Goal: Task Accomplishment & Management: Manage account settings

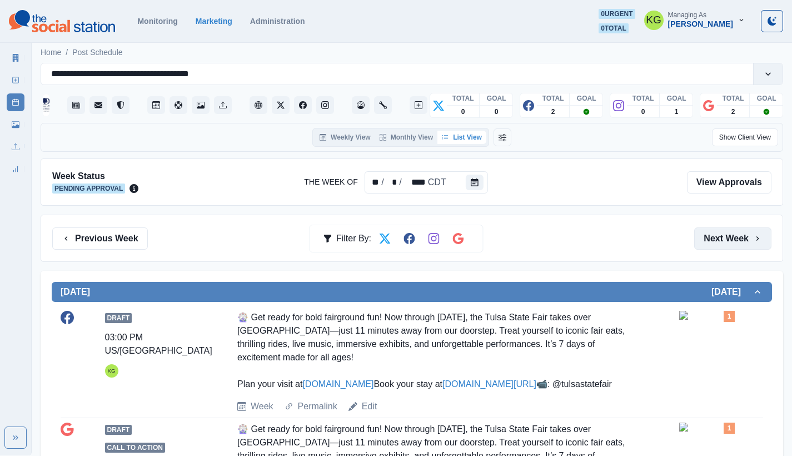
click at [739, 238] on button "Next Week" at bounding box center [732, 238] width 77 height 22
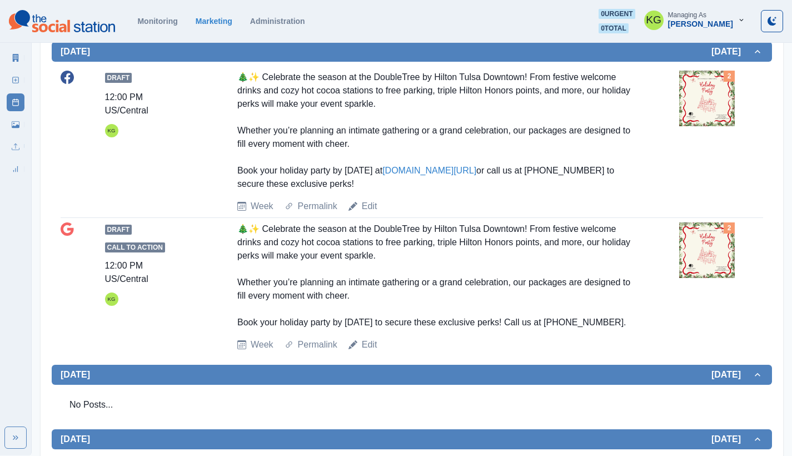
scroll to position [5, 0]
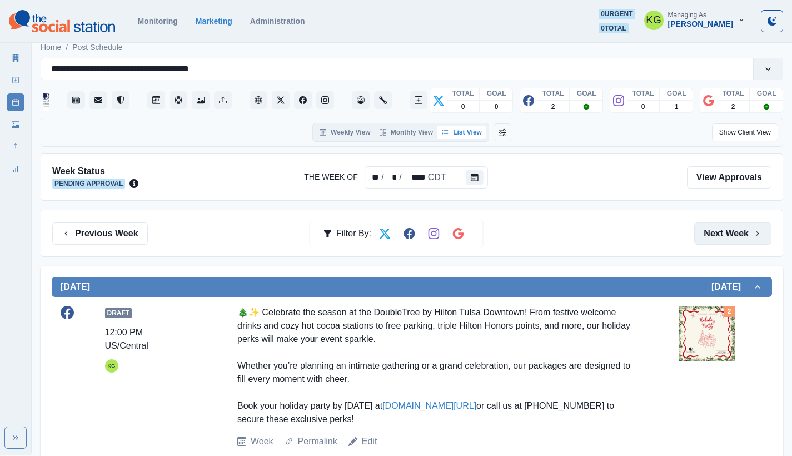
click at [755, 243] on button "Next Week" at bounding box center [732, 233] width 77 height 22
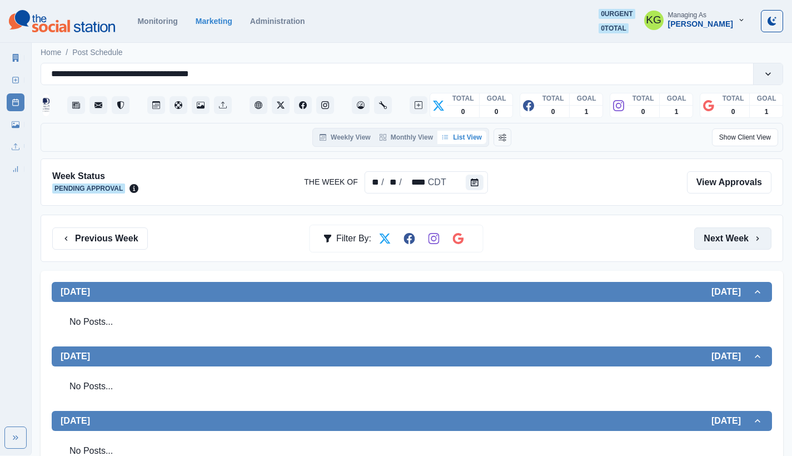
click at [753, 234] on icon "button" at bounding box center [757, 238] width 9 height 9
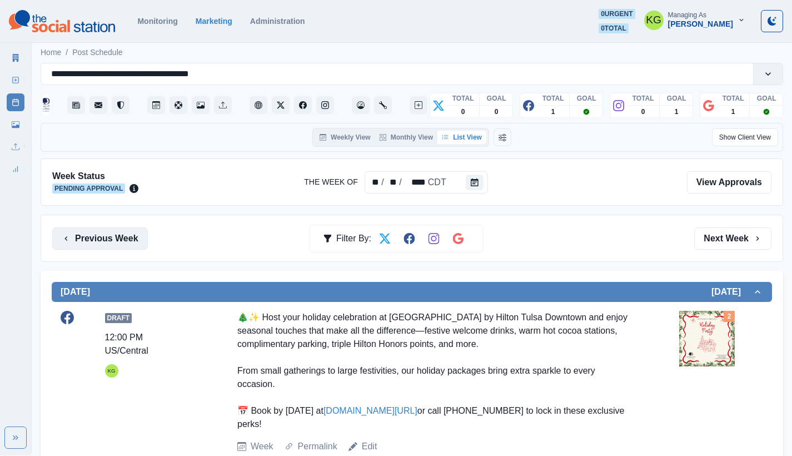
click at [136, 238] on button "Previous Week" at bounding box center [100, 238] width 96 height 22
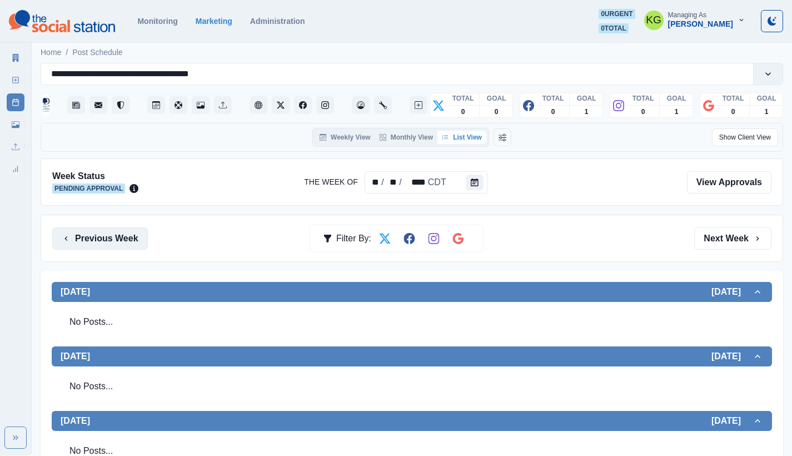
click at [89, 246] on button "Previous Week" at bounding box center [100, 238] width 96 height 22
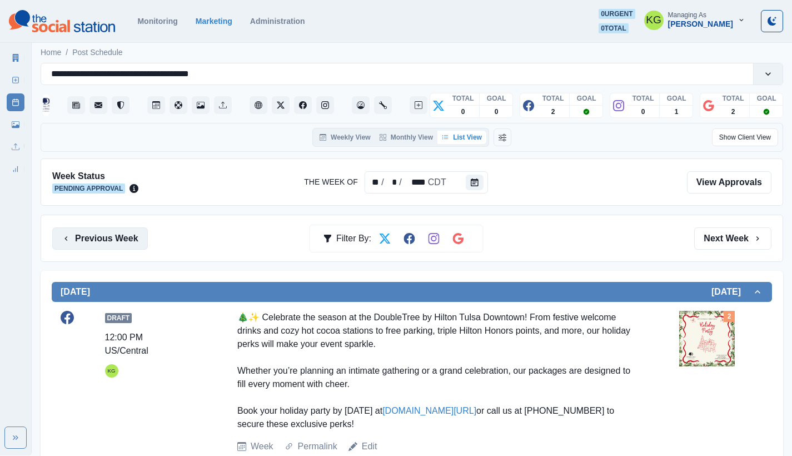
click at [118, 247] on button "Previous Week" at bounding box center [100, 238] width 96 height 22
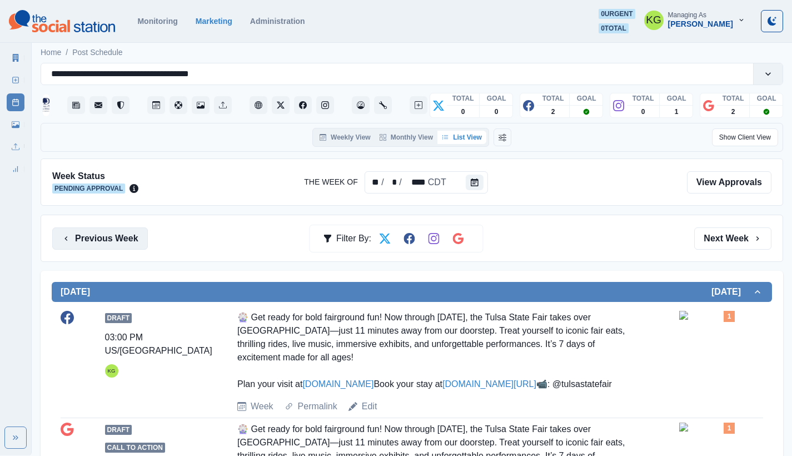
click at [124, 237] on button "Previous Week" at bounding box center [100, 238] width 96 height 22
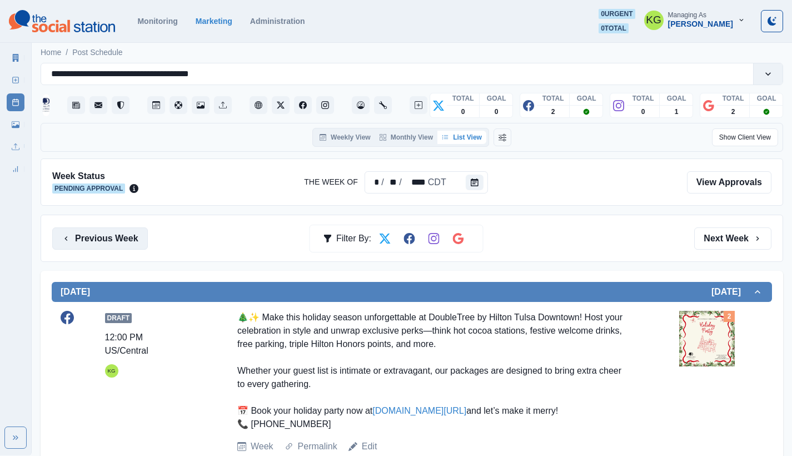
click at [120, 235] on button "Previous Week" at bounding box center [100, 238] width 96 height 22
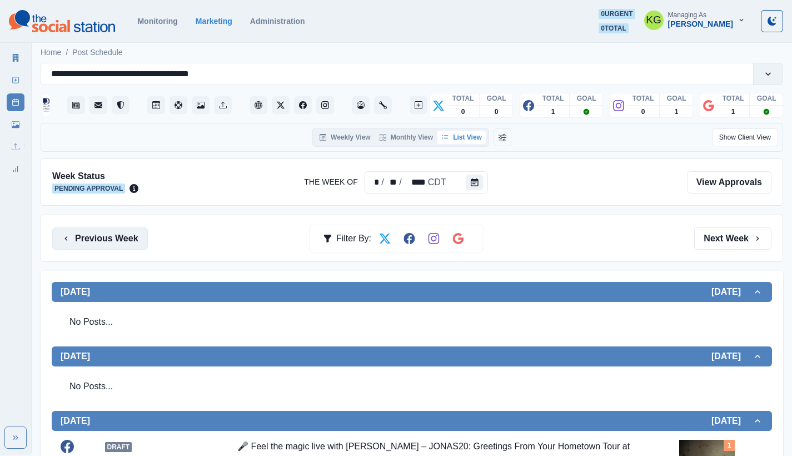
click at [127, 245] on button "Previous Week" at bounding box center [100, 238] width 96 height 22
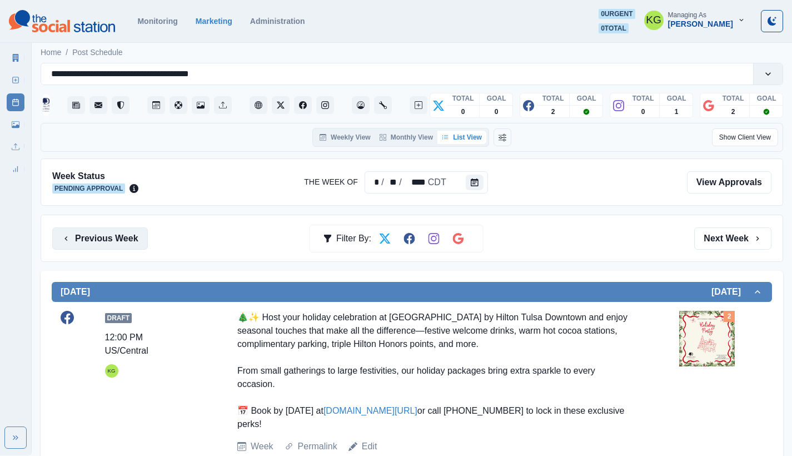
click at [103, 237] on button "Previous Week" at bounding box center [100, 238] width 96 height 22
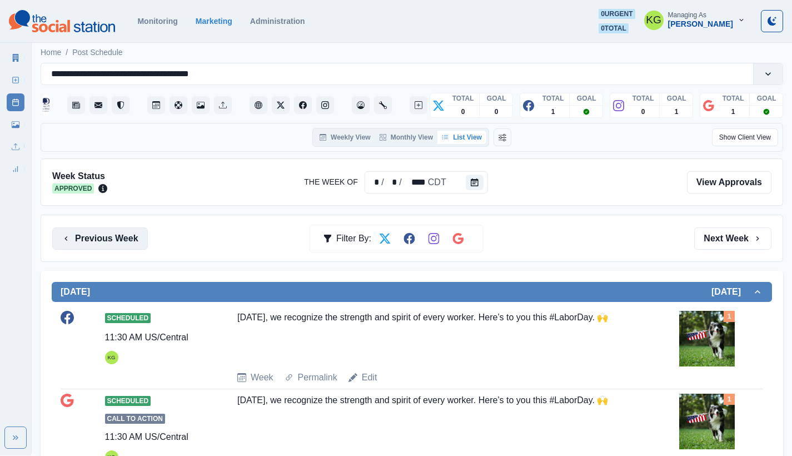
click at [116, 243] on button "Previous Week" at bounding box center [100, 238] width 96 height 22
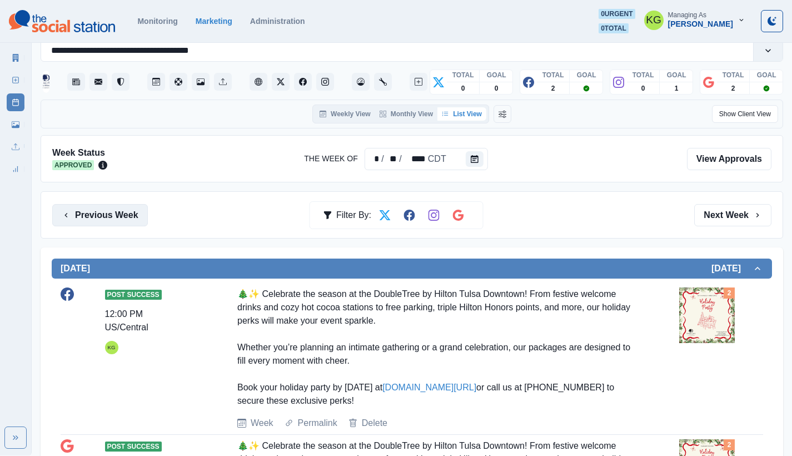
click at [119, 221] on button "Previous Week" at bounding box center [100, 215] width 96 height 22
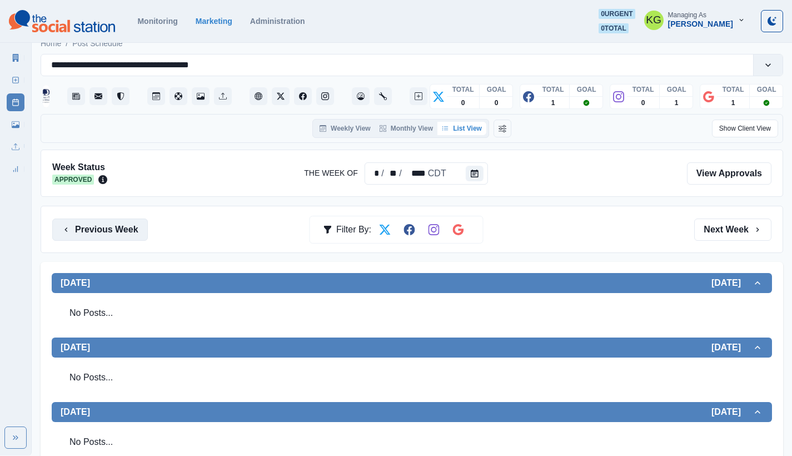
click at [131, 231] on button "Previous Week" at bounding box center [100, 229] width 96 height 22
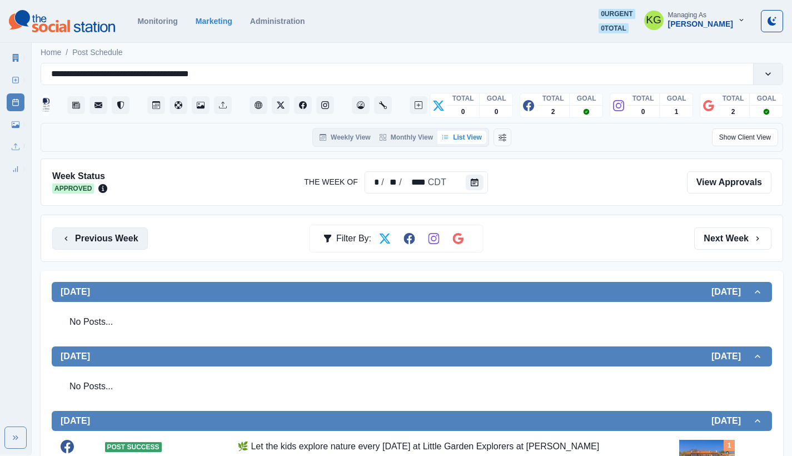
click at [109, 232] on button "Previous Week" at bounding box center [100, 238] width 96 height 22
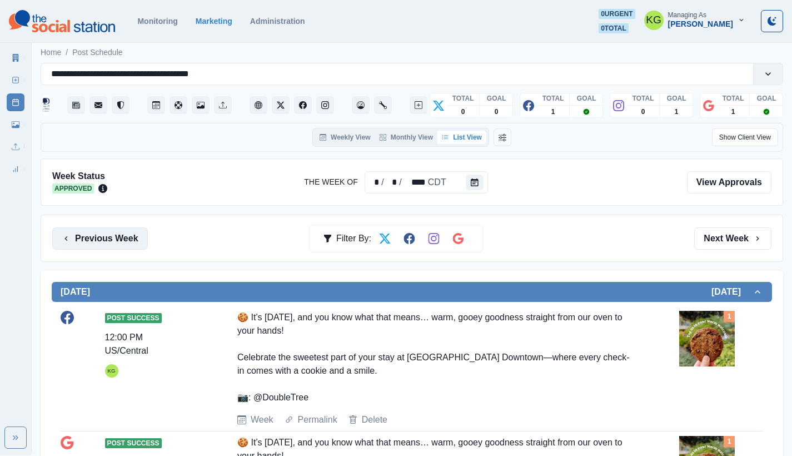
click at [119, 237] on button "Previous Week" at bounding box center [100, 238] width 96 height 22
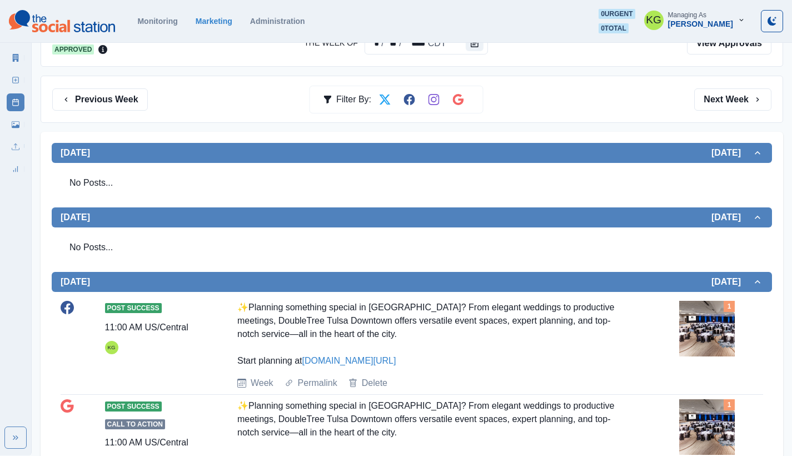
click at [102, 92] on button "Previous Week" at bounding box center [100, 99] width 96 height 22
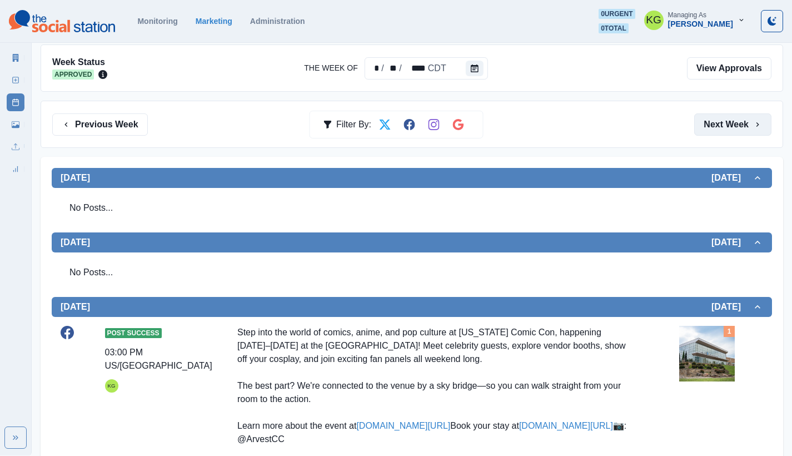
click at [739, 126] on button "Next Week" at bounding box center [732, 124] width 77 height 22
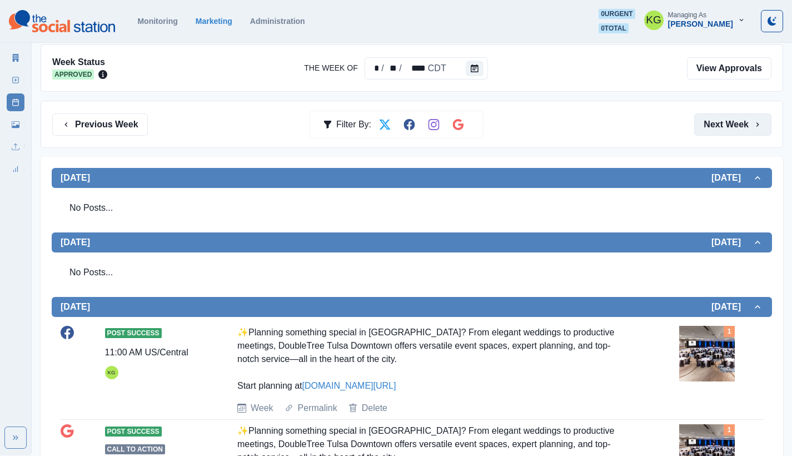
click at [738, 132] on button "Next Week" at bounding box center [732, 124] width 77 height 22
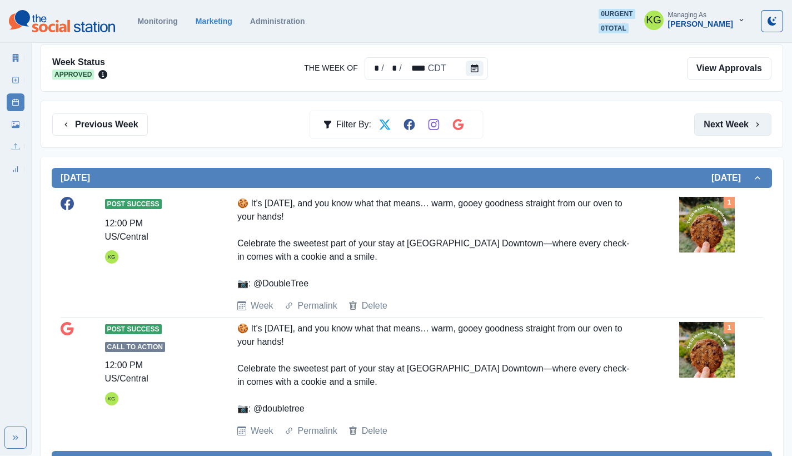
click at [738, 132] on button "Next Week" at bounding box center [732, 124] width 77 height 22
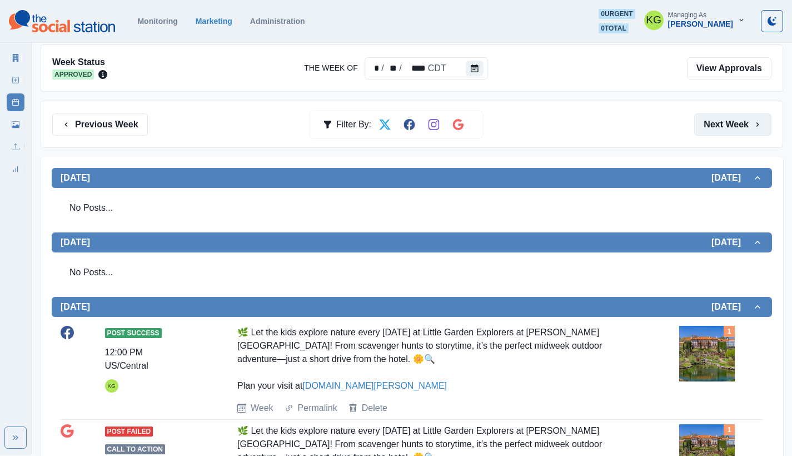
click at [738, 132] on button "Next Week" at bounding box center [732, 124] width 77 height 22
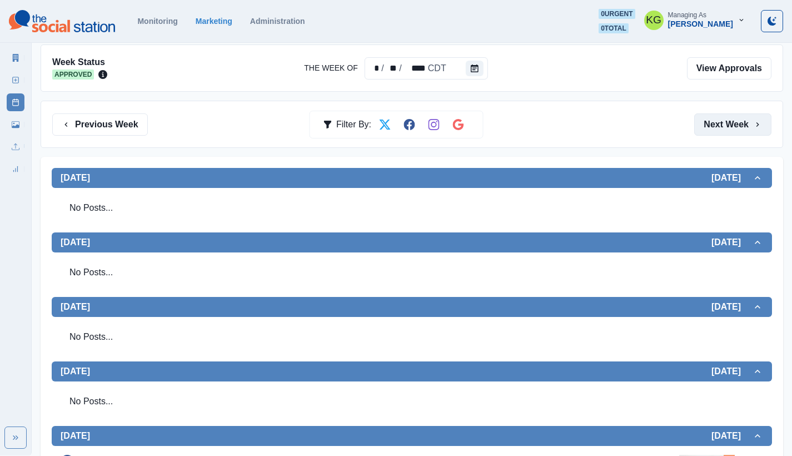
click at [738, 132] on button "Next Week" at bounding box center [732, 124] width 77 height 22
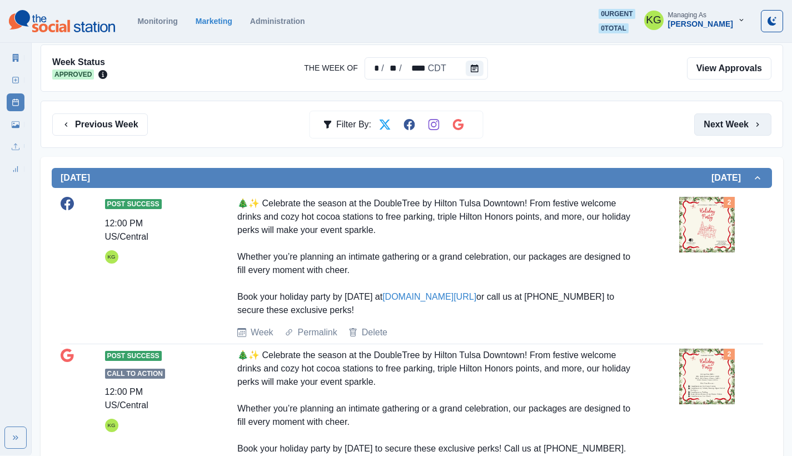
click at [738, 132] on button "Next Week" at bounding box center [732, 124] width 77 height 22
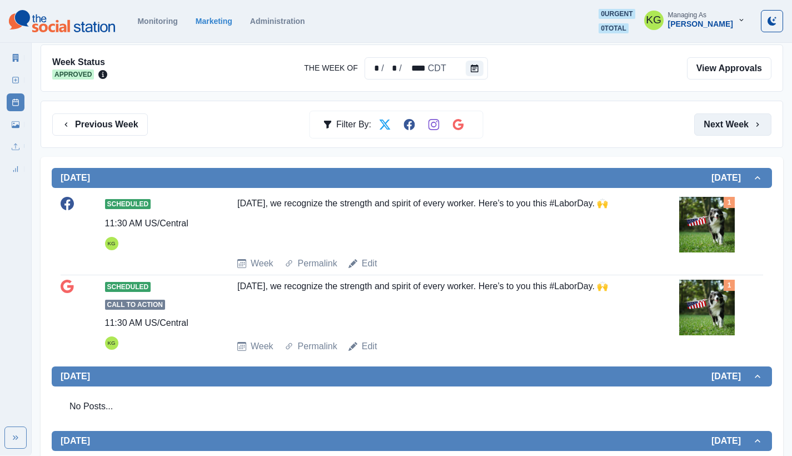
click at [738, 132] on button "Next Week" at bounding box center [732, 124] width 77 height 22
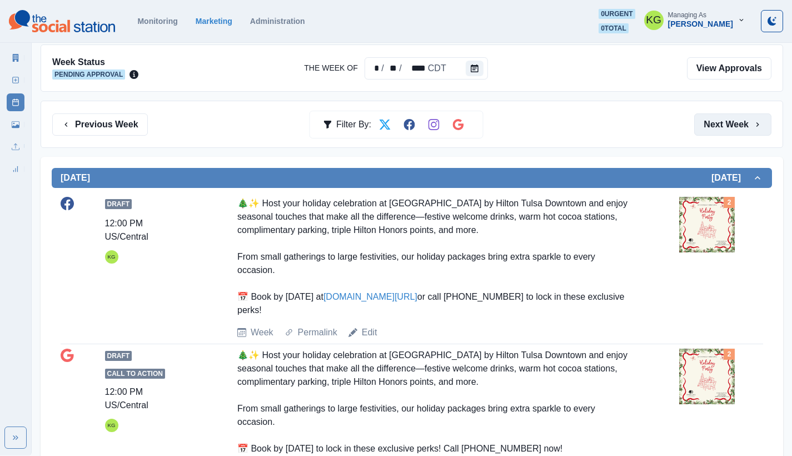
click at [738, 132] on button "Next Week" at bounding box center [732, 124] width 77 height 22
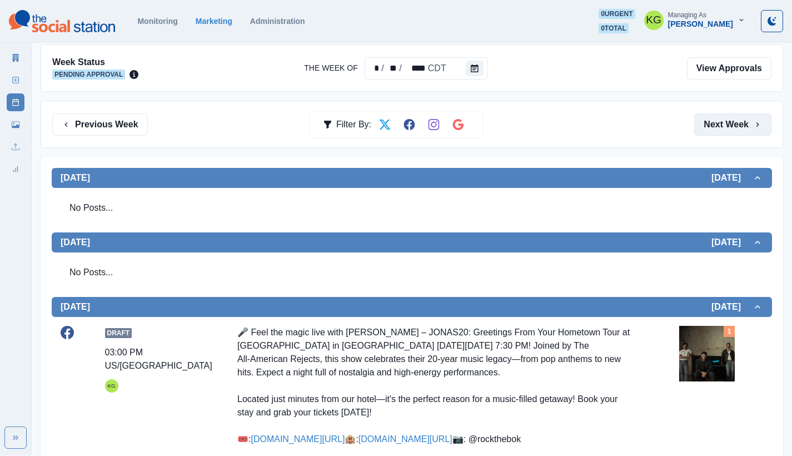
click at [738, 132] on button "Next Week" at bounding box center [732, 124] width 77 height 22
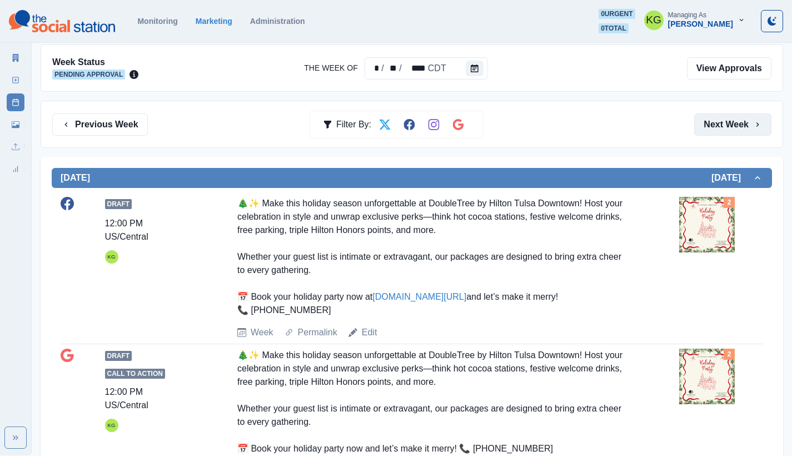
click at [738, 132] on button "Next Week" at bounding box center [732, 124] width 77 height 22
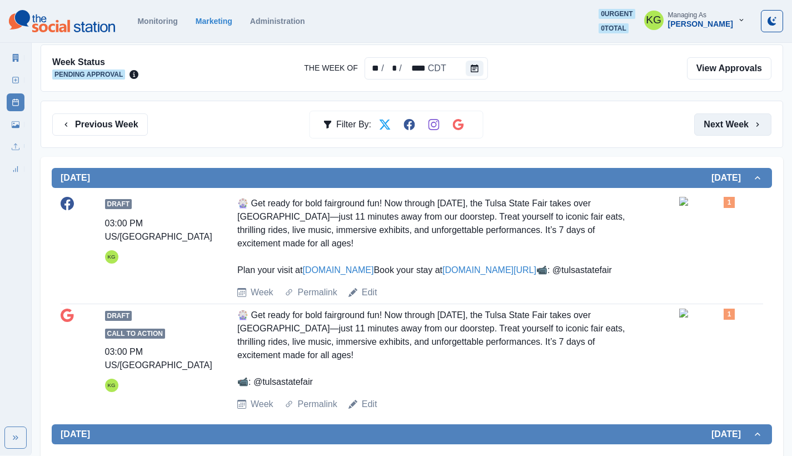
click at [738, 132] on button "Next Week" at bounding box center [732, 124] width 77 height 22
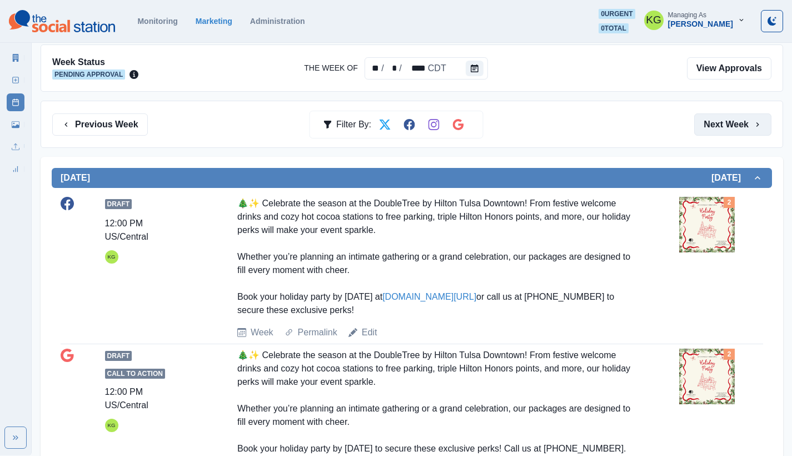
click at [738, 132] on button "Next Week" at bounding box center [732, 124] width 77 height 22
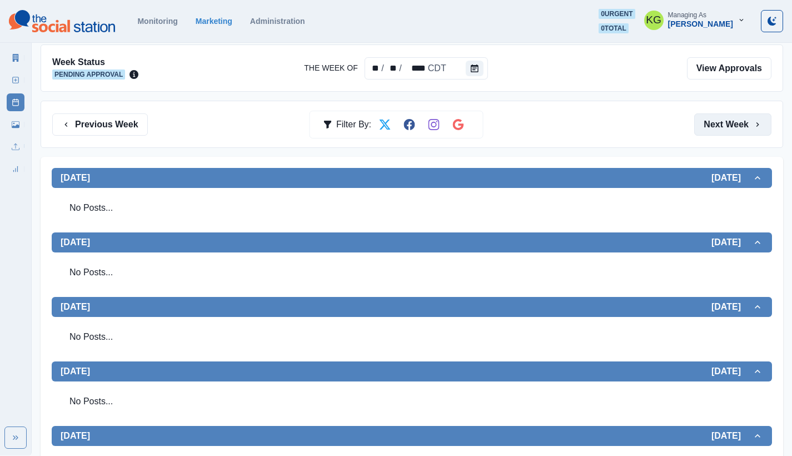
click at [738, 132] on button "Next Week" at bounding box center [732, 124] width 77 height 22
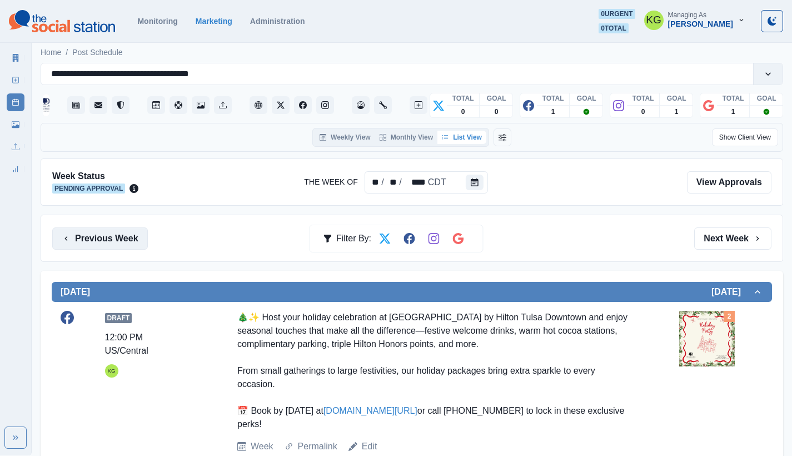
click at [105, 238] on button "Previous Week" at bounding box center [100, 238] width 96 height 22
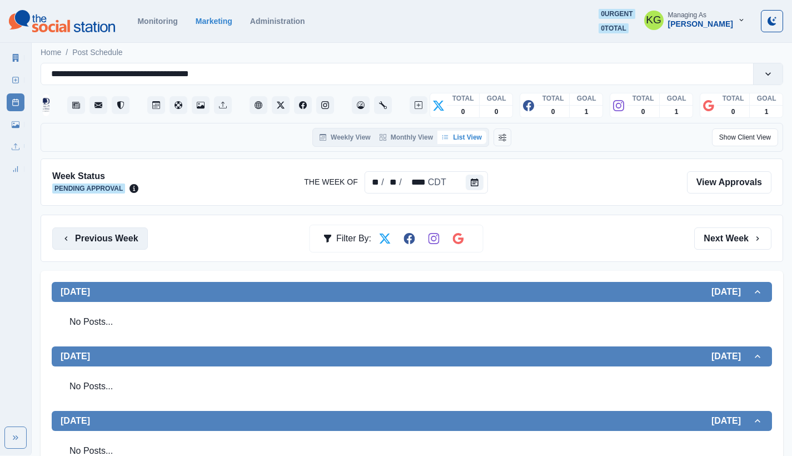
click at [116, 246] on button "Previous Week" at bounding box center [100, 238] width 96 height 22
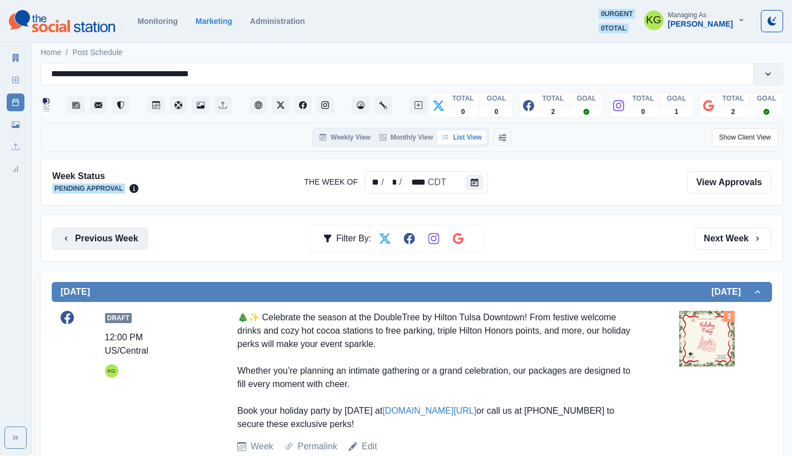
click at [116, 246] on button "Previous Week" at bounding box center [100, 238] width 96 height 22
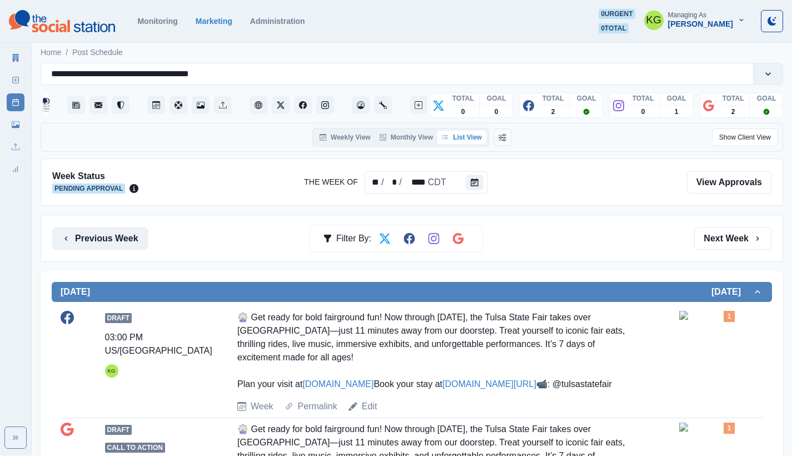
click at [123, 232] on button "Previous Week" at bounding box center [100, 238] width 96 height 22
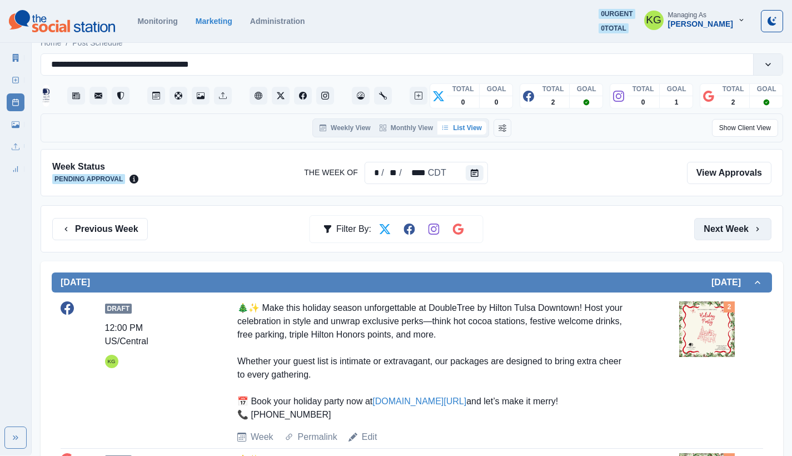
click at [739, 232] on button "Next Week" at bounding box center [732, 229] width 77 height 22
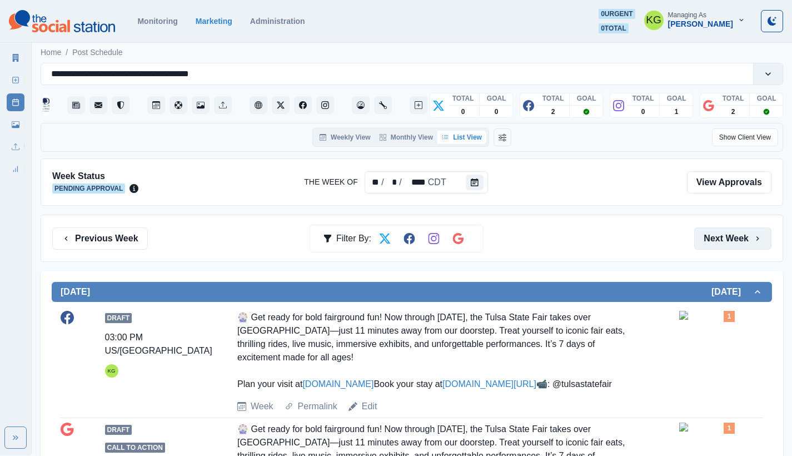
click at [739, 232] on button "Next Week" at bounding box center [732, 238] width 77 height 22
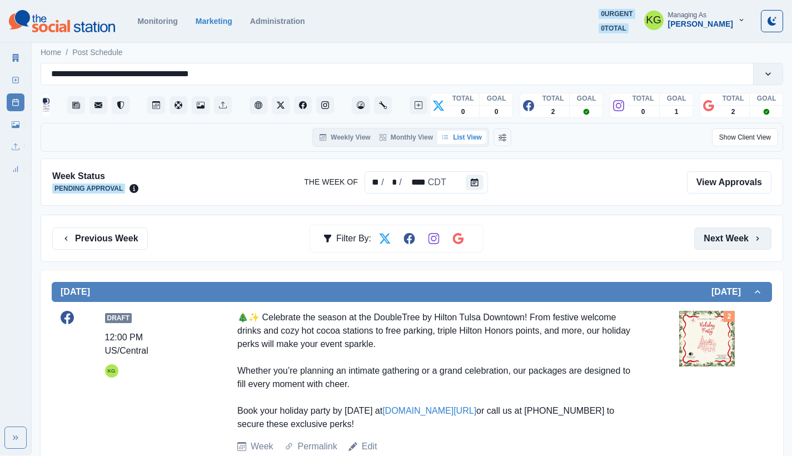
click at [736, 247] on button "Next Week" at bounding box center [732, 238] width 77 height 22
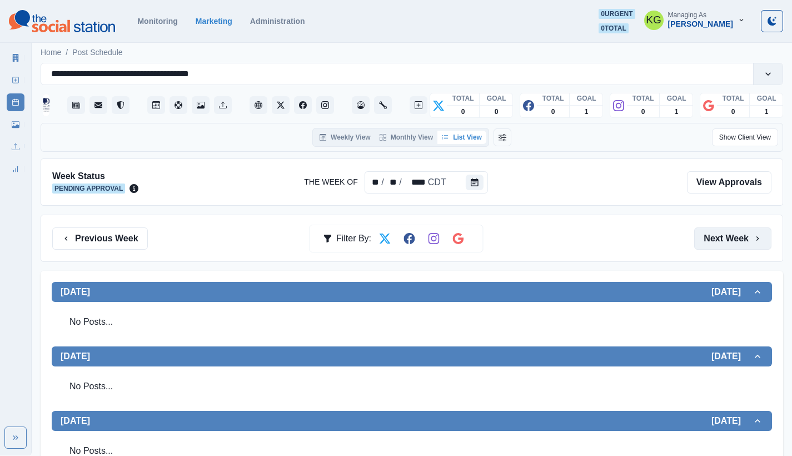
click at [736, 247] on button "Next Week" at bounding box center [732, 238] width 77 height 22
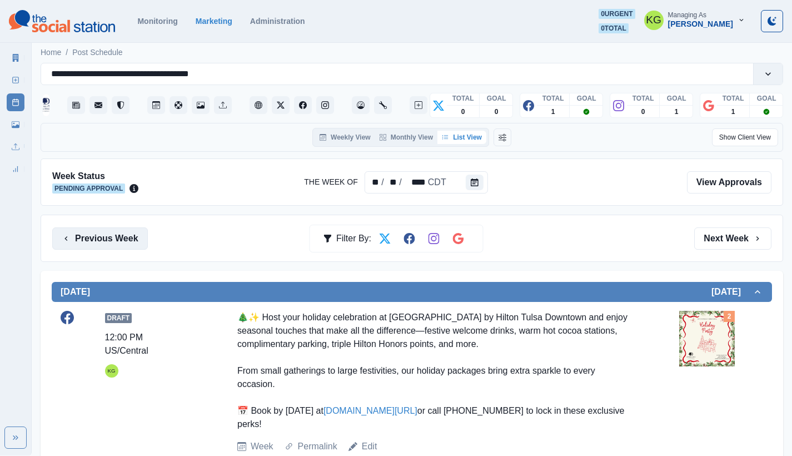
click at [123, 244] on button "Previous Week" at bounding box center [100, 238] width 96 height 22
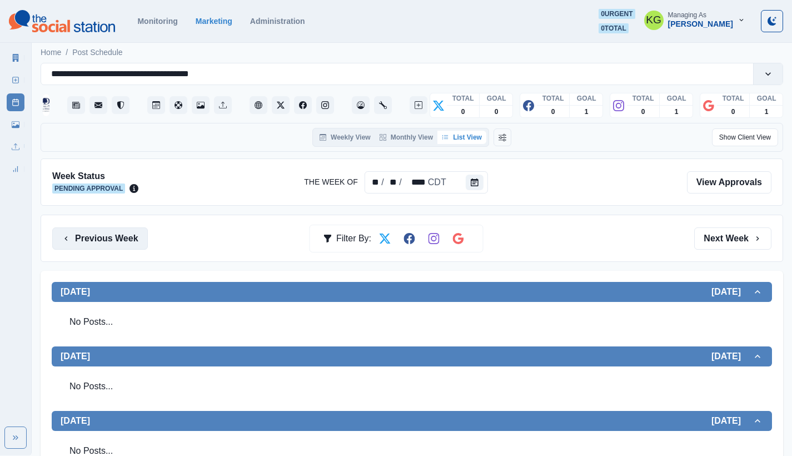
click at [123, 244] on button "Previous Week" at bounding box center [100, 238] width 96 height 22
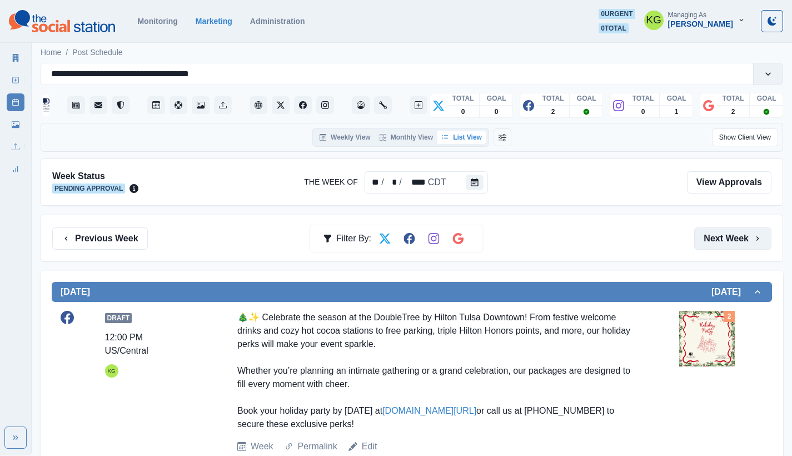
click at [733, 232] on button "Next Week" at bounding box center [732, 238] width 77 height 22
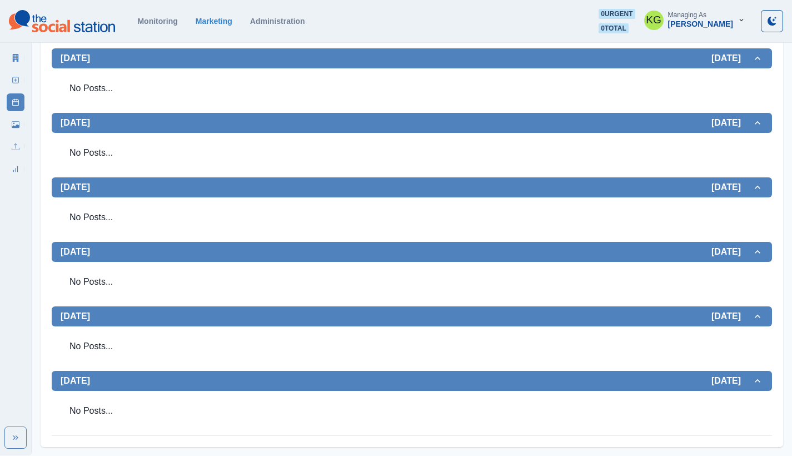
scroll to position [51, 0]
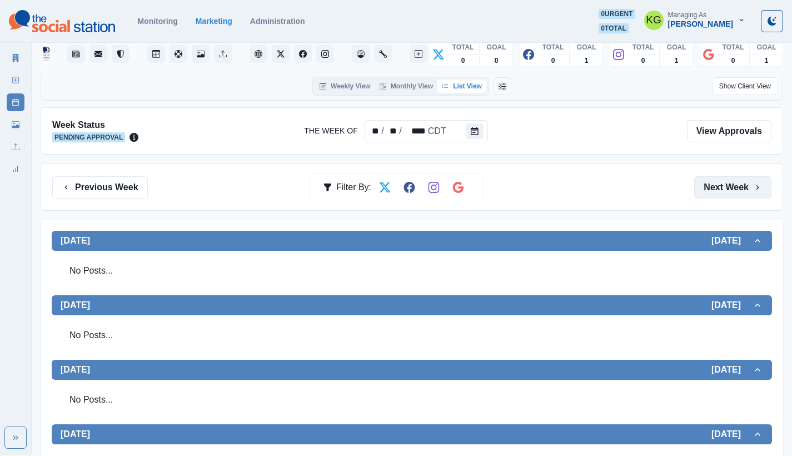
click at [728, 184] on button "Next Week" at bounding box center [732, 187] width 77 height 22
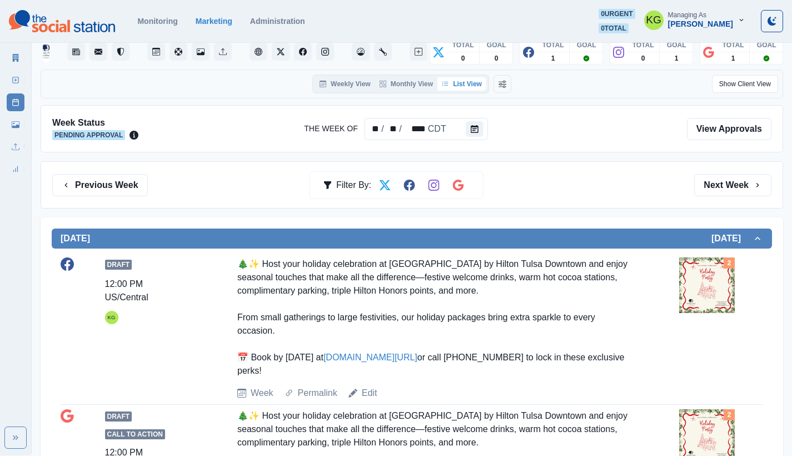
scroll to position [421, 0]
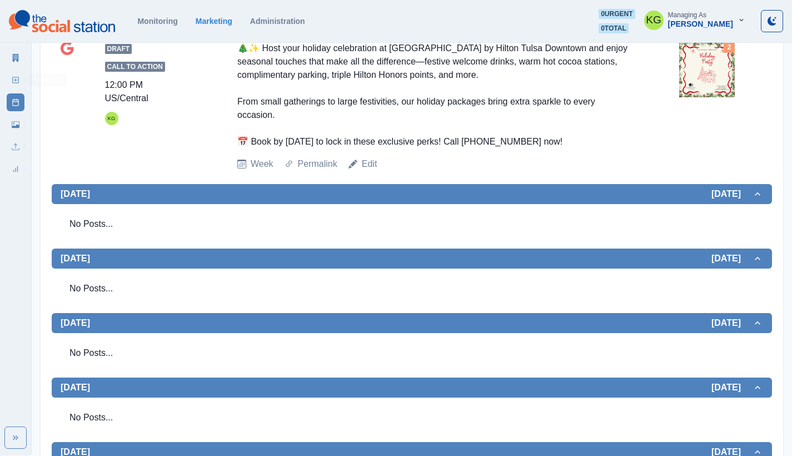
click at [21, 82] on link "New Post" at bounding box center [16, 80] width 18 height 18
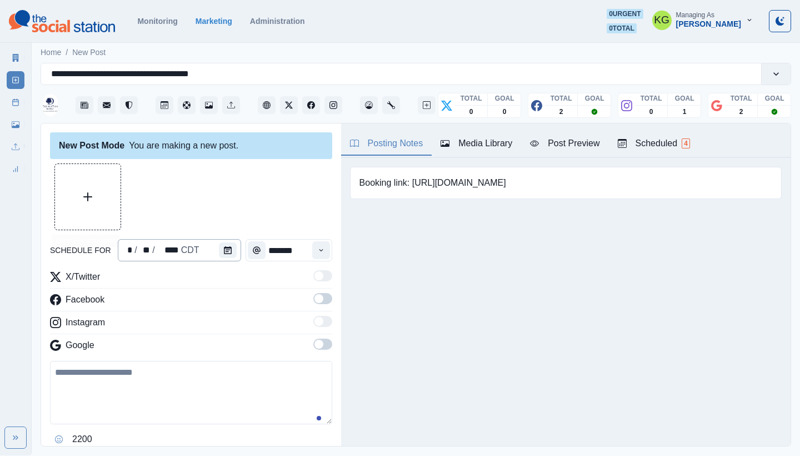
click at [215, 250] on div "* / ** / **** CDT" at bounding box center [179, 250] width 123 height 22
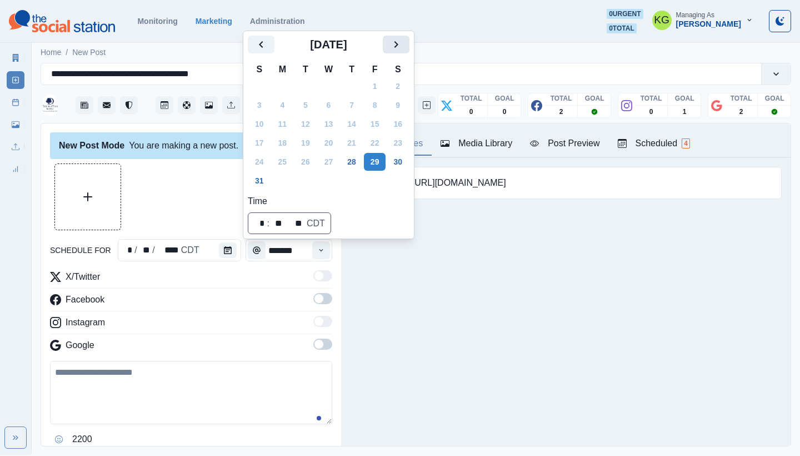
click at [409, 52] on button "Next" at bounding box center [396, 45] width 27 height 18
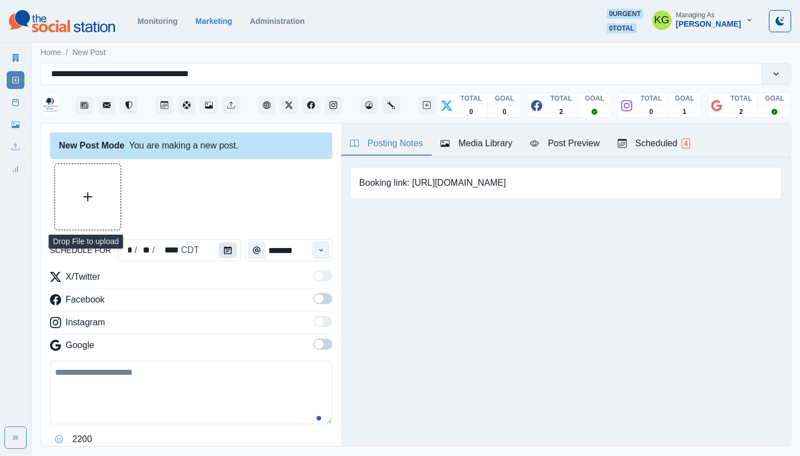
click at [229, 254] on button "Calendar" at bounding box center [228, 250] width 18 height 16
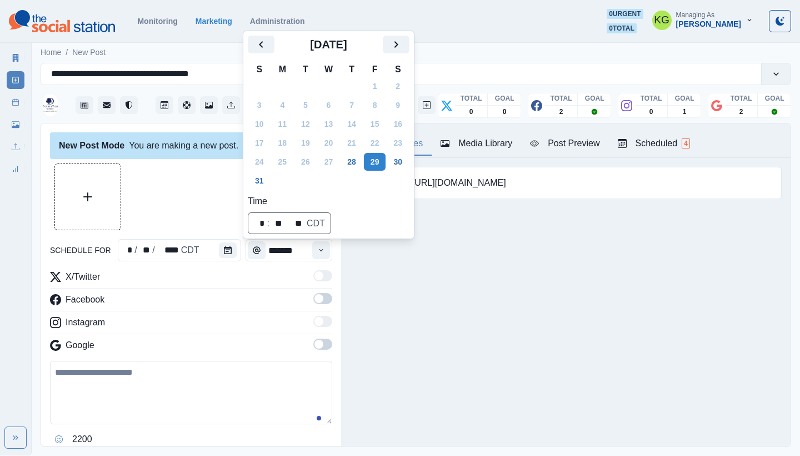
click at [402, 55] on div "[DATE]" at bounding box center [329, 49] width 162 height 27
click at [403, 49] on icon "Next" at bounding box center [395, 44] width 13 height 13
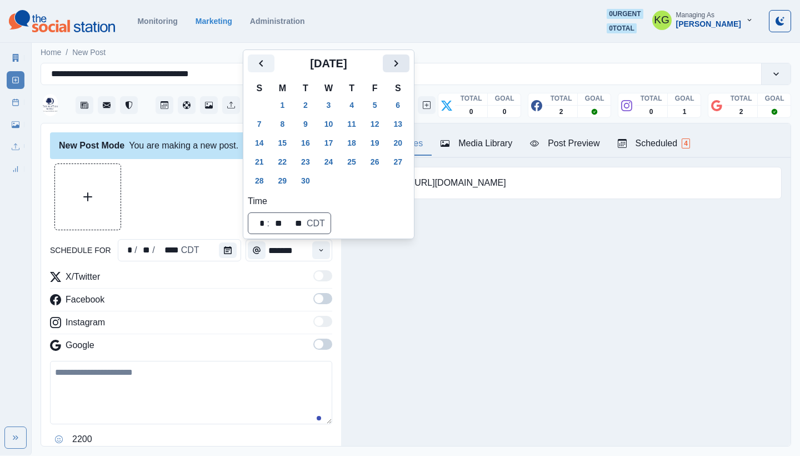
click at [403, 67] on icon "Next" at bounding box center [395, 63] width 13 height 13
click at [339, 161] on button "22" at bounding box center [329, 162] width 22 height 18
drag, startPoint x: 382, startPoint y: 221, endPoint x: 351, endPoint y: 230, distance: 32.9
click at [382, 221] on div "Time ⁦ * : ** ⁩ ** CDT" at bounding box center [329, 213] width 162 height 39
click at [343, 274] on div "Posting Notes Media Library Post Preview Scheduled 4 Booking link: https://bit.…" at bounding box center [565, 284] width 449 height 322
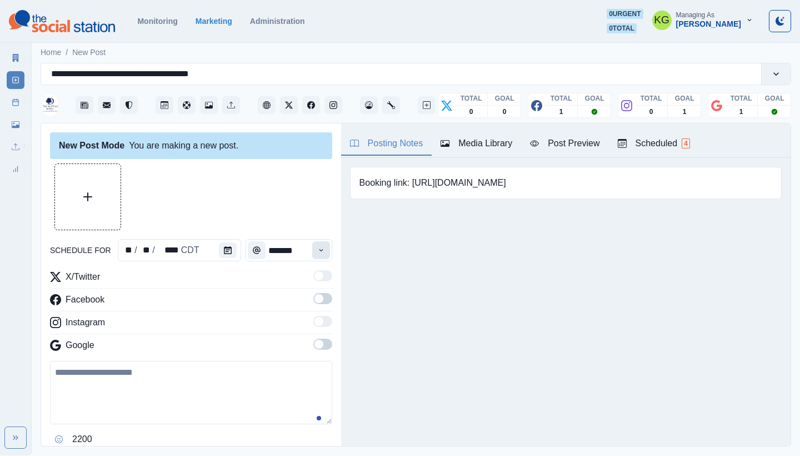
click at [317, 249] on icon "Time" at bounding box center [321, 250] width 8 height 8
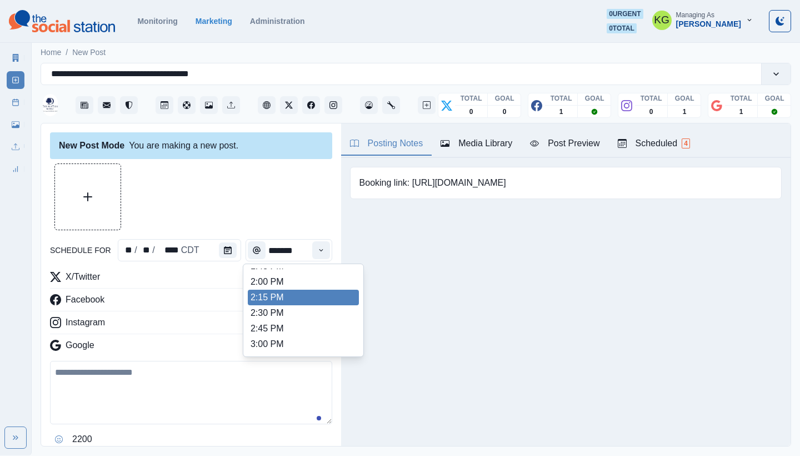
scroll to position [370, 0]
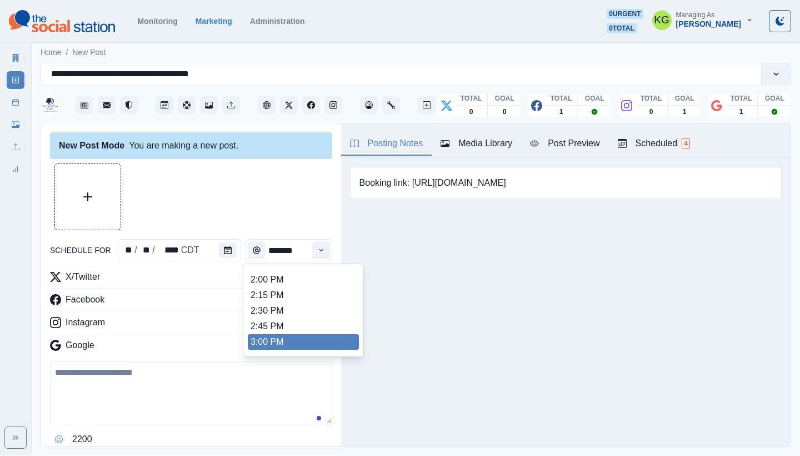
click at [288, 339] on li "3:00 PM" at bounding box center [303, 342] width 111 height 16
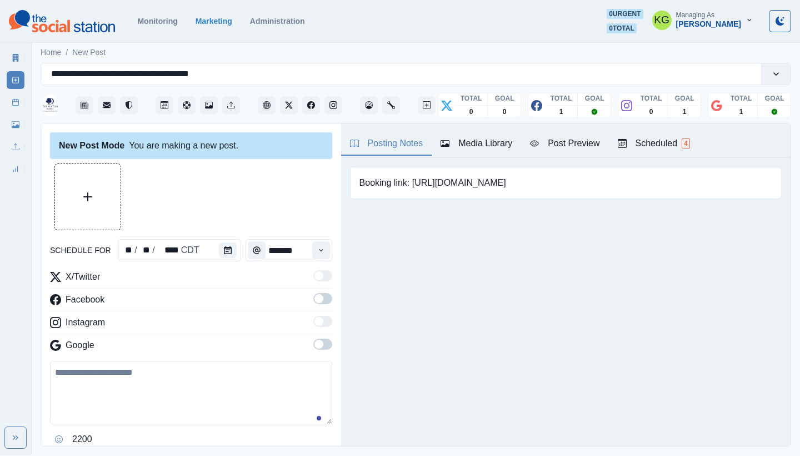
click at [318, 344] on span at bounding box center [322, 343] width 19 height 11
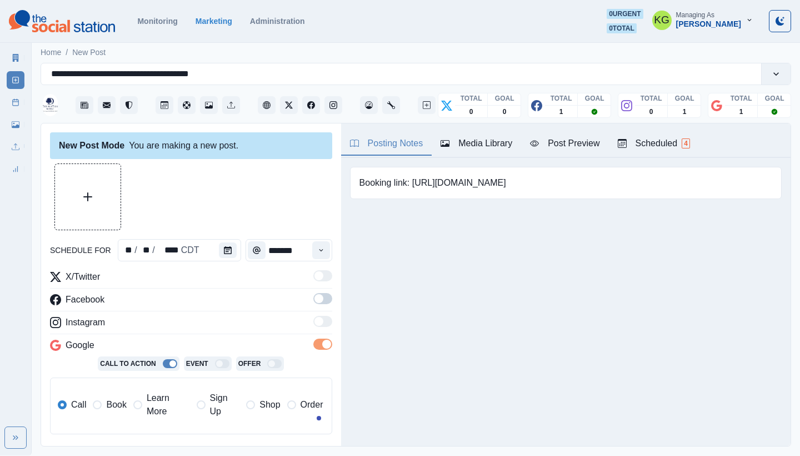
click at [320, 296] on span at bounding box center [322, 298] width 19 height 11
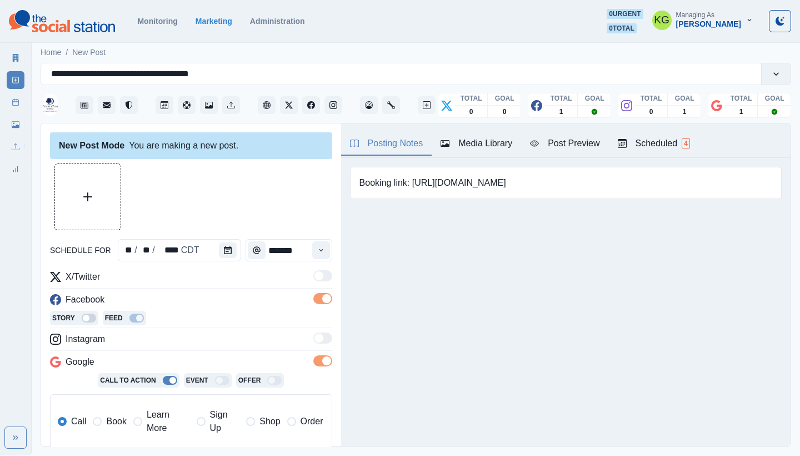
click at [503, 143] on div "Media Library" at bounding box center [477, 143] width 72 height 13
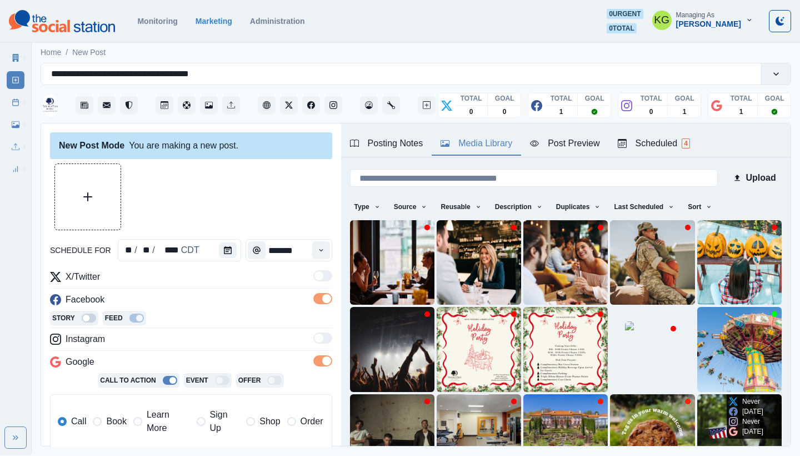
scroll to position [95, 0]
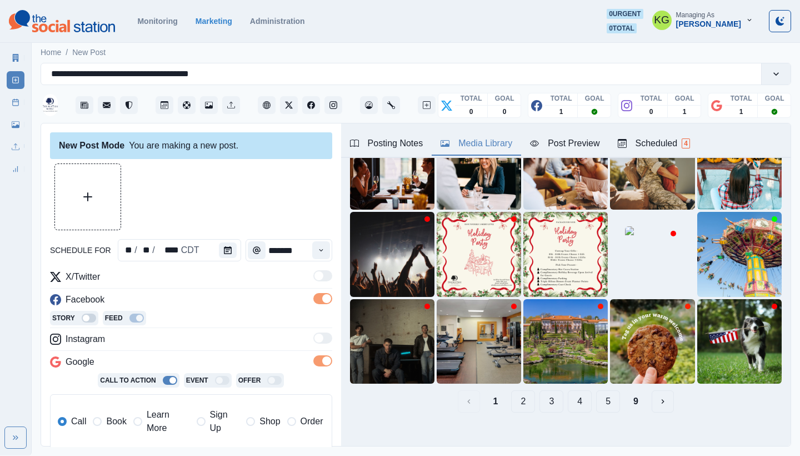
click at [627, 390] on button "9" at bounding box center [635, 401] width 23 height 22
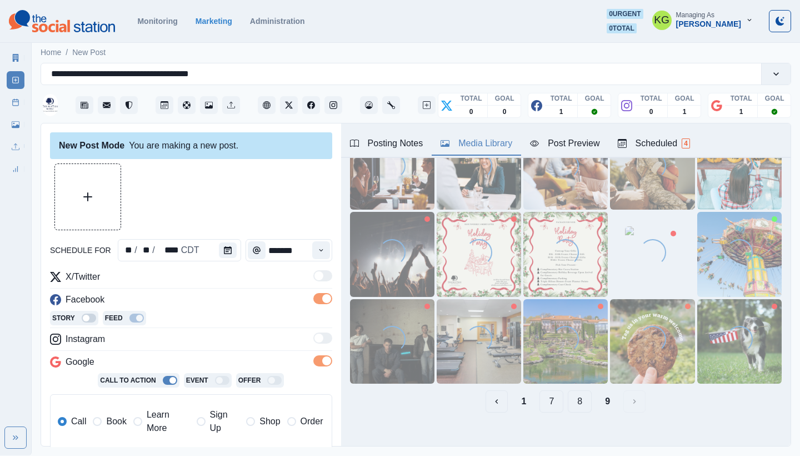
scroll to position [12, 0]
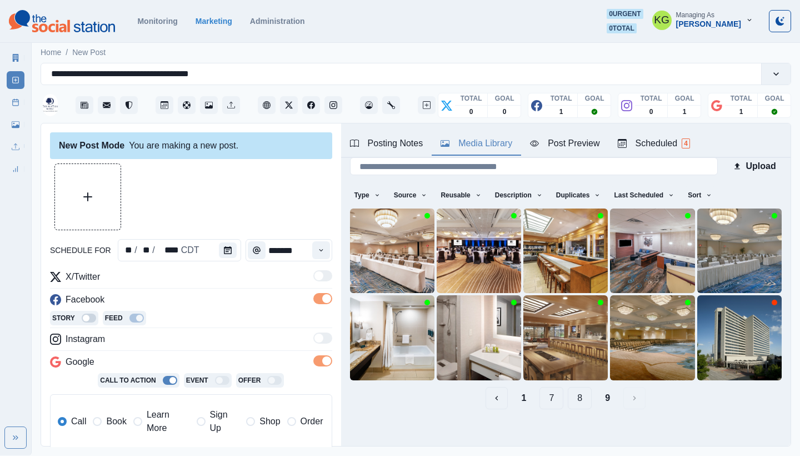
click at [575, 394] on button "8" at bounding box center [580, 398] width 24 height 22
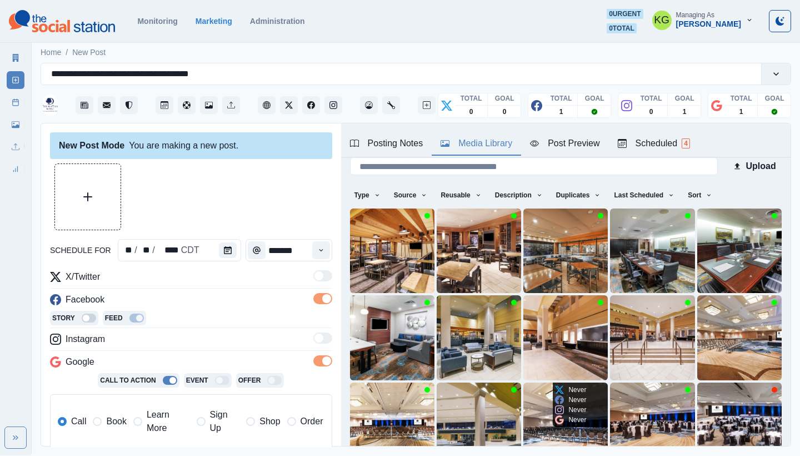
scroll to position [95, 0]
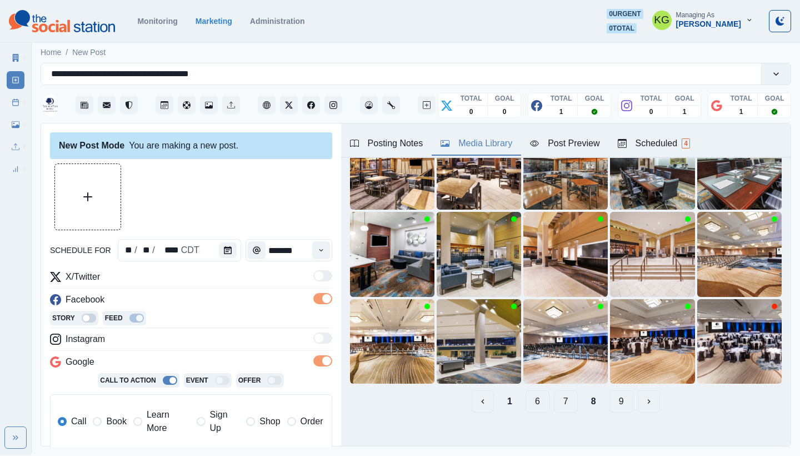
click at [558, 390] on button "7" at bounding box center [566, 401] width 24 height 22
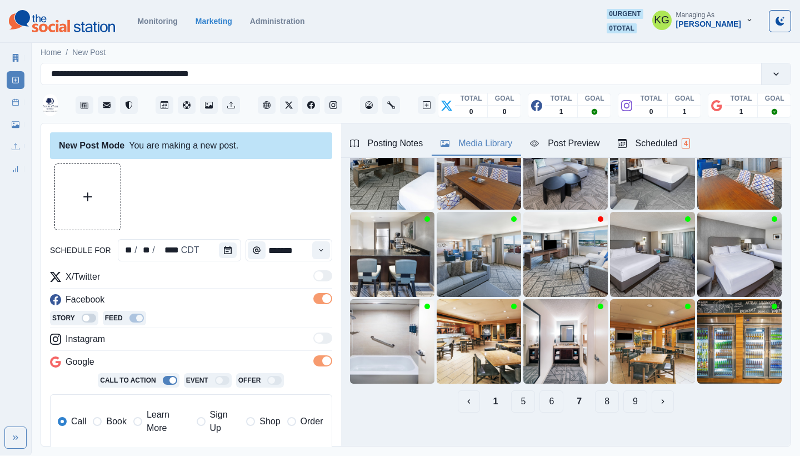
click at [543, 392] on button "6" at bounding box center [551, 401] width 24 height 22
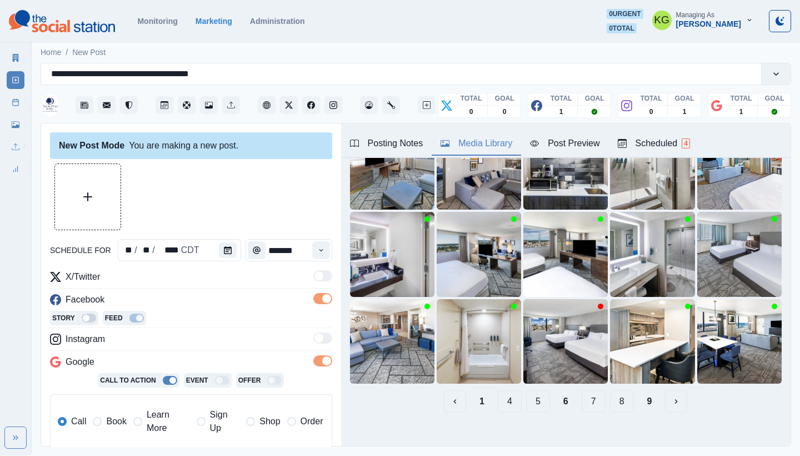
click at [533, 392] on button "5" at bounding box center [538, 401] width 24 height 22
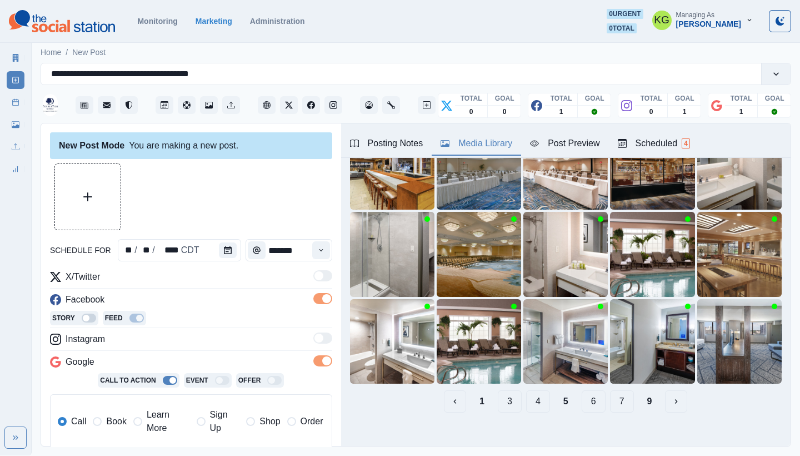
click at [526, 394] on button "4" at bounding box center [538, 401] width 24 height 22
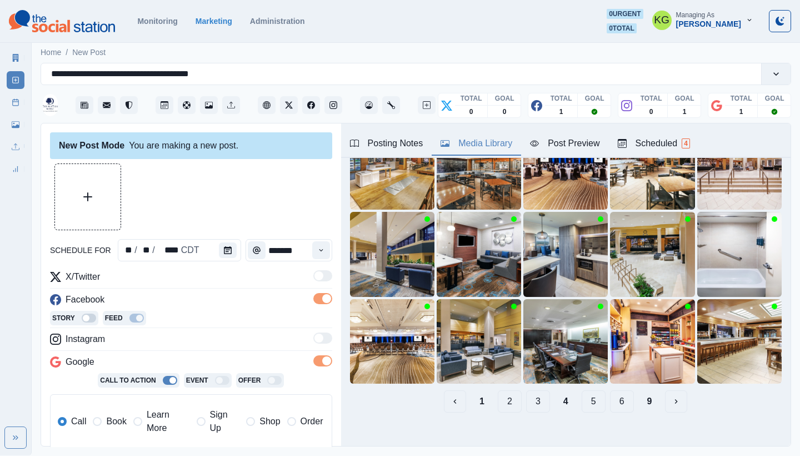
scroll to position [77, 0]
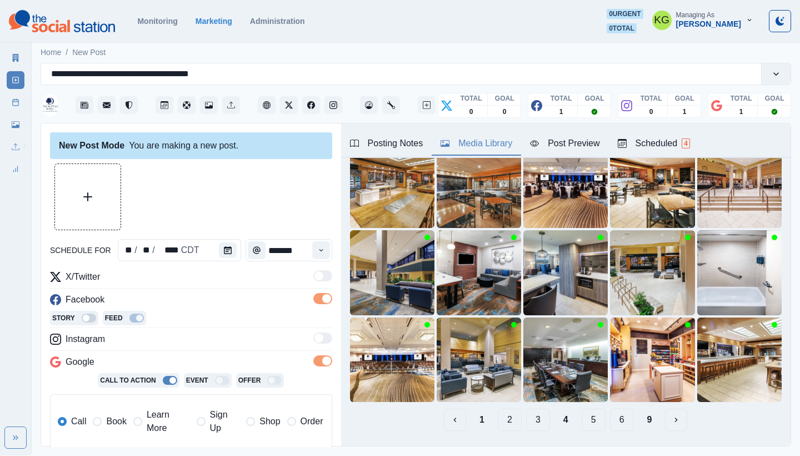
click at [529, 408] on button "3" at bounding box center [538, 419] width 24 height 22
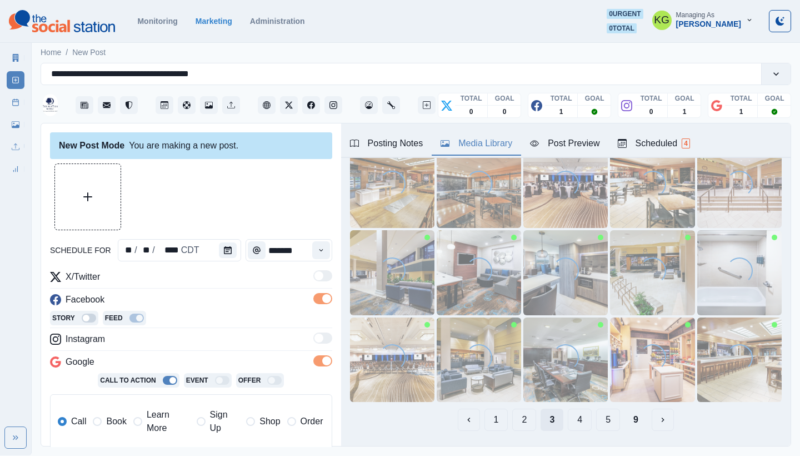
scroll to position [18, 0]
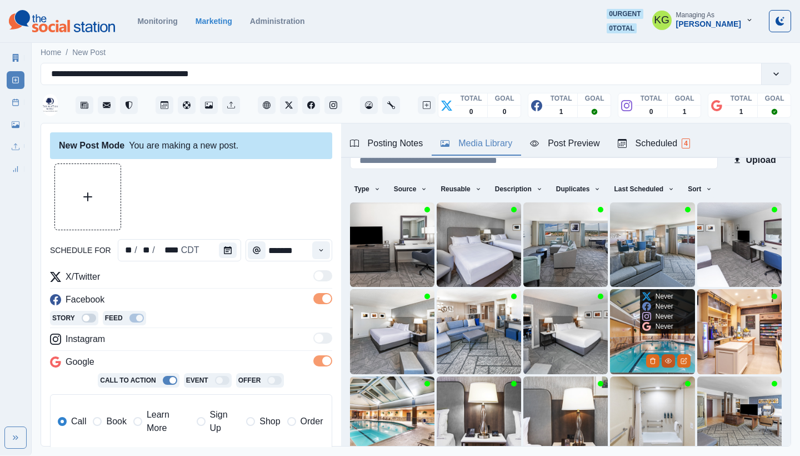
click at [665, 358] on icon "View Media" at bounding box center [668, 360] width 6 height 4
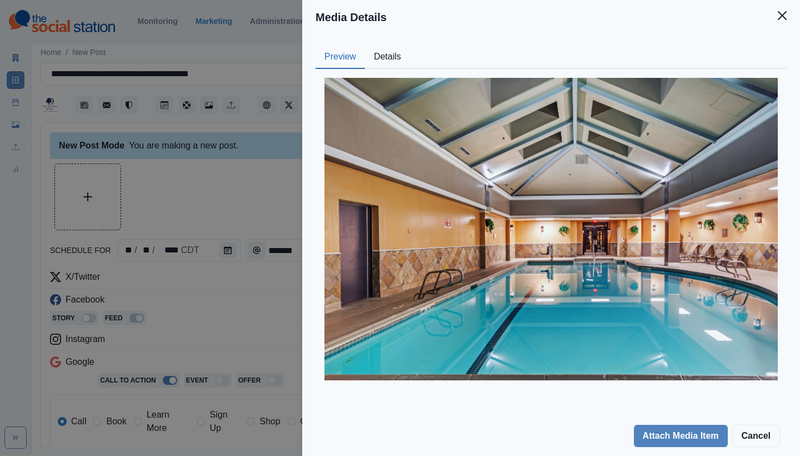
click at [707, 3] on header "Media Details" at bounding box center [551, 17] width 498 height 34
click at [778, 16] on icon "Close" at bounding box center [782, 15] width 9 height 9
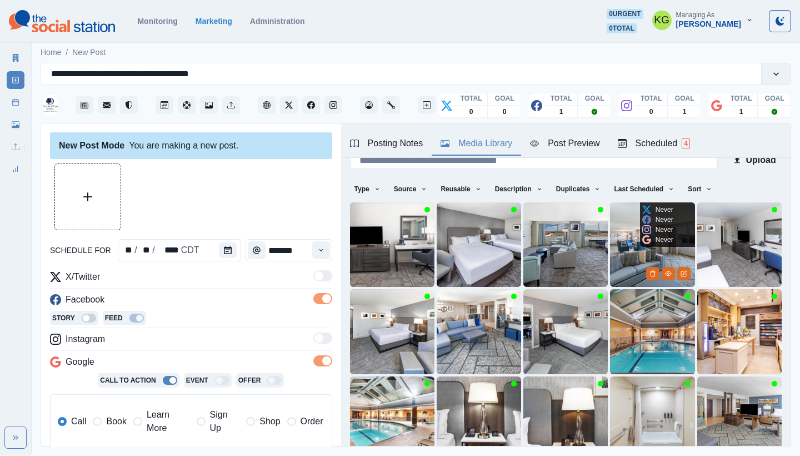
scroll to position [34, 0]
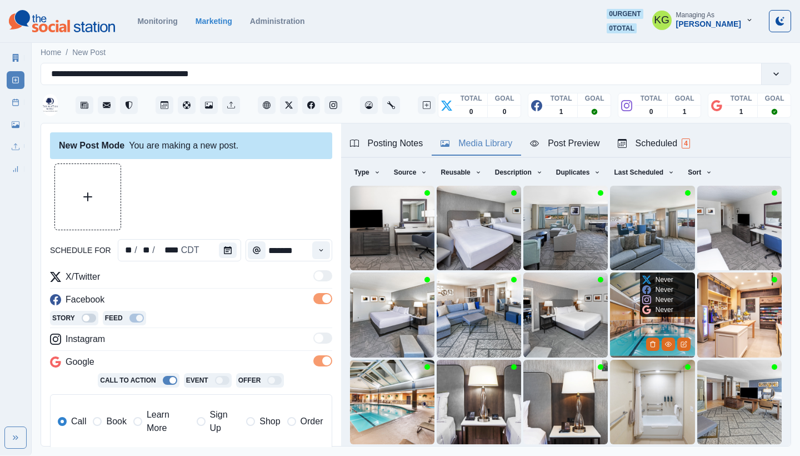
click at [624, 296] on img at bounding box center [652, 314] width 84 height 84
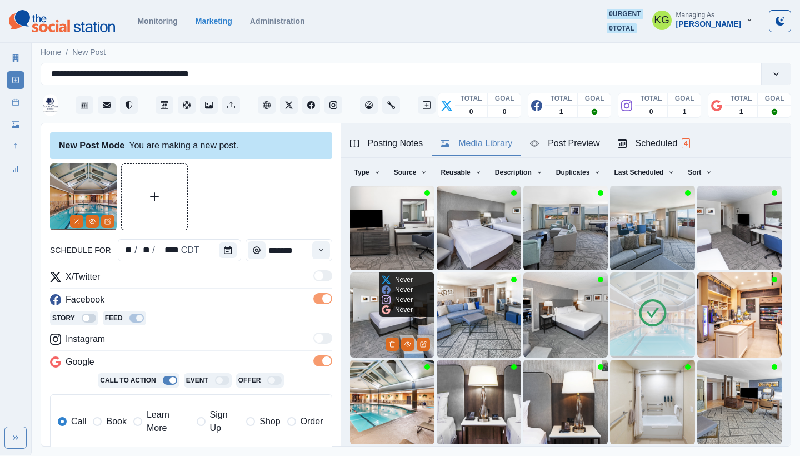
scroll to position [207, 0]
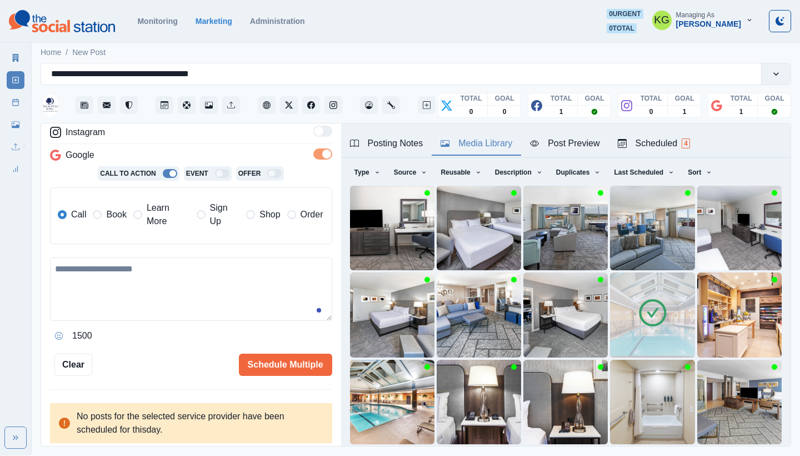
click at [108, 218] on span "Book" at bounding box center [116, 214] width 20 height 13
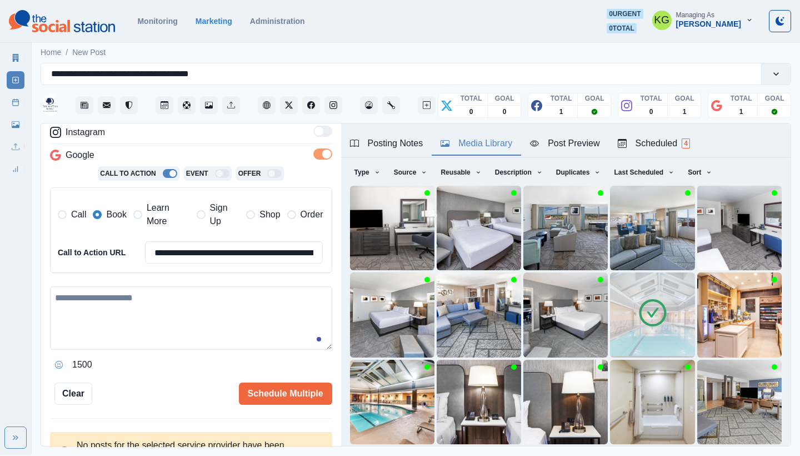
click at [184, 316] on textarea at bounding box center [191, 317] width 282 height 63
click at [189, 303] on textarea at bounding box center [191, 317] width 282 height 63
paste textarea "**********"
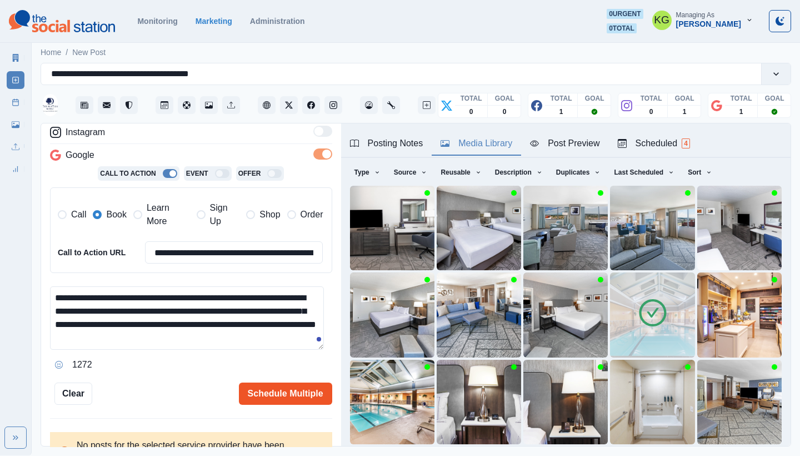
type textarea "**********"
click at [311, 388] on button "Schedule Multiple" at bounding box center [285, 393] width 93 height 22
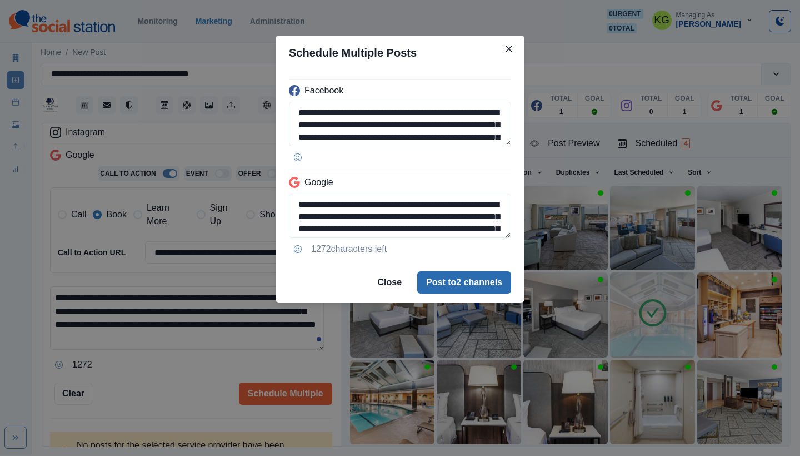
click at [493, 276] on button "Post to 2 channels" at bounding box center [464, 282] width 94 height 22
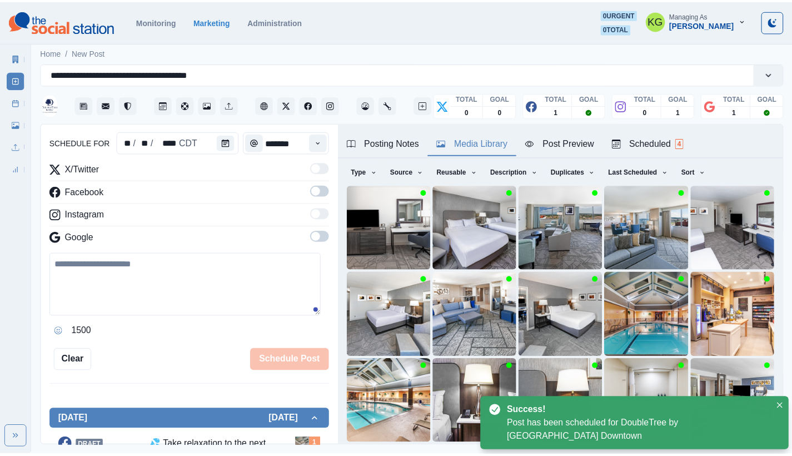
scroll to position [68, 0]
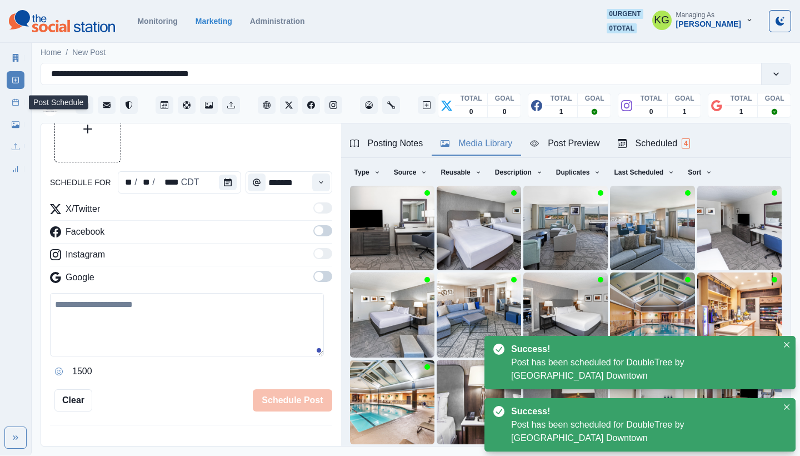
click at [17, 105] on icon at bounding box center [16, 102] width 8 height 8
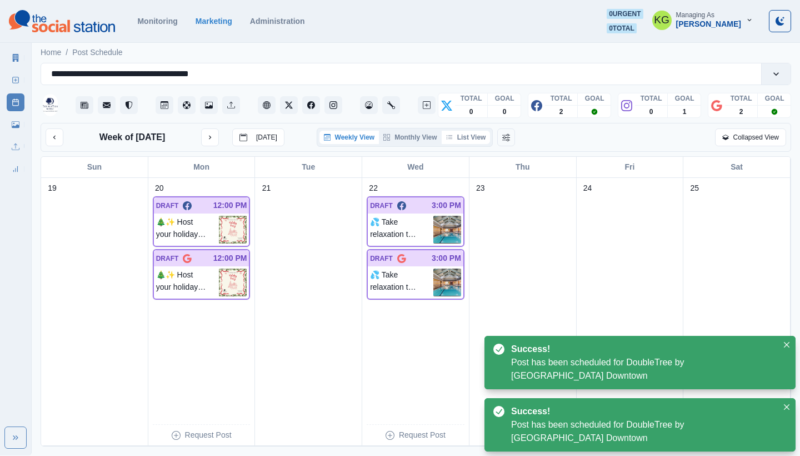
click at [476, 143] on button "List View" at bounding box center [466, 137] width 49 height 13
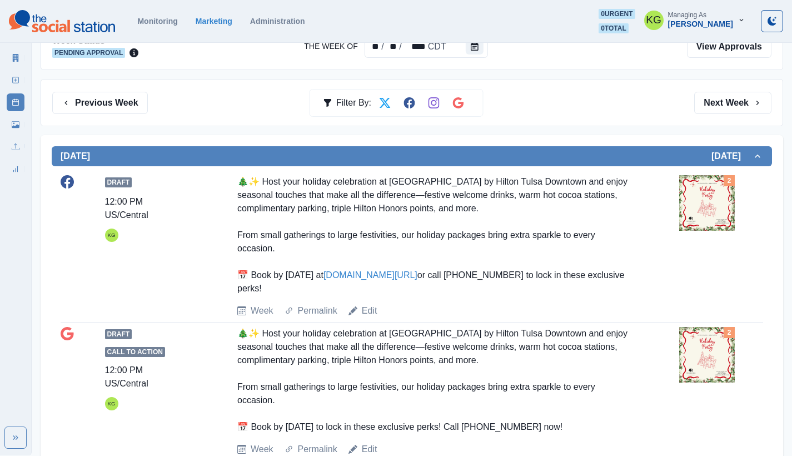
scroll to position [31, 0]
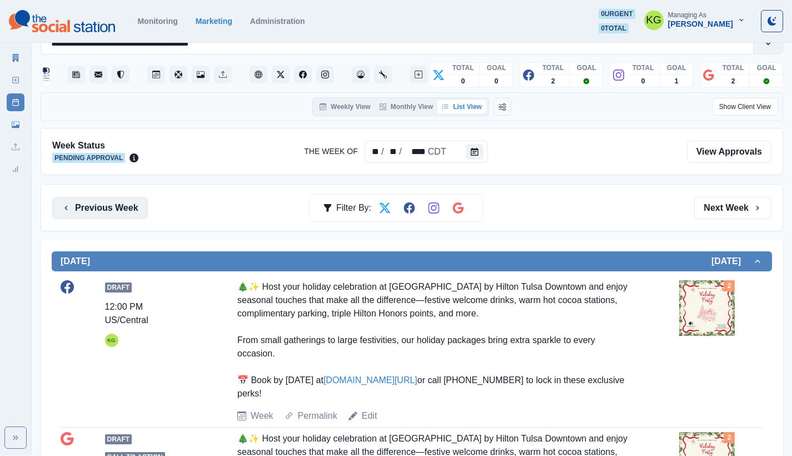
click at [115, 211] on button "Previous Week" at bounding box center [100, 208] width 96 height 22
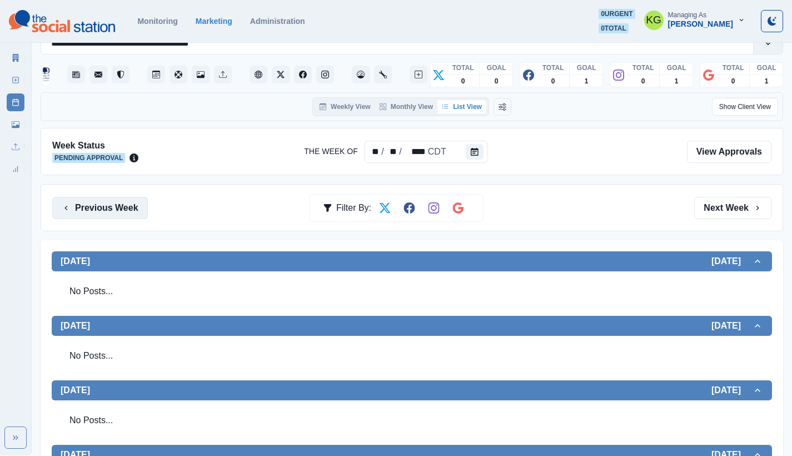
click at [115, 211] on button "Previous Week" at bounding box center [100, 208] width 96 height 22
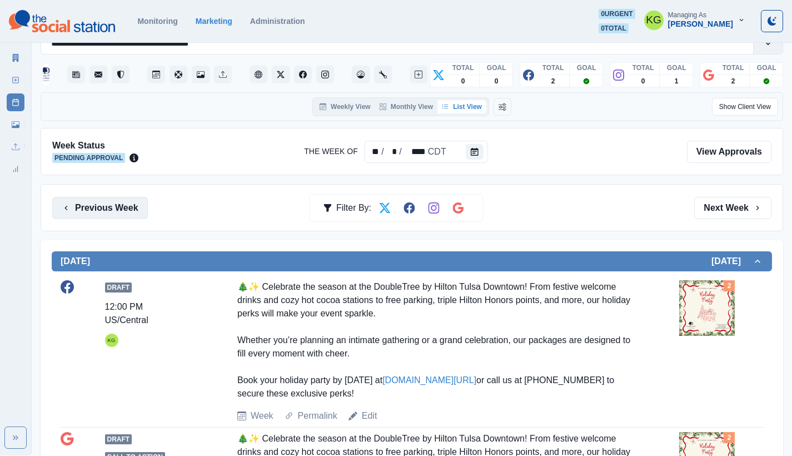
click at [115, 211] on button "Previous Week" at bounding box center [100, 208] width 96 height 22
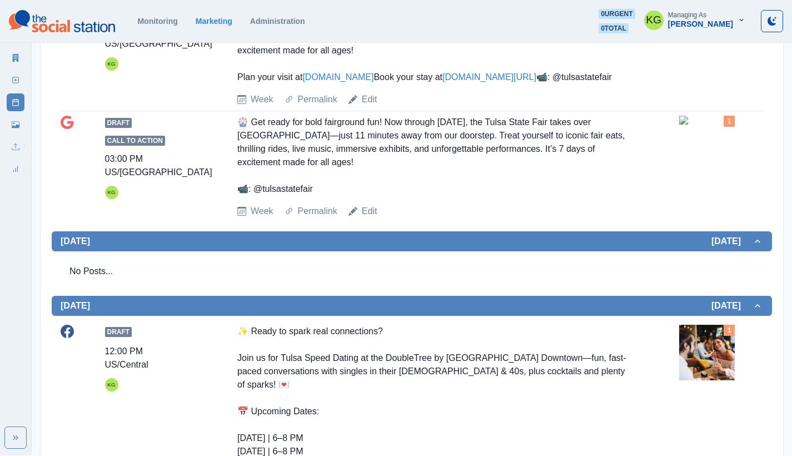
scroll to position [94, 0]
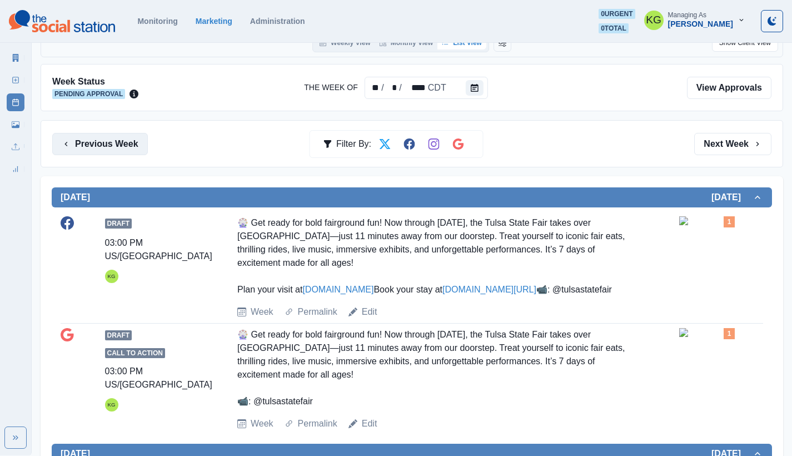
click at [97, 149] on button "Previous Week" at bounding box center [100, 144] width 96 height 22
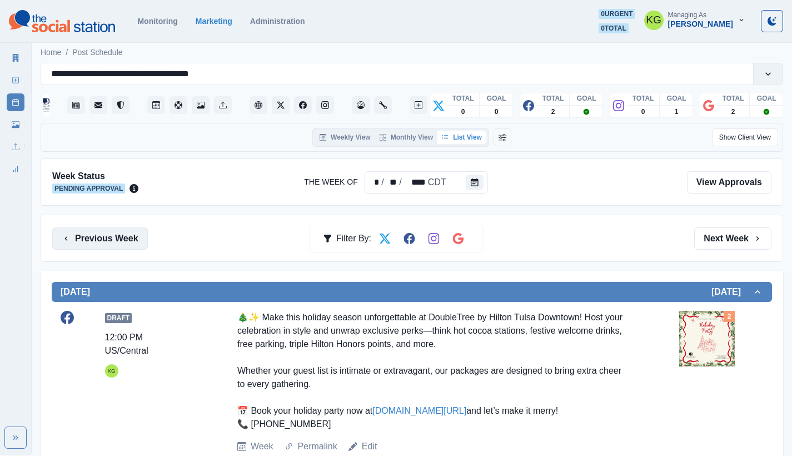
click at [117, 229] on button "Previous Week" at bounding box center [100, 238] width 96 height 22
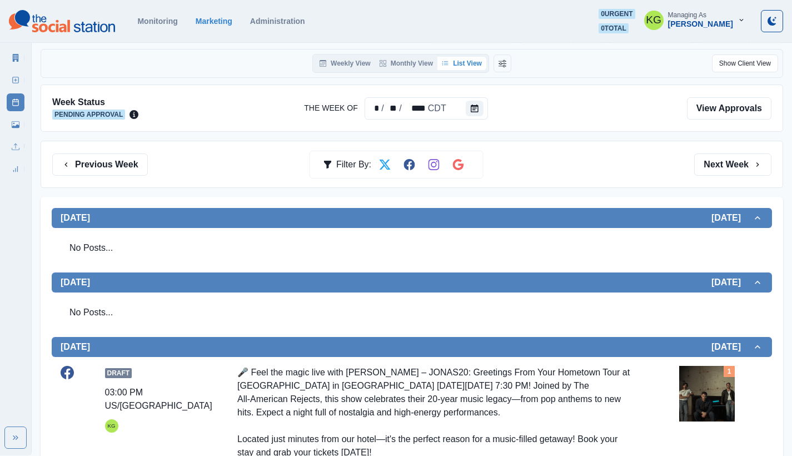
scroll to position [95, 0]
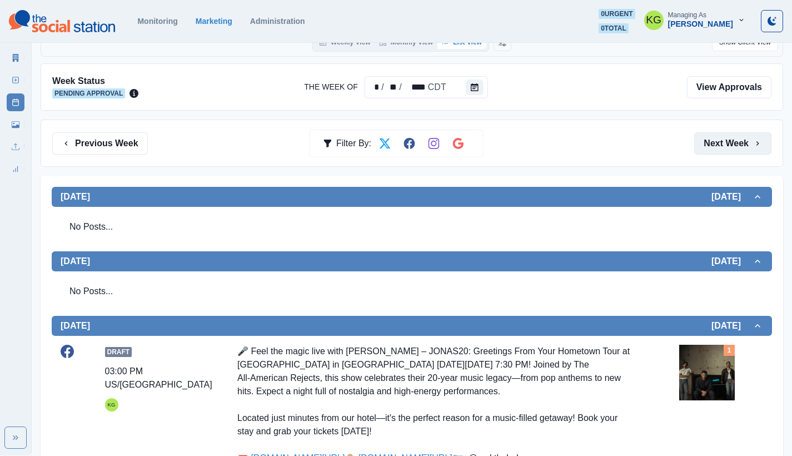
click at [724, 136] on button "Next Week" at bounding box center [732, 143] width 77 height 22
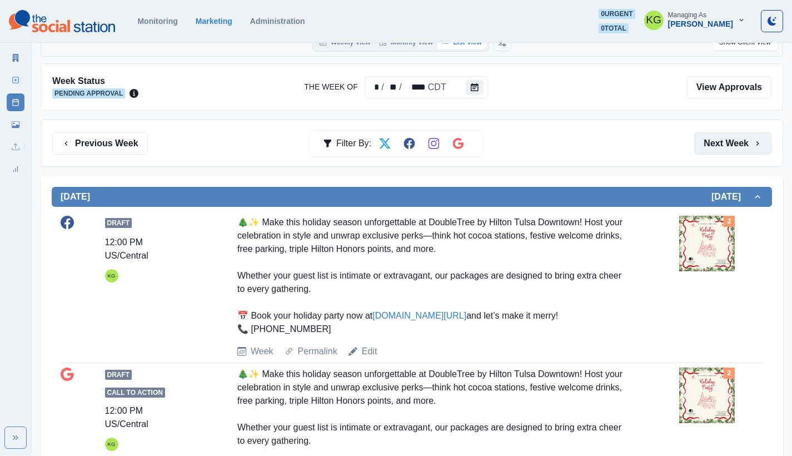
click at [724, 136] on button "Next Week" at bounding box center [732, 143] width 77 height 22
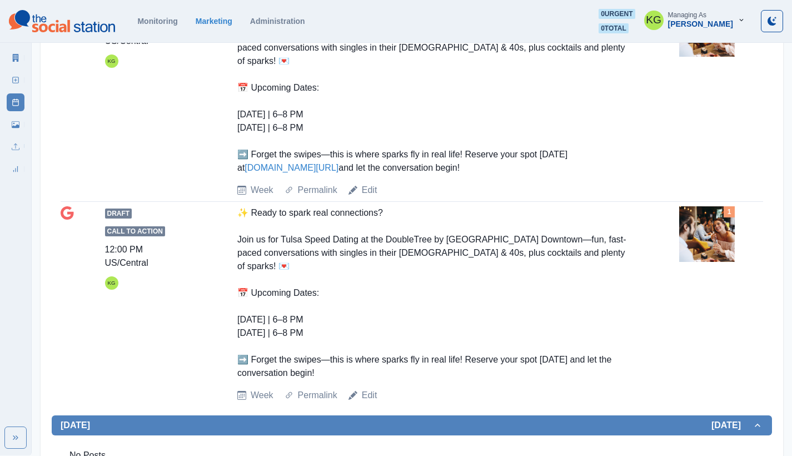
scroll to position [87, 0]
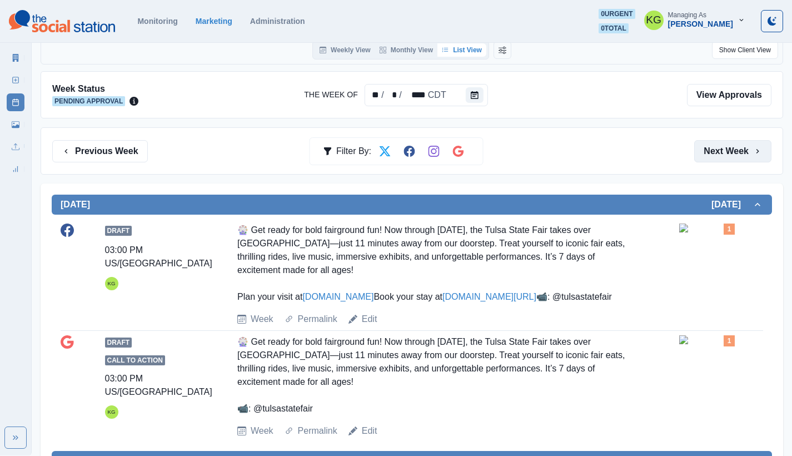
click at [721, 154] on button "Next Week" at bounding box center [732, 151] width 77 height 22
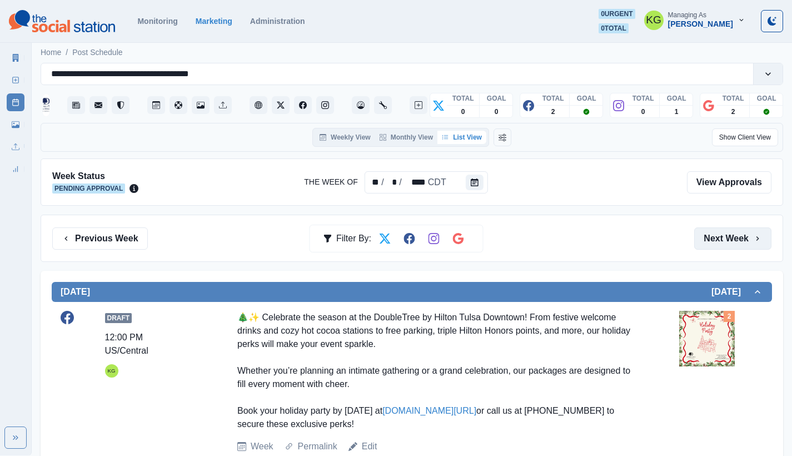
click at [722, 232] on button "Next Week" at bounding box center [732, 238] width 77 height 22
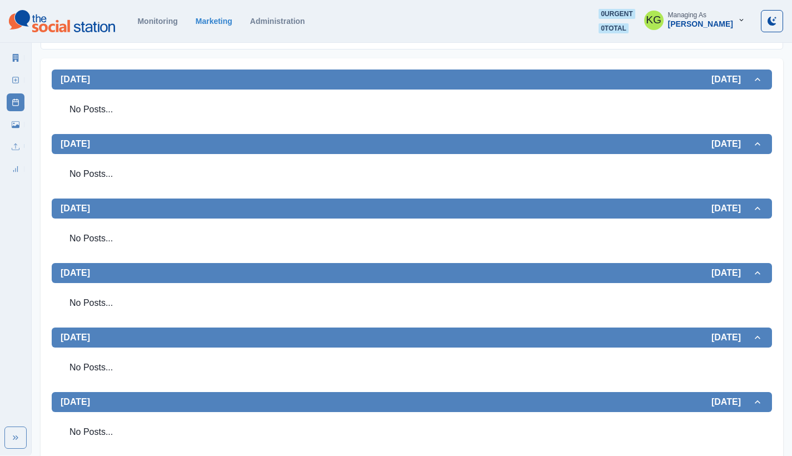
scroll to position [14, 0]
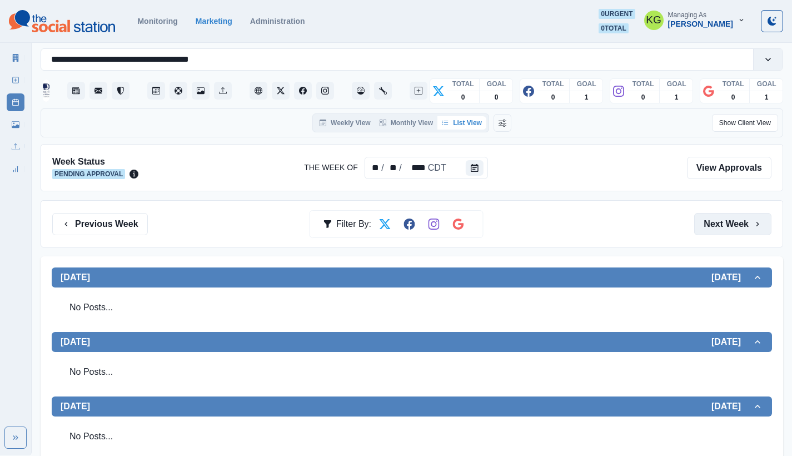
click at [739, 223] on button "Next Week" at bounding box center [732, 224] width 77 height 22
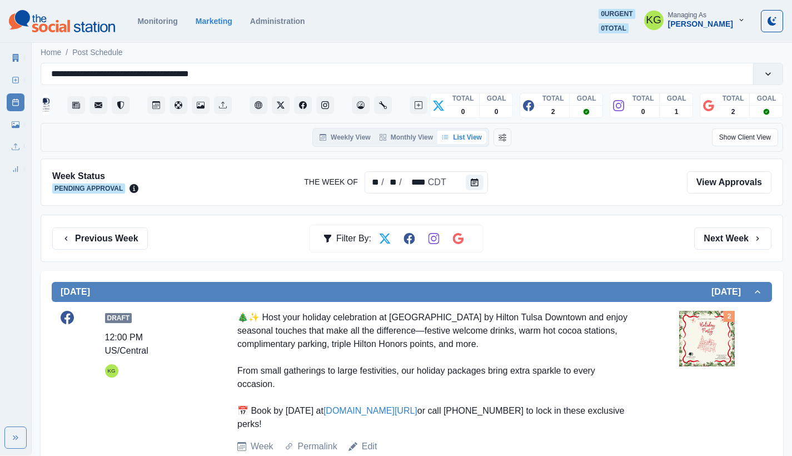
click at [739, 223] on div "Previous Week Filter By: Next Week" at bounding box center [412, 237] width 742 height 47
click at [736, 233] on button "Next Week" at bounding box center [732, 238] width 77 height 22
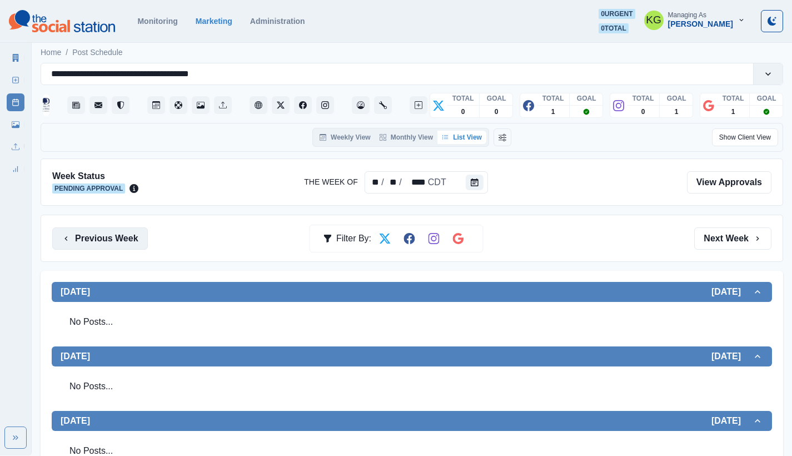
drag, startPoint x: 83, startPoint y: 242, endPoint x: 89, endPoint y: 242, distance: 5.6
click at [84, 242] on button "Previous Week" at bounding box center [100, 238] width 96 height 22
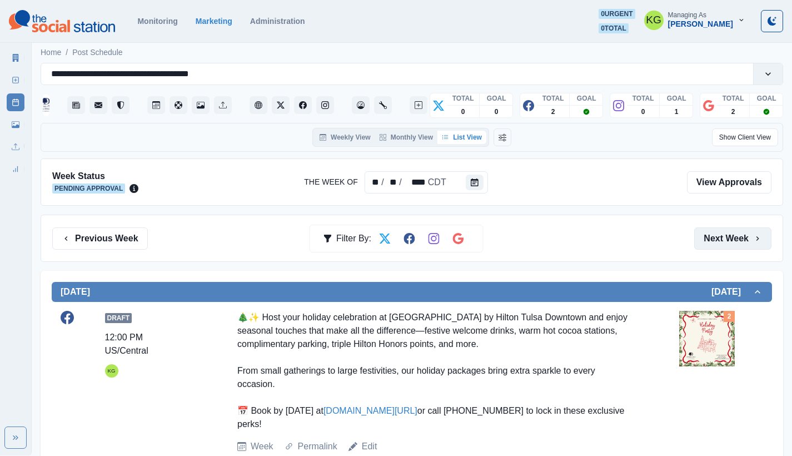
click at [743, 237] on button "Next Week" at bounding box center [732, 238] width 77 height 22
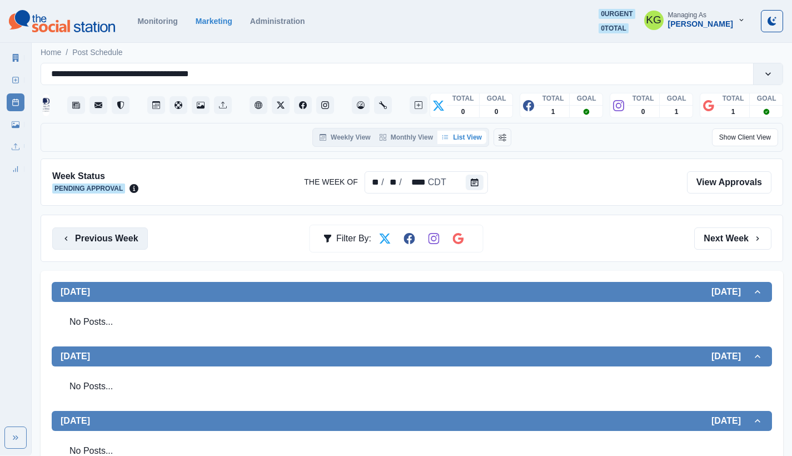
click at [107, 244] on button "Previous Week" at bounding box center [100, 238] width 96 height 22
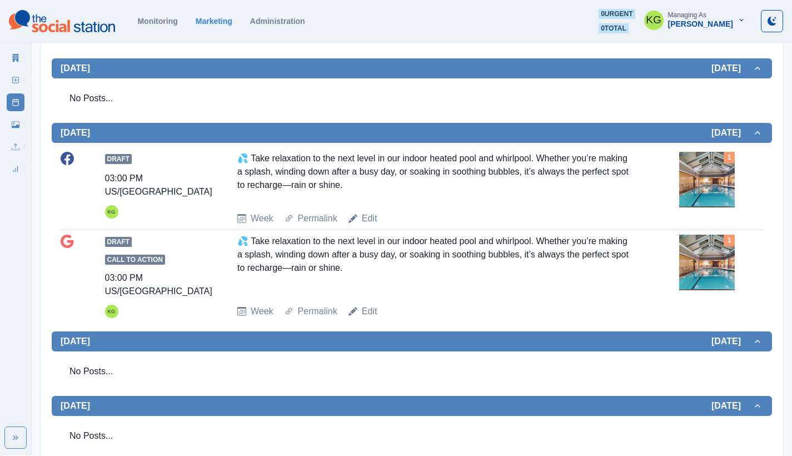
scroll to position [16, 0]
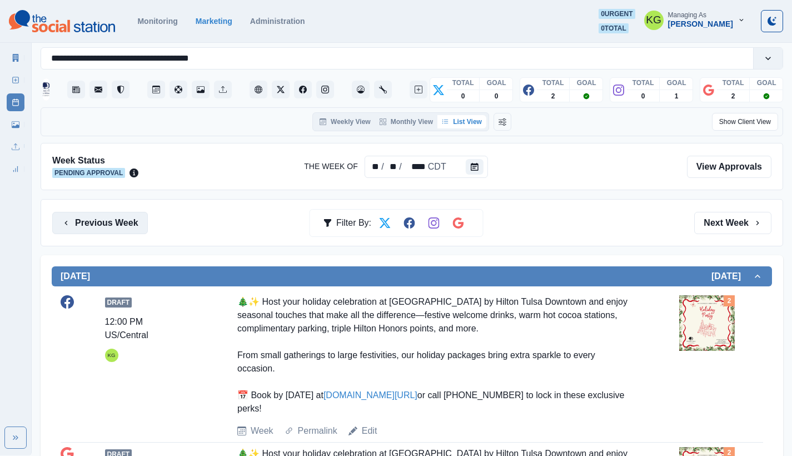
click at [118, 222] on button "Previous Week" at bounding box center [100, 223] width 96 height 22
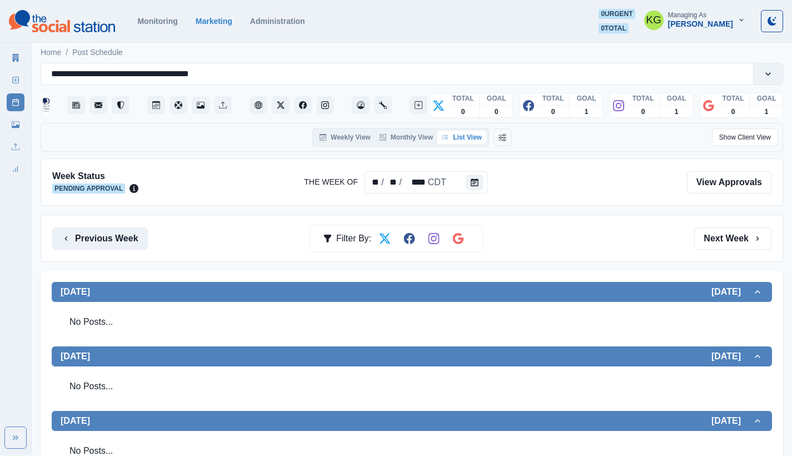
drag, startPoint x: 92, startPoint y: 242, endPoint x: 116, endPoint y: 243, distance: 23.9
click at [91, 242] on button "Previous Week" at bounding box center [100, 238] width 96 height 22
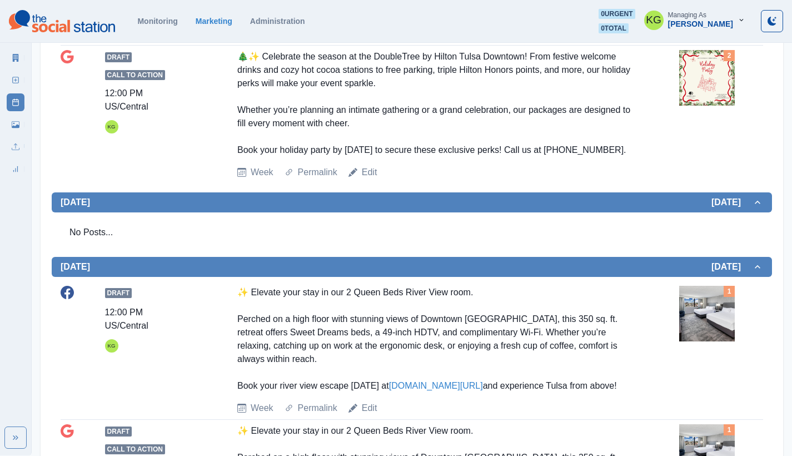
scroll to position [29, 0]
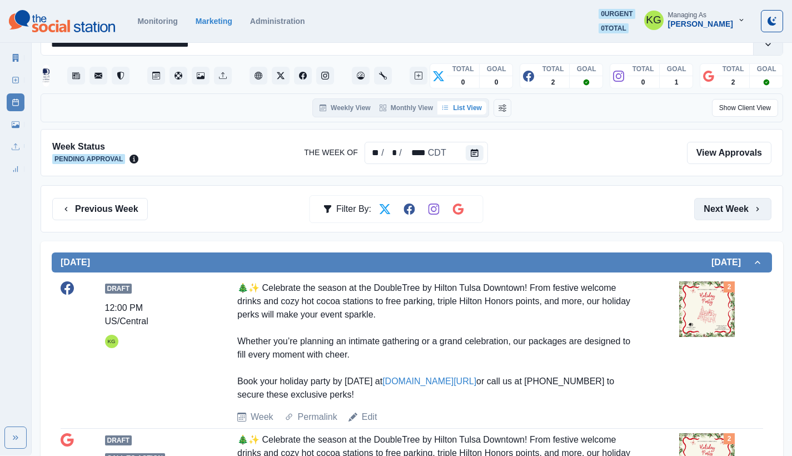
click at [747, 206] on button "Next Week" at bounding box center [732, 209] width 77 height 22
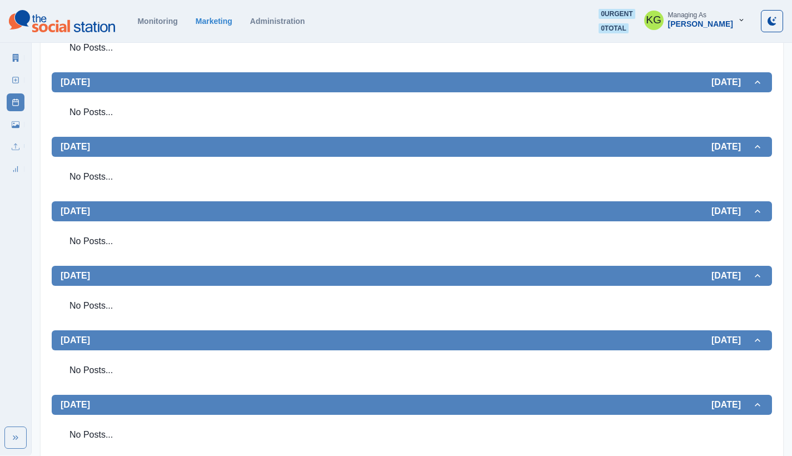
scroll to position [34, 0]
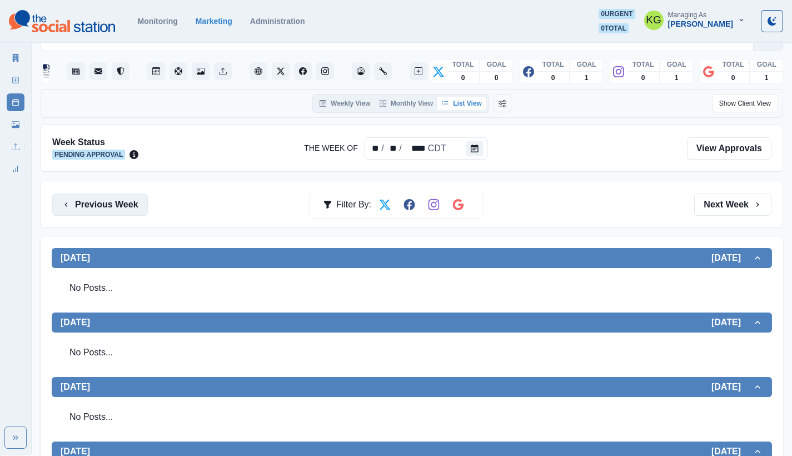
click at [114, 207] on button "Previous Week" at bounding box center [100, 204] width 96 height 22
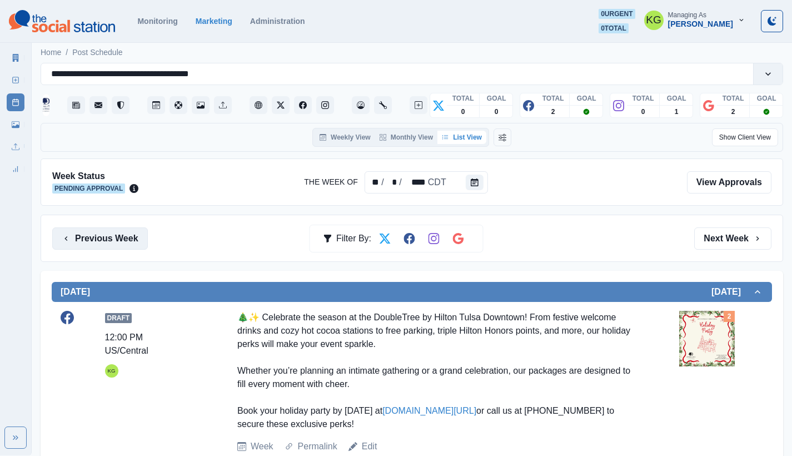
click at [110, 237] on button "Previous Week" at bounding box center [100, 238] width 96 height 22
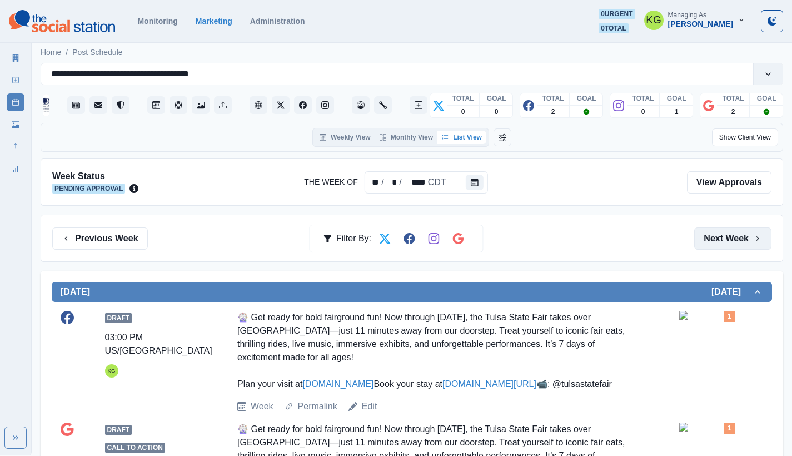
click at [741, 229] on button "Next Week" at bounding box center [732, 238] width 77 height 22
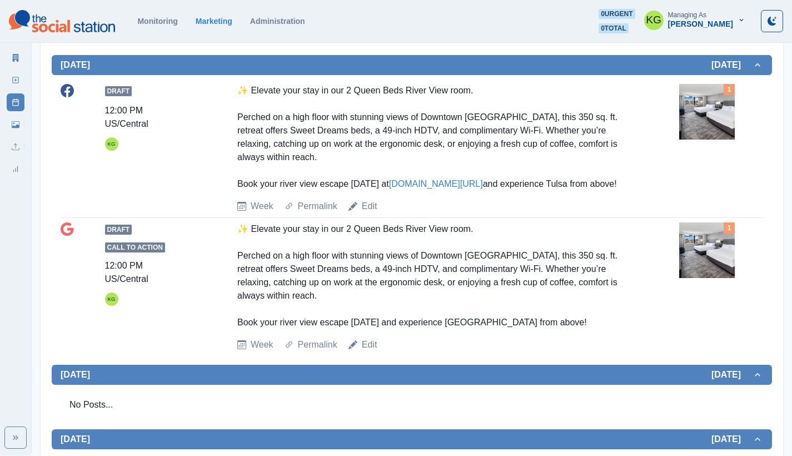
scroll to position [62, 0]
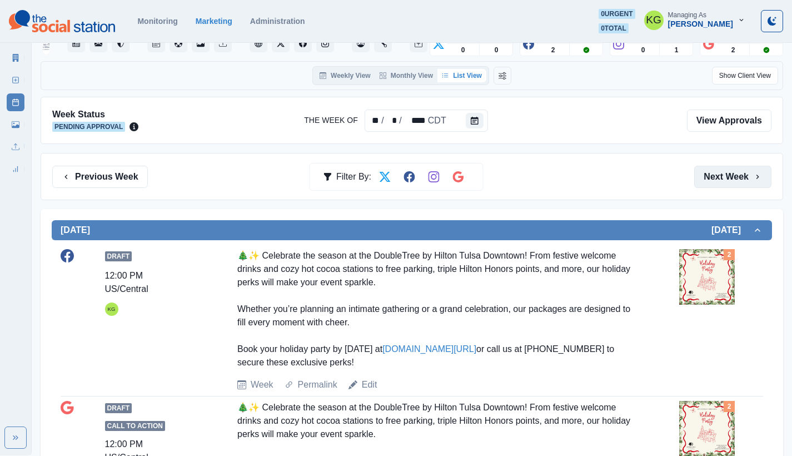
click at [730, 184] on button "Next Week" at bounding box center [732, 177] width 77 height 22
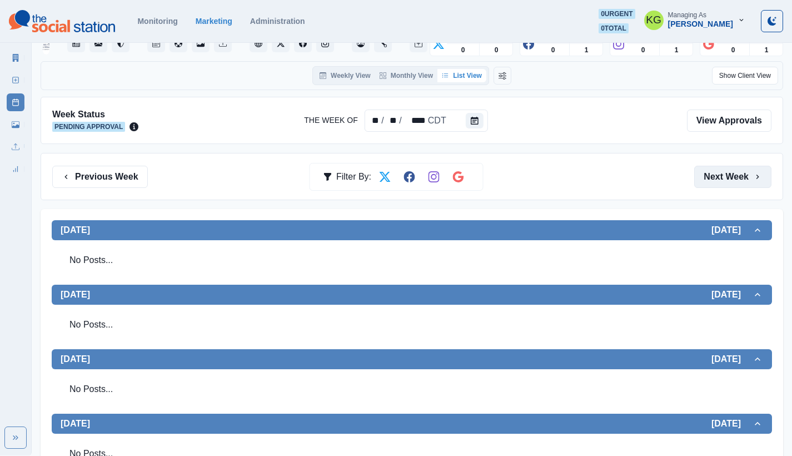
scroll to position [294, 0]
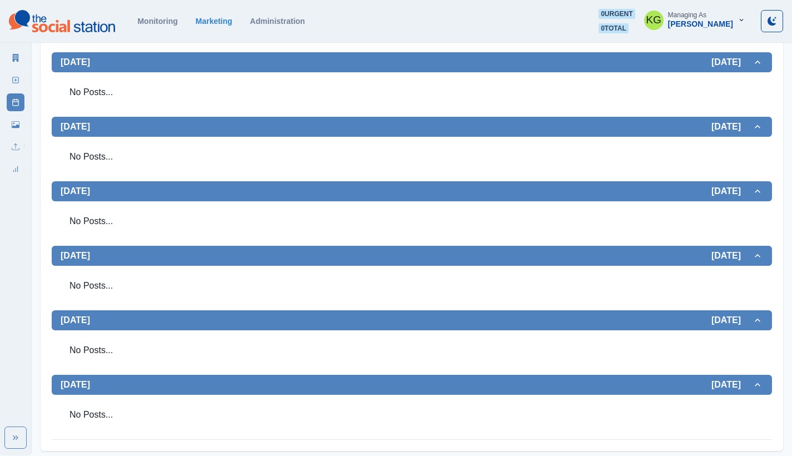
click at [12, 87] on link "New Post" at bounding box center [16, 80] width 18 height 18
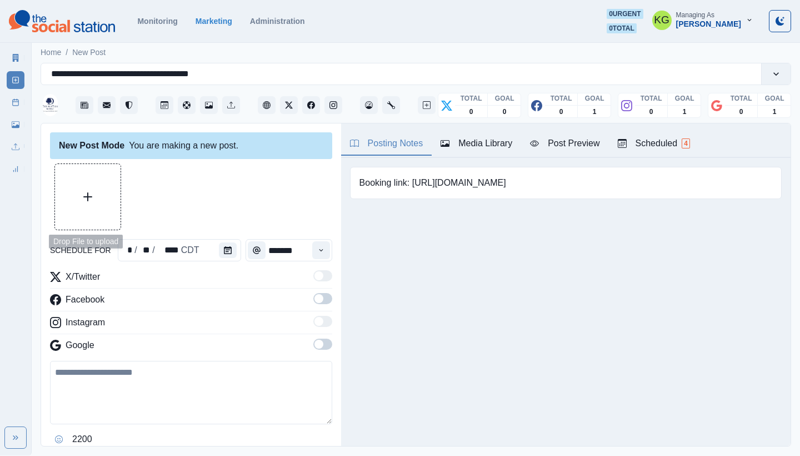
click at [89, 202] on button "Upload Media" at bounding box center [88, 197] width 66 height 66
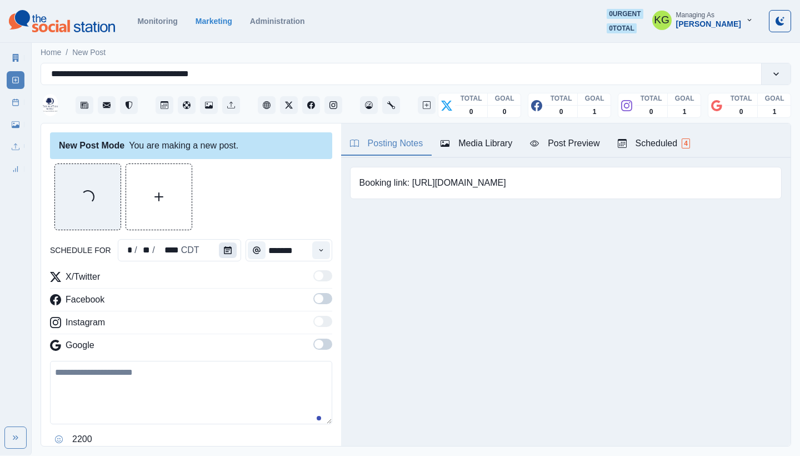
click at [228, 253] on icon "Calendar" at bounding box center [228, 250] width 8 height 8
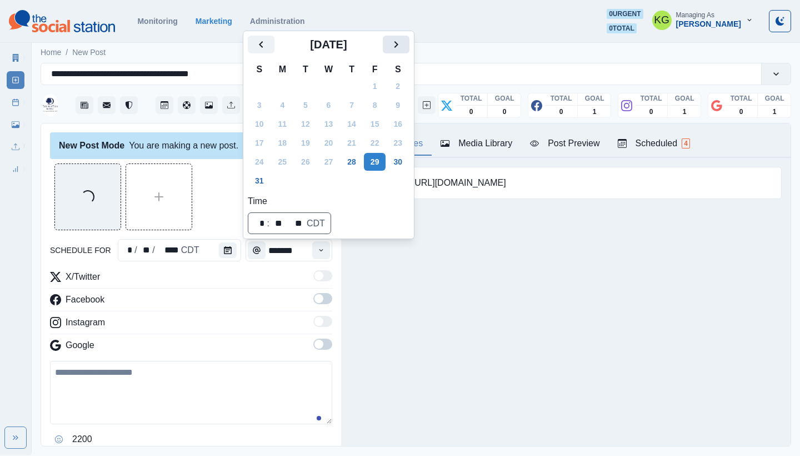
click at [403, 48] on icon "Next" at bounding box center [395, 44] width 13 height 13
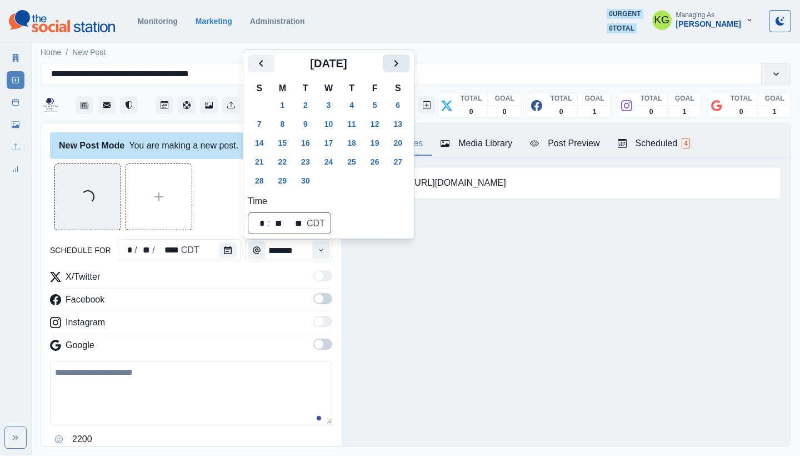
click at [403, 61] on icon "Next" at bounding box center [395, 63] width 13 height 13
click at [333, 144] on button "15" at bounding box center [329, 143] width 22 height 18
click at [421, 294] on div "Posting Notes Media Library Post Preview Scheduled 4 Booking link: https://bit.…" at bounding box center [565, 284] width 449 height 322
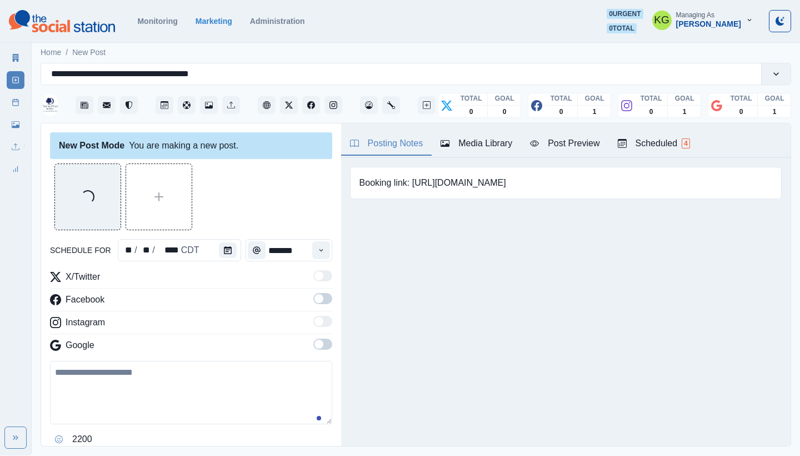
click at [314, 346] on span at bounding box center [318, 343] width 9 height 9
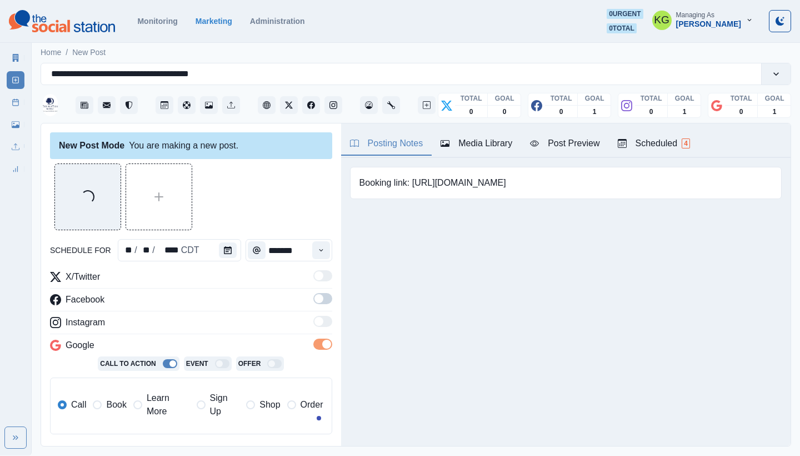
click at [314, 299] on span at bounding box center [318, 298] width 9 height 9
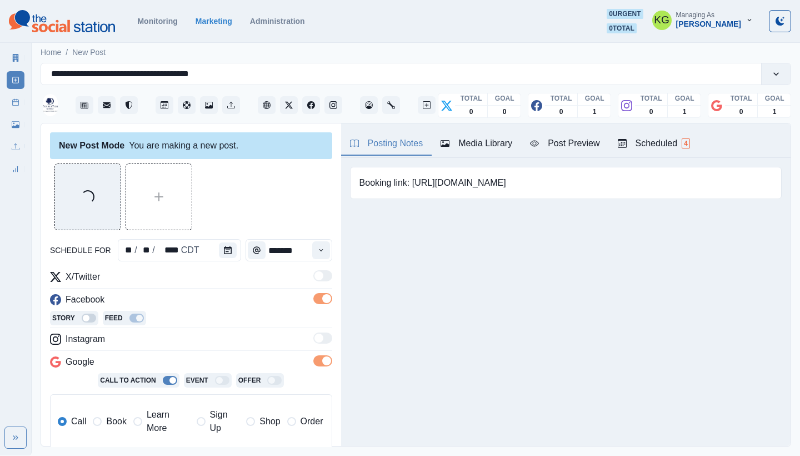
scroll to position [207, 0]
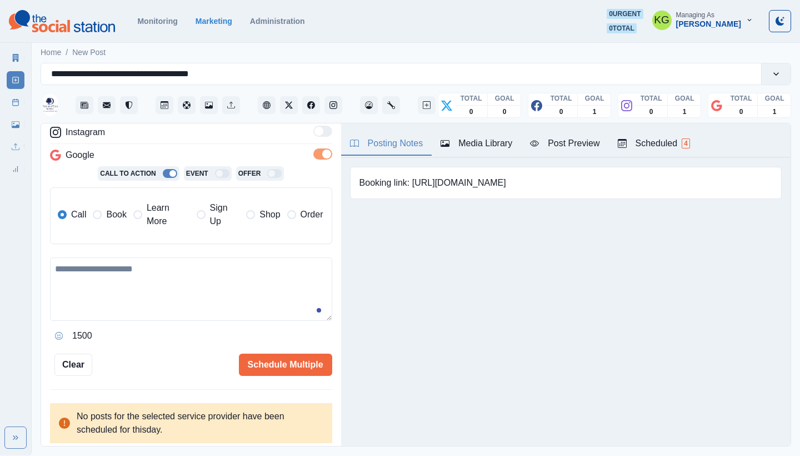
click at [139, 215] on span at bounding box center [137, 214] width 9 height 9
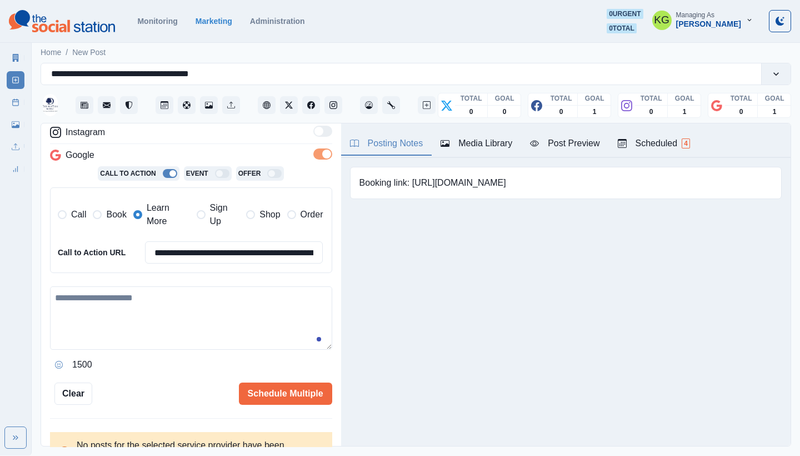
click at [203, 308] on textarea at bounding box center [191, 317] width 282 height 63
paste textarea "**********"
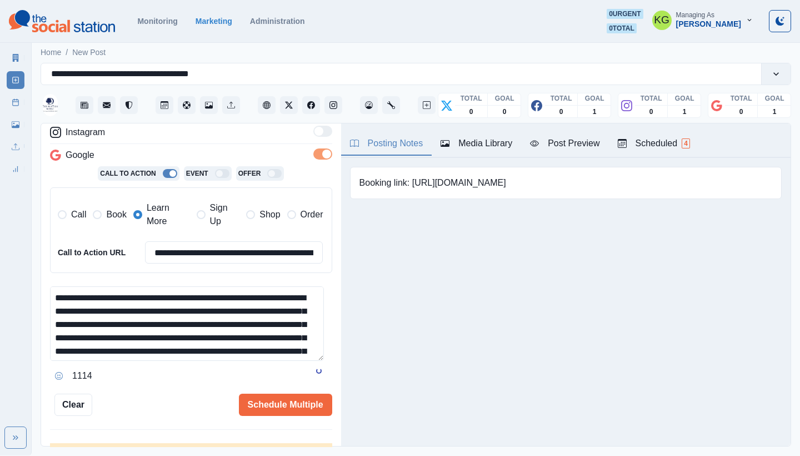
scroll to position [0, 0]
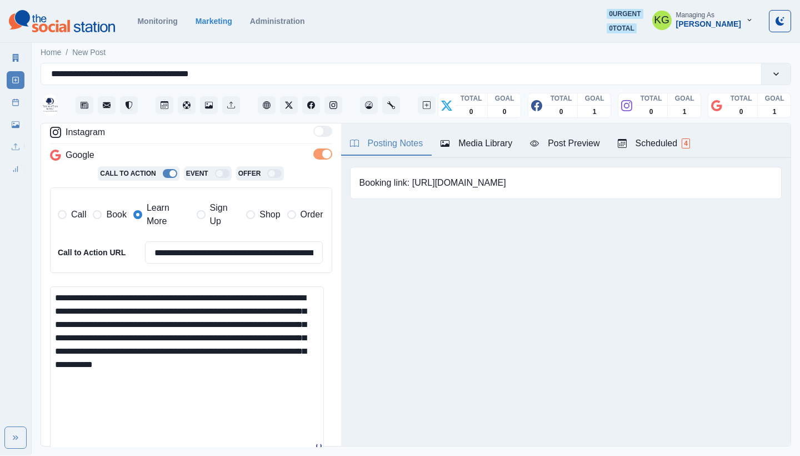
click at [324, 451] on main "**********" at bounding box center [416, 247] width 768 height 415
drag, startPoint x: 202, startPoint y: 305, endPoint x: 176, endPoint y: 304, distance: 25.6
click at [176, 303] on textarea "**********" at bounding box center [187, 373] width 274 height 174
click at [204, 323] on textarea "**********" at bounding box center [187, 373] width 274 height 174
drag, startPoint x: 184, startPoint y: 309, endPoint x: 178, endPoint y: 307, distance: 6.3
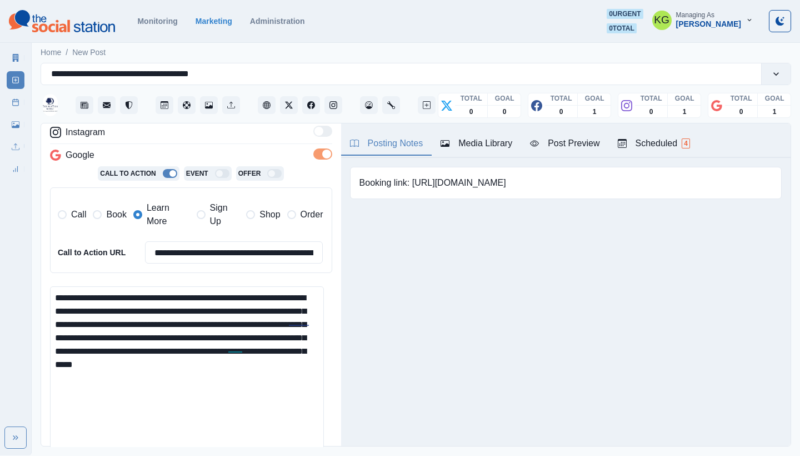
click at [184, 309] on textarea "**********" at bounding box center [187, 373] width 274 height 174
click at [151, 293] on textarea "**********" at bounding box center [187, 373] width 274 height 174
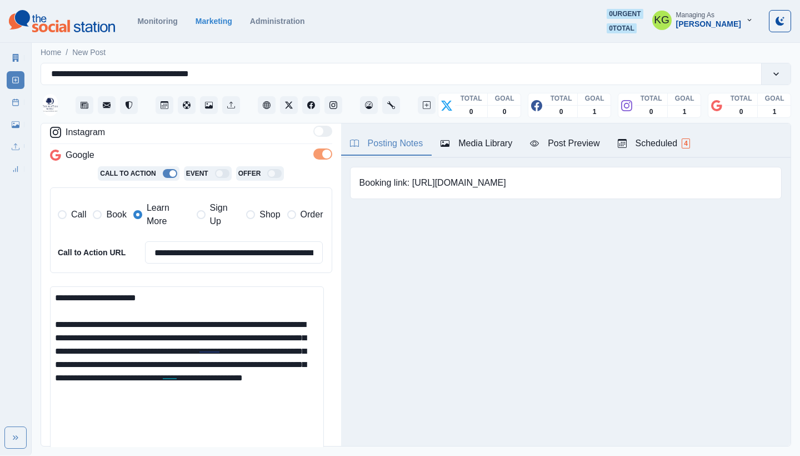
drag, startPoint x: 120, startPoint y: 333, endPoint x: 79, endPoint y: 332, distance: 40.6
click at [79, 332] on textarea "**********" at bounding box center [187, 373] width 274 height 174
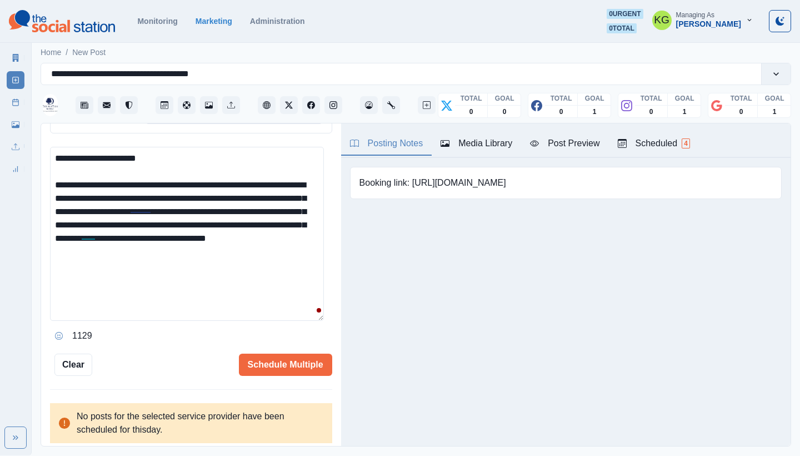
click at [54, 177] on textarea "**********" at bounding box center [187, 234] width 274 height 174
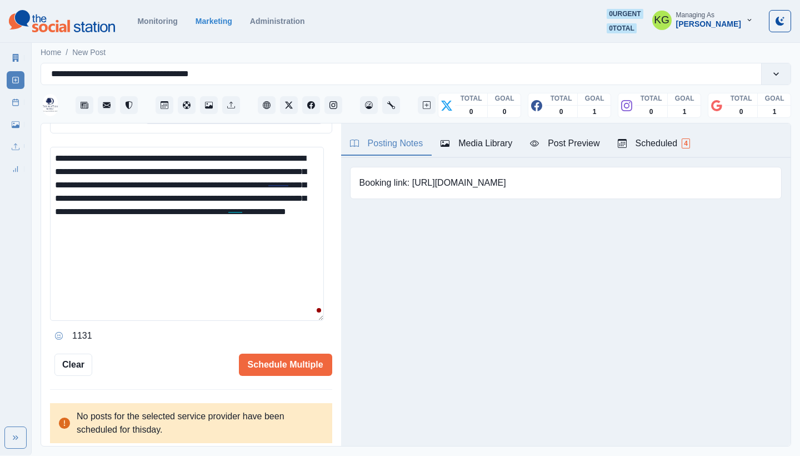
click at [269, 180] on textarea "**********" at bounding box center [187, 234] width 274 height 174
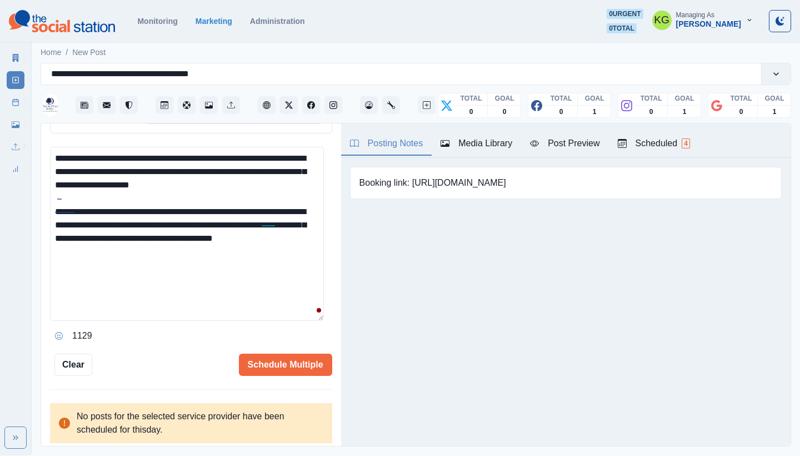
click at [240, 259] on textarea "**********" at bounding box center [187, 234] width 274 height 174
click at [192, 245] on textarea "**********" at bounding box center [187, 234] width 274 height 174
click at [58, 327] on button "Opens Emoji Picker" at bounding box center [59, 336] width 18 height 18
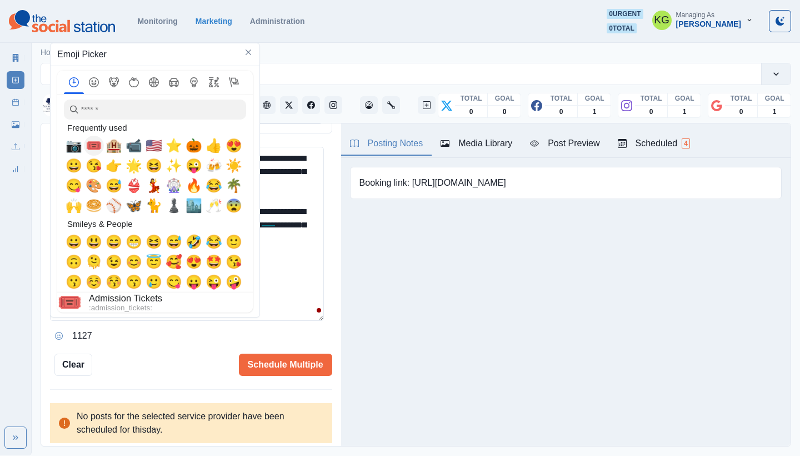
click at [96, 147] on span "🎟️" at bounding box center [94, 146] width 17 height 16
click at [278, 274] on textarea "**********" at bounding box center [187, 234] width 274 height 174
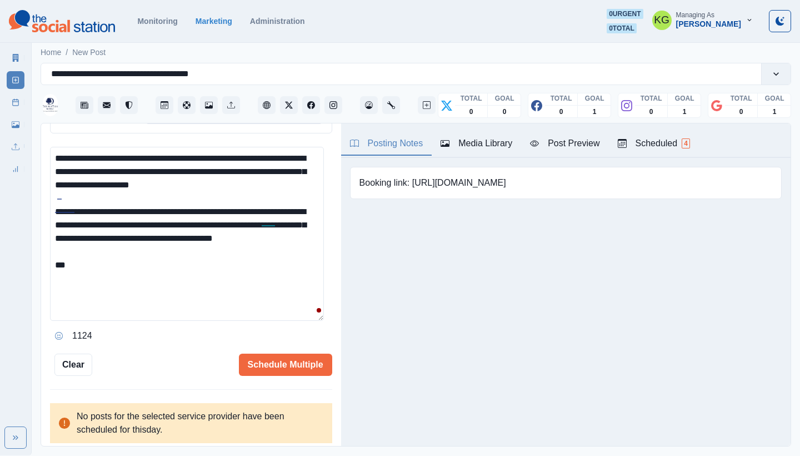
click at [251, 296] on textarea "**********" at bounding box center [187, 234] width 274 height 174
drag, startPoint x: 199, startPoint y: 154, endPoint x: 153, endPoint y: 152, distance: 46.2
click at [153, 152] on textarea "**********" at bounding box center [187, 234] width 274 height 174
paste textarea "*********"
click at [118, 267] on textarea "**********" at bounding box center [187, 234] width 274 height 174
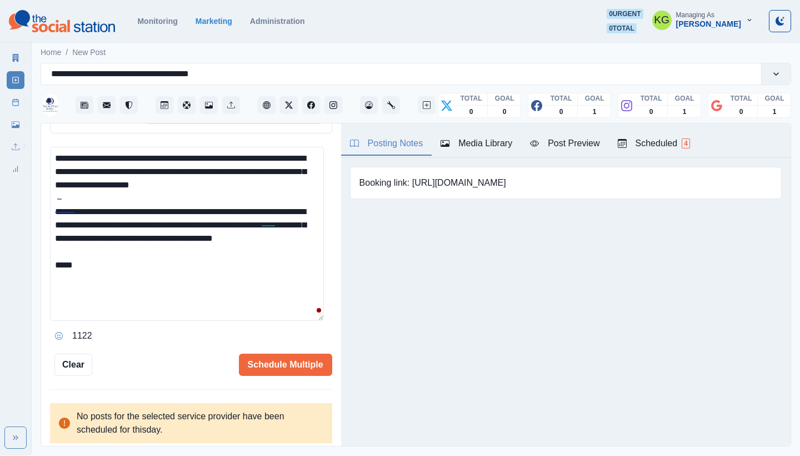
paste textarea "**********"
drag, startPoint x: 94, startPoint y: 271, endPoint x: 86, endPoint y: 274, distance: 8.8
click at [78, 269] on textarea "**********" at bounding box center [187, 234] width 274 height 174
click at [112, 289] on textarea "**********" at bounding box center [187, 234] width 274 height 174
drag, startPoint x: 101, startPoint y: 274, endPoint x: 73, endPoint y: 274, distance: 28.3
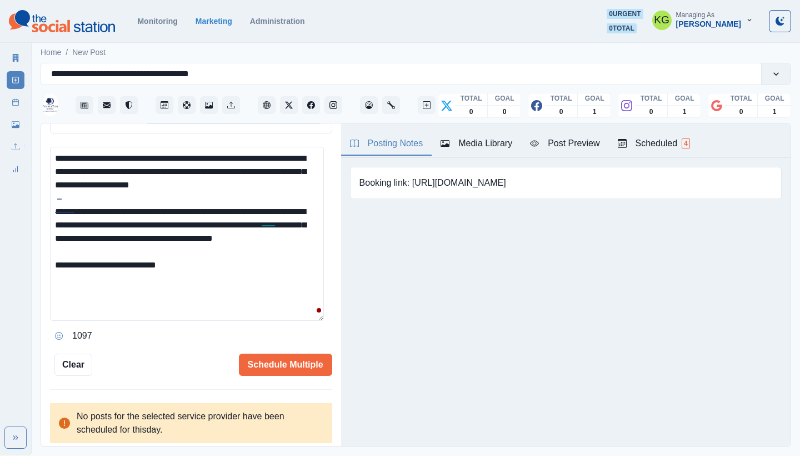
click at [73, 274] on textarea "**********" at bounding box center [187, 234] width 274 height 174
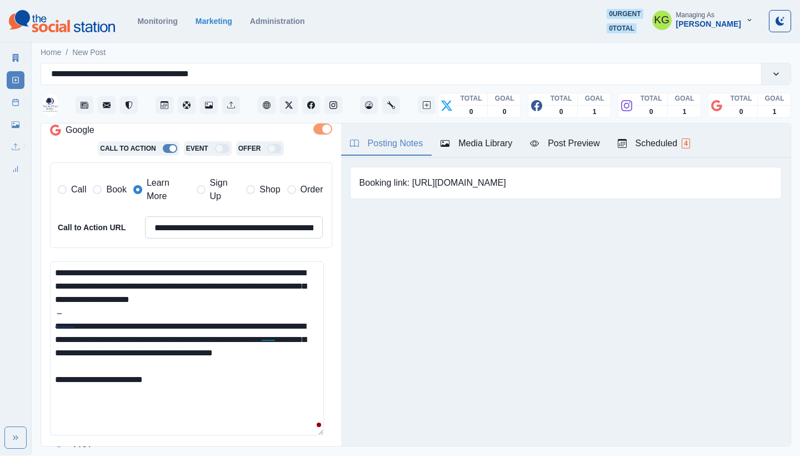
type textarea "**********"
click at [247, 235] on input "**********" at bounding box center [234, 227] width 178 height 22
click at [247, 234] on input "**********" at bounding box center [234, 227] width 178 height 22
click at [249, 230] on input "**********" at bounding box center [234, 227] width 178 height 22
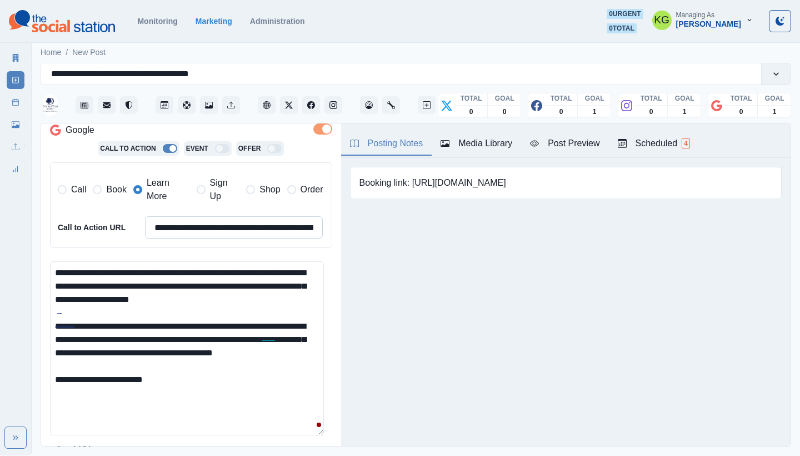
click at [249, 230] on input "**********" at bounding box center [234, 227] width 178 height 22
paste input
type input "**********"
click at [437, 190] on div "Booking link: https://bit.ly/45aCBUg" at bounding box center [566, 183] width 432 height 32
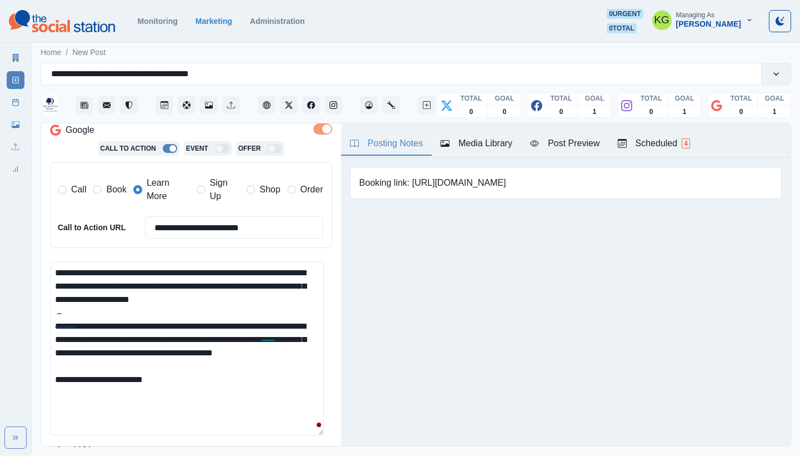
drag, startPoint x: 414, startPoint y: 181, endPoint x: 521, endPoint y: 180, distance: 107.2
click at [521, 180] on div "Booking link: https://bit.ly/45aCBUg" at bounding box center [566, 183] width 432 height 32
copy pre "https://bit.ly/45aCBUg"
click at [202, 380] on textarea "**********" at bounding box center [187, 348] width 274 height 174
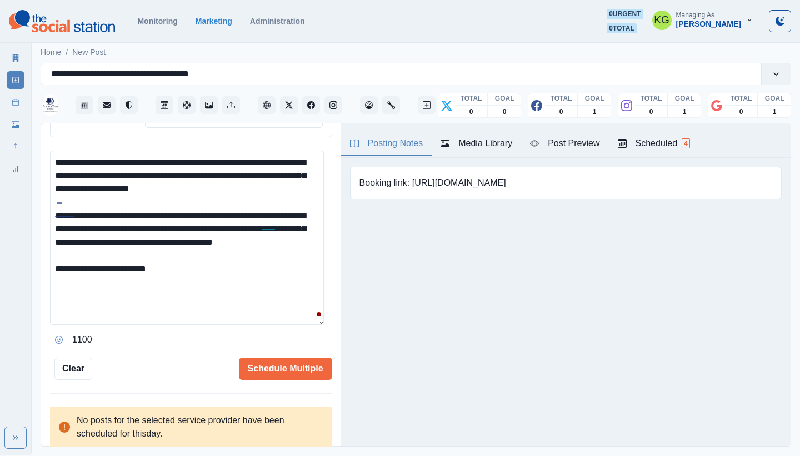
click at [54, 333] on button "Opens Emoji Picker" at bounding box center [59, 340] width 18 height 18
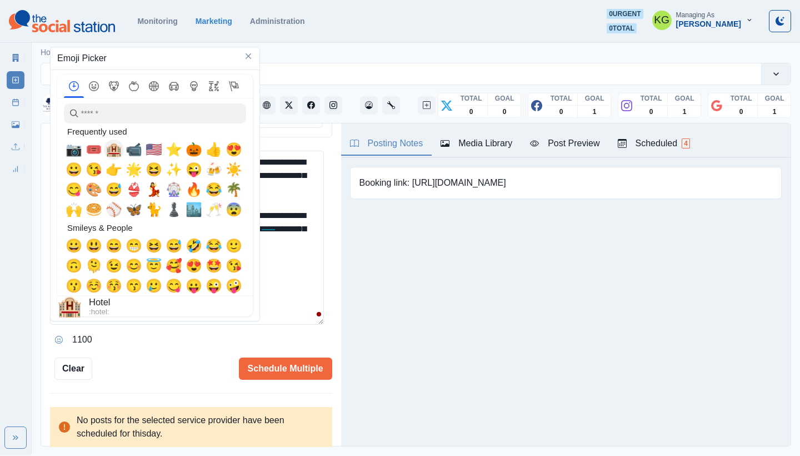
click at [112, 149] on span "🏨" at bounding box center [114, 150] width 17 height 16
click at [273, 285] on textarea "**********" at bounding box center [187, 238] width 274 height 174
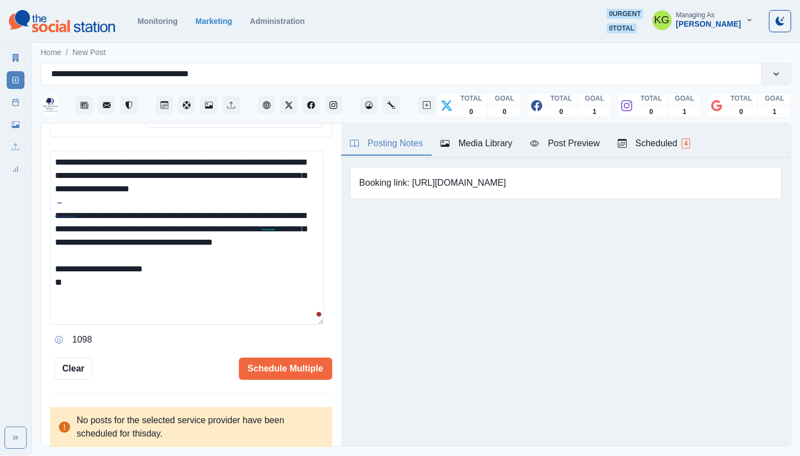
click at [221, 316] on textarea "**********" at bounding box center [187, 238] width 274 height 174
paste textarea "**********"
drag, startPoint x: 101, startPoint y: 291, endPoint x: 73, endPoint y: 289, distance: 27.3
click at [73, 289] on textarea "**********" at bounding box center [187, 238] width 274 height 174
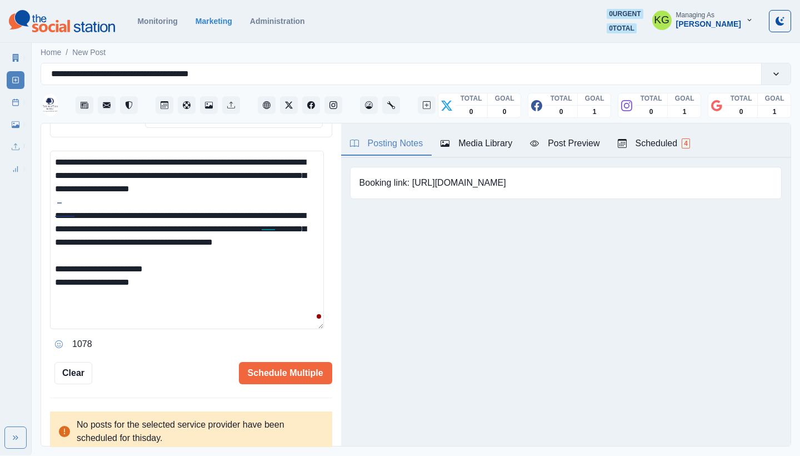
click at [321, 329] on textarea "**********" at bounding box center [187, 240] width 274 height 178
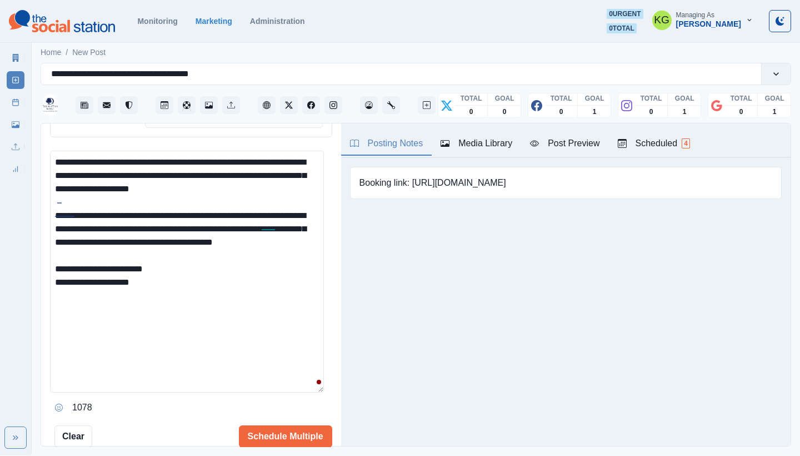
click at [246, 287] on textarea "**********" at bounding box center [187, 272] width 274 height 242
drag, startPoint x: 61, startPoint y: 398, endPoint x: 83, endPoint y: 256, distance: 144.6
click at [61, 403] on icon "Opens Emoji Picker" at bounding box center [59, 407] width 8 height 8
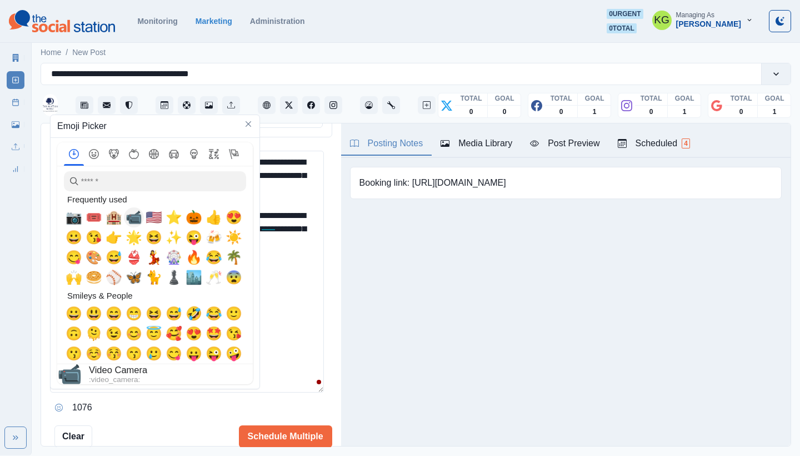
click at [134, 218] on span "📹" at bounding box center [134, 217] width 17 height 16
click at [290, 279] on textarea "**********" at bounding box center [187, 272] width 274 height 242
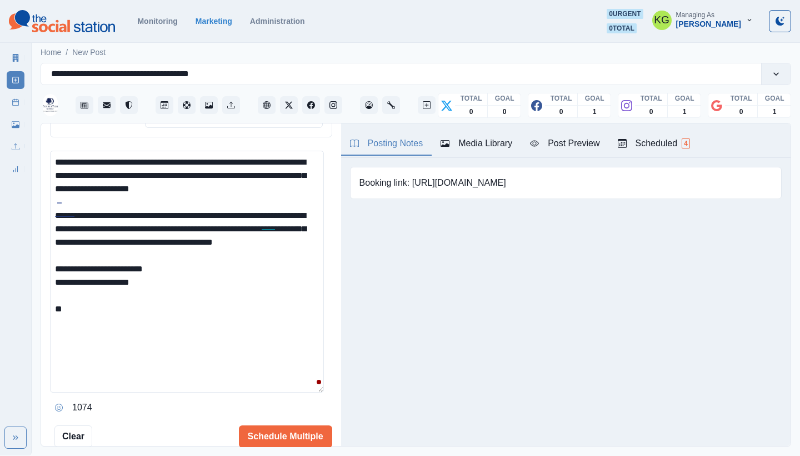
click at [221, 335] on textarea "**********" at bounding box center [187, 272] width 274 height 242
paste textarea "**********"
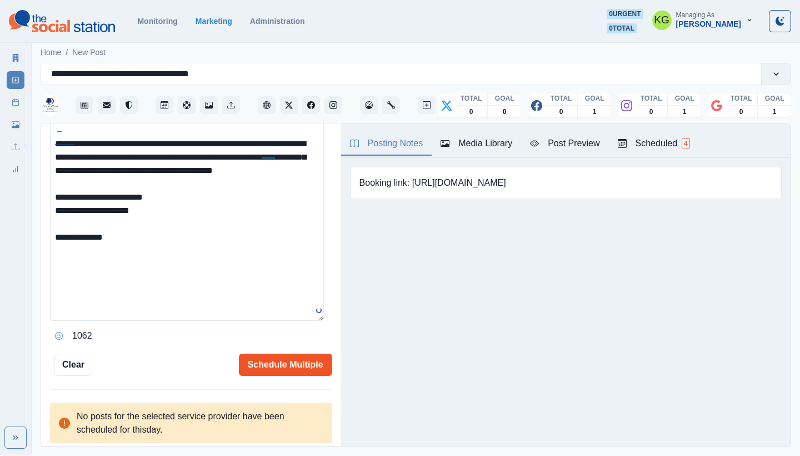
type textarea "**********"
click at [294, 357] on button "Schedule Multiple" at bounding box center [285, 364] width 93 height 22
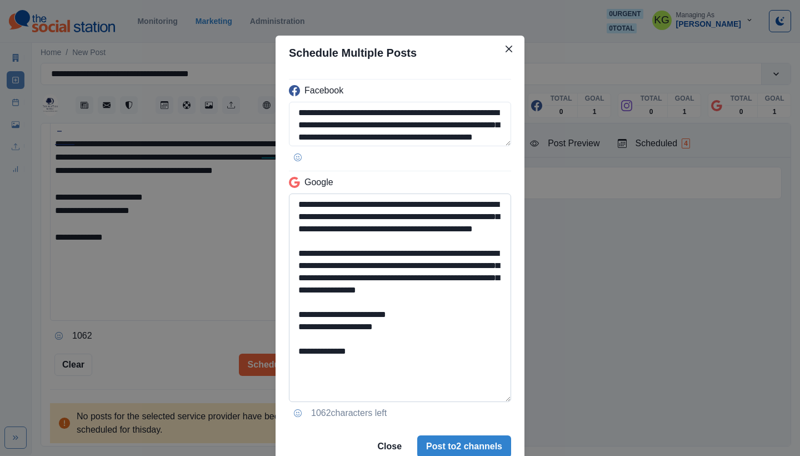
click at [489, 397] on textarea "**********" at bounding box center [400, 297] width 222 height 208
drag, startPoint x: 438, startPoint y: 202, endPoint x: 393, endPoint y: 202, distance: 45.0
click at [393, 202] on textarea "**********" at bounding box center [400, 297] width 222 height 208
paste textarea
drag, startPoint x: 397, startPoint y: 359, endPoint x: 292, endPoint y: 331, distance: 108.7
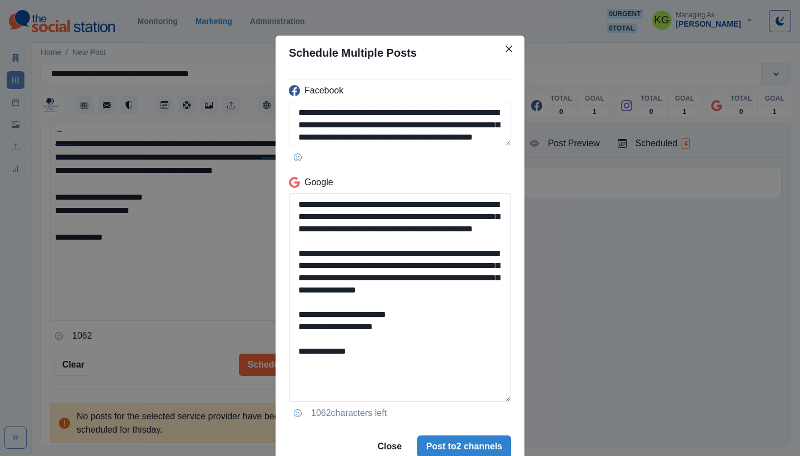
click at [292, 331] on textarea "**********" at bounding box center [400, 297] width 222 height 208
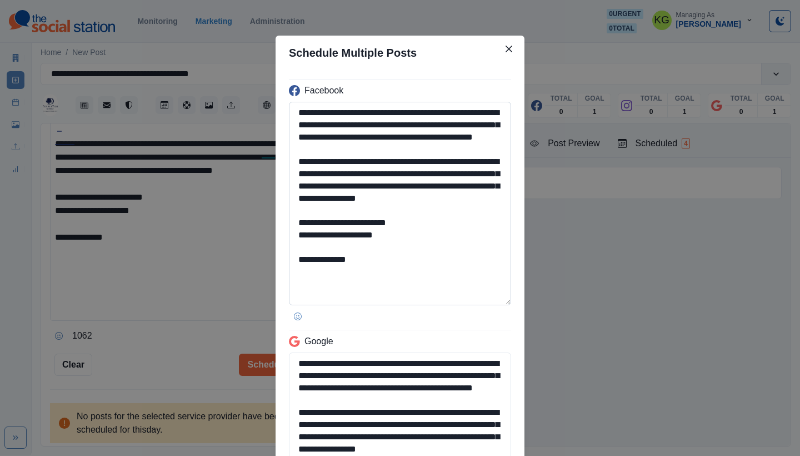
click at [479, 301] on textarea "**********" at bounding box center [400, 203] width 222 height 203
type textarea "**********"
drag, startPoint x: 337, startPoint y: 284, endPoint x: 316, endPoint y: 283, distance: 21.1
click at [313, 284] on textarea "**********" at bounding box center [400, 203] width 222 height 203
paste textarea "*"
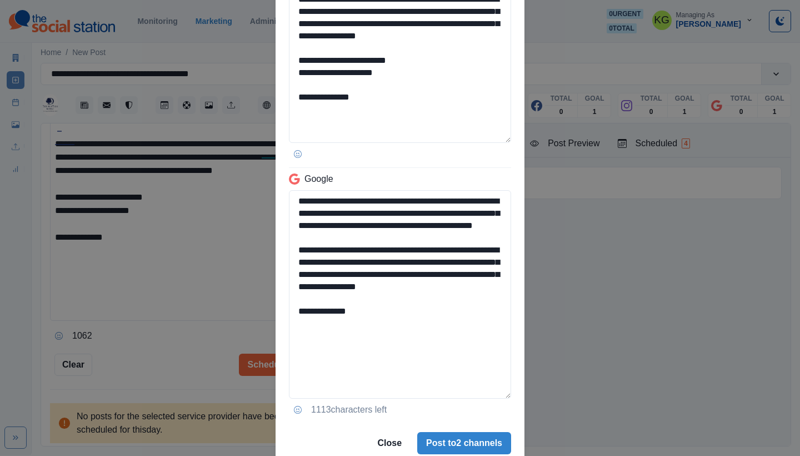
scroll to position [205, 0]
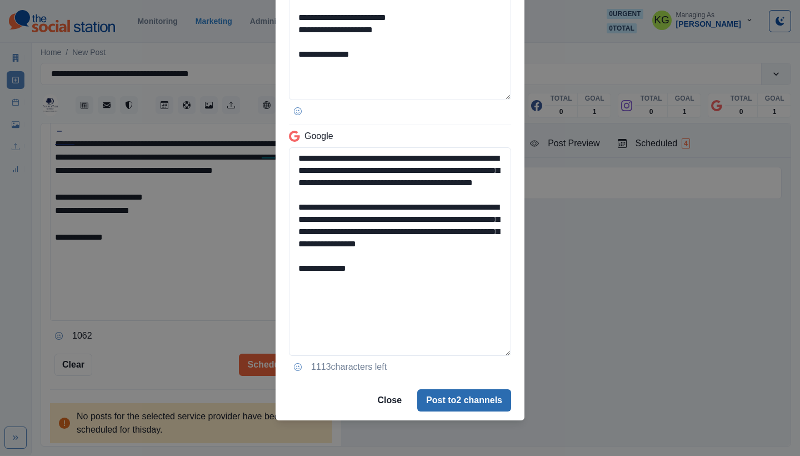
type textarea "**********"
click at [458, 399] on button "Post to 2 channels" at bounding box center [464, 400] width 94 height 22
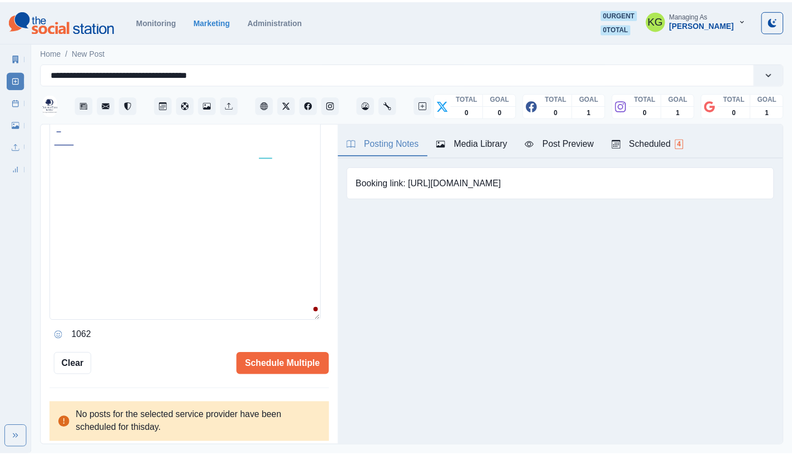
scroll to position [286, 0]
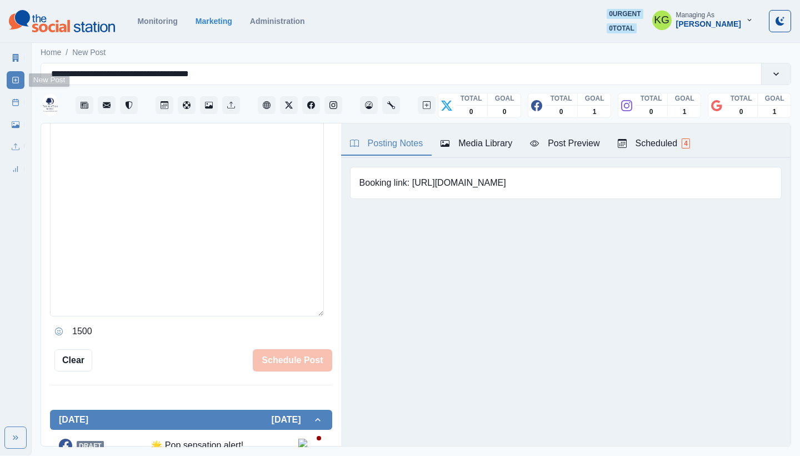
drag, startPoint x: 11, startPoint y: 110, endPoint x: 31, endPoint y: 110, distance: 20.0
click at [12, 110] on link "Post Schedule" at bounding box center [16, 102] width 18 height 18
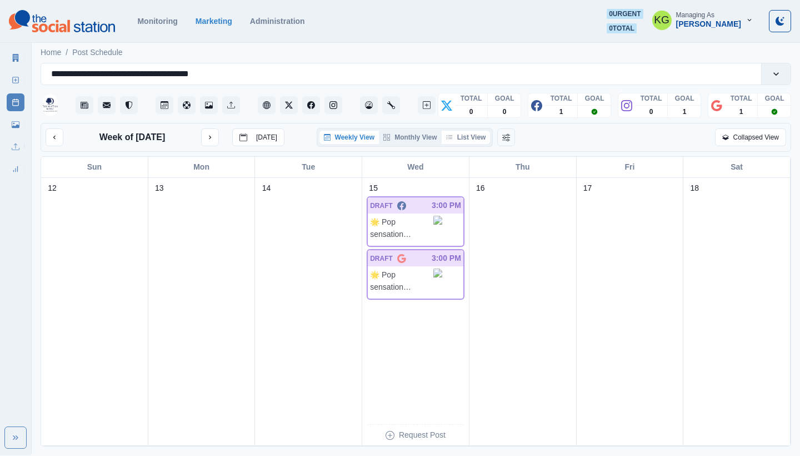
click at [471, 137] on button "List View" at bounding box center [466, 137] width 49 height 13
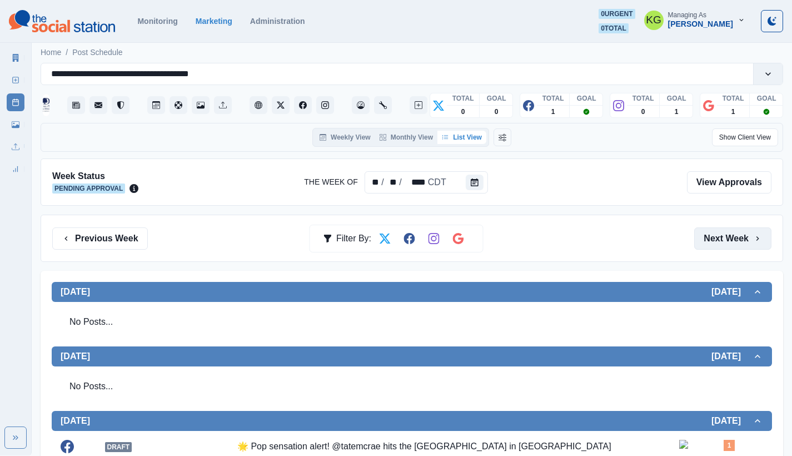
click at [744, 247] on button "Next Week" at bounding box center [732, 238] width 77 height 22
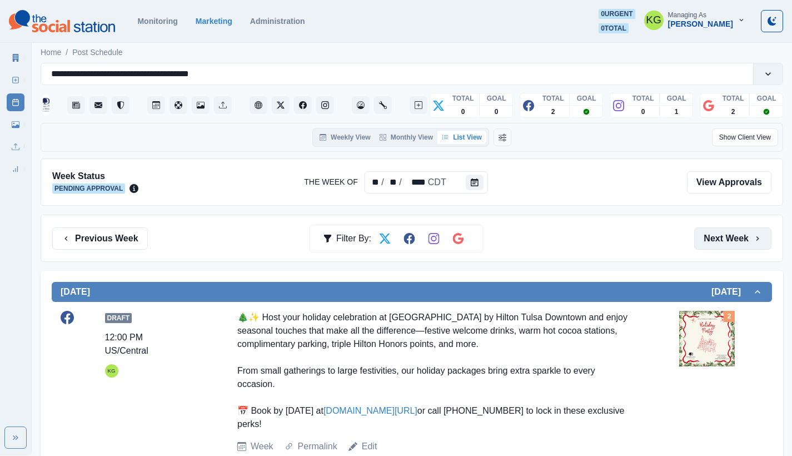
click at [744, 247] on button "Next Week" at bounding box center [732, 238] width 77 height 22
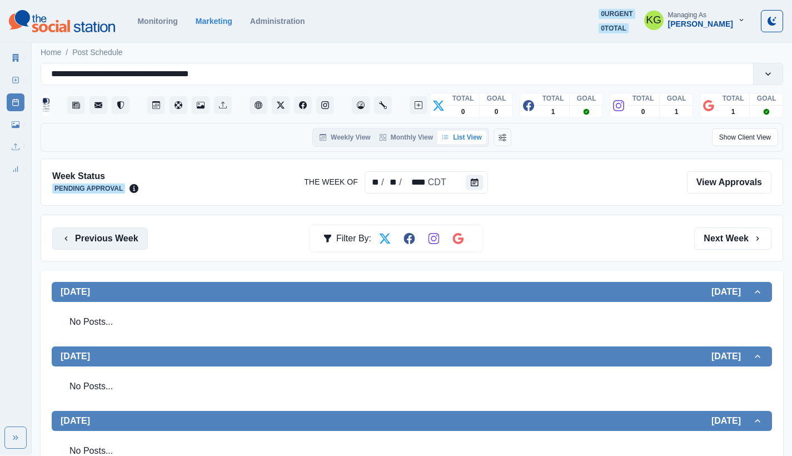
click at [94, 243] on button "Previous Week" at bounding box center [100, 238] width 96 height 22
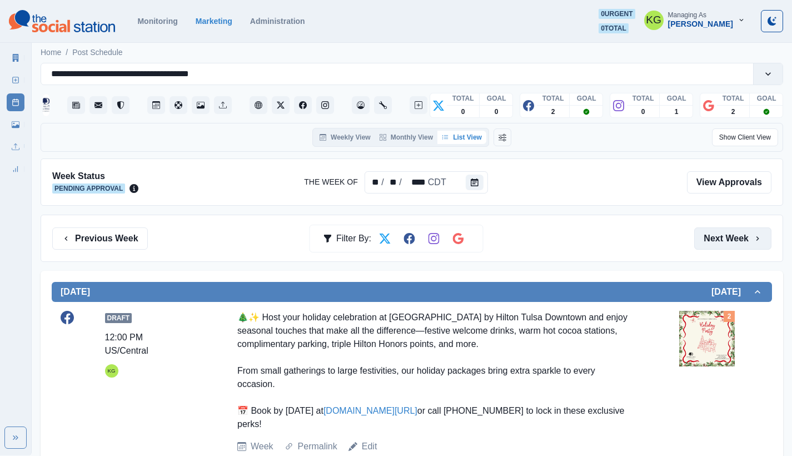
click at [734, 239] on button "Next Week" at bounding box center [732, 238] width 77 height 22
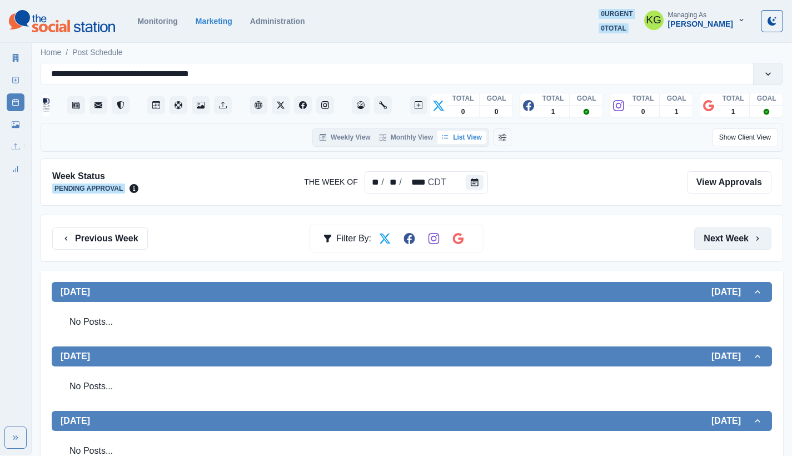
click at [736, 227] on button "Next Week" at bounding box center [732, 238] width 77 height 22
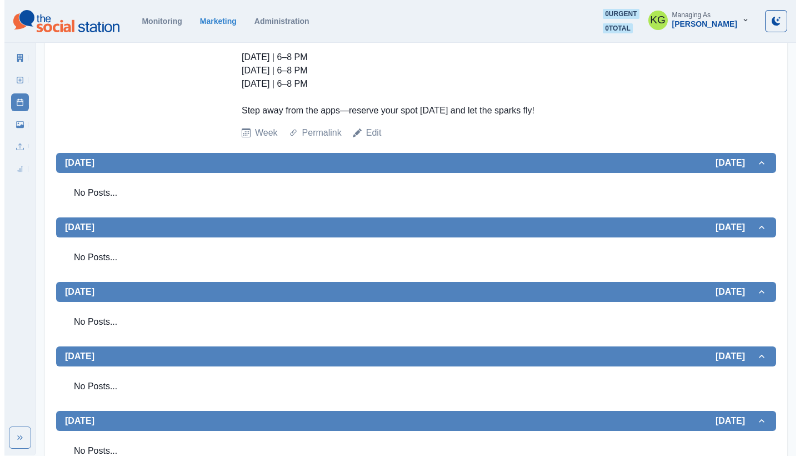
scroll to position [22, 0]
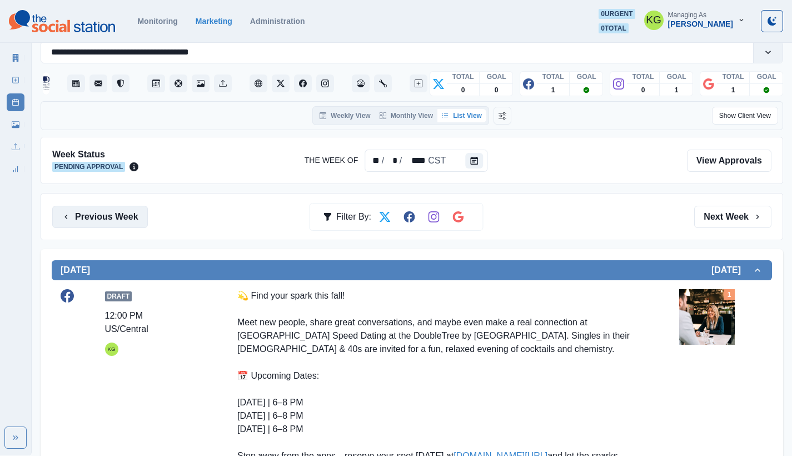
click at [124, 212] on button "Previous Week" at bounding box center [100, 217] width 96 height 22
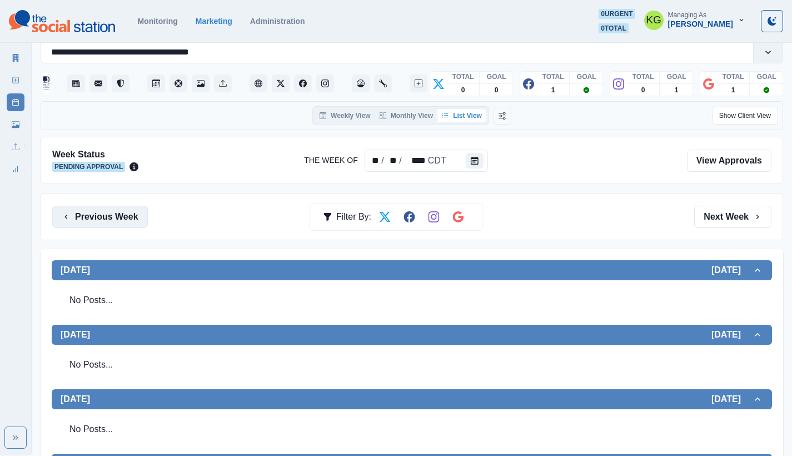
click at [99, 214] on button "Previous Week" at bounding box center [100, 217] width 96 height 22
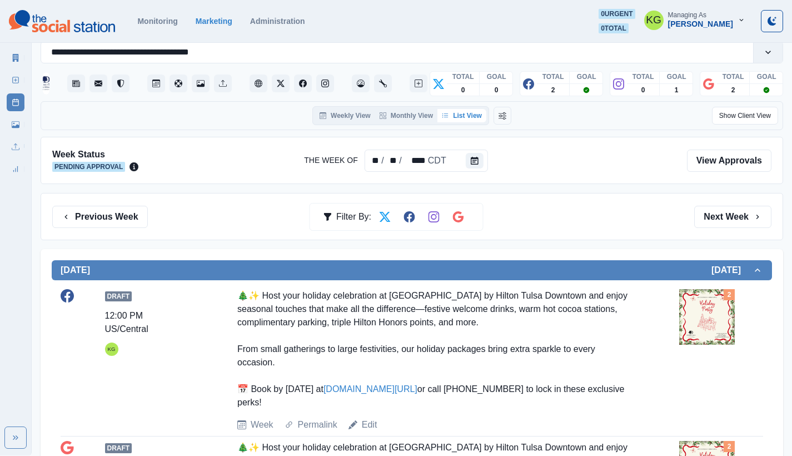
click at [715, 324] on img at bounding box center [707, 317] width 56 height 56
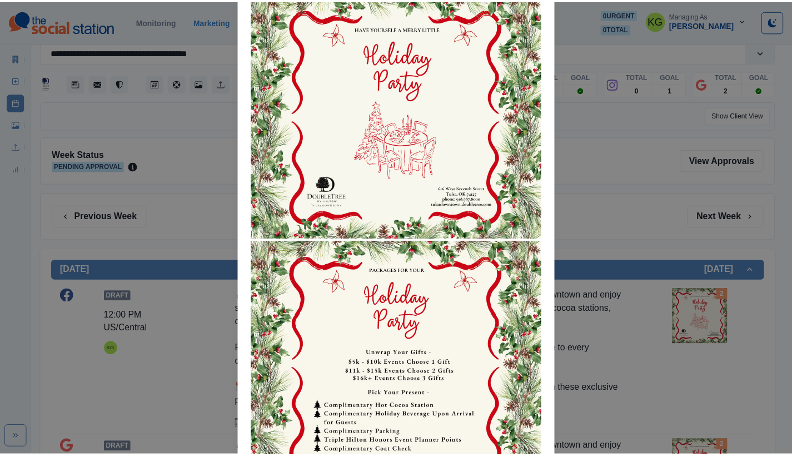
scroll to position [155, 0]
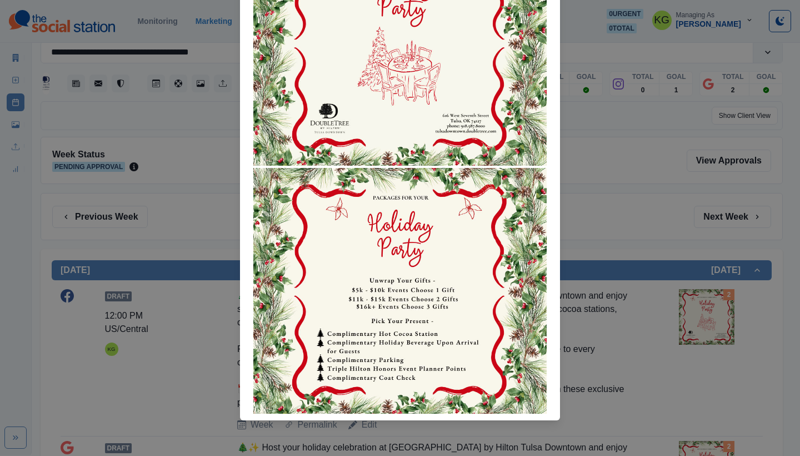
drag, startPoint x: 662, startPoint y: 317, endPoint x: 687, endPoint y: 287, distance: 39.0
click at [662, 317] on div "Attached Media Preview" at bounding box center [400, 228] width 800 height 456
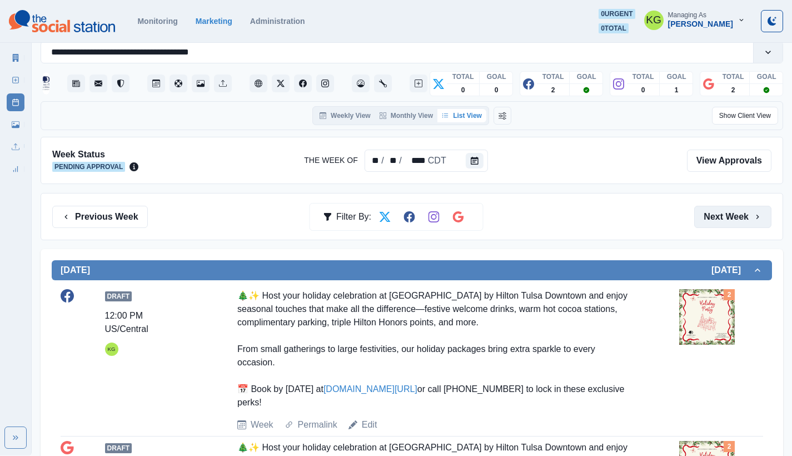
click at [746, 218] on button "Next Week" at bounding box center [732, 217] width 77 height 22
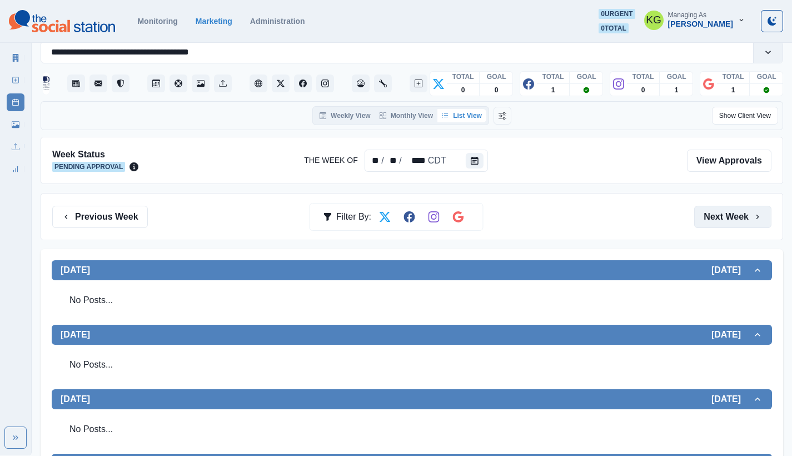
click at [746, 218] on button "Next Week" at bounding box center [732, 217] width 77 height 22
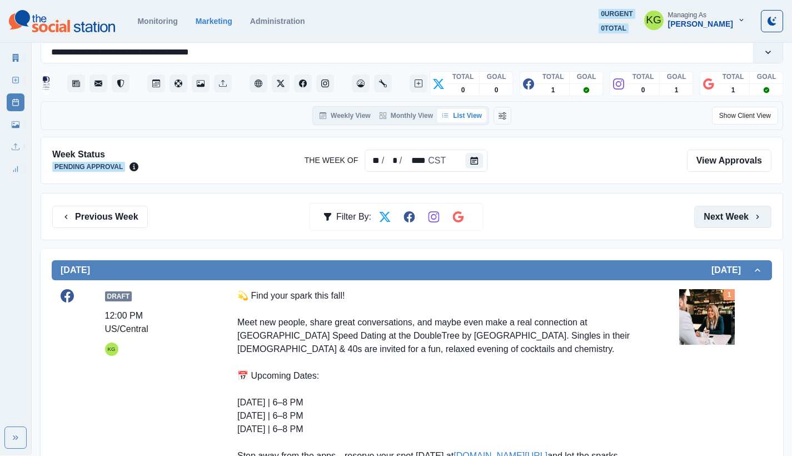
click at [746, 218] on button "Next Week" at bounding box center [732, 217] width 77 height 22
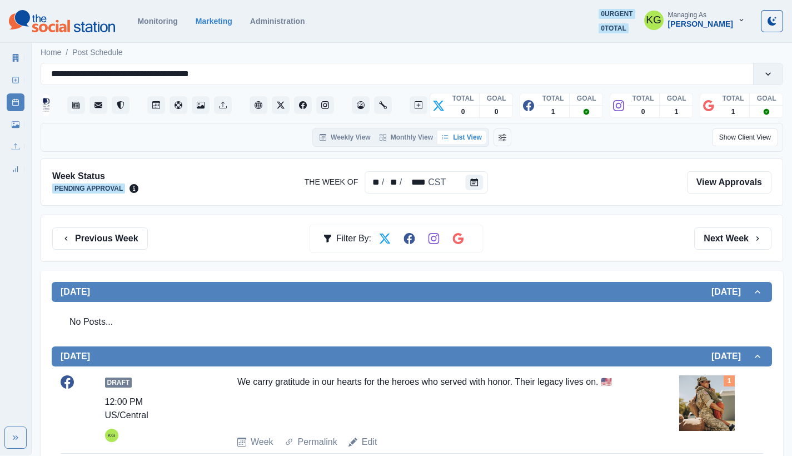
click at [746, 218] on div "Previous Week Filter By: Next Week" at bounding box center [412, 237] width 742 height 47
click at [742, 247] on button "Next Week" at bounding box center [732, 238] width 77 height 22
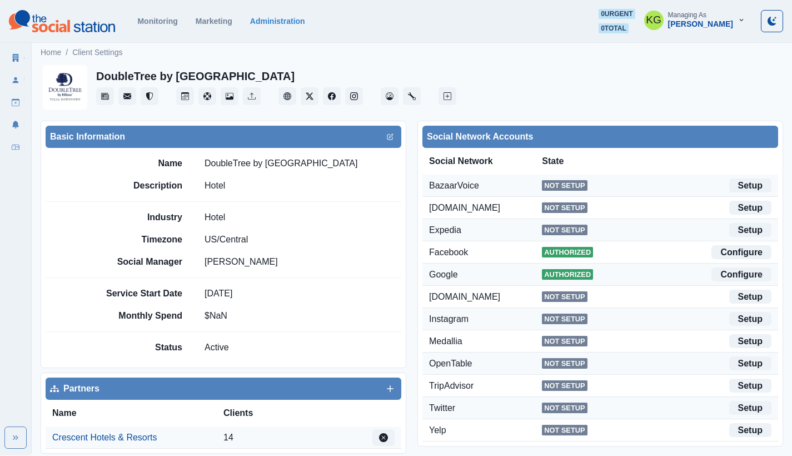
click at [321, 159] on p "DoubleTree by Hilton Hotel Tulsa Downtown" at bounding box center [280, 163] width 153 height 13
copy p "DoubleTree by Hilton Hotel Tulsa Downtown"
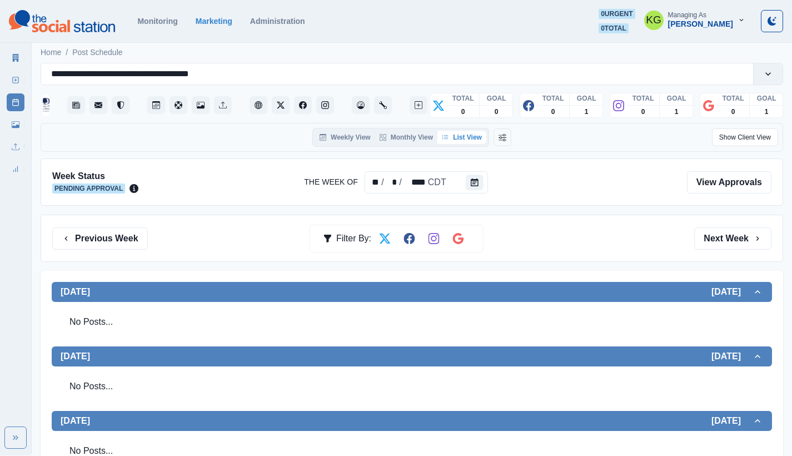
click at [474, 181] on icon "Calendar" at bounding box center [475, 182] width 8 height 8
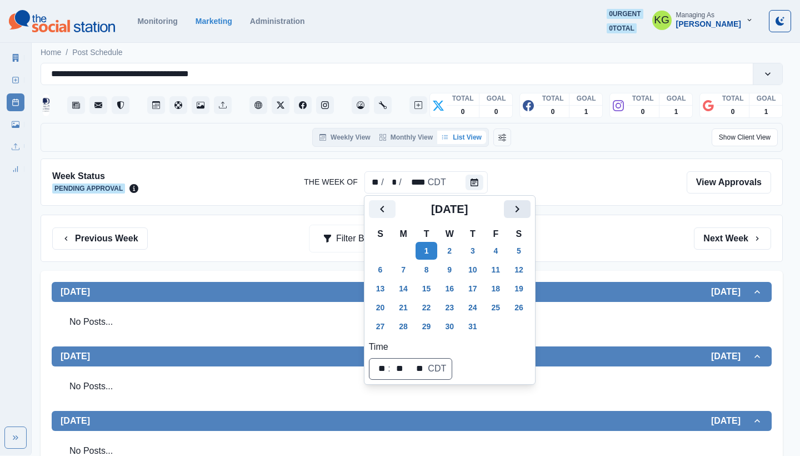
click at [519, 208] on icon "Next" at bounding box center [517, 209] width 4 height 7
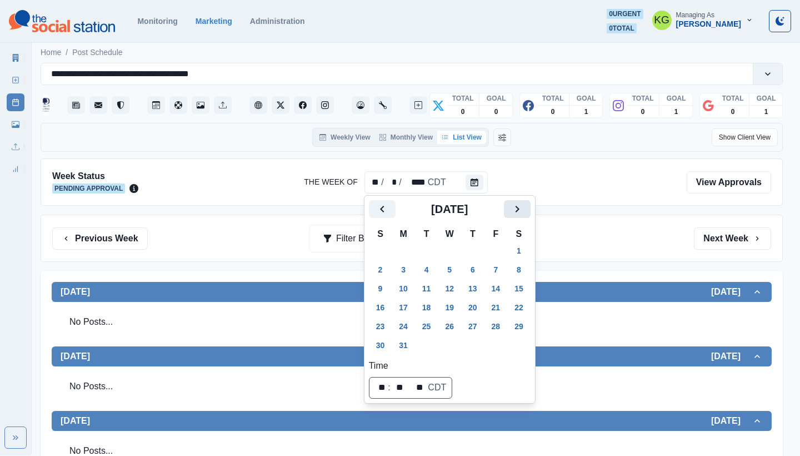
click at [519, 208] on icon "Next" at bounding box center [517, 209] width 4 height 7
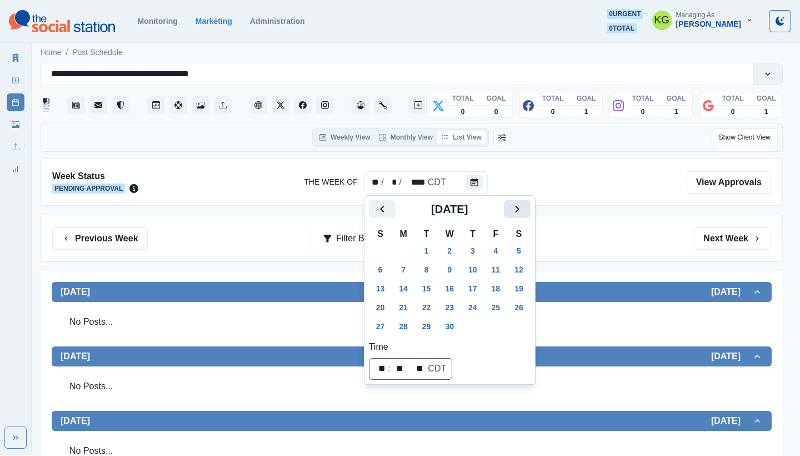
click at [519, 208] on icon "Next" at bounding box center [517, 209] width 4 height 7
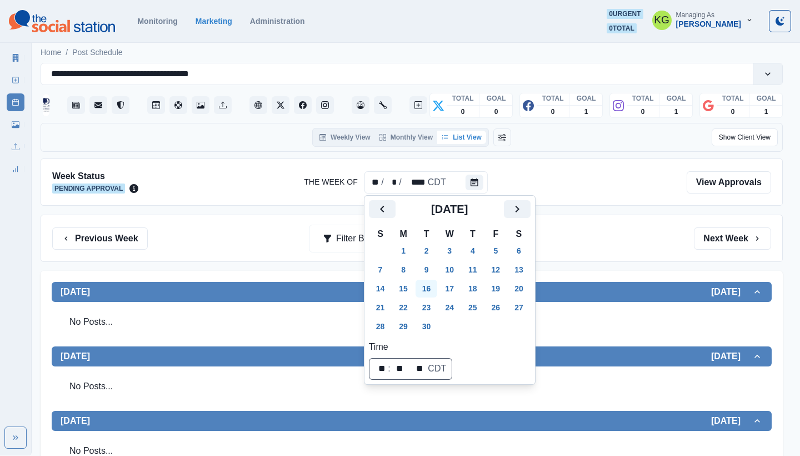
click at [436, 282] on button "16" at bounding box center [427, 288] width 22 height 18
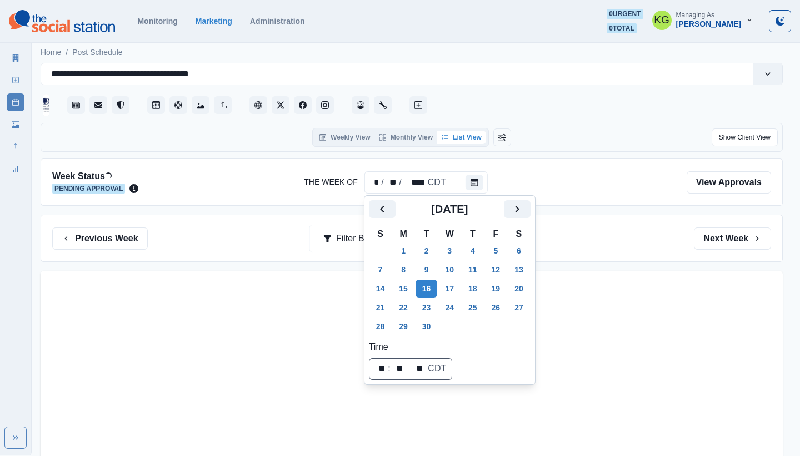
click at [577, 247] on div "Previous Week Filter By: Next Week" at bounding box center [411, 238] width 719 height 22
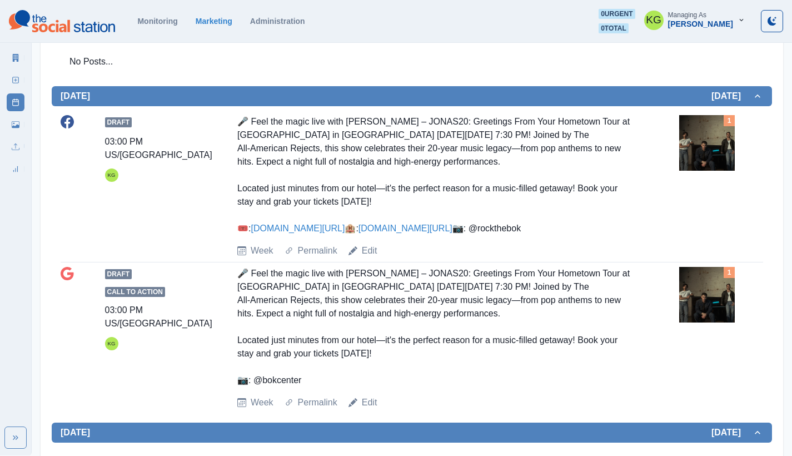
scroll to position [563, 0]
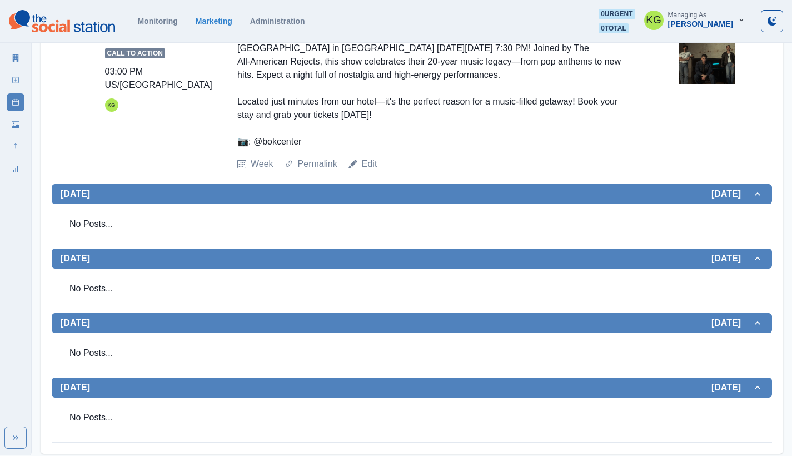
drag, startPoint x: 258, startPoint y: 181, endPoint x: 318, endPoint y: 182, distance: 59.4
click at [318, 148] on div "🎤 Feel the magic live with the Jonas Brothers – JONAS20: Greetings From Your Ho…" at bounding box center [433, 88] width 393 height 120
copy div "okcenter"
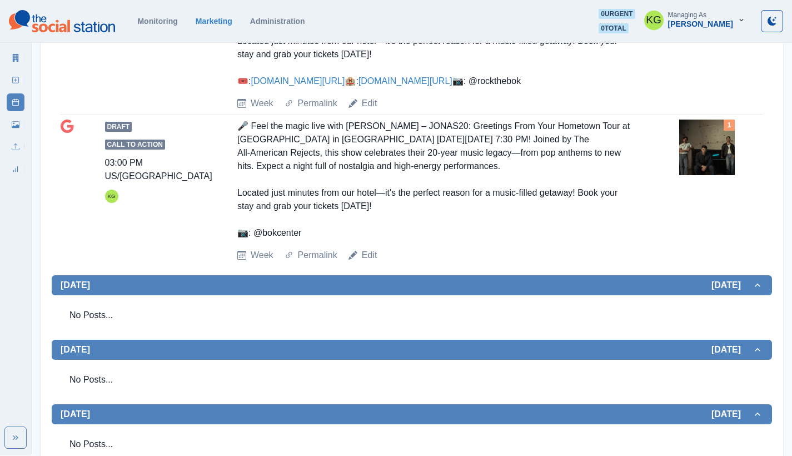
scroll to position [374, 0]
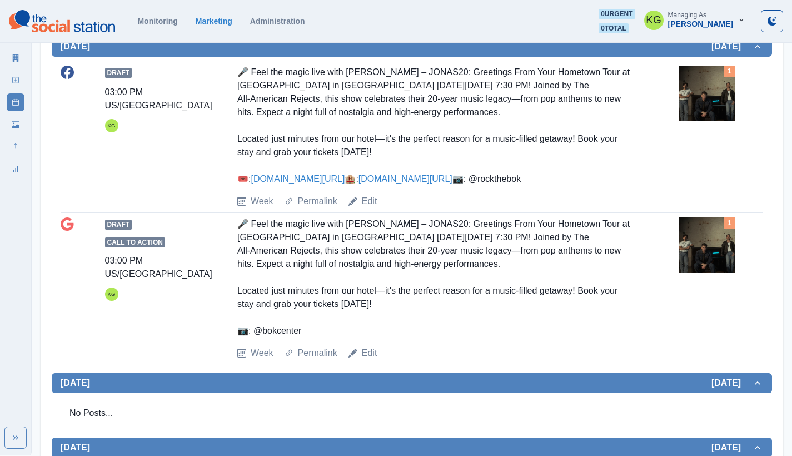
drag, startPoint x: 264, startPoint y: 219, endPoint x: 316, endPoint y: 219, distance: 51.7
click at [316, 186] on div "🎤 Feel the magic live with the Jonas Brothers – JONAS20: Greetings From Your Ho…" at bounding box center [433, 126] width 393 height 120
click at [314, 186] on div "🎤 Feel the magic live with the Jonas Brothers – JONAS20: Greetings From Your Ho…" at bounding box center [433, 126] width 393 height 120
drag, startPoint x: 272, startPoint y: 221, endPoint x: 256, endPoint y: 222, distance: 16.7
click at [256, 186] on div "🎤 Feel the magic live with the Jonas Brothers – JONAS20: Greetings From Your Ho…" at bounding box center [433, 126] width 393 height 120
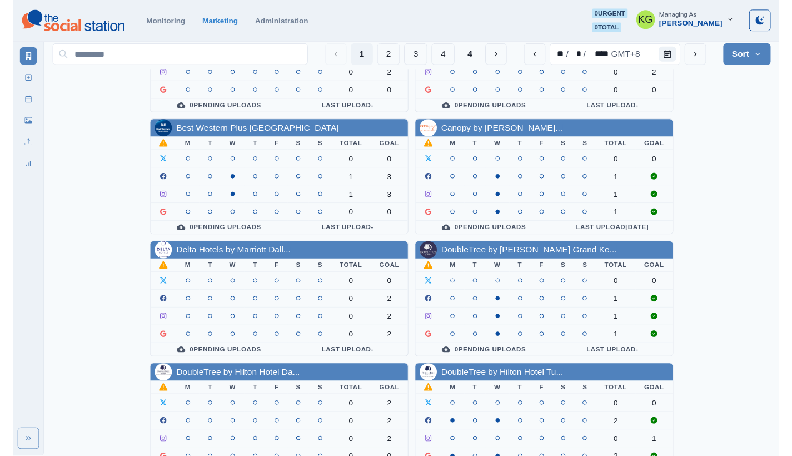
scroll to position [384, 0]
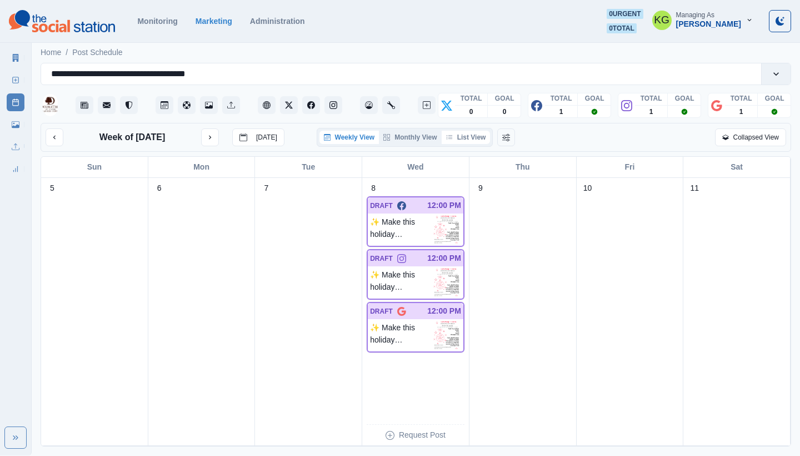
click at [474, 134] on button "List View" at bounding box center [466, 137] width 49 height 13
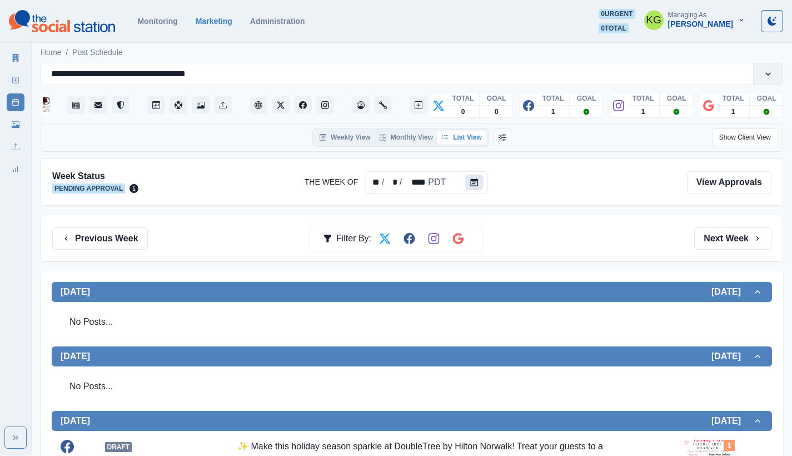
click at [472, 185] on icon "Calendar" at bounding box center [474, 182] width 8 height 8
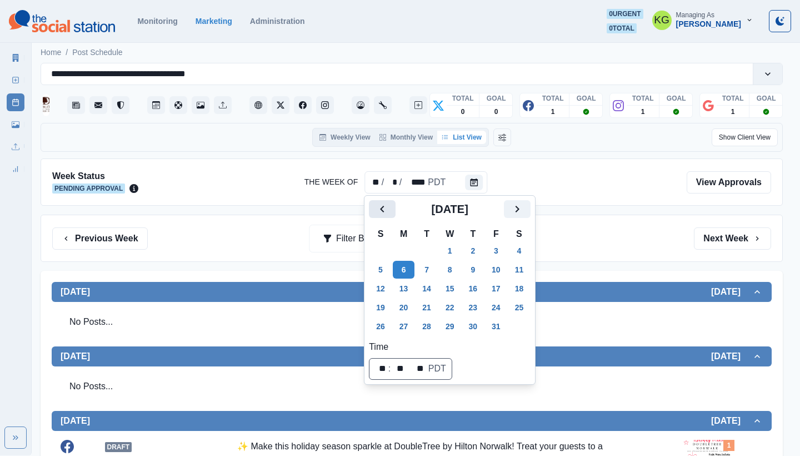
click at [372, 209] on button "Previous" at bounding box center [382, 209] width 27 height 18
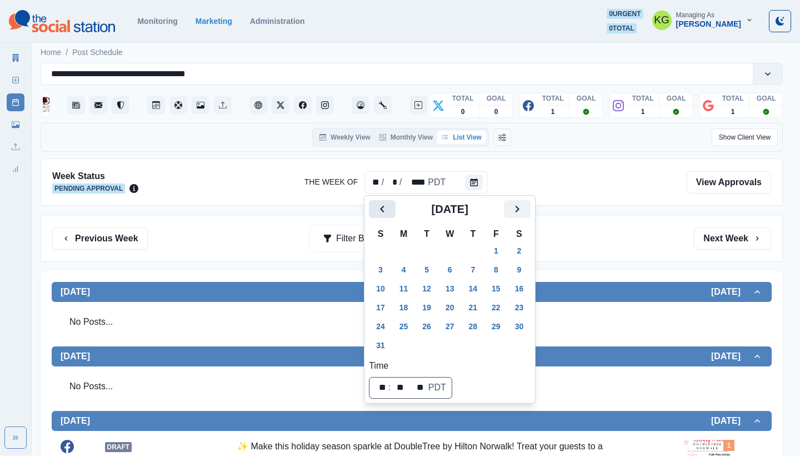
click at [372, 209] on button "Previous" at bounding box center [382, 209] width 27 height 18
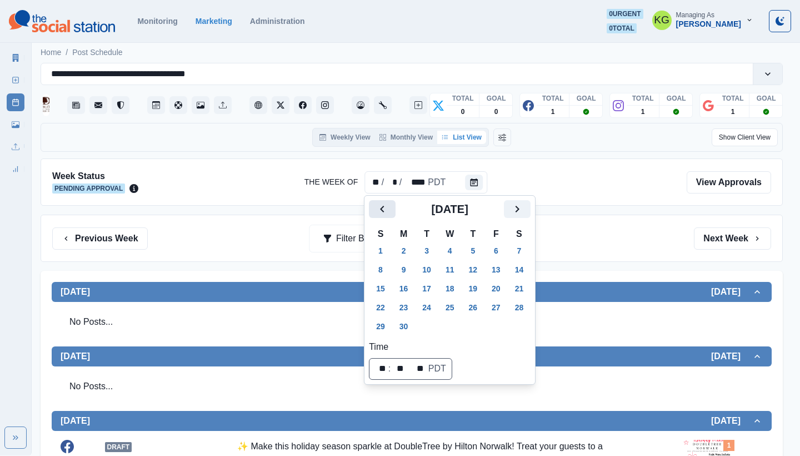
click at [372, 209] on button "Previous" at bounding box center [382, 209] width 27 height 18
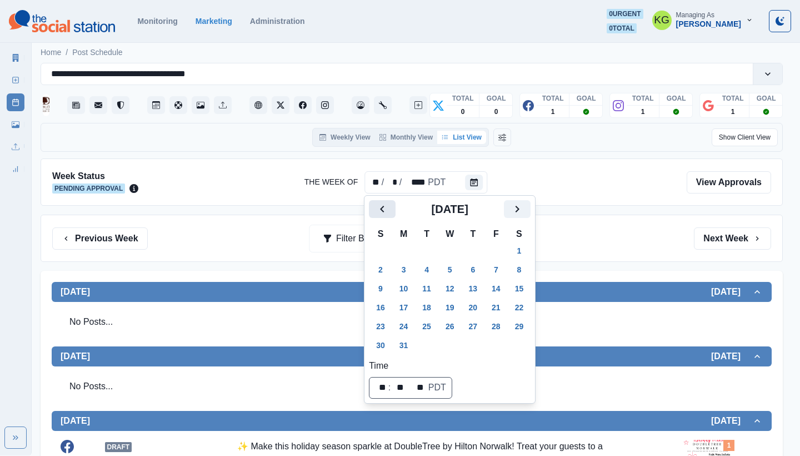
click at [372, 209] on button "Previous" at bounding box center [382, 209] width 27 height 18
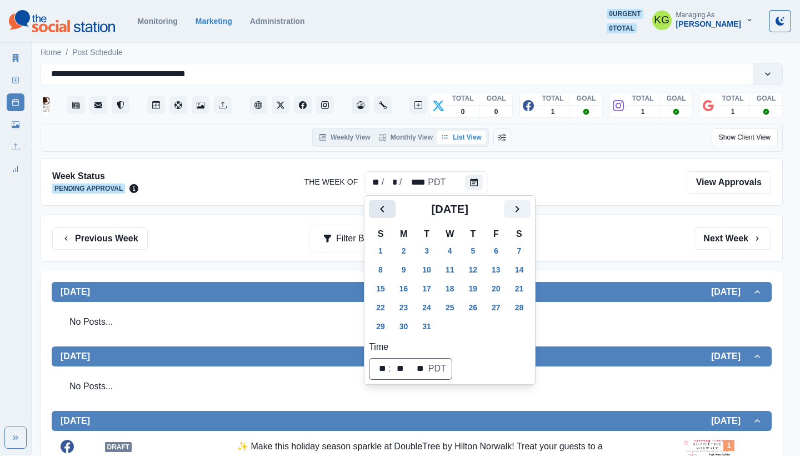
click at [372, 209] on button "Previous" at bounding box center [382, 209] width 27 height 18
click at [522, 212] on icon "Next" at bounding box center [516, 208] width 13 height 13
click at [429, 248] on button "1" at bounding box center [427, 251] width 22 height 18
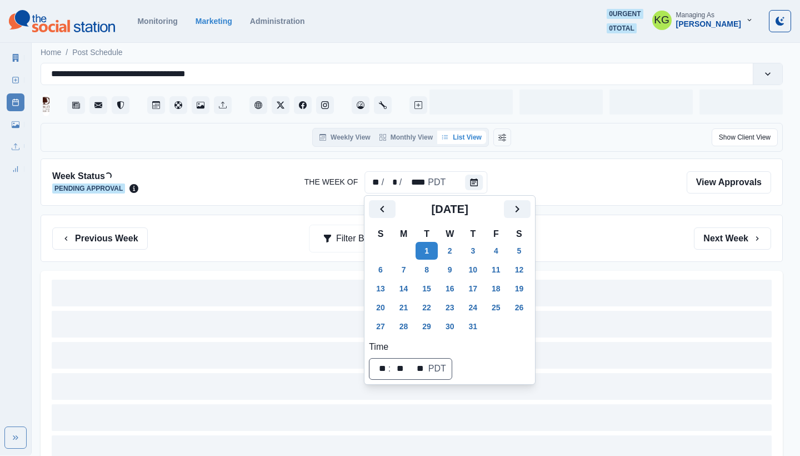
click at [650, 235] on div "Previous Week Filter By: Next Week" at bounding box center [411, 238] width 719 height 22
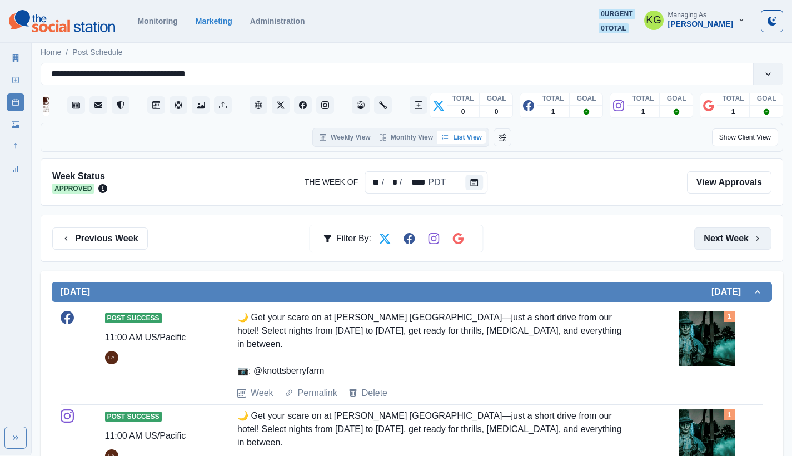
click at [732, 234] on button "Next Week" at bounding box center [732, 238] width 77 height 22
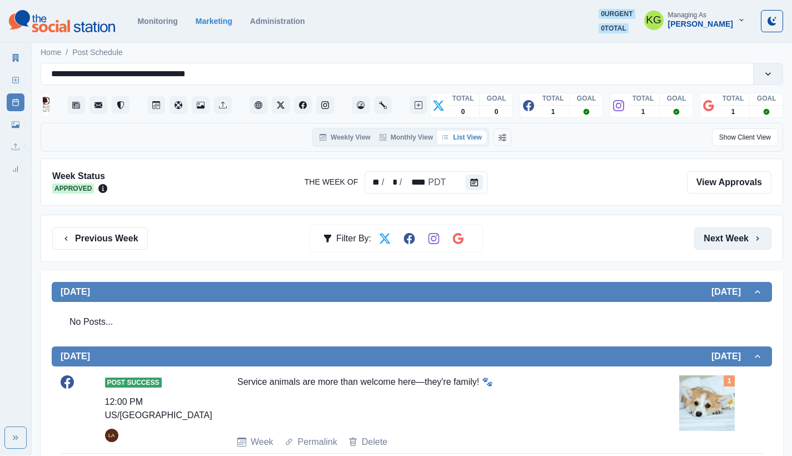
click at [753, 240] on icon "button" at bounding box center [757, 238] width 9 height 9
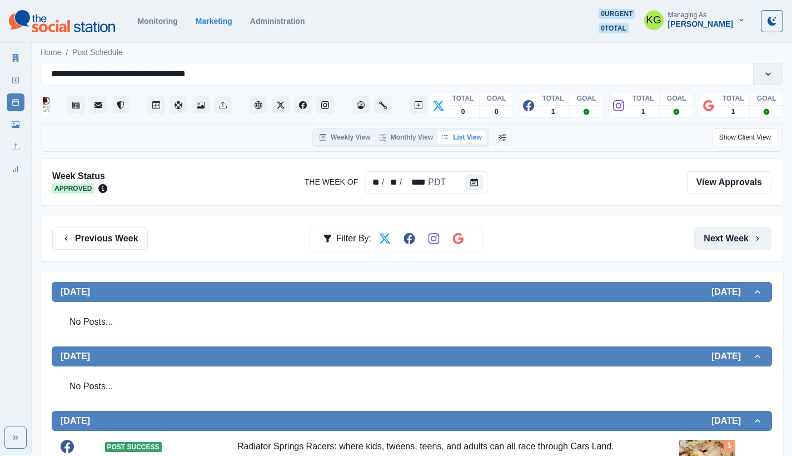
click at [736, 236] on button "Next Week" at bounding box center [732, 238] width 77 height 22
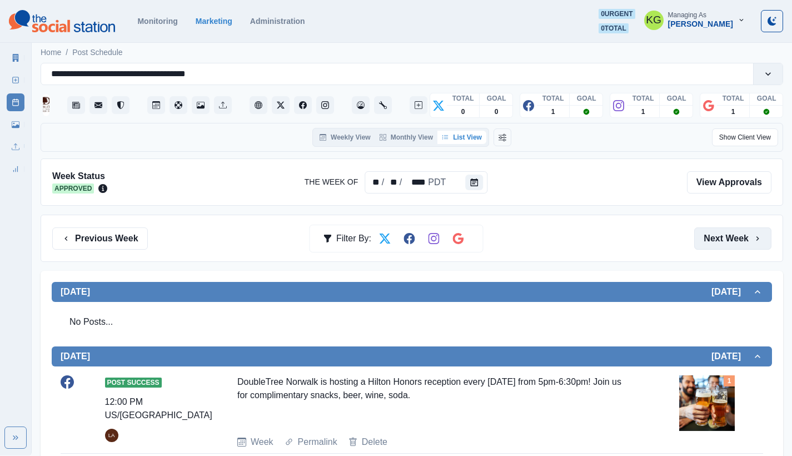
click at [735, 239] on button "Next Week" at bounding box center [732, 238] width 77 height 22
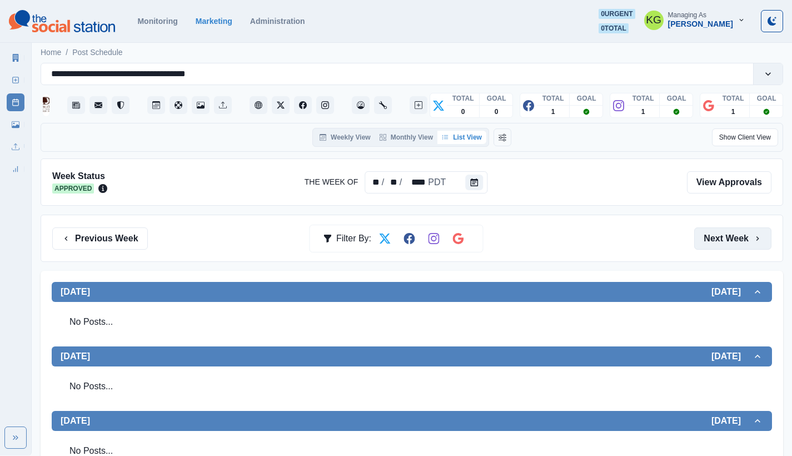
click at [727, 246] on button "Next Week" at bounding box center [732, 238] width 77 height 22
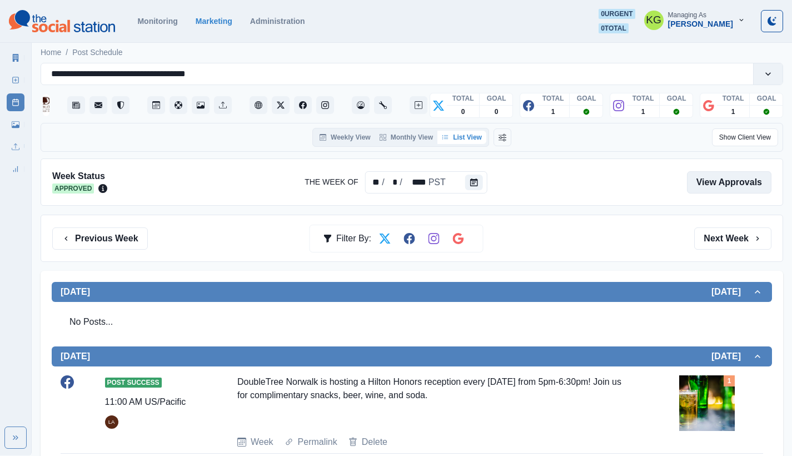
click at [733, 184] on link "View Approvals" at bounding box center [729, 182] width 84 height 22
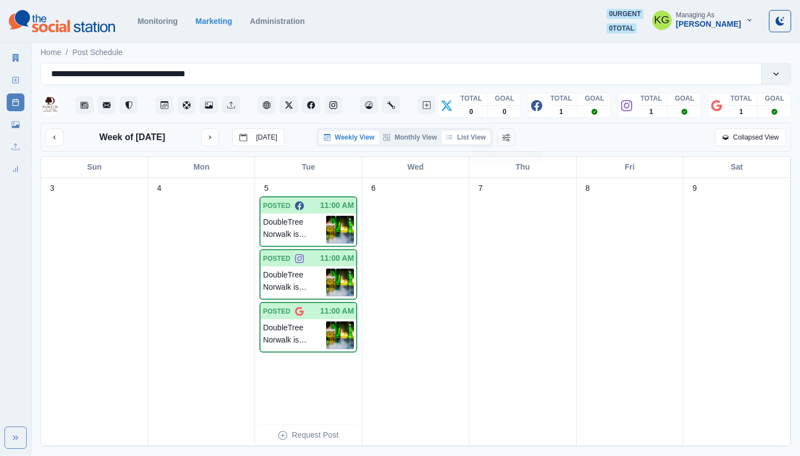
click at [469, 134] on button "List View" at bounding box center [466, 137] width 49 height 13
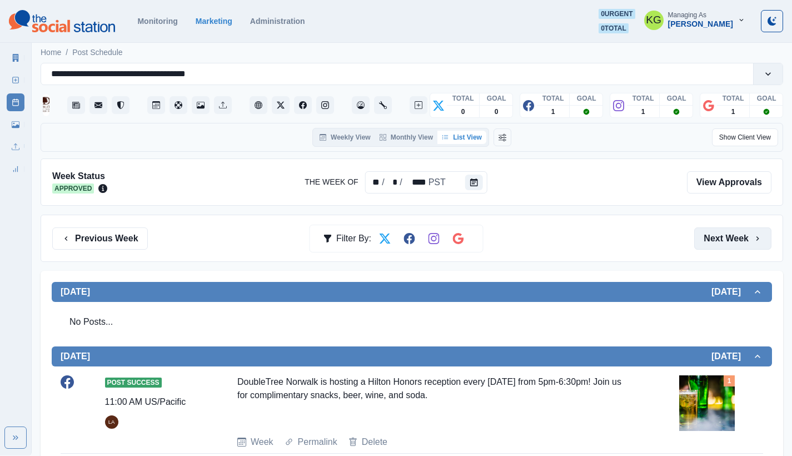
click at [762, 235] on button "Next Week" at bounding box center [732, 238] width 77 height 22
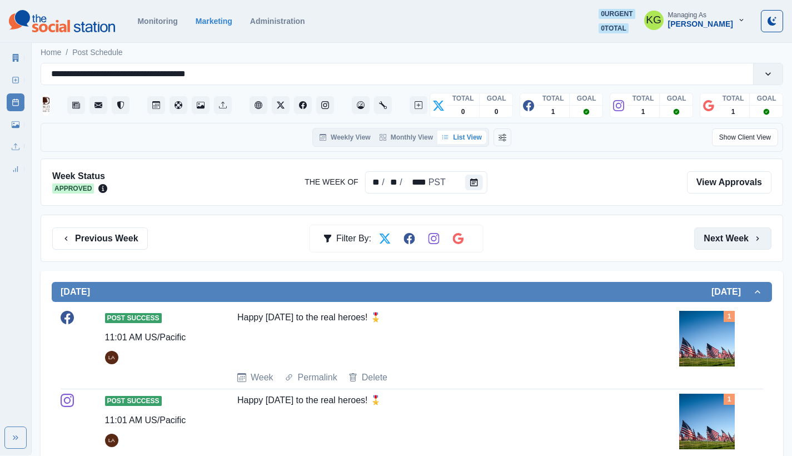
click at [729, 236] on button "Next Week" at bounding box center [732, 238] width 77 height 22
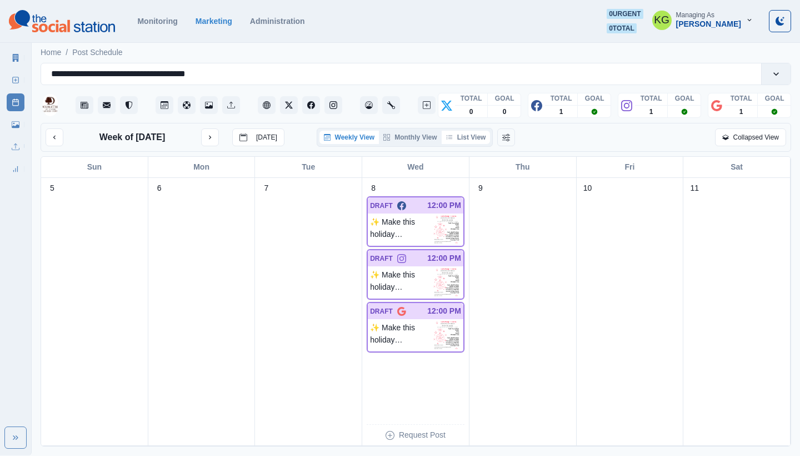
click at [479, 136] on button "List View" at bounding box center [466, 137] width 49 height 13
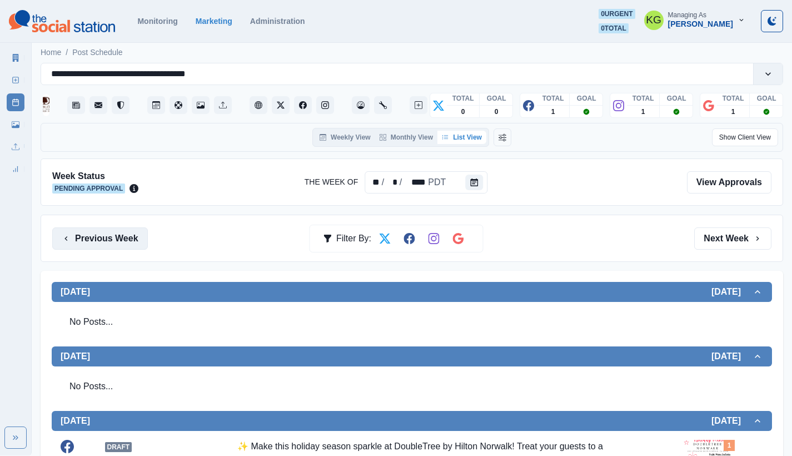
click at [110, 238] on button "Previous Week" at bounding box center [100, 238] width 96 height 22
click at [111, 234] on button "Previous Week" at bounding box center [100, 238] width 96 height 22
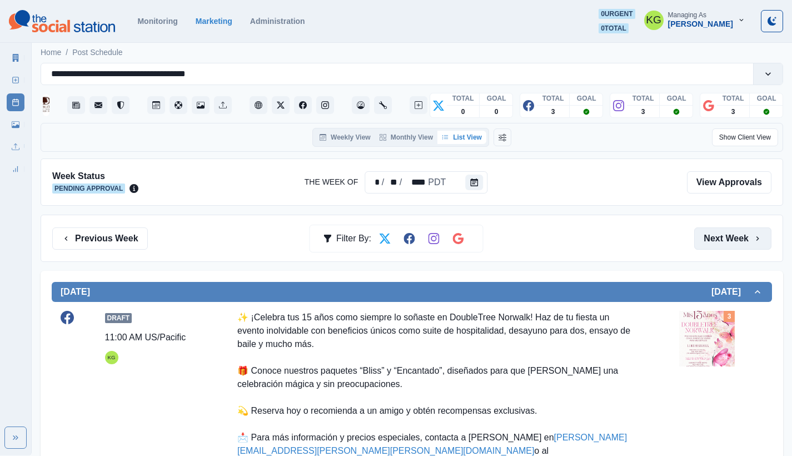
click at [749, 244] on button "Next Week" at bounding box center [732, 238] width 77 height 22
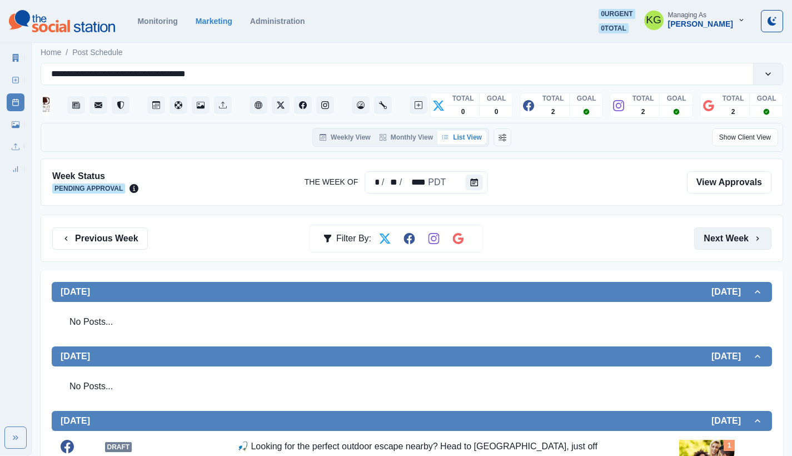
click at [749, 231] on button "Next Week" at bounding box center [732, 238] width 77 height 22
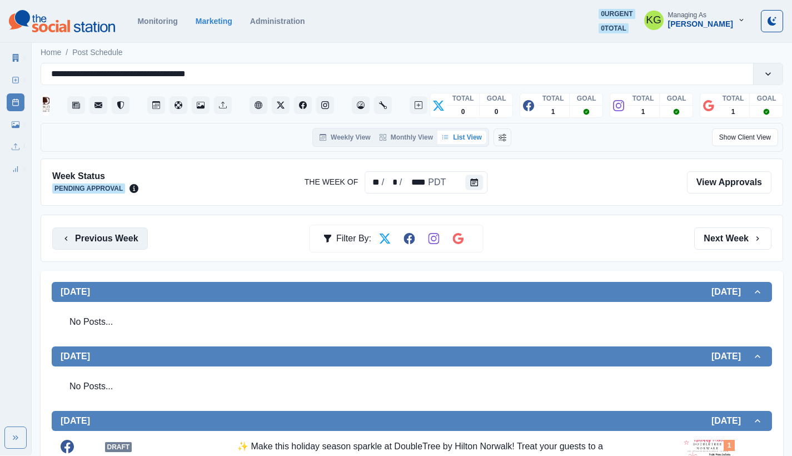
click at [121, 238] on button "Previous Week" at bounding box center [100, 238] width 96 height 22
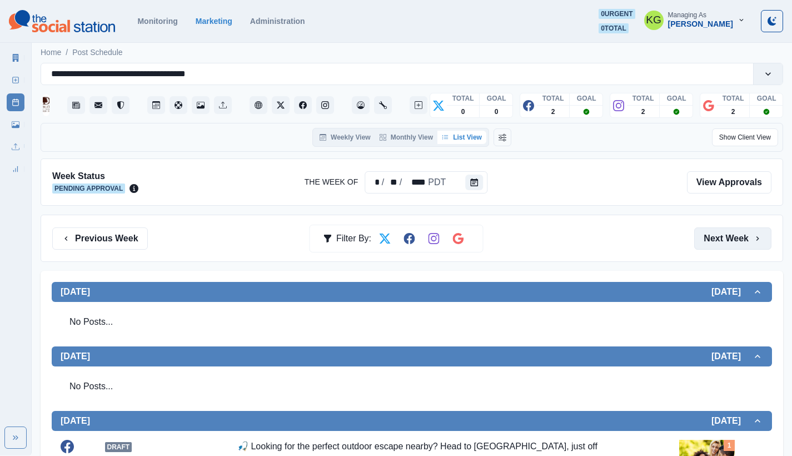
click at [710, 242] on button "Next Week" at bounding box center [732, 238] width 77 height 22
click at [85, 226] on div "Previous Week Filter By: Next Week" at bounding box center [412, 237] width 742 height 47
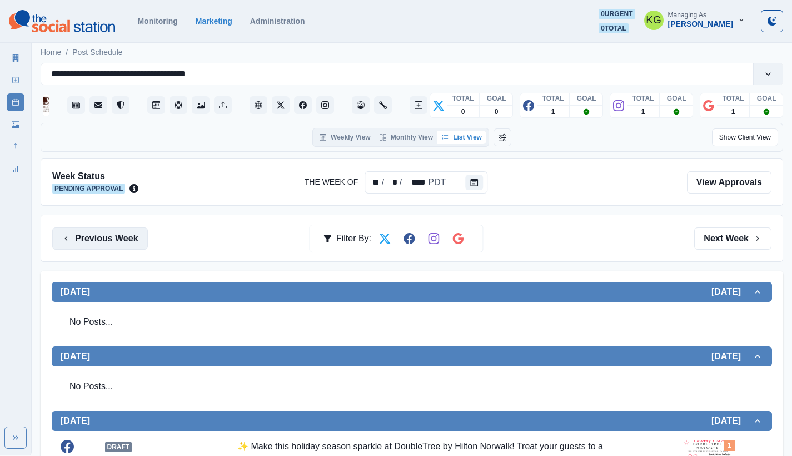
click at [127, 232] on button "Previous Week" at bounding box center [100, 238] width 96 height 22
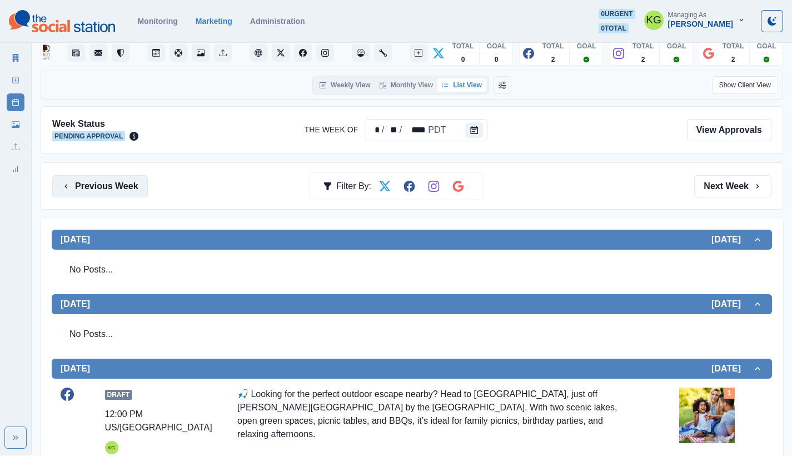
click at [122, 196] on button "Previous Week" at bounding box center [100, 186] width 96 height 22
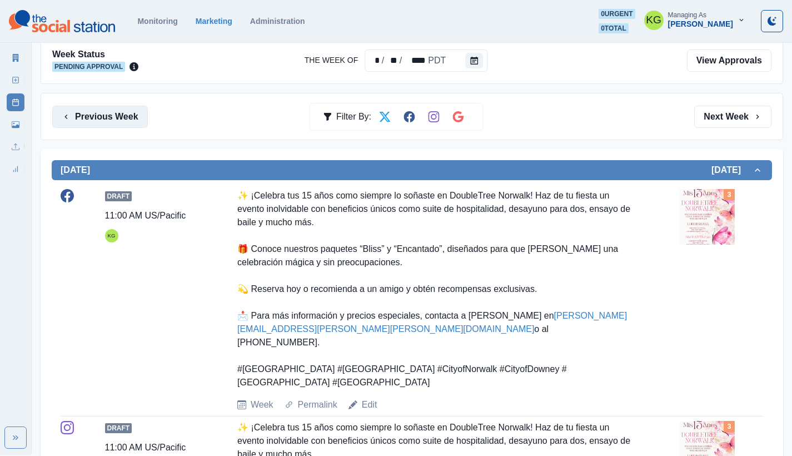
click at [109, 126] on button "Previous Week" at bounding box center [100, 117] width 96 height 22
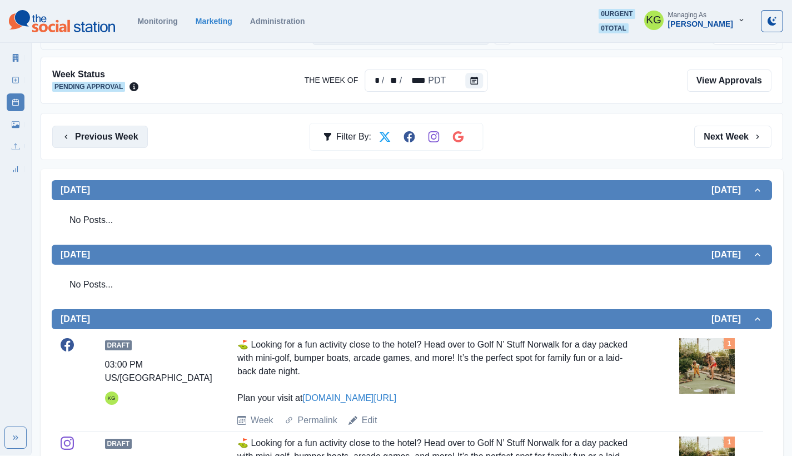
click at [129, 136] on button "Previous Week" at bounding box center [100, 137] width 96 height 22
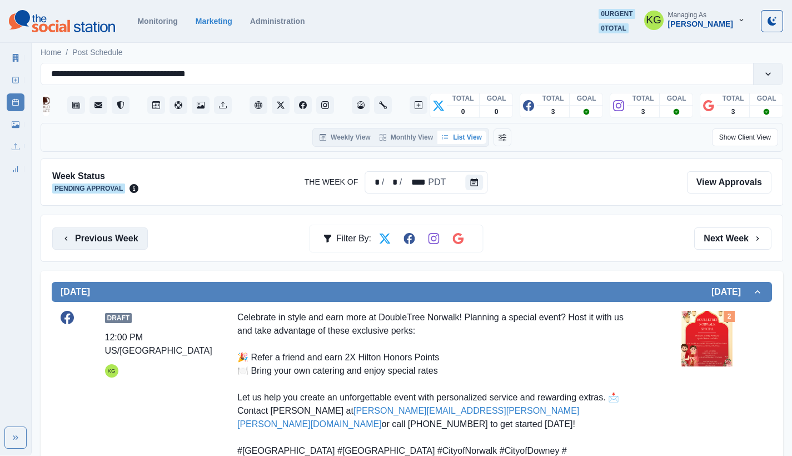
click at [122, 234] on button "Previous Week" at bounding box center [100, 238] width 96 height 22
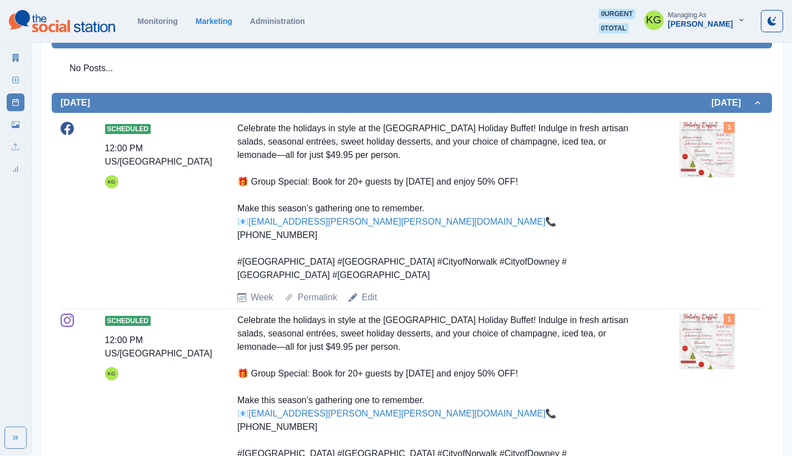
scroll to position [1, 0]
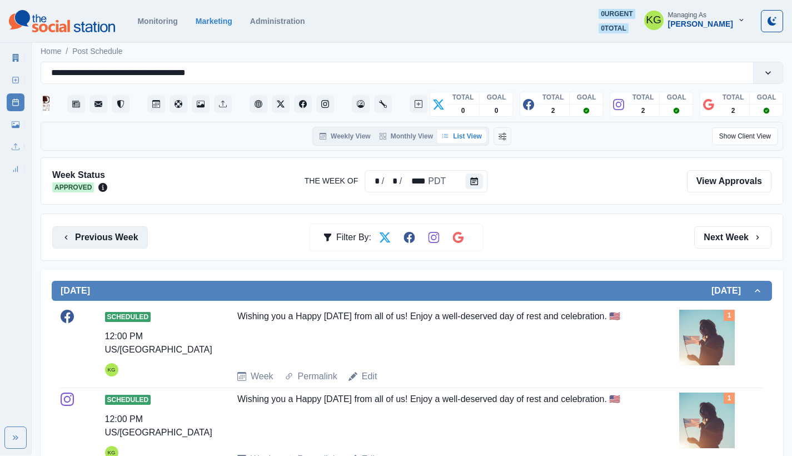
click at [115, 232] on button "Previous Week" at bounding box center [100, 237] width 96 height 22
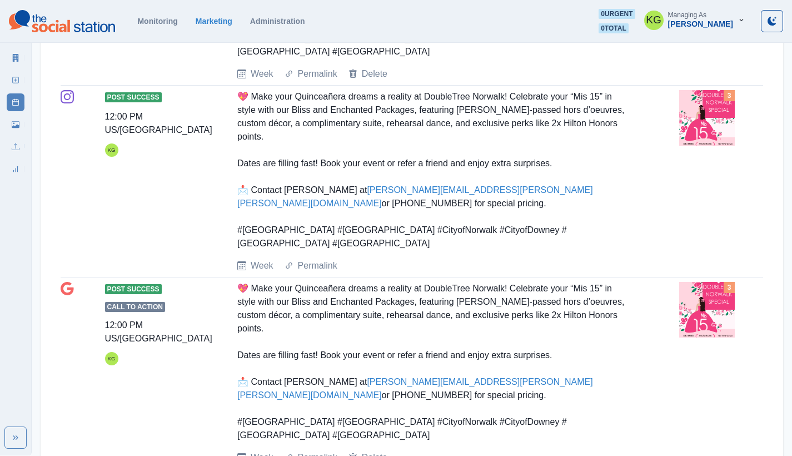
scroll to position [54, 0]
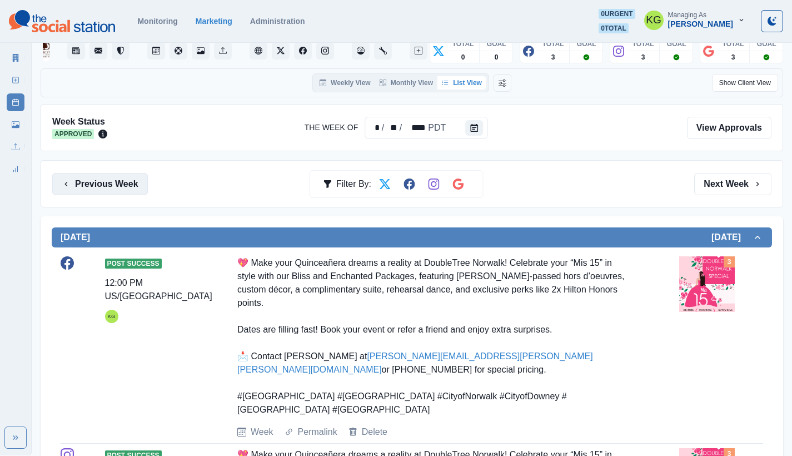
click at [132, 187] on button "Previous Week" at bounding box center [100, 184] width 96 height 22
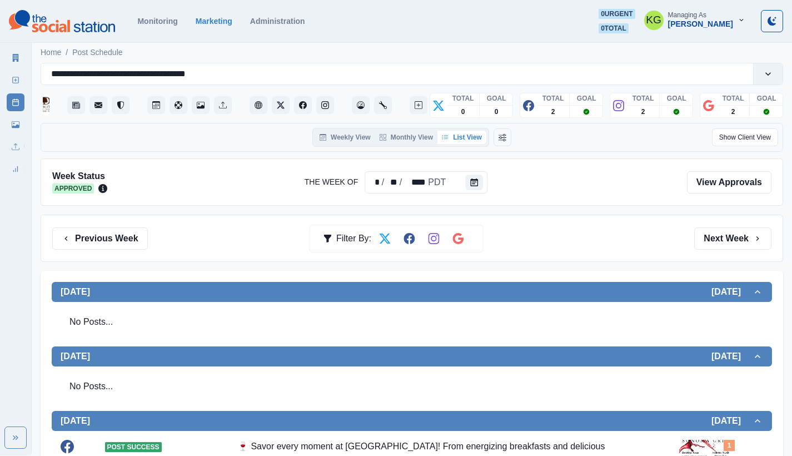
click at [129, 226] on div "Previous Week Filter By: Next Week" at bounding box center [412, 237] width 742 height 47
click at [133, 244] on button "Previous Week" at bounding box center [100, 238] width 96 height 22
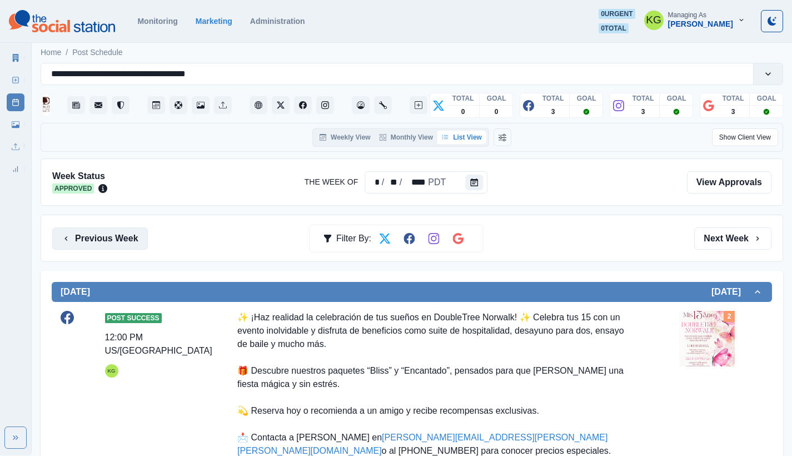
click at [133, 247] on button "Previous Week" at bounding box center [100, 238] width 96 height 22
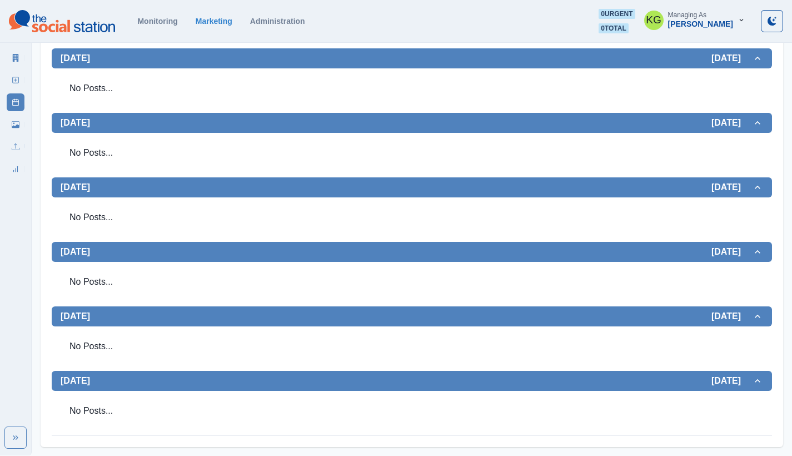
scroll to position [134, 0]
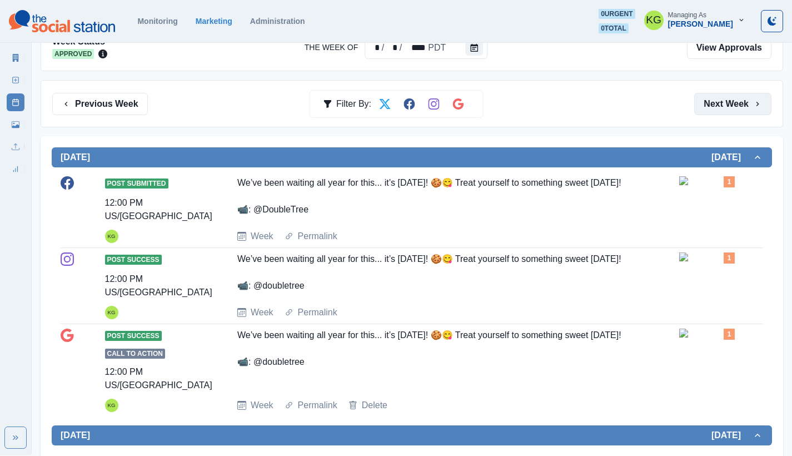
click at [737, 107] on button "Next Week" at bounding box center [732, 104] width 77 height 22
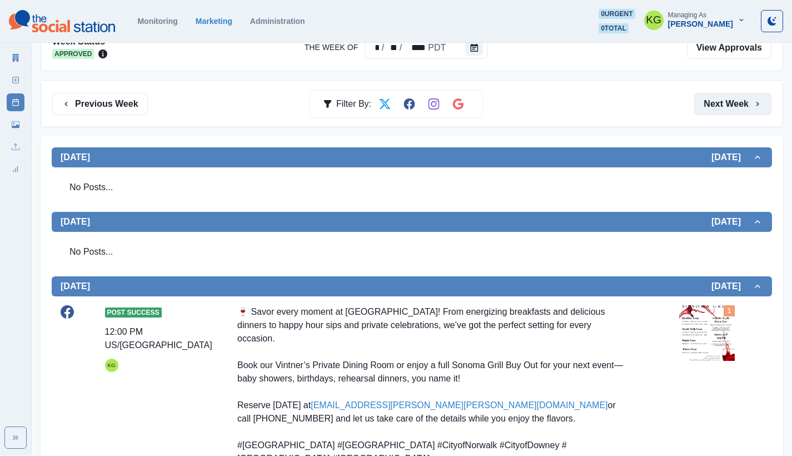
click at [737, 107] on button "Next Week" at bounding box center [732, 104] width 77 height 22
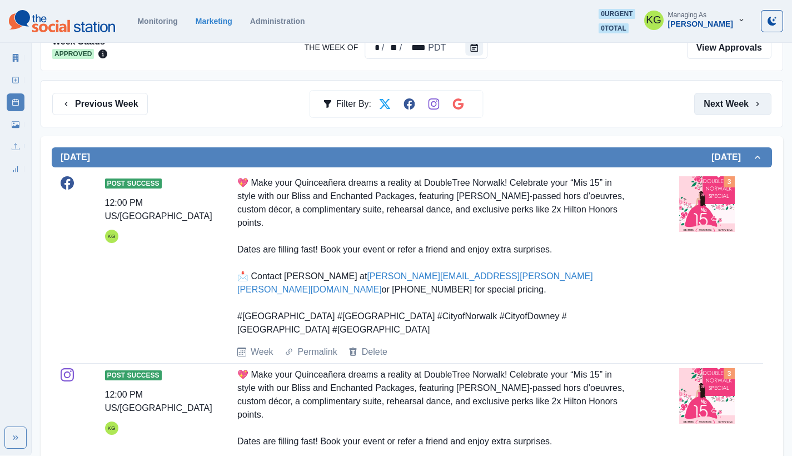
click at [737, 107] on button "Next Week" at bounding box center [732, 104] width 77 height 22
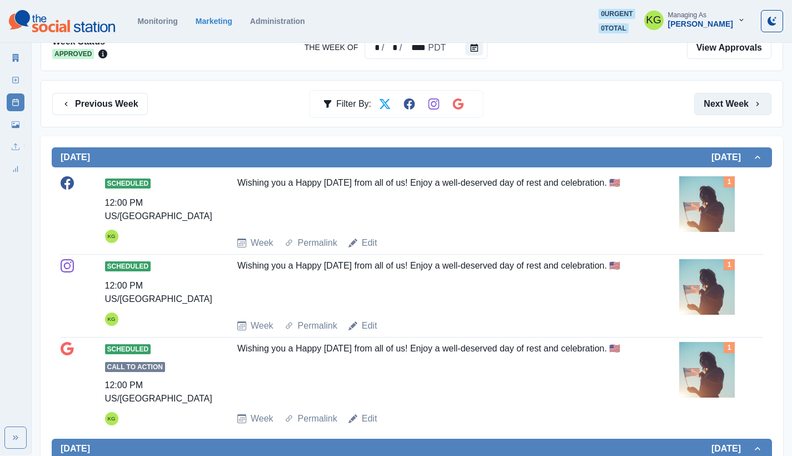
click at [737, 107] on button "Next Week" at bounding box center [732, 104] width 77 height 22
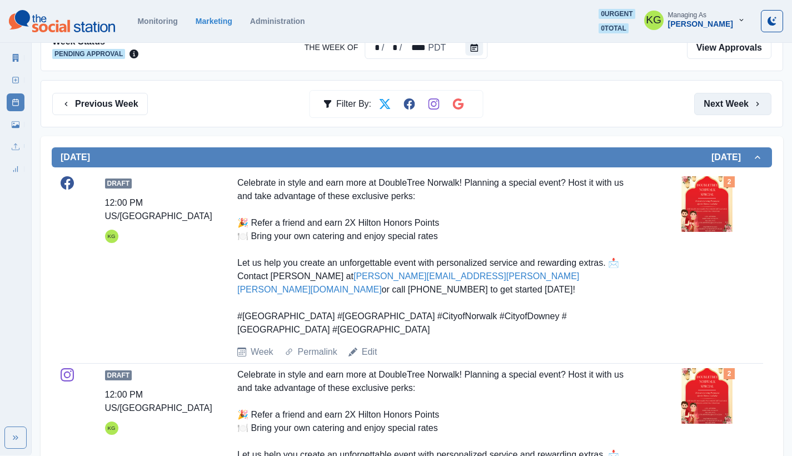
click at [737, 107] on button "Next Week" at bounding box center [732, 104] width 77 height 22
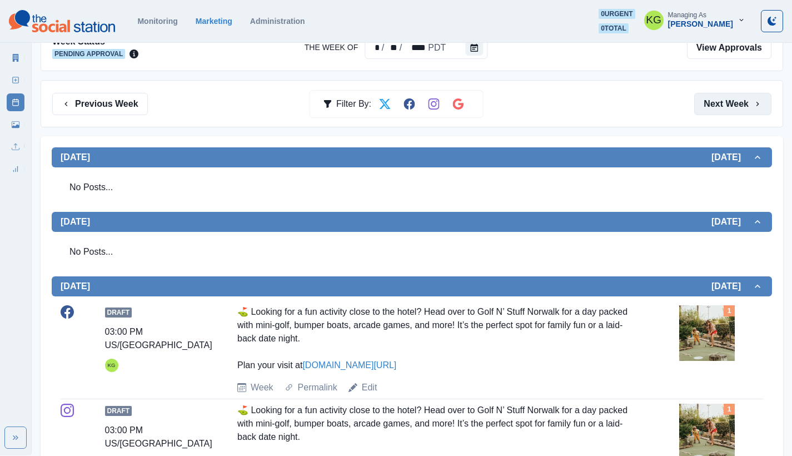
click at [737, 107] on button "Next Week" at bounding box center [732, 104] width 77 height 22
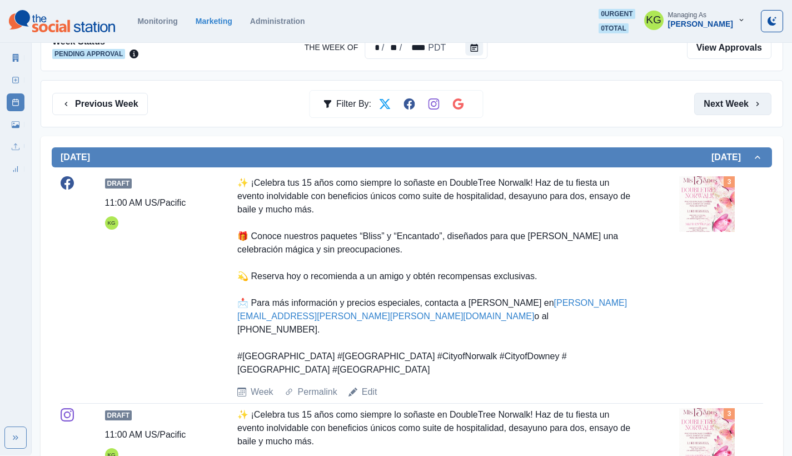
click at [737, 107] on button "Next Week" at bounding box center [732, 104] width 77 height 22
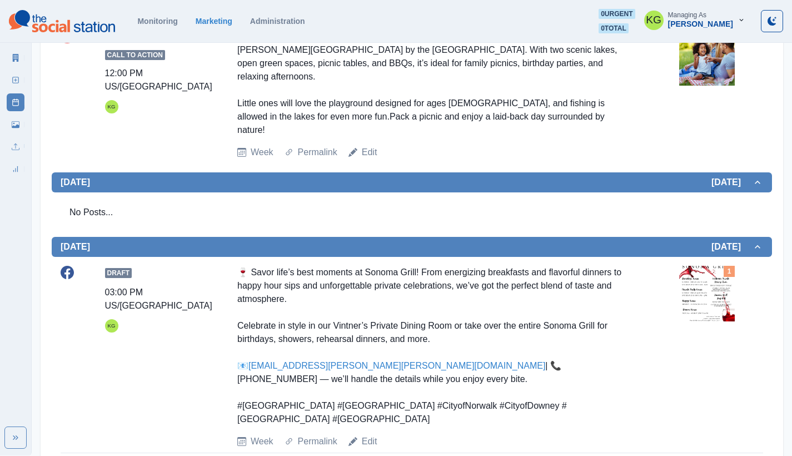
scroll to position [134, 0]
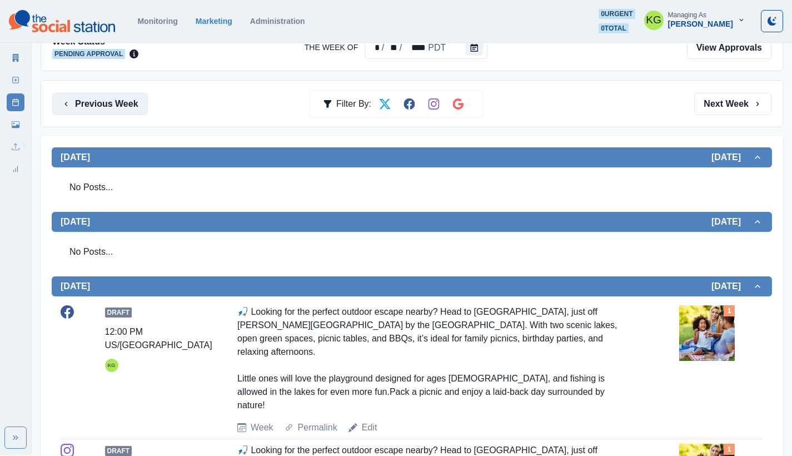
click at [137, 111] on button "Previous Week" at bounding box center [100, 104] width 96 height 22
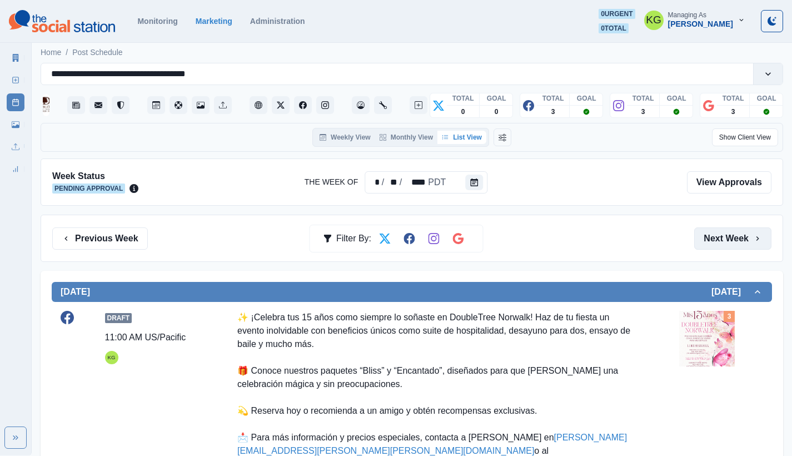
click at [748, 237] on button "Next Week" at bounding box center [732, 238] width 77 height 22
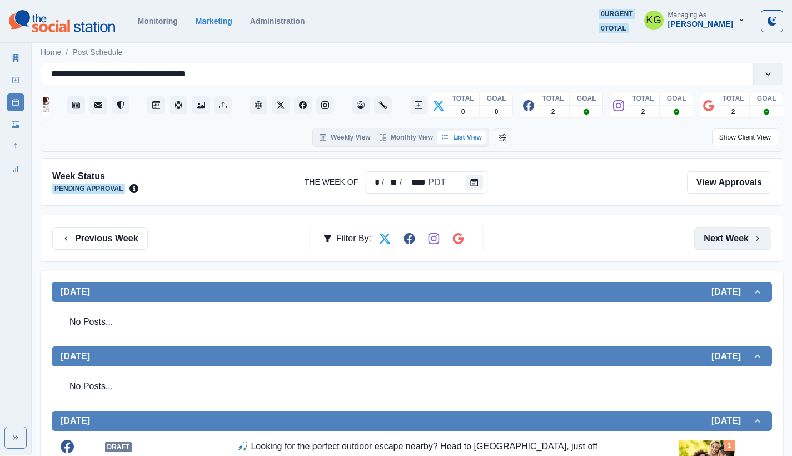
click at [748, 237] on button "Next Week" at bounding box center [732, 238] width 77 height 22
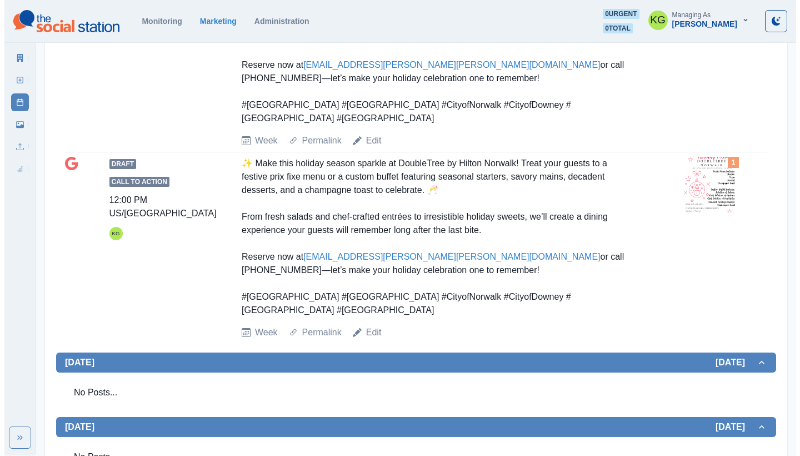
scroll to position [664, 0]
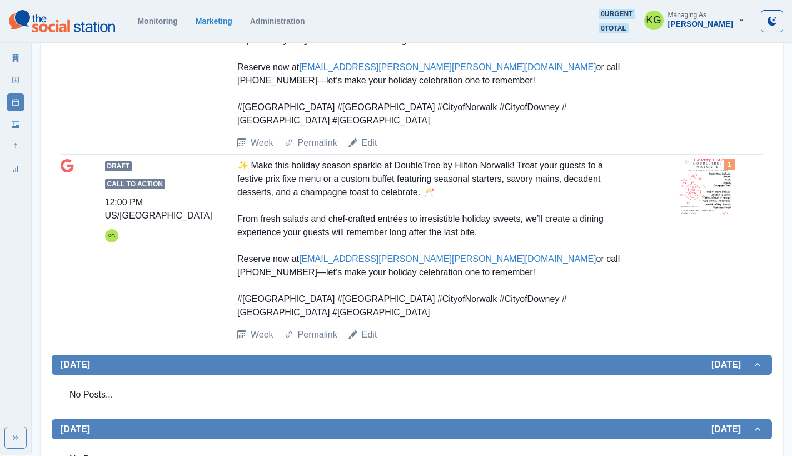
click at [707, 168] on img at bounding box center [707, 187] width 56 height 56
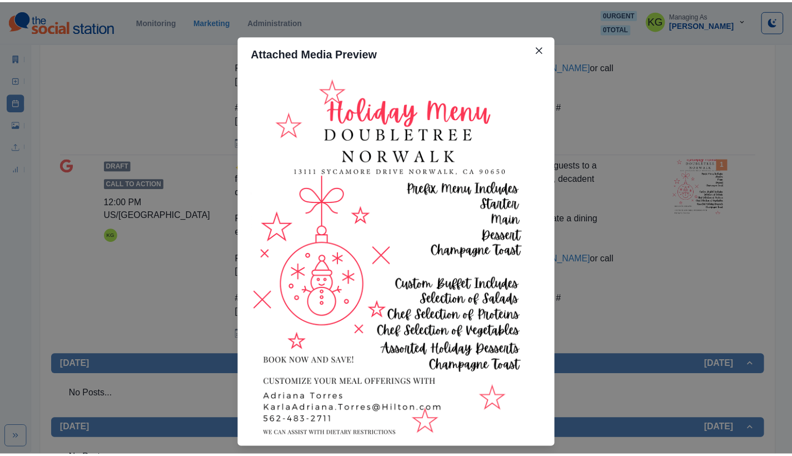
scroll to position [28, 0]
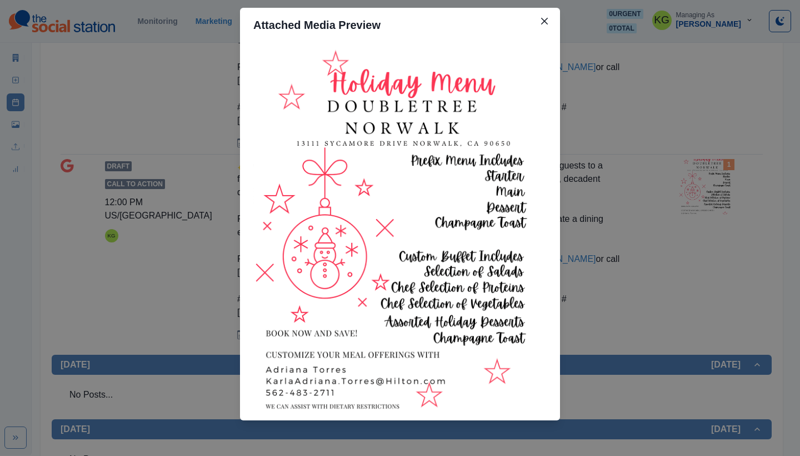
click at [664, 217] on div "Attached Media Preview" at bounding box center [400, 228] width 800 height 456
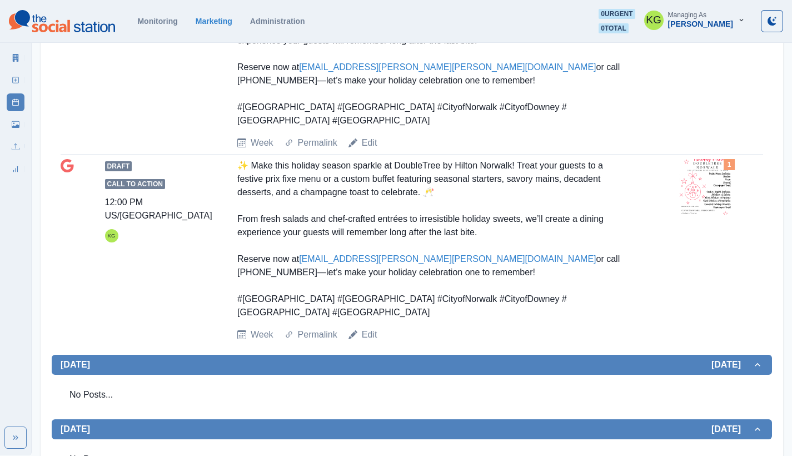
scroll to position [105, 0]
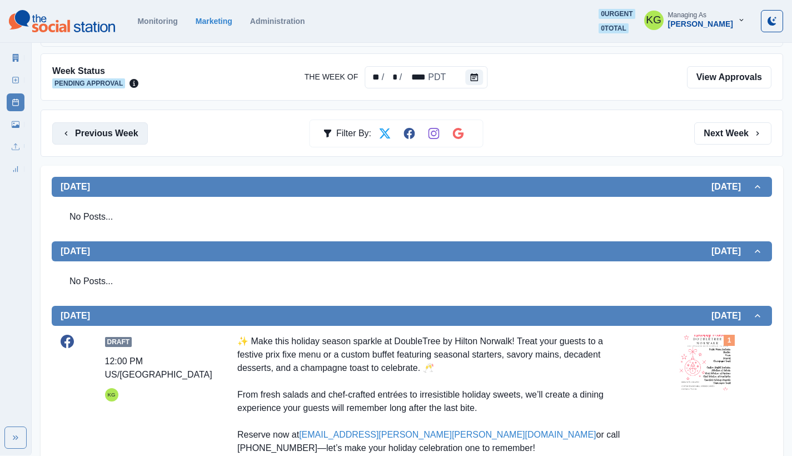
click at [116, 133] on button "Previous Week" at bounding box center [100, 133] width 96 height 22
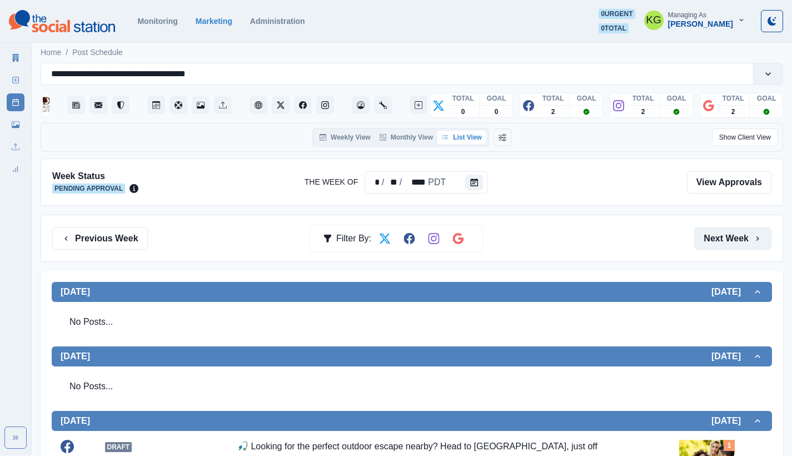
click at [736, 233] on button "Next Week" at bounding box center [732, 238] width 77 height 22
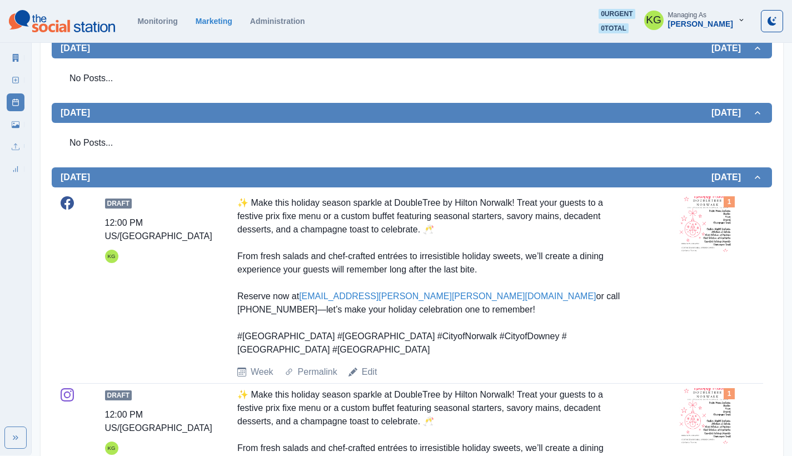
scroll to position [8, 0]
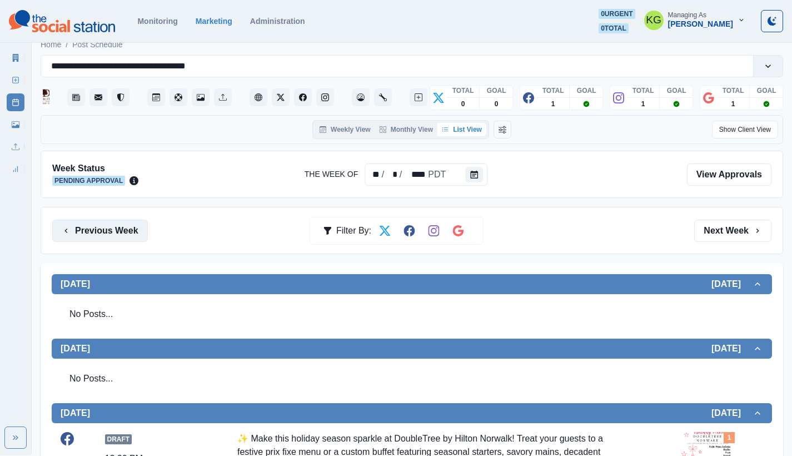
click at [123, 223] on button "Previous Week" at bounding box center [100, 230] width 96 height 22
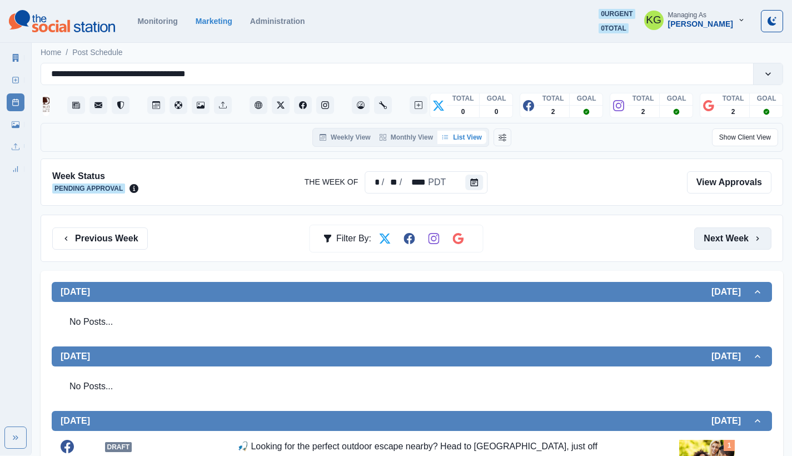
click at [730, 239] on button "Next Week" at bounding box center [732, 238] width 77 height 22
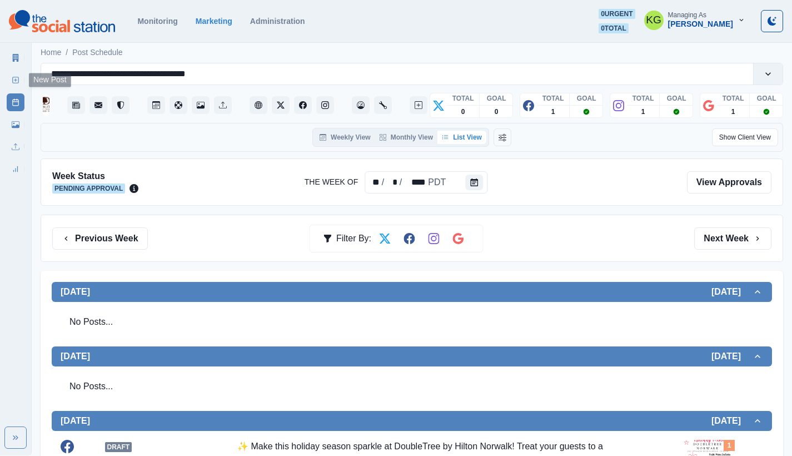
click at [16, 79] on icon at bounding box center [16, 80] width 8 height 8
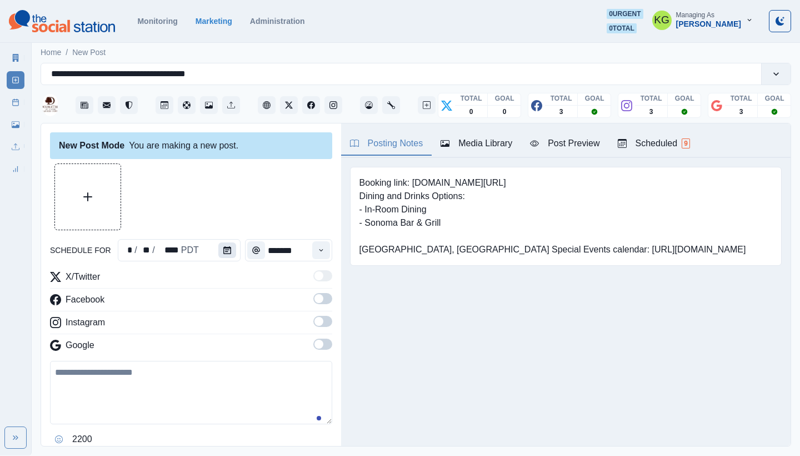
click at [227, 247] on icon "Calendar" at bounding box center [227, 250] width 8 height 8
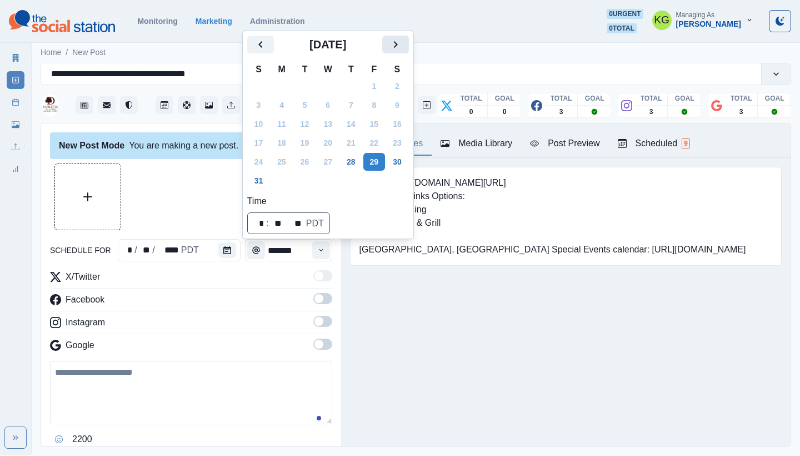
click at [402, 48] on icon "Next" at bounding box center [395, 44] width 13 height 13
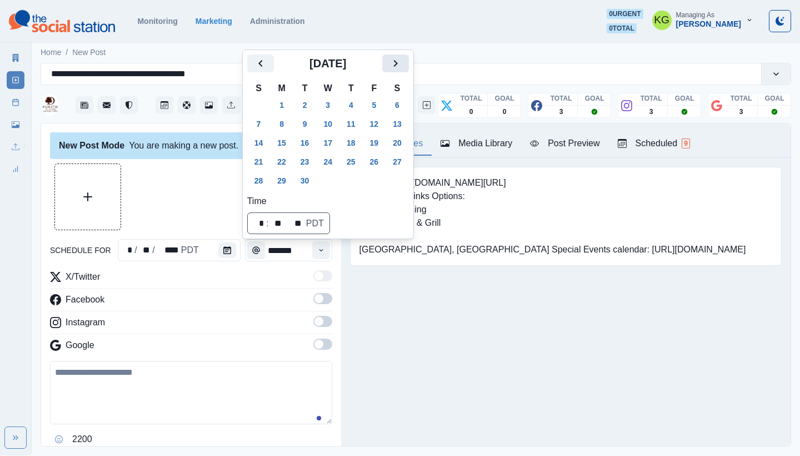
click at [400, 64] on icon "Next" at bounding box center [395, 63] width 13 height 13
click at [284, 126] on button "6" at bounding box center [282, 124] width 22 height 18
click at [398, 346] on div "Posting Notes Media Library Post Preview Scheduled 9 Booking link: www.bit.ly/3…" at bounding box center [565, 284] width 449 height 322
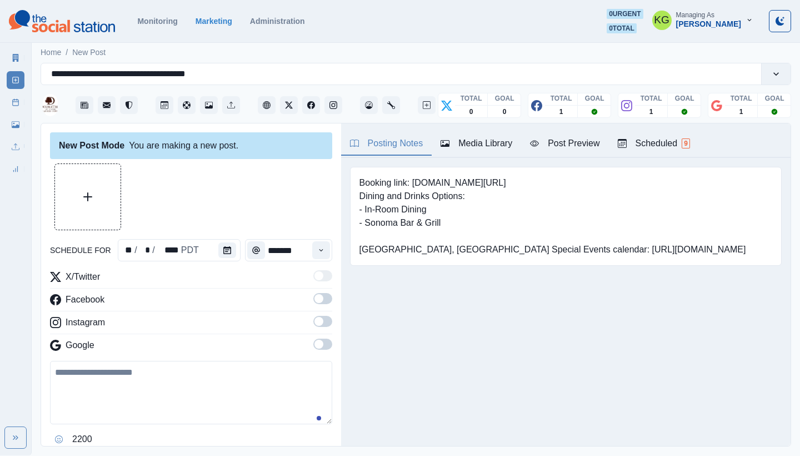
click at [314, 347] on span at bounding box center [318, 343] width 9 height 9
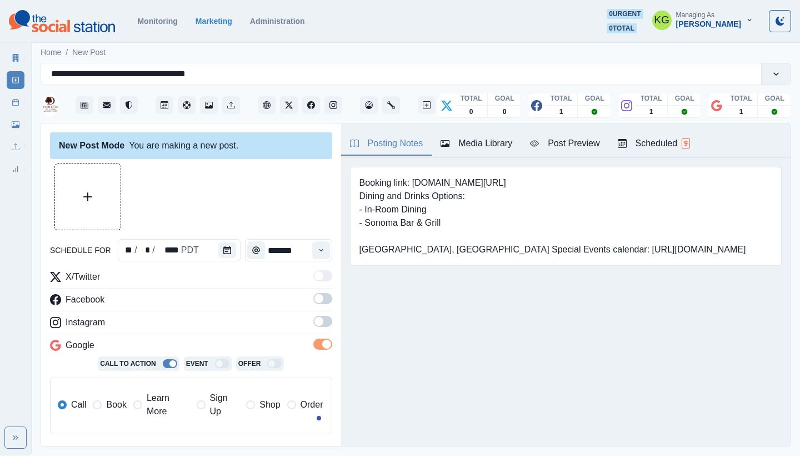
click at [314, 326] on span at bounding box center [322, 321] width 19 height 11
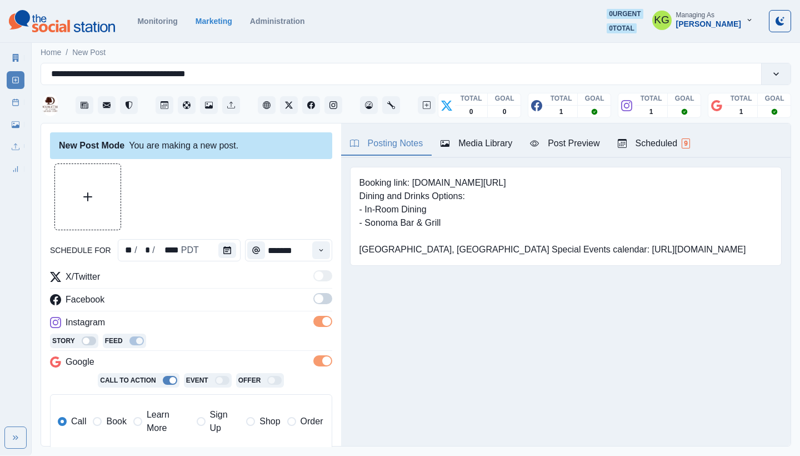
click at [319, 299] on span at bounding box center [322, 298] width 19 height 11
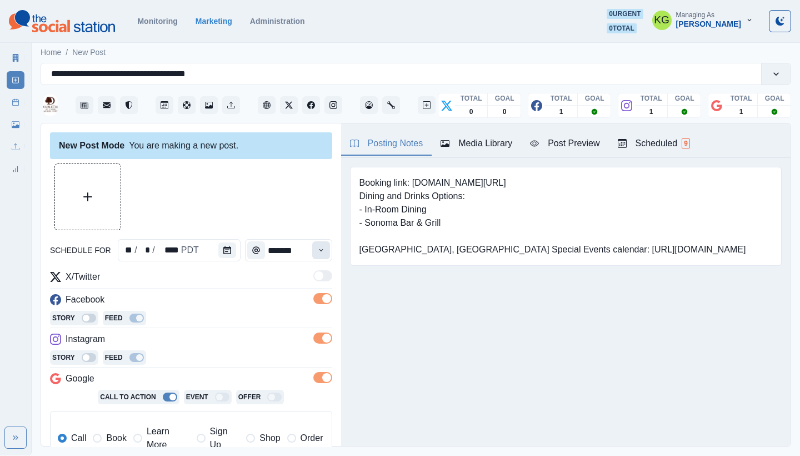
click at [318, 253] on button "Time" at bounding box center [321, 250] width 18 height 18
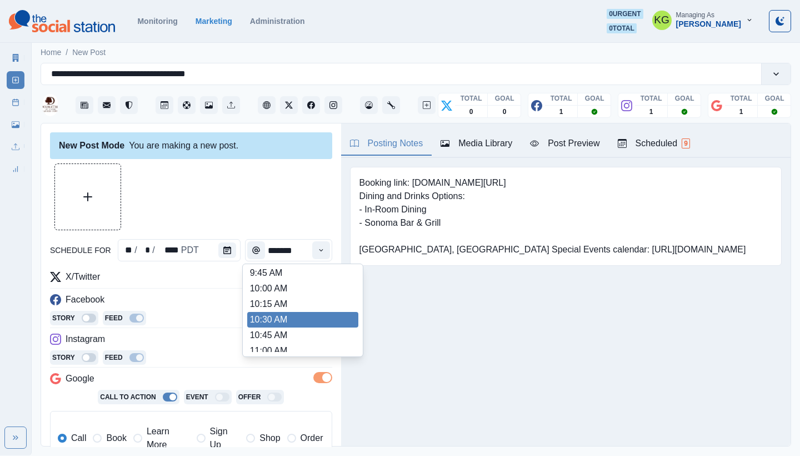
scroll to position [218, 0]
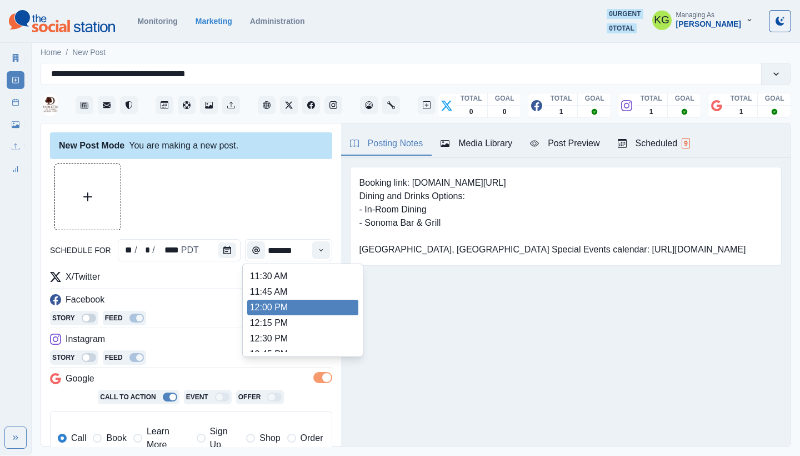
click at [282, 311] on li "12:00 PM" at bounding box center [302, 307] width 111 height 16
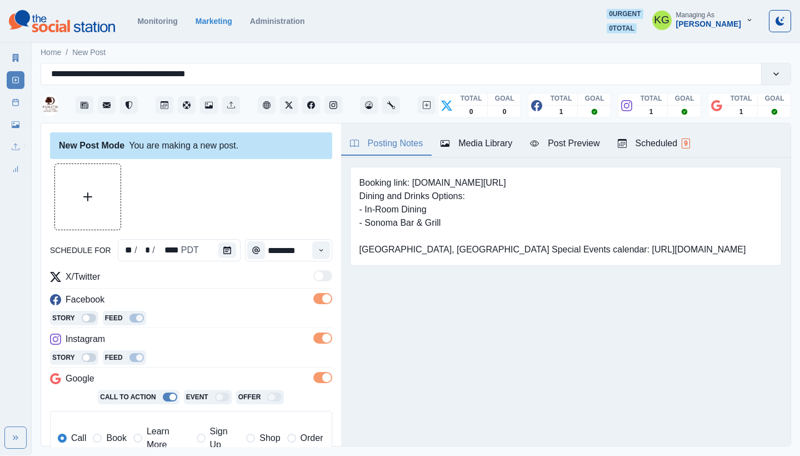
type input "********"
click at [108, 433] on span "Book" at bounding box center [116, 437] width 20 height 13
click at [479, 152] on button "Media Library" at bounding box center [476, 143] width 89 height 23
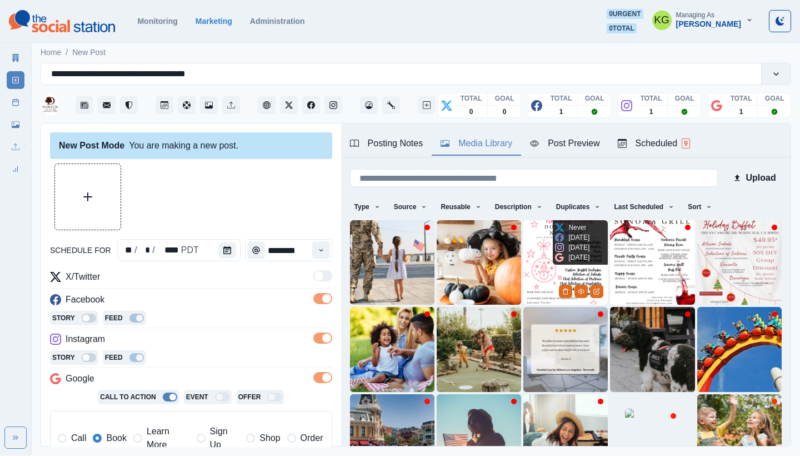
scroll to position [95, 0]
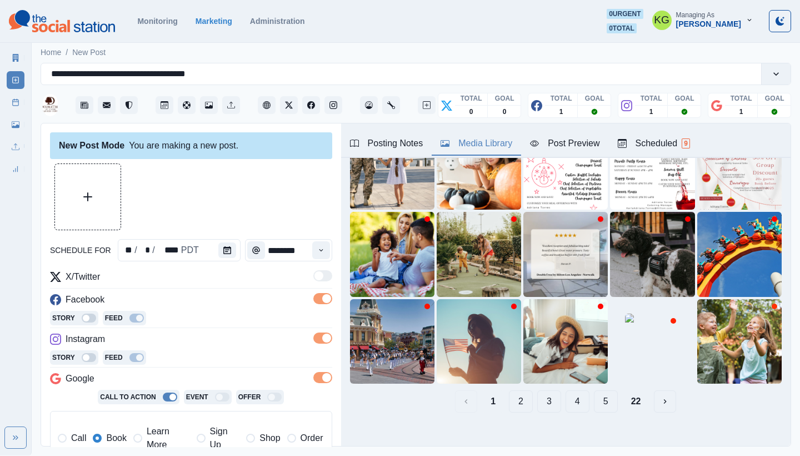
click at [613, 390] on div "1 2 3 4 5 22" at bounding box center [566, 401] width 432 height 22
click at [622, 391] on button "22" at bounding box center [636, 401] width 28 height 22
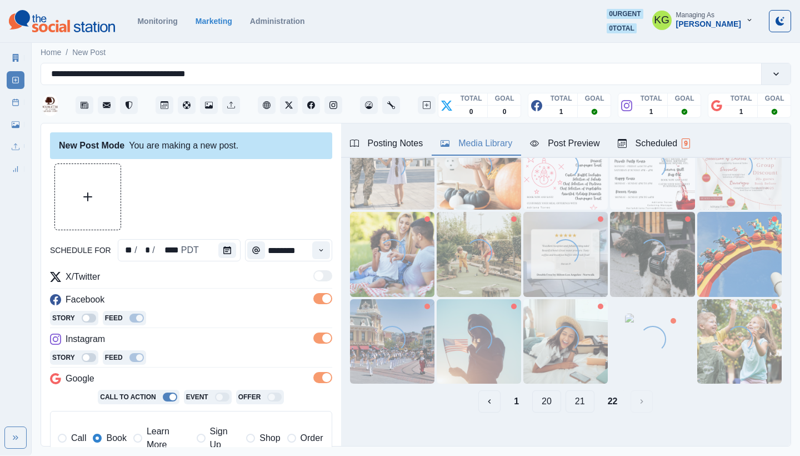
scroll to position [0, 0]
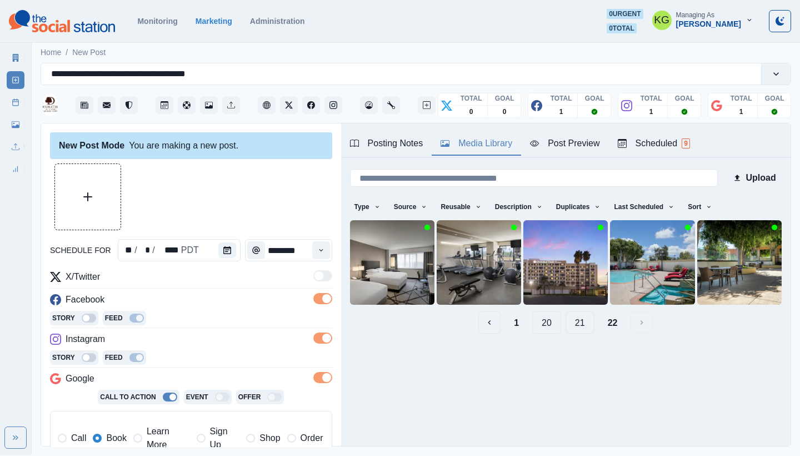
click at [565, 323] on button "21" at bounding box center [579, 322] width 29 height 22
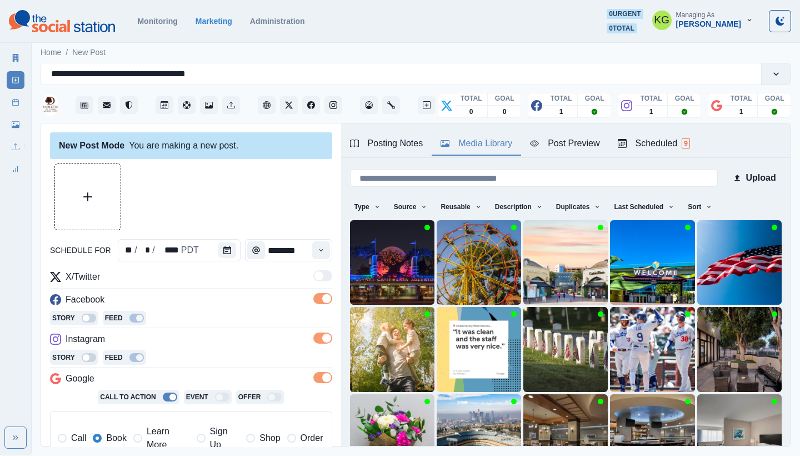
scroll to position [95, 0]
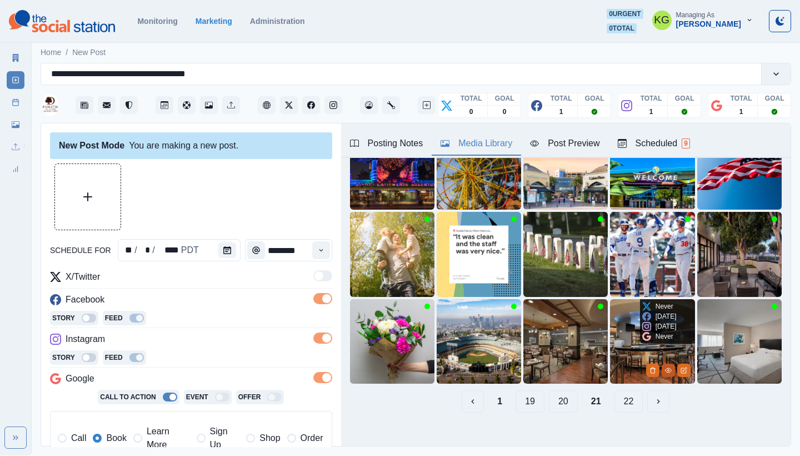
click at [665, 368] on icon "View Media" at bounding box center [668, 370] width 6 height 4
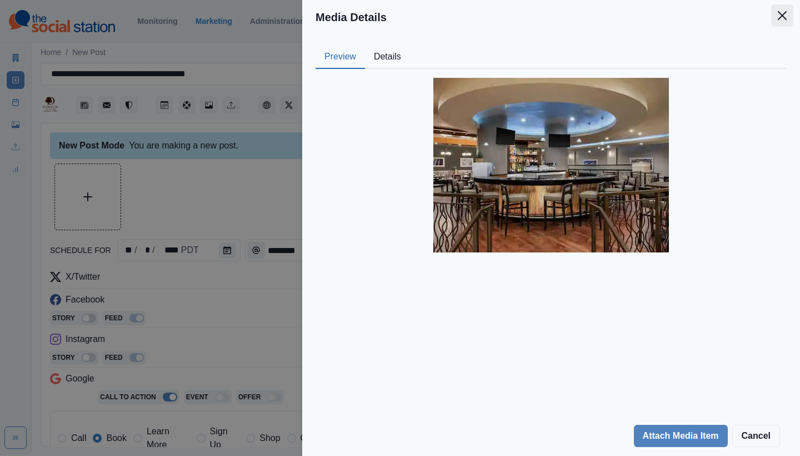
click at [783, 17] on icon "Close" at bounding box center [782, 15] width 9 height 9
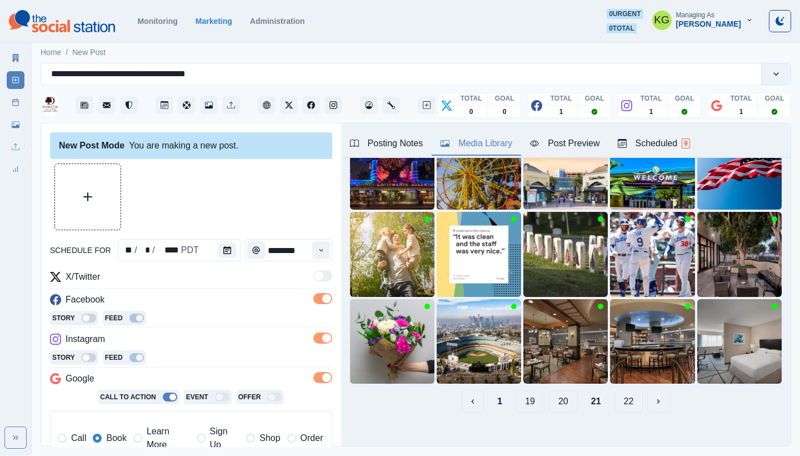
scroll to position [34, 0]
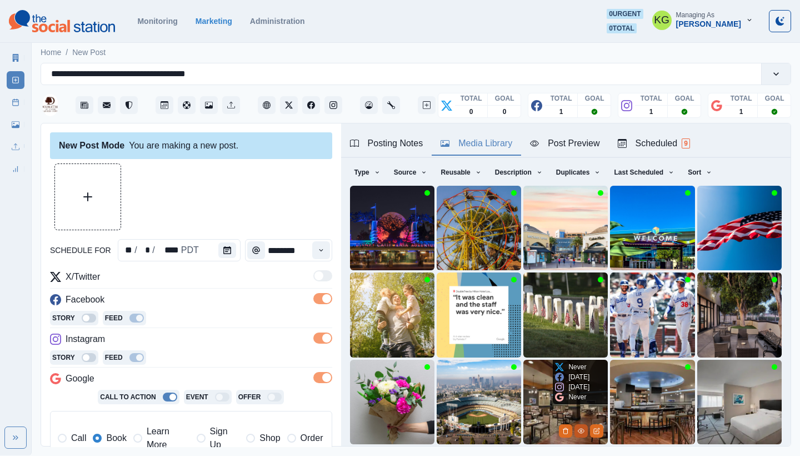
click at [578, 427] on icon "View Media" at bounding box center [581, 430] width 7 height 7
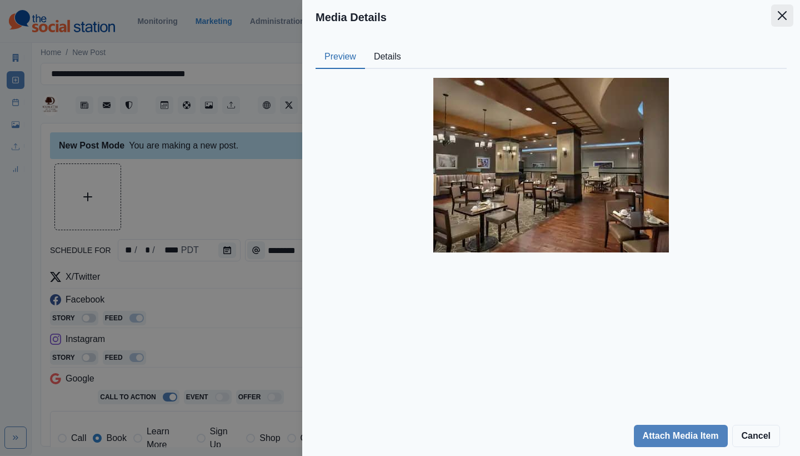
click at [784, 17] on icon "Close" at bounding box center [782, 15] width 9 height 9
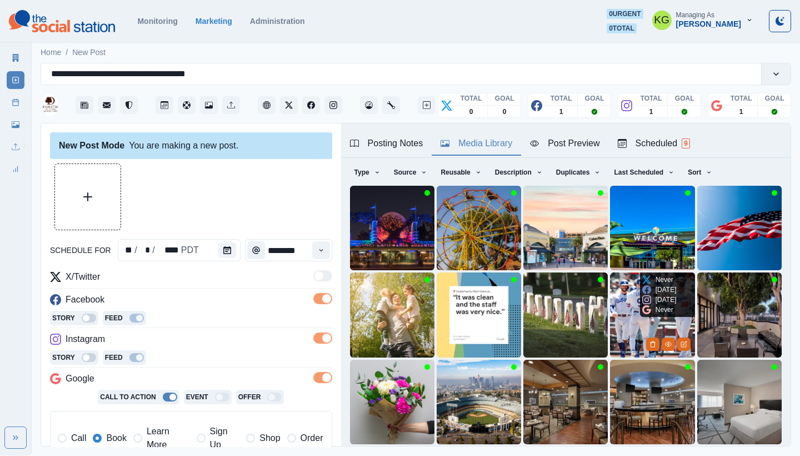
scroll to position [95, 0]
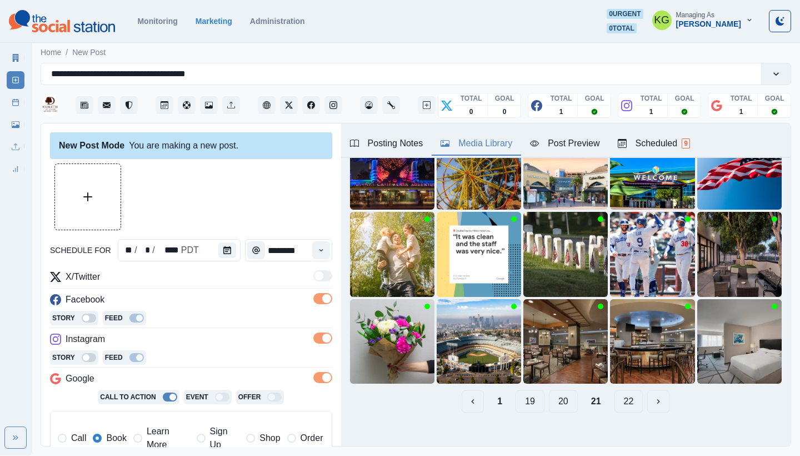
click at [550, 394] on button "20" at bounding box center [563, 401] width 29 height 22
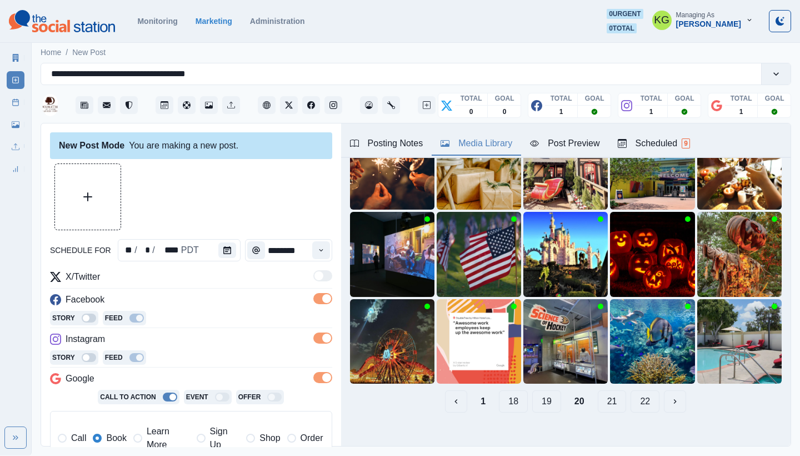
click at [544, 397] on button "19" at bounding box center [546, 401] width 29 height 22
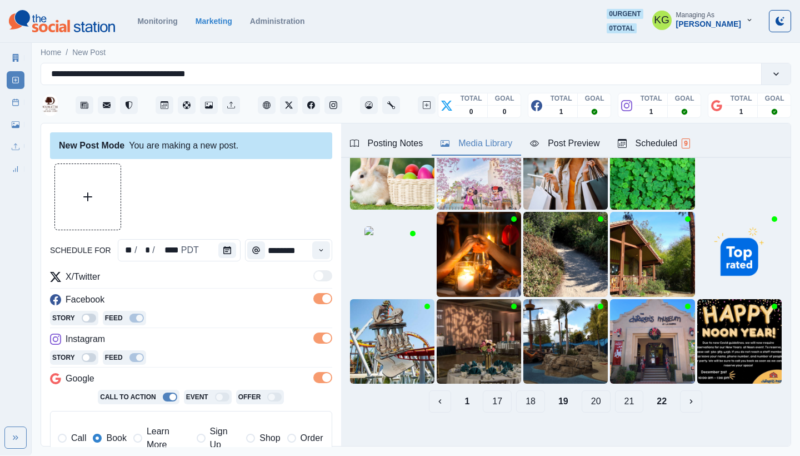
click at [524, 397] on button "18" at bounding box center [530, 401] width 29 height 22
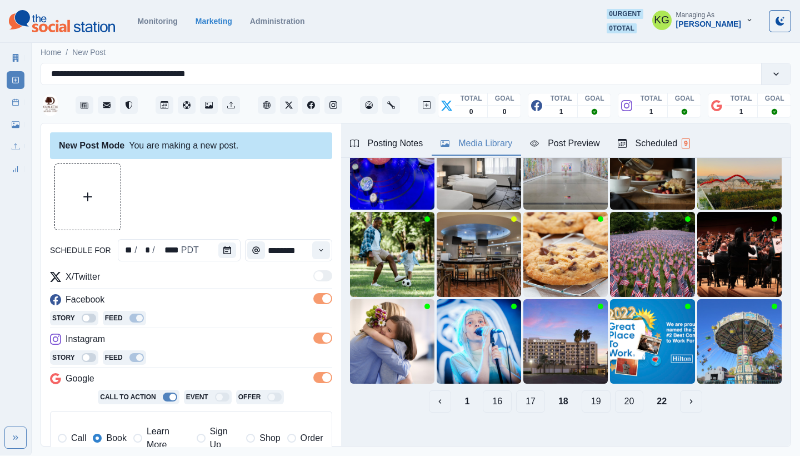
click at [519, 395] on button "17" at bounding box center [530, 401] width 29 height 22
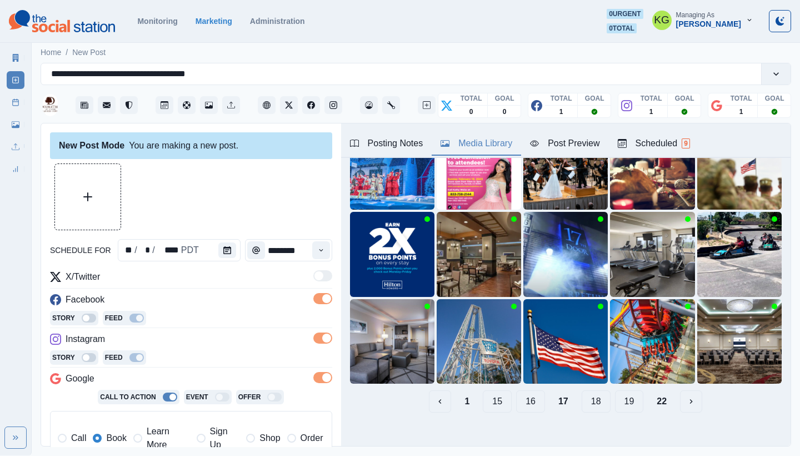
click at [520, 390] on button "16" at bounding box center [530, 401] width 29 height 22
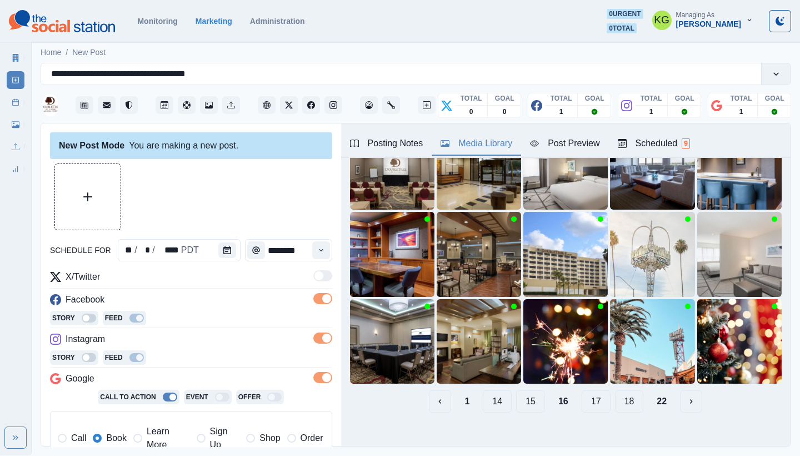
scroll to position [0, 0]
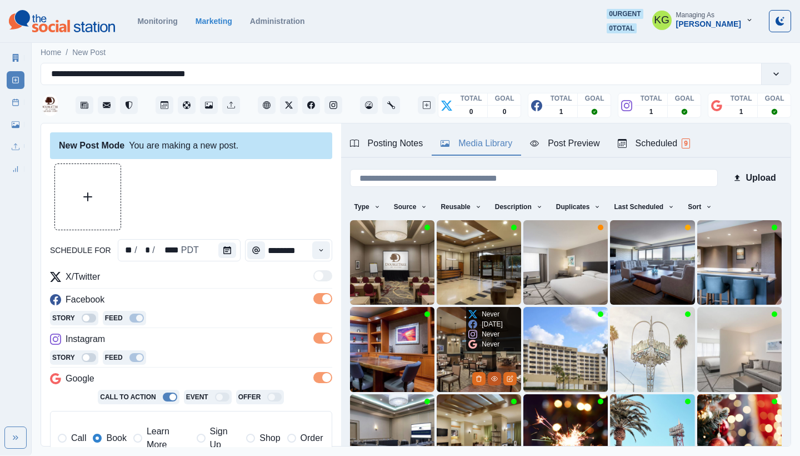
click at [491, 375] on icon "View Media" at bounding box center [494, 378] width 7 height 7
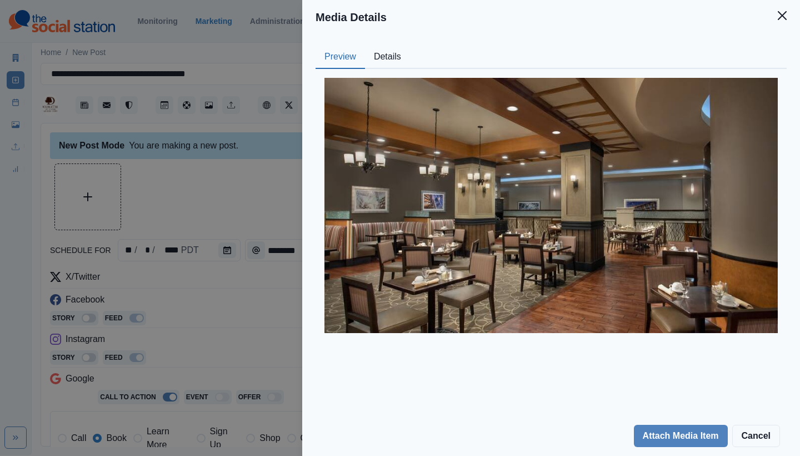
click at [793, 18] on header "Media Details" at bounding box center [551, 17] width 498 height 34
click at [785, 16] on icon "Close" at bounding box center [782, 15] width 9 height 9
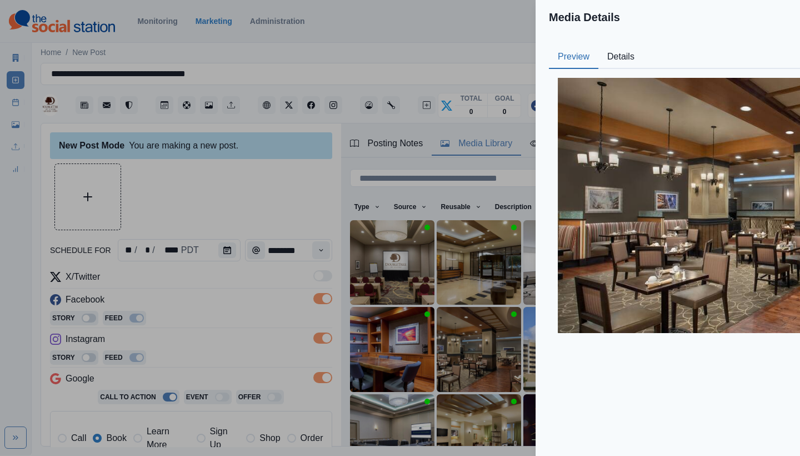
scroll to position [34, 0]
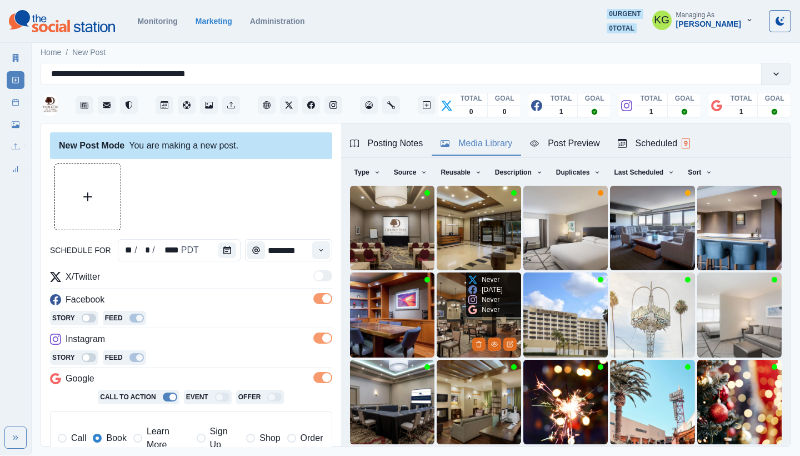
click at [451, 294] on img at bounding box center [479, 314] width 84 height 84
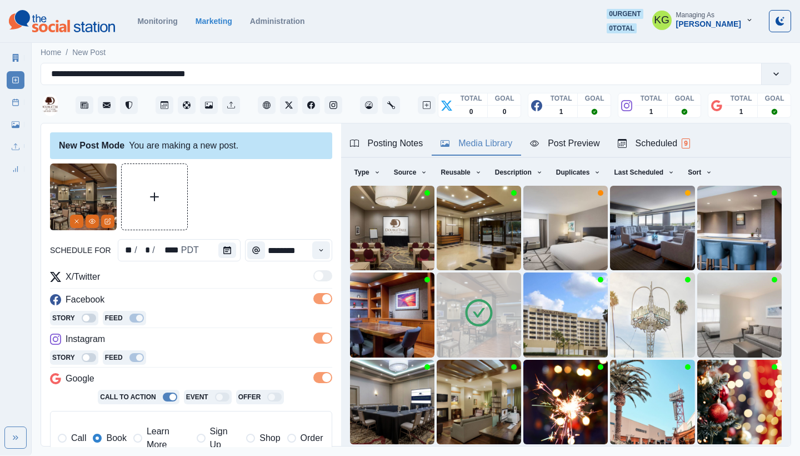
scroll to position [95, 0]
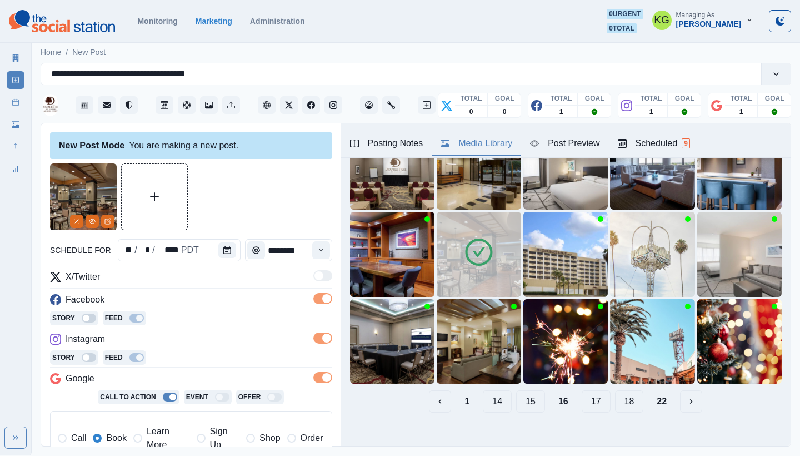
click at [517, 392] on button "15" at bounding box center [530, 401] width 29 height 22
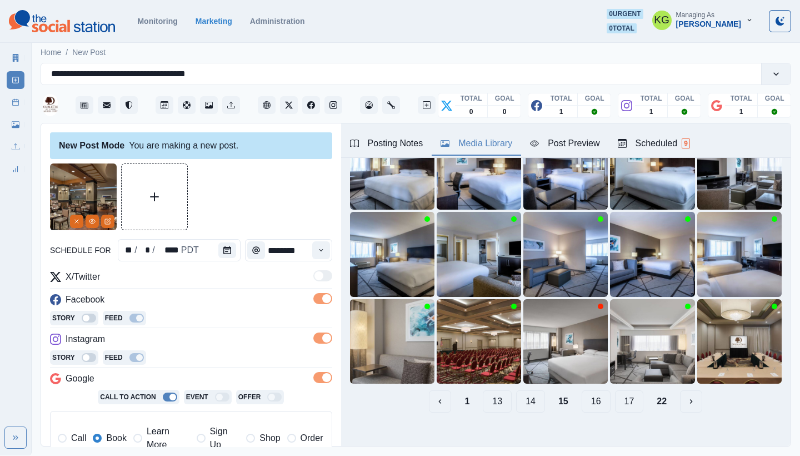
click at [520, 394] on button "14" at bounding box center [530, 401] width 29 height 22
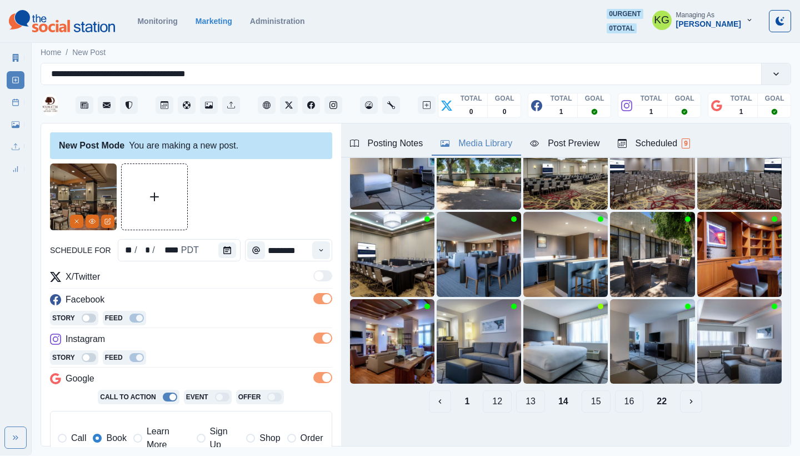
click at [528, 390] on button "13" at bounding box center [530, 401] width 29 height 22
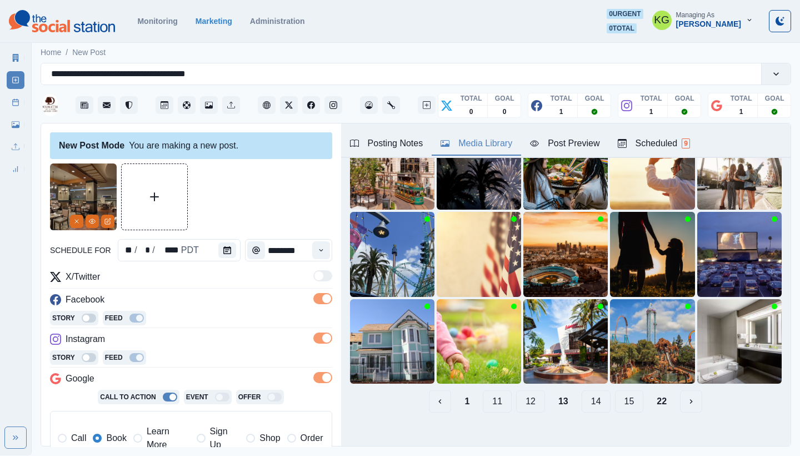
click at [528, 390] on button "12" at bounding box center [530, 401] width 29 height 22
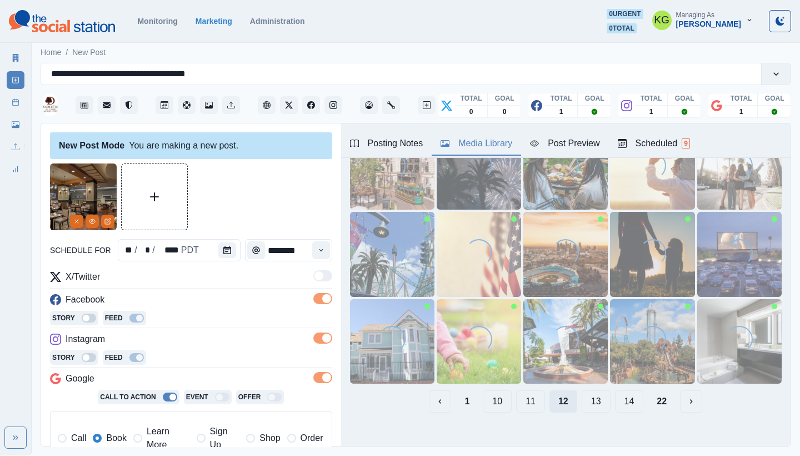
scroll to position [18, 0]
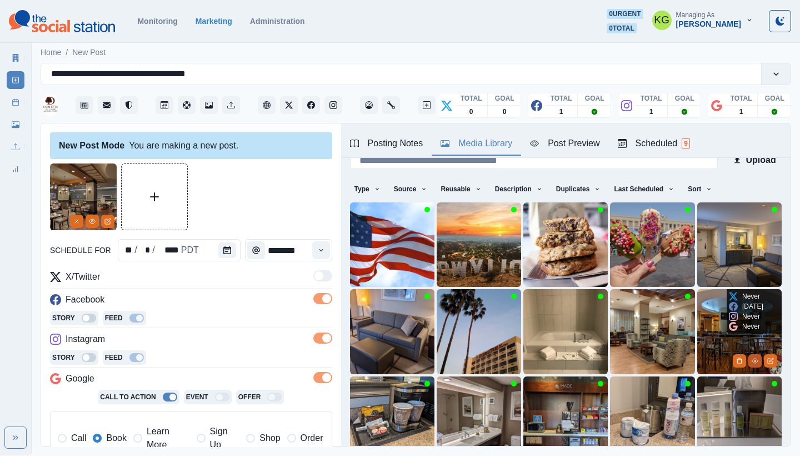
click at [748, 358] on button "View Media" at bounding box center [754, 360] width 13 height 13
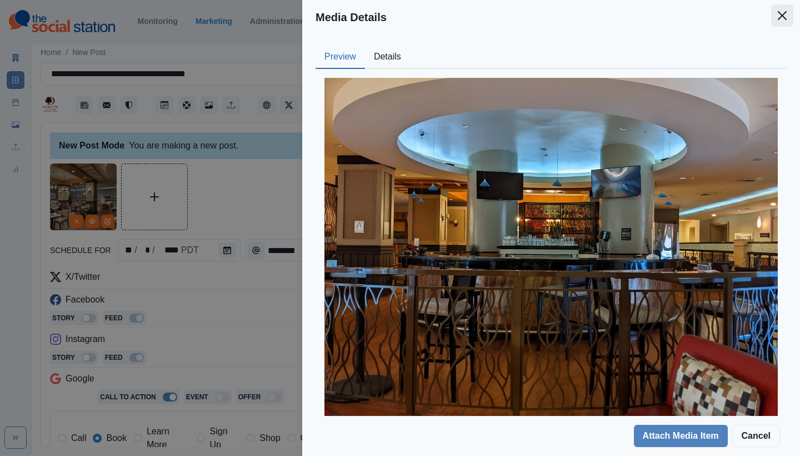
click at [780, 24] on button "Close" at bounding box center [782, 15] width 22 height 22
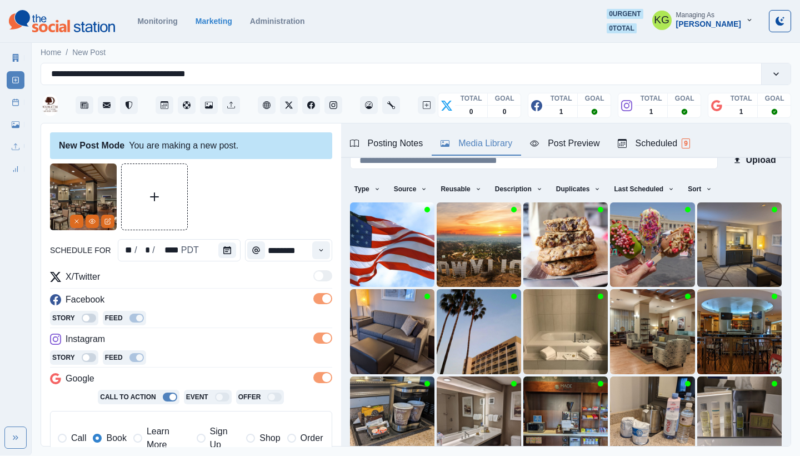
scroll to position [34, 0]
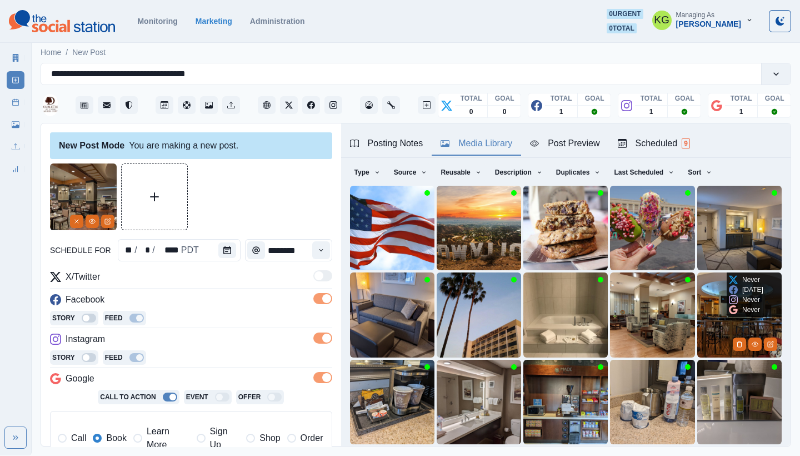
click at [697, 284] on img at bounding box center [739, 314] width 84 height 84
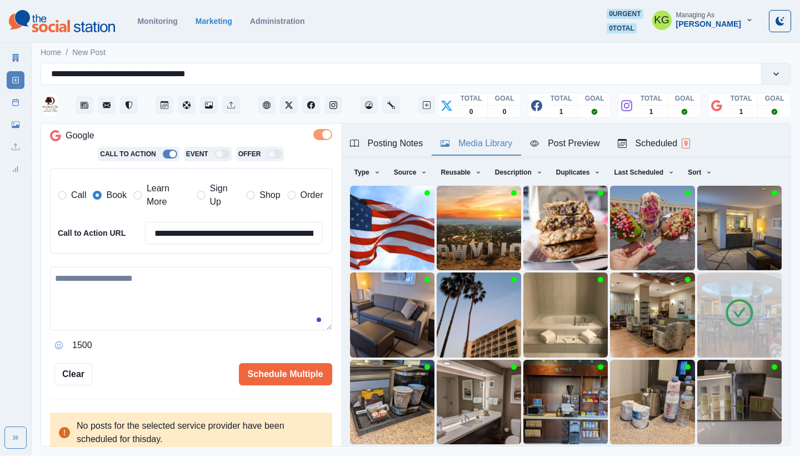
scroll to position [95, 0]
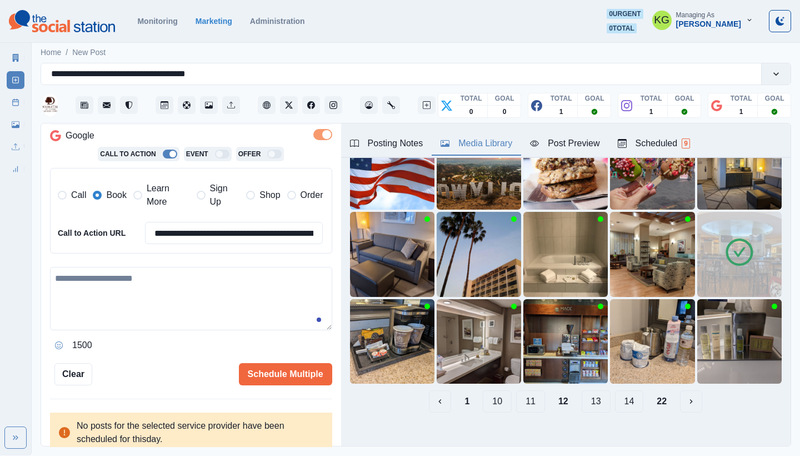
click at [524, 390] on button "11" at bounding box center [530, 401] width 29 height 22
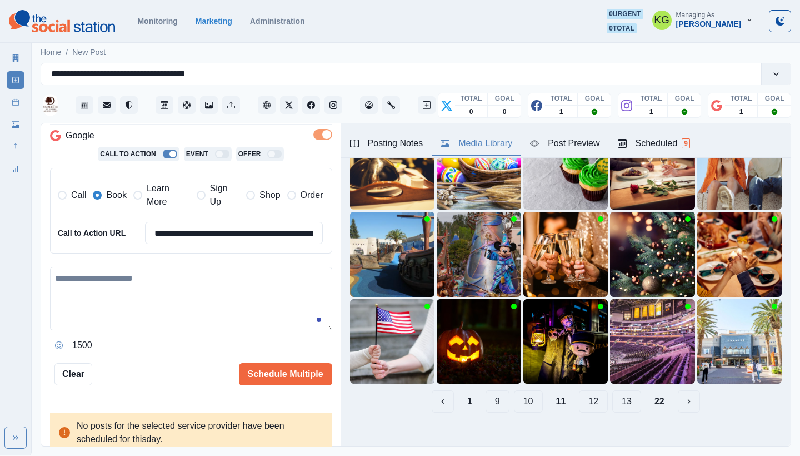
click at [520, 393] on button "10" at bounding box center [528, 401] width 29 height 22
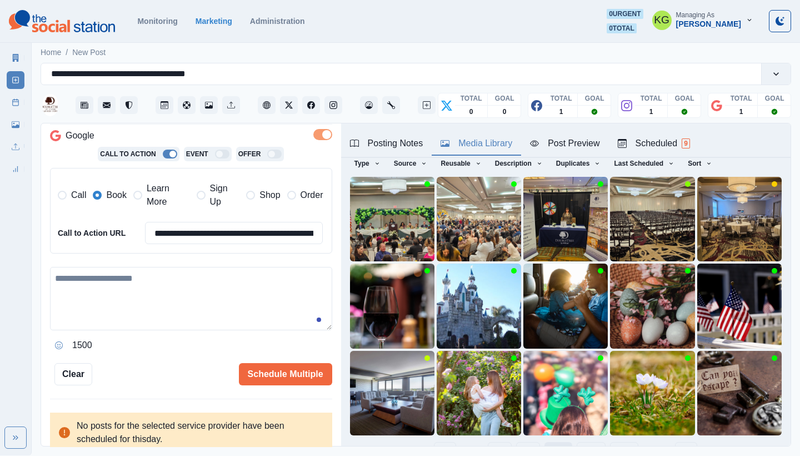
scroll to position [53, 0]
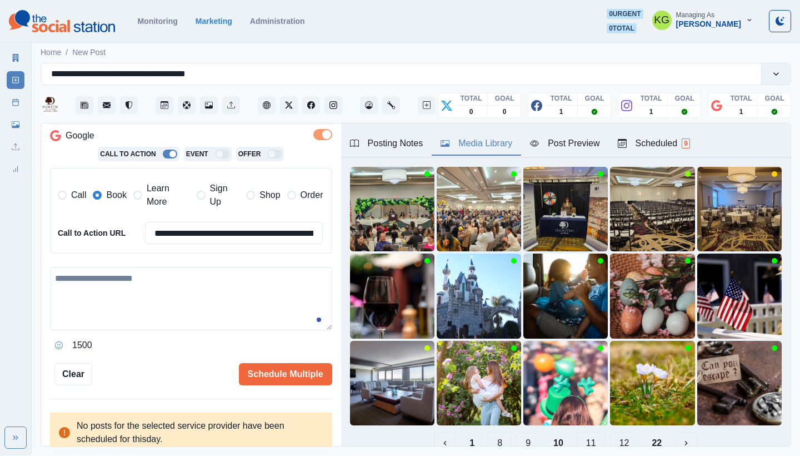
click at [522, 436] on button "9" at bounding box center [528, 443] width 24 height 22
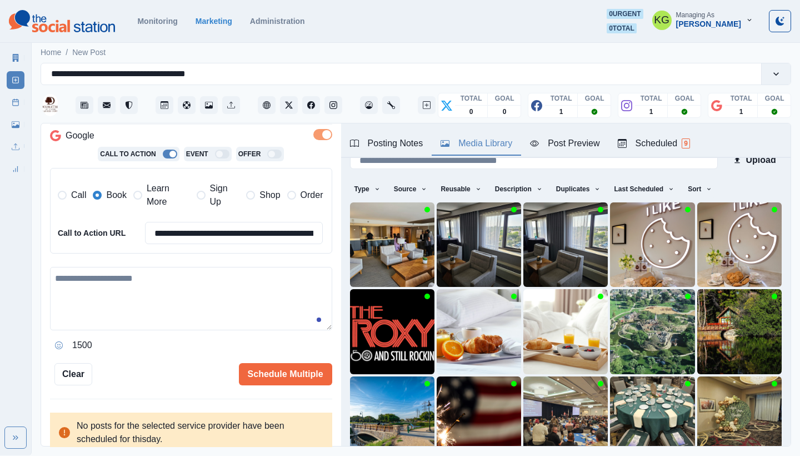
scroll to position [95, 0]
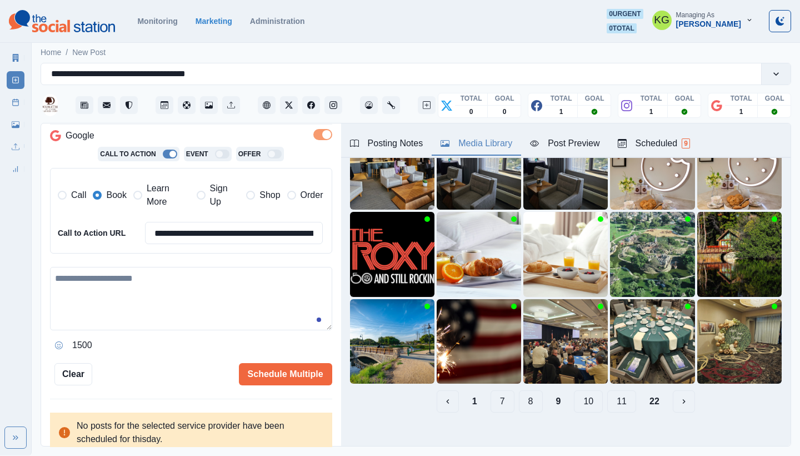
click at [520, 395] on button "8" at bounding box center [531, 401] width 24 height 22
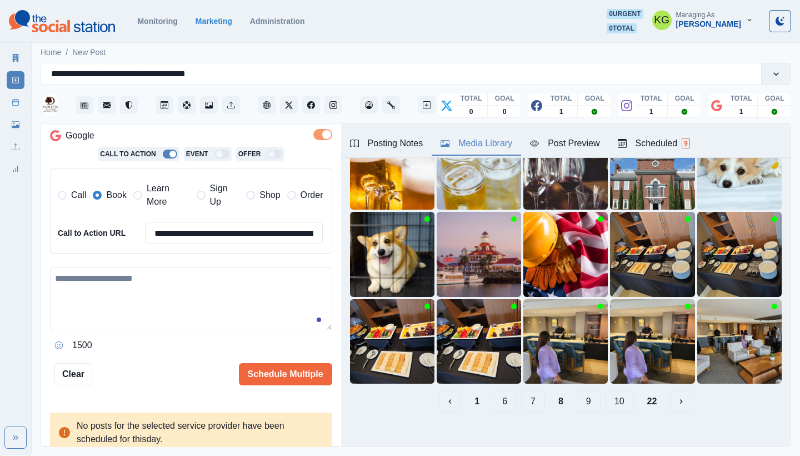
click at [525, 395] on button "7" at bounding box center [533, 401] width 24 height 22
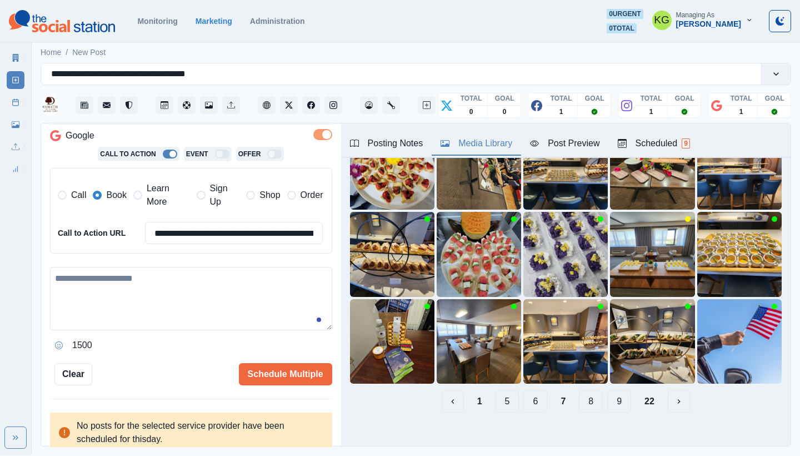
click at [524, 395] on button "6" at bounding box center [535, 401] width 24 height 22
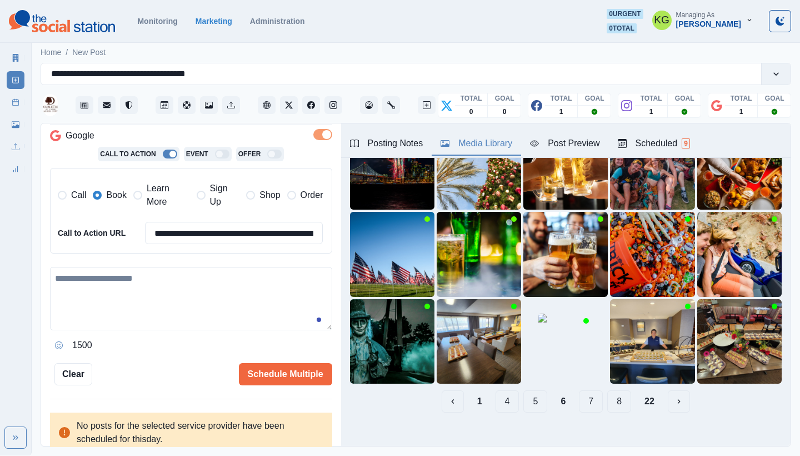
click at [527, 398] on button "5" at bounding box center [535, 401] width 24 height 22
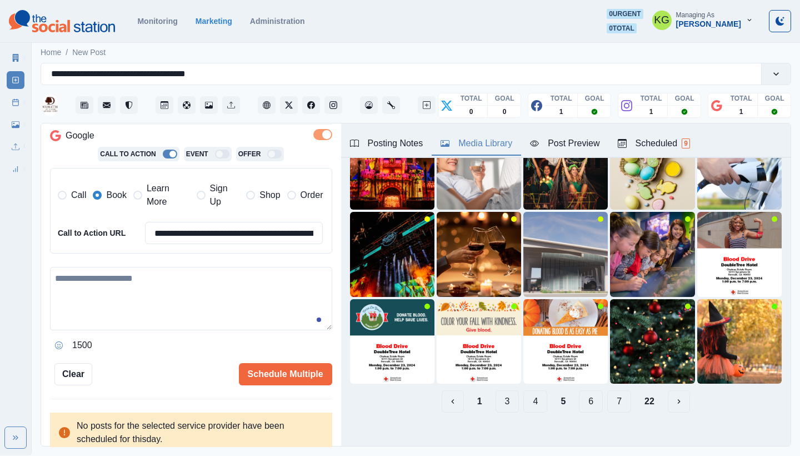
click at [532, 391] on button "4" at bounding box center [535, 401] width 24 height 22
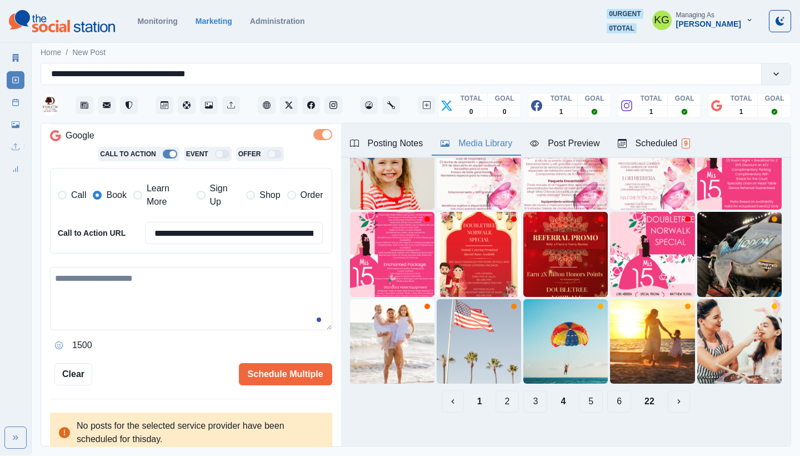
click at [526, 394] on button "3" at bounding box center [535, 401] width 24 height 22
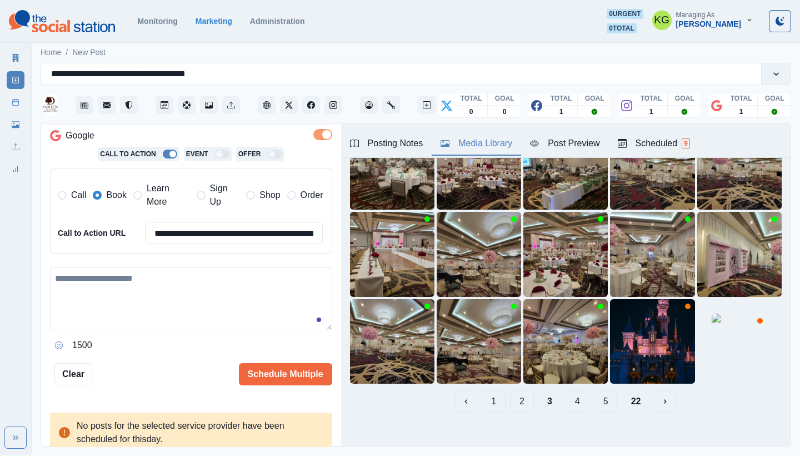
click at [517, 392] on button "2" at bounding box center [522, 401] width 24 height 22
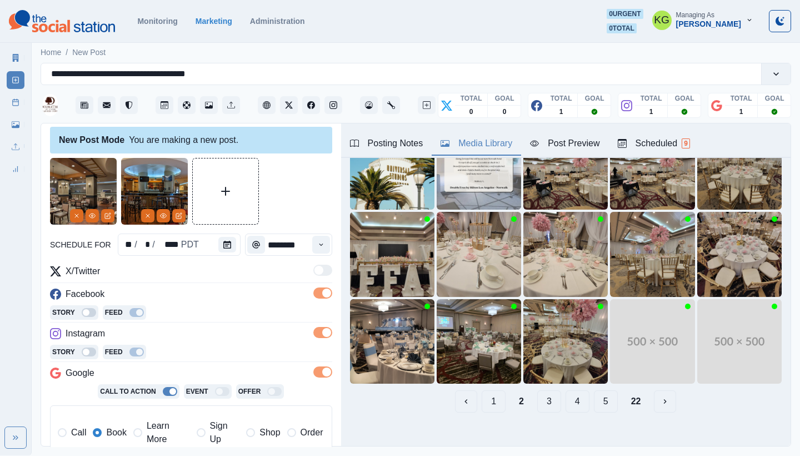
click at [487, 394] on button "1" at bounding box center [494, 401] width 24 height 22
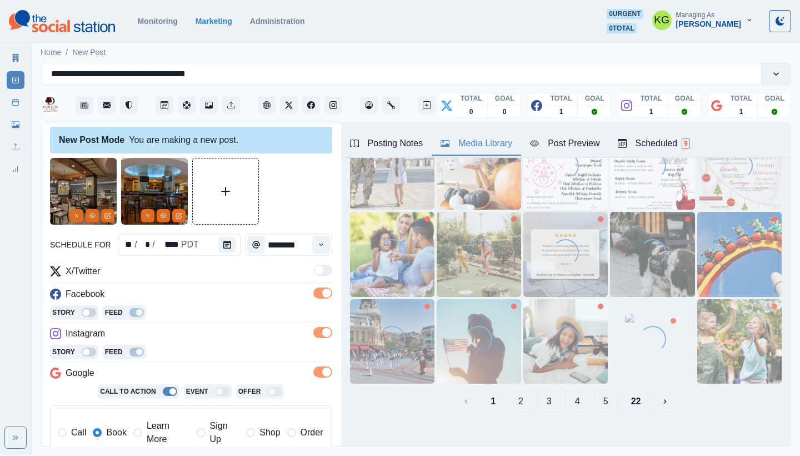
click at [392, 146] on div "Posting Notes" at bounding box center [386, 143] width 73 height 13
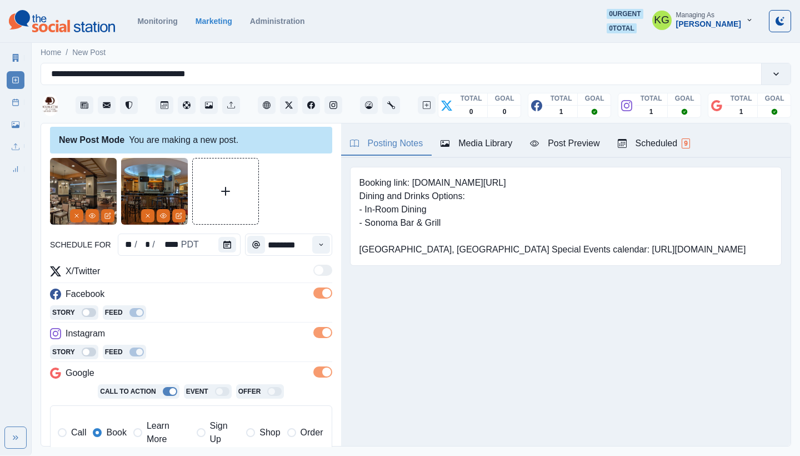
scroll to position [0, 0]
click at [150, 212] on icon "Remove" at bounding box center [147, 215] width 7 height 7
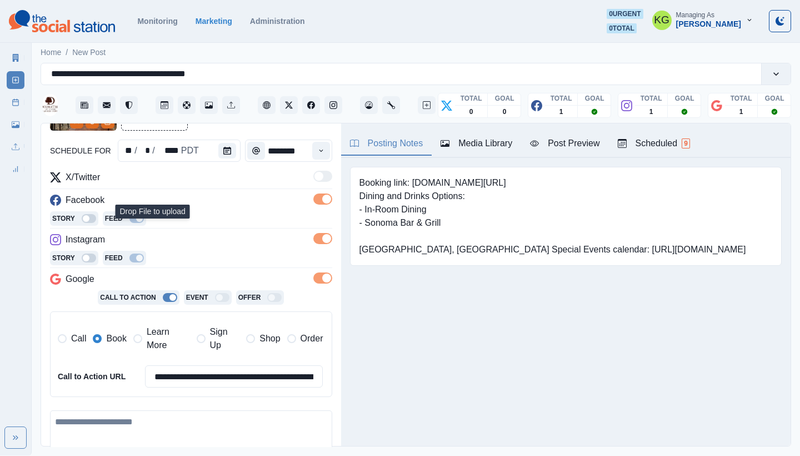
scroll to position [197, 0]
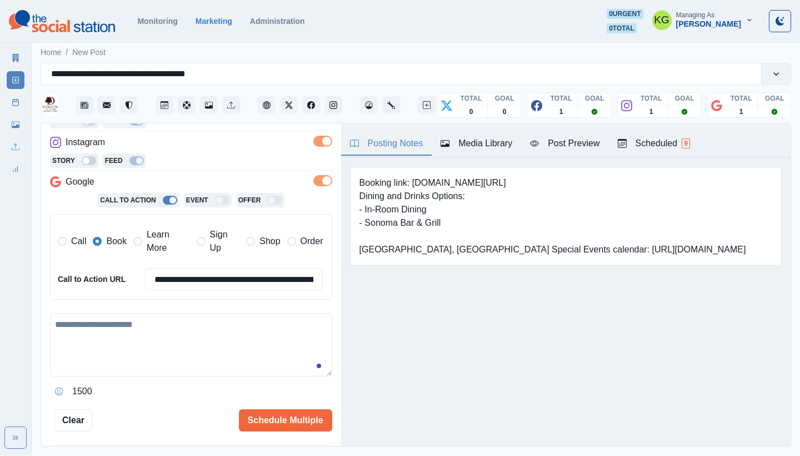
click at [162, 326] on textarea at bounding box center [191, 344] width 282 height 63
paste textarea "**********"
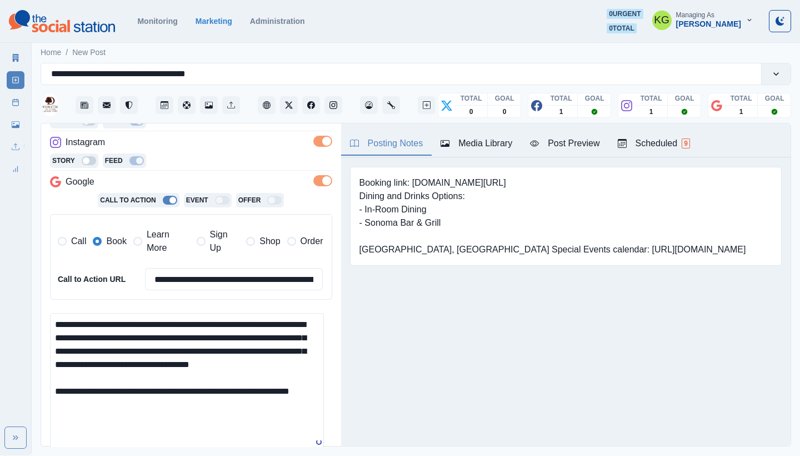
scroll to position [0, 0]
click at [301, 455] on html "**********" at bounding box center [400, 227] width 800 height 455
drag, startPoint x: 73, startPoint y: 396, endPoint x: 51, endPoint y: 396, distance: 22.2
click at [51, 396] on textarea "**********" at bounding box center [187, 389] width 274 height 153
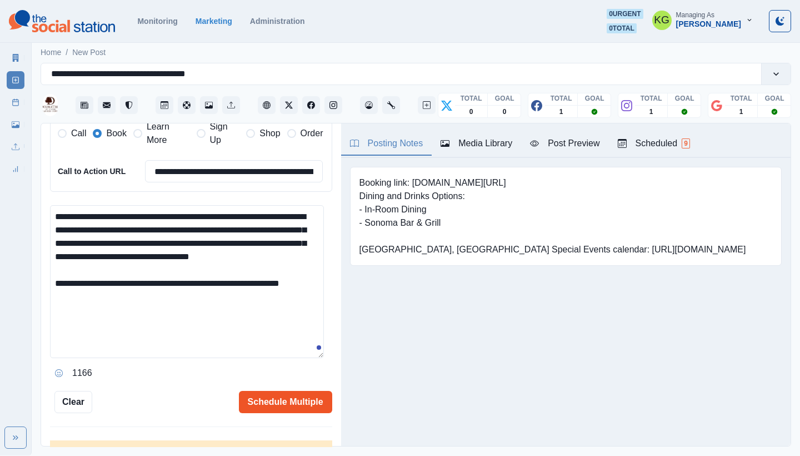
type textarea "**********"
click at [291, 391] on button "Schedule Multiple" at bounding box center [285, 402] width 93 height 22
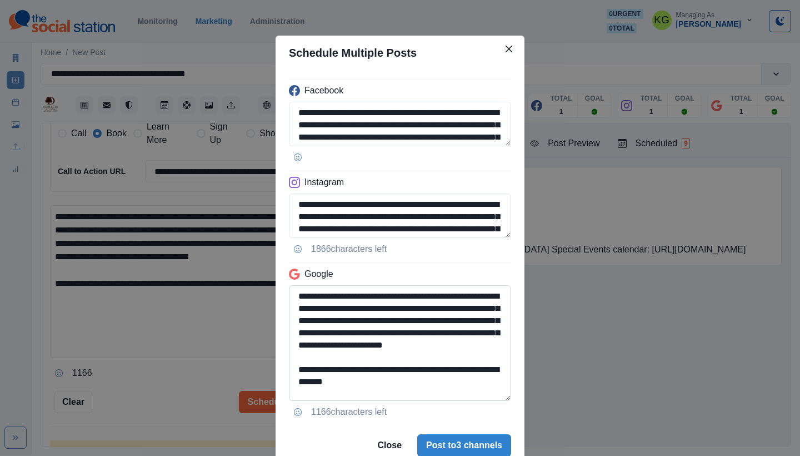
click at [504, 397] on textarea "**********" at bounding box center [400, 343] width 222 height 116
click at [447, 438] on button "Post to 3 channels" at bounding box center [464, 445] width 94 height 22
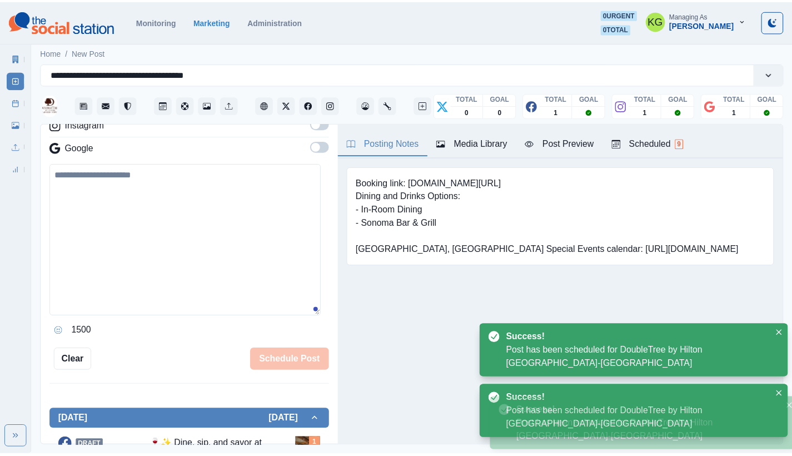
scroll to position [157, 0]
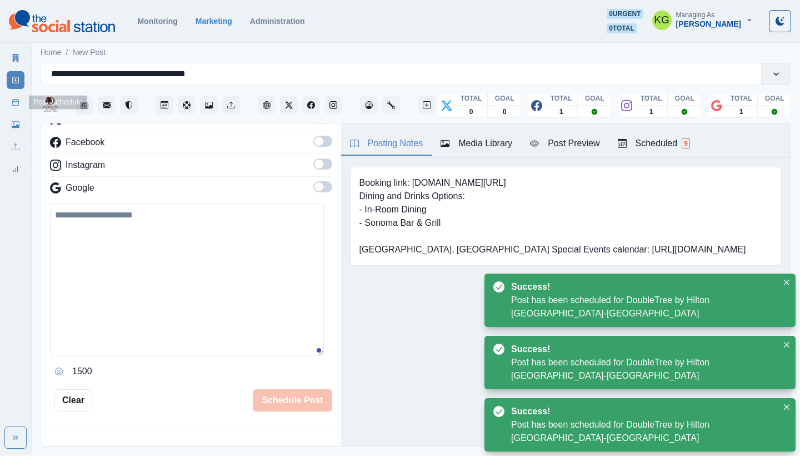
click at [12, 107] on link "Post Schedule" at bounding box center [16, 102] width 18 height 18
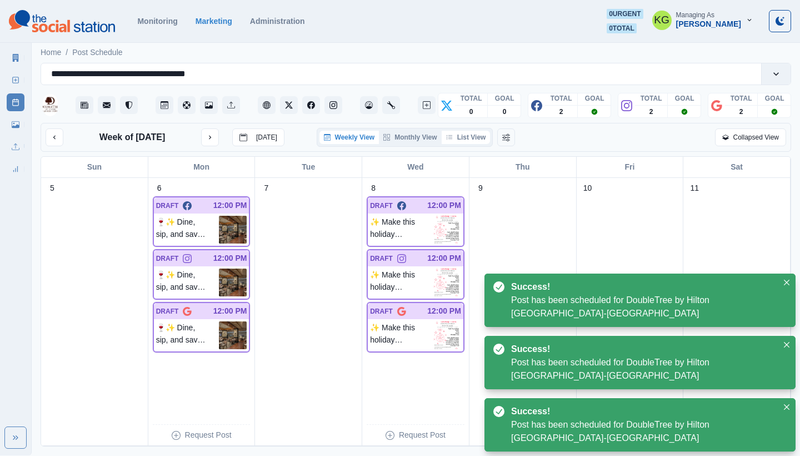
click at [473, 136] on button "List View" at bounding box center [466, 137] width 49 height 13
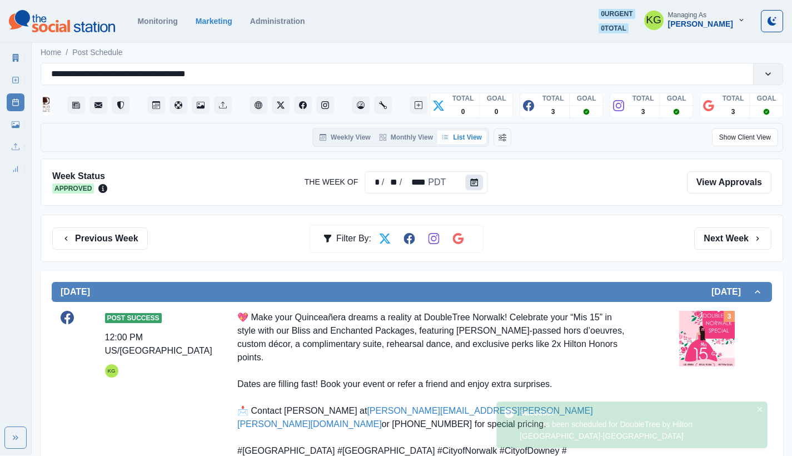
click at [467, 181] on button "Calendar" at bounding box center [474, 182] width 18 height 16
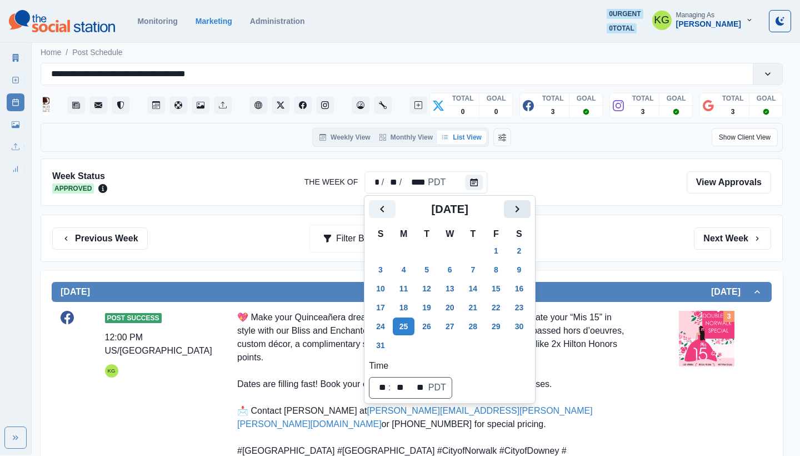
click at [530, 206] on button "Next" at bounding box center [517, 209] width 27 height 18
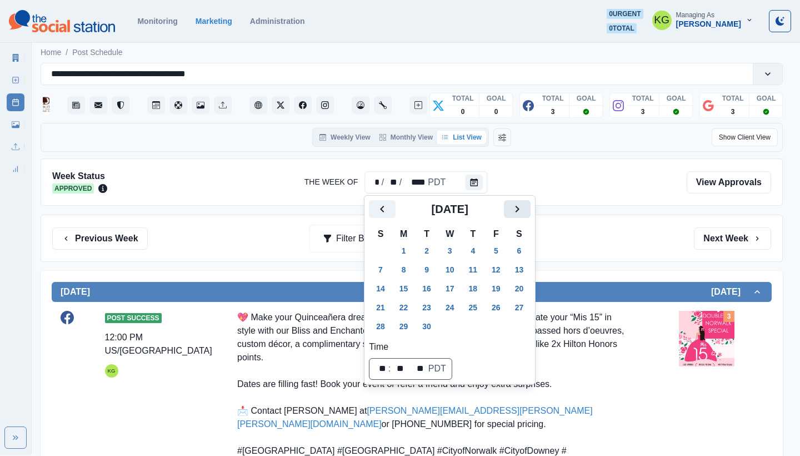
click at [524, 207] on icon "Next" at bounding box center [516, 208] width 13 height 13
click at [457, 248] on button "1" at bounding box center [450, 251] width 22 height 18
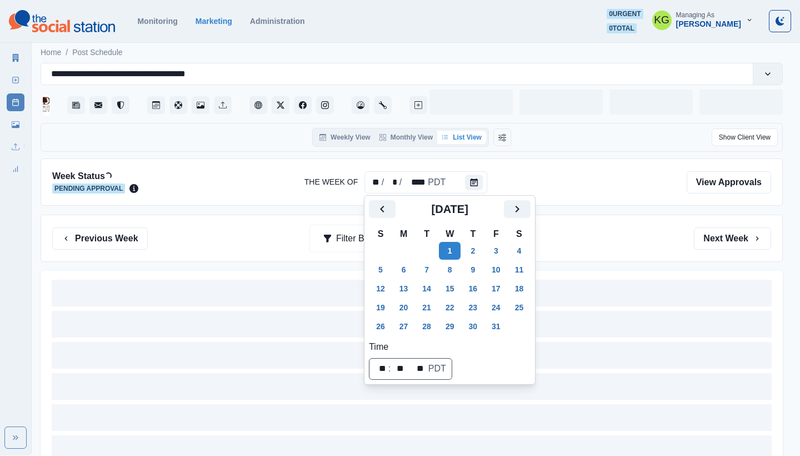
click at [679, 248] on div "Previous Week Filter By: Next Week" at bounding box center [411, 238] width 719 height 22
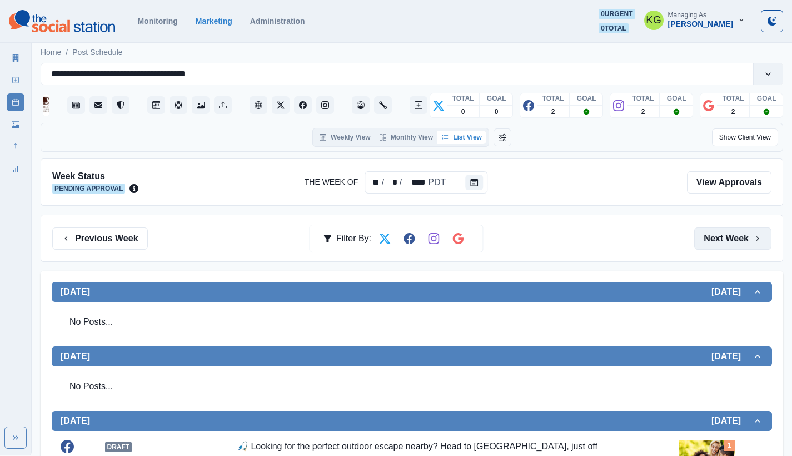
click at [721, 246] on button "Next Week" at bounding box center [732, 238] width 77 height 22
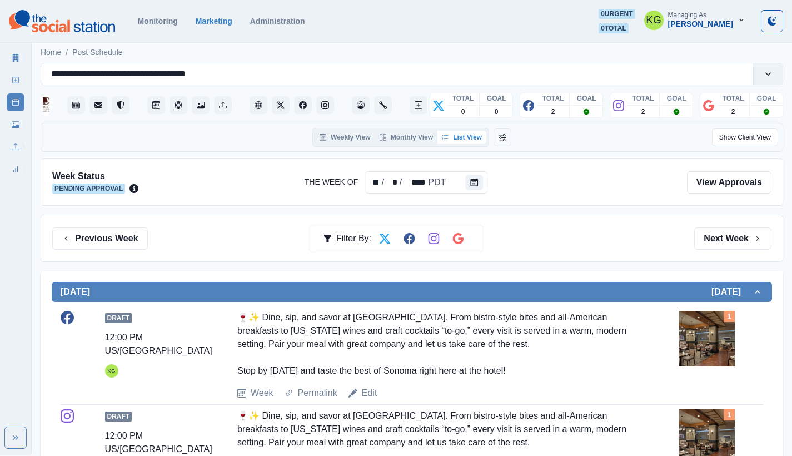
click at [727, 226] on div "Previous Week Filter By: Next Week" at bounding box center [412, 237] width 742 height 47
click at [725, 234] on button "Next Week" at bounding box center [732, 238] width 77 height 22
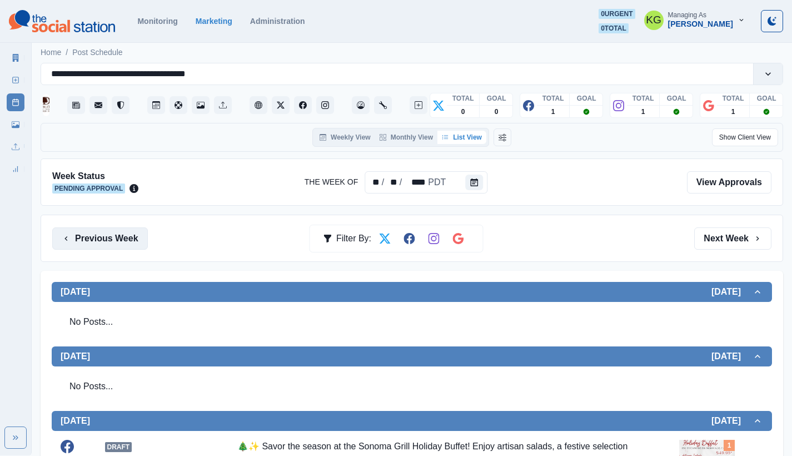
click at [114, 231] on button "Previous Week" at bounding box center [100, 238] width 96 height 22
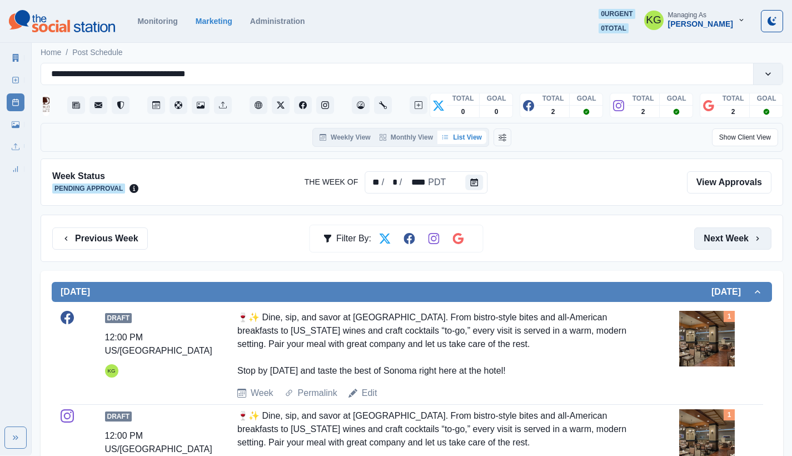
click at [734, 243] on button "Next Week" at bounding box center [732, 238] width 77 height 22
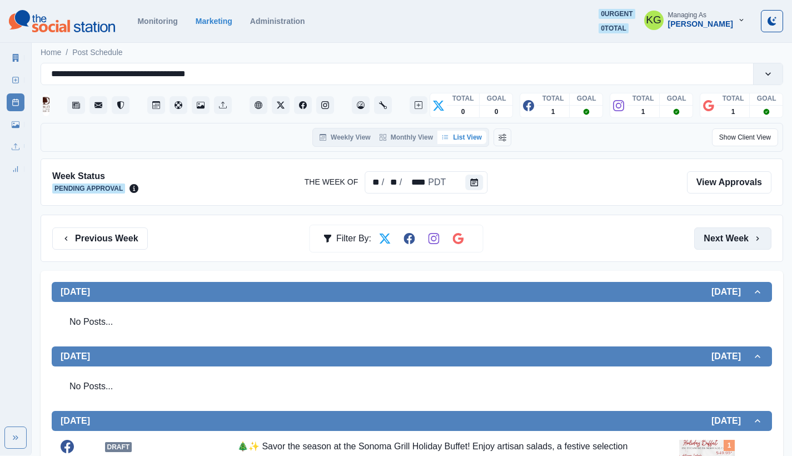
click at [734, 243] on button "Next Week" at bounding box center [732, 238] width 77 height 22
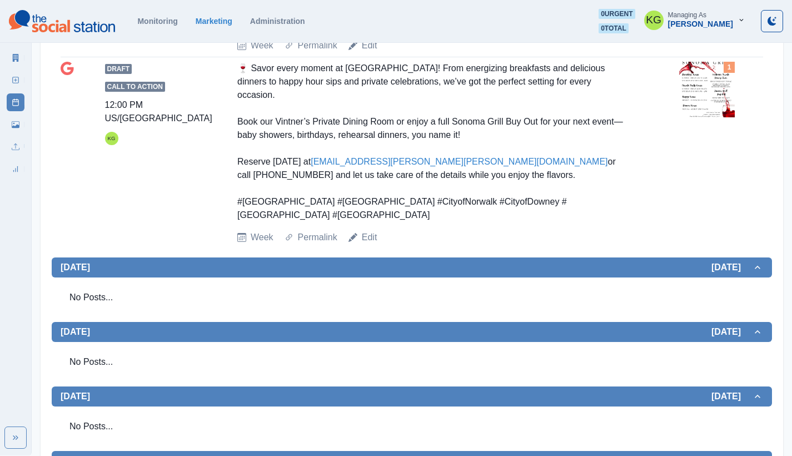
scroll to position [13, 0]
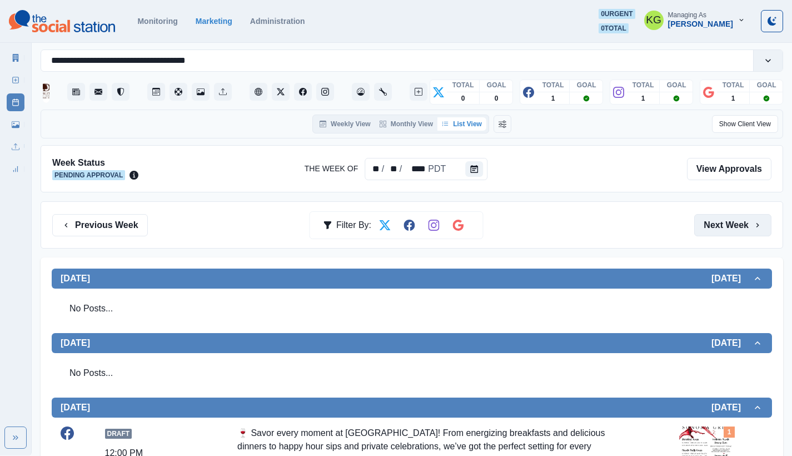
click at [731, 231] on button "Next Week" at bounding box center [732, 225] width 77 height 22
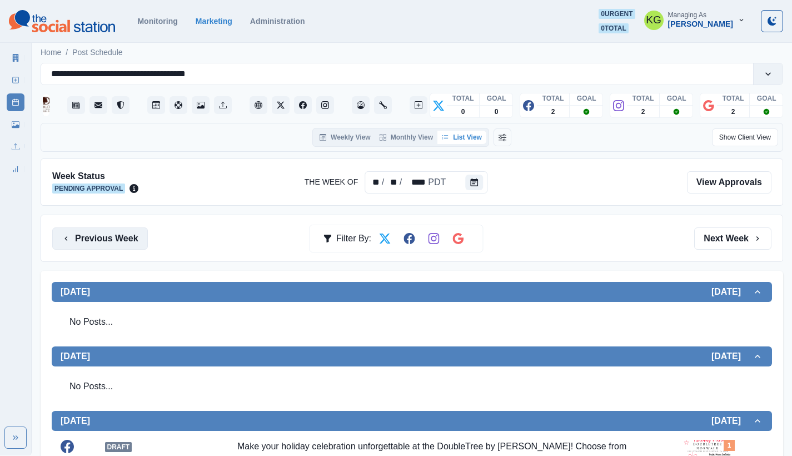
click at [125, 234] on button "Previous Week" at bounding box center [100, 238] width 96 height 22
click at [122, 238] on button "Previous Week" at bounding box center [100, 238] width 96 height 22
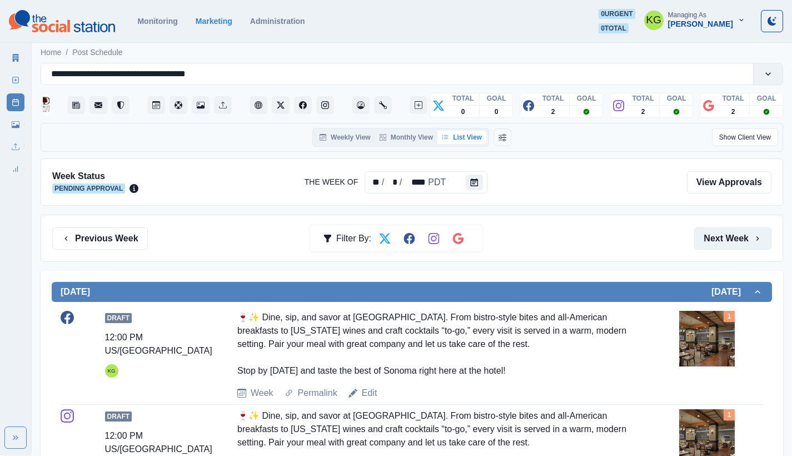
click at [734, 238] on button "Next Week" at bounding box center [732, 238] width 77 height 22
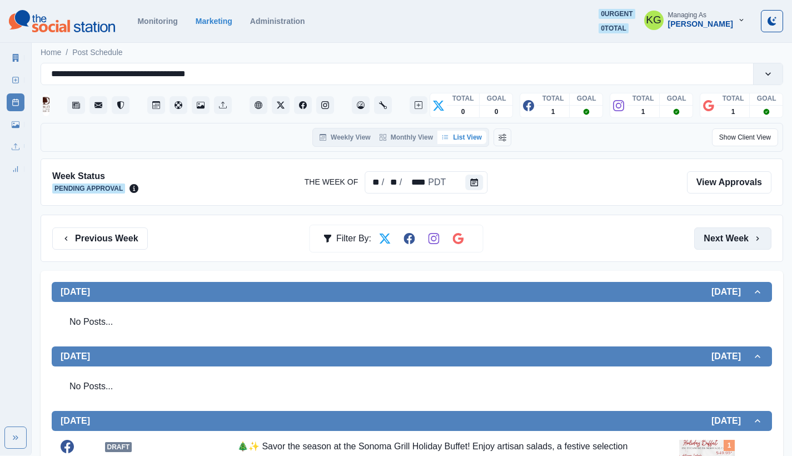
click at [734, 238] on button "Next Week" at bounding box center [732, 238] width 77 height 22
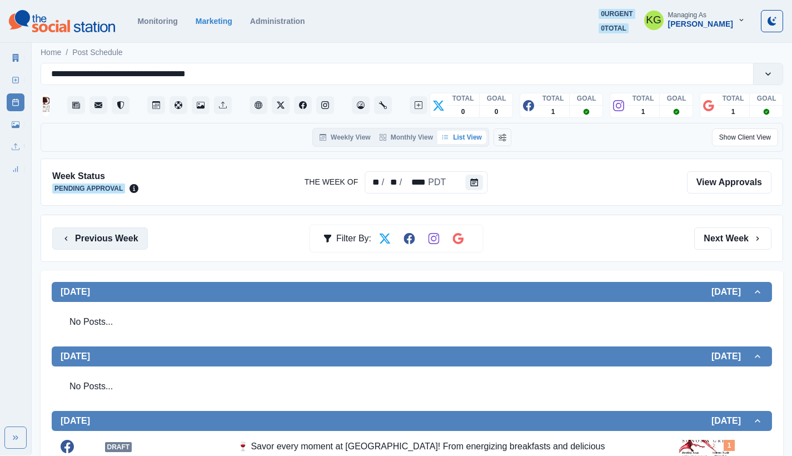
click at [133, 243] on button "Previous Week" at bounding box center [100, 238] width 96 height 22
click at [106, 230] on button "Previous Week" at bounding box center [100, 238] width 96 height 22
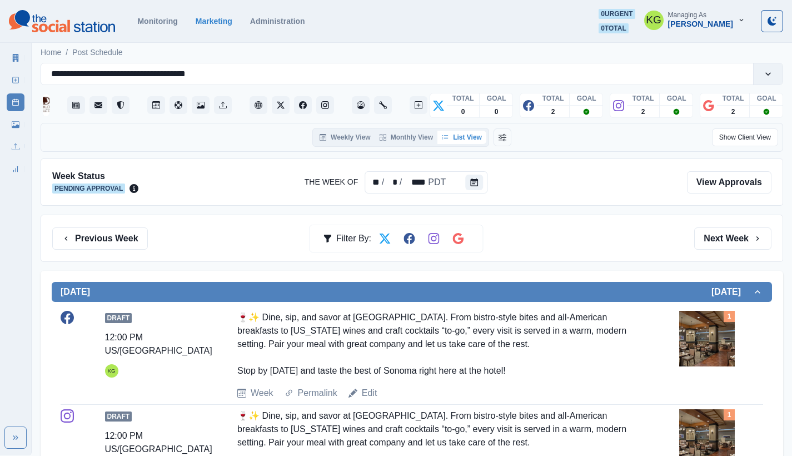
scroll to position [169, 0]
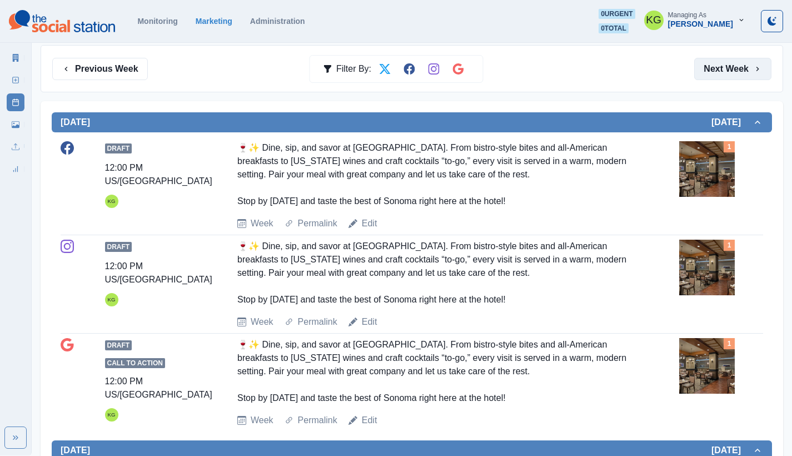
click at [742, 73] on button "Next Week" at bounding box center [732, 69] width 77 height 22
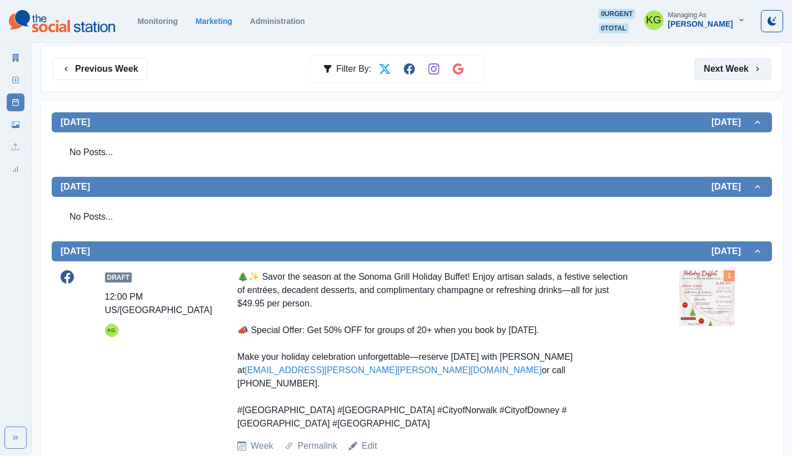
click at [722, 73] on button "Next Week" at bounding box center [732, 69] width 77 height 22
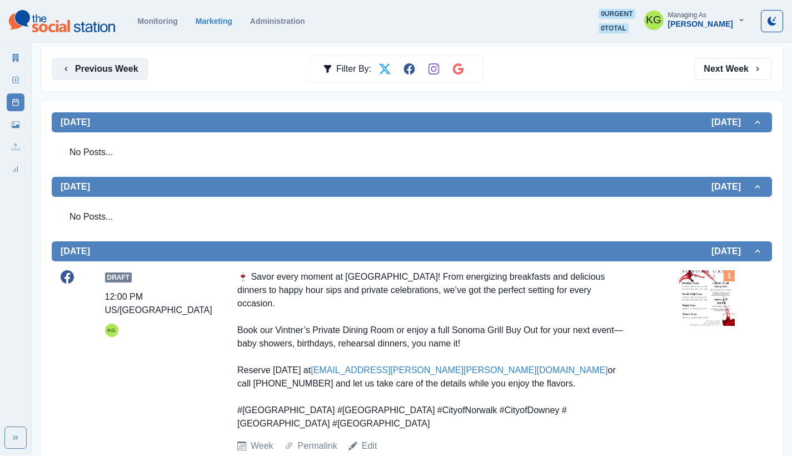
click at [103, 67] on button "Previous Week" at bounding box center [100, 69] width 96 height 22
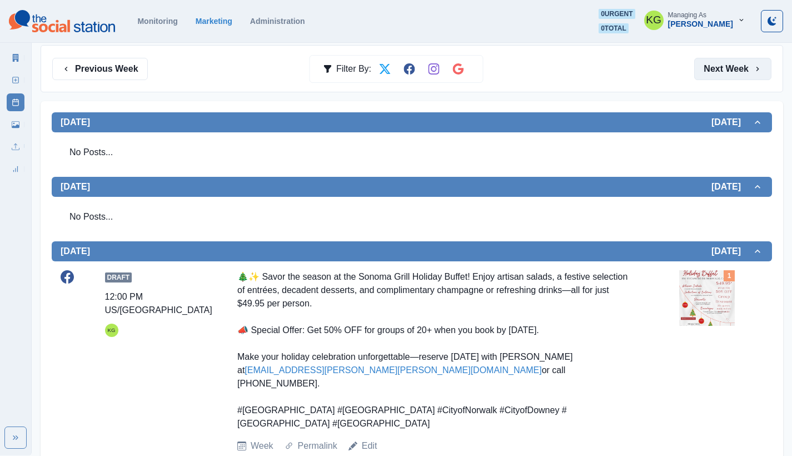
click at [706, 66] on button "Next Week" at bounding box center [732, 69] width 77 height 22
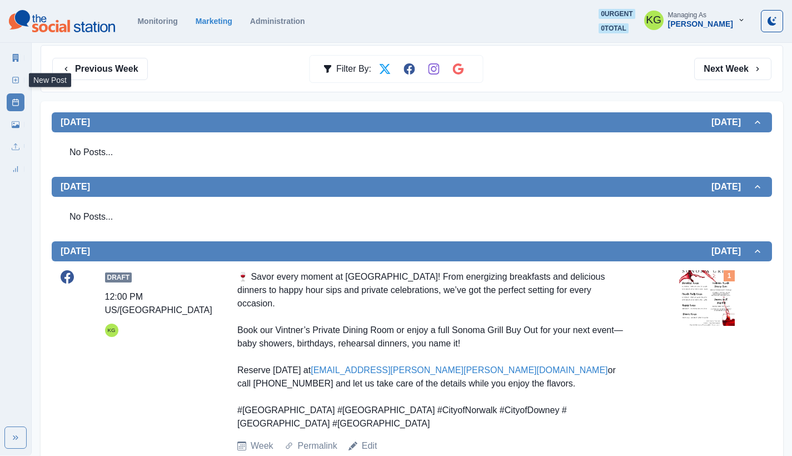
click at [20, 77] on link "New Post" at bounding box center [16, 80] width 18 height 18
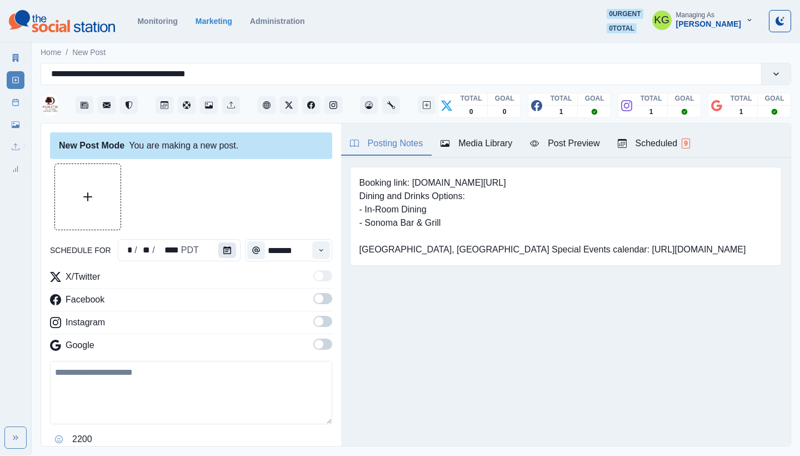
click at [227, 246] on icon "Calendar" at bounding box center [227, 250] width 8 height 8
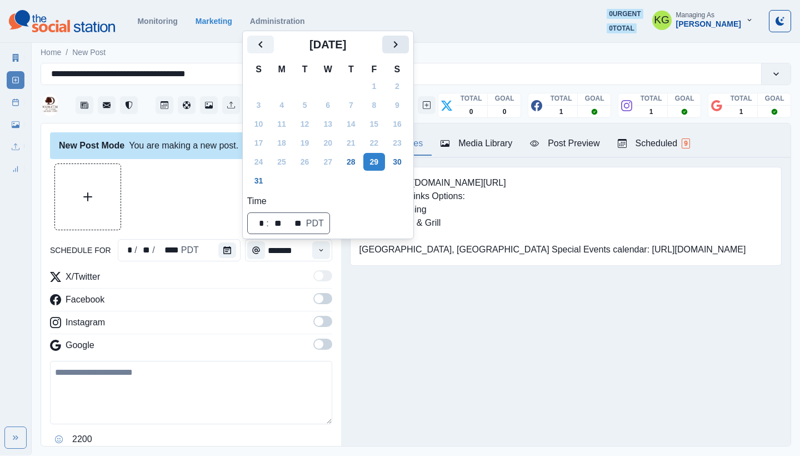
click at [409, 46] on button "Next" at bounding box center [395, 45] width 27 height 18
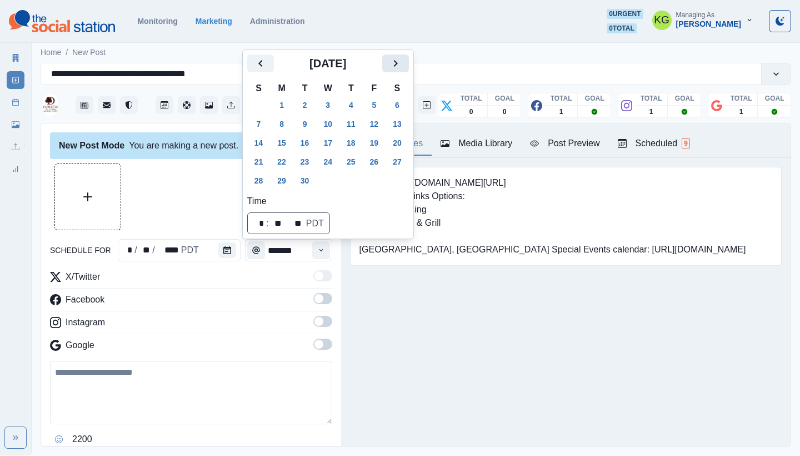
click at [402, 61] on icon "Next" at bounding box center [395, 63] width 13 height 13
click at [278, 164] on button "20" at bounding box center [282, 162] width 22 height 18
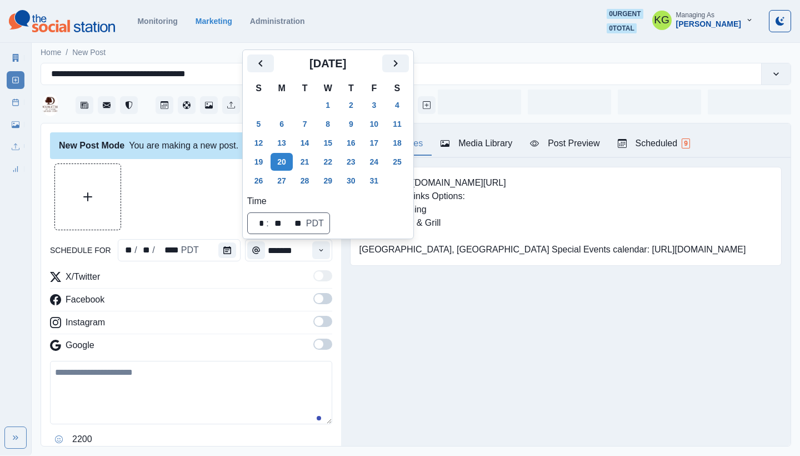
click at [424, 309] on div "Booking link: www.bit.ly/3I4wu7K Dining and Drinks Options: - In-Room Dining - …" at bounding box center [565, 233] width 449 height 151
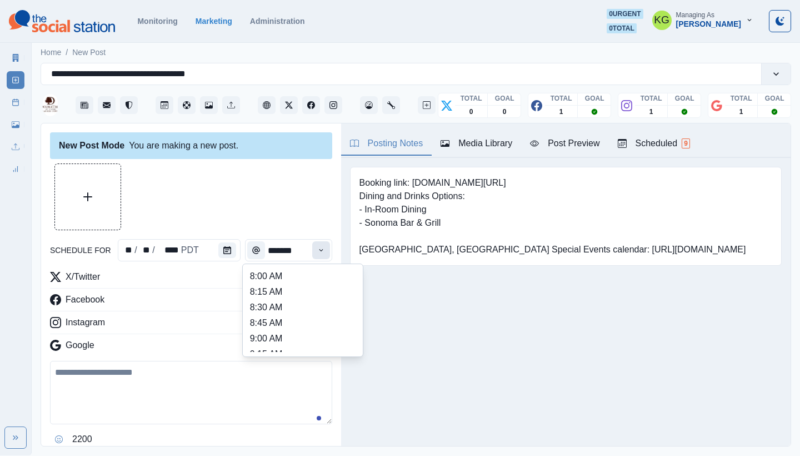
click at [315, 254] on button "Time" at bounding box center [321, 250] width 18 height 18
click at [273, 278] on li "12:00 PM" at bounding box center [302, 276] width 111 height 16
type input "********"
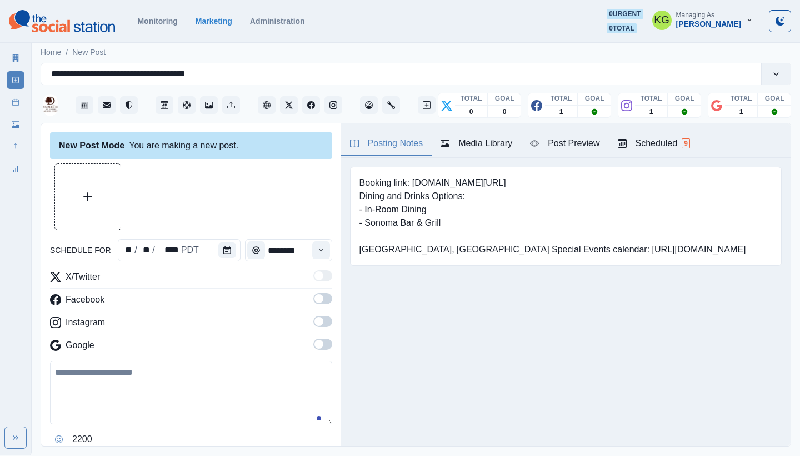
click at [314, 343] on span at bounding box center [318, 343] width 9 height 9
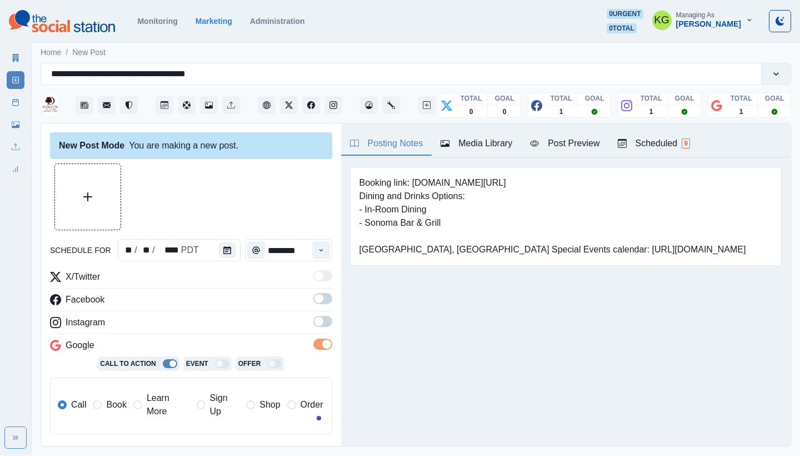
click at [313, 327] on label at bounding box center [322, 325] width 19 height 18
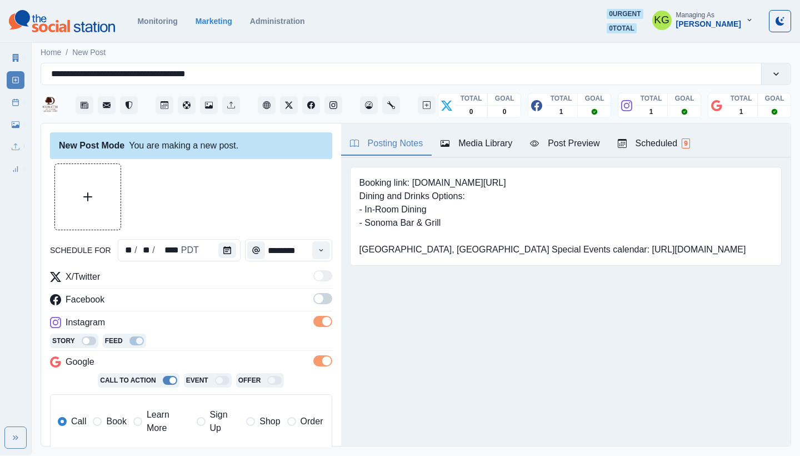
click at [314, 301] on span at bounding box center [318, 298] width 9 height 9
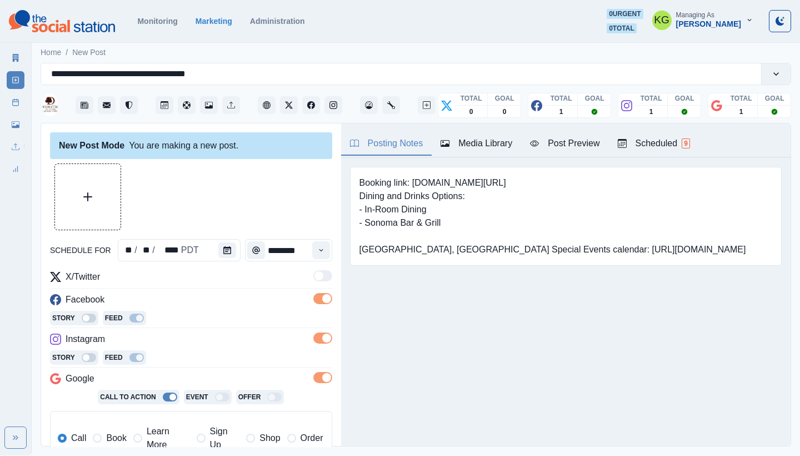
click at [144, 213] on div at bounding box center [191, 196] width 282 height 67
click at [98, 213] on button "Upload Media" at bounding box center [88, 197] width 66 height 66
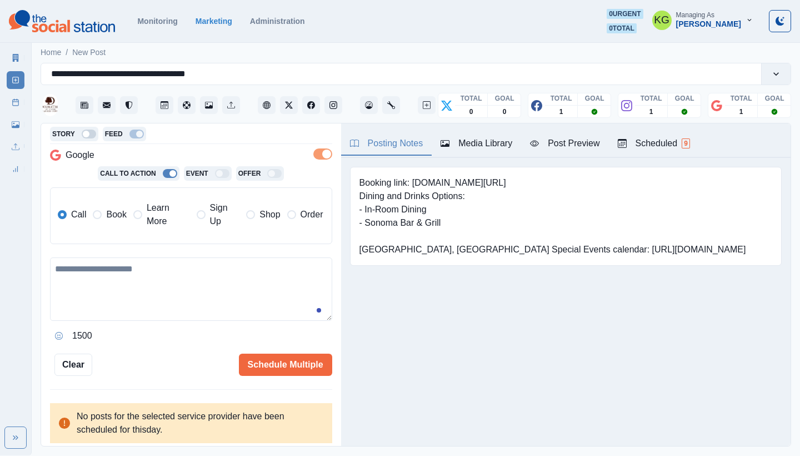
click at [187, 305] on textarea at bounding box center [191, 288] width 282 height 63
paste textarea "**********"
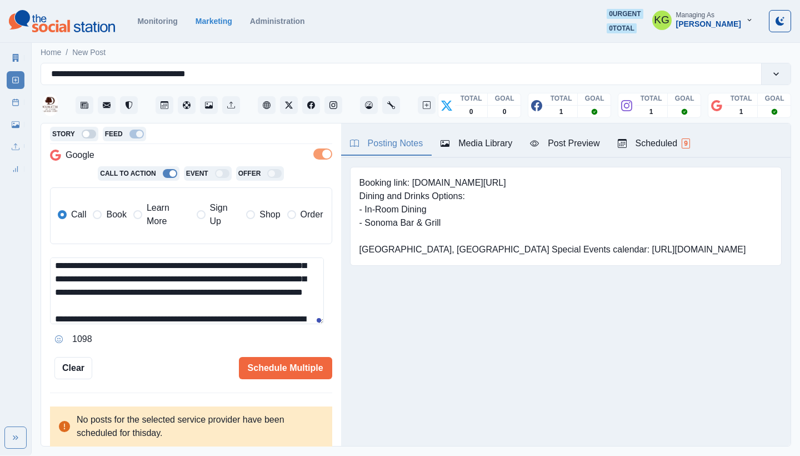
scroll to position [0, 0]
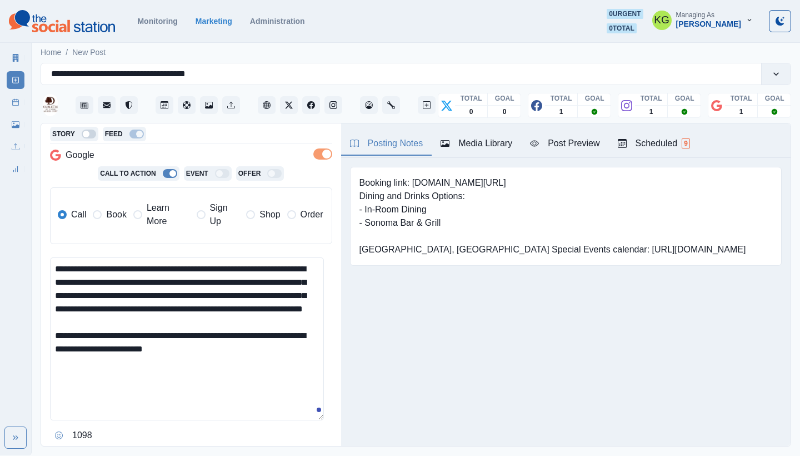
click at [311, 410] on textarea "**********" at bounding box center [187, 338] width 274 height 163
click at [79, 262] on textarea "**********" at bounding box center [187, 338] width 274 height 163
click at [74, 342] on textarea "**********" at bounding box center [187, 338] width 274 height 163
drag, startPoint x: 416, startPoint y: 181, endPoint x: 485, endPoint y: 179, distance: 68.9
click at [485, 179] on pre "Booking link: www.bit.ly/3I4wu7K Dining and Drinks Options: - In-Room Dining - …" at bounding box center [552, 216] width 387 height 80
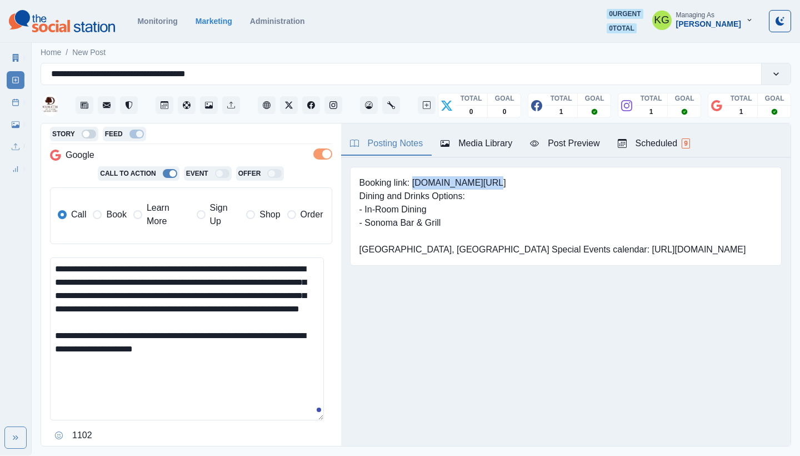
click at [476, 189] on pre "Booking link: www.bit.ly/3I4wu7K Dining and Drinks Options: - In-Room Dining - …" at bounding box center [552, 216] width 387 height 80
drag, startPoint x: 484, startPoint y: 181, endPoint x: 412, endPoint y: 181, distance: 72.8
click at [412, 181] on pre "Booking link: www.bit.ly/3I4wu7K Dining and Drinks Options: - In-Room Dining - …" at bounding box center [552, 216] width 387 height 80
copy pre "www.bit.ly/3I4wu7K"
click at [214, 352] on textarea "**********" at bounding box center [187, 338] width 274 height 163
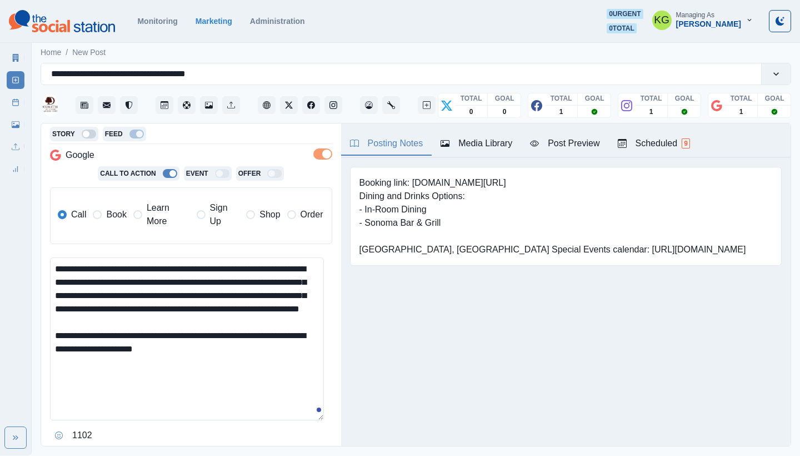
click at [261, 343] on textarea "**********" at bounding box center [187, 338] width 274 height 163
paste textarea "**********"
click at [243, 376] on textarea "**********" at bounding box center [187, 338] width 274 height 163
click at [72, 353] on div "Start" at bounding box center [79, 359] width 23 height 18
click at [317, 332] on textarea "**********" at bounding box center [187, 338] width 274 height 163
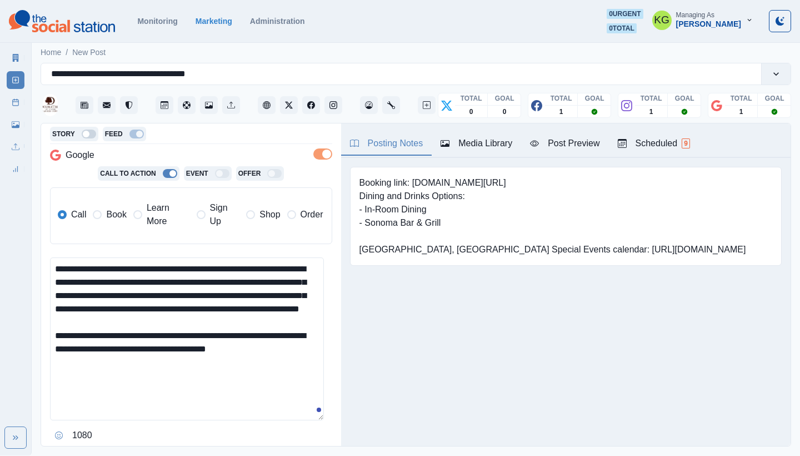
scroll to position [323, 0]
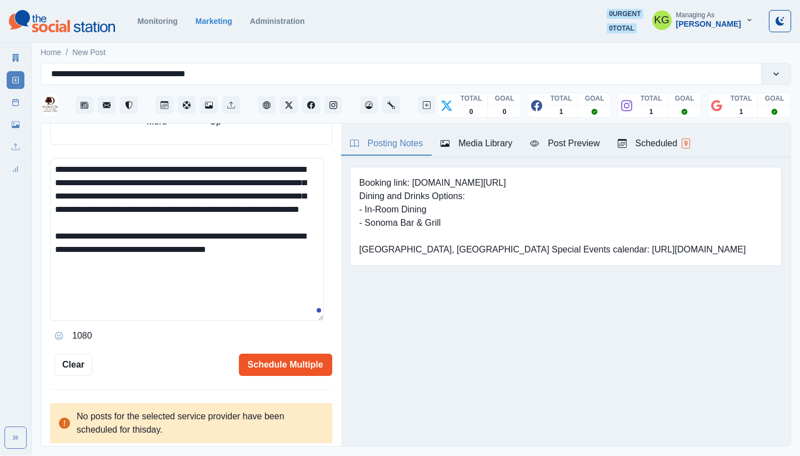
type textarea "**********"
click at [303, 362] on button "Schedule Multiple" at bounding box center [285, 364] width 93 height 22
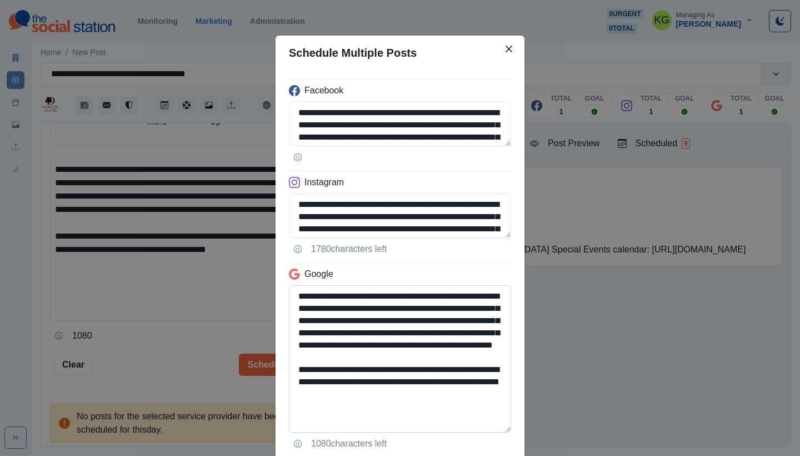
click at [499, 432] on textarea "**********" at bounding box center [400, 358] width 222 height 147
click at [442, 438] on textarea "**********" at bounding box center [400, 370] width 222 height 171
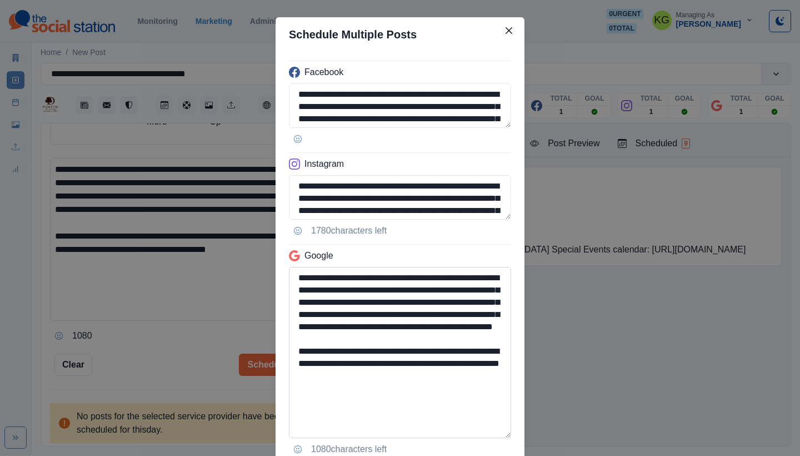
drag, startPoint x: 407, startPoint y: 385, endPoint x: 322, endPoint y: 385, distance: 85.0
click at [322, 385] on textarea "**********" at bounding box center [400, 352] width 222 height 171
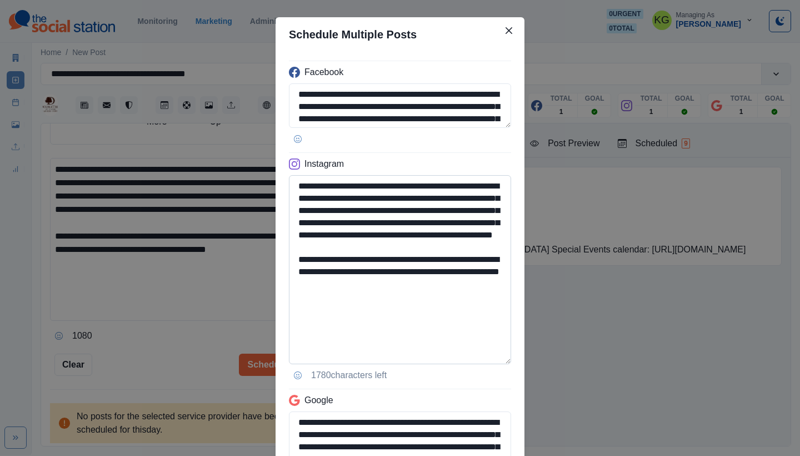
click at [491, 358] on textarea "**********" at bounding box center [400, 269] width 222 height 189
type textarea "**********"
click at [429, 333] on textarea "**********" at bounding box center [400, 269] width 222 height 189
drag, startPoint x: 408, startPoint y: 294, endPoint x: 358, endPoint y: 293, distance: 50.0
click at [358, 293] on textarea "**********" at bounding box center [400, 269] width 222 height 189
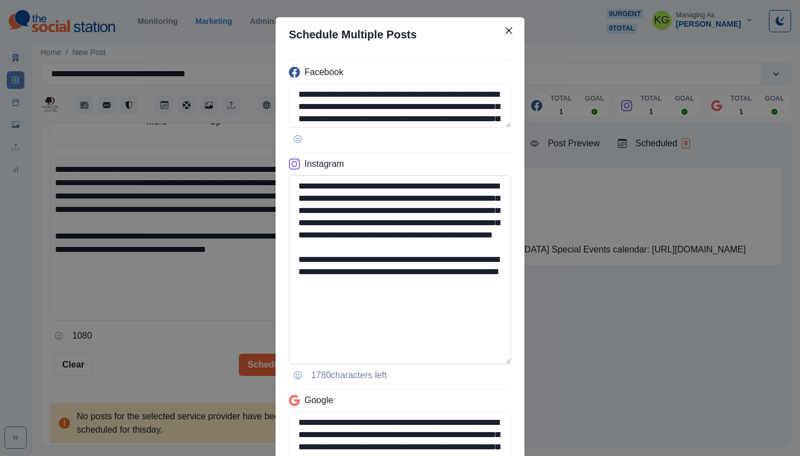
drag, startPoint x: 346, startPoint y: 293, endPoint x: 334, endPoint y: 293, distance: 12.2
click at [334, 293] on textarea "**********" at bounding box center [400, 269] width 222 height 189
click at [330, 293] on textarea "**********" at bounding box center [400, 269] width 222 height 189
drag, startPoint x: 330, startPoint y: 293, endPoint x: 392, endPoint y: 293, distance: 62.2
click at [392, 293] on textarea "**********" at bounding box center [400, 269] width 222 height 189
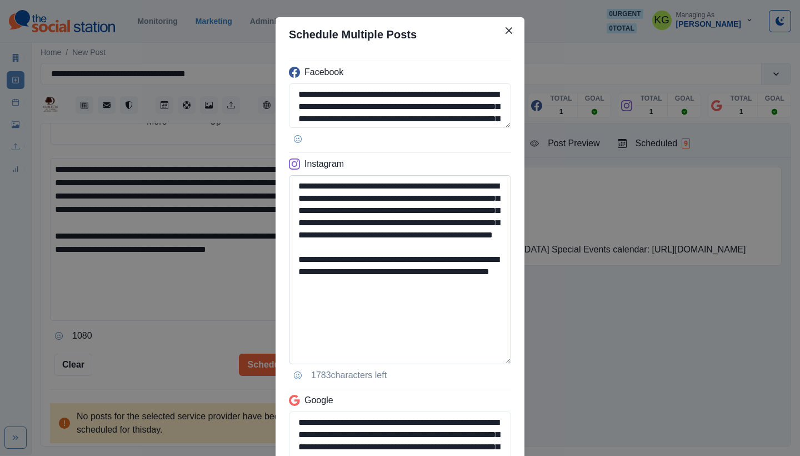
scroll to position [245, 0]
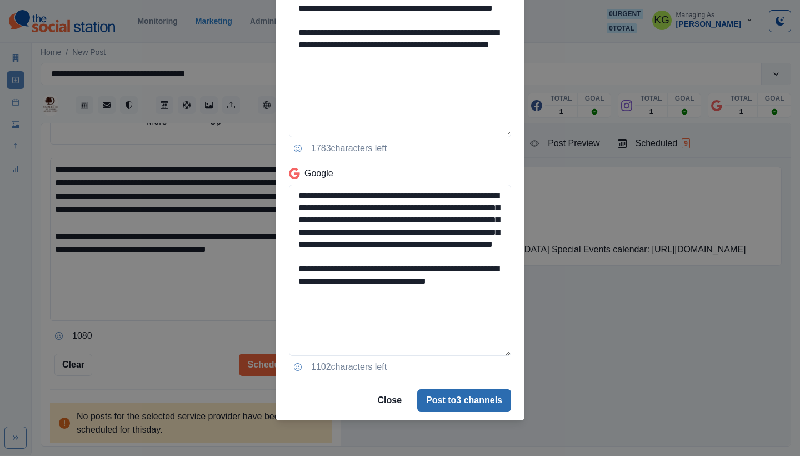
type textarea "**********"
click at [478, 403] on button "Post to 3 channels" at bounding box center [464, 400] width 94 height 22
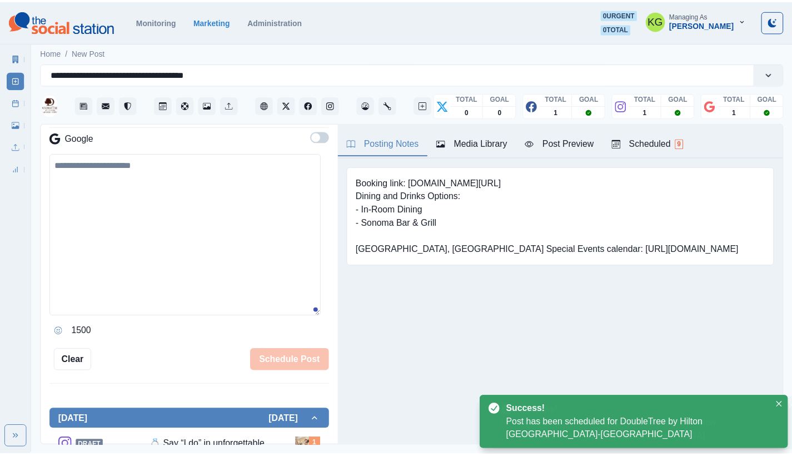
scroll to position [192, 0]
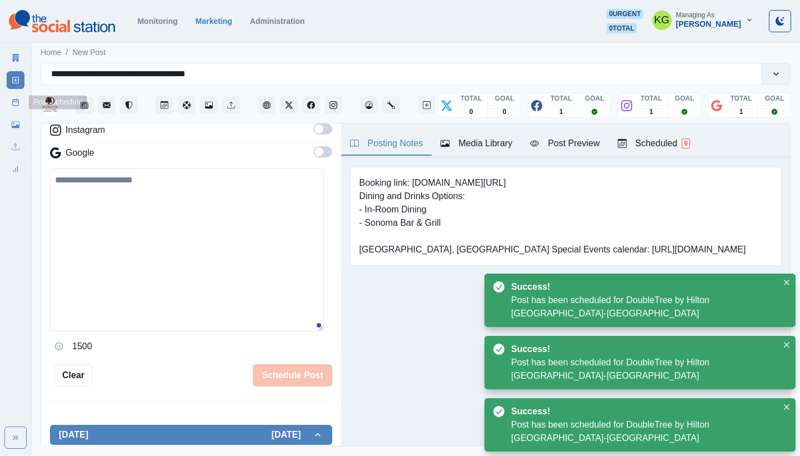
click at [12, 103] on icon at bounding box center [16, 102] width 8 height 8
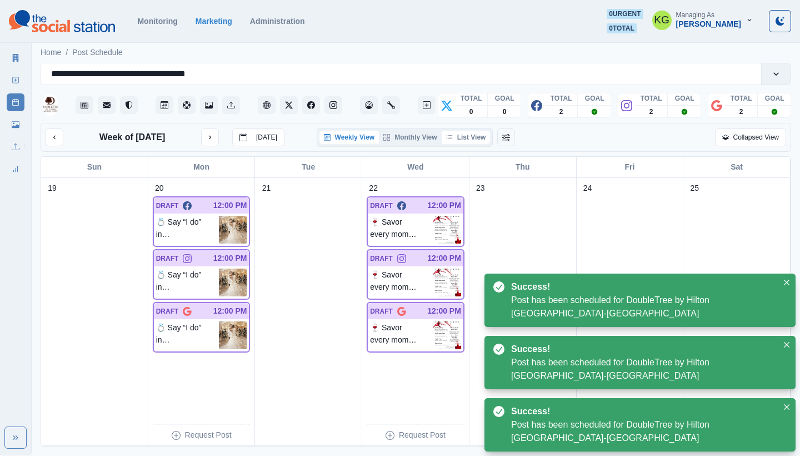
click at [473, 143] on button "List View" at bounding box center [466, 137] width 49 height 13
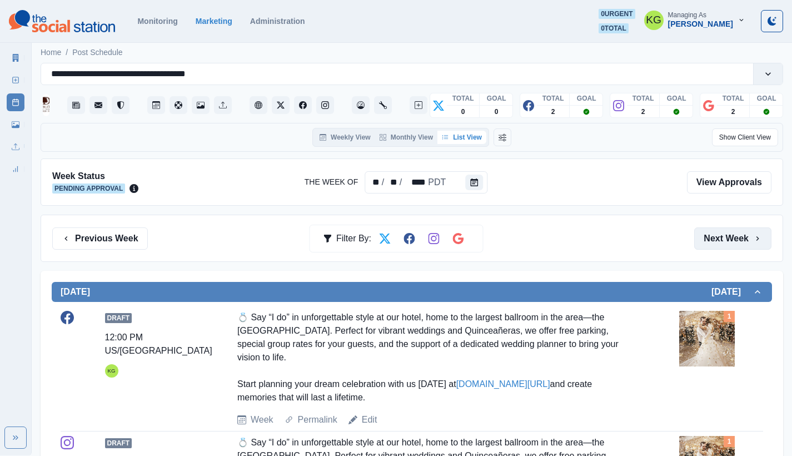
click at [746, 239] on button "Next Week" at bounding box center [732, 238] width 77 height 22
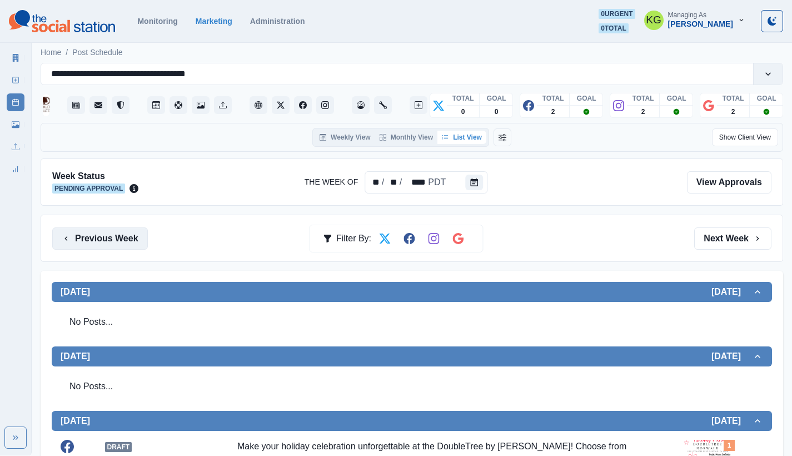
click at [106, 241] on button "Previous Week" at bounding box center [100, 238] width 96 height 22
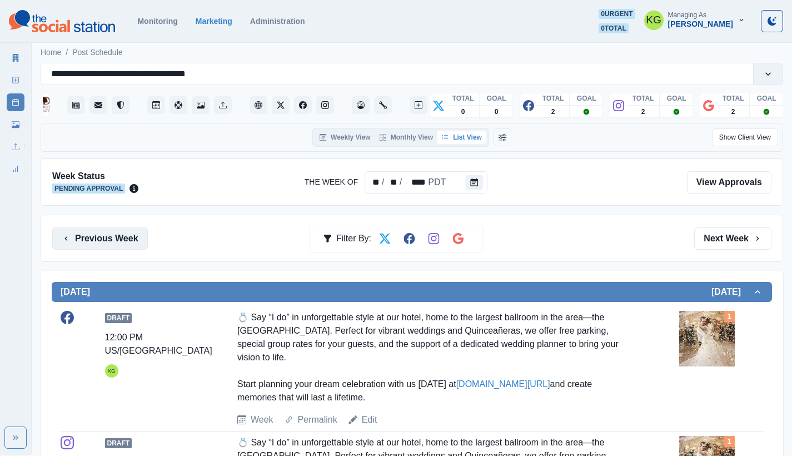
click at [106, 241] on button "Previous Week" at bounding box center [100, 238] width 96 height 22
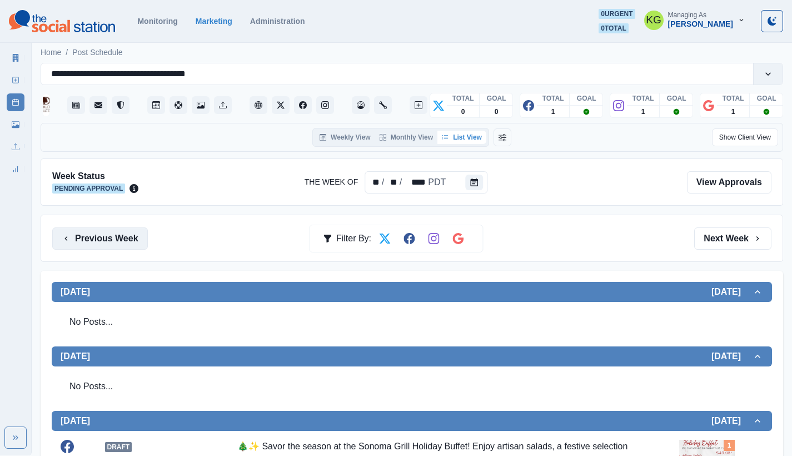
click at [112, 242] on button "Previous Week" at bounding box center [100, 238] width 96 height 22
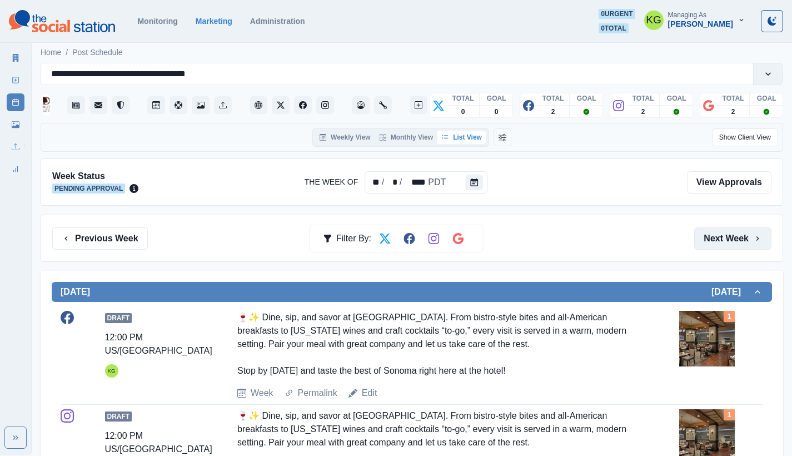
click at [749, 238] on button "Next Week" at bounding box center [732, 238] width 77 height 22
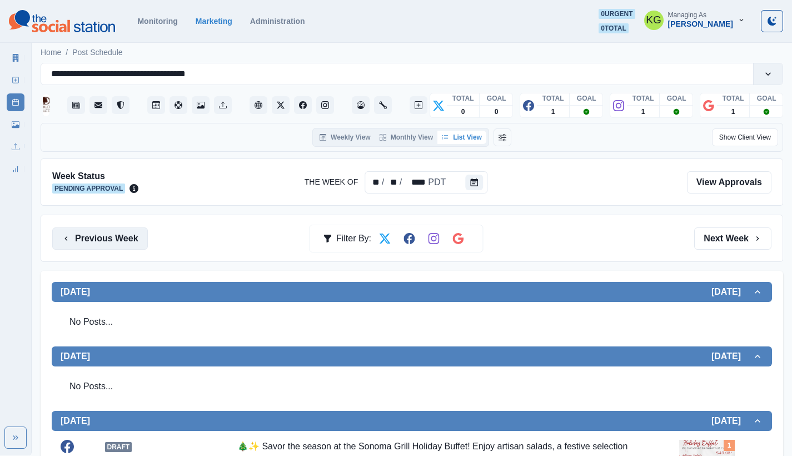
click at [104, 239] on button "Previous Week" at bounding box center [100, 238] width 96 height 22
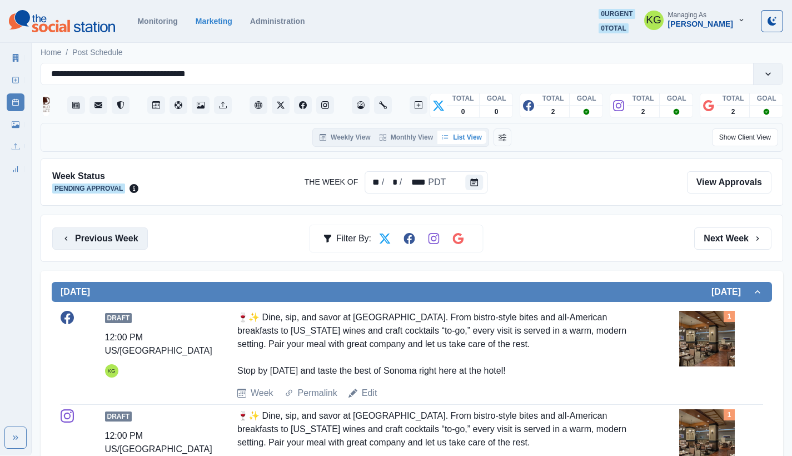
click at [104, 239] on button "Previous Week" at bounding box center [100, 238] width 96 height 22
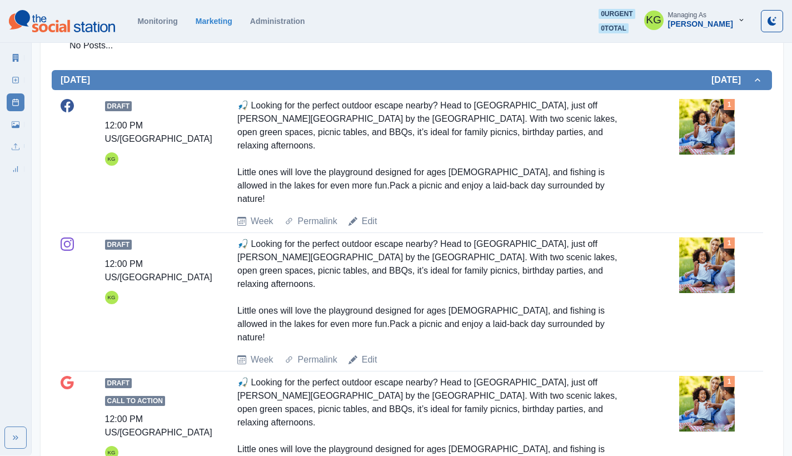
scroll to position [37, 0]
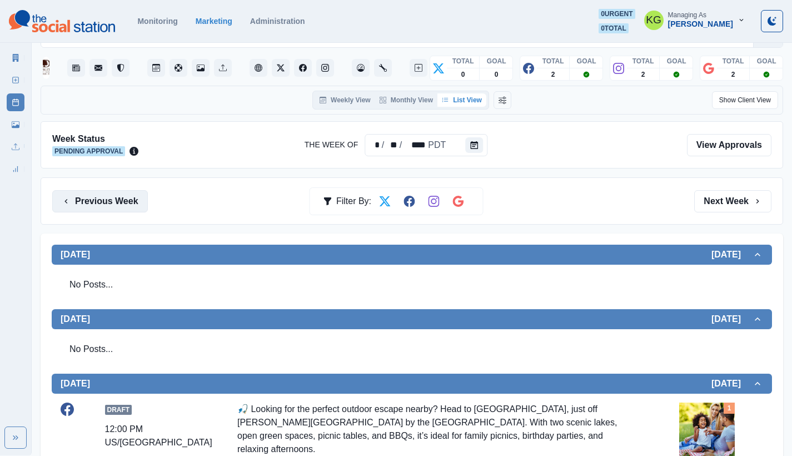
click at [110, 203] on button "Previous Week" at bounding box center [100, 201] width 96 height 22
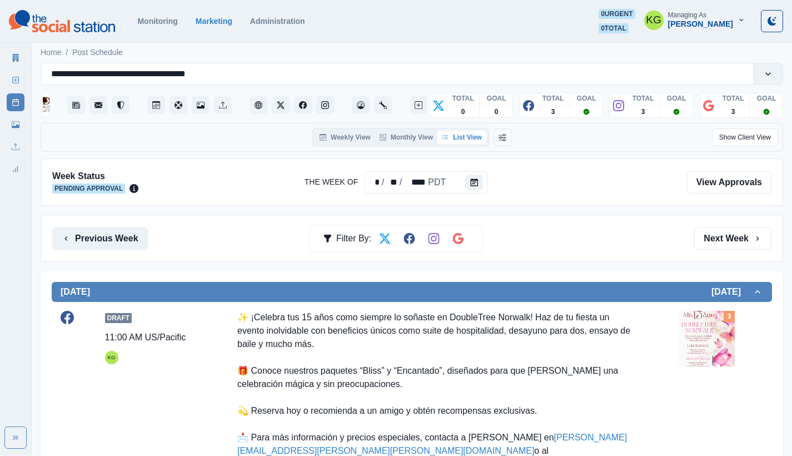
click at [100, 238] on button "Previous Week" at bounding box center [100, 238] width 96 height 22
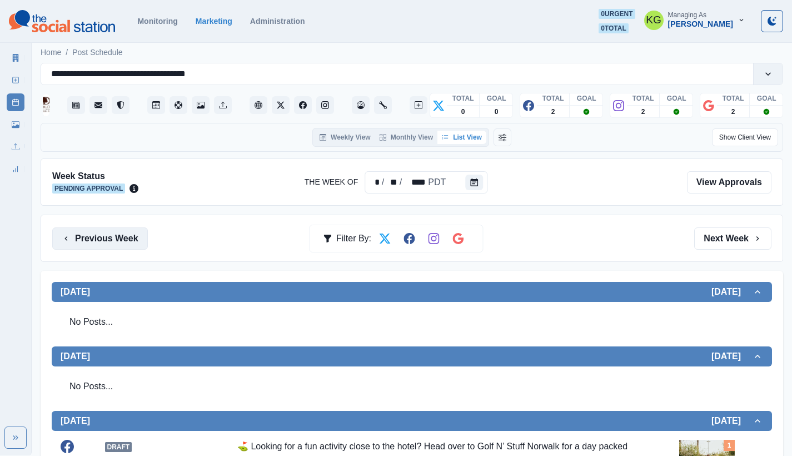
click at [114, 241] on button "Previous Week" at bounding box center [100, 238] width 96 height 22
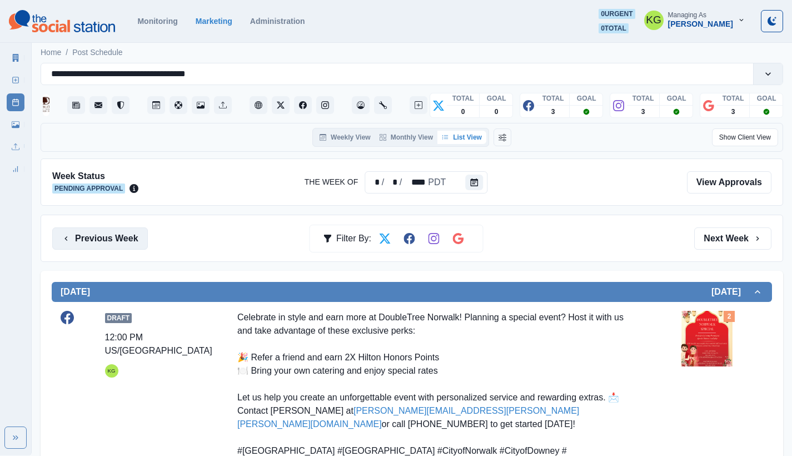
click at [117, 237] on button "Previous Week" at bounding box center [100, 238] width 96 height 22
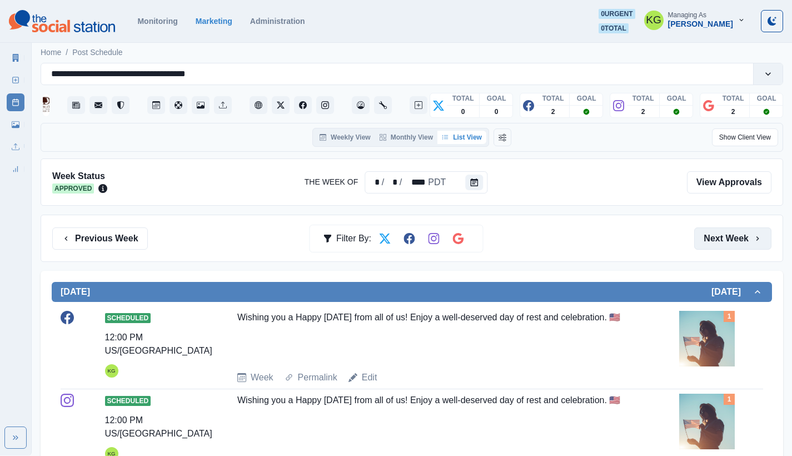
click at [742, 232] on button "Next Week" at bounding box center [732, 238] width 77 height 22
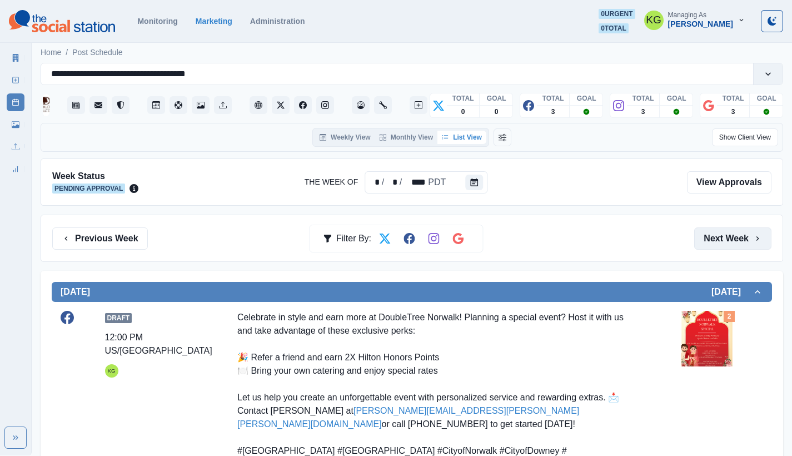
click at [742, 232] on button "Next Week" at bounding box center [732, 238] width 77 height 22
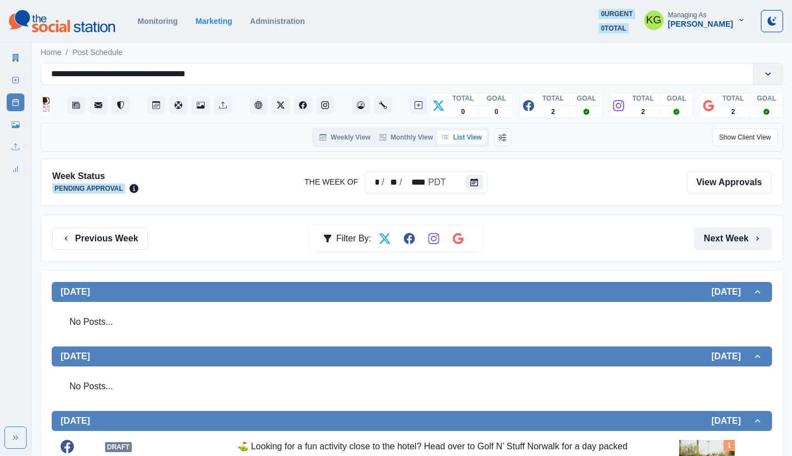
click at [742, 232] on button "Next Week" at bounding box center [732, 238] width 77 height 22
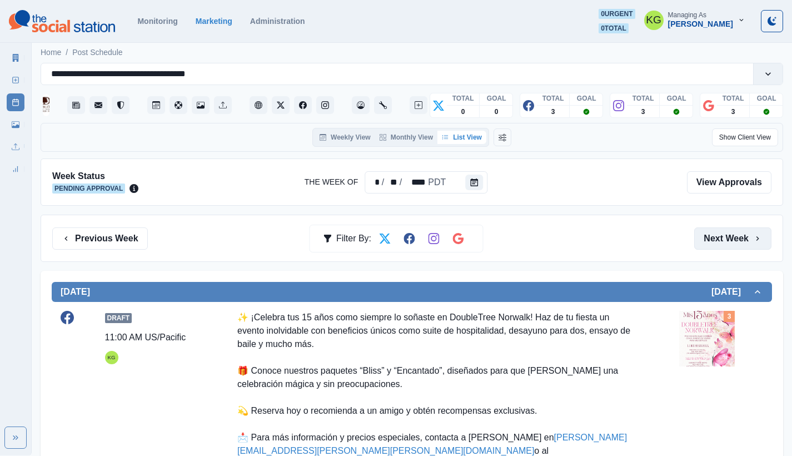
click at [742, 232] on button "Next Week" at bounding box center [732, 238] width 77 height 22
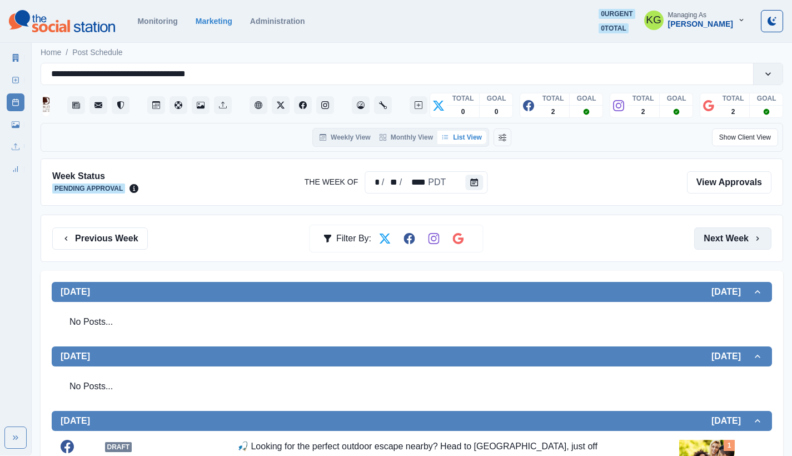
click at [742, 232] on button "Next Week" at bounding box center [732, 238] width 77 height 22
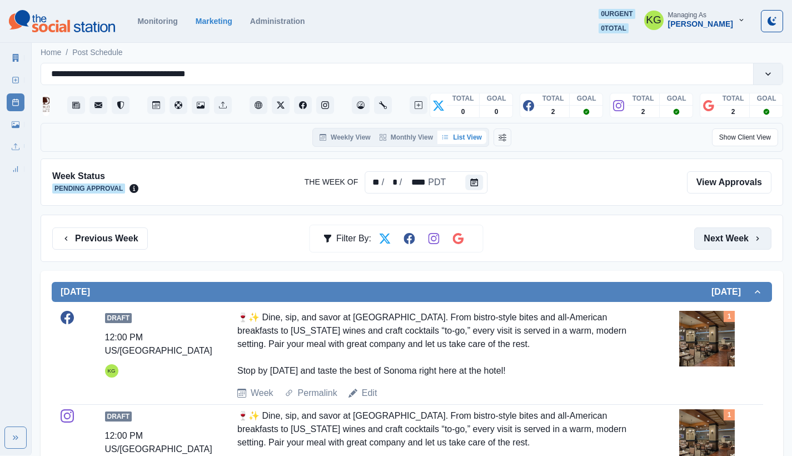
click at [742, 232] on button "Next Week" at bounding box center [732, 238] width 77 height 22
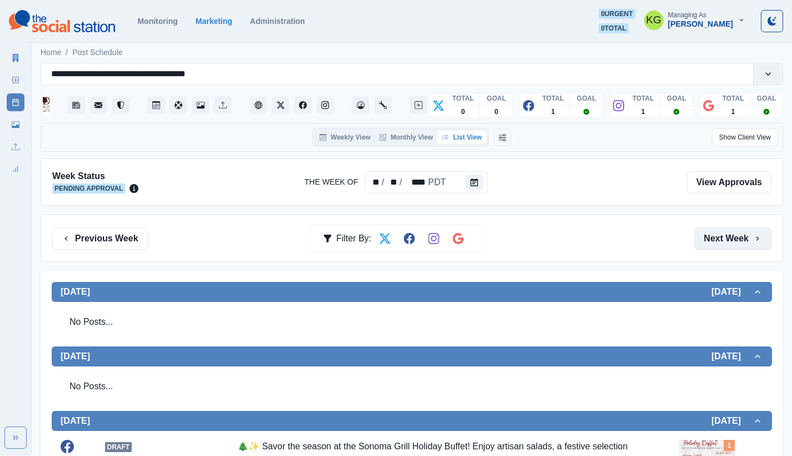
click at [742, 232] on button "Next Week" at bounding box center [732, 238] width 77 height 22
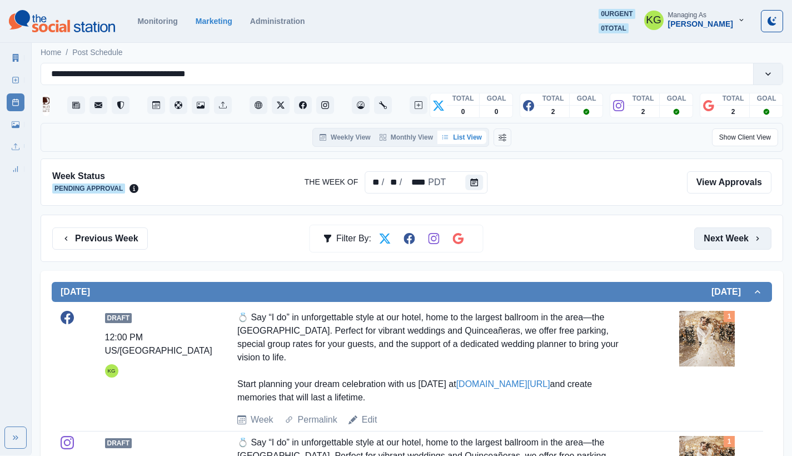
click at [742, 232] on button "Next Week" at bounding box center [732, 238] width 77 height 22
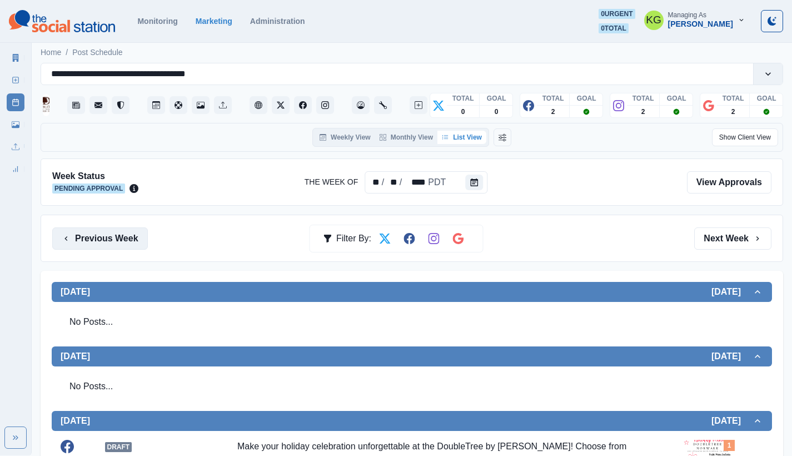
click at [116, 229] on button "Previous Week" at bounding box center [100, 238] width 96 height 22
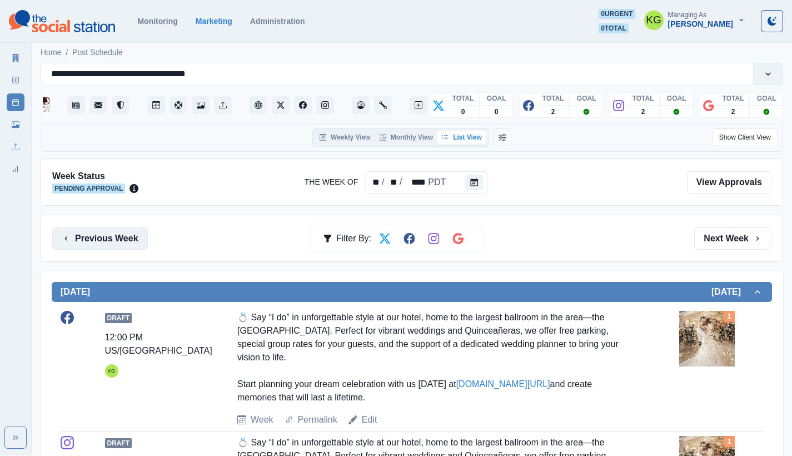
click at [116, 229] on button "Previous Week" at bounding box center [100, 238] width 96 height 22
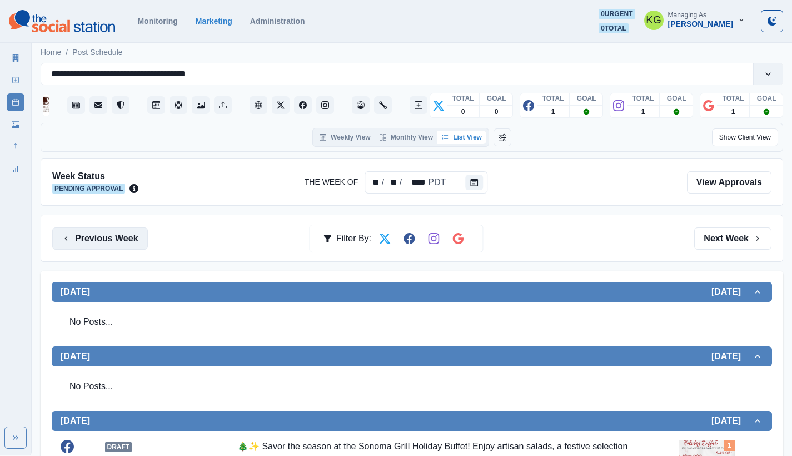
click at [134, 234] on button "Previous Week" at bounding box center [100, 238] width 96 height 22
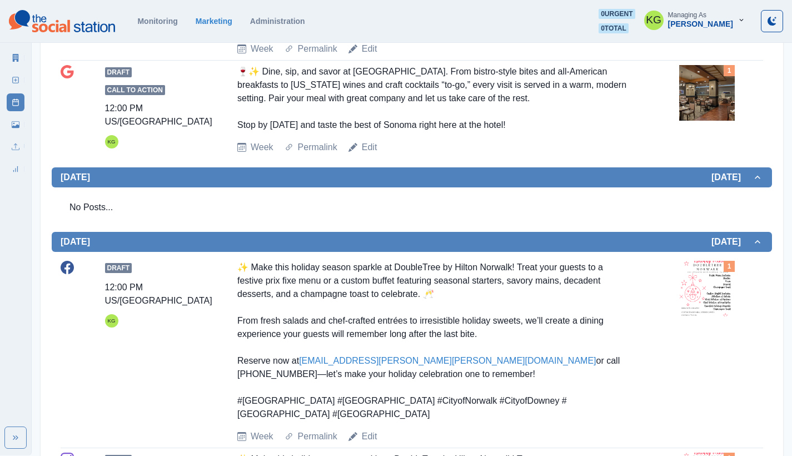
scroll to position [61, 0]
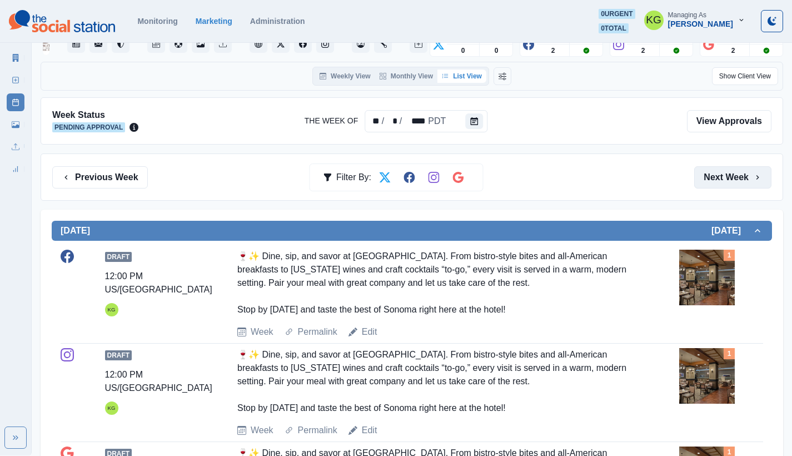
click at [737, 179] on button "Next Week" at bounding box center [732, 177] width 77 height 22
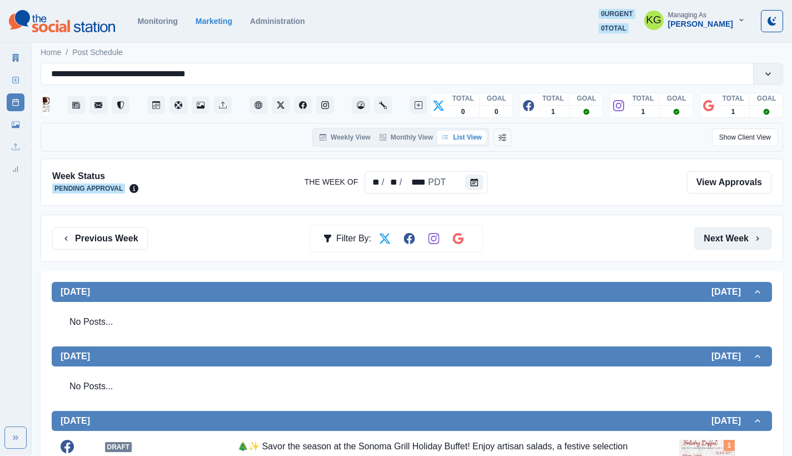
click at [747, 239] on button "Next Week" at bounding box center [732, 238] width 77 height 22
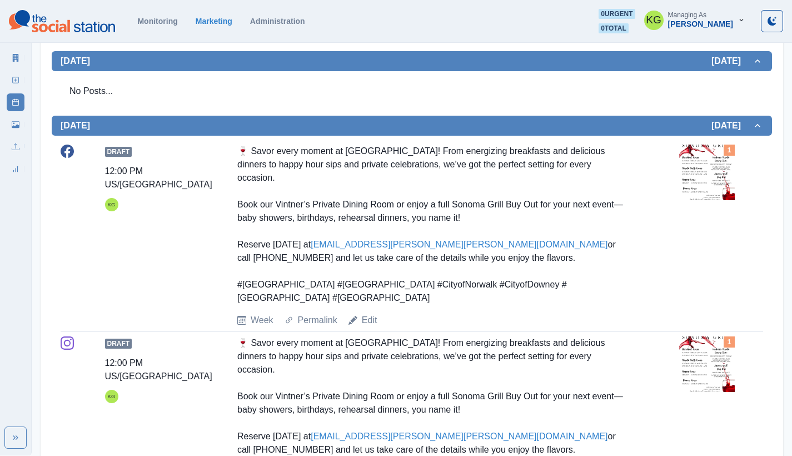
scroll to position [66, 0]
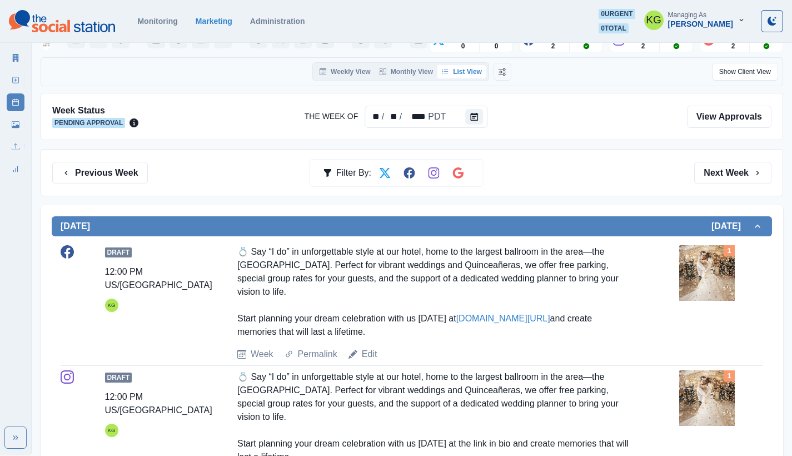
click at [731, 191] on div "Previous Week Filter By: Next Week" at bounding box center [412, 172] width 742 height 47
click at [730, 182] on button "Next Week" at bounding box center [732, 173] width 77 height 22
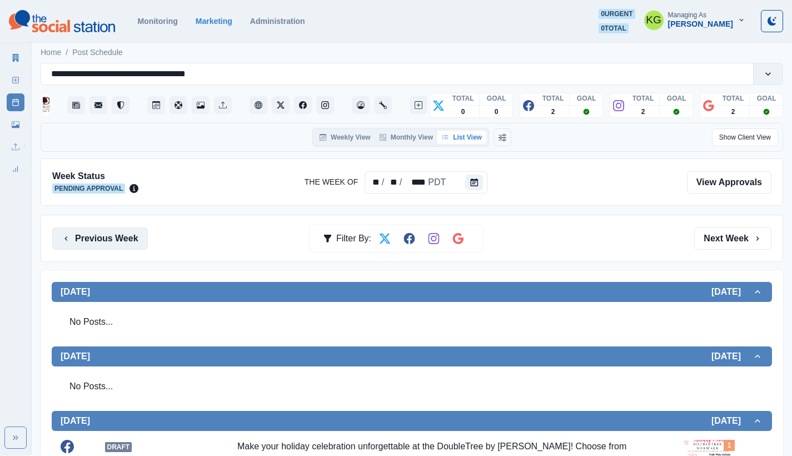
click at [135, 245] on button "Previous Week" at bounding box center [100, 238] width 96 height 22
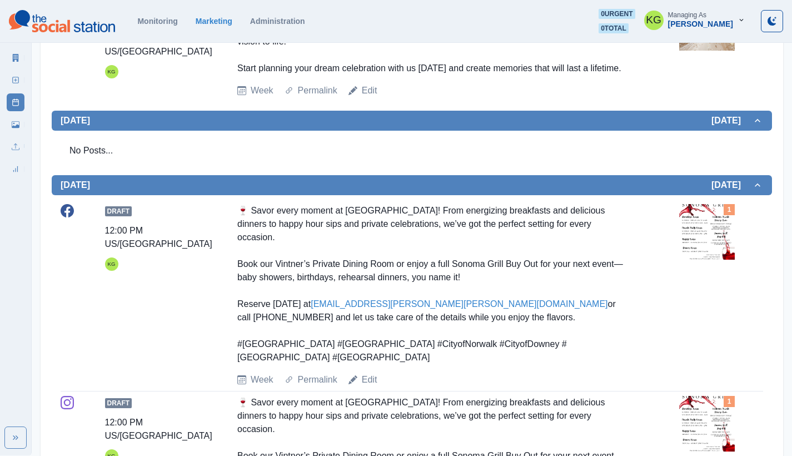
scroll to position [19, 0]
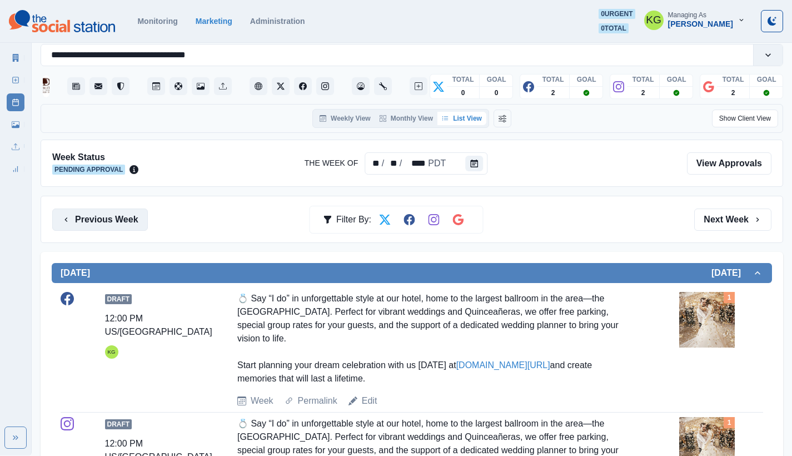
click at [109, 225] on button "Previous Week" at bounding box center [100, 219] width 96 height 22
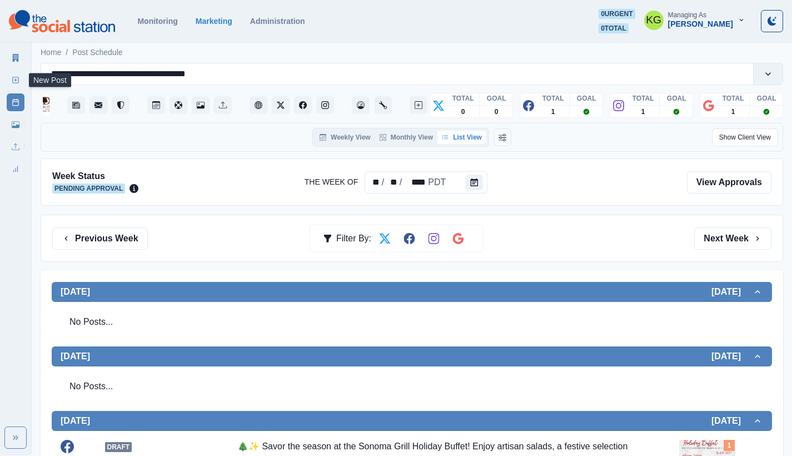
click at [16, 77] on rect at bounding box center [16, 80] width 6 height 6
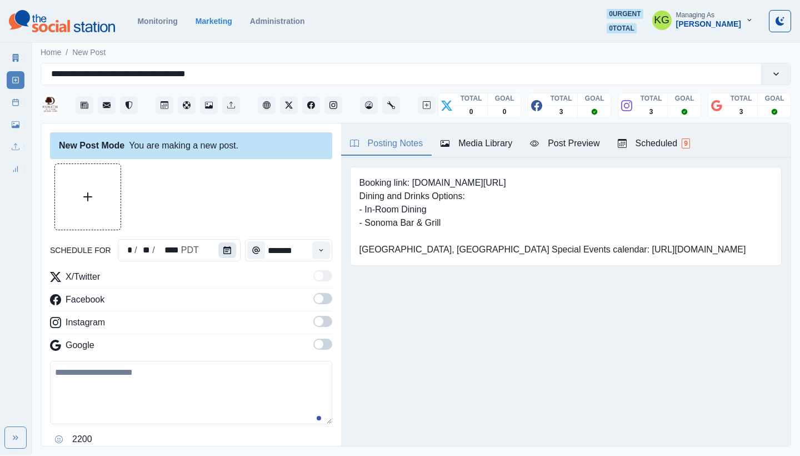
click at [228, 251] on button "Calendar" at bounding box center [227, 250] width 18 height 16
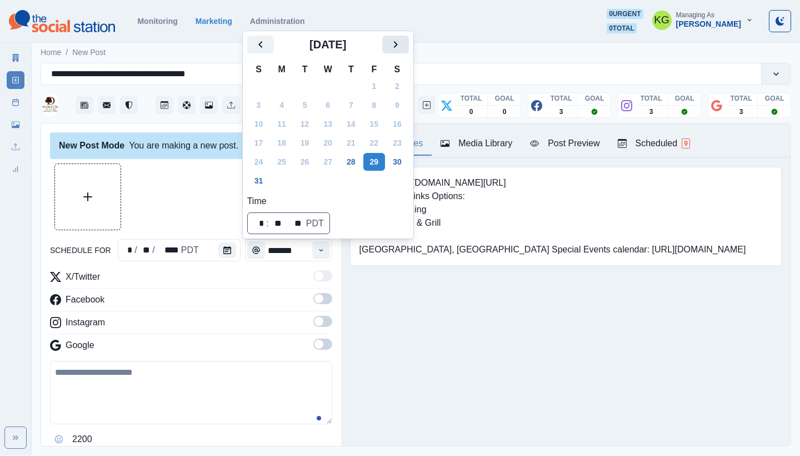
click at [397, 47] on icon "Next" at bounding box center [395, 44] width 4 height 7
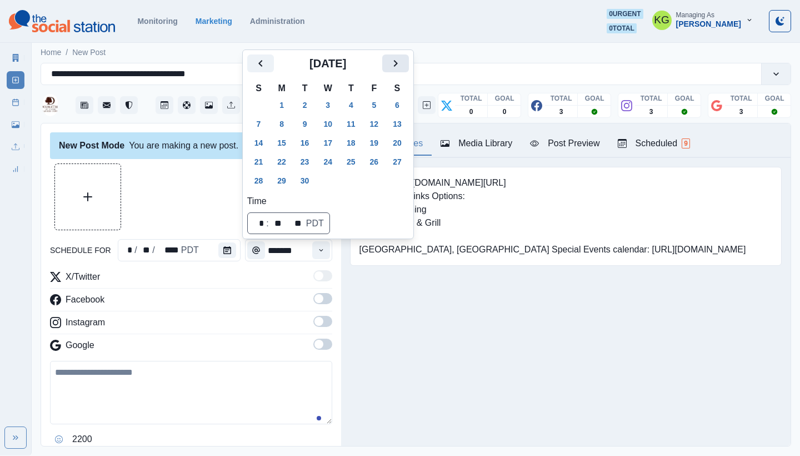
click at [402, 58] on icon "Next" at bounding box center [395, 63] width 13 height 13
click at [285, 145] on button "13" at bounding box center [282, 143] width 22 height 18
click at [392, 341] on div "Posting Notes Media Library Post Preview Scheduled 9 Booking link: www.bit.ly/3…" at bounding box center [565, 284] width 449 height 322
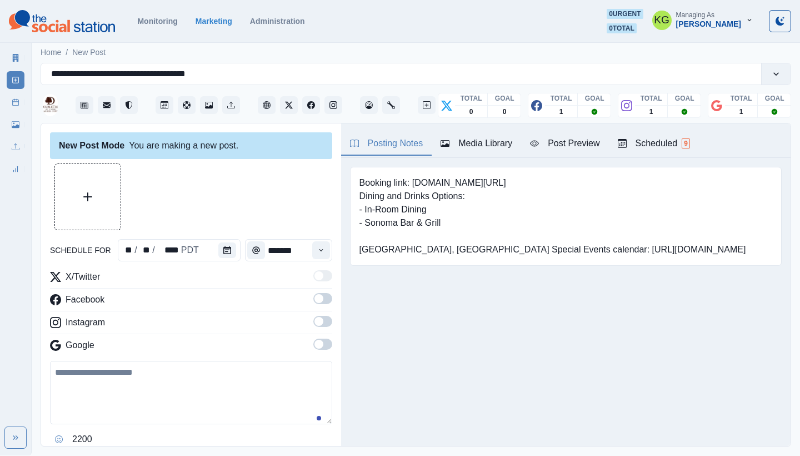
click at [316, 344] on span at bounding box center [322, 343] width 19 height 11
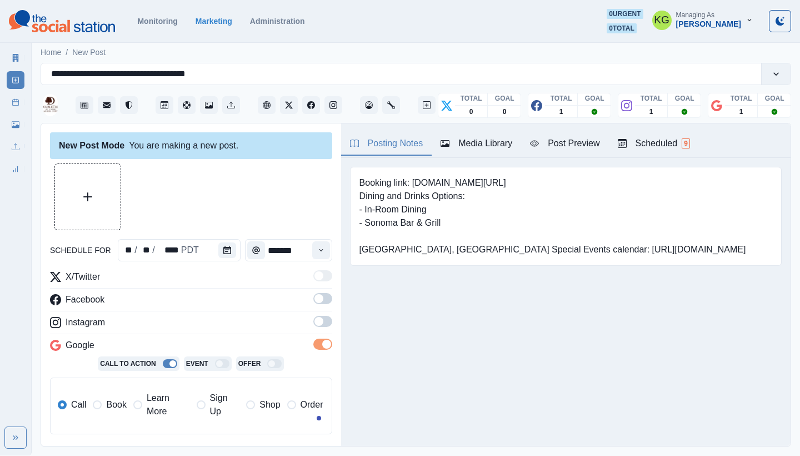
click at [314, 325] on span at bounding box center [318, 321] width 9 height 9
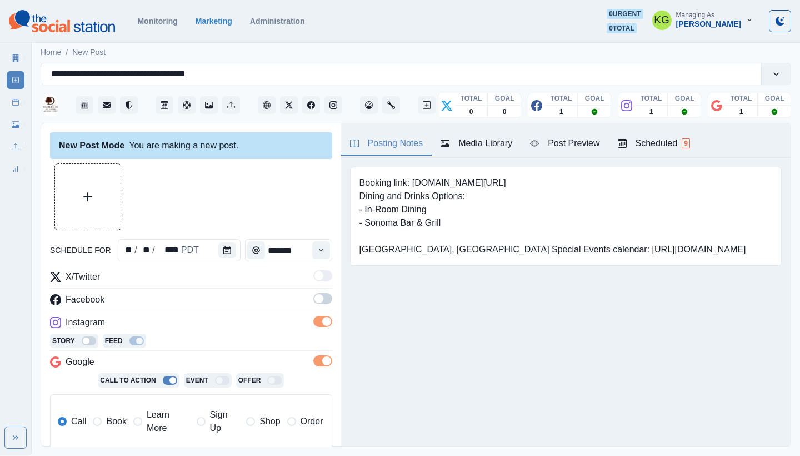
click at [314, 297] on span at bounding box center [318, 298] width 9 height 9
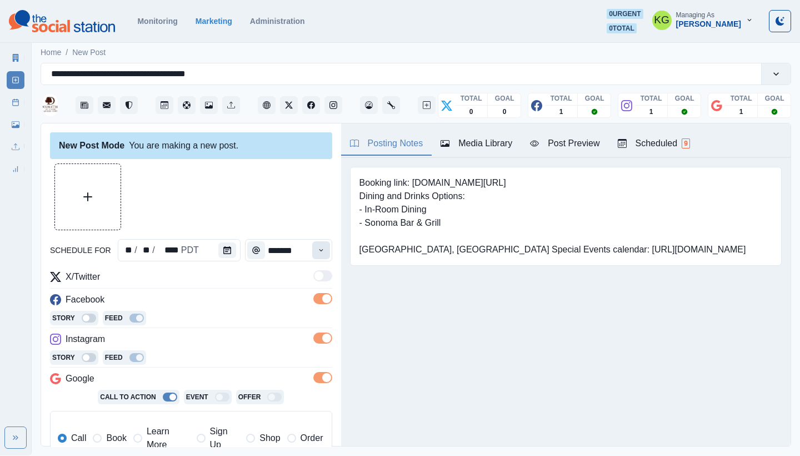
click at [316, 257] on button "Time" at bounding box center [321, 250] width 18 height 18
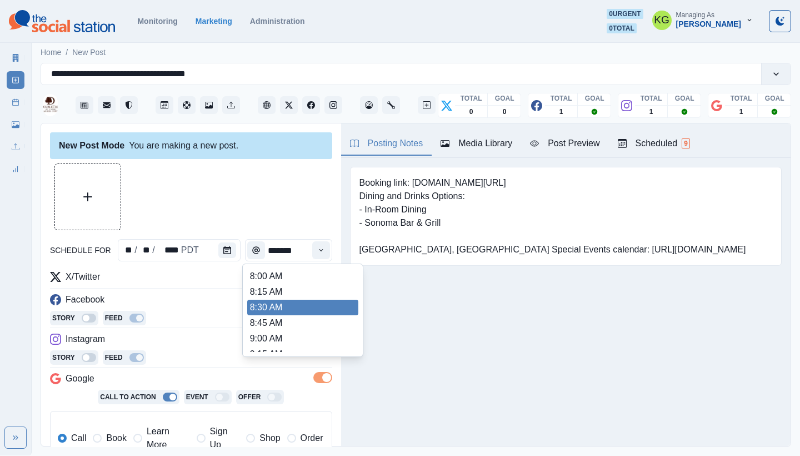
scroll to position [223, 0]
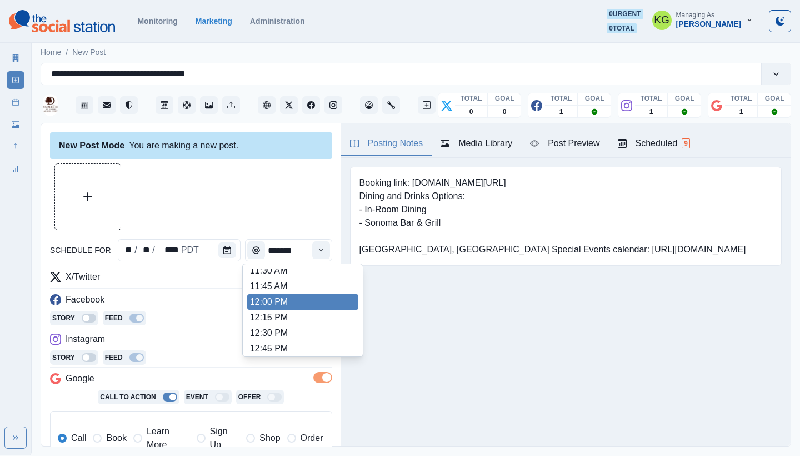
click at [297, 303] on li "12:00 PM" at bounding box center [302, 302] width 111 height 16
type input "********"
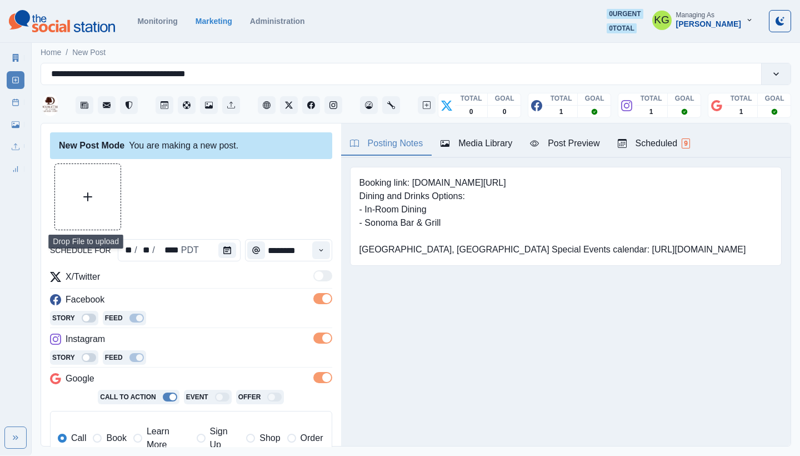
click at [74, 201] on button "Upload Media" at bounding box center [88, 197] width 66 height 66
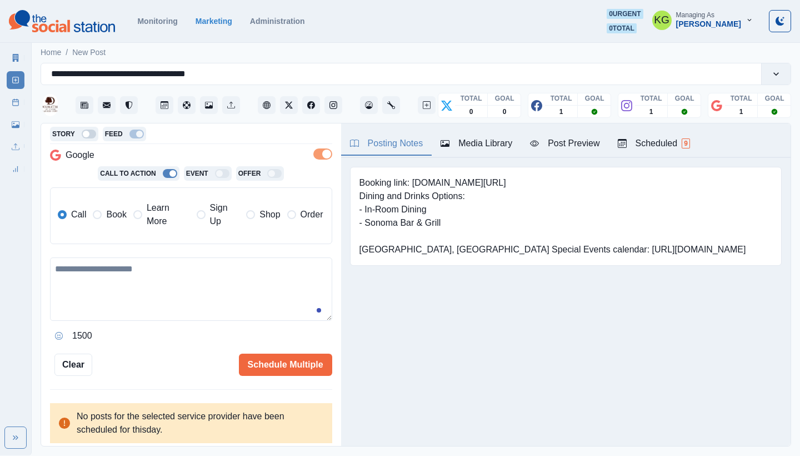
click at [147, 219] on span "Learn More" at bounding box center [168, 214] width 43 height 27
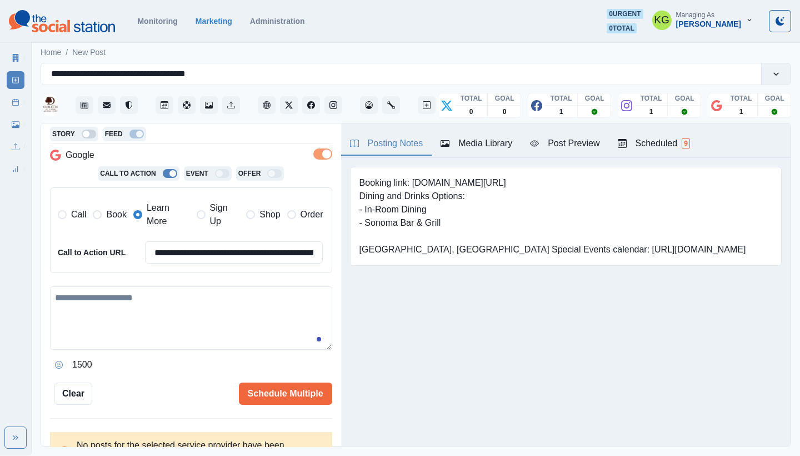
click at [170, 299] on textarea at bounding box center [191, 317] width 282 height 63
paste textarea "**********"
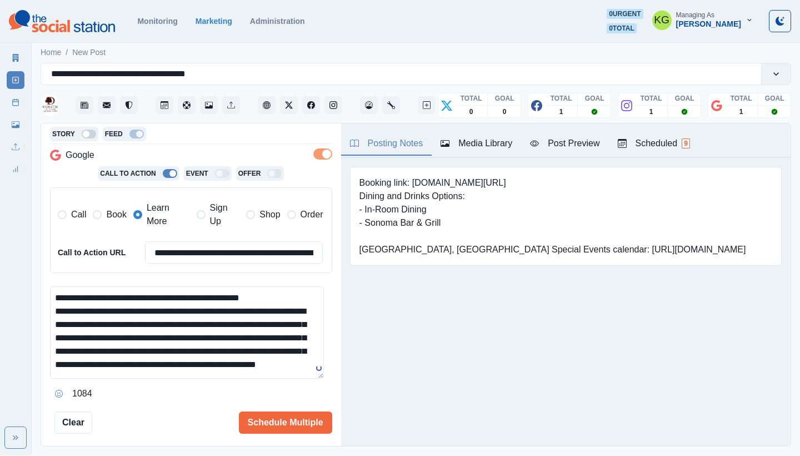
scroll to position [0, 0]
click at [307, 455] on html "**********" at bounding box center [400, 227] width 800 height 455
click at [291, 292] on textarea "**********" at bounding box center [187, 375] width 274 height 179
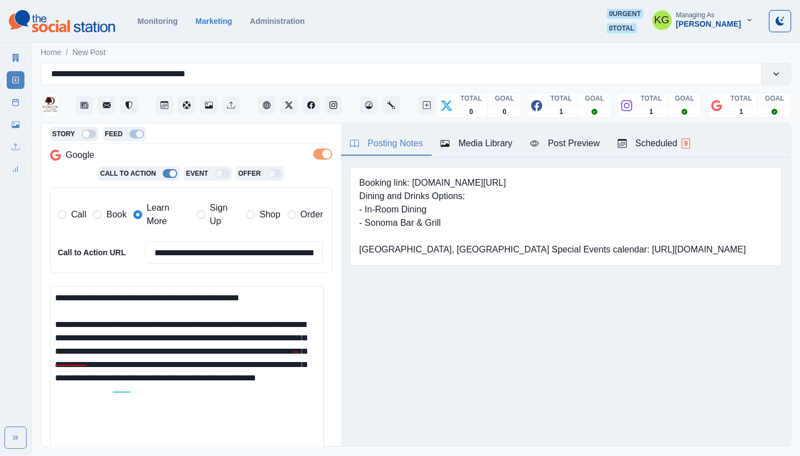
drag, startPoint x: 171, startPoint y: 316, endPoint x: 147, endPoint y: 317, distance: 23.9
click at [151, 318] on textarea "**********" at bounding box center [187, 375] width 274 height 179
click at [147, 317] on textarea "**********" at bounding box center [187, 375] width 274 height 179
click at [162, 321] on textarea "**********" at bounding box center [187, 375] width 274 height 179
drag, startPoint x: 165, startPoint y: 318, endPoint x: 151, endPoint y: 318, distance: 14.4
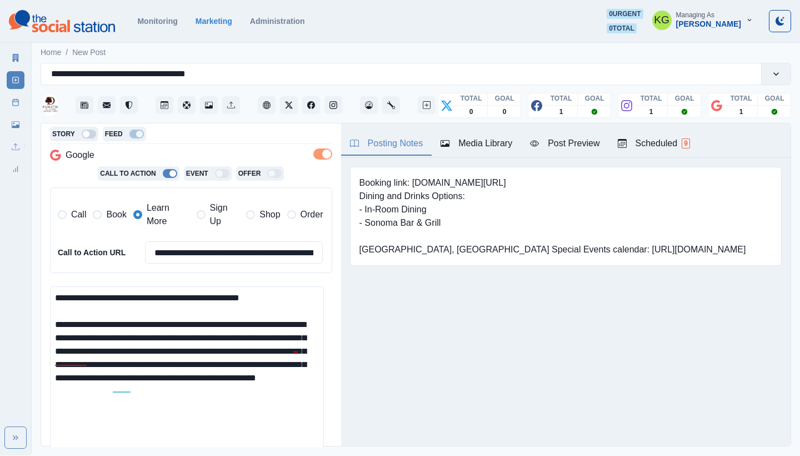
click at [151, 318] on textarea "**********" at bounding box center [187, 375] width 274 height 179
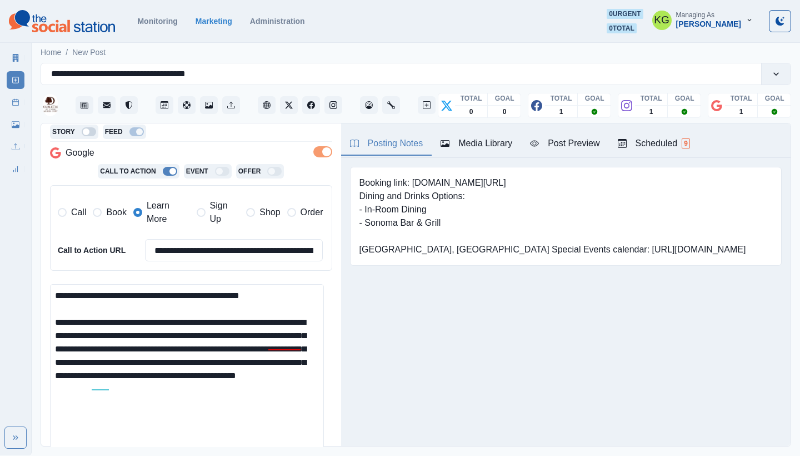
scroll to position [228, 0]
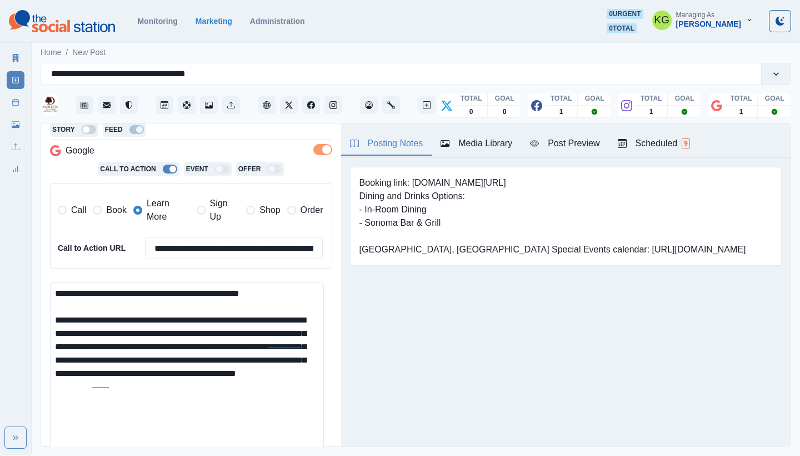
click at [258, 379] on textarea "**********" at bounding box center [187, 371] width 274 height 179
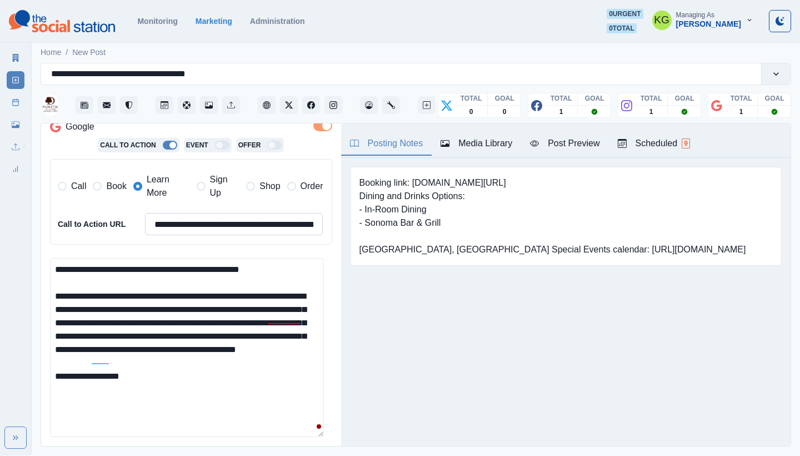
scroll to position [146, 0]
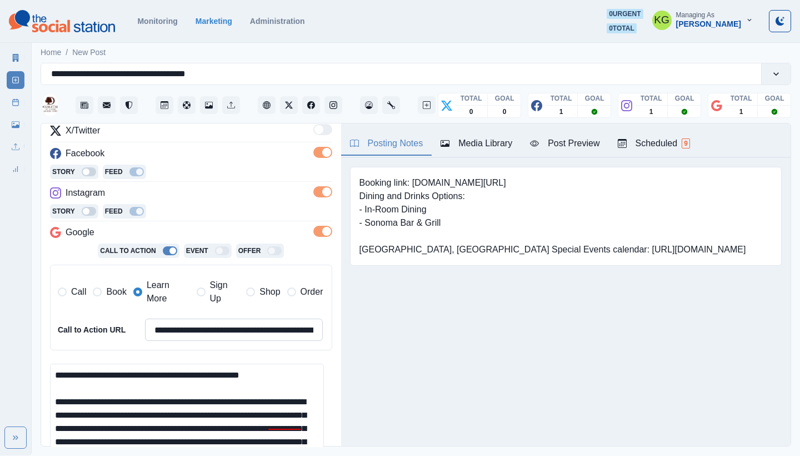
type textarea "**********"
click at [205, 334] on input "**********" at bounding box center [234, 329] width 178 height 22
paste input
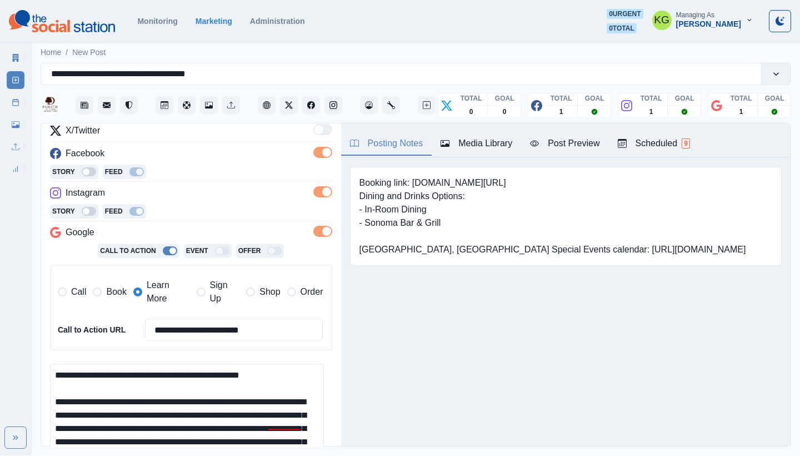
scroll to position [368, 0]
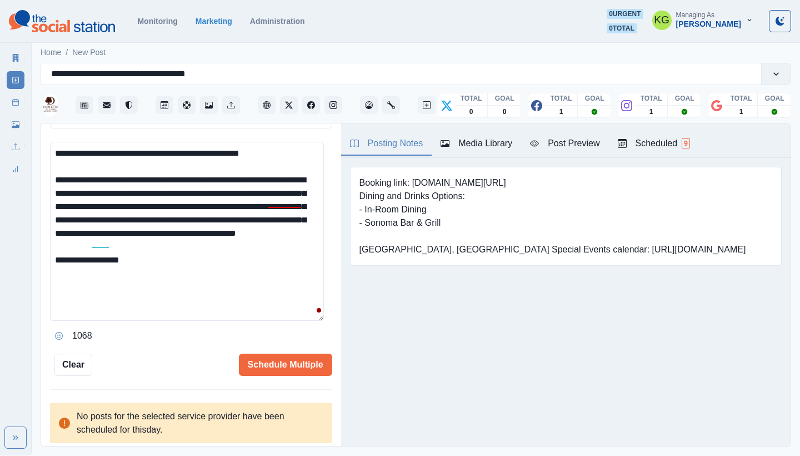
type input "**********"
click at [179, 266] on textarea "**********" at bounding box center [187, 231] width 274 height 179
paste textarea "**********"
drag, startPoint x: 153, startPoint y: 269, endPoint x: 123, endPoint y: 267, distance: 30.0
click at [123, 267] on textarea "**********" at bounding box center [187, 231] width 274 height 179
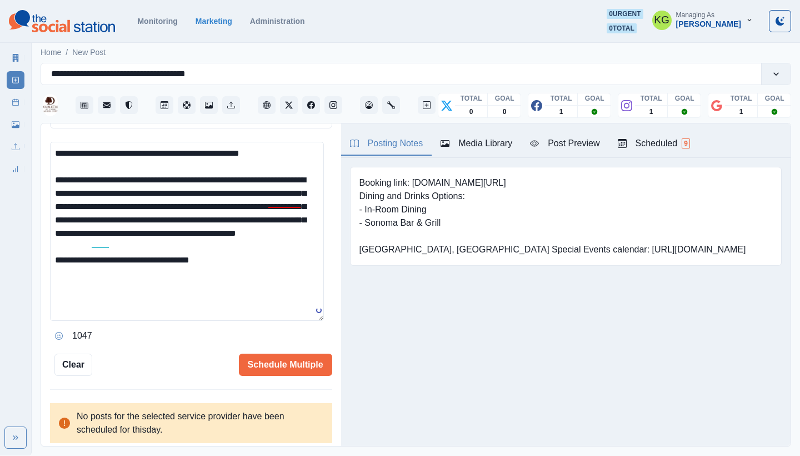
click at [263, 271] on textarea "**********" at bounding box center [187, 231] width 274 height 179
drag, startPoint x: 413, startPoint y: 181, endPoint x: 510, endPoint y: 182, distance: 97.8
click at [510, 182] on pre "Booking link: www.bit.ly/3I4wu7K Dining and Drinks Options: - In-Room Dining - …" at bounding box center [552, 216] width 387 height 80
copy pre "www.bit.ly/3I4wu7K"
click at [241, 282] on textarea "**********" at bounding box center [187, 231] width 274 height 179
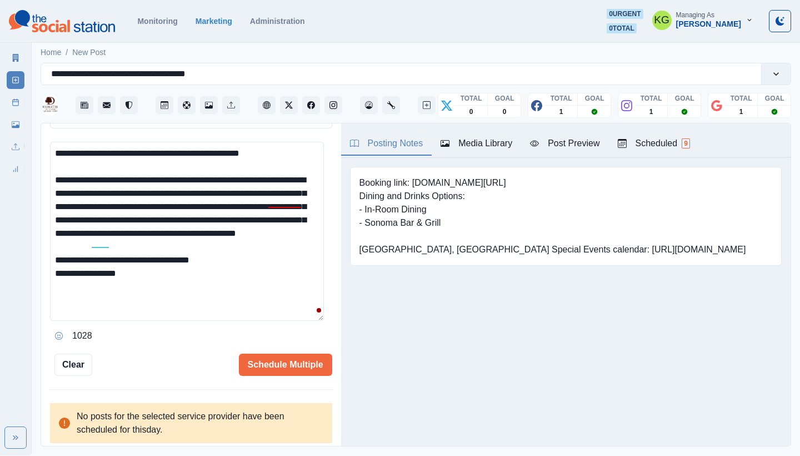
paste textarea "**********"
click at [307, 321] on textarea "**********" at bounding box center [187, 231] width 274 height 179
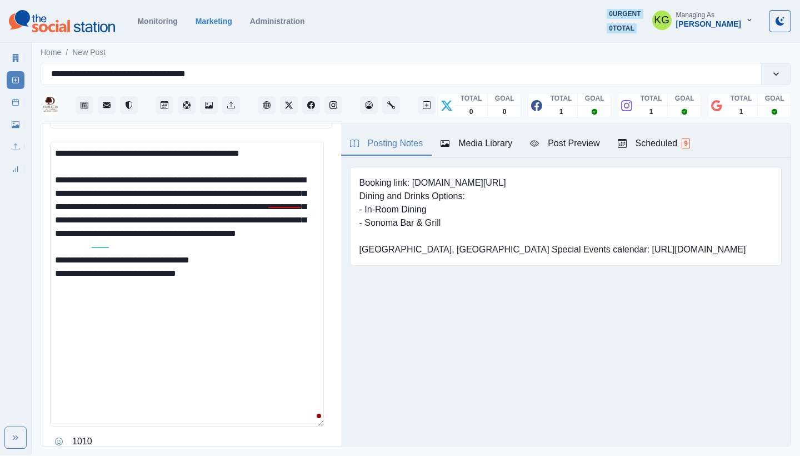
click at [296, 304] on textarea "**********" at bounding box center [187, 284] width 274 height 284
click at [287, 212] on div "evening's" at bounding box center [300, 217] width 42 height 18
click at [243, 297] on textarea "**********" at bounding box center [187, 284] width 274 height 284
click at [62, 432] on button "Opens Emoji Picker" at bounding box center [59, 441] width 18 height 18
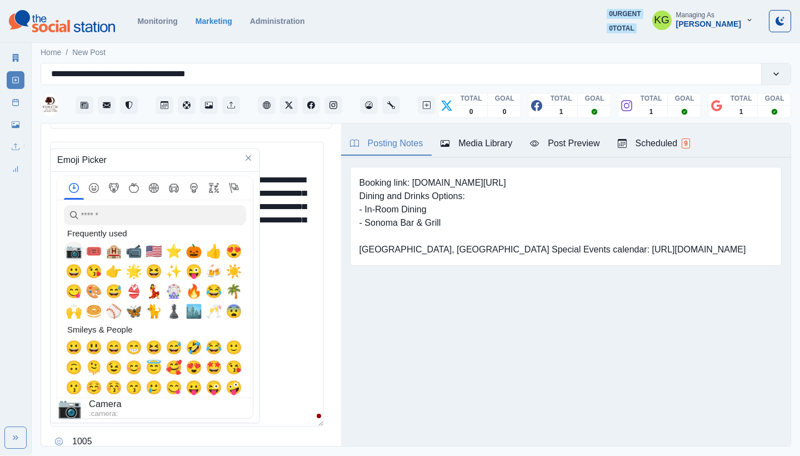
click at [75, 256] on span "📷" at bounding box center [74, 251] width 17 height 16
click at [297, 314] on textarea "**********" at bounding box center [187, 284] width 274 height 284
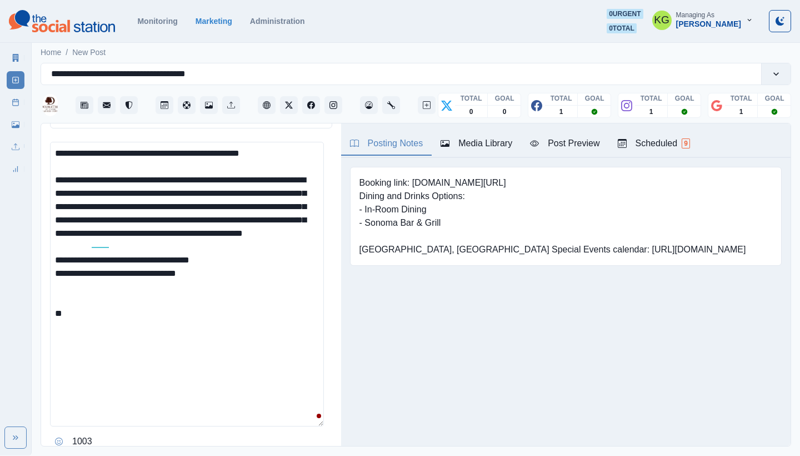
click at [235, 333] on textarea "**********" at bounding box center [187, 284] width 274 height 284
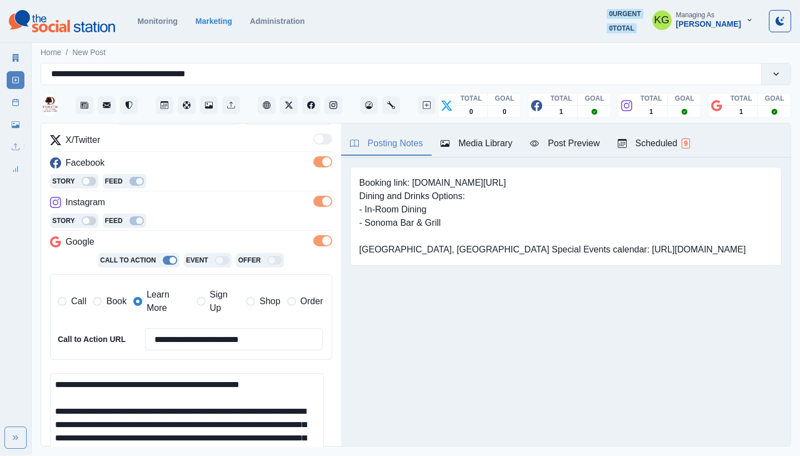
scroll to position [473, 0]
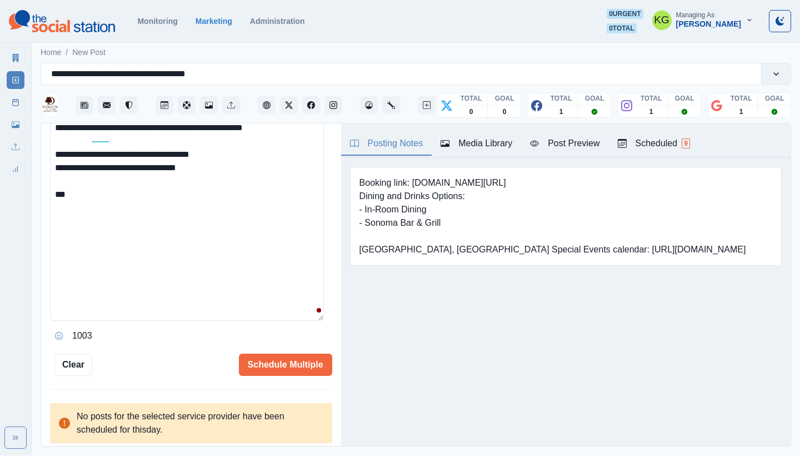
click at [183, 200] on textarea "**********" at bounding box center [187, 178] width 274 height 284
paste textarea "**********"
type textarea "**********"
click at [273, 358] on button "Schedule Multiple" at bounding box center [285, 364] width 93 height 22
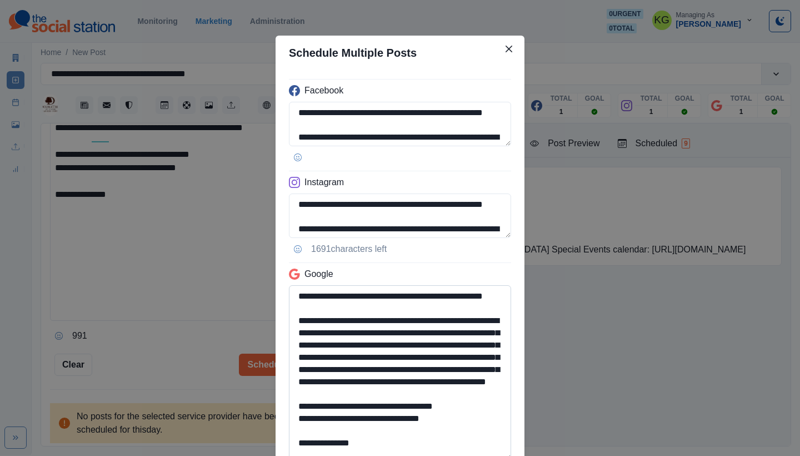
click at [452, 455] on textarea "**********" at bounding box center [400, 372] width 222 height 175
drag, startPoint x: 377, startPoint y: 415, endPoint x: 298, endPoint y: 413, distance: 79.5
click at [298, 413] on textarea "**********" at bounding box center [400, 372] width 222 height 175
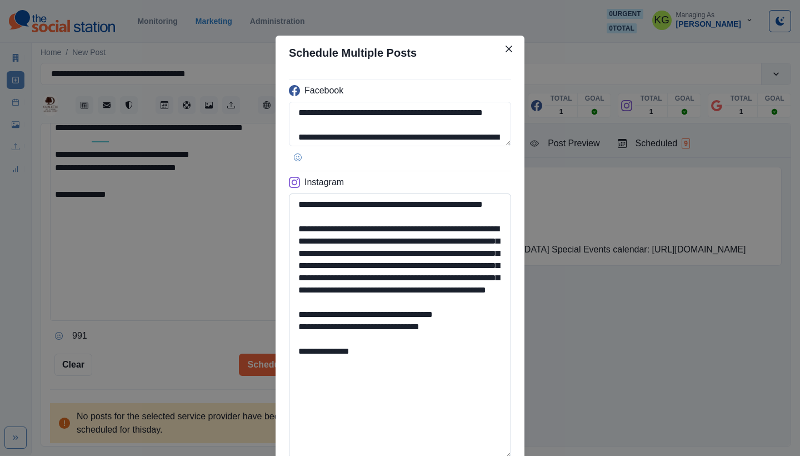
click at [471, 455] on textarea "**********" at bounding box center [400, 325] width 222 height 264
type textarea "**********"
drag, startPoint x: 372, startPoint y: 367, endPoint x: 447, endPoint y: 360, distance: 74.7
click at [447, 360] on textarea "**********" at bounding box center [400, 325] width 222 height 264
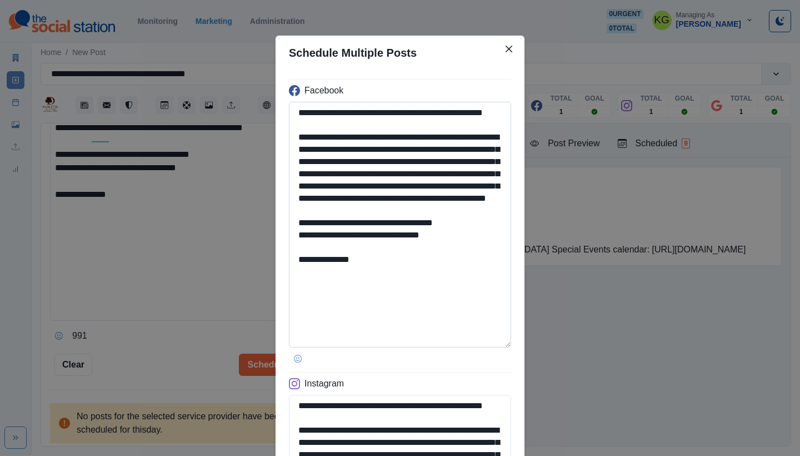
click at [495, 347] on textarea "**********" at bounding box center [400, 225] width 222 height 246
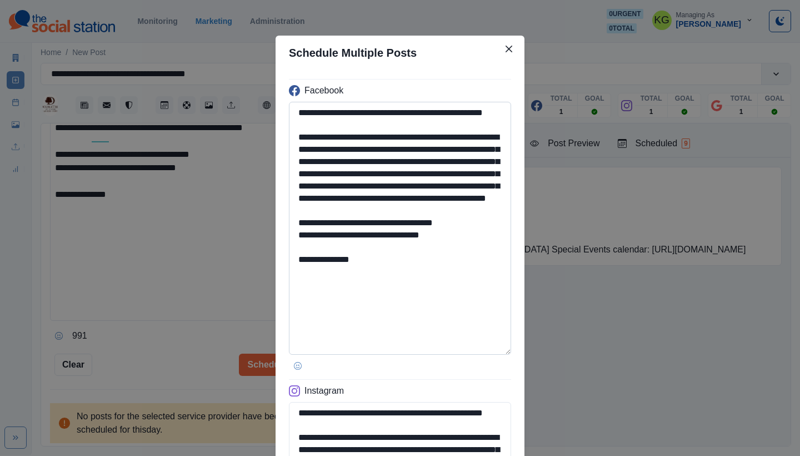
type textarea "**********"
drag, startPoint x: 330, startPoint y: 297, endPoint x: 329, endPoint y: 317, distance: 20.0
click at [330, 297] on textarea "**********" at bounding box center [400, 228] width 222 height 253
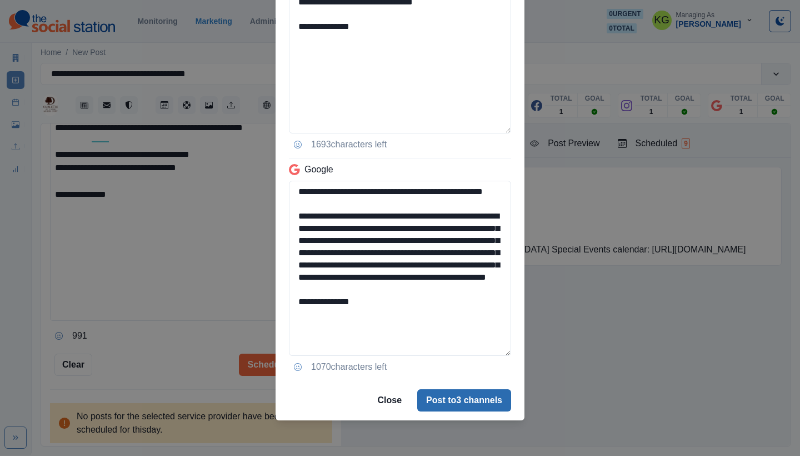
type textarea "**********"
click at [433, 397] on button "Post to 3 channels" at bounding box center [464, 400] width 94 height 22
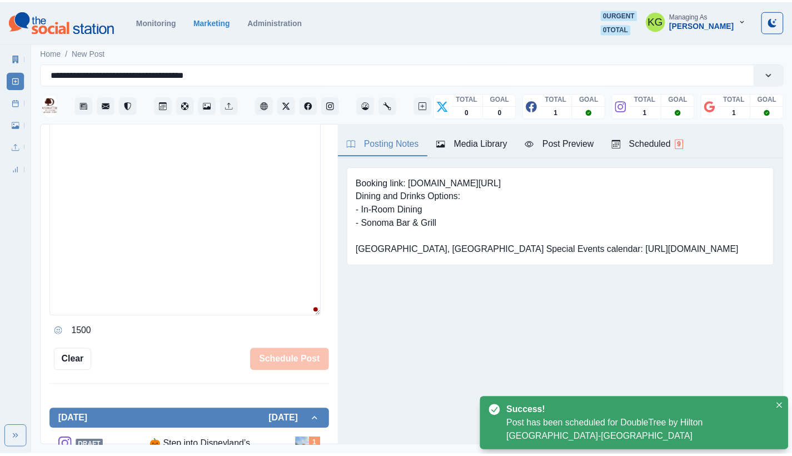
scroll to position [289, 0]
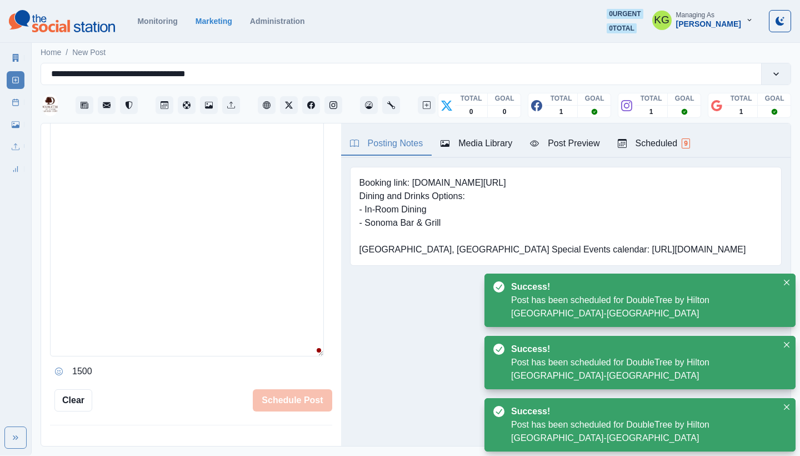
click at [22, 104] on link "Post Schedule" at bounding box center [16, 102] width 18 height 18
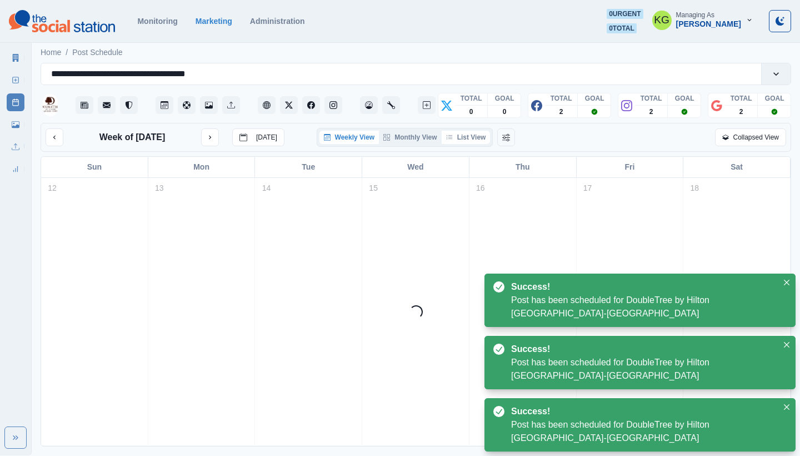
click at [490, 141] on button "List View" at bounding box center [466, 137] width 49 height 13
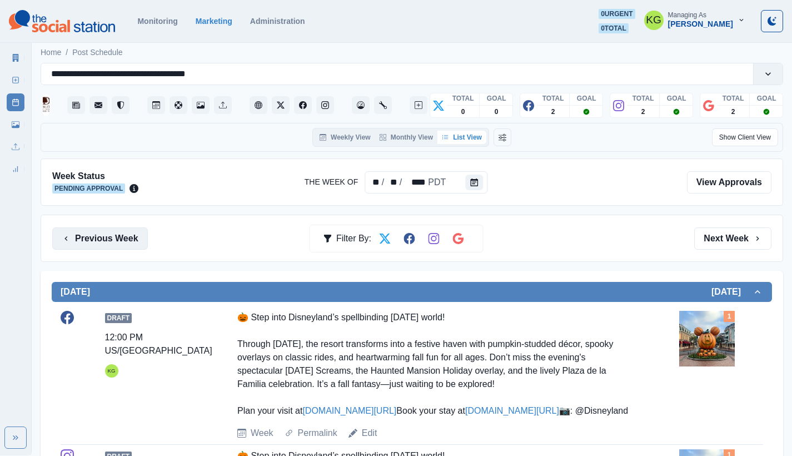
click at [122, 247] on button "Previous Week" at bounding box center [100, 238] width 96 height 22
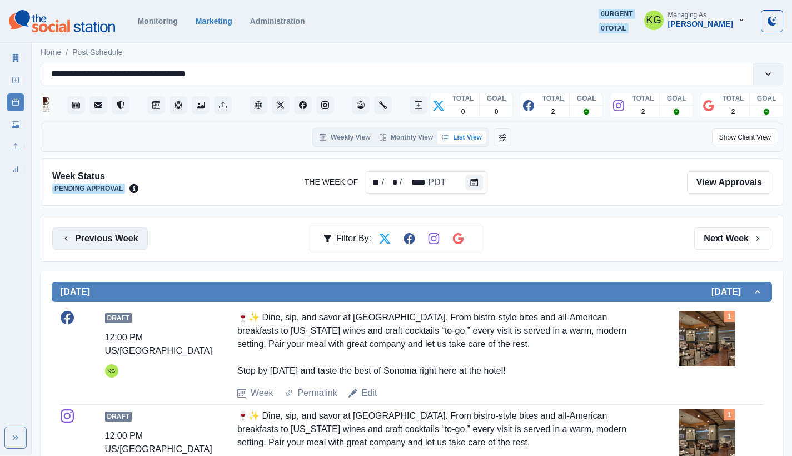
click at [122, 247] on button "Previous Week" at bounding box center [100, 238] width 96 height 22
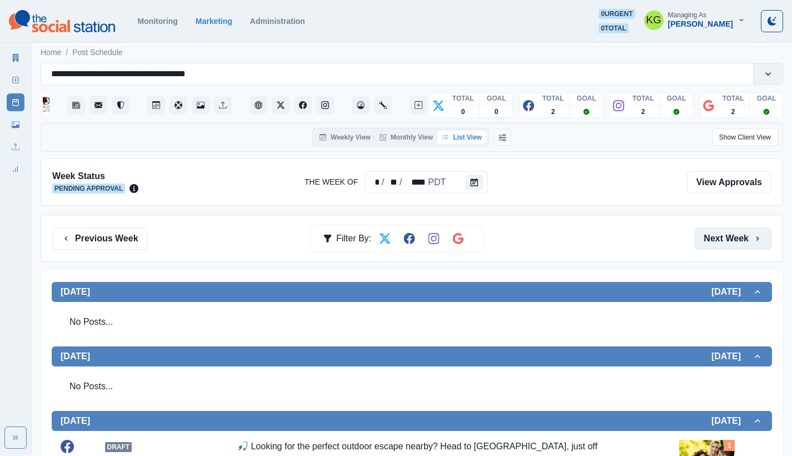
click at [745, 239] on button "Next Week" at bounding box center [732, 238] width 77 height 22
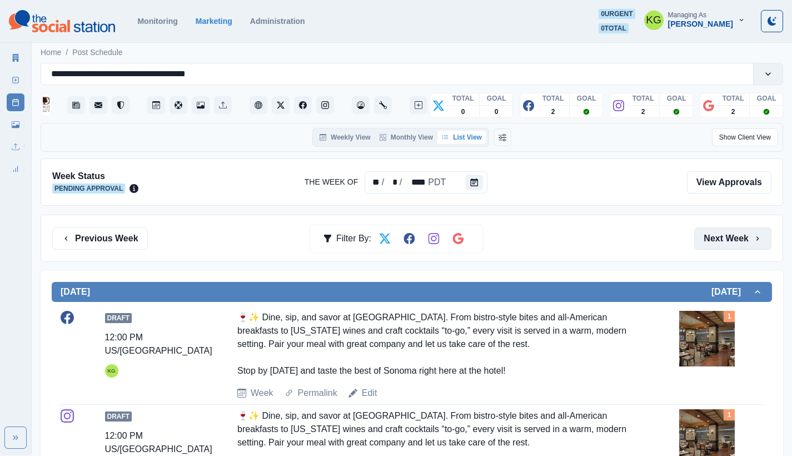
click at [738, 233] on button "Next Week" at bounding box center [732, 238] width 77 height 22
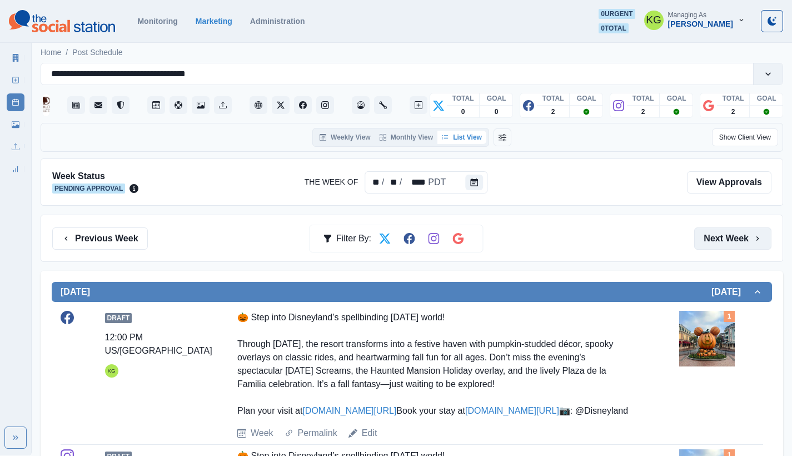
click at [738, 233] on button "Next Week" at bounding box center [732, 238] width 77 height 22
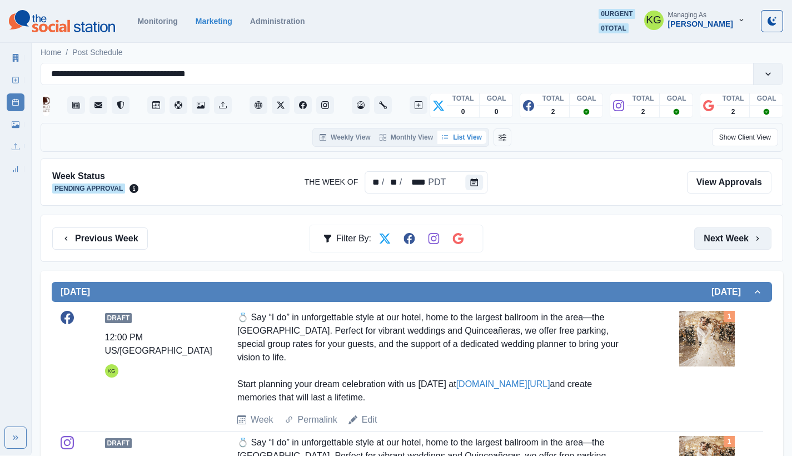
click at [738, 233] on button "Next Week" at bounding box center [732, 238] width 77 height 22
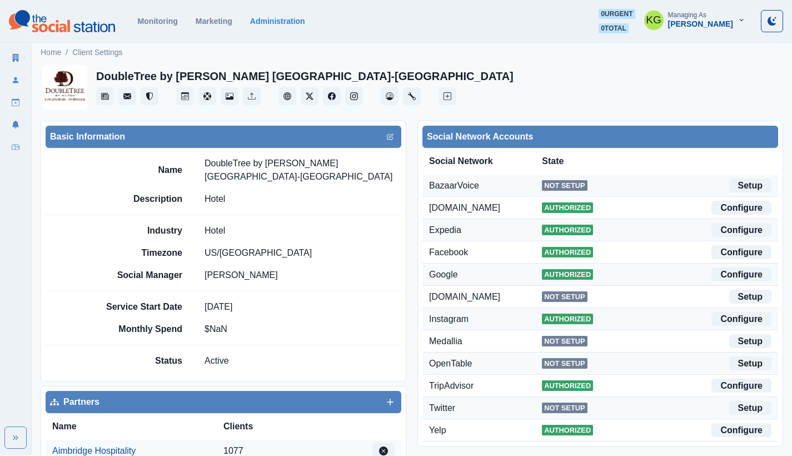
click at [710, 2] on section "Monitoring Marketing Administration 0 urgent 0 total KG Managing As [PERSON_NAM…" at bounding box center [396, 21] width 792 height 43
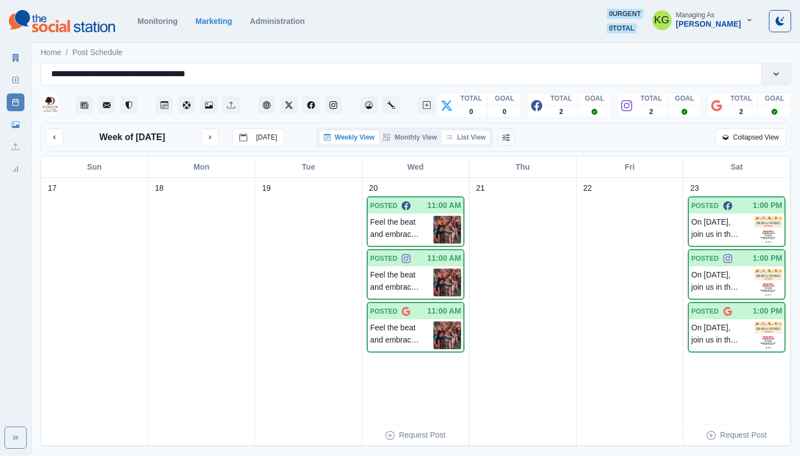
click at [468, 135] on button "List View" at bounding box center [466, 137] width 49 height 13
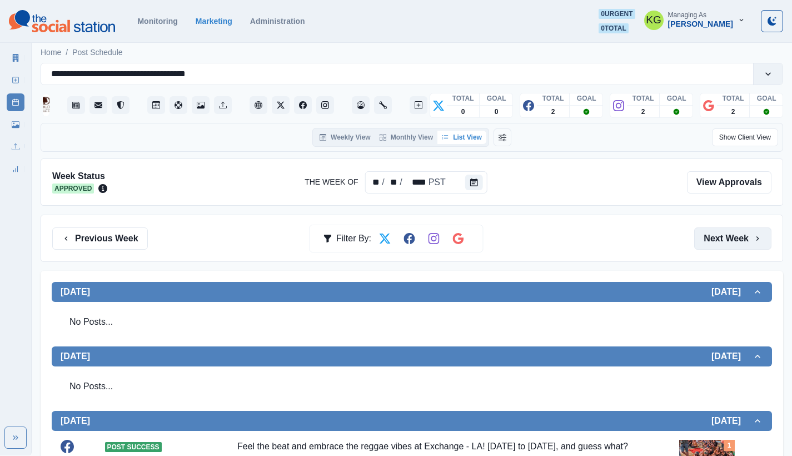
click at [737, 229] on button "Next Week" at bounding box center [732, 238] width 77 height 22
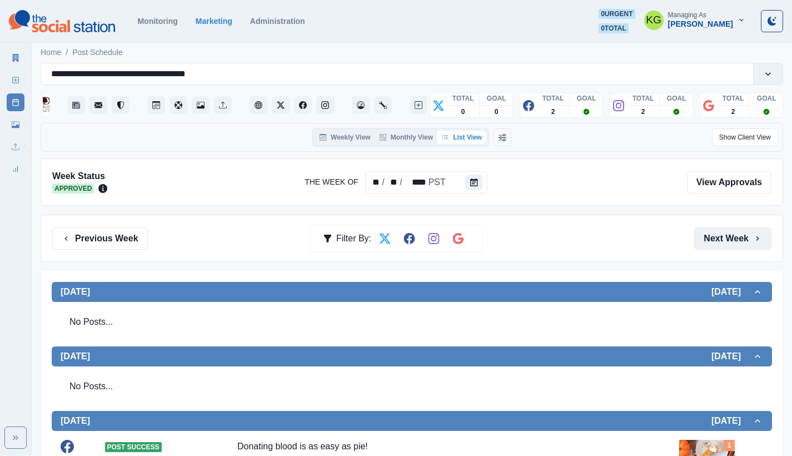
click at [745, 234] on button "Next Week" at bounding box center [732, 238] width 77 height 22
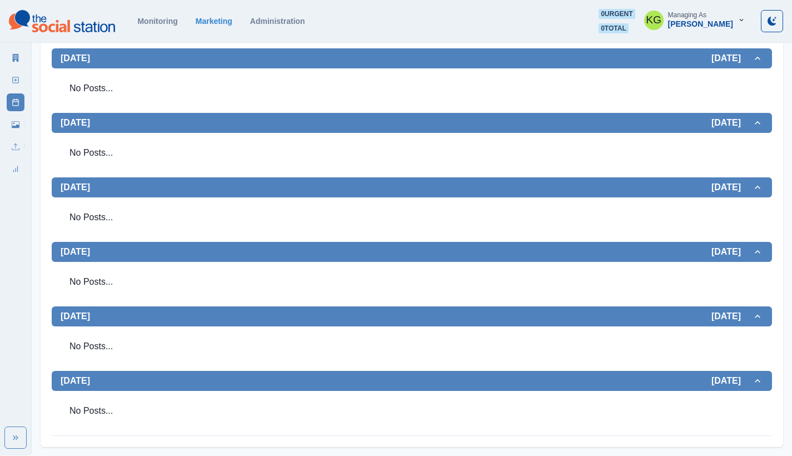
scroll to position [159, 0]
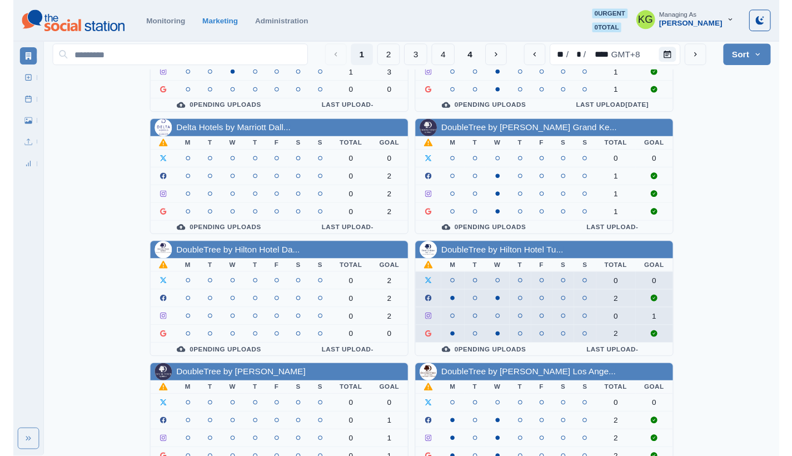
scroll to position [384, 0]
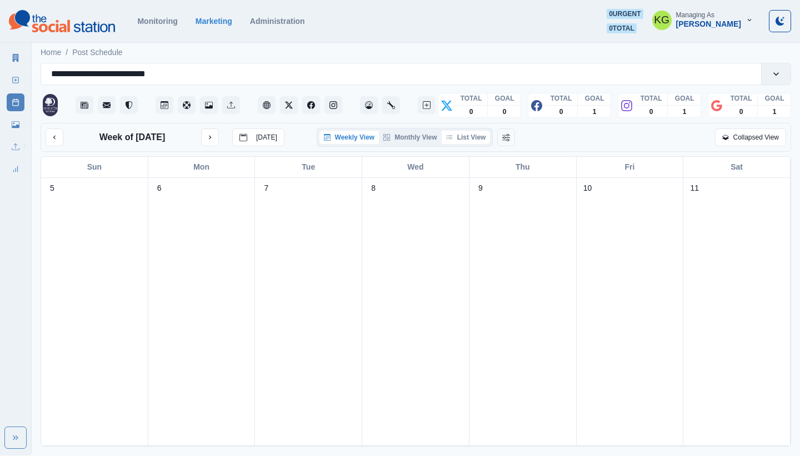
click at [478, 134] on button "List View" at bounding box center [466, 137] width 49 height 13
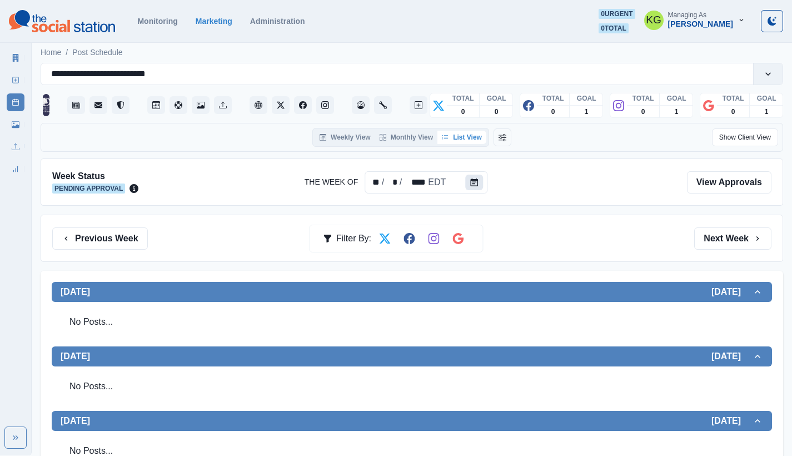
click at [476, 181] on icon "Calendar" at bounding box center [474, 182] width 8 height 8
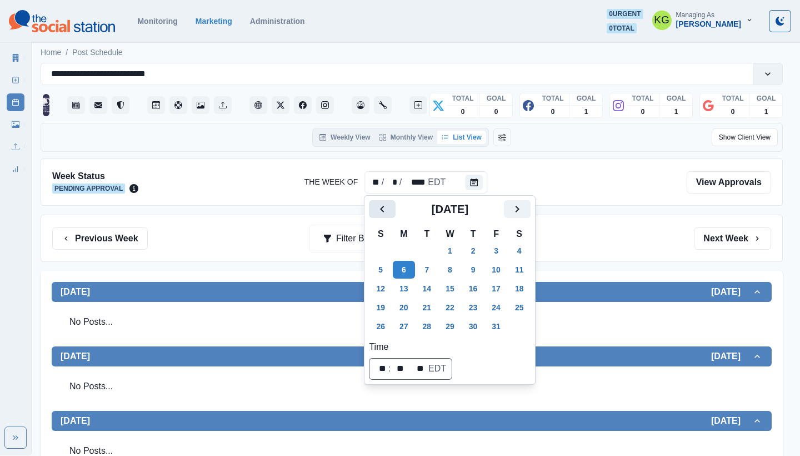
click at [389, 211] on icon "Previous" at bounding box center [382, 208] width 13 height 13
click at [388, 211] on icon "Previous" at bounding box center [382, 208] width 13 height 13
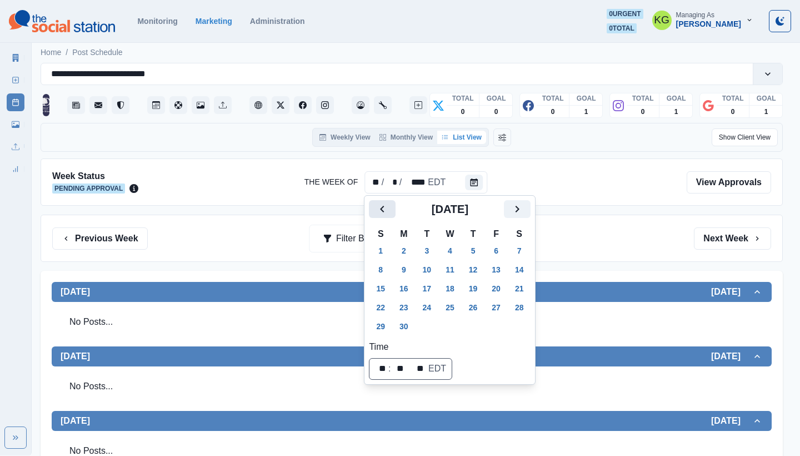
click at [388, 211] on icon "Previous" at bounding box center [382, 208] width 13 height 13
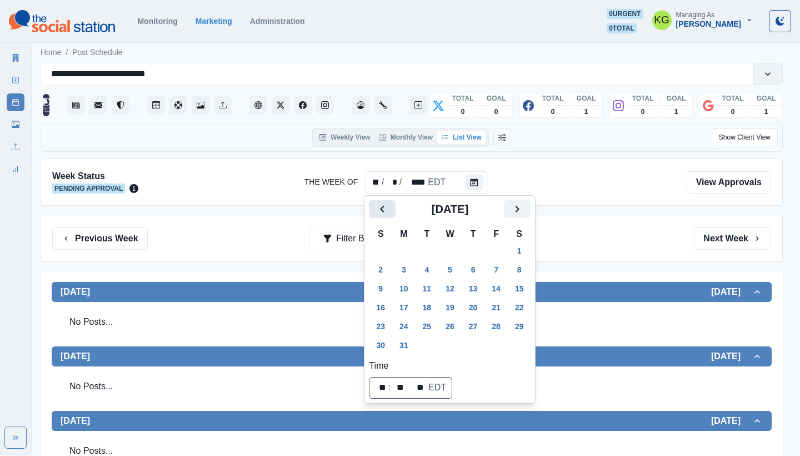
click at [388, 211] on icon "Previous" at bounding box center [382, 208] width 13 height 13
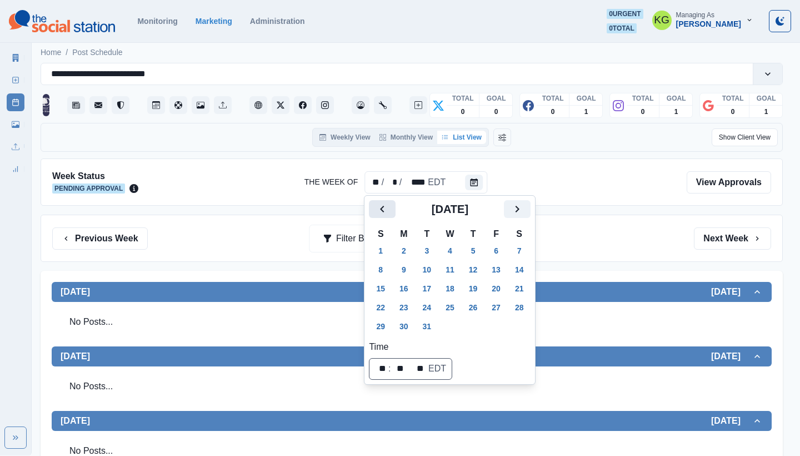
click at [388, 211] on icon "Previous" at bounding box center [382, 208] width 13 height 13
click at [427, 246] on button "1" at bounding box center [427, 251] width 22 height 18
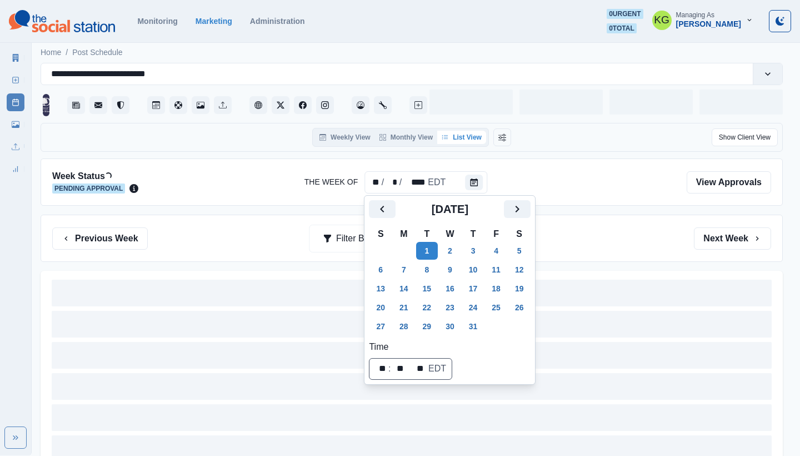
click at [610, 223] on div "Previous Week Filter By: Next Week" at bounding box center [412, 237] width 742 height 47
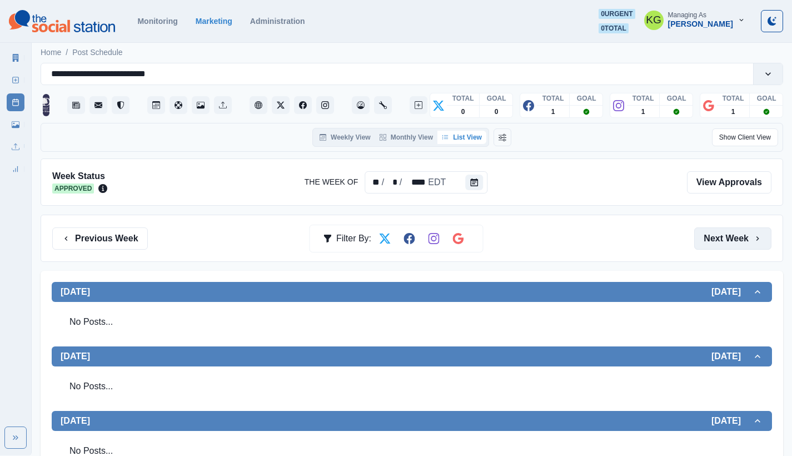
click at [758, 243] on button "Next Week" at bounding box center [732, 238] width 77 height 22
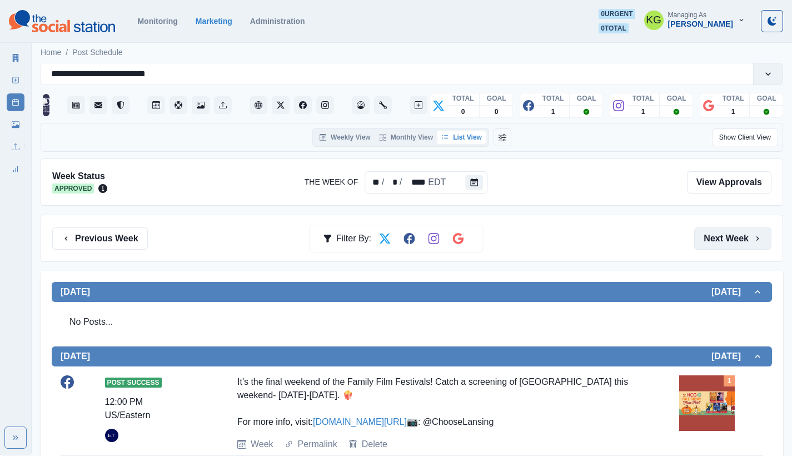
click at [723, 240] on button "Next Week" at bounding box center [732, 238] width 77 height 22
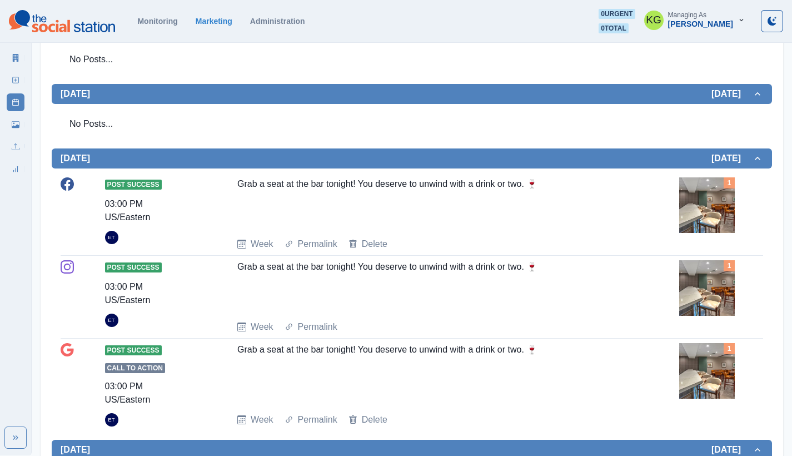
scroll to position [168, 0]
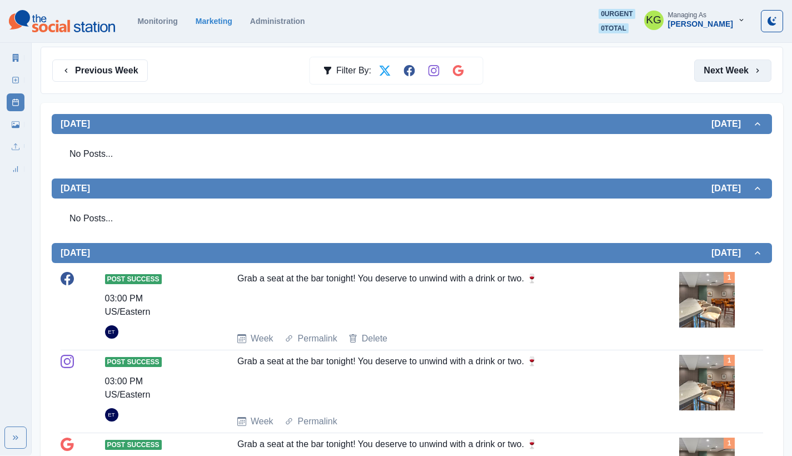
click at [725, 79] on button "Next Week" at bounding box center [732, 70] width 77 height 22
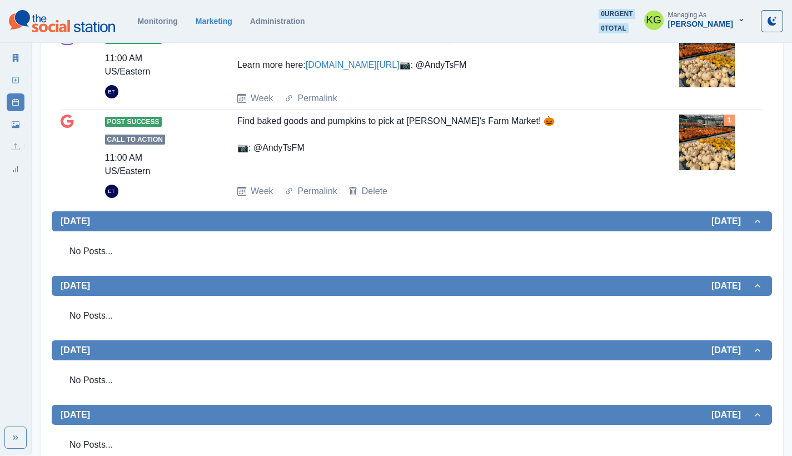
scroll to position [116, 0]
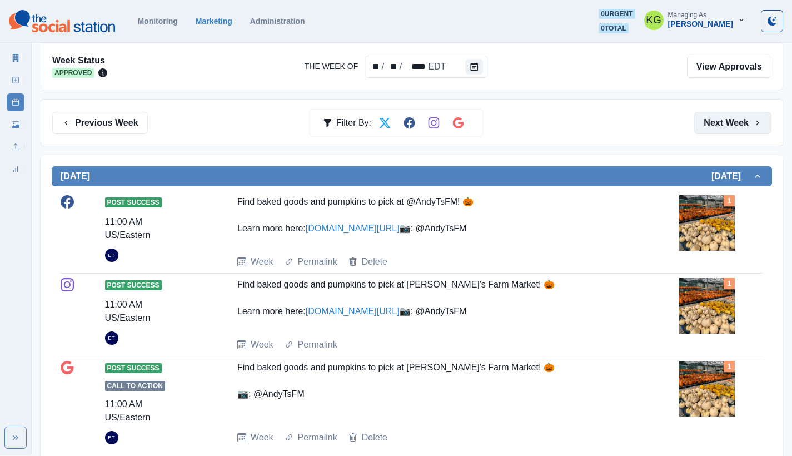
click at [732, 127] on button "Next Week" at bounding box center [732, 123] width 77 height 22
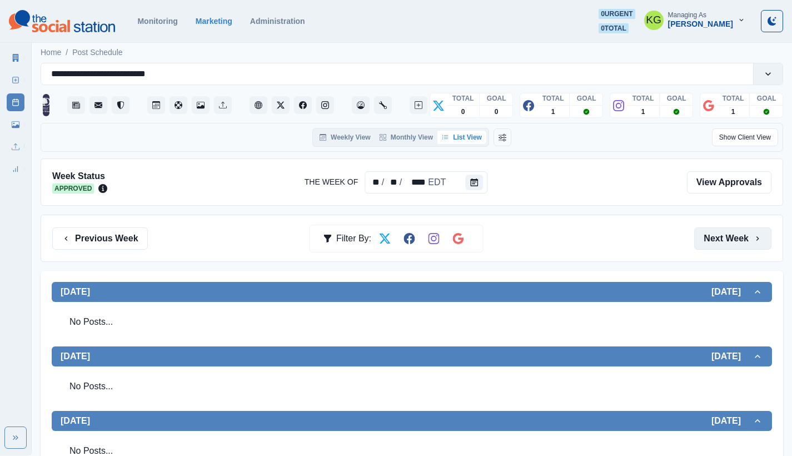
click at [737, 241] on button "Next Week" at bounding box center [732, 238] width 77 height 22
click at [738, 242] on button "Next Week" at bounding box center [732, 238] width 77 height 22
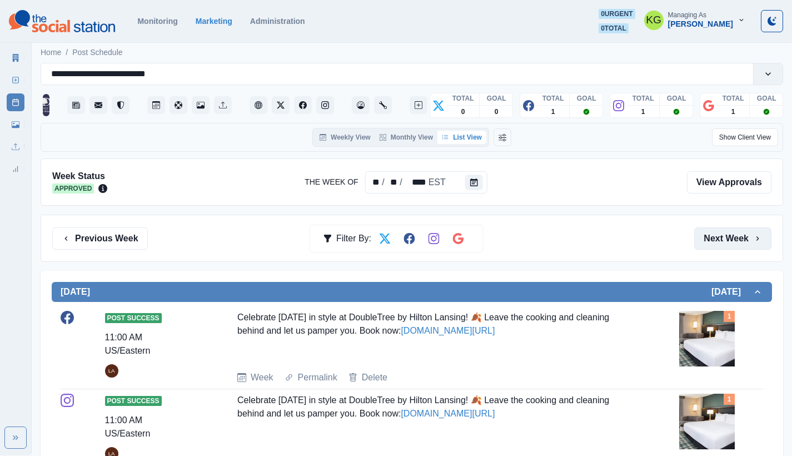
click at [738, 242] on button "Next Week" at bounding box center [732, 238] width 77 height 22
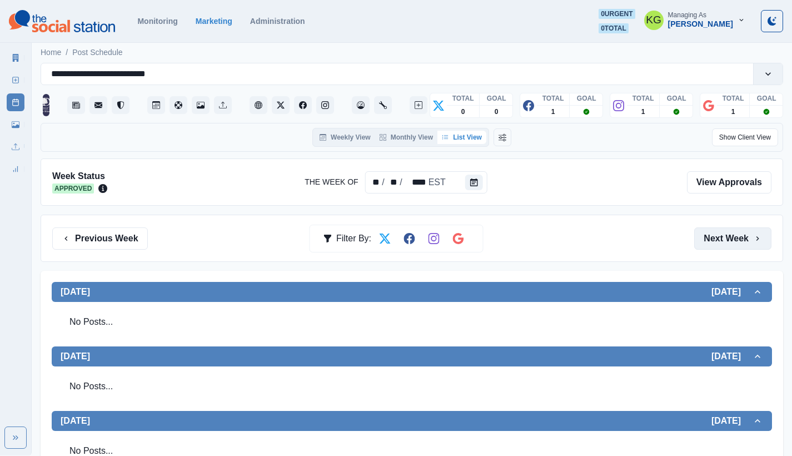
click at [738, 242] on button "Next Week" at bounding box center [732, 238] width 77 height 22
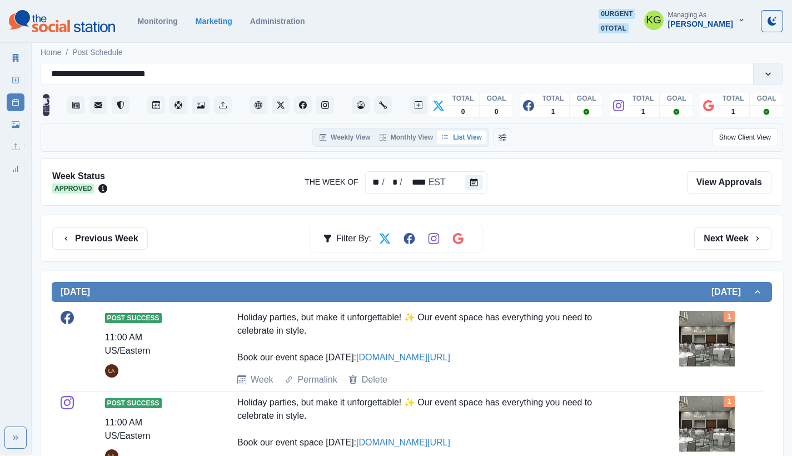
click at [488, 182] on div at bounding box center [396, 182] width 561 height 24
click at [467, 187] on button "Calendar" at bounding box center [474, 182] width 18 height 16
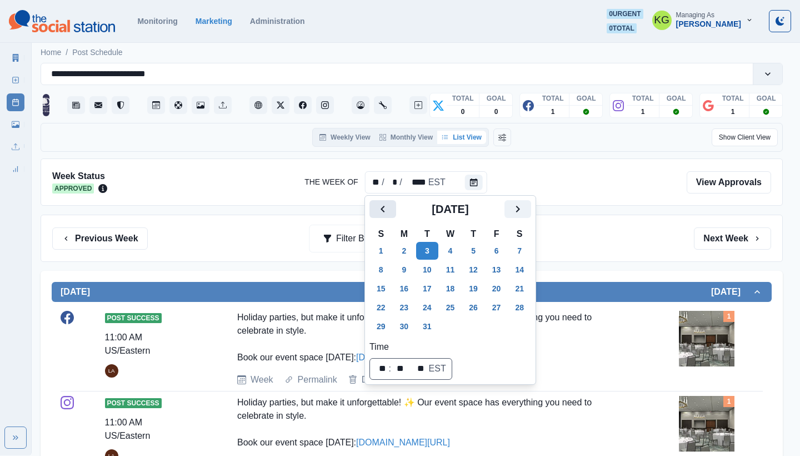
click at [392, 204] on button "Previous" at bounding box center [382, 209] width 27 height 18
click at [428, 248] on button "1" at bounding box center [427, 251] width 22 height 18
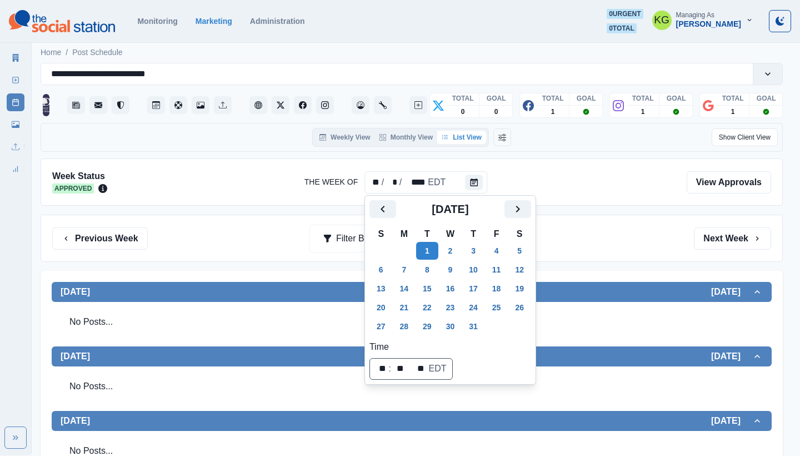
click at [662, 254] on div "Previous Week Filter By: Next Week" at bounding box center [412, 237] width 742 height 47
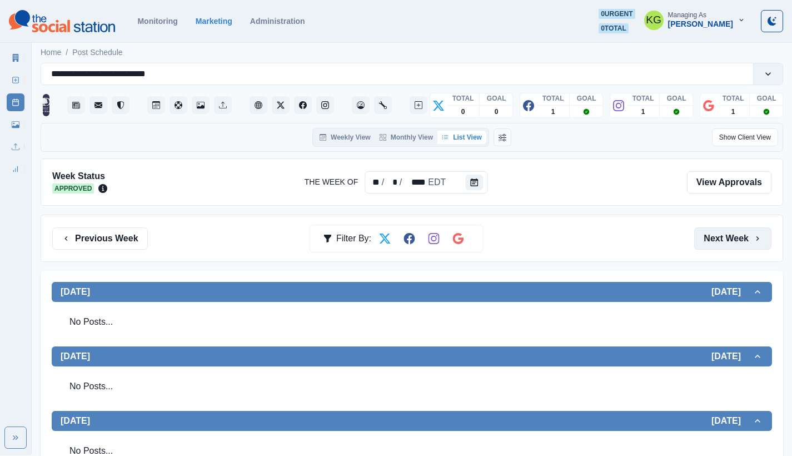
click at [712, 231] on button "Next Week" at bounding box center [732, 238] width 77 height 22
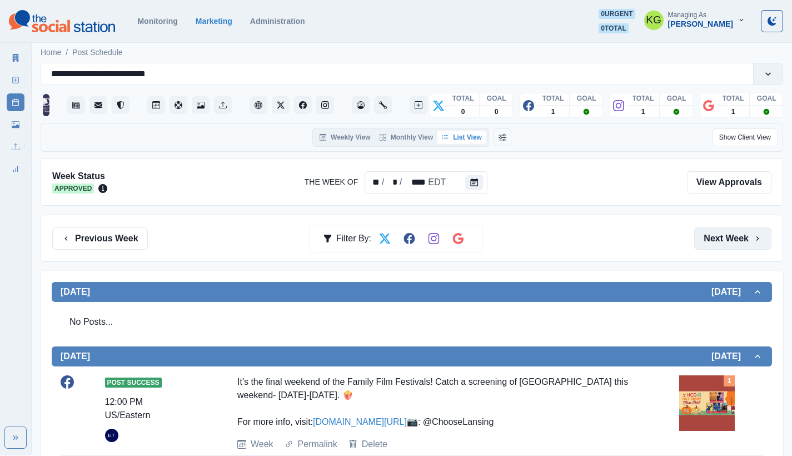
click at [712, 234] on button "Next Week" at bounding box center [732, 238] width 77 height 22
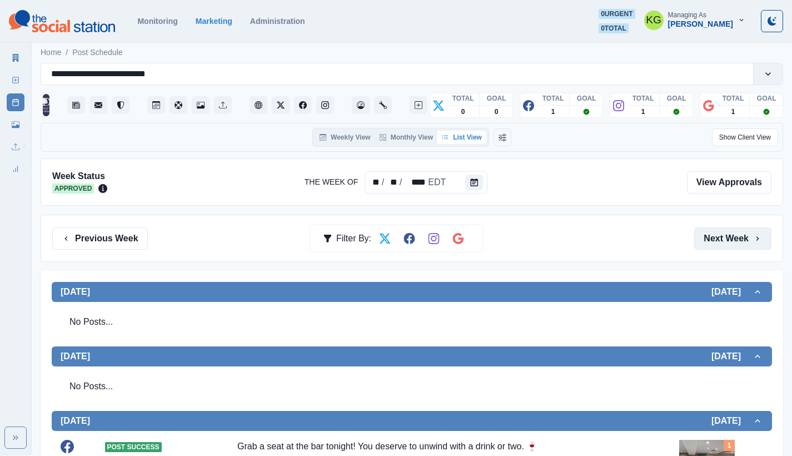
scroll to position [248, 0]
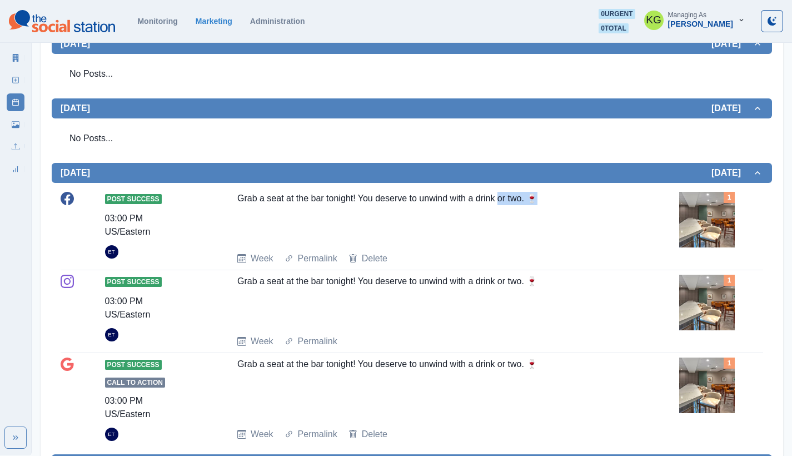
drag, startPoint x: 254, startPoint y: 199, endPoint x: 520, endPoint y: 201, distance: 266.1
click at [504, 202] on div "Post Success 03:00 PM US/Eastern ET Grab a seat at the bar tonight! You deserve…" at bounding box center [412, 228] width 702 height 73
drag, startPoint x: 544, startPoint y: 201, endPoint x: 549, endPoint y: 200, distance: 5.7
click at [544, 201] on div "Grab a seat at the bar tonight! You deserve to unwind with a drink or two. 🍷" at bounding box center [433, 217] width 393 height 51
drag, startPoint x: 364, startPoint y: 201, endPoint x: 233, endPoint y: 195, distance: 130.7
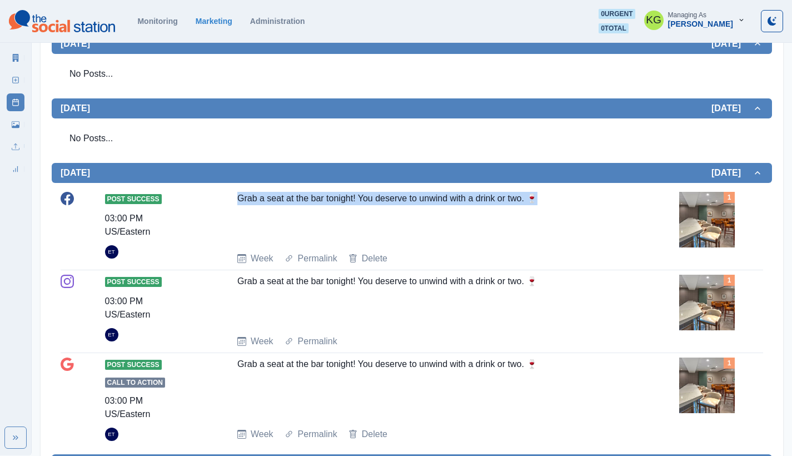
click at [233, 195] on div "Post Success 03:00 PM US/Eastern ET Grab a seat at the bar tonight! You deserve…" at bounding box center [412, 228] width 702 height 73
copy div "Grab a seat at the bar tonight! You deserve to unwind with a drink or two. 🍷"
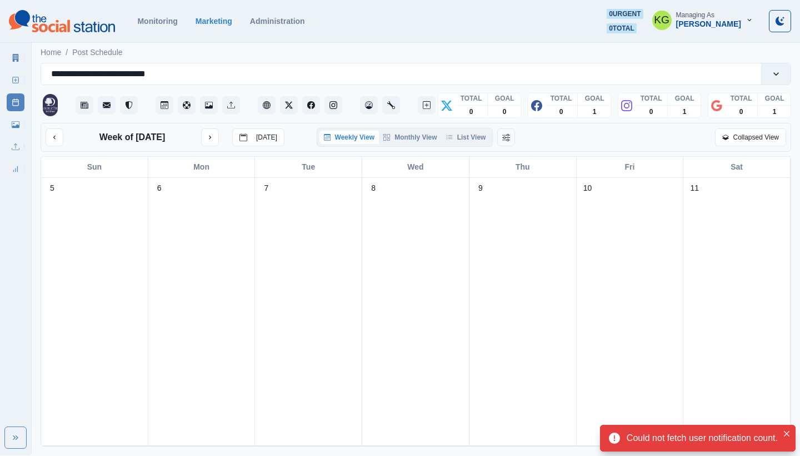
click at [445, 151] on div "Week of [DATE] [DATE] Weekly View Monthly View List View Collapsed View" at bounding box center [416, 137] width 750 height 29
click at [461, 142] on button "List View" at bounding box center [466, 137] width 49 height 13
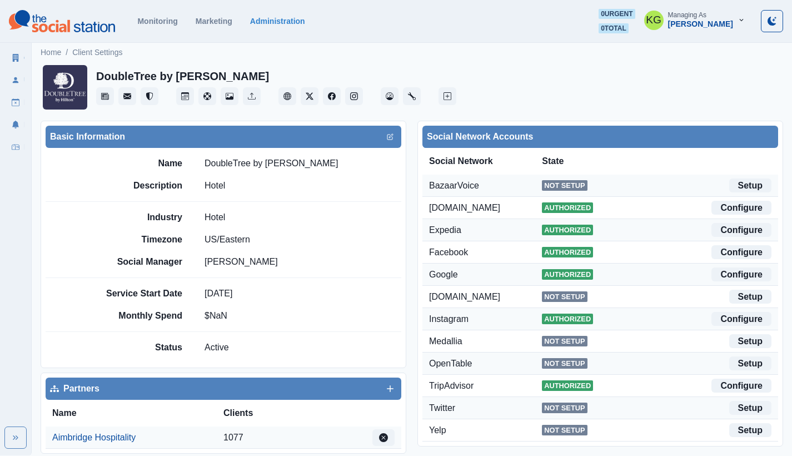
drag, startPoint x: 228, startPoint y: 162, endPoint x: 326, endPoint y: 162, distance: 97.2
click at [326, 162] on div "Name DoubleTree by [PERSON_NAME]" at bounding box center [250, 163] width 302 height 13
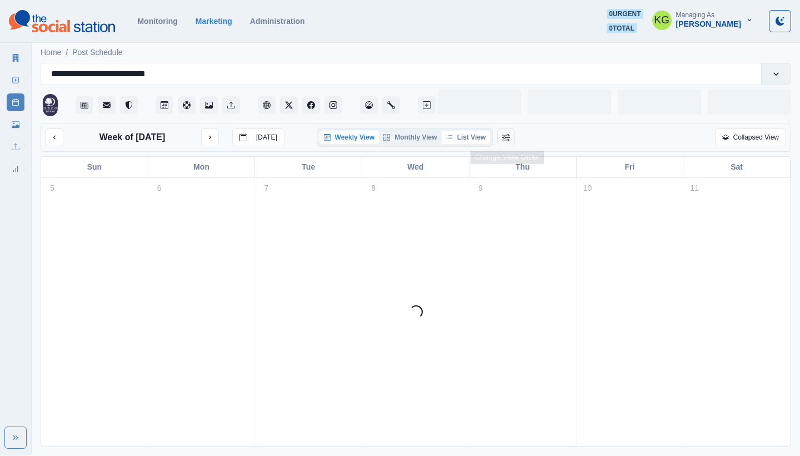
click at [481, 136] on button "List View" at bounding box center [466, 137] width 49 height 13
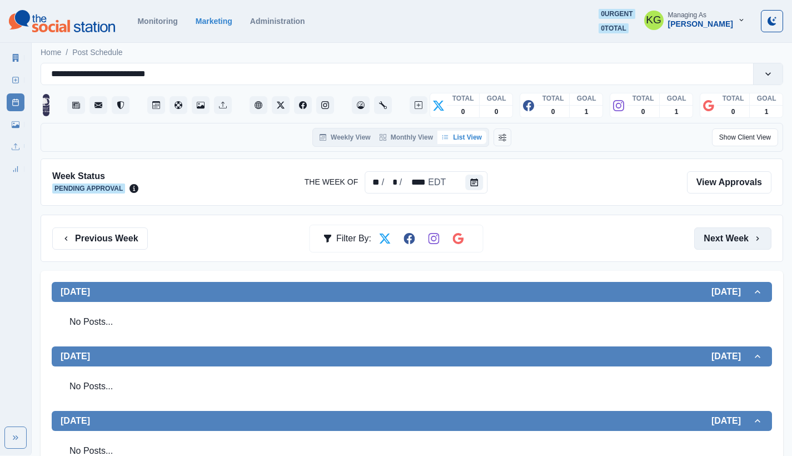
click at [735, 243] on button "Next Week" at bounding box center [732, 238] width 77 height 22
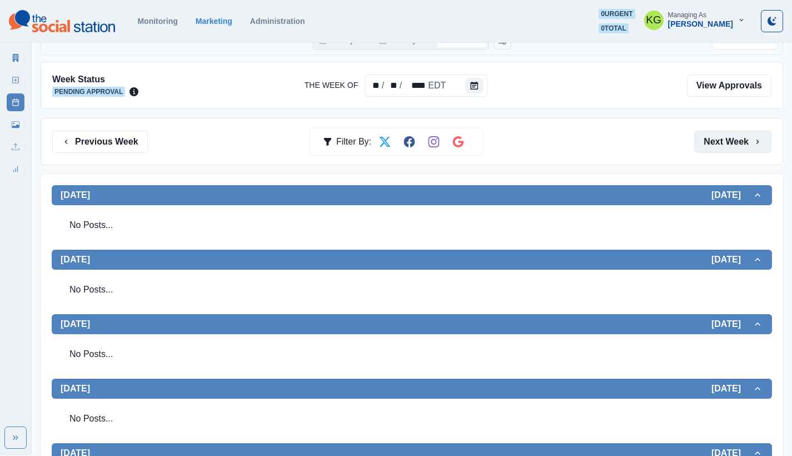
click at [736, 146] on button "Next Week" at bounding box center [732, 142] width 77 height 22
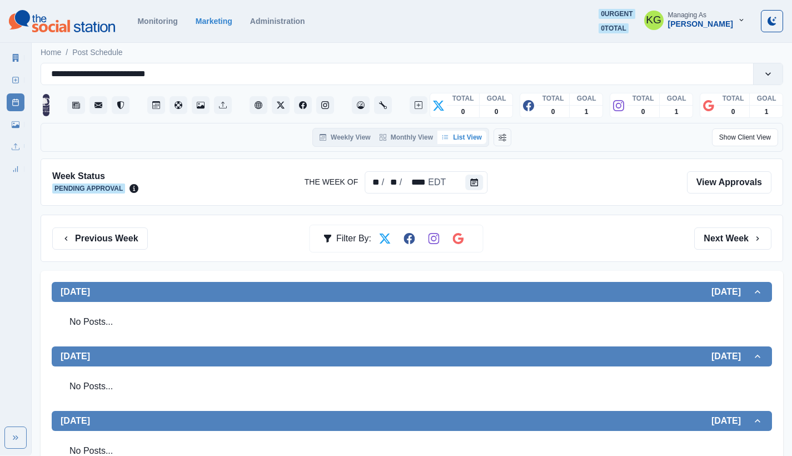
click at [725, 252] on div "Previous Week Filter By: Next Week" at bounding box center [412, 237] width 742 height 47
click at [723, 240] on button "Next Week" at bounding box center [732, 238] width 77 height 22
click at [118, 243] on button "Previous Week" at bounding box center [100, 238] width 96 height 22
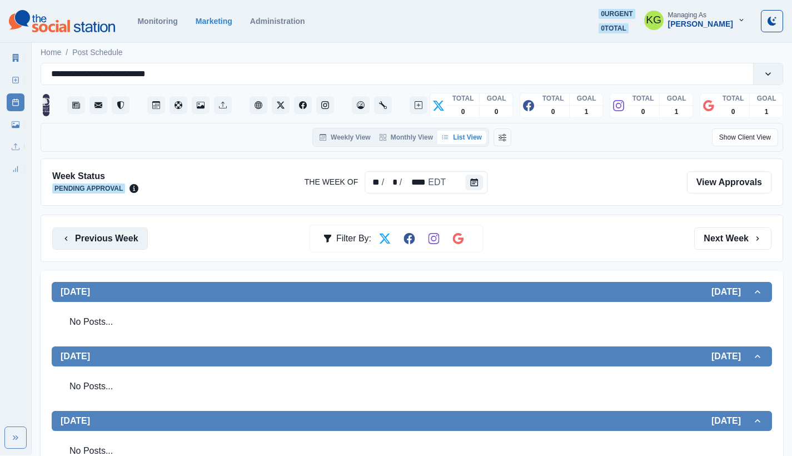
click at [118, 243] on button "Previous Week" at bounding box center [100, 238] width 96 height 22
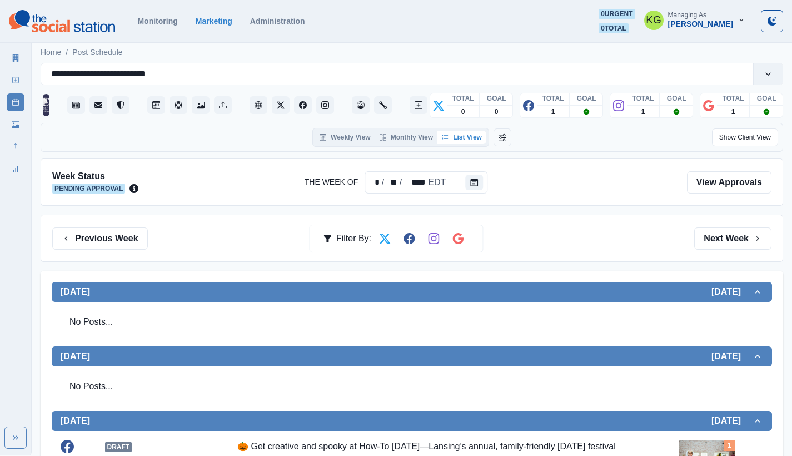
click at [99, 250] on div "Previous Week Filter By: Next Week" at bounding box center [412, 237] width 742 height 47
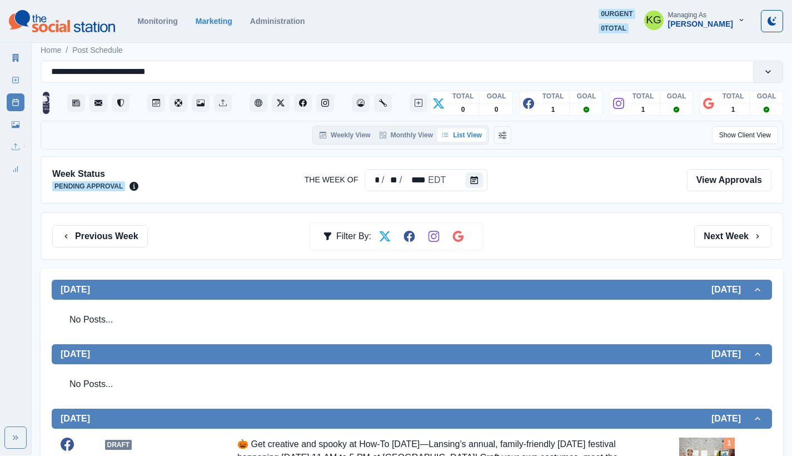
scroll to position [113, 0]
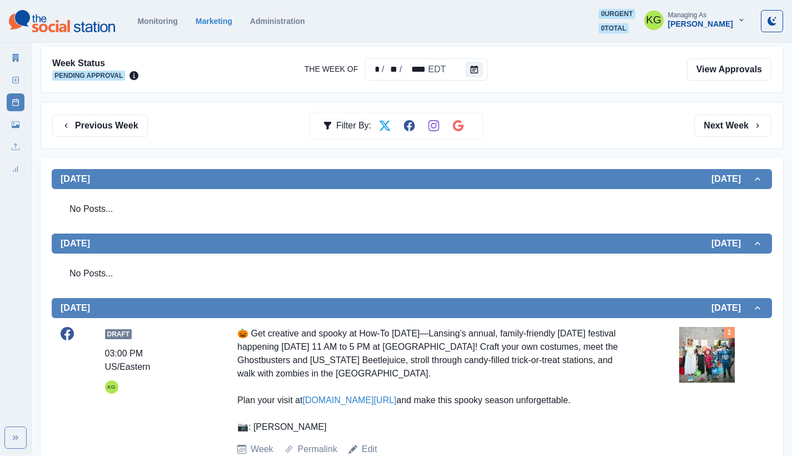
click at [715, 356] on img at bounding box center [707, 355] width 56 height 56
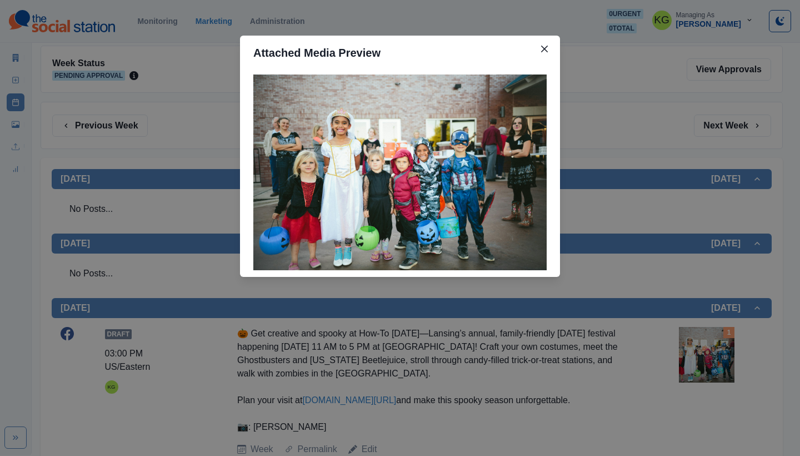
click at [677, 251] on div "Attached Media Preview" at bounding box center [400, 228] width 800 height 456
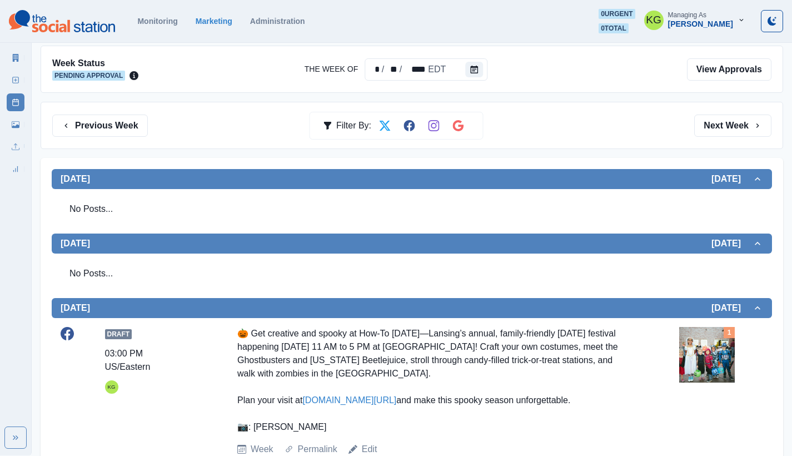
click at [714, 362] on img at bounding box center [707, 355] width 56 height 56
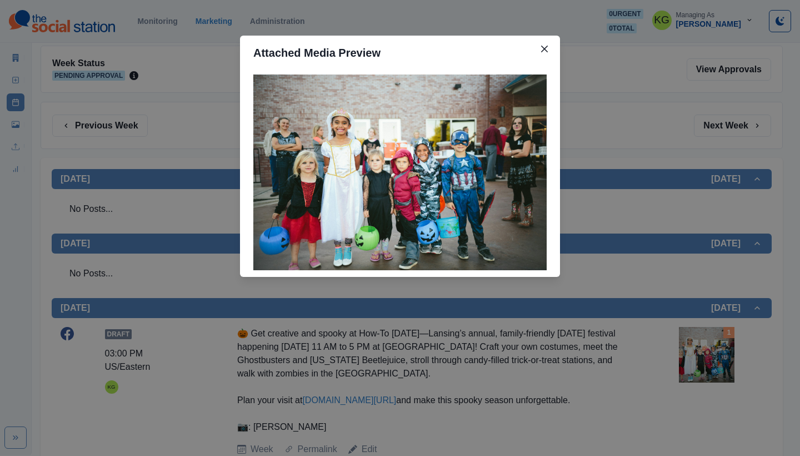
click at [609, 299] on div "Attached Media Preview" at bounding box center [400, 228] width 800 height 456
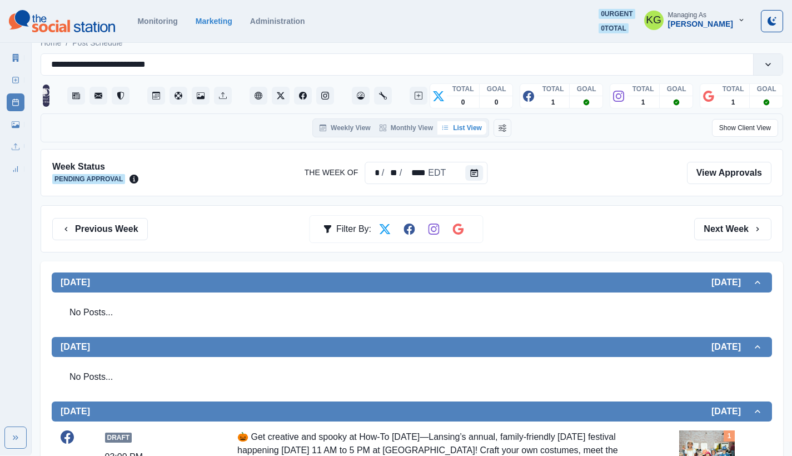
scroll to position [0, 0]
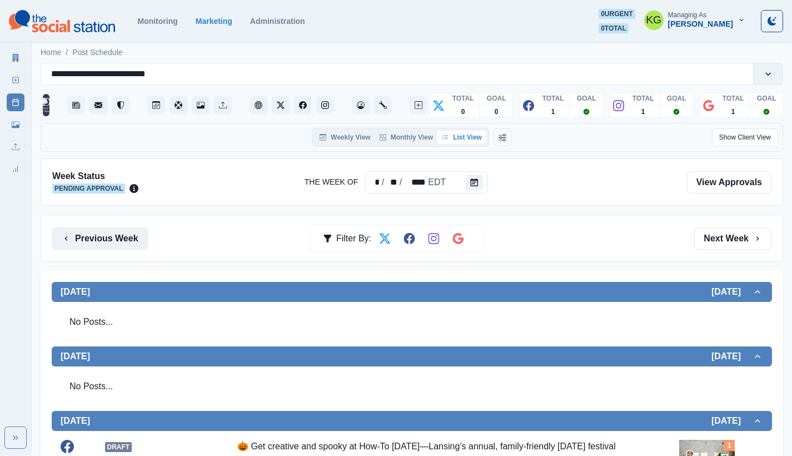
click at [129, 233] on button "Previous Week" at bounding box center [100, 238] width 96 height 22
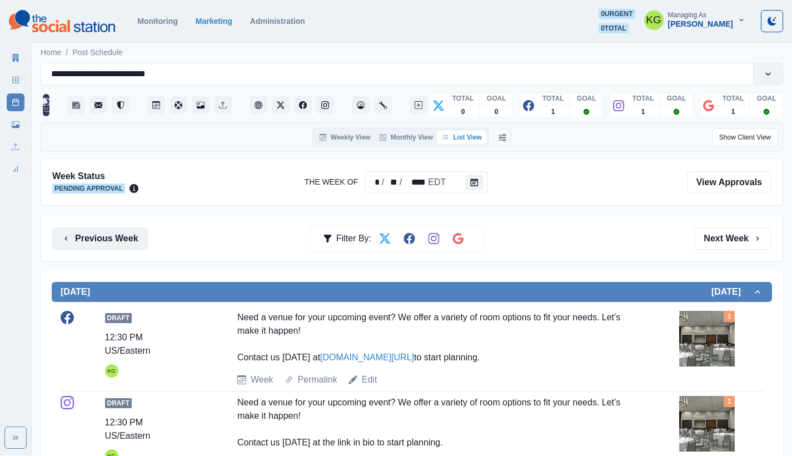
click at [105, 243] on button "Previous Week" at bounding box center [100, 238] width 96 height 22
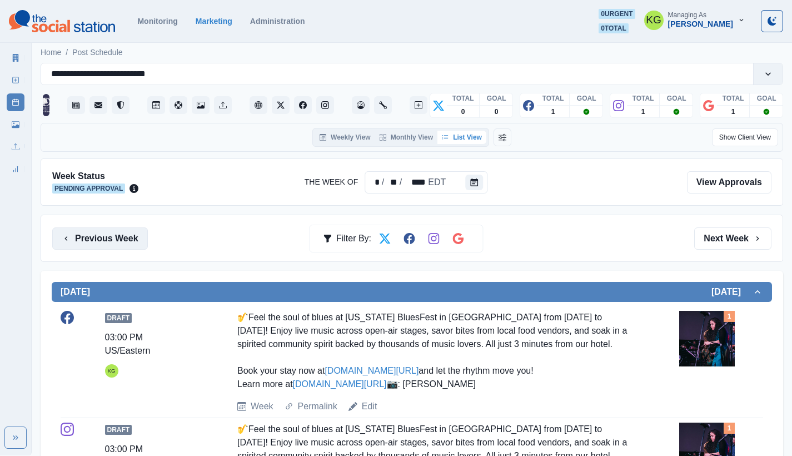
click at [132, 245] on button "Previous Week" at bounding box center [100, 238] width 96 height 22
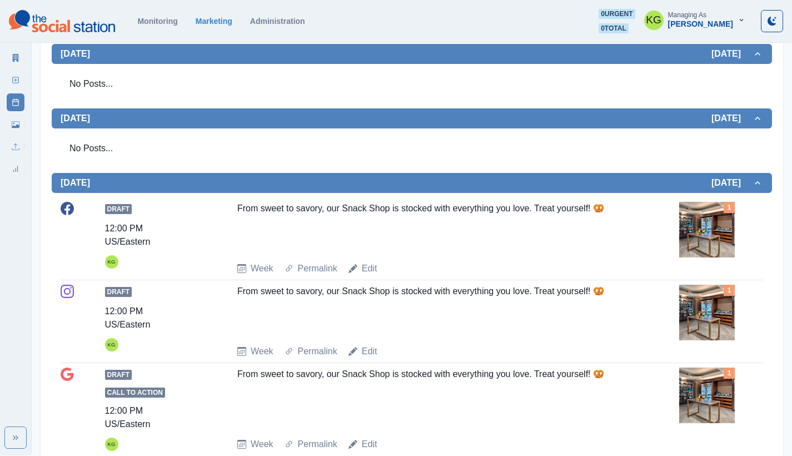
scroll to position [128, 0]
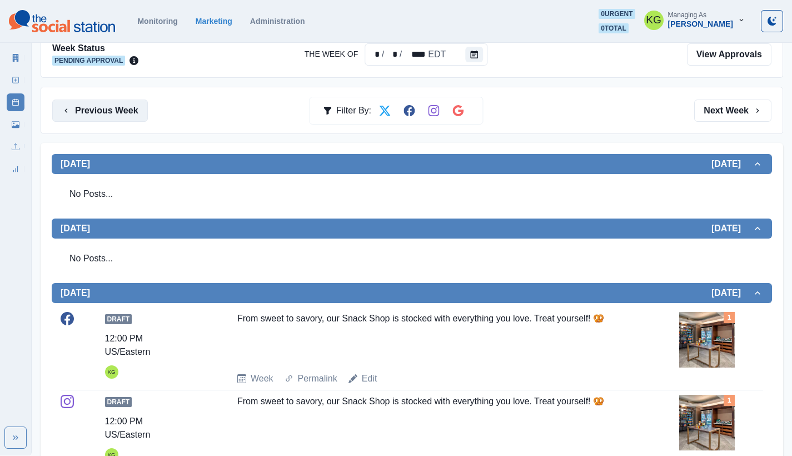
click at [119, 113] on button "Previous Week" at bounding box center [100, 110] width 96 height 22
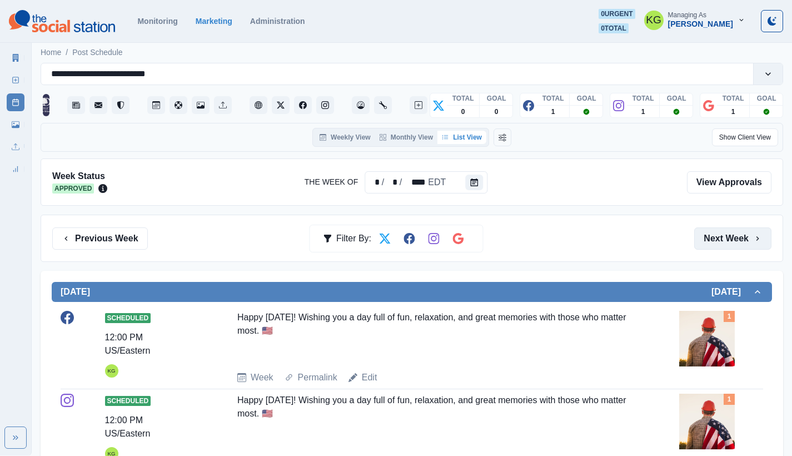
click at [714, 238] on button "Next Week" at bounding box center [732, 238] width 77 height 22
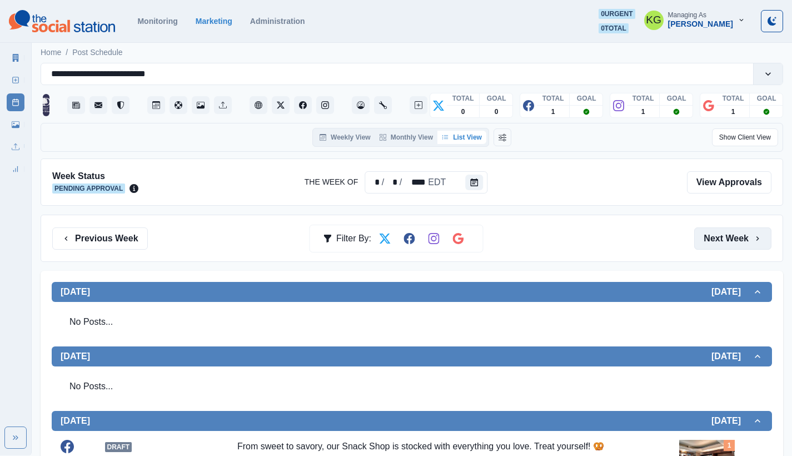
click at [713, 239] on button "Next Week" at bounding box center [732, 238] width 77 height 22
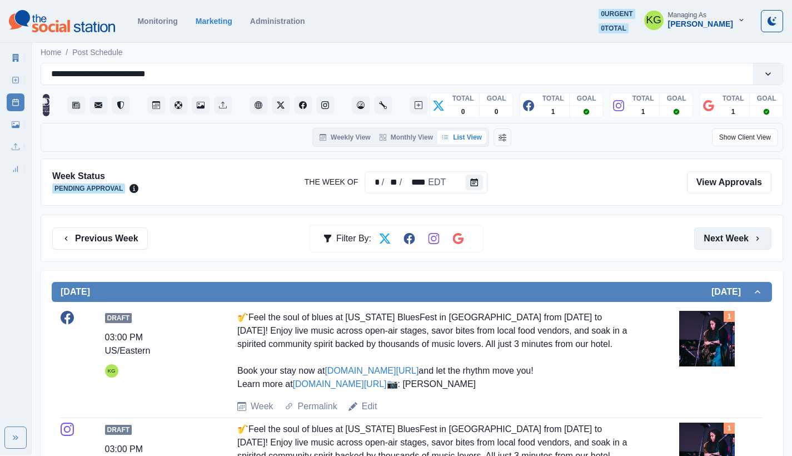
click at [713, 239] on button "Next Week" at bounding box center [732, 238] width 77 height 22
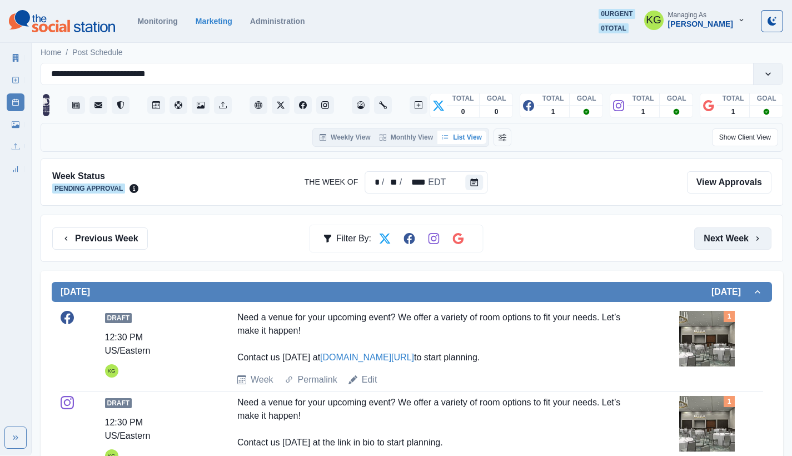
scroll to position [2, 0]
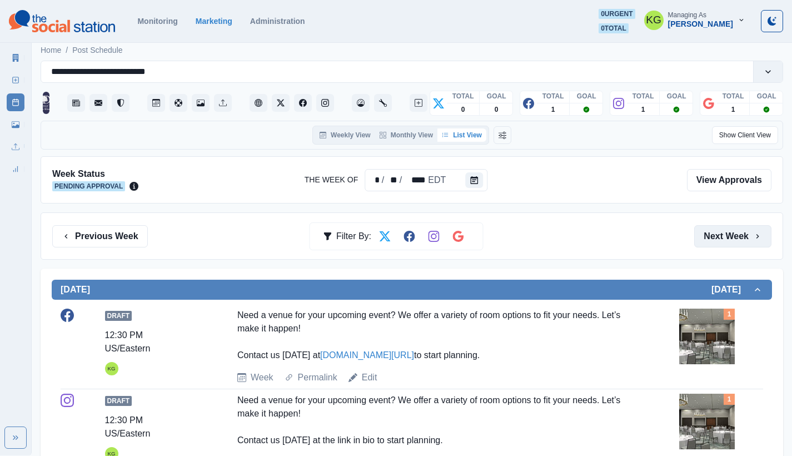
click at [713, 239] on button "Next Week" at bounding box center [732, 236] width 77 height 22
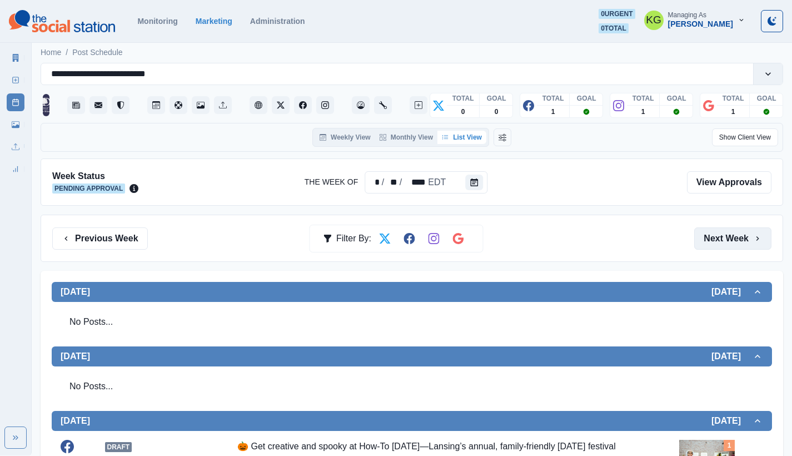
click at [713, 239] on button "Next Week" at bounding box center [732, 238] width 77 height 22
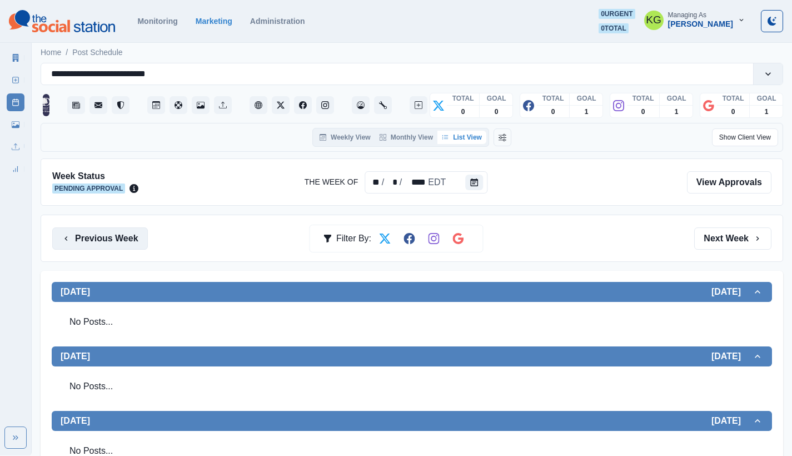
click at [127, 244] on button "Previous Week" at bounding box center [100, 238] width 96 height 22
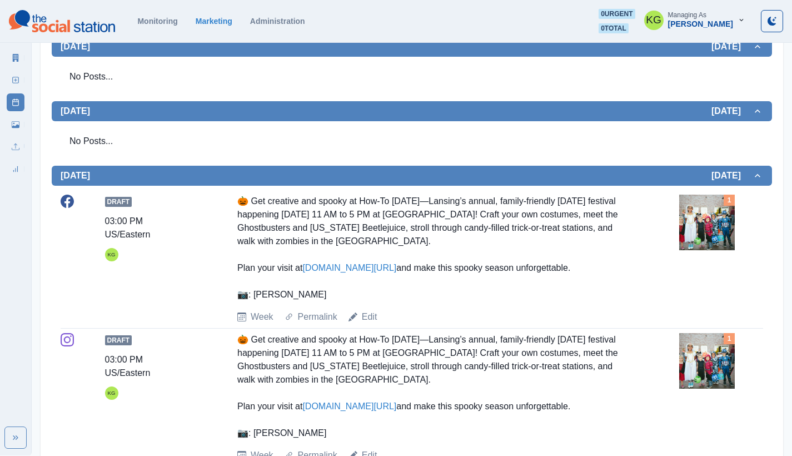
scroll to position [11, 0]
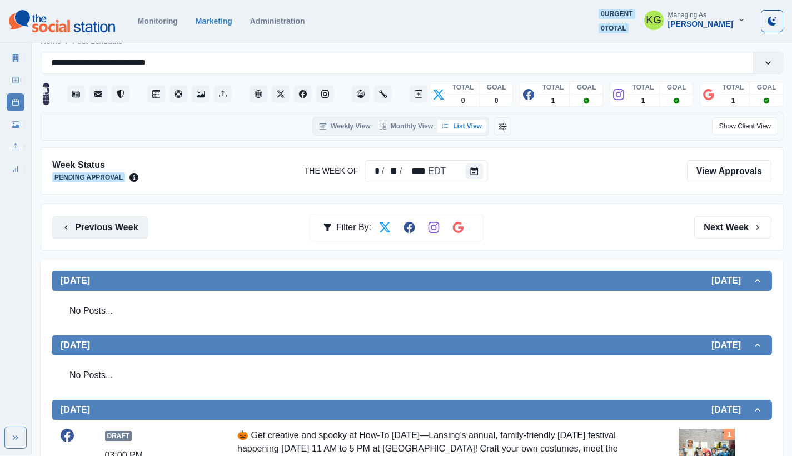
click at [116, 220] on button "Previous Week" at bounding box center [100, 227] width 96 height 22
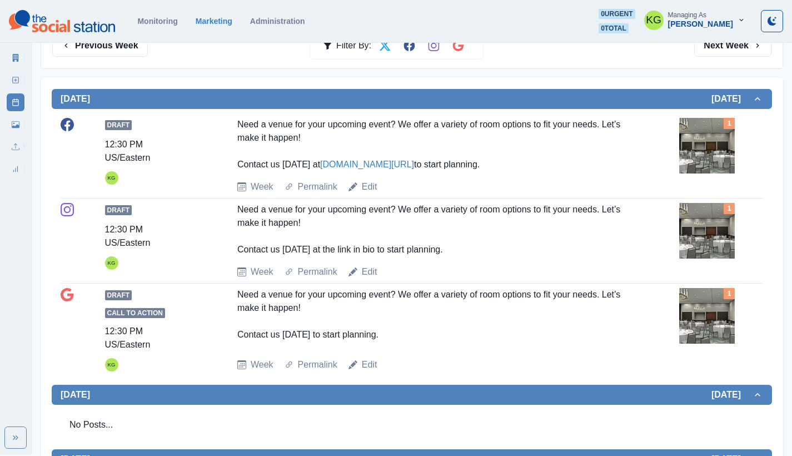
scroll to position [178, 0]
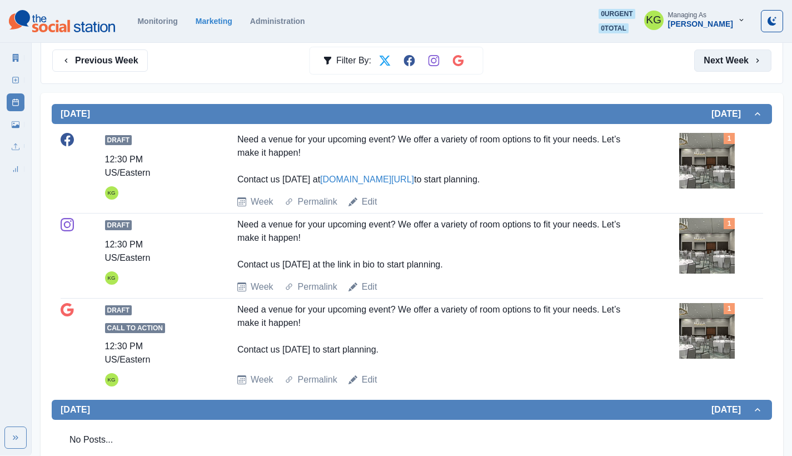
click at [754, 68] on button "Next Week" at bounding box center [732, 60] width 77 height 22
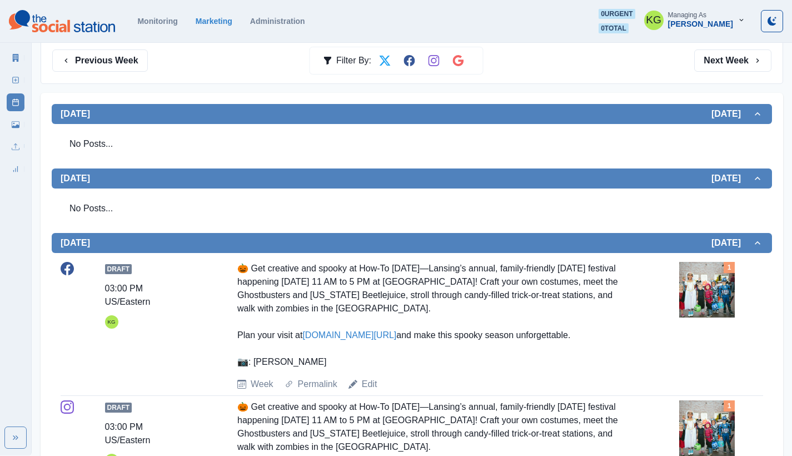
scroll to position [156, 0]
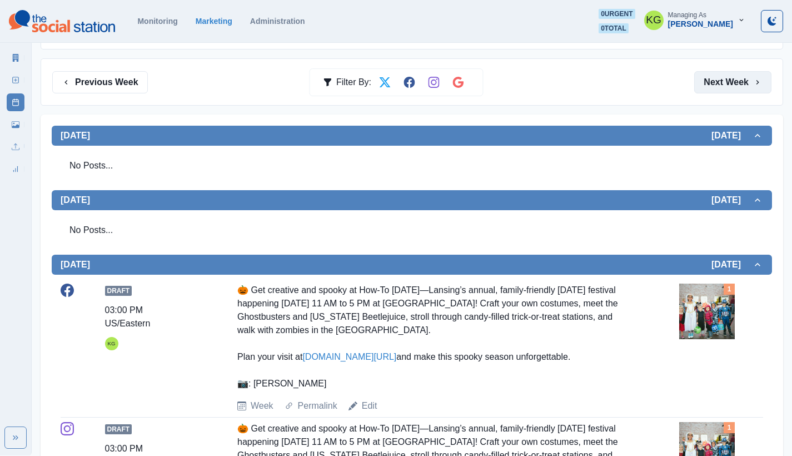
click at [740, 88] on button "Next Week" at bounding box center [732, 82] width 77 height 22
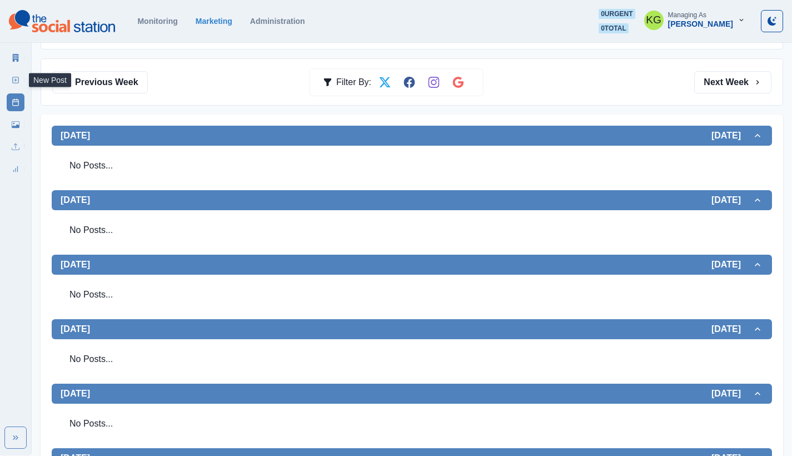
click at [16, 82] on icon at bounding box center [16, 80] width 8 height 8
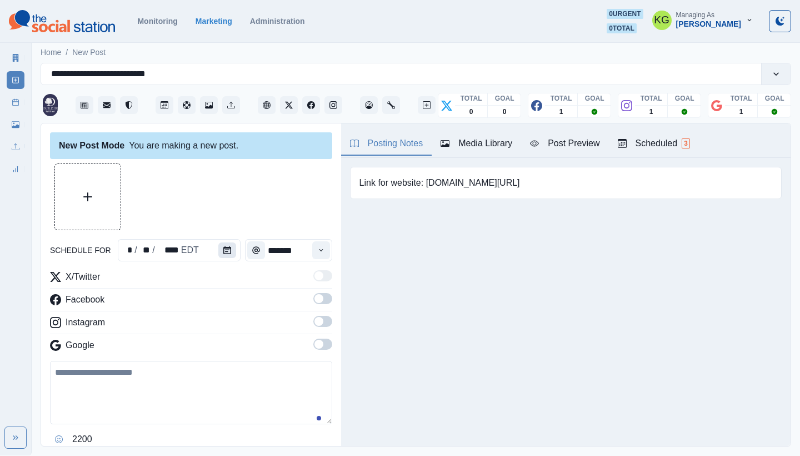
click at [227, 251] on button "Calendar" at bounding box center [227, 250] width 18 height 16
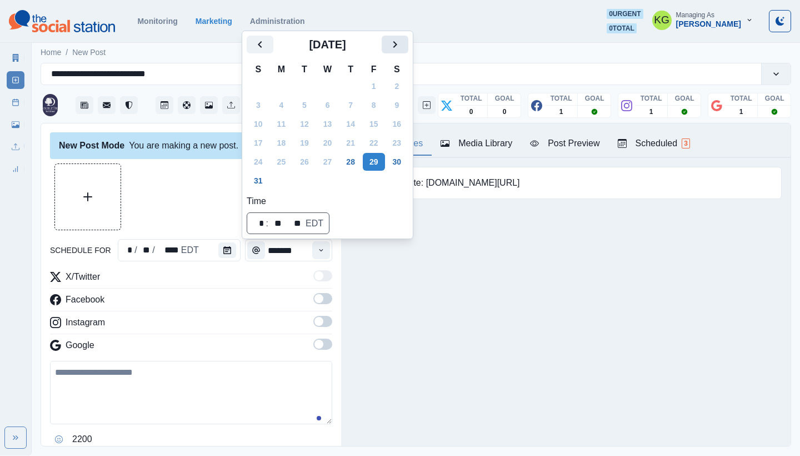
click at [405, 52] on button "Next" at bounding box center [395, 45] width 27 height 18
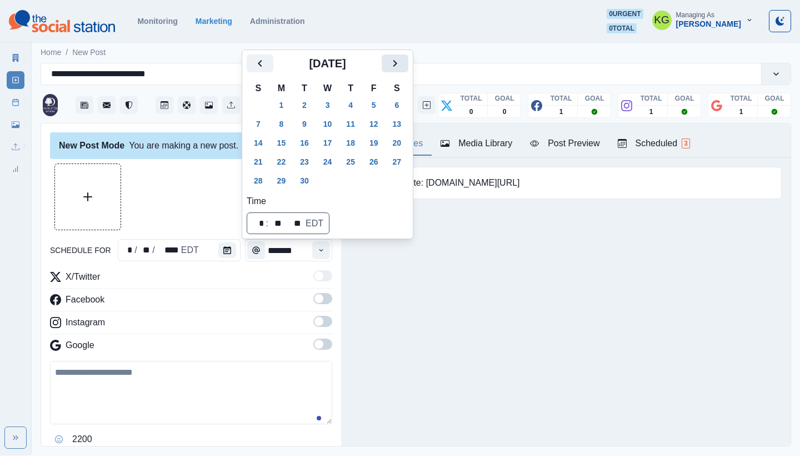
click at [402, 66] on icon "Next" at bounding box center [394, 63] width 13 height 13
click at [333, 125] on button "8" at bounding box center [328, 124] width 22 height 18
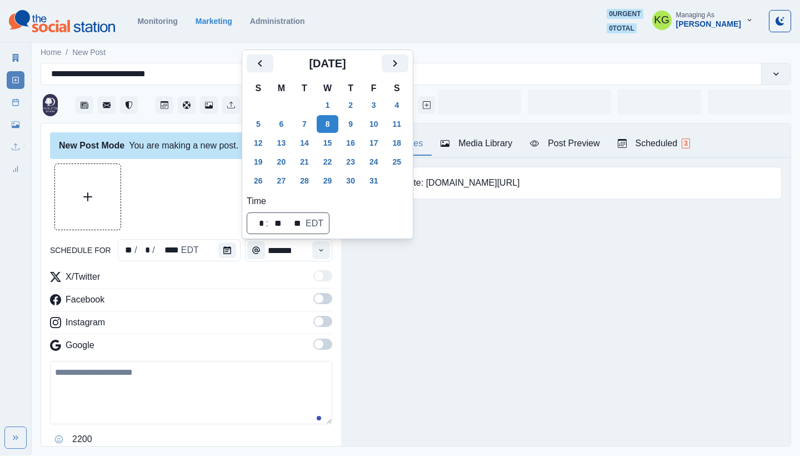
click at [371, 336] on div "Posting Notes Media Library Post Preview Scheduled 3 Link for website: www.bit.…" at bounding box center [565, 284] width 449 height 322
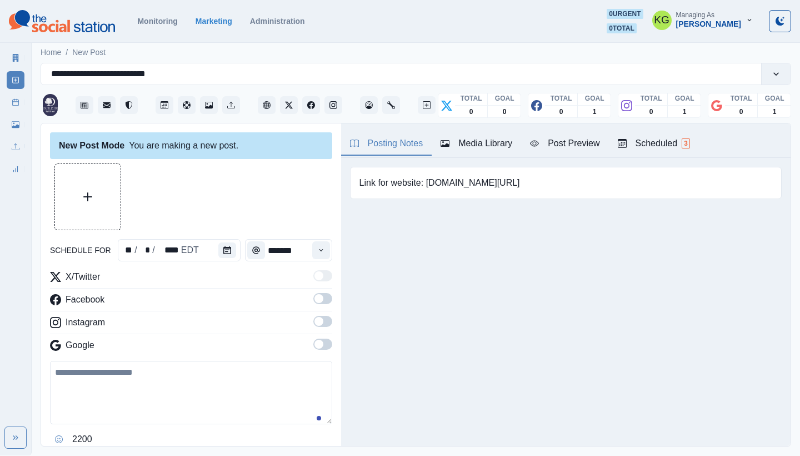
click at [313, 339] on span at bounding box center [322, 343] width 19 height 11
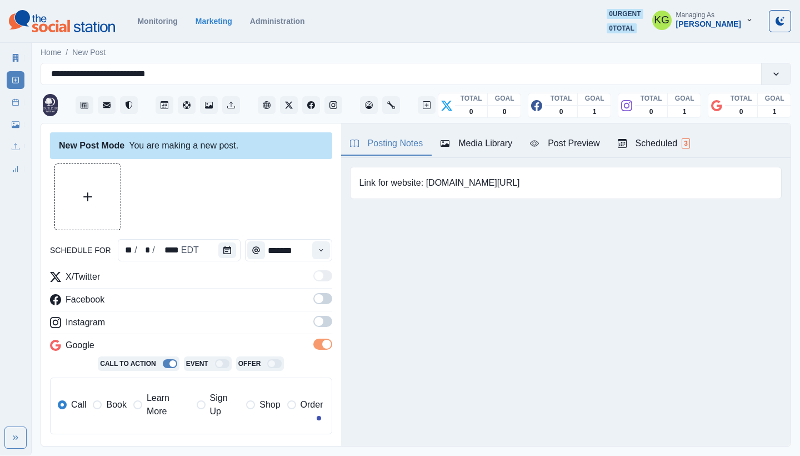
click at [318, 322] on span at bounding box center [322, 321] width 19 height 11
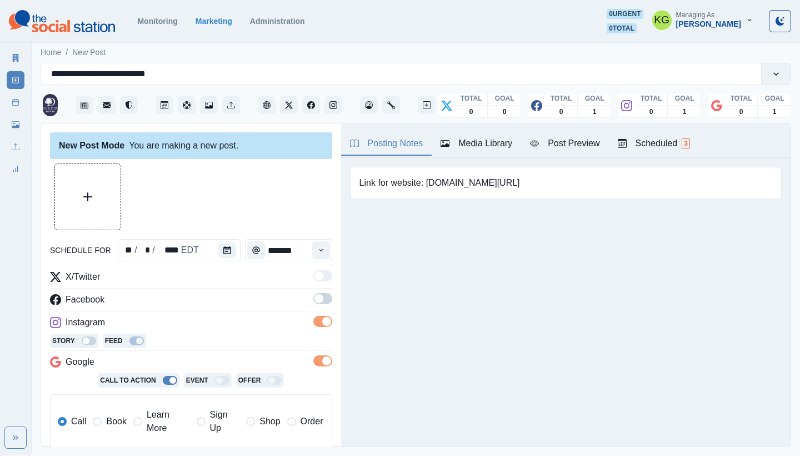
drag, startPoint x: 318, startPoint y: 297, endPoint x: 329, endPoint y: 274, distance: 24.8
click at [318, 297] on span at bounding box center [322, 298] width 19 height 11
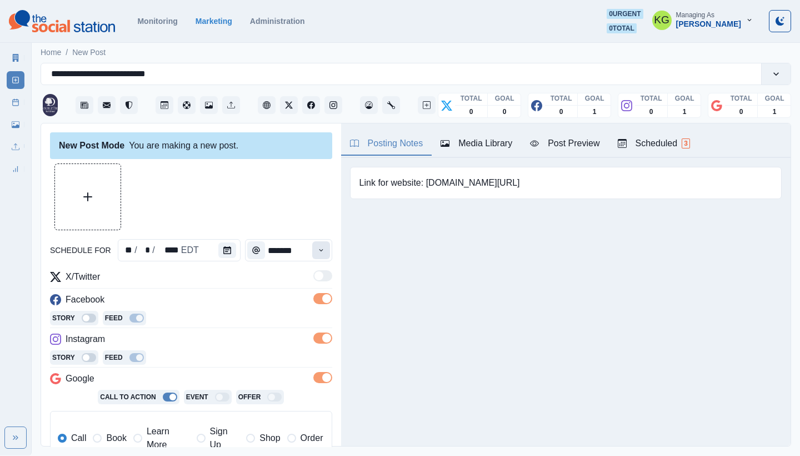
click at [319, 254] on button "Time" at bounding box center [321, 250] width 18 height 18
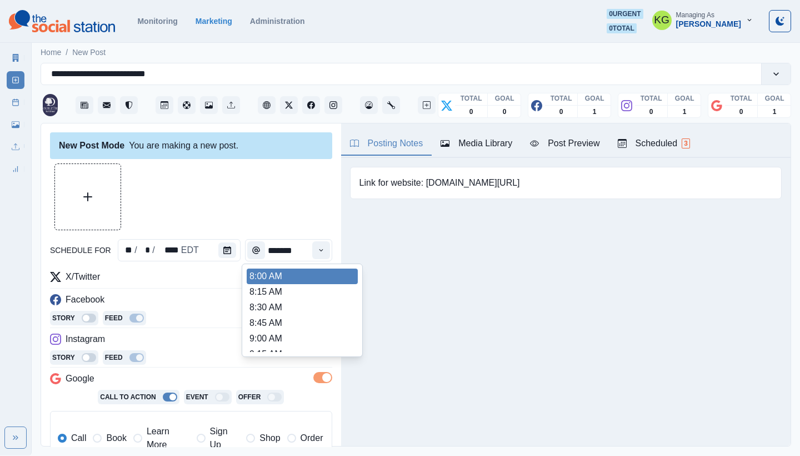
scroll to position [220, 0]
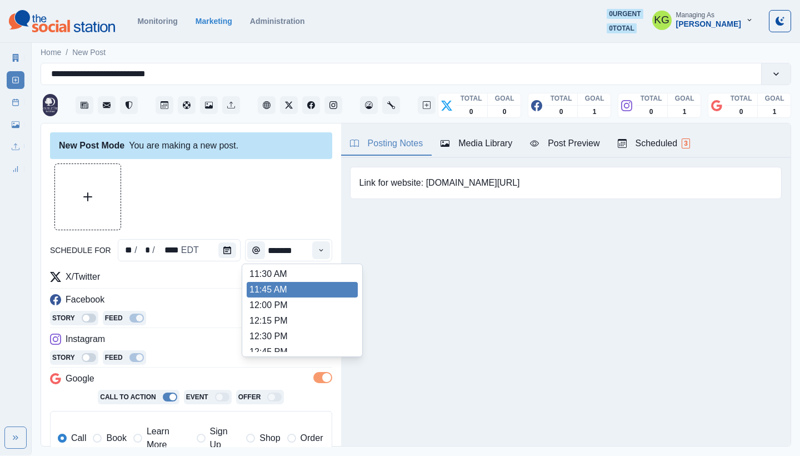
click at [283, 297] on li "11:45 AM" at bounding box center [302, 290] width 111 height 16
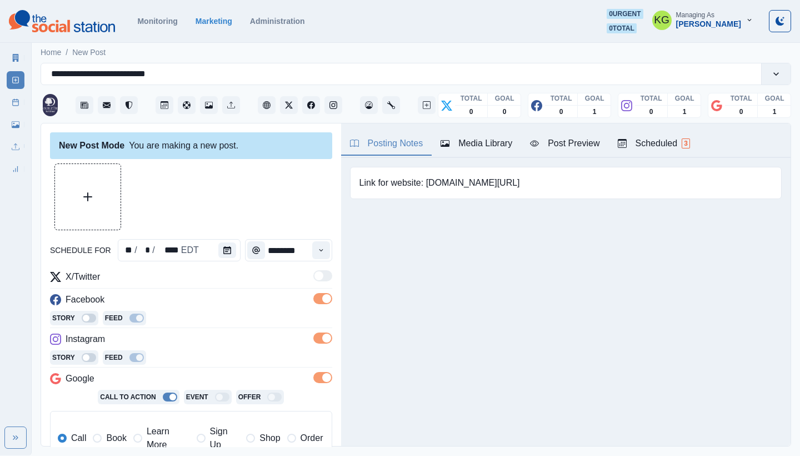
click at [322, 254] on div "Time" at bounding box center [321, 250] width 22 height 22
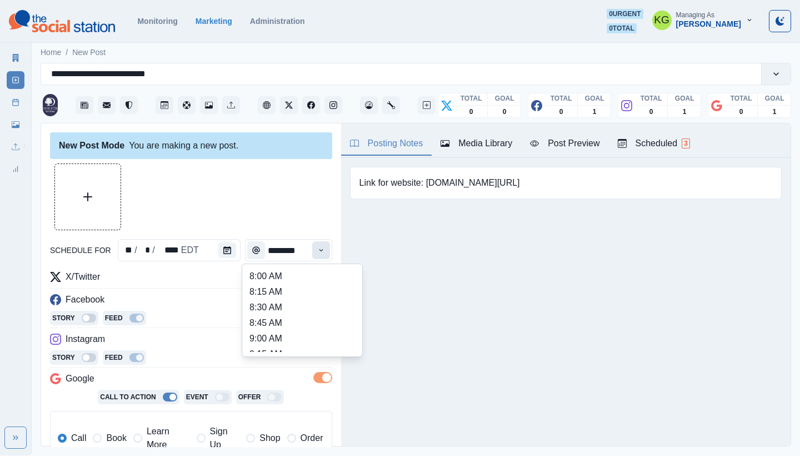
click at [314, 254] on button "Time" at bounding box center [321, 250] width 18 height 18
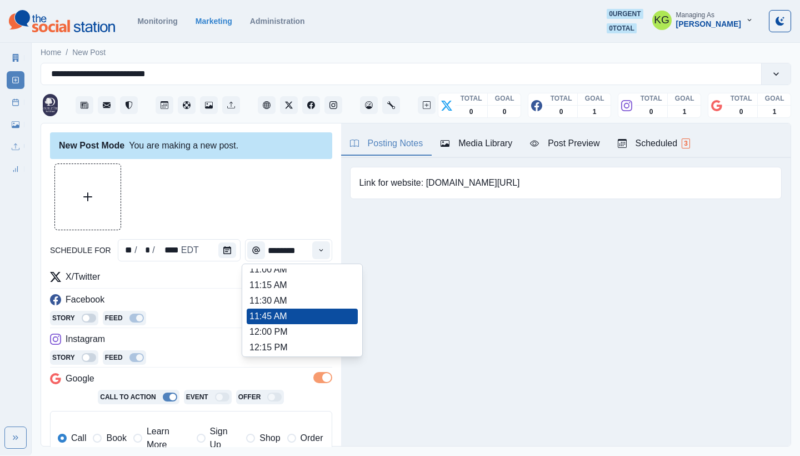
scroll to position [406, 0]
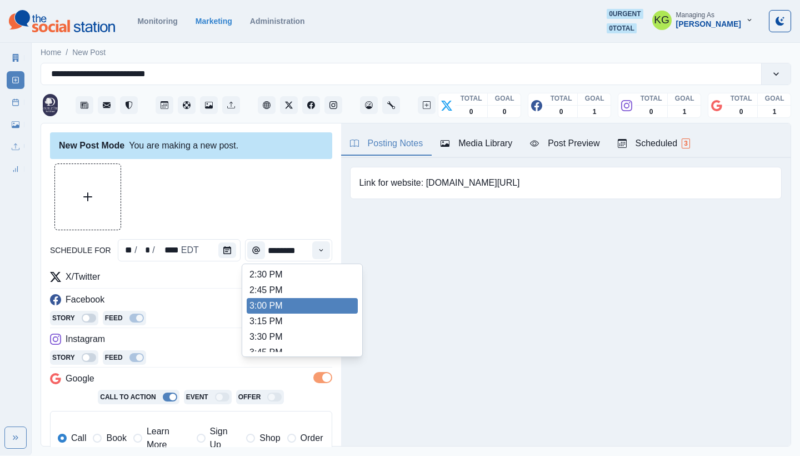
click at [293, 308] on li "3:00 PM" at bounding box center [302, 306] width 111 height 16
type input "*******"
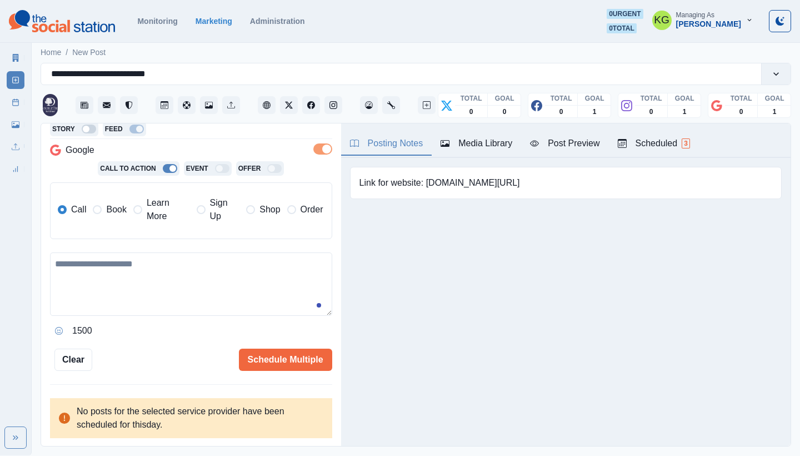
scroll to position [223, 0]
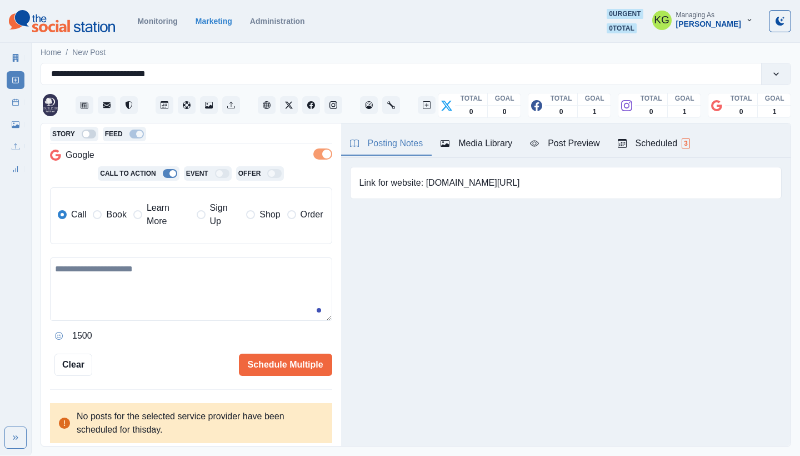
click at [122, 221] on label "Book" at bounding box center [109, 214] width 33 height 27
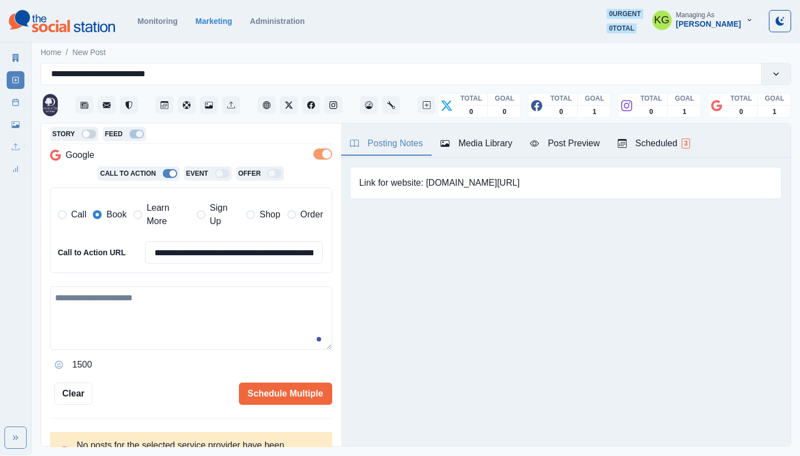
click at [195, 301] on textarea at bounding box center [191, 317] width 282 height 63
paste textarea "**********"
type textarea "**********"
click at [539, 242] on div "Link for website: www.bit.ly/3EGWncd Upload Type Any Image Video Source Any Upl…" at bounding box center [565, 200] width 449 height 84
click at [486, 148] on div "Media Library" at bounding box center [477, 143] width 72 height 13
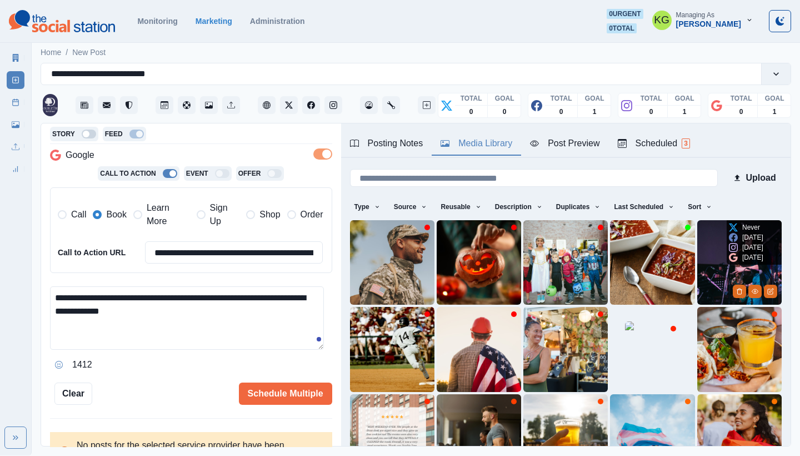
scroll to position [95, 0]
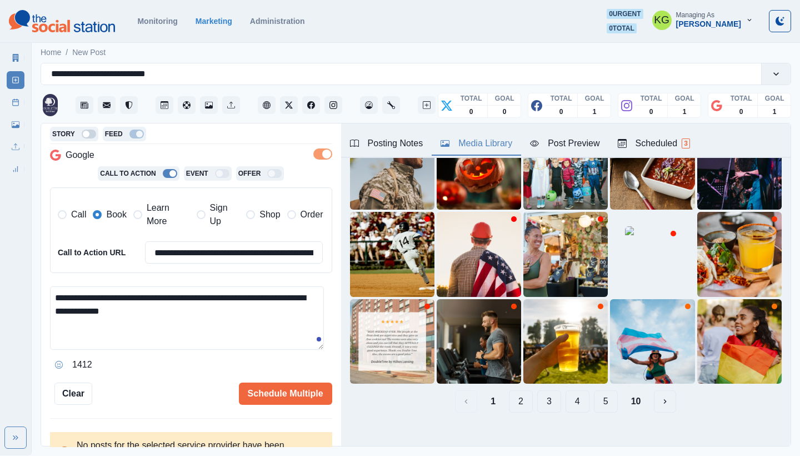
click at [627, 390] on button "10" at bounding box center [636, 401] width 28 height 22
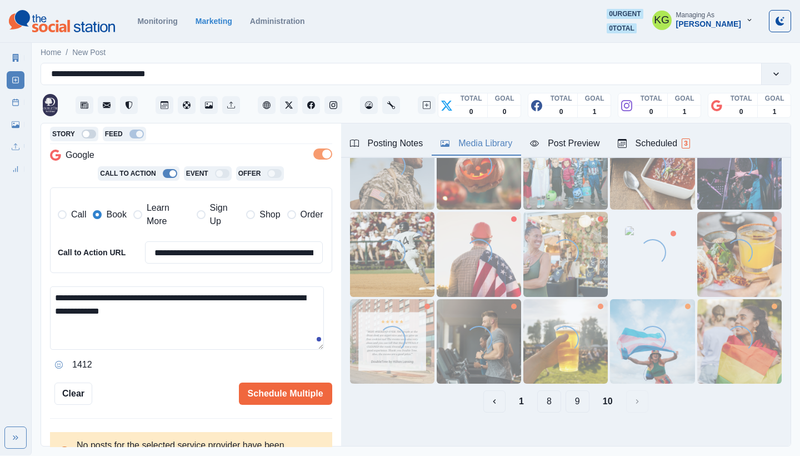
scroll to position [0, 0]
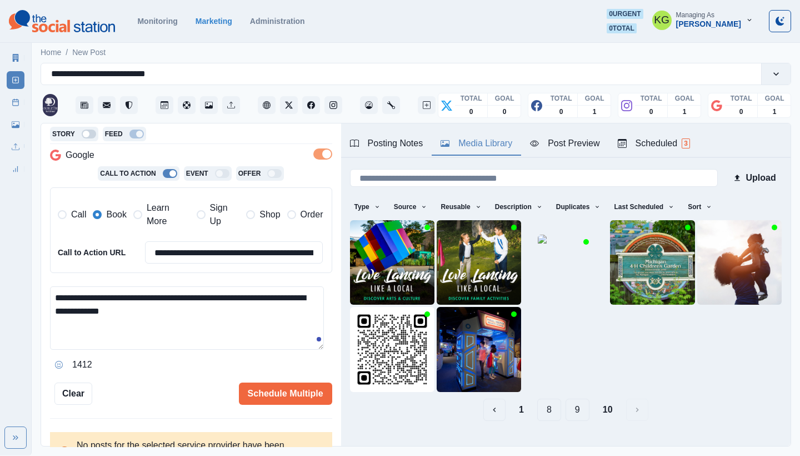
click at [567, 405] on button "9" at bounding box center [577, 409] width 24 height 22
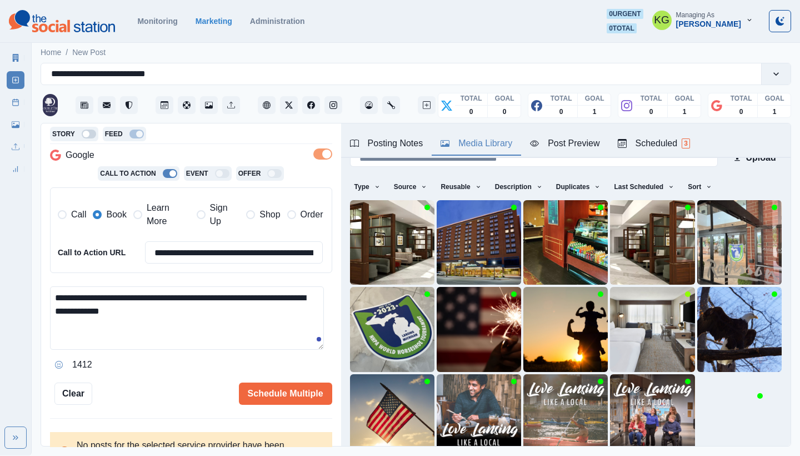
scroll to position [95, 0]
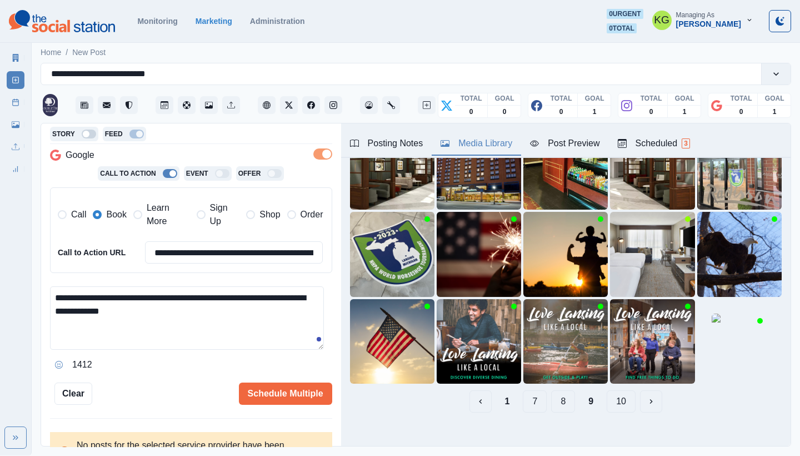
click at [554, 399] on button "8" at bounding box center [563, 401] width 24 height 22
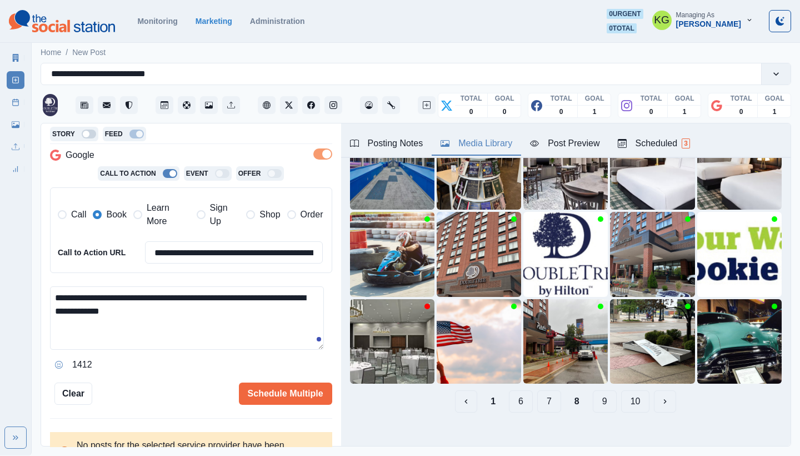
click at [548, 394] on button "7" at bounding box center [549, 401] width 24 height 22
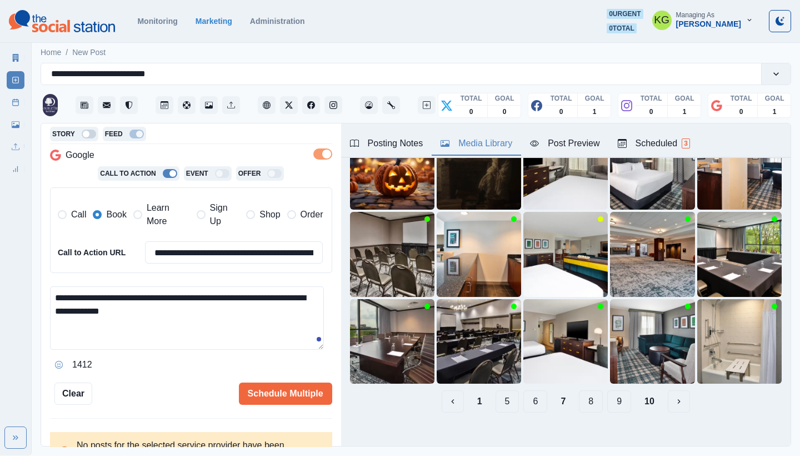
click at [527, 394] on button "6" at bounding box center [535, 401] width 24 height 22
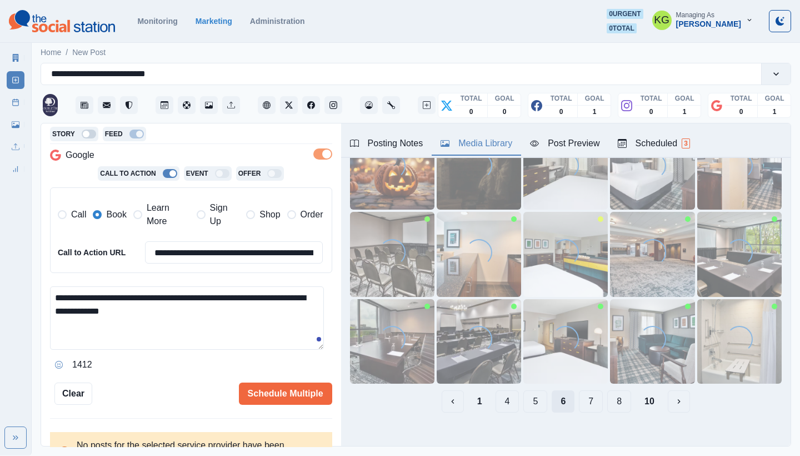
scroll to position [43, 0]
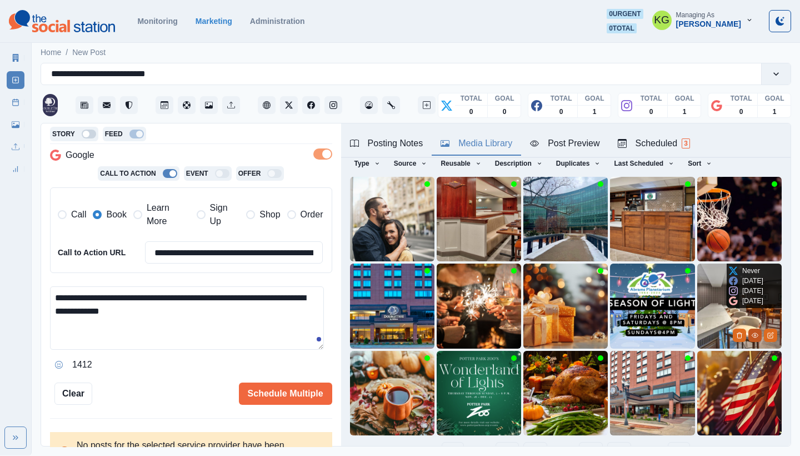
click at [752, 332] on icon "View Media" at bounding box center [755, 335] width 7 height 7
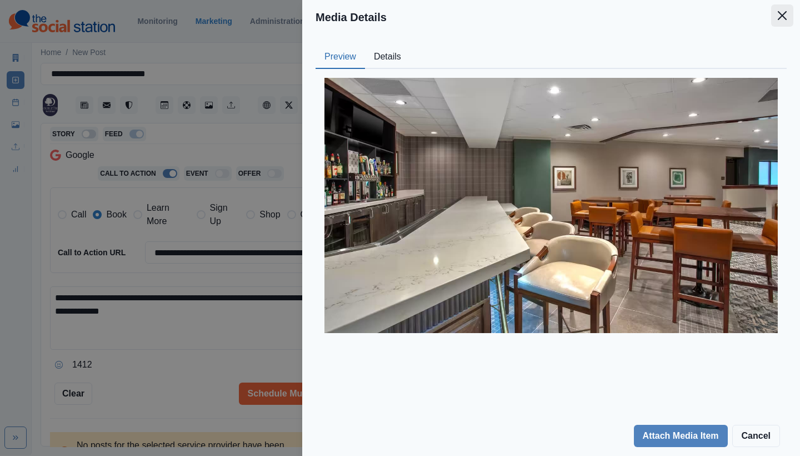
click at [782, 22] on button "Close" at bounding box center [782, 15] width 22 height 22
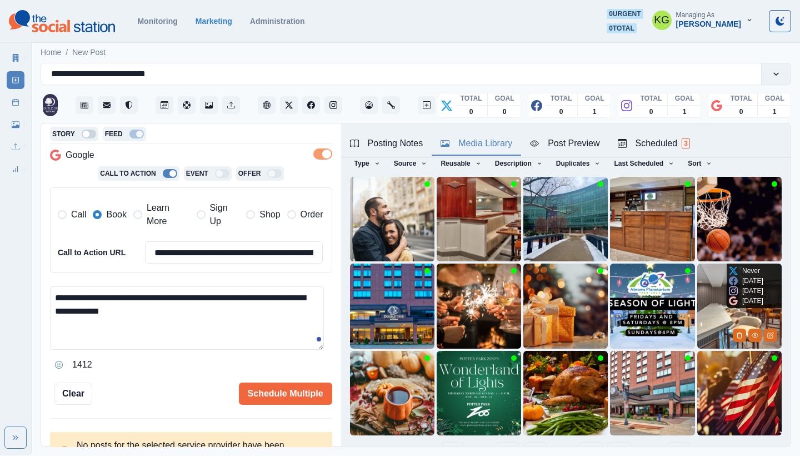
click at [697, 269] on img at bounding box center [739, 305] width 84 height 84
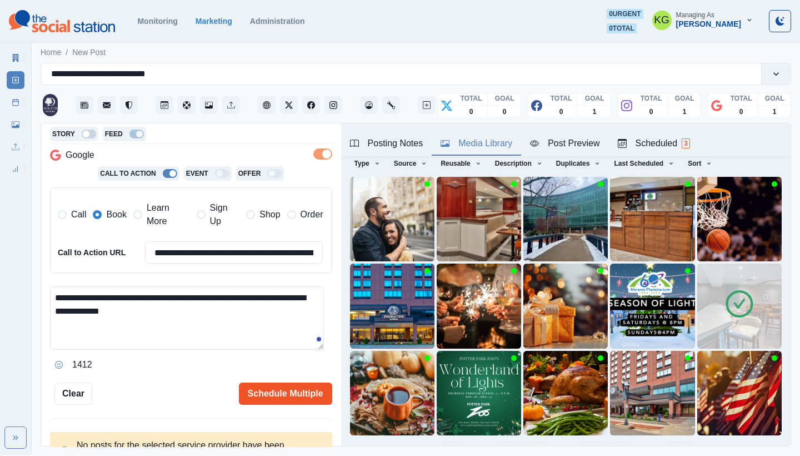
click at [278, 386] on button "Schedule Multiple" at bounding box center [285, 393] width 93 height 22
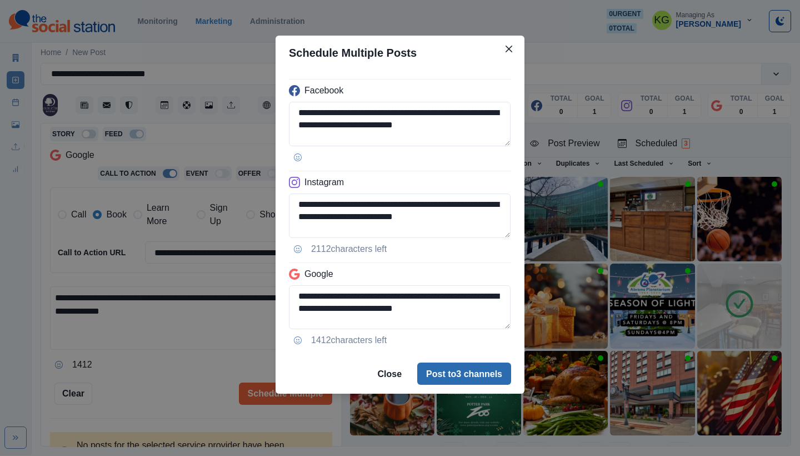
click at [458, 367] on button "Post to 3 channels" at bounding box center [464, 373] width 94 height 22
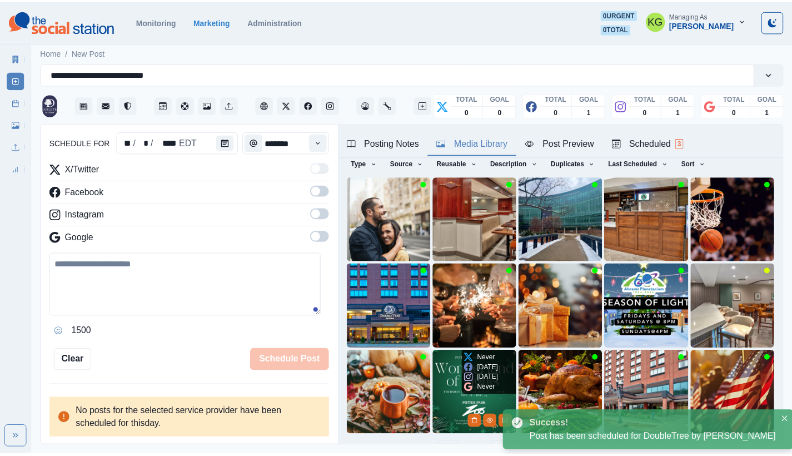
scroll to position [68, 0]
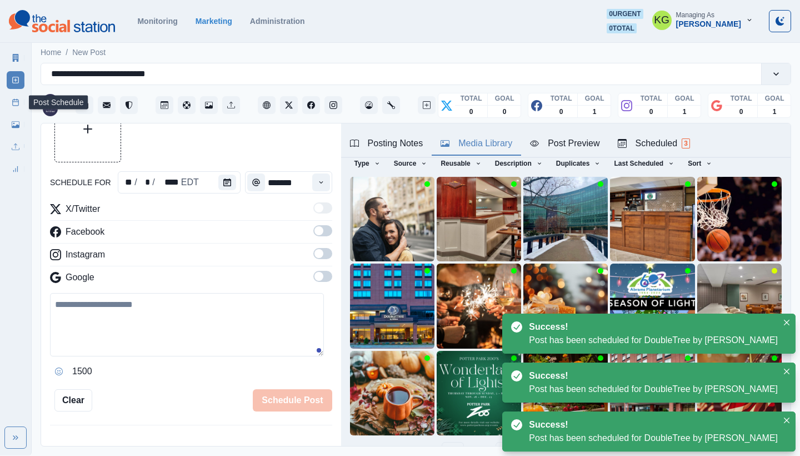
click at [21, 99] on link "Post Schedule" at bounding box center [16, 102] width 18 height 18
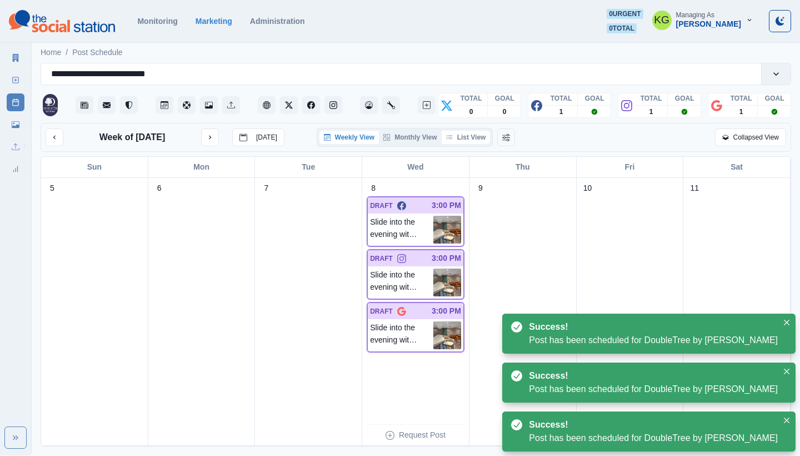
click at [464, 137] on button "List View" at bounding box center [466, 137] width 49 height 13
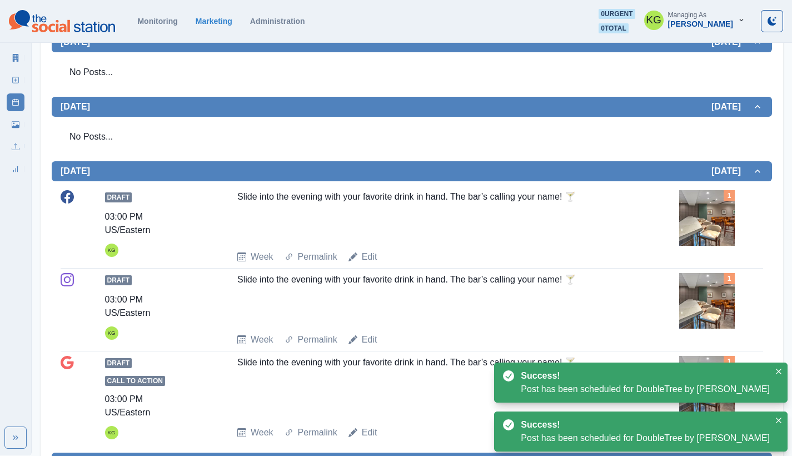
scroll to position [158, 0]
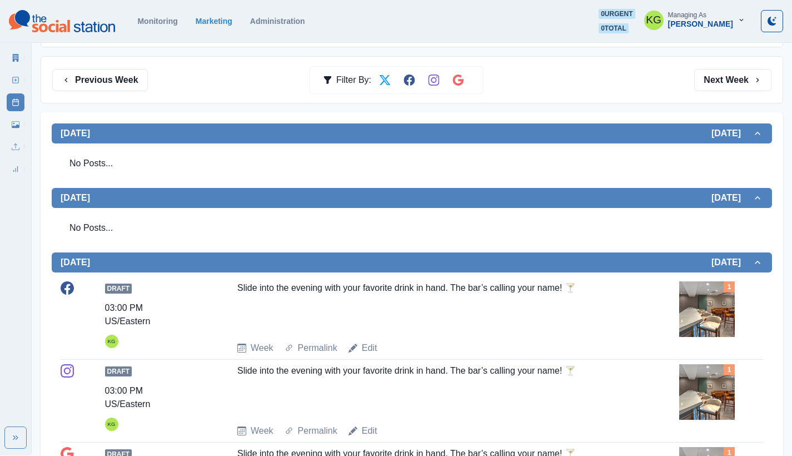
click at [174, 95] on div "Previous Week Filter By: Next Week" at bounding box center [412, 79] width 742 height 47
click at [140, 84] on button "Previous Week" at bounding box center [100, 80] width 96 height 22
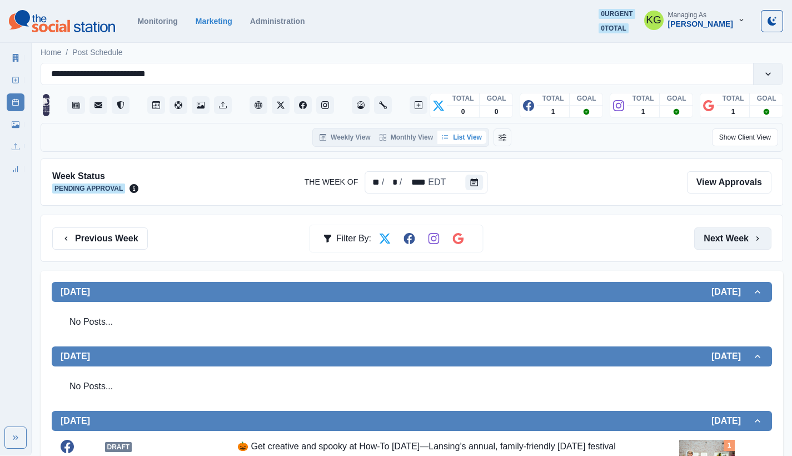
click at [746, 232] on button "Next Week" at bounding box center [732, 238] width 77 height 22
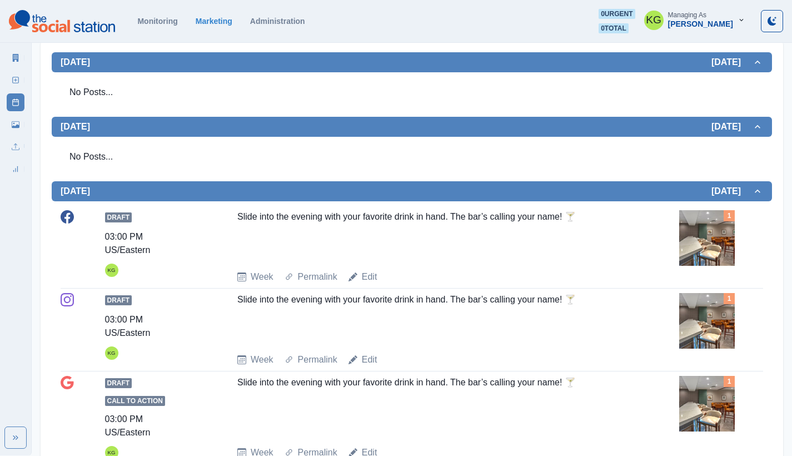
scroll to position [7, 0]
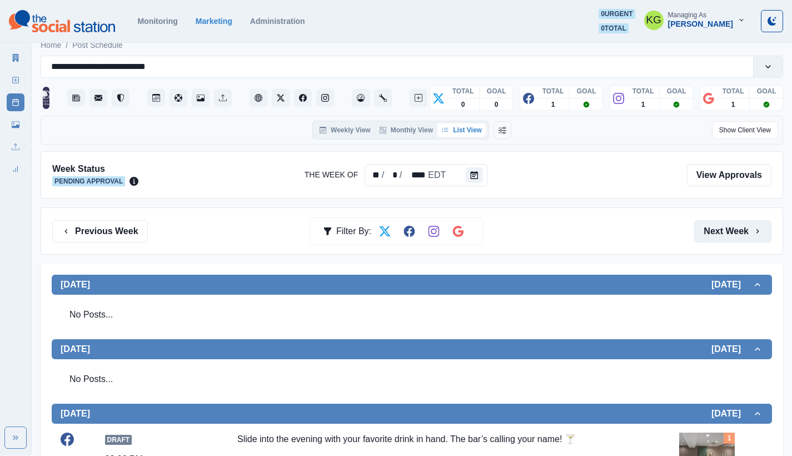
click at [737, 226] on button "Next Week" at bounding box center [732, 231] width 77 height 22
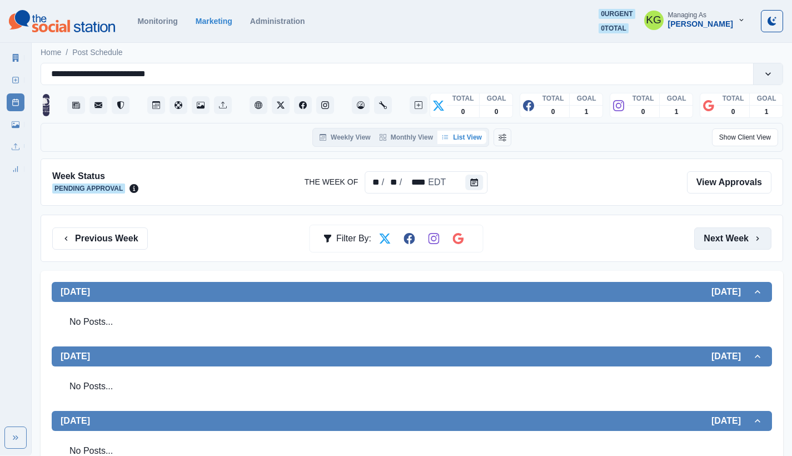
click at [737, 248] on button "Next Week" at bounding box center [732, 238] width 77 height 22
click at [106, 235] on button "Previous Week" at bounding box center [100, 238] width 96 height 22
click at [14, 73] on link "New Post" at bounding box center [16, 80] width 18 height 18
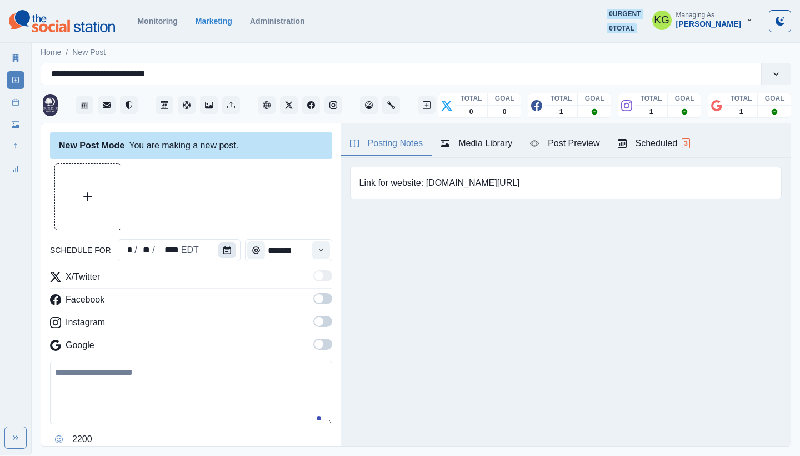
click at [222, 246] on button "Calendar" at bounding box center [227, 250] width 18 height 16
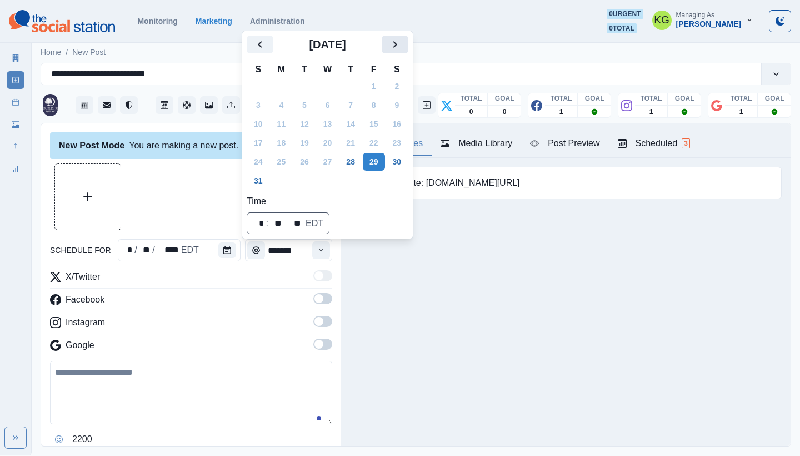
click at [402, 44] on icon "Next" at bounding box center [394, 44] width 13 height 13
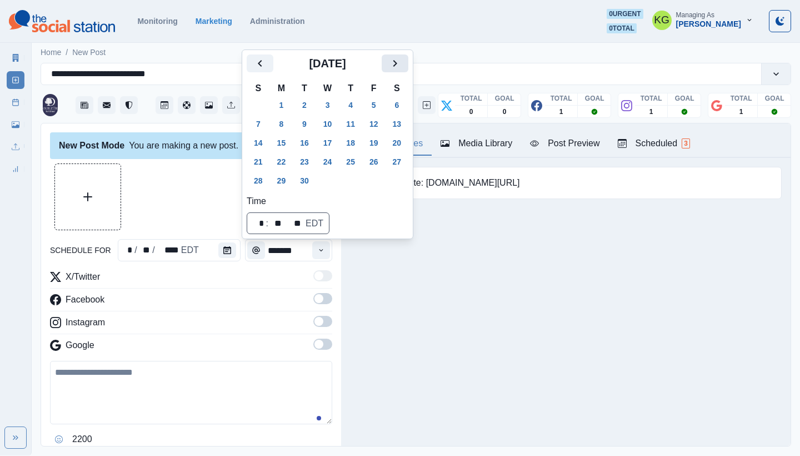
click at [402, 64] on icon "Next" at bounding box center [394, 63] width 13 height 13
click at [331, 159] on button "22" at bounding box center [328, 162] width 22 height 18
click at [313, 341] on span at bounding box center [322, 343] width 19 height 11
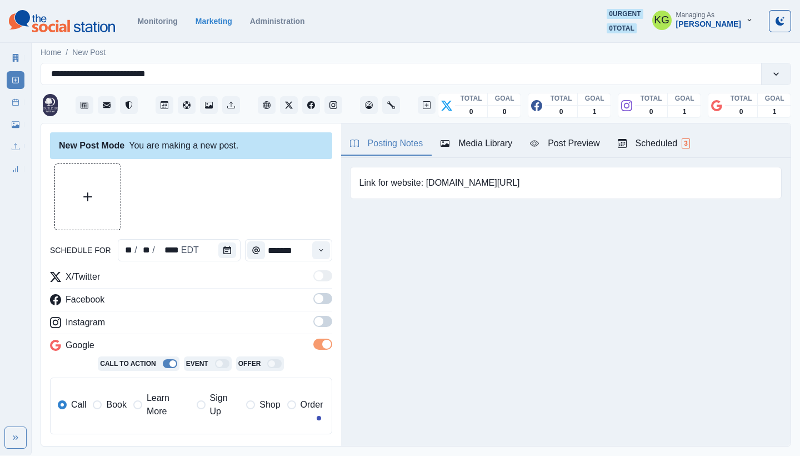
click at [314, 319] on span at bounding box center [318, 321] width 9 height 9
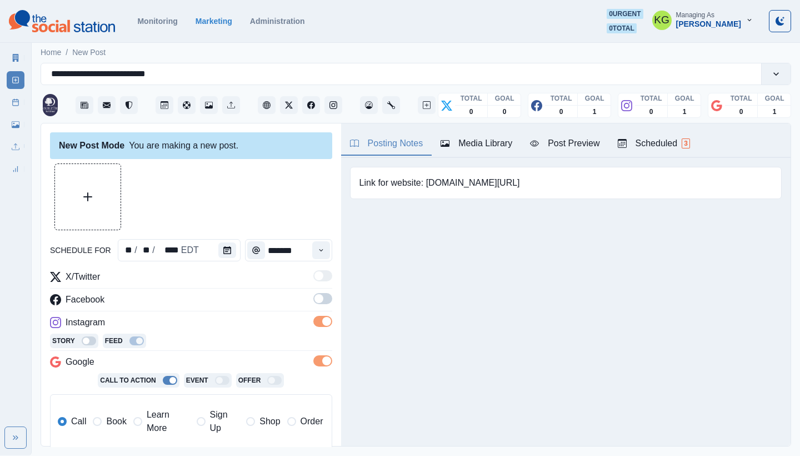
drag, startPoint x: 314, startPoint y: 298, endPoint x: 328, endPoint y: 277, distance: 25.4
click at [315, 298] on span at bounding box center [322, 298] width 19 height 11
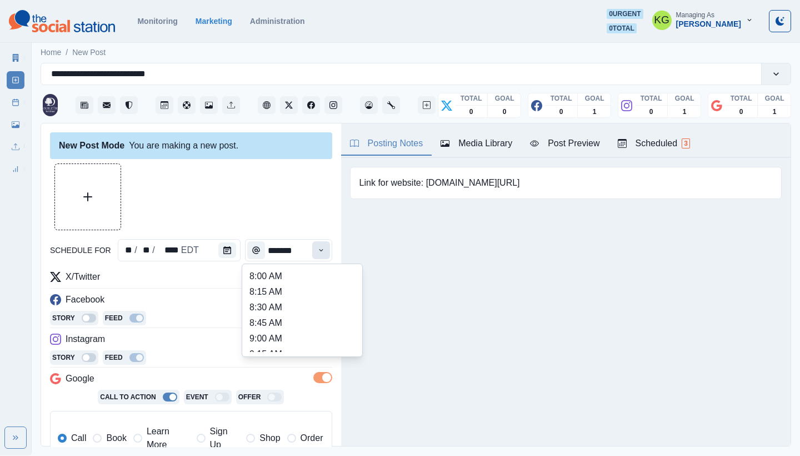
click at [321, 254] on button "Time" at bounding box center [321, 250] width 18 height 18
click at [288, 339] on li "11:00 AM" at bounding box center [302, 341] width 111 height 16
type input "********"
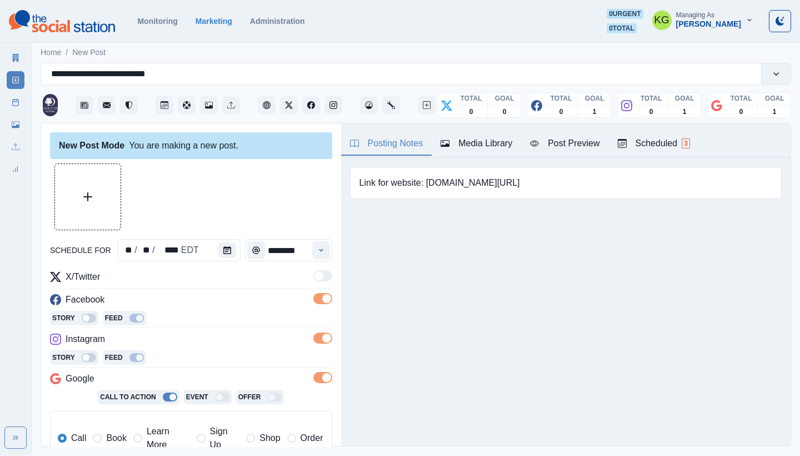
click at [104, 447] on main "**********" at bounding box center [416, 247] width 768 height 415
click at [108, 437] on span "Book" at bounding box center [116, 437] width 20 height 13
click at [495, 141] on div "Media Library" at bounding box center [477, 143] width 72 height 13
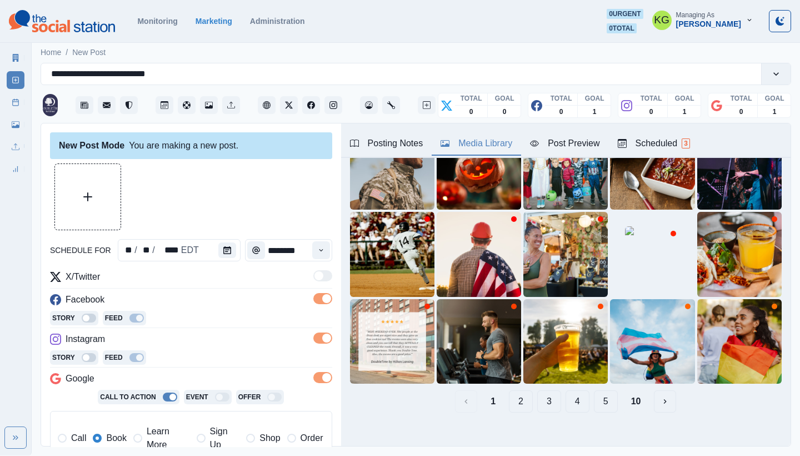
click at [624, 390] on button "10" at bounding box center [636, 401] width 28 height 22
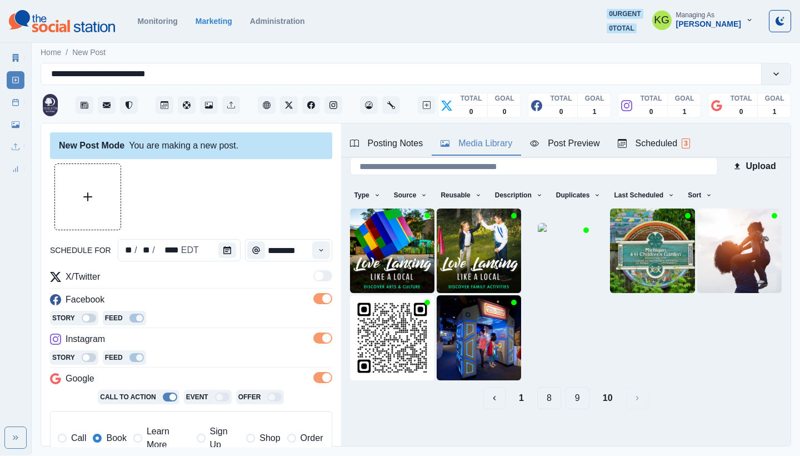
click at [572, 389] on button "9" at bounding box center [577, 398] width 24 height 22
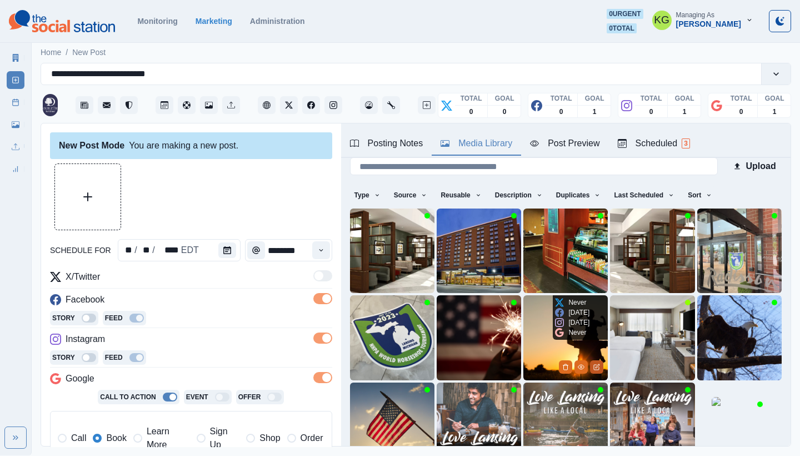
scroll to position [95, 0]
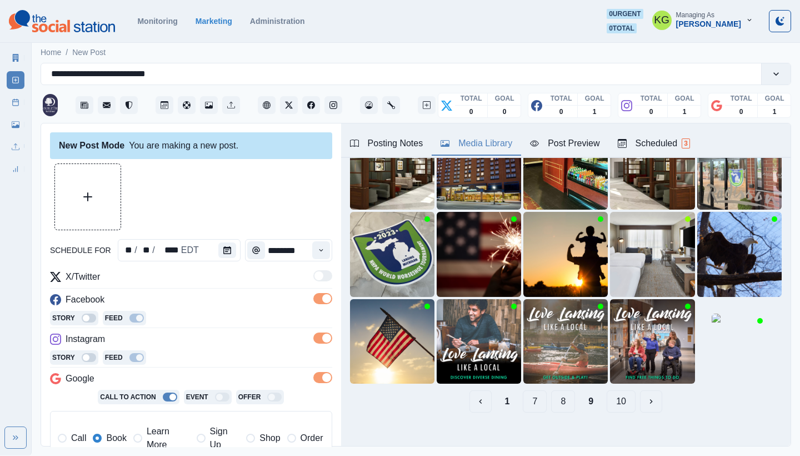
click at [556, 395] on button "8" at bounding box center [563, 401] width 24 height 22
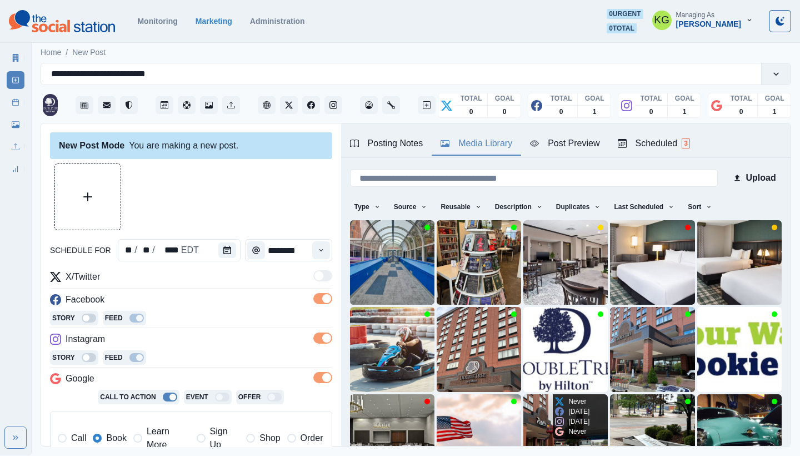
scroll to position [92, 0]
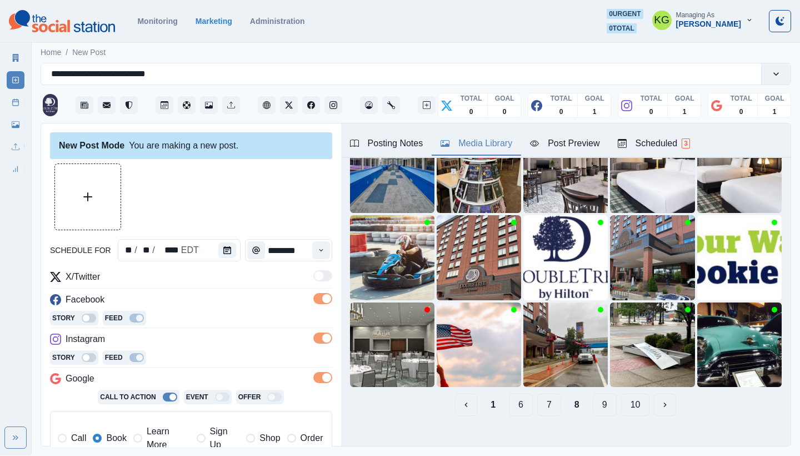
click at [547, 398] on button "7" at bounding box center [549, 404] width 24 height 22
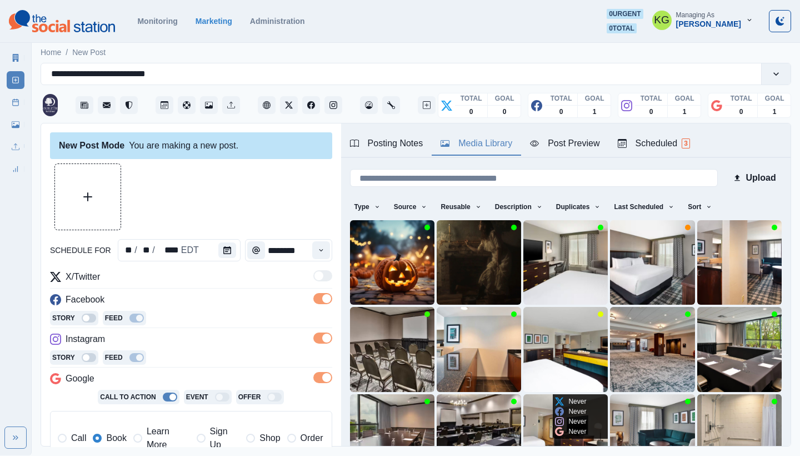
scroll to position [95, 0]
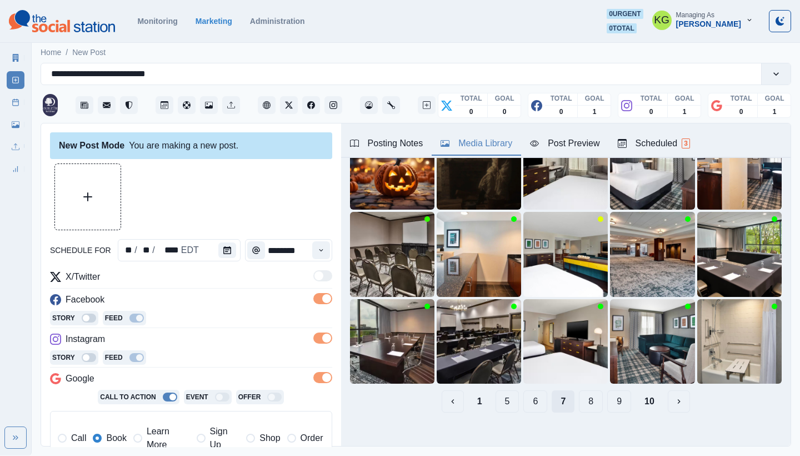
click at [552, 396] on button "7" at bounding box center [563, 401] width 23 height 22
click at [523, 396] on button "6" at bounding box center [535, 401] width 24 height 22
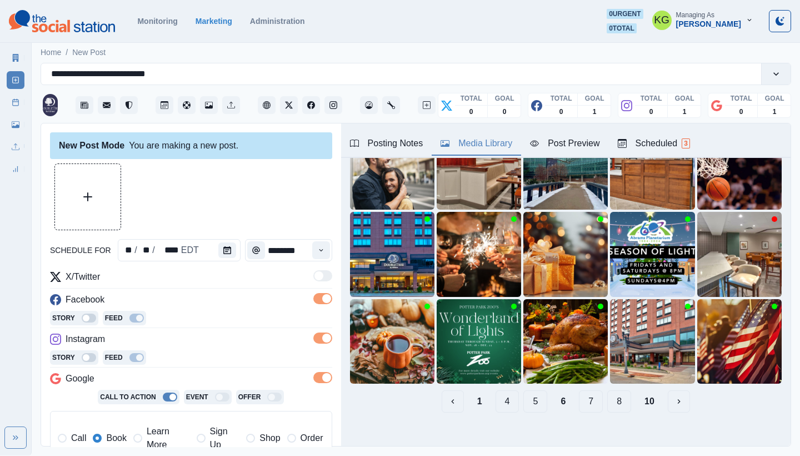
click at [523, 394] on button "5" at bounding box center [535, 401] width 24 height 22
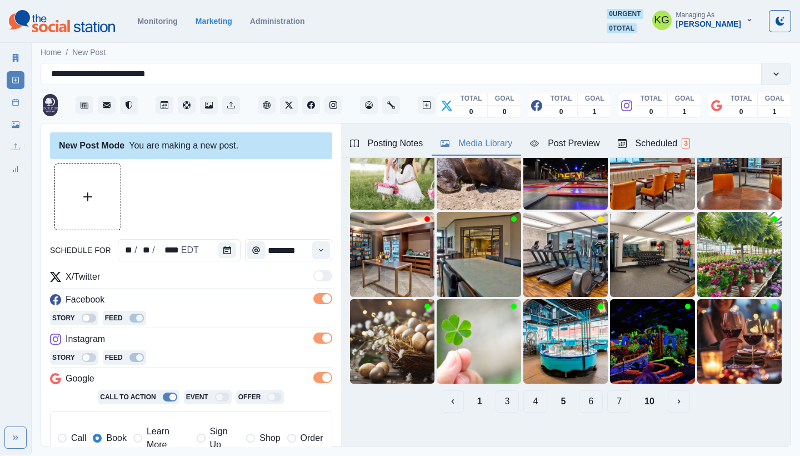
scroll to position [43, 0]
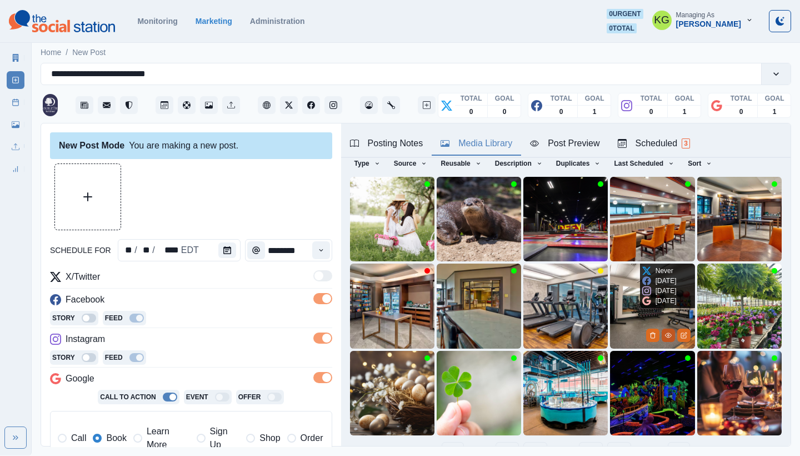
click at [665, 332] on icon "View Media" at bounding box center [668, 335] width 7 height 7
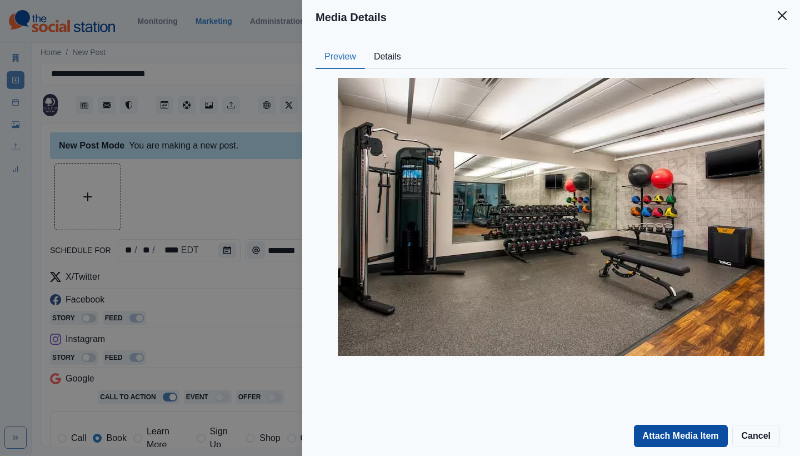
click at [683, 442] on button "Attach Media Item" at bounding box center [681, 435] width 94 height 22
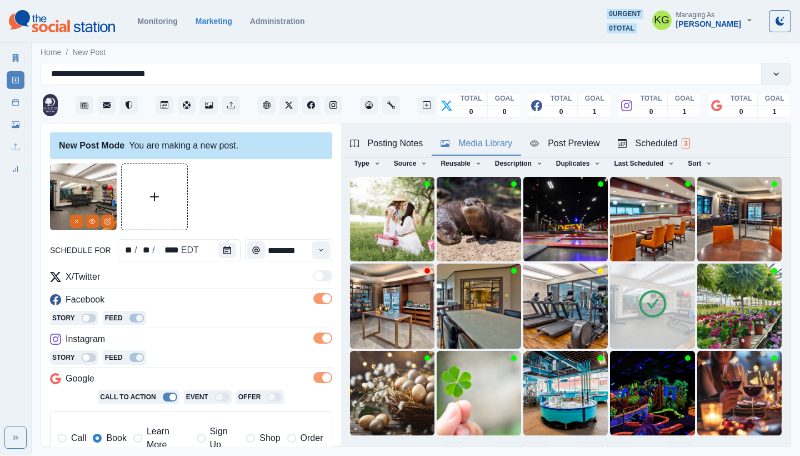
scroll to position [252, 0]
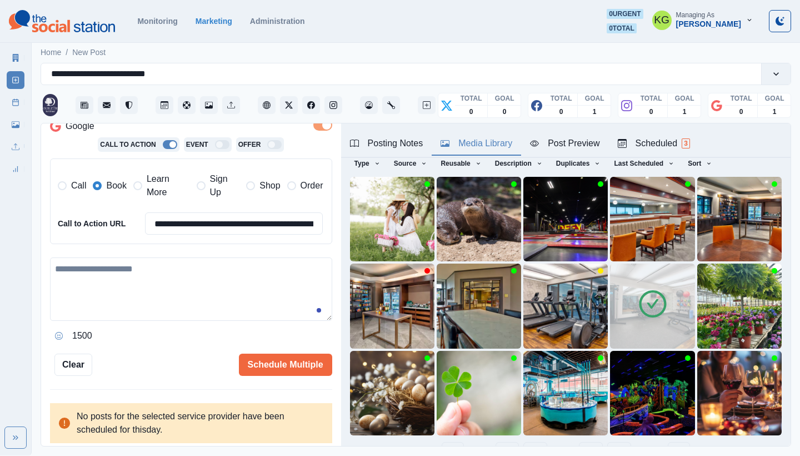
click at [156, 296] on textarea at bounding box center [191, 288] width 282 height 63
paste textarea "**********"
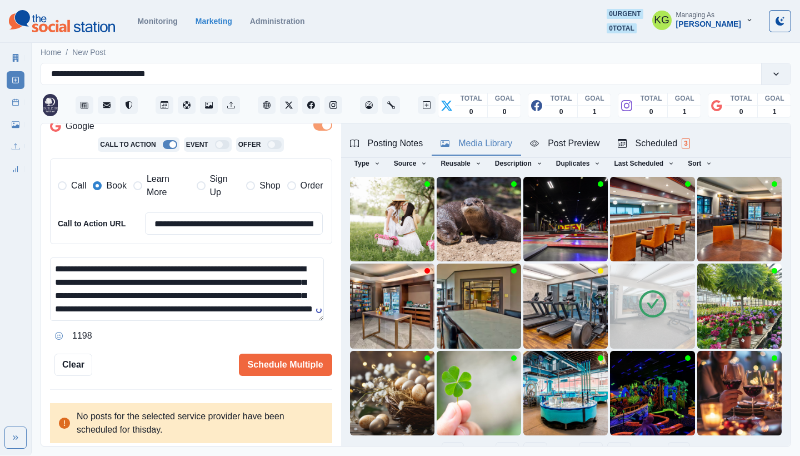
scroll to position [0, 0]
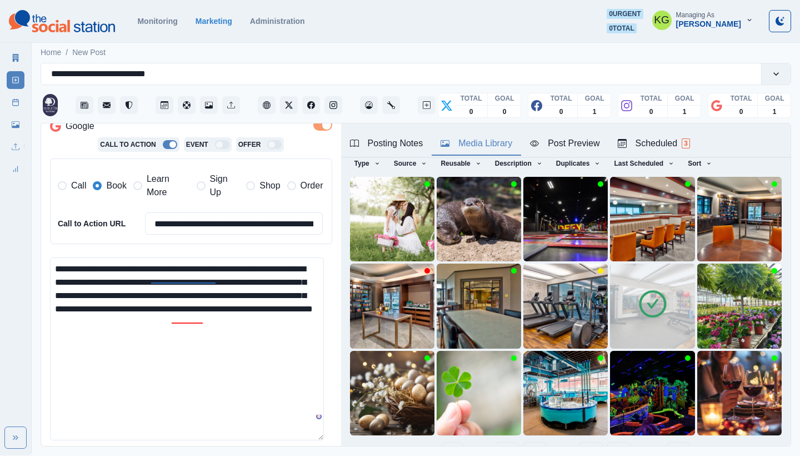
click at [320, 440] on textarea "**********" at bounding box center [187, 348] width 274 height 183
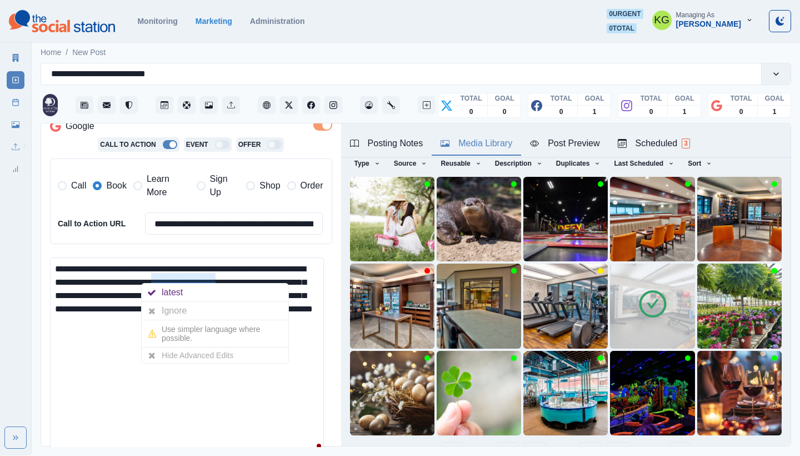
click at [99, 393] on textarea "**********" at bounding box center [187, 356] width 274 height 199
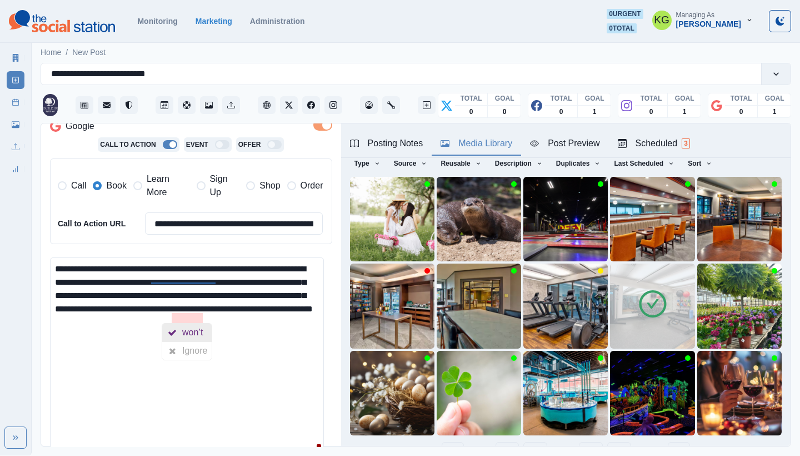
click at [203, 333] on div "won’t" at bounding box center [194, 332] width 25 height 18
click at [232, 349] on textarea "**********" at bounding box center [187, 356] width 274 height 199
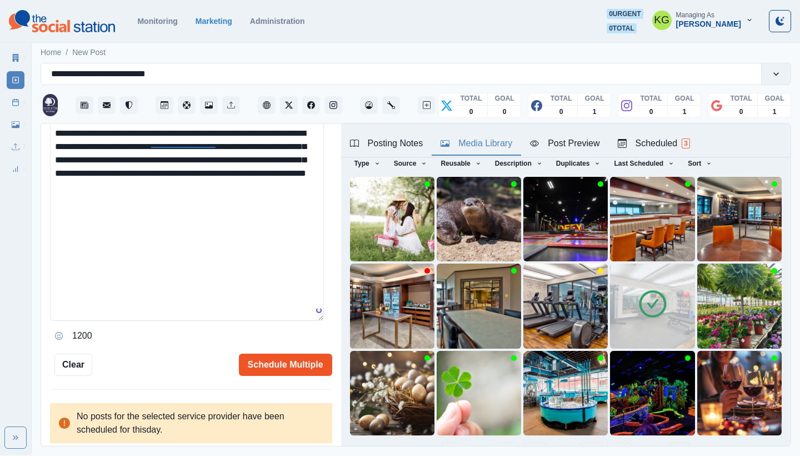
type textarea "**********"
click at [247, 361] on button "Schedule Multiple" at bounding box center [285, 364] width 93 height 22
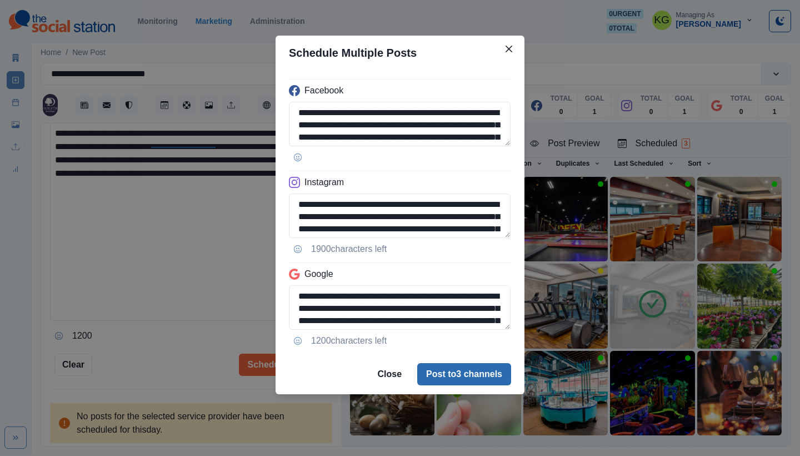
click at [479, 370] on button "Post to 3 channels" at bounding box center [464, 374] width 94 height 22
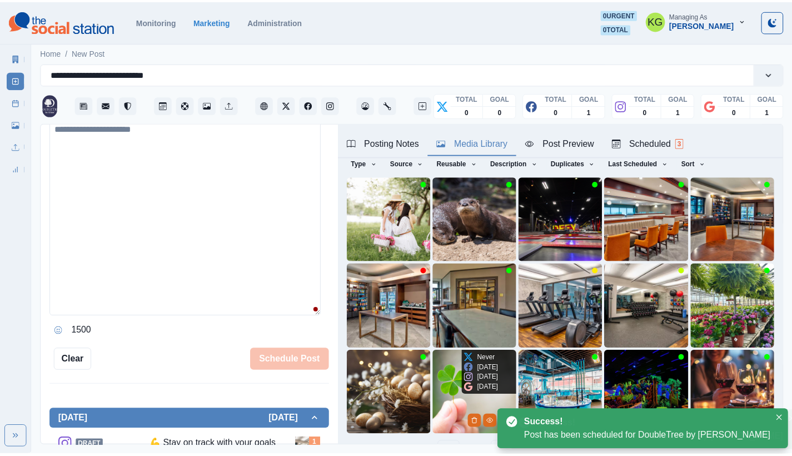
scroll to position [203, 0]
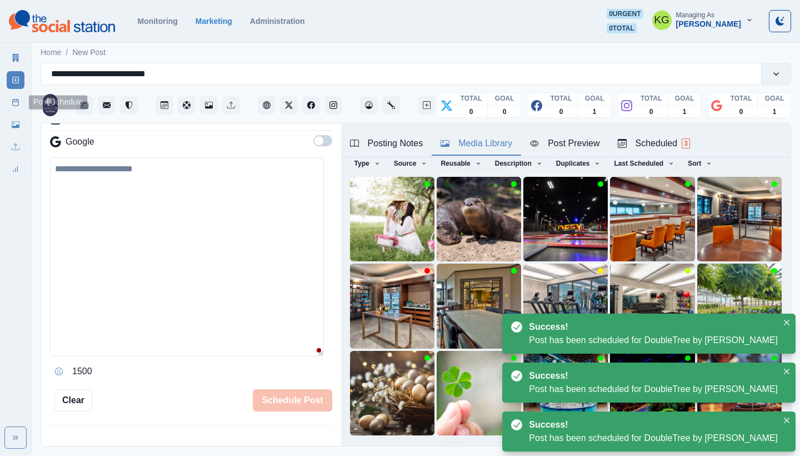
click at [7, 102] on link "Post Schedule" at bounding box center [16, 102] width 18 height 18
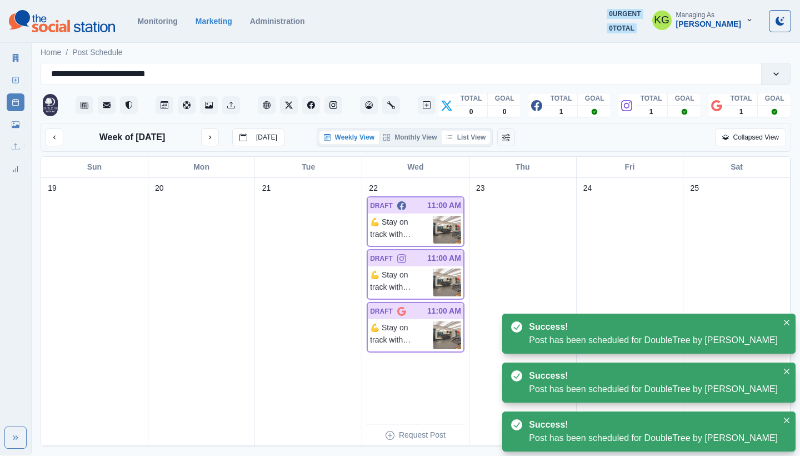
click at [462, 142] on button "List View" at bounding box center [466, 137] width 49 height 13
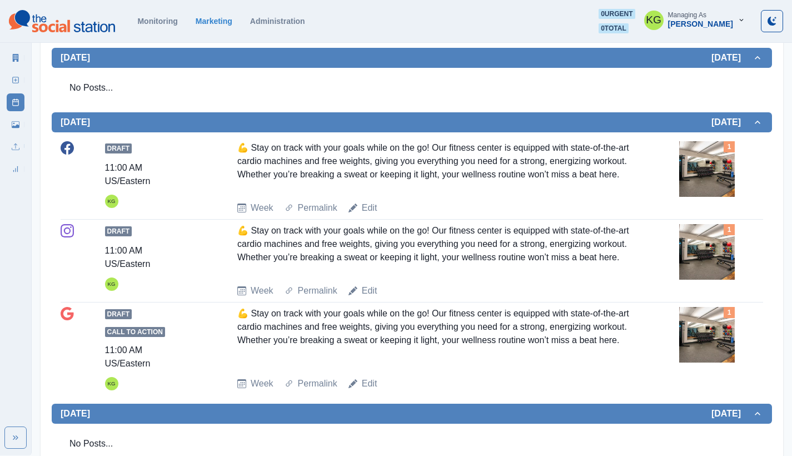
scroll to position [97, 0]
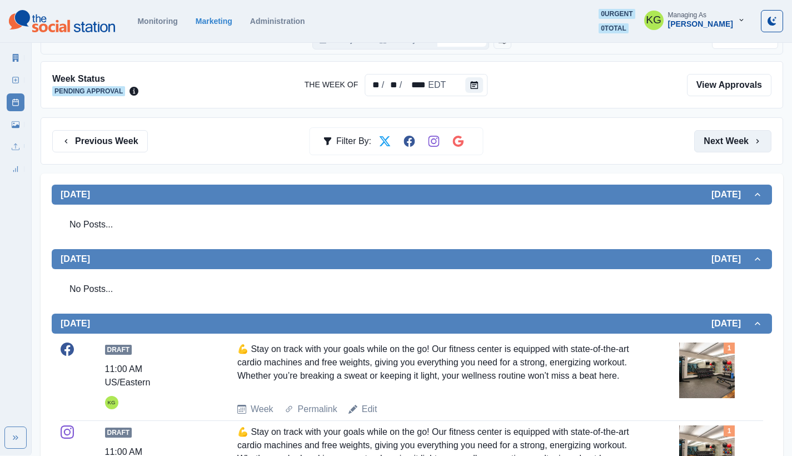
click at [762, 142] on button "Next Week" at bounding box center [732, 141] width 77 height 22
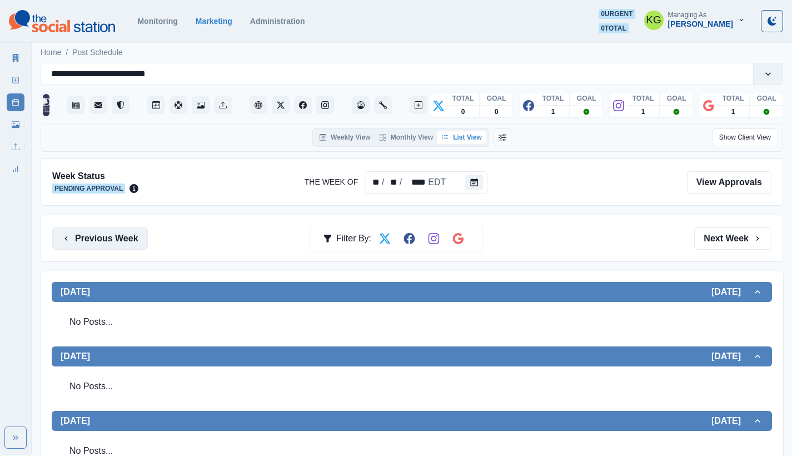
click at [139, 241] on button "Previous Week" at bounding box center [100, 238] width 96 height 22
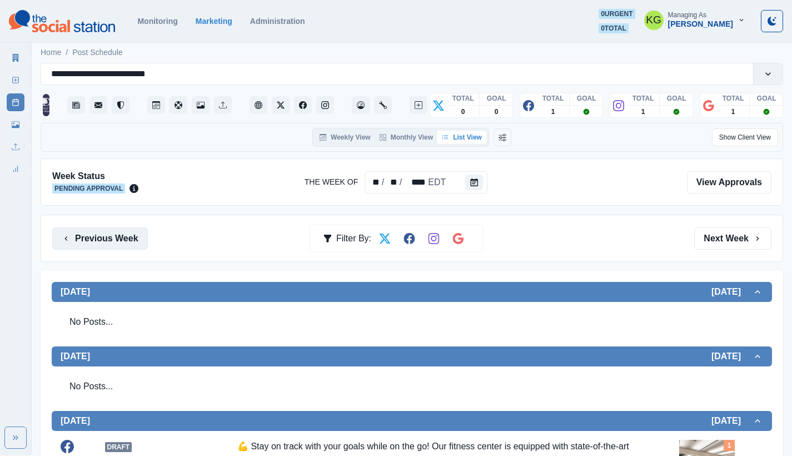
click at [139, 241] on button "Previous Week" at bounding box center [100, 238] width 96 height 22
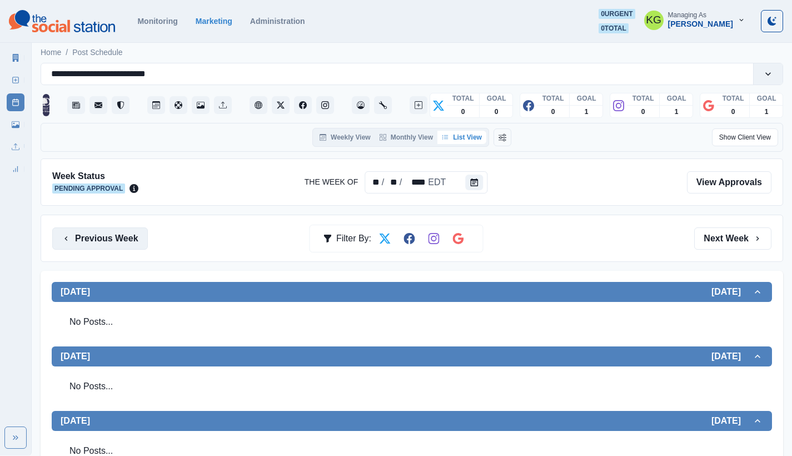
click at [100, 238] on button "Previous Week" at bounding box center [100, 238] width 96 height 22
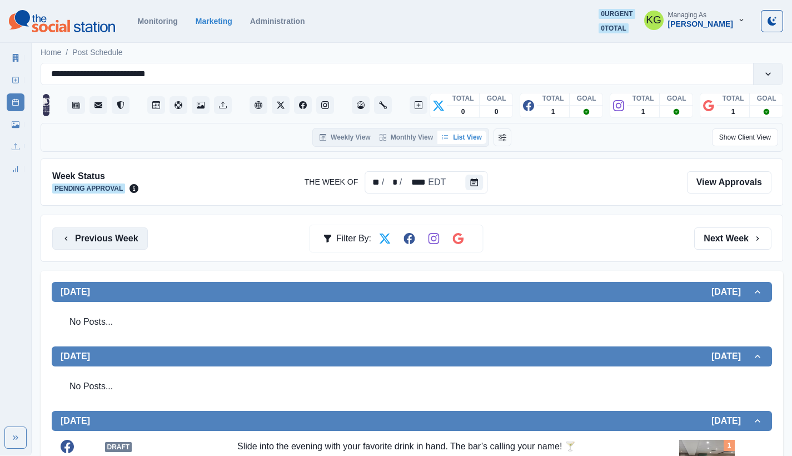
click at [93, 245] on button "Previous Week" at bounding box center [100, 238] width 96 height 22
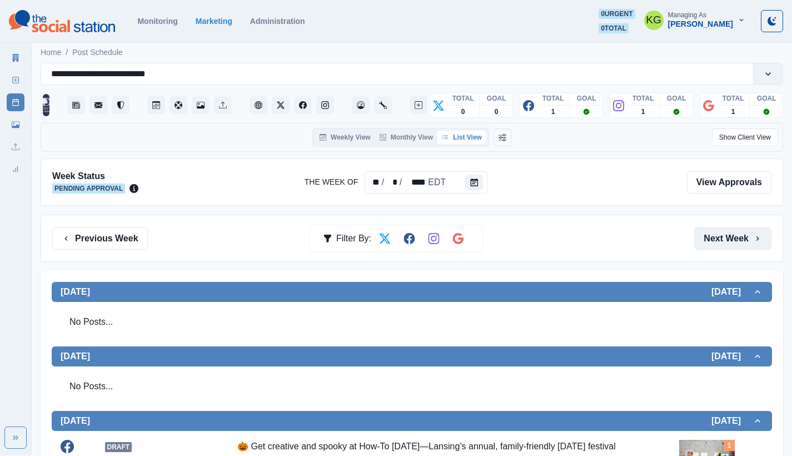
click at [717, 235] on button "Next Week" at bounding box center [732, 238] width 77 height 22
click at [717, 243] on button "Next Week" at bounding box center [732, 238] width 77 height 22
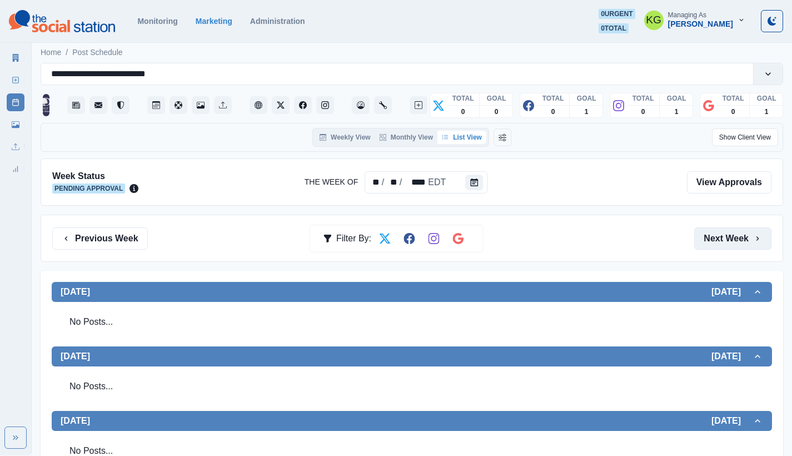
click at [717, 243] on button "Next Week" at bounding box center [732, 238] width 77 height 22
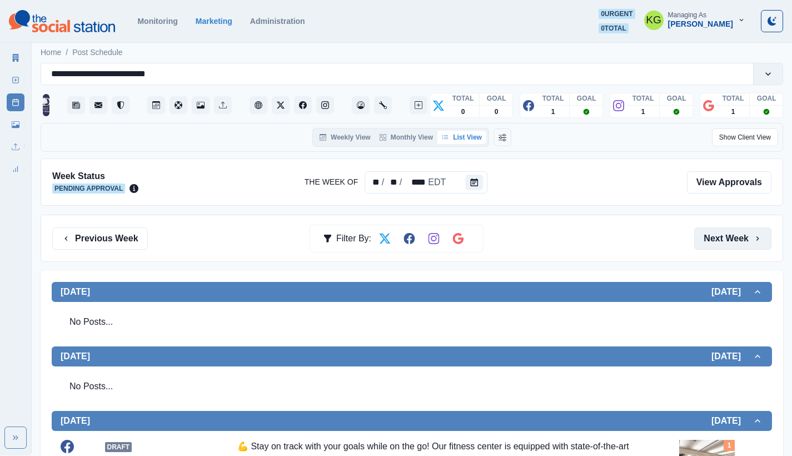
click at [717, 243] on button "Next Week" at bounding box center [732, 238] width 77 height 22
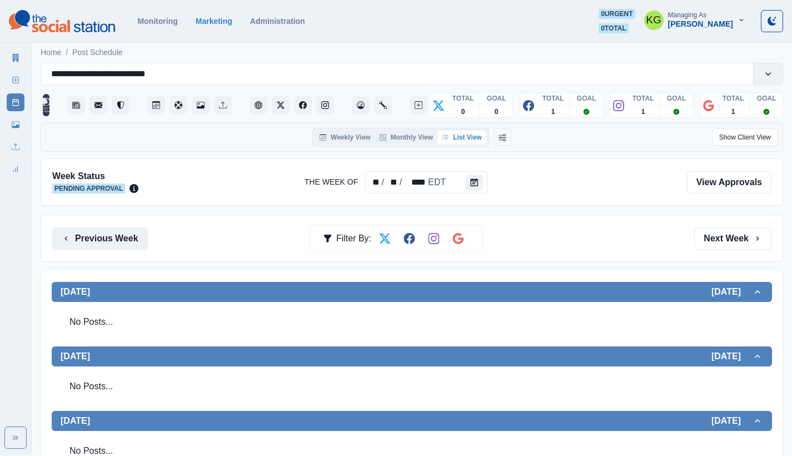
click at [128, 241] on button "Previous Week" at bounding box center [100, 238] width 96 height 22
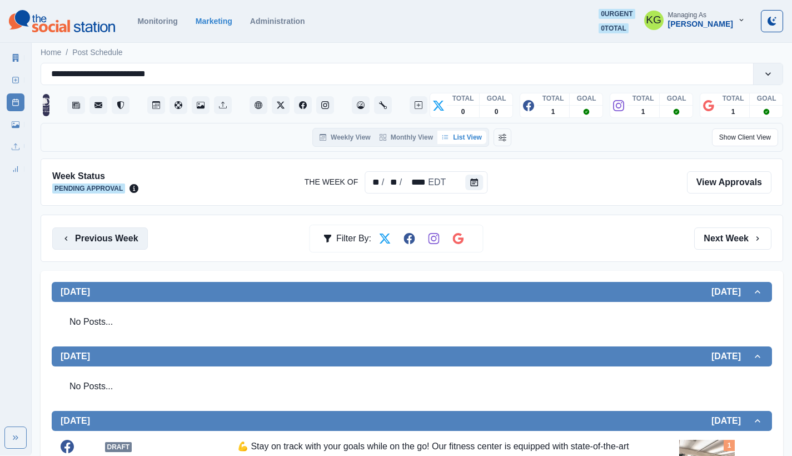
click at [128, 241] on button "Previous Week" at bounding box center [100, 238] width 96 height 22
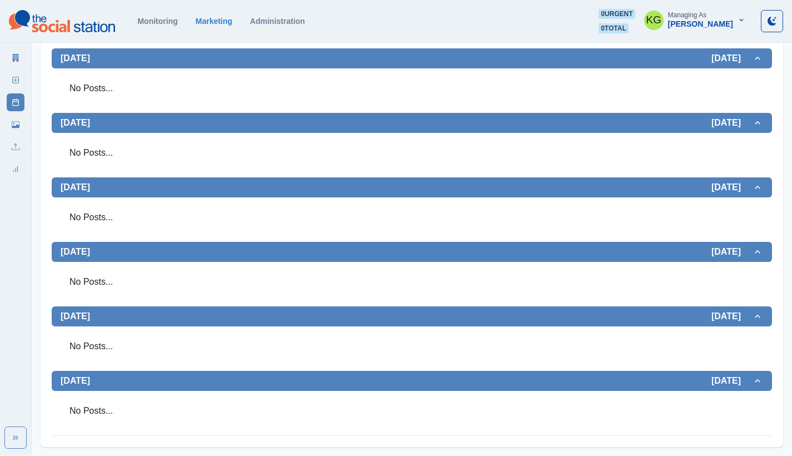
scroll to position [144, 0]
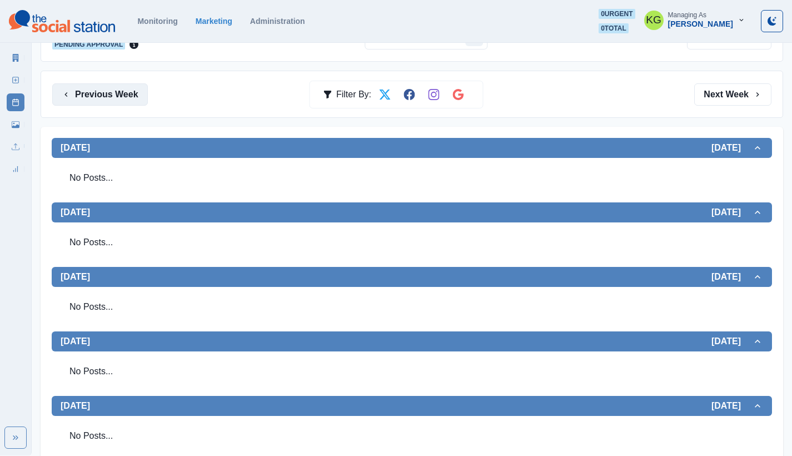
click at [107, 93] on button "Previous Week" at bounding box center [100, 94] width 96 height 22
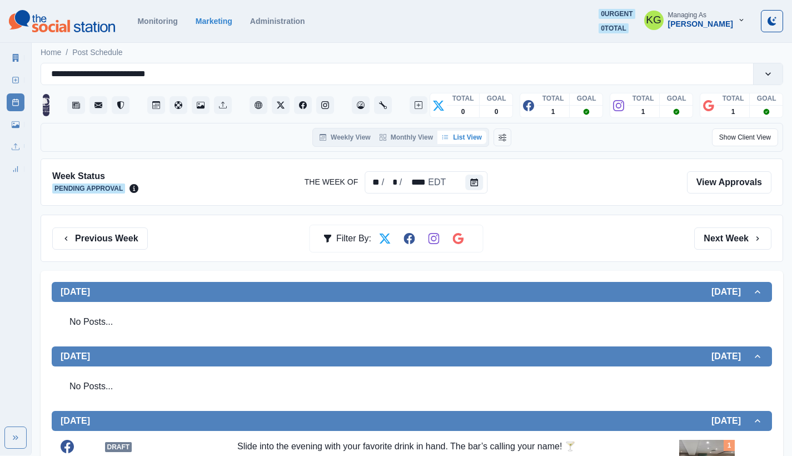
click at [117, 252] on div "Previous Week Filter By: Next Week" at bounding box center [412, 237] width 742 height 47
click at [114, 238] on button "Previous Week" at bounding box center [100, 238] width 96 height 22
click at [740, 247] on button "Next Week" at bounding box center [732, 238] width 77 height 22
click at [750, 241] on button "Next Week" at bounding box center [732, 238] width 77 height 22
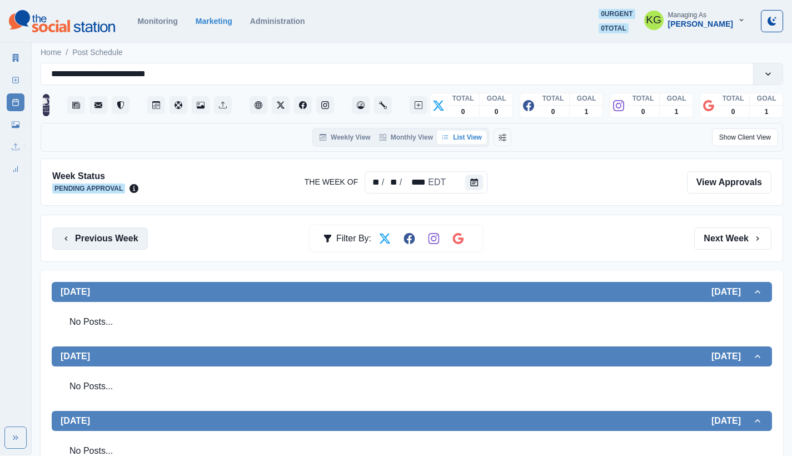
click at [115, 244] on button "Previous Week" at bounding box center [100, 238] width 96 height 22
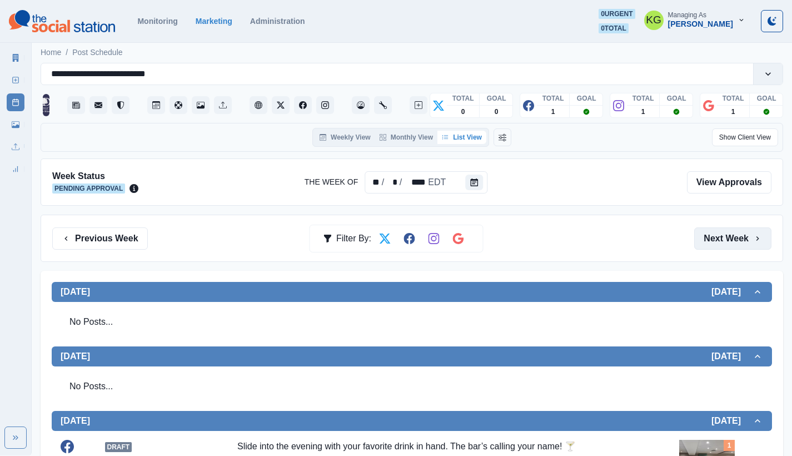
click at [755, 237] on icon "button" at bounding box center [757, 238] width 9 height 9
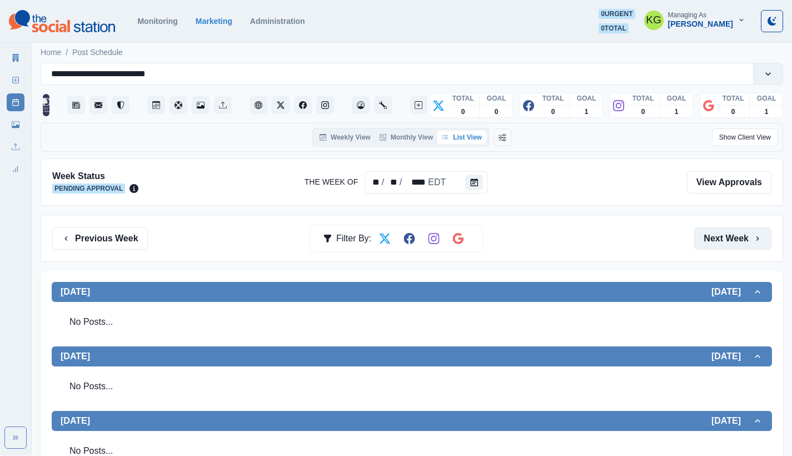
scroll to position [12, 0]
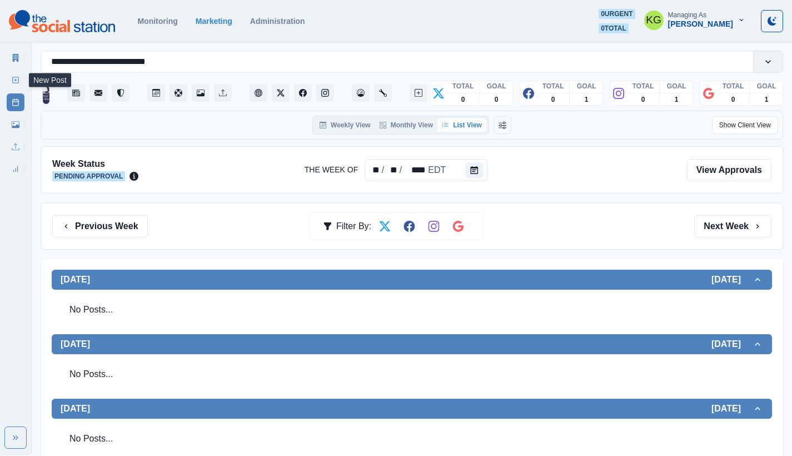
click at [14, 76] on link "New Post" at bounding box center [16, 80] width 18 height 18
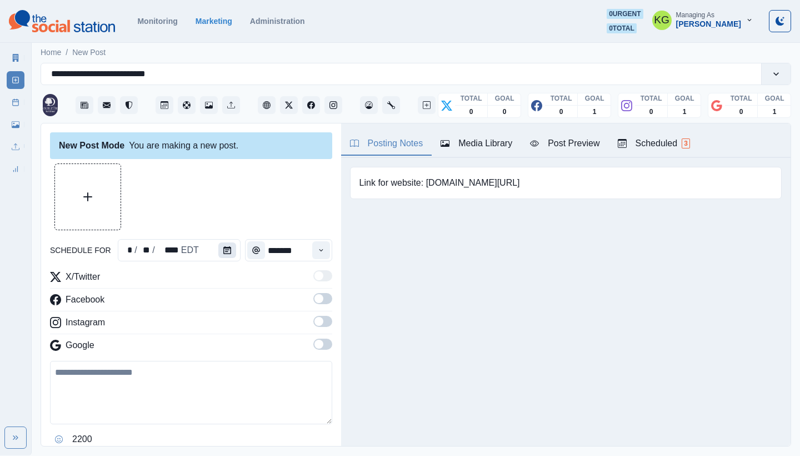
click at [225, 252] on icon "Calendar" at bounding box center [227, 250] width 8 height 8
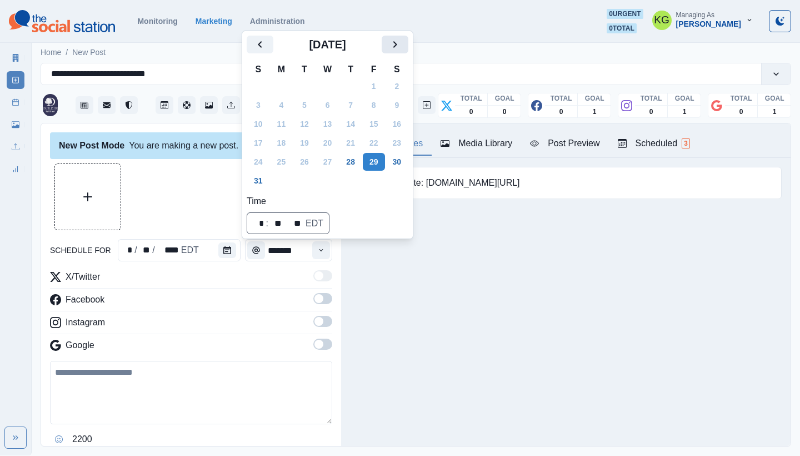
click at [402, 48] on icon "Next" at bounding box center [394, 44] width 13 height 13
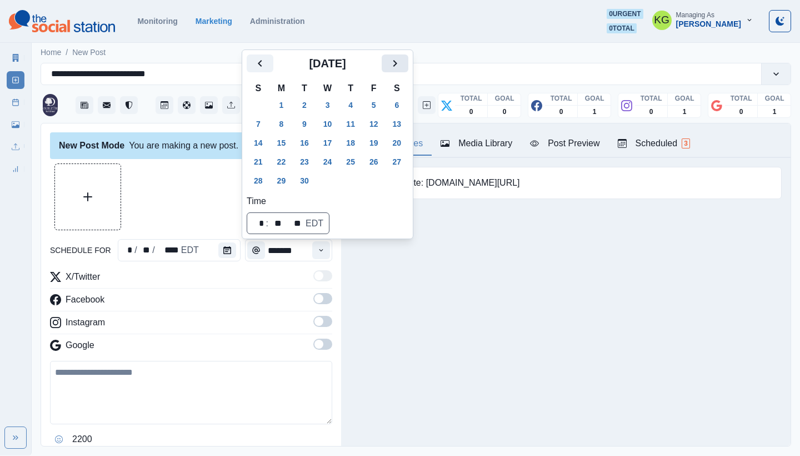
click at [397, 64] on icon "Next" at bounding box center [395, 63] width 4 height 7
click at [323, 137] on button "15" at bounding box center [328, 143] width 22 height 18
click at [420, 345] on div "Posting Notes Media Library Post Preview Scheduled 3 Link for website: www.bit.…" at bounding box center [565, 284] width 449 height 322
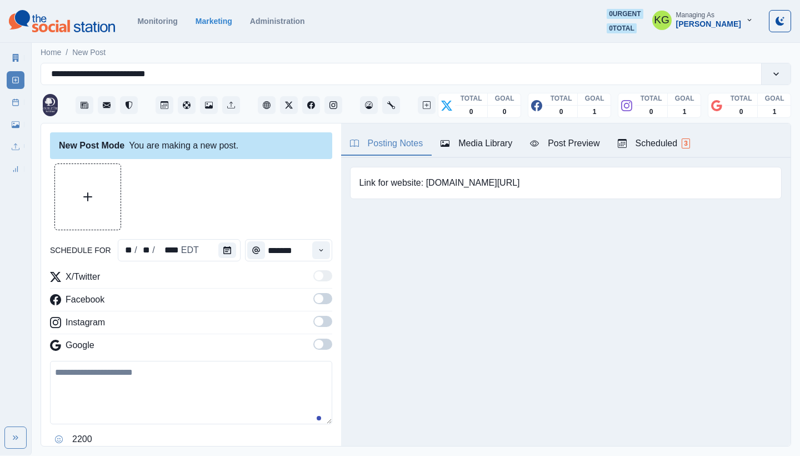
click at [322, 341] on span at bounding box center [322, 343] width 19 height 11
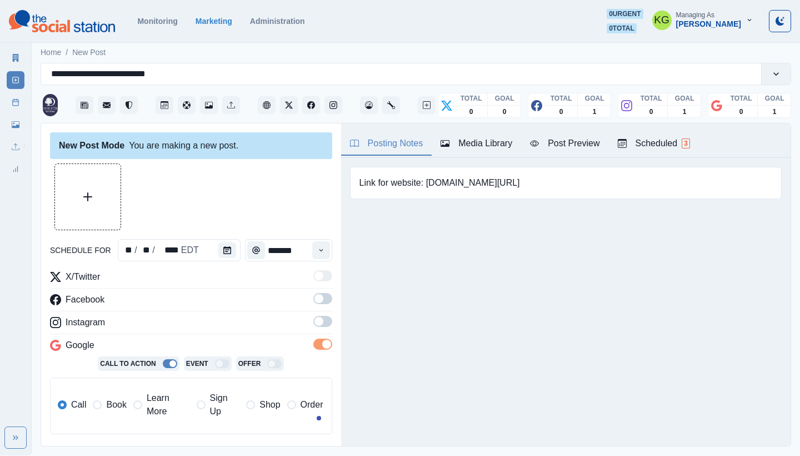
click at [314, 318] on span at bounding box center [318, 321] width 9 height 9
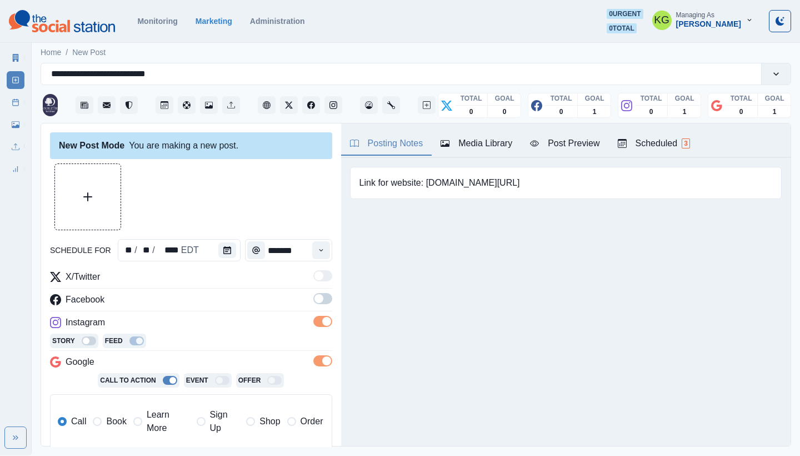
click at [314, 299] on span at bounding box center [318, 298] width 9 height 9
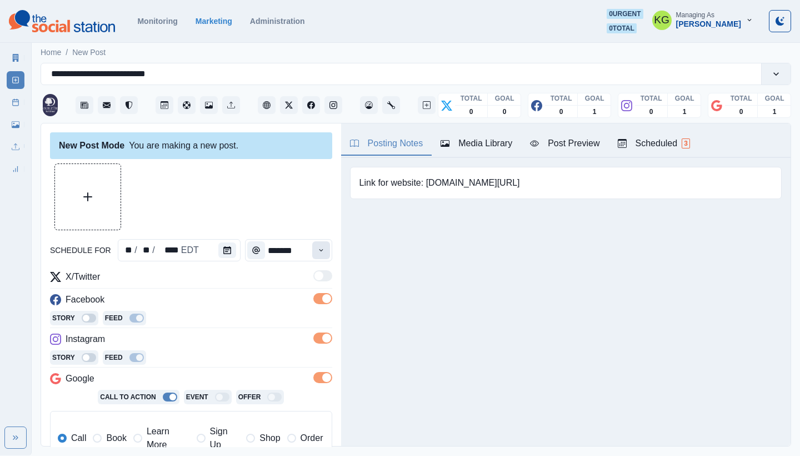
click at [317, 249] on button "Time" at bounding box center [321, 250] width 18 height 18
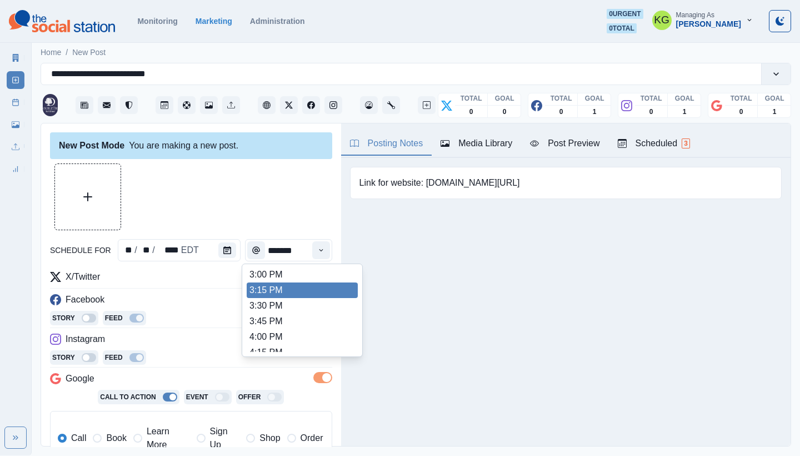
scroll to position [436, 0]
click at [277, 279] on li "3:00 PM" at bounding box center [302, 276] width 111 height 16
type input "*******"
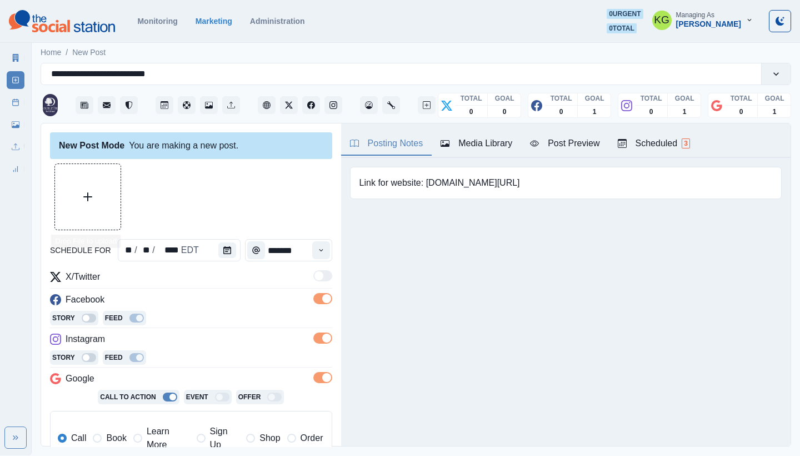
click at [108, 200] on button "Upload Media" at bounding box center [88, 197] width 66 height 66
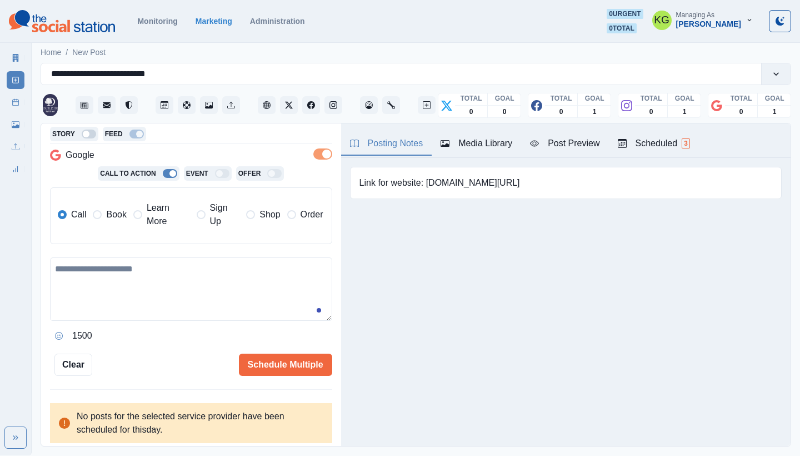
click at [163, 226] on span "Learn More" at bounding box center [168, 214] width 43 height 27
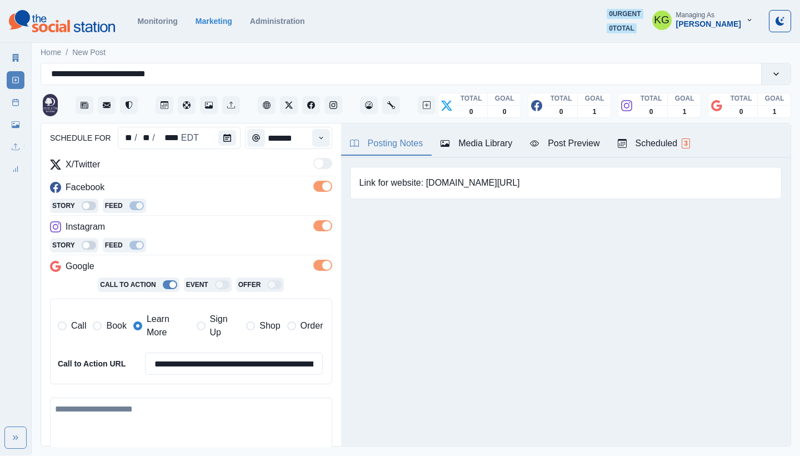
scroll to position [207, 0]
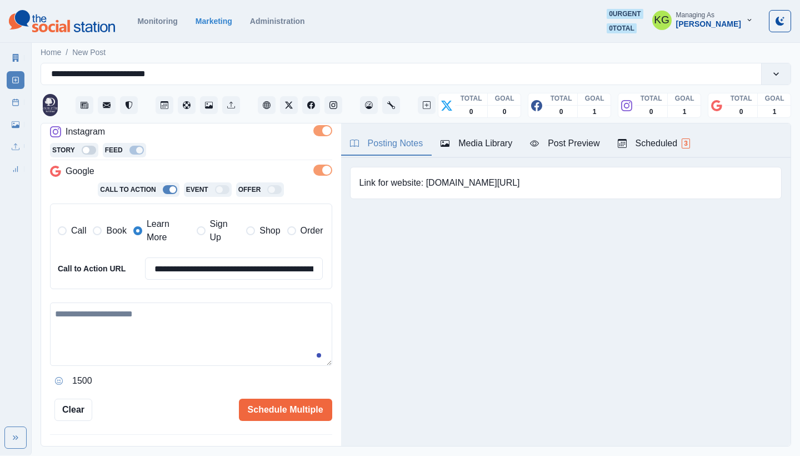
click at [180, 328] on textarea at bounding box center [191, 333] width 282 height 63
paste textarea "**********"
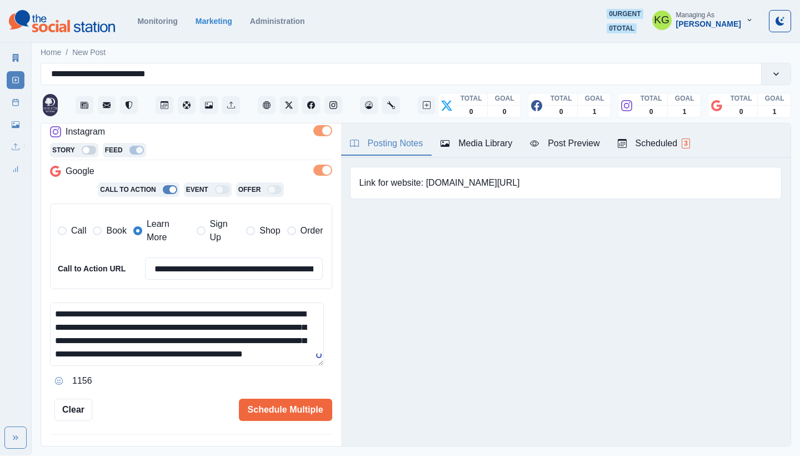
scroll to position [0, 0]
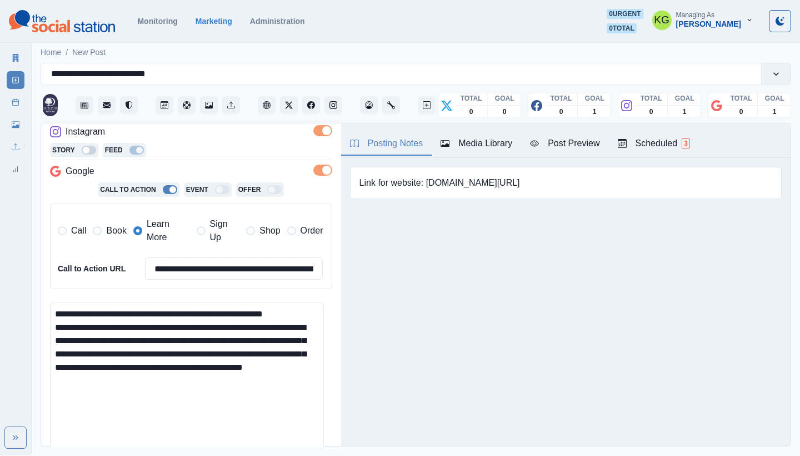
click at [299, 455] on html "**********" at bounding box center [400, 227] width 800 height 455
click at [298, 307] on textarea "**********" at bounding box center [187, 383] width 274 height 163
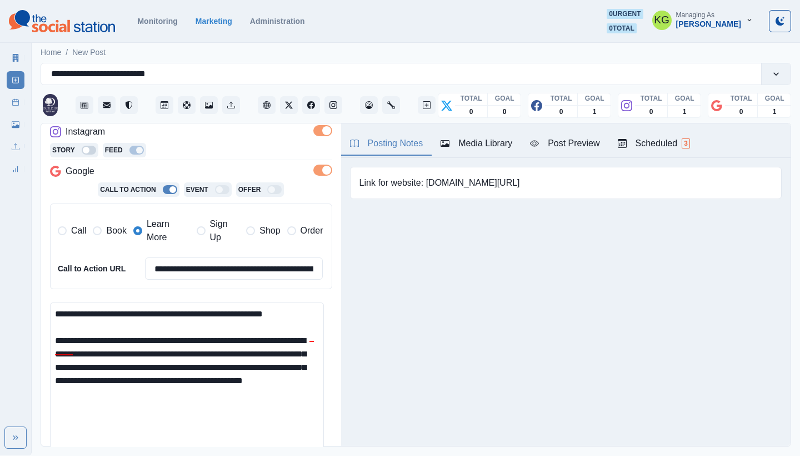
drag, startPoint x: 191, startPoint y: 331, endPoint x: 172, endPoint y: 344, distance: 23.6
click at [163, 332] on textarea "**********" at bounding box center [187, 383] width 274 height 163
click at [257, 394] on textarea "**********" at bounding box center [187, 383] width 274 height 163
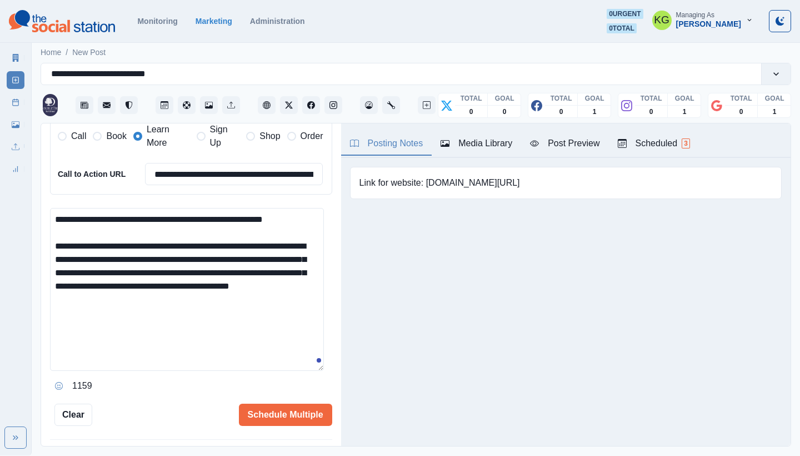
click at [61, 382] on icon "Opens Emoji Picker" at bounding box center [59, 386] width 8 height 8
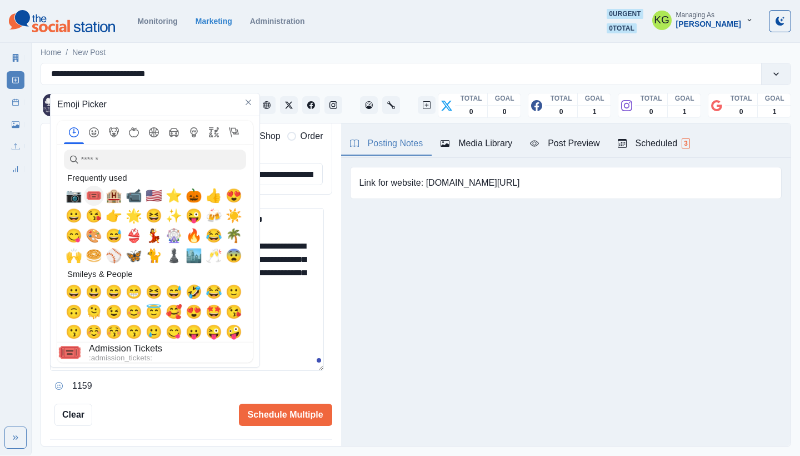
click at [95, 196] on span "🎟️" at bounding box center [94, 196] width 17 height 16
click at [314, 316] on textarea "**********" at bounding box center [187, 289] width 274 height 163
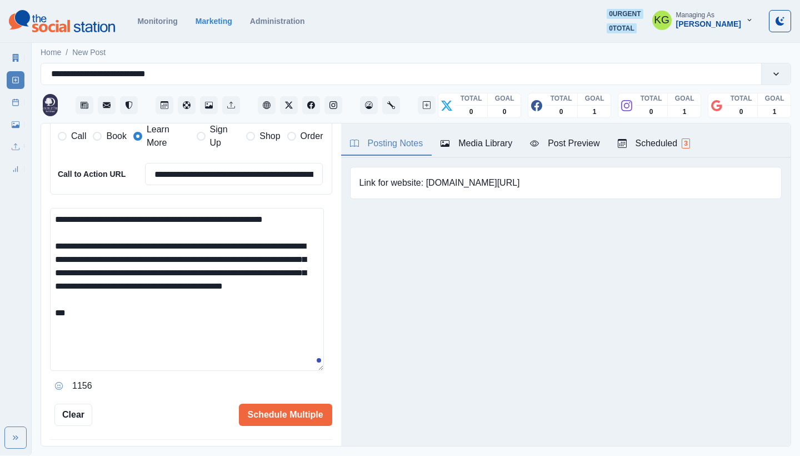
click at [255, 329] on textarea "**********" at bounding box center [187, 289] width 274 height 163
click at [58, 382] on icon "Opens Emoji Picker" at bounding box center [59, 386] width 8 height 8
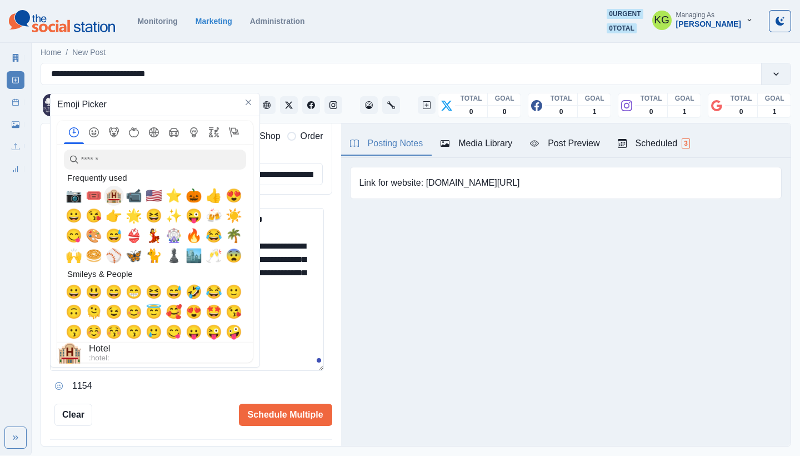
click at [116, 199] on span "🏨" at bounding box center [114, 196] width 17 height 16
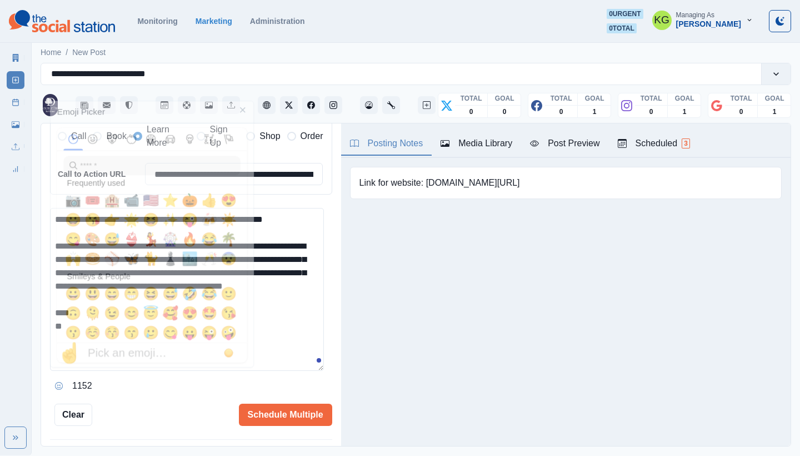
click at [296, 324] on textarea "**********" at bounding box center [187, 289] width 274 height 163
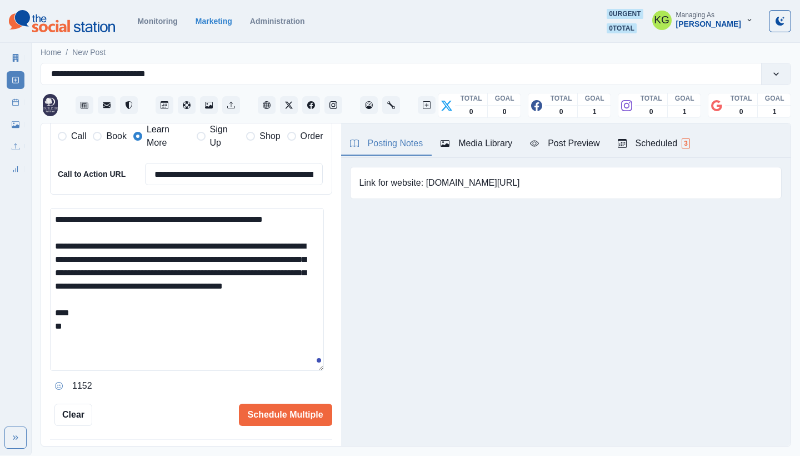
click at [279, 349] on textarea "**********" at bounding box center [187, 289] width 274 height 163
click at [55, 382] on icon "Opens Emoji Picker" at bounding box center [59, 386] width 8 height 8
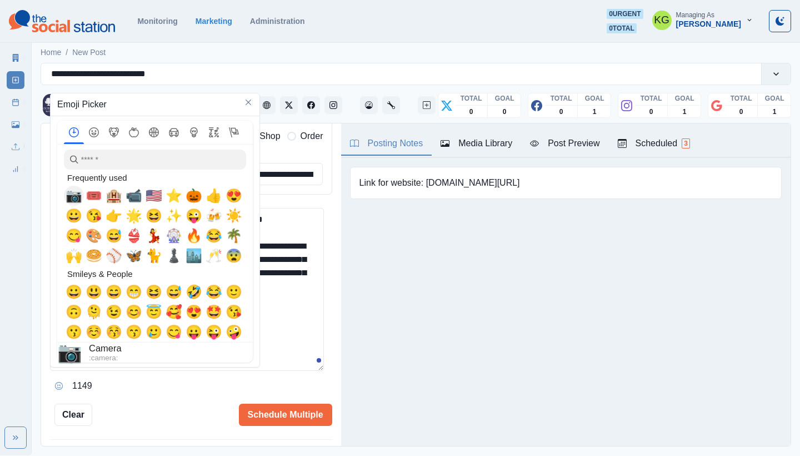
click at [76, 196] on span "📷" at bounding box center [74, 196] width 17 height 16
click at [284, 336] on textarea "**********" at bounding box center [187, 289] width 274 height 163
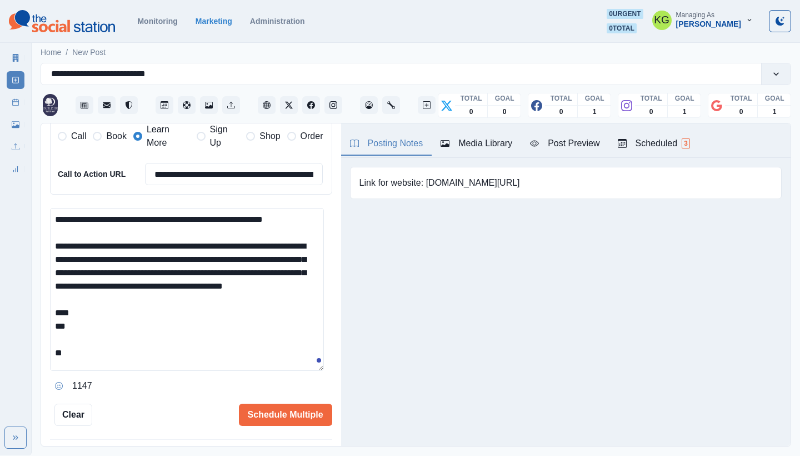
click at [269, 371] on div "**********" at bounding box center [191, 301] width 282 height 187
click at [225, 357] on textarea "**********" at bounding box center [187, 289] width 274 height 163
drag, startPoint x: 426, startPoint y: 183, endPoint x: 521, endPoint y: 196, distance: 95.8
click at [537, 182] on div "Link for website: www.bit.ly/3EGWncd" at bounding box center [566, 183] width 432 height 32
copy pre "www.bit.ly/3EGWncd"
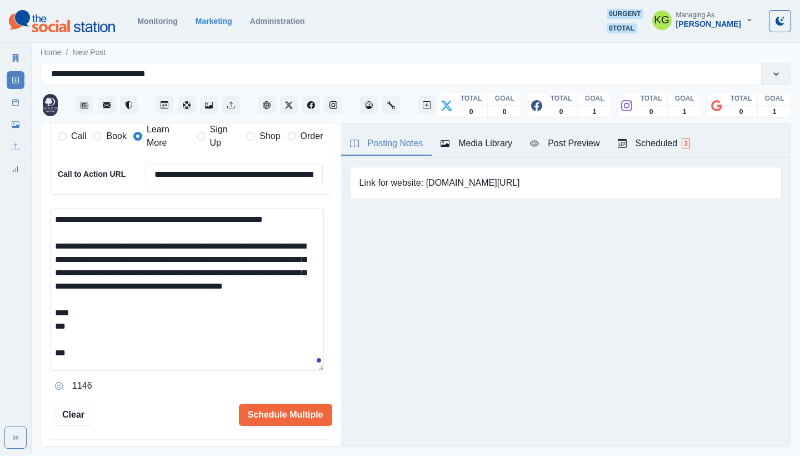
click at [134, 332] on textarea "**********" at bounding box center [187, 289] width 274 height 163
paste textarea "**********"
click at [286, 455] on html "**********" at bounding box center [400, 227] width 800 height 455
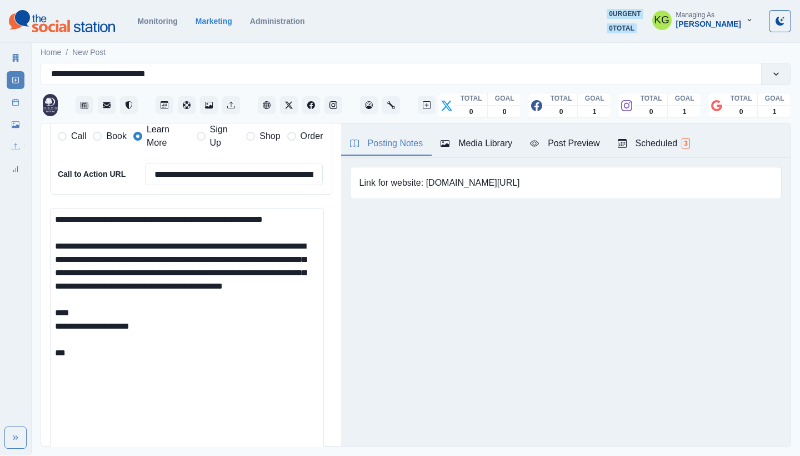
click at [169, 369] on textarea "**********" at bounding box center [187, 335] width 274 height 254
paste textarea "**********"
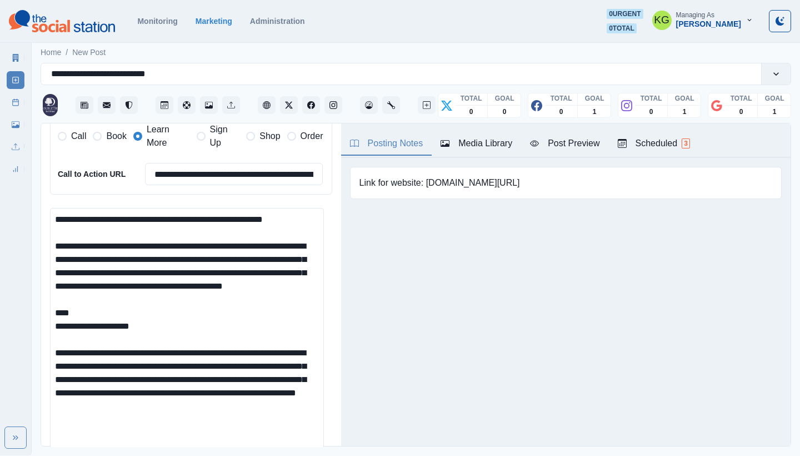
drag, startPoint x: 72, startPoint y: 358, endPoint x: 110, endPoint y: 384, distance: 46.4
click at [110, 384] on textarea "**********" at bounding box center [187, 335] width 274 height 254
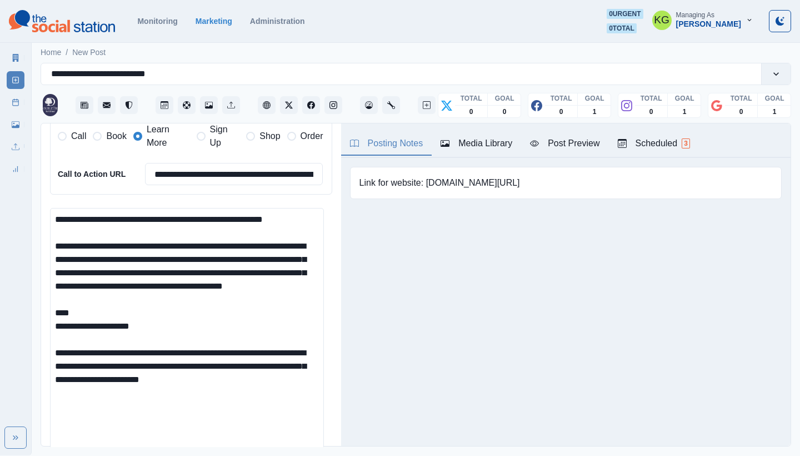
drag, startPoint x: 126, startPoint y: 361, endPoint x: 228, endPoint y: 429, distance: 123.3
click at [228, 429] on textarea "**********" at bounding box center [187, 335] width 274 height 254
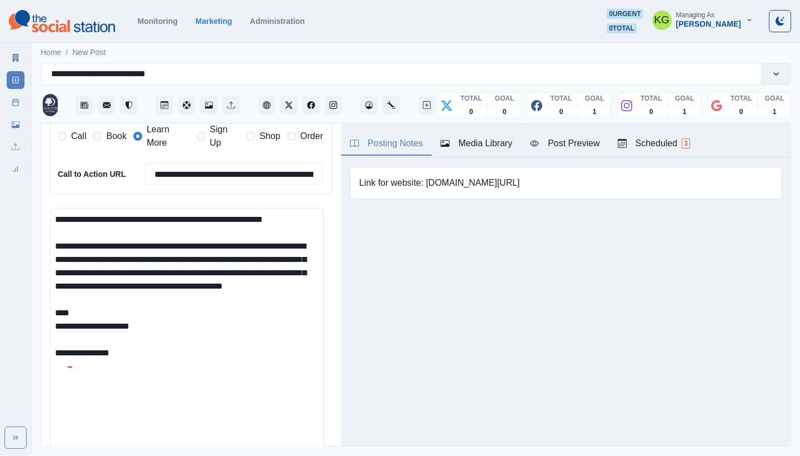
type textarea "**********"
click at [242, 186] on div "**********" at bounding box center [194, 152] width 272 height 76
click at [241, 176] on input "**********" at bounding box center [234, 174] width 178 height 22
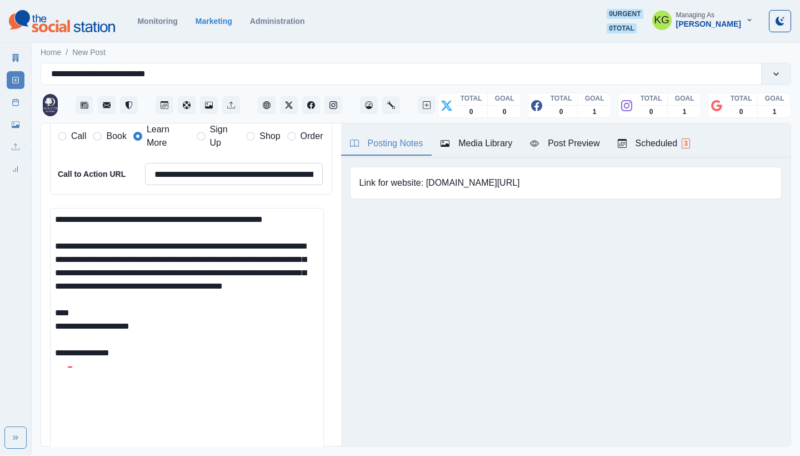
paste input
type input "**********"
click at [116, 317] on textarea "**********" at bounding box center [187, 335] width 274 height 254
paste textarea "**********"
drag, startPoint x: 100, startPoint y: 319, endPoint x: 74, endPoint y: 318, distance: 26.2
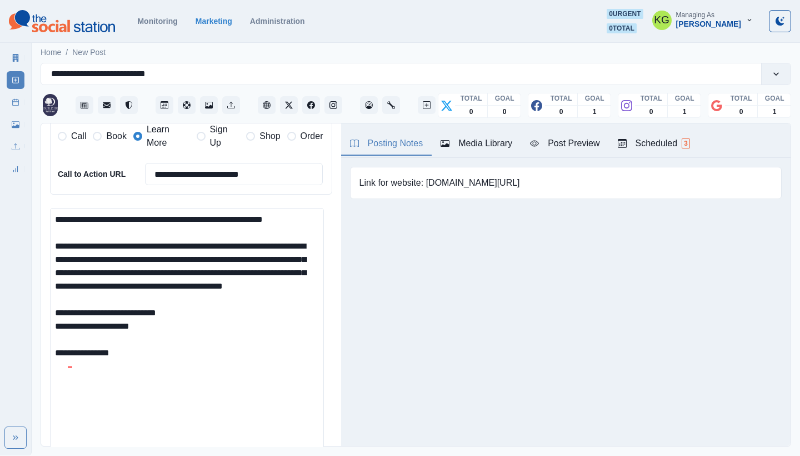
click at [74, 318] on textarea "**********" at bounding box center [187, 335] width 274 height 254
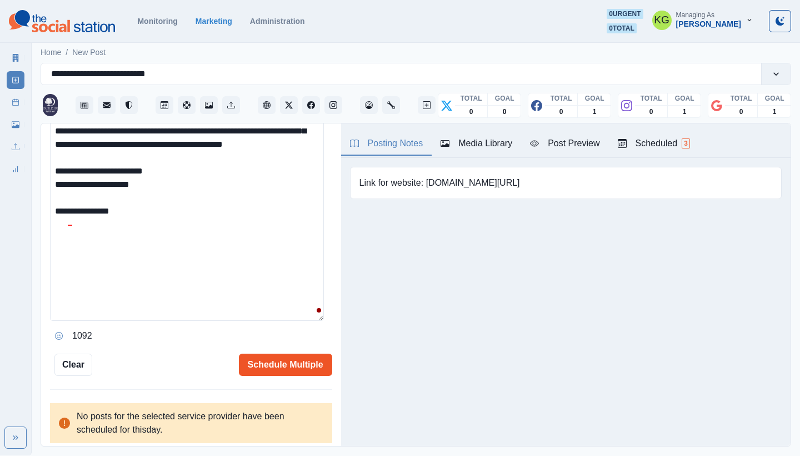
type textarea "**********"
click at [290, 353] on button "Schedule Multiple" at bounding box center [285, 364] width 93 height 22
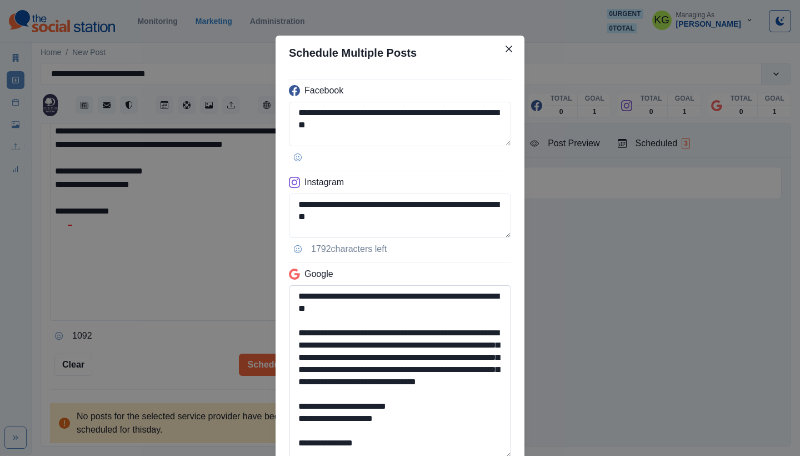
click at [493, 455] on textarea "**********" at bounding box center [400, 371] width 222 height 173
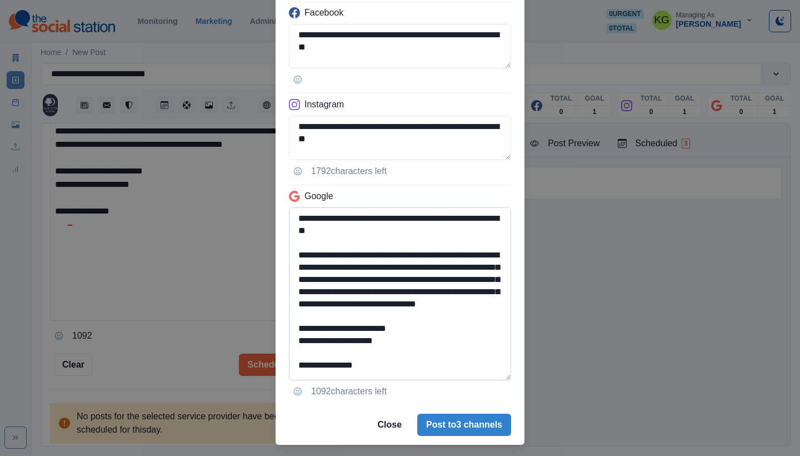
drag, startPoint x: 346, startPoint y: 338, endPoint x: 293, endPoint y: 329, distance: 53.5
click at [293, 329] on textarea "**********" at bounding box center [400, 293] width 222 height 173
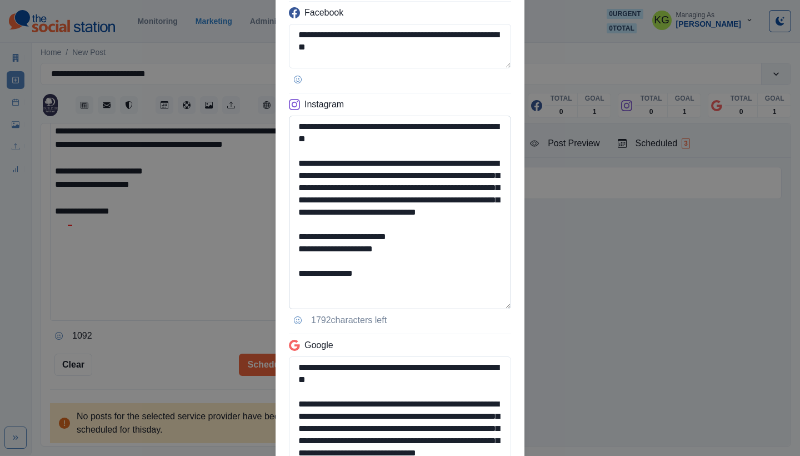
click at [490, 304] on textarea "**********" at bounding box center [400, 212] width 222 height 193
type textarea "**********"
click at [316, 259] on textarea "**********" at bounding box center [400, 212] width 222 height 193
drag, startPoint x: 315, startPoint y: 261, endPoint x: 394, endPoint y: 262, distance: 78.9
click at [394, 262] on textarea "**********" at bounding box center [400, 212] width 222 height 193
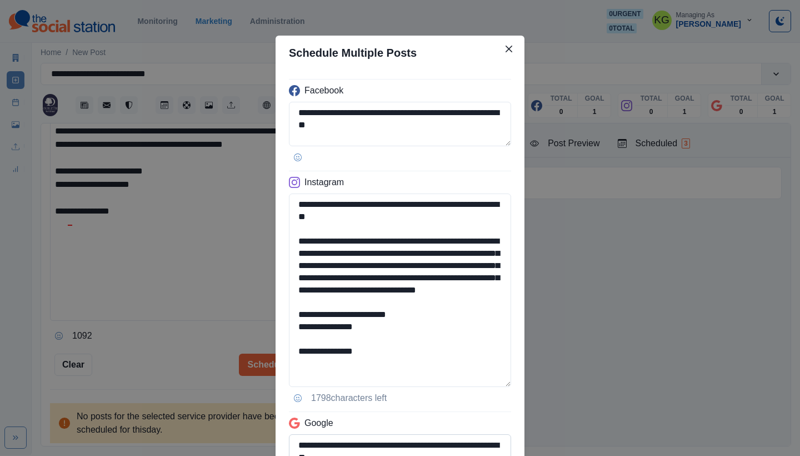
scroll to position [251, 0]
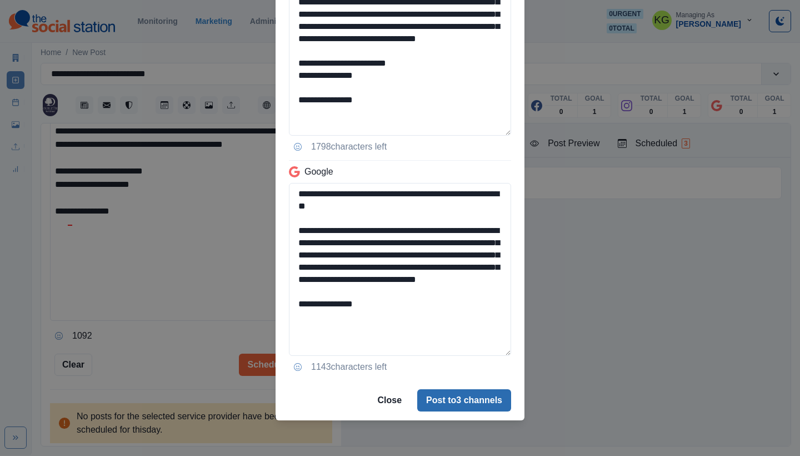
type textarea "**********"
click at [466, 396] on button "Post to 3 channels" at bounding box center [464, 400] width 94 height 22
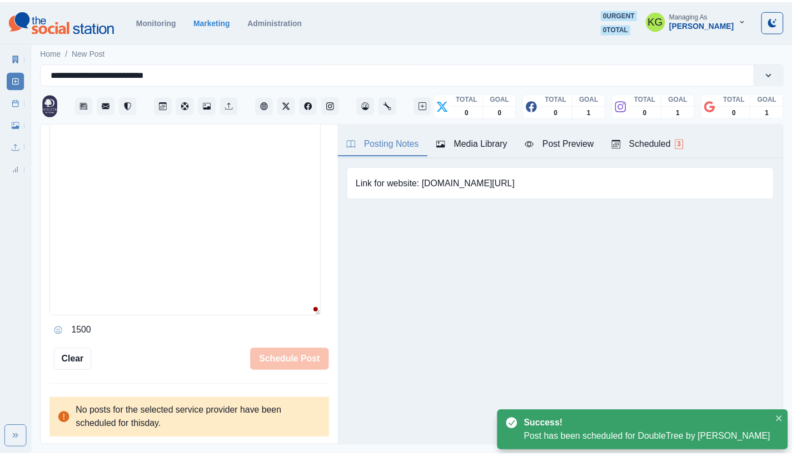
scroll to position [259, 0]
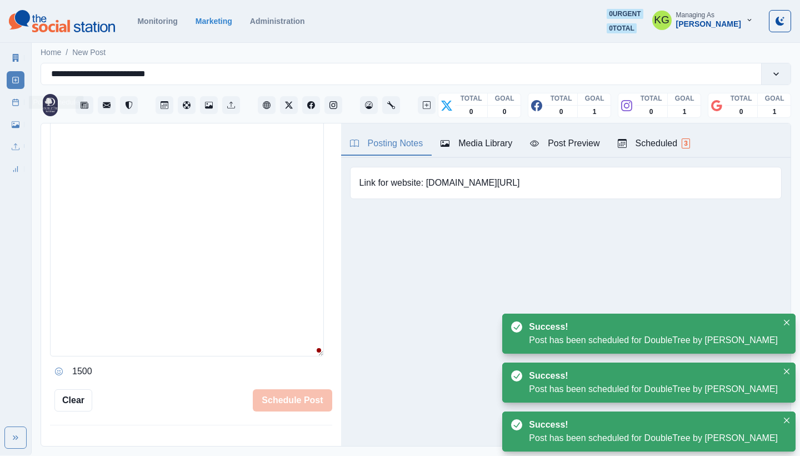
click at [14, 102] on line at bounding box center [16, 102] width 6 height 0
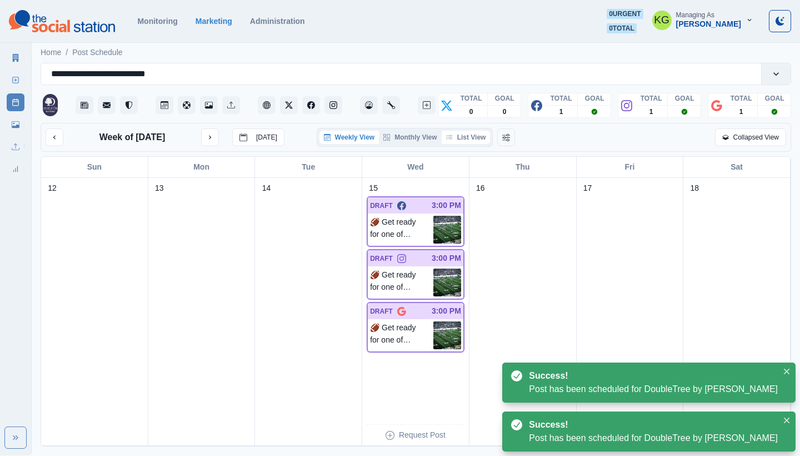
click at [476, 139] on button "List View" at bounding box center [466, 137] width 49 height 13
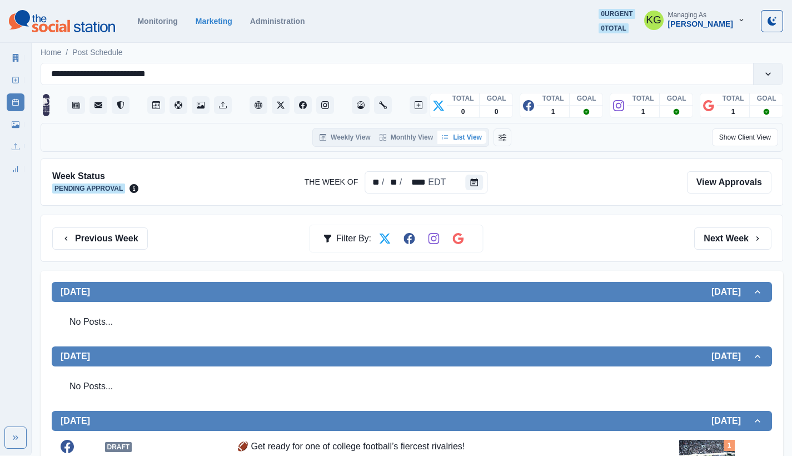
click at [94, 251] on div "Previous Week Filter By: Next Week" at bounding box center [412, 237] width 742 height 47
click at [92, 242] on button "Previous Week" at bounding box center [100, 238] width 96 height 22
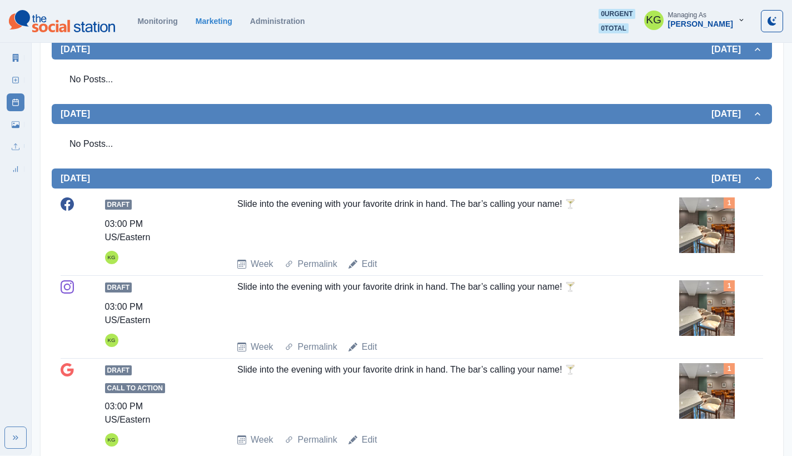
scroll to position [6, 0]
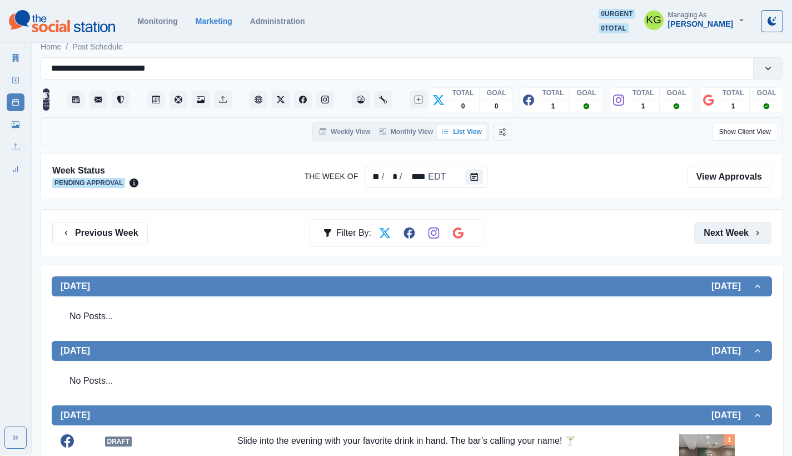
click at [747, 231] on button "Next Week" at bounding box center [732, 233] width 77 height 22
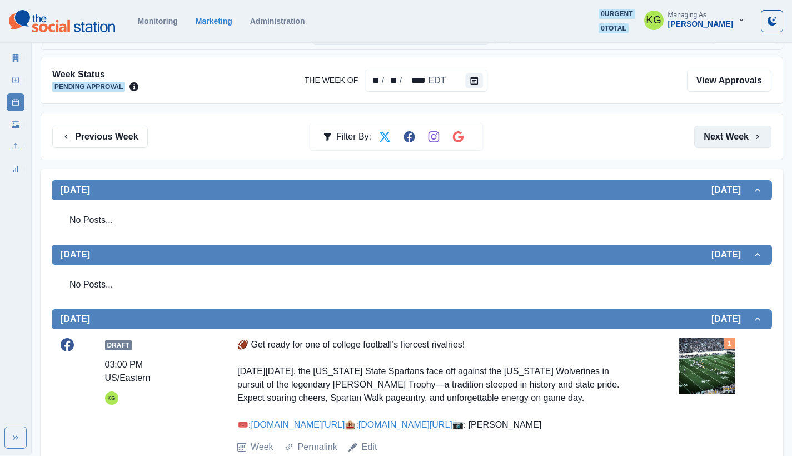
click at [735, 137] on button "Next Week" at bounding box center [732, 137] width 77 height 22
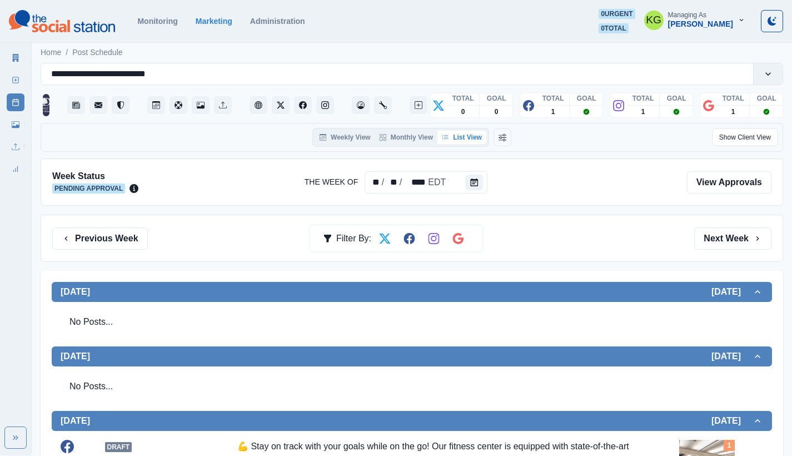
click at [747, 240] on button "Next Week" at bounding box center [732, 238] width 77 height 22
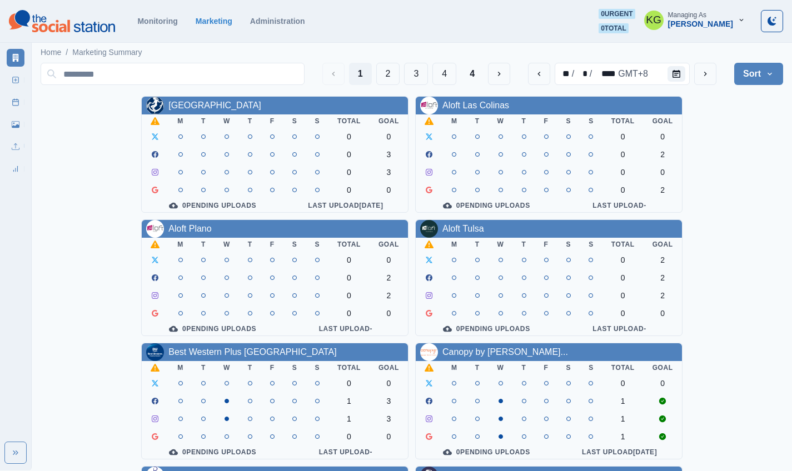
scroll to position [384, 0]
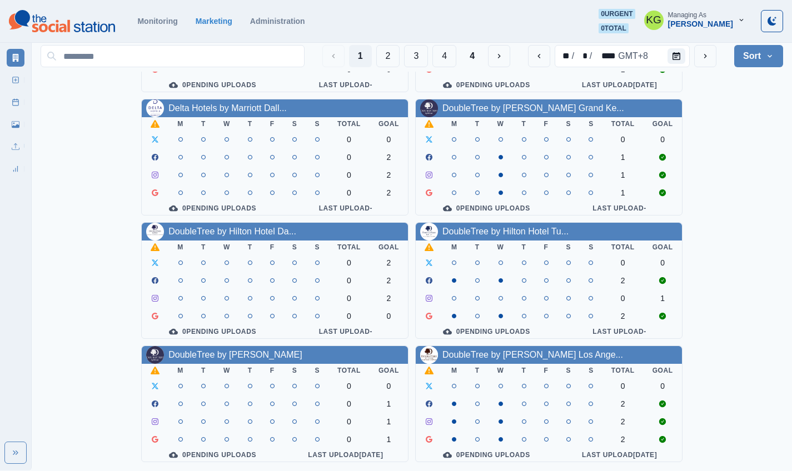
click at [777, 168] on div "Allegria Hotel M T W T F S S Total Goal 0 0 0 3 0 3 0 0 0 Pending Uploads Last …" at bounding box center [412, 95] width 742 height 733
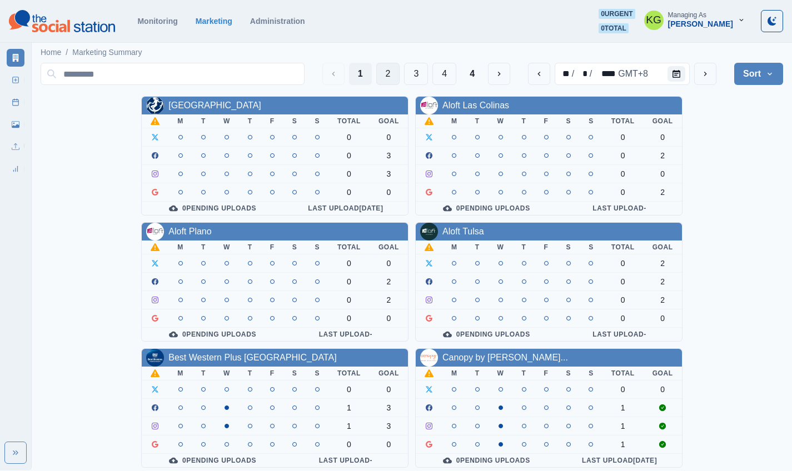
click at [388, 79] on button "2" at bounding box center [388, 74] width 24 height 22
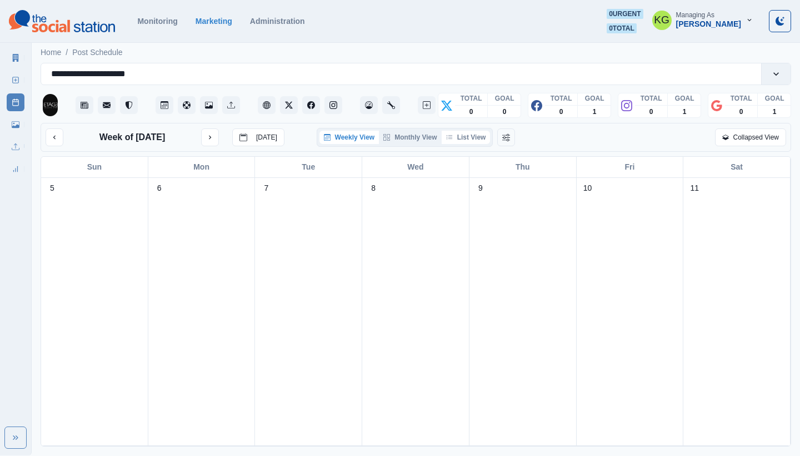
click at [479, 134] on button "List View" at bounding box center [466, 137] width 49 height 13
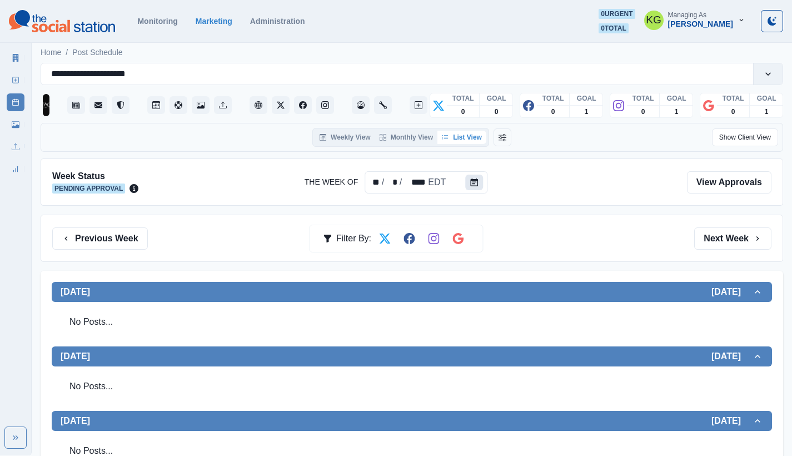
click at [473, 183] on icon "Calendar" at bounding box center [474, 182] width 8 height 8
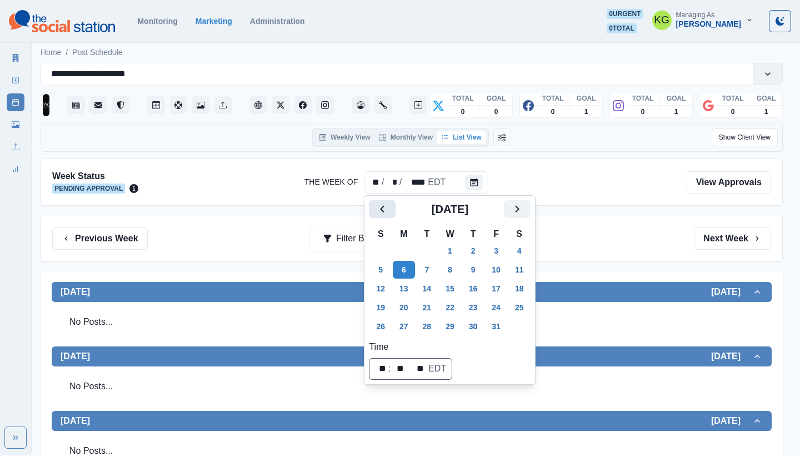
click at [378, 205] on icon "Previous" at bounding box center [382, 208] width 13 height 13
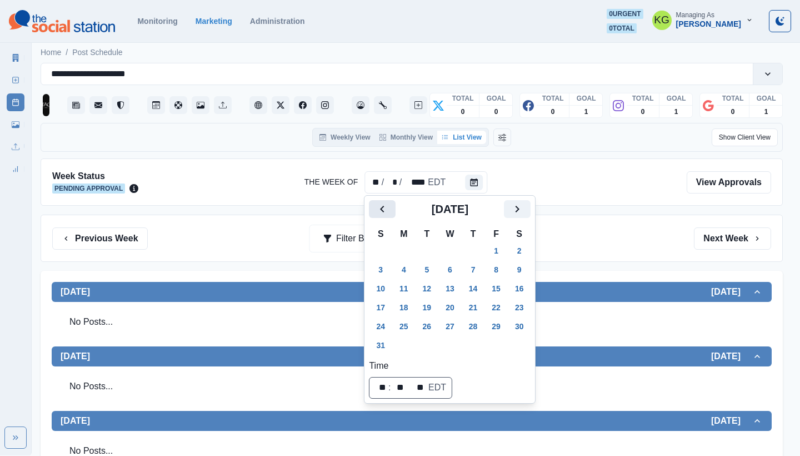
click at [378, 205] on icon "Previous" at bounding box center [382, 208] width 13 height 13
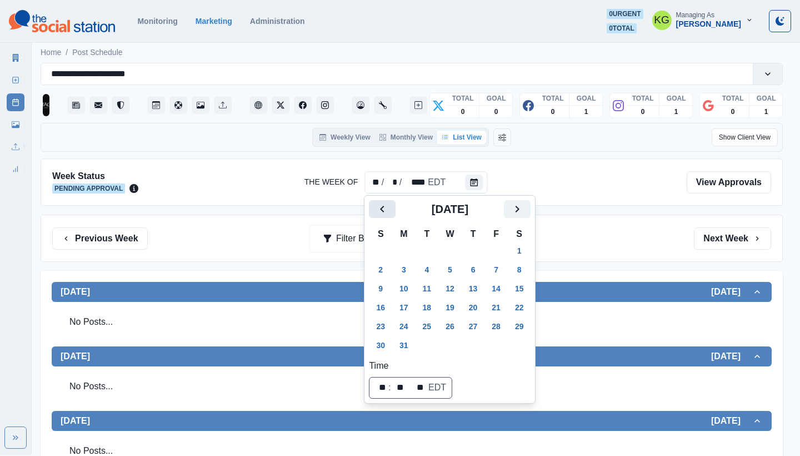
click at [378, 205] on icon "Previous" at bounding box center [382, 208] width 13 height 13
click at [394, 211] on button "Previous" at bounding box center [382, 209] width 27 height 18
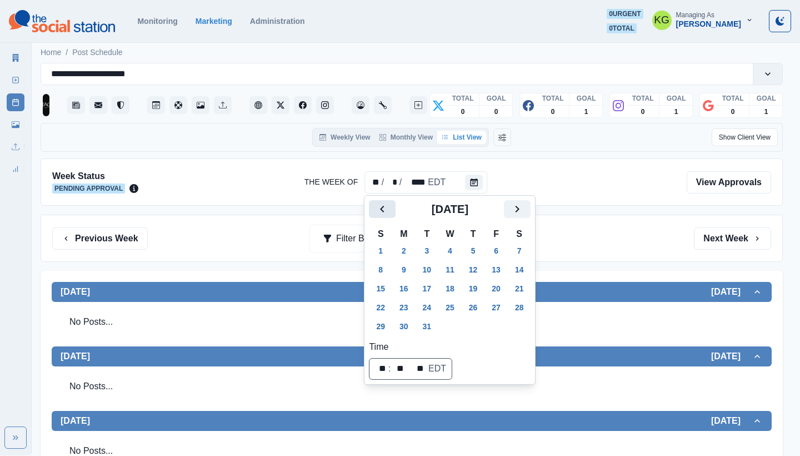
click at [394, 211] on button "Previous" at bounding box center [382, 209] width 27 height 18
click at [431, 249] on button "1" at bounding box center [427, 251] width 22 height 18
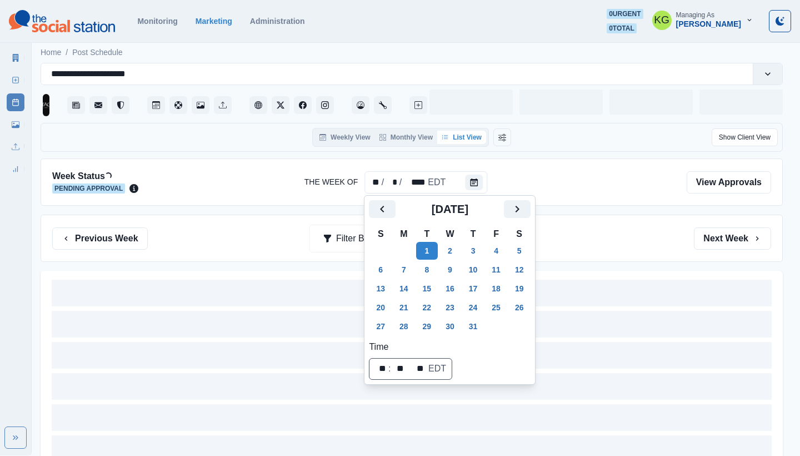
click at [595, 234] on div "Previous Week Filter By: Next Week" at bounding box center [411, 238] width 719 height 22
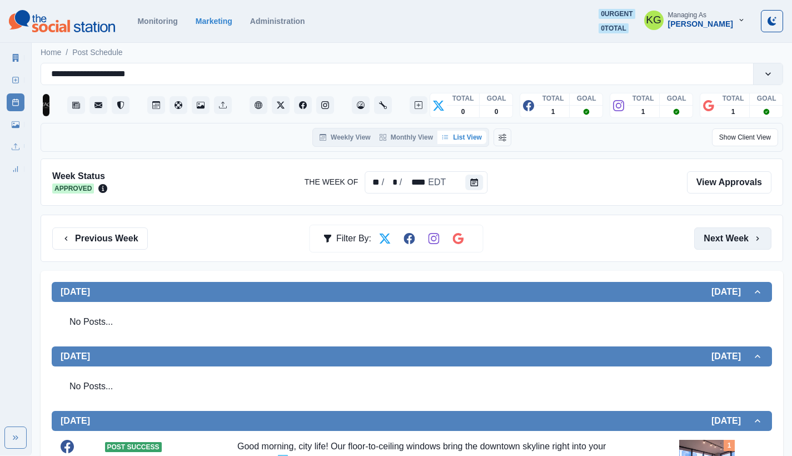
click at [728, 227] on button "Next Week" at bounding box center [732, 238] width 77 height 22
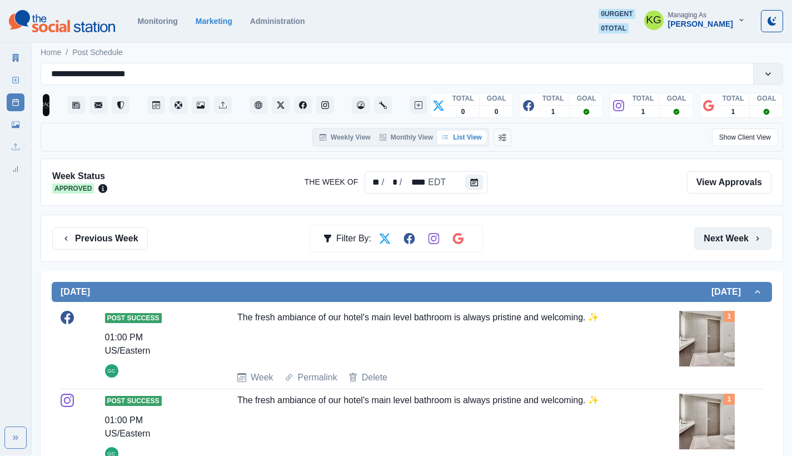
click at [731, 240] on button "Next Week" at bounding box center [732, 238] width 77 height 22
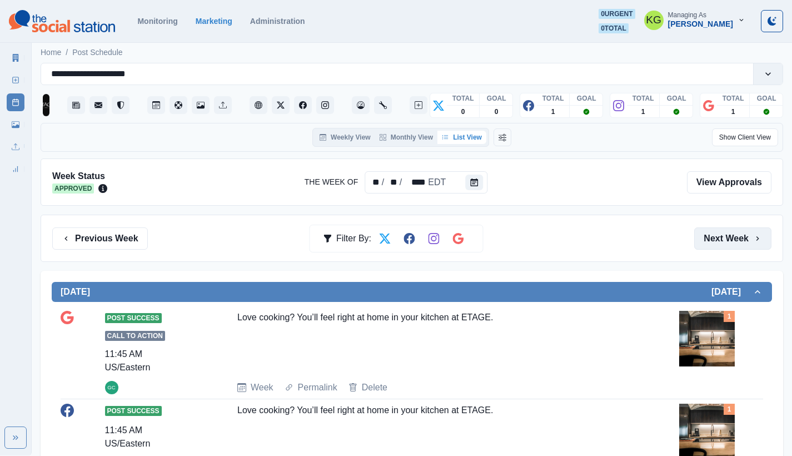
scroll to position [18, 0]
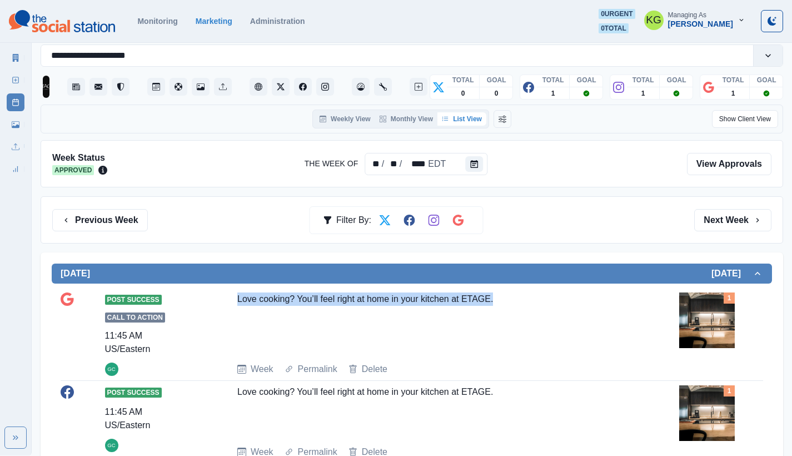
drag, startPoint x: 237, startPoint y: 297, endPoint x: 491, endPoint y: 313, distance: 254.9
click at [491, 313] on div "Post Success Call to Action 11:45 AM US/Eastern GC Love cooking? You’ll feel ri…" at bounding box center [412, 333] width 702 height 83
click at [730, 214] on button "Next Week" at bounding box center [732, 220] width 77 height 22
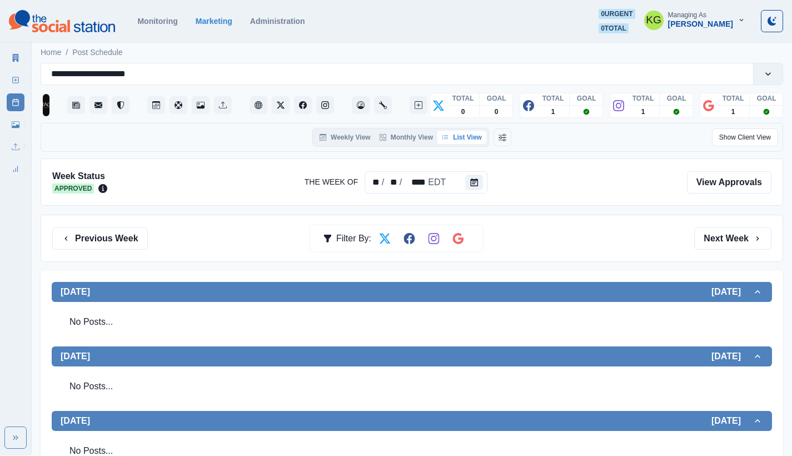
scroll to position [211, 0]
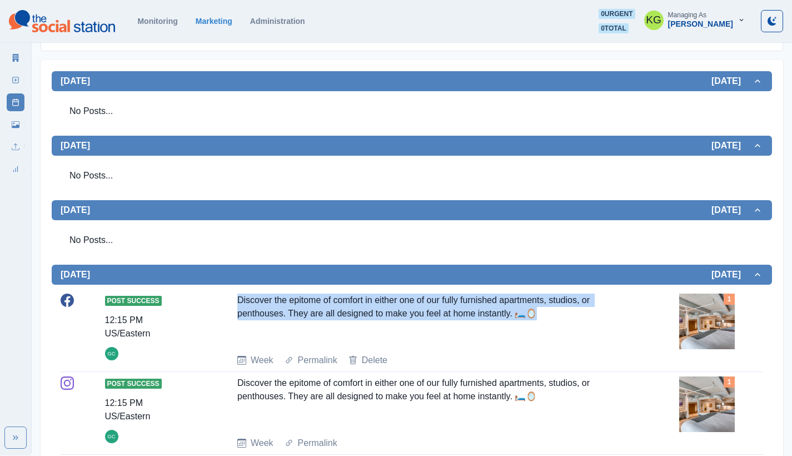
drag, startPoint x: 238, startPoint y: 298, endPoint x: 531, endPoint y: 324, distance: 293.9
click at [530, 324] on div "Discover the epitome of comfort in either one of our fully furnished apartments…" at bounding box center [433, 318] width 393 height 51
copy div "Discover the epitome of comfort in either one of our fully furnished apartments…"
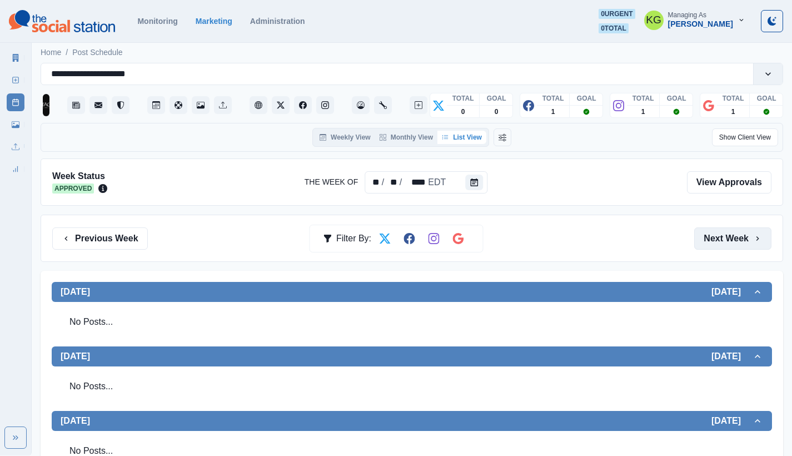
click at [753, 229] on button "Next Week" at bounding box center [732, 238] width 77 height 22
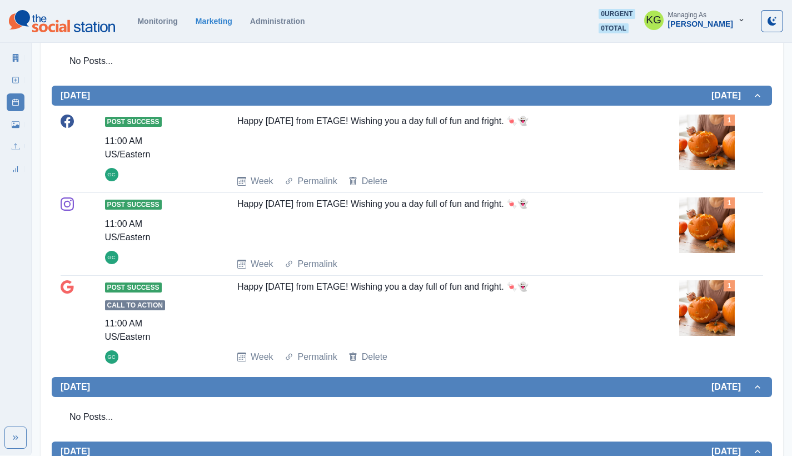
scroll to position [11, 0]
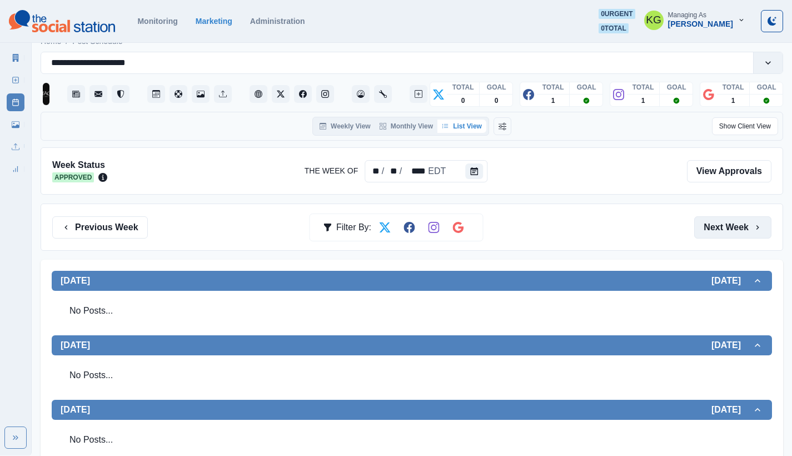
click at [753, 228] on icon "button" at bounding box center [757, 227] width 9 height 9
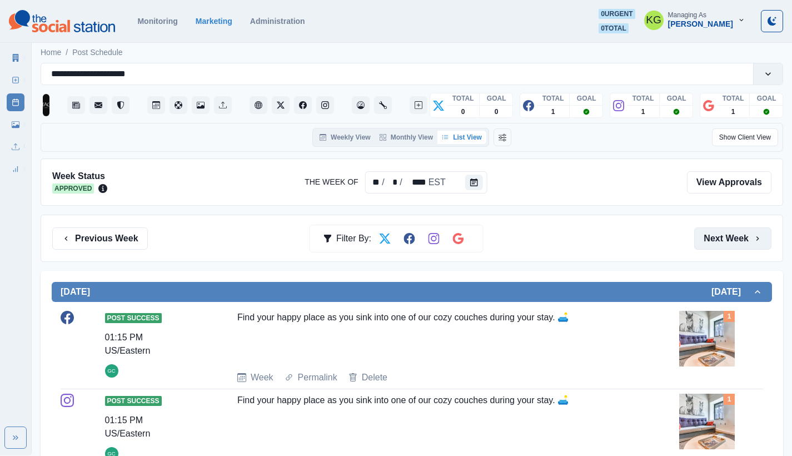
click at [752, 228] on button "Next Week" at bounding box center [732, 238] width 77 height 22
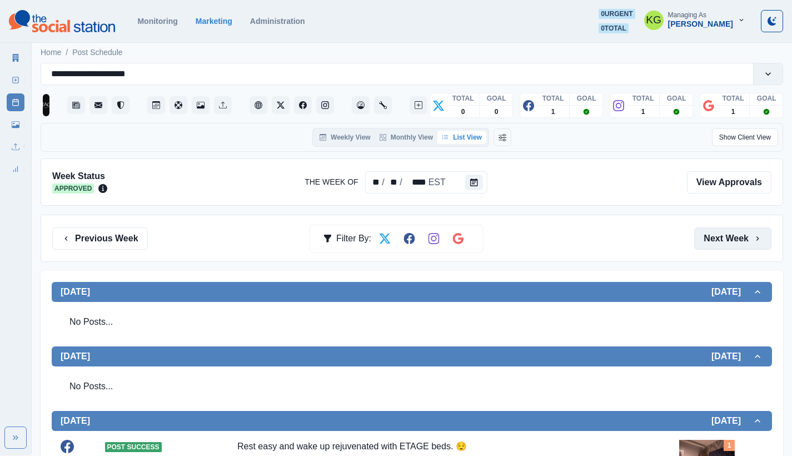
click at [754, 231] on button "Next Week" at bounding box center [732, 238] width 77 height 22
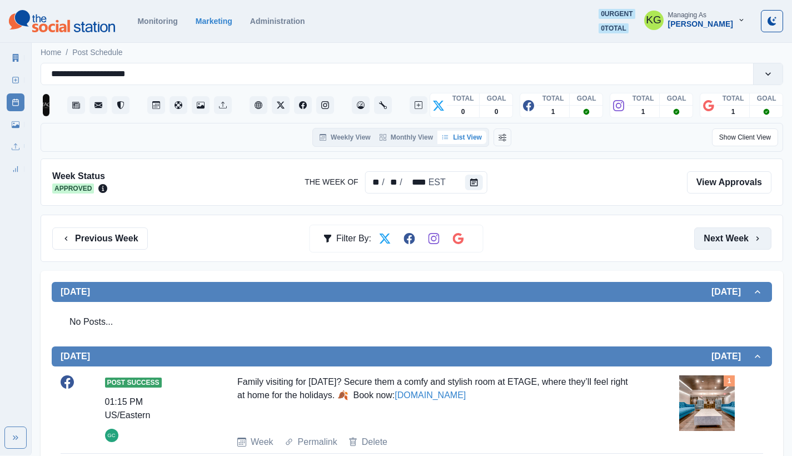
scroll to position [11, 0]
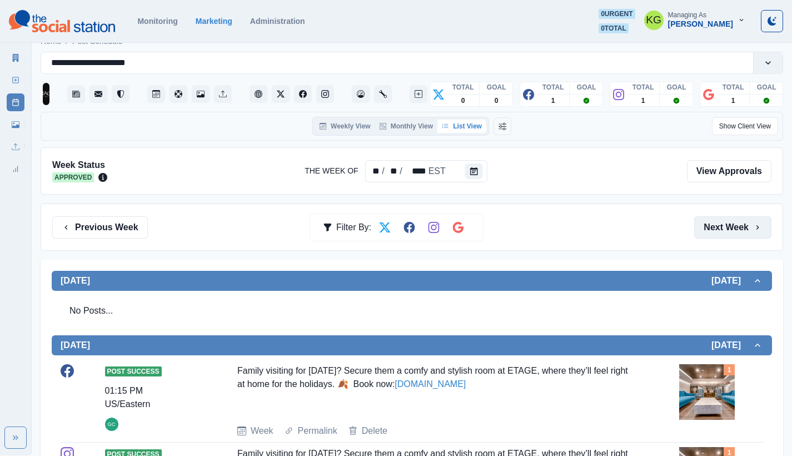
click at [754, 231] on icon "button" at bounding box center [757, 227] width 9 height 9
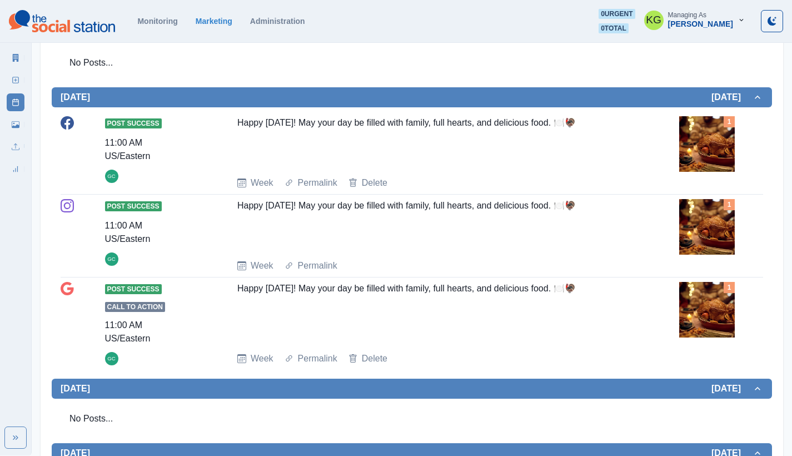
scroll to position [9, 0]
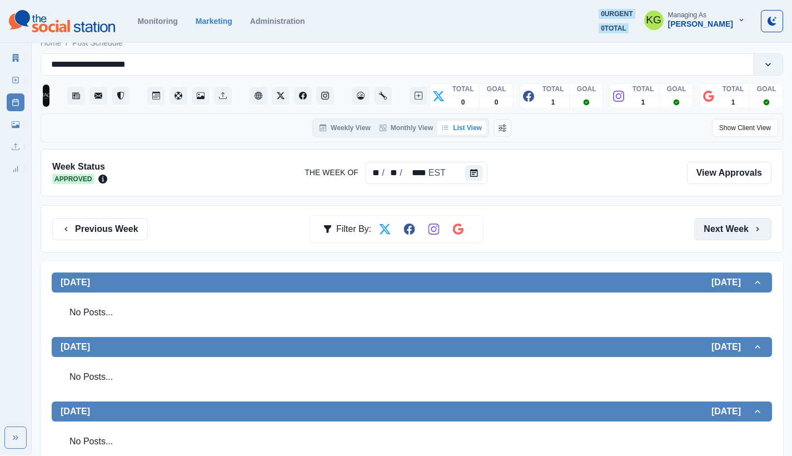
click at [754, 231] on icon "button" at bounding box center [757, 228] width 9 height 9
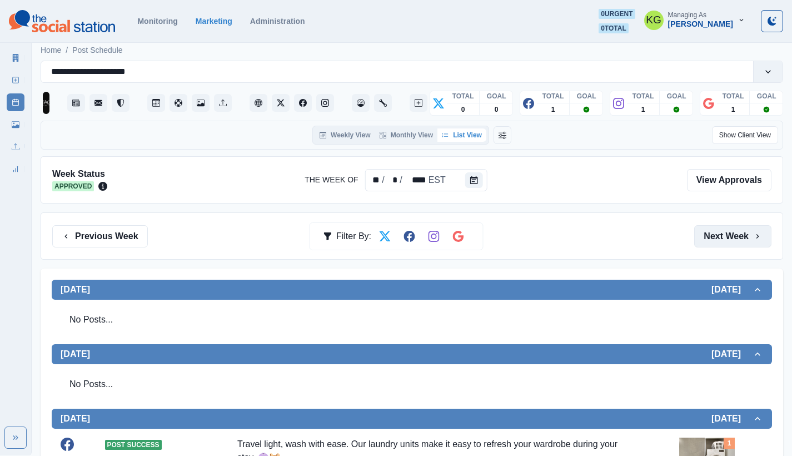
scroll to position [228, 0]
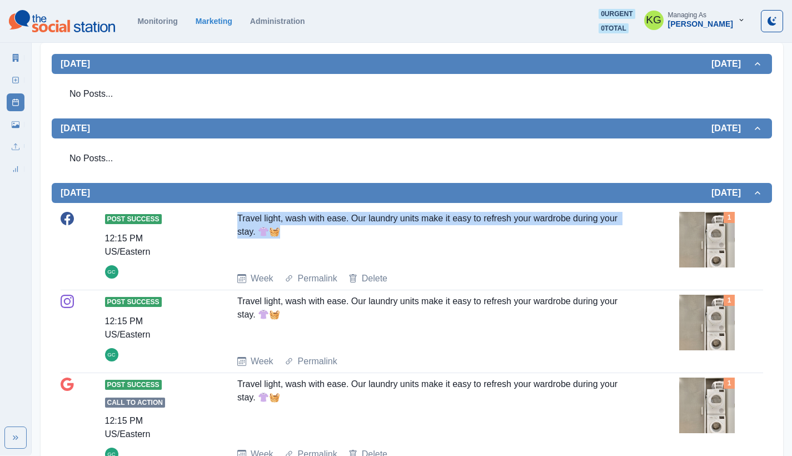
drag, startPoint x: 238, startPoint y: 221, endPoint x: 280, endPoint y: 231, distance: 43.5
click at [280, 231] on div "Travel light, wash with ease. Our laundry units make it easy to refresh your wa…" at bounding box center [433, 237] width 393 height 51
copy div "Travel light, wash with ease. Our laundry units make it easy to refresh your wa…"
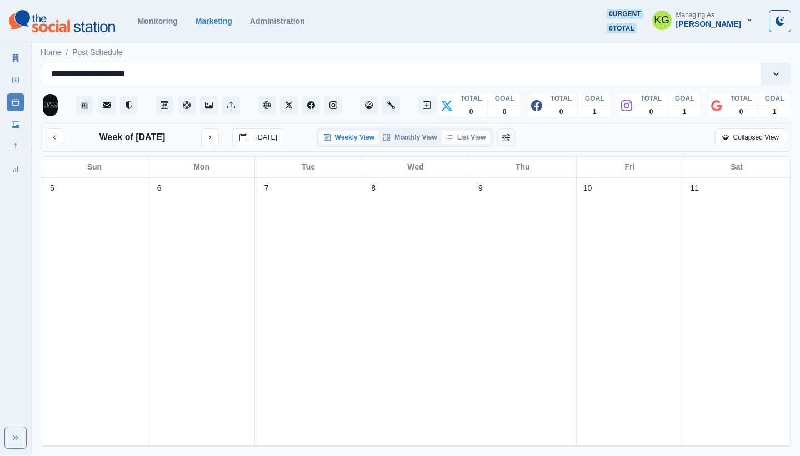
click at [466, 139] on button "List View" at bounding box center [466, 137] width 49 height 13
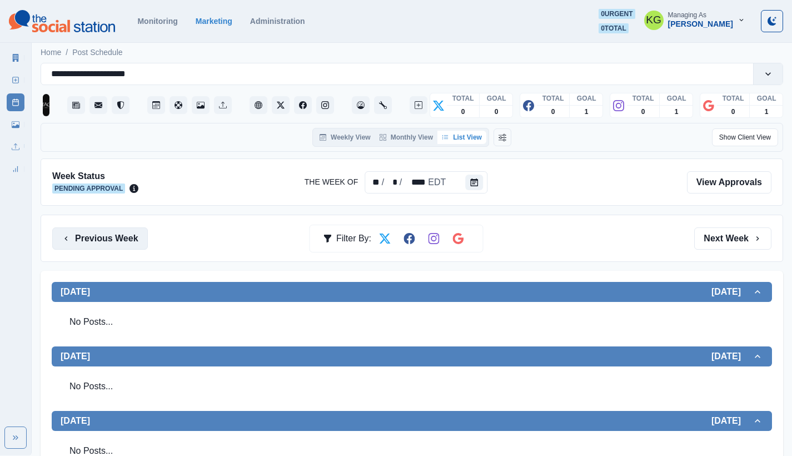
click at [90, 235] on button "Previous Week" at bounding box center [100, 238] width 96 height 22
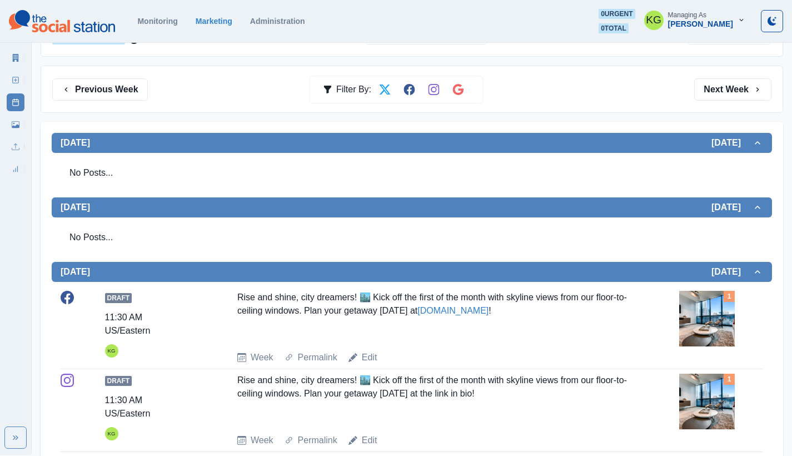
scroll to position [44, 0]
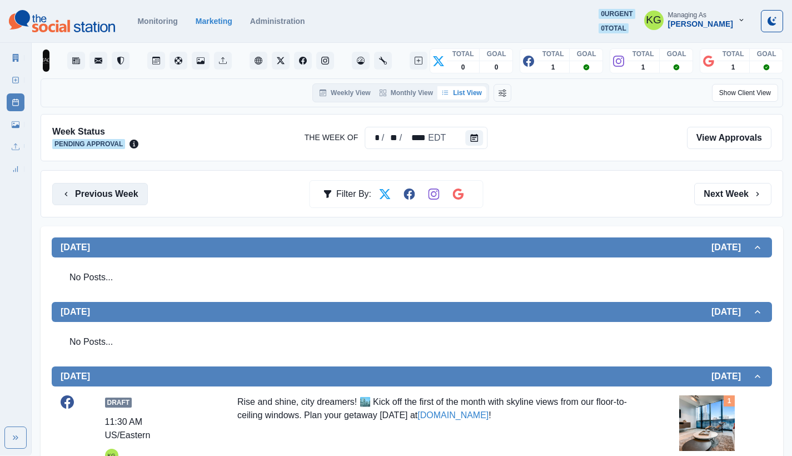
click at [116, 198] on button "Previous Week" at bounding box center [100, 194] width 96 height 22
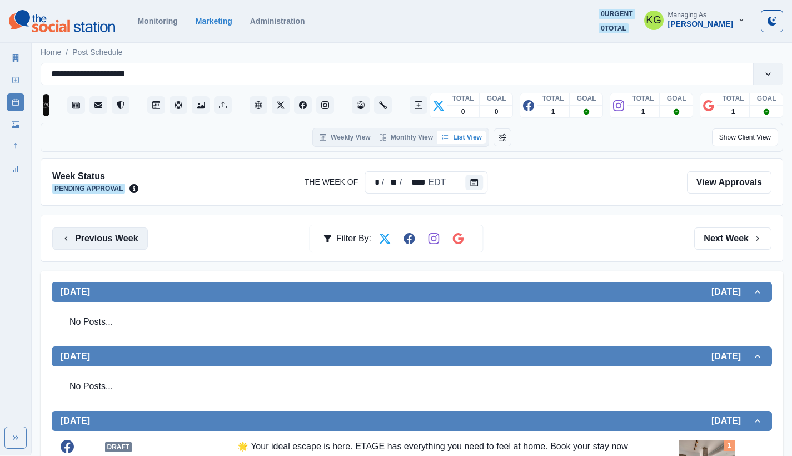
click at [107, 239] on button "Previous Week" at bounding box center [100, 238] width 96 height 22
click at [125, 232] on button "Previous Week" at bounding box center [100, 238] width 96 height 22
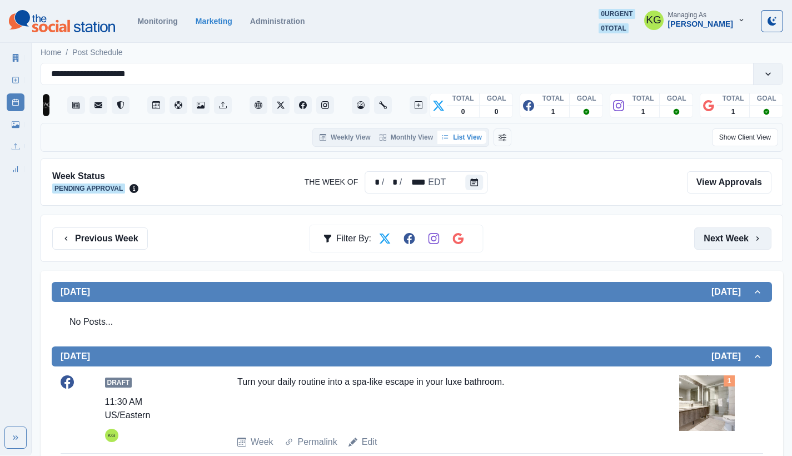
click at [740, 231] on button "Next Week" at bounding box center [732, 238] width 77 height 22
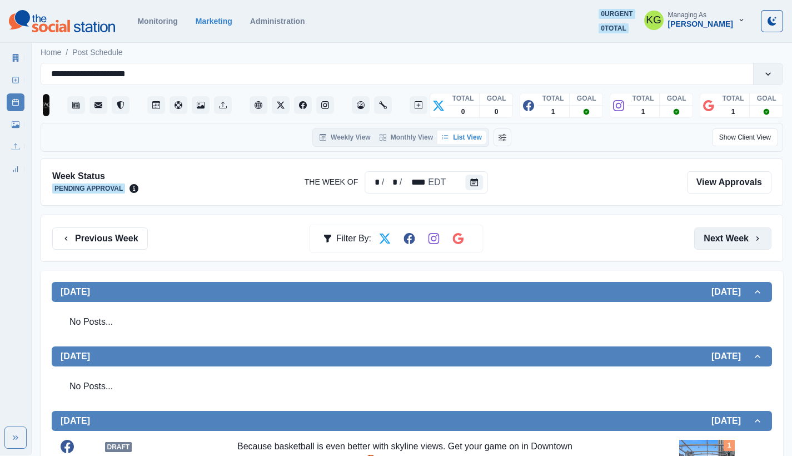
click at [740, 231] on button "Next Week" at bounding box center [732, 238] width 77 height 22
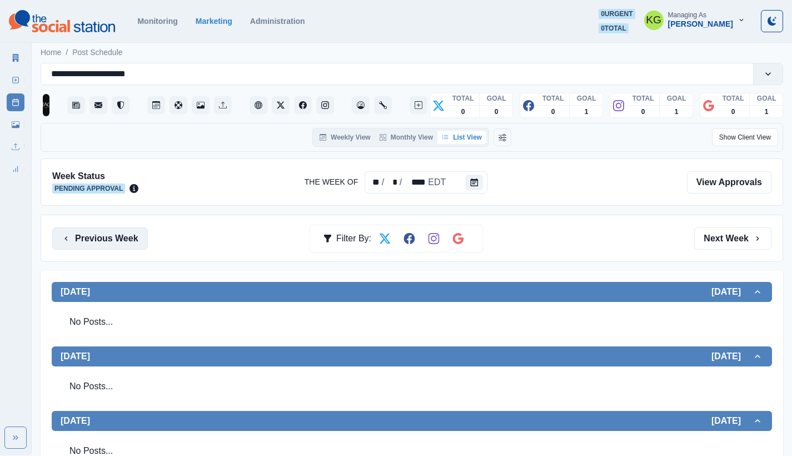
click at [96, 240] on button "Previous Week" at bounding box center [100, 238] width 96 height 22
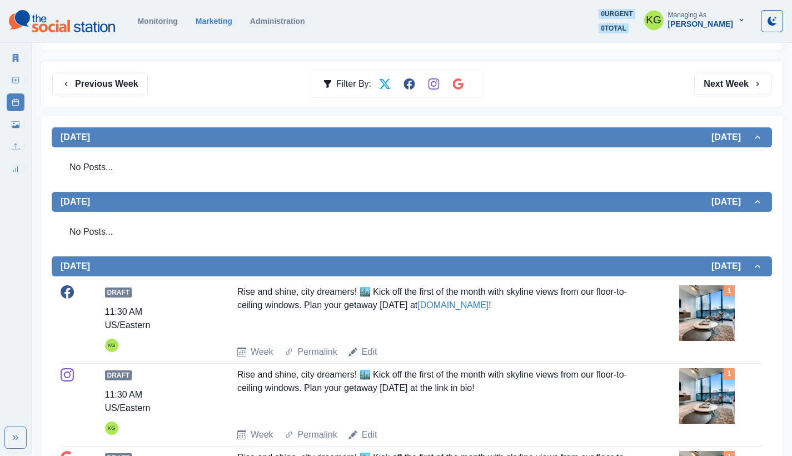
scroll to position [128, 0]
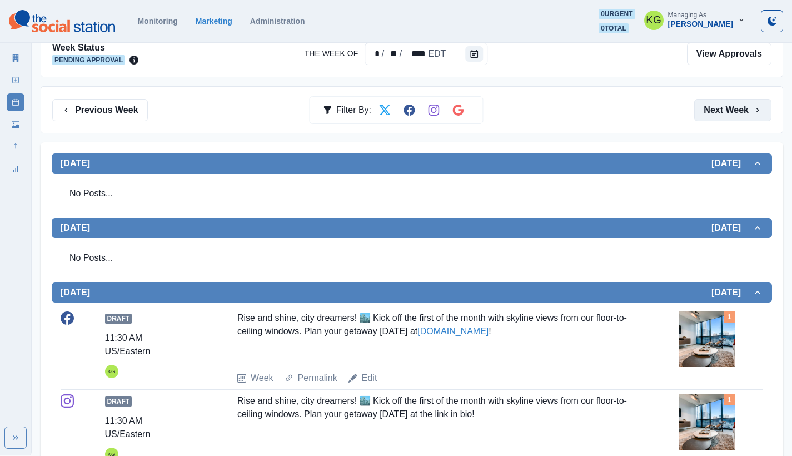
click at [752, 114] on button "Next Week" at bounding box center [732, 110] width 77 height 22
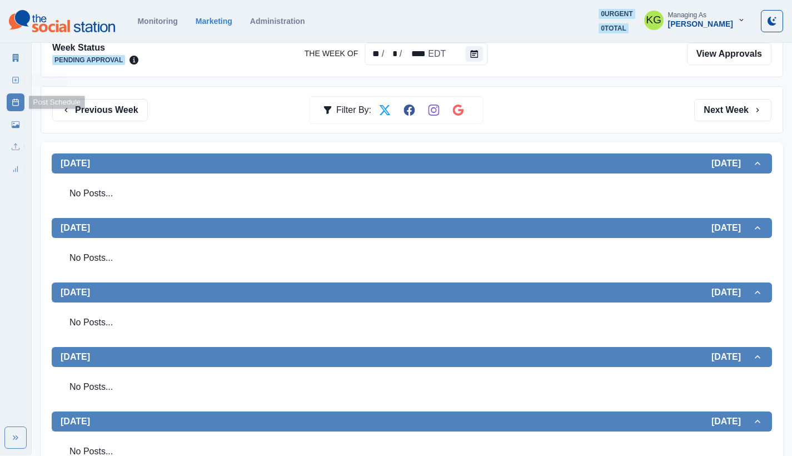
click at [18, 84] on link "New Post" at bounding box center [16, 80] width 18 height 18
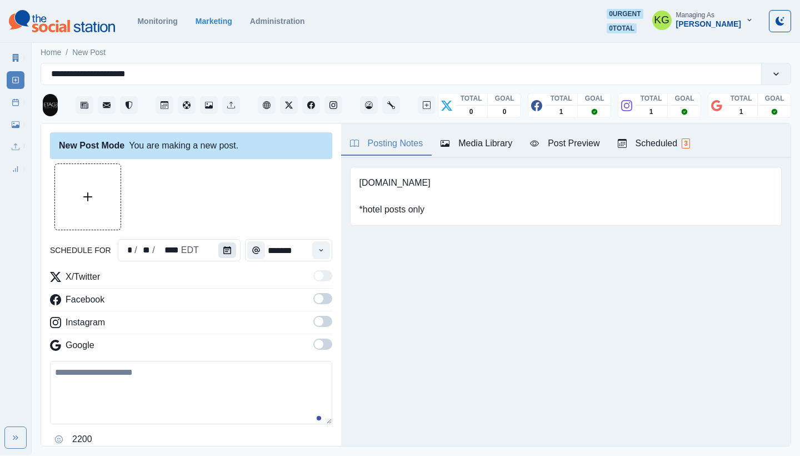
click at [218, 246] on button "Calendar" at bounding box center [227, 250] width 18 height 16
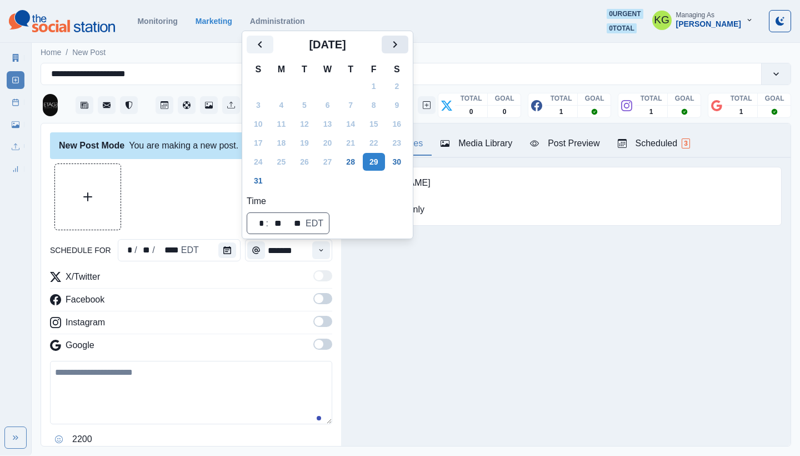
click at [402, 45] on icon "Next" at bounding box center [394, 44] width 13 height 13
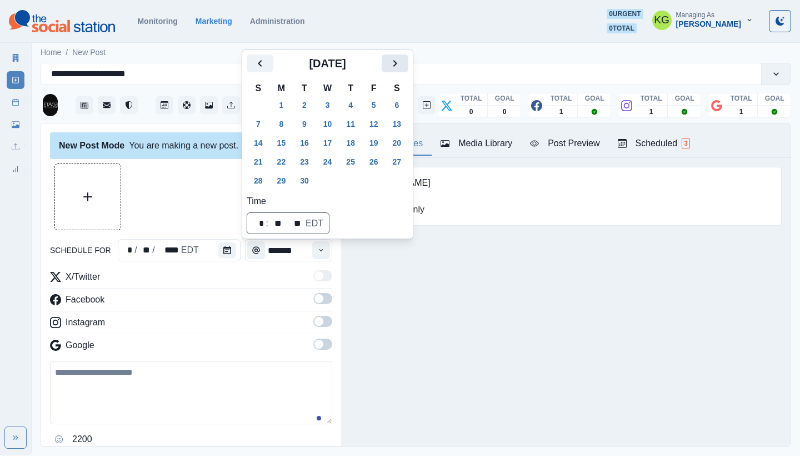
click at [397, 66] on icon "Next" at bounding box center [395, 63] width 4 height 7
click at [328, 127] on button "8" at bounding box center [328, 124] width 22 height 18
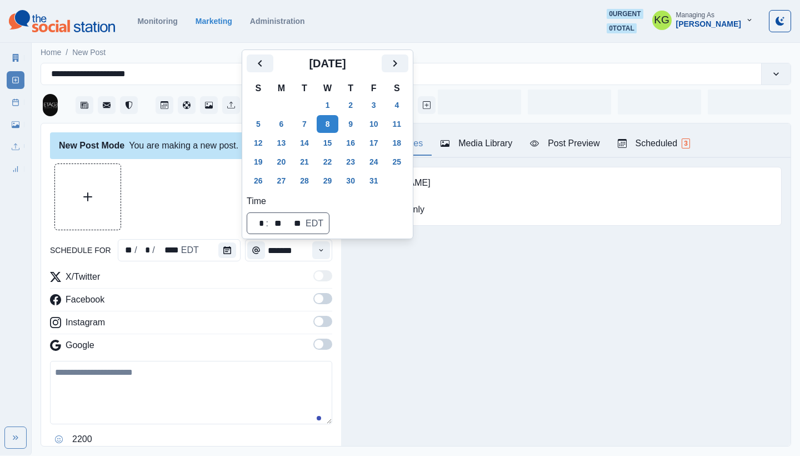
click at [382, 294] on div "Posting Notes Media Library Post Preview Scheduled 3 [DOMAIN_NAME] *hotel posts…" at bounding box center [565, 284] width 449 height 322
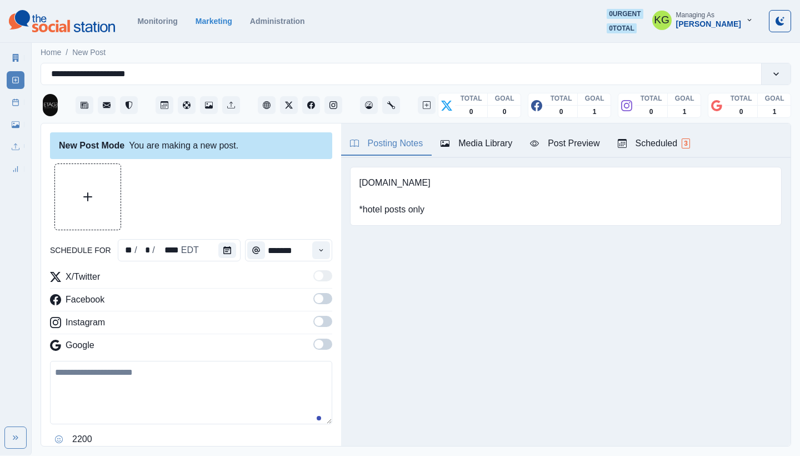
click at [300, 346] on div "Google" at bounding box center [191, 347] width 282 height 18
drag, startPoint x: 303, startPoint y: 345, endPoint x: 313, endPoint y: 326, distance: 21.9
click at [304, 345] on div "Google" at bounding box center [191, 347] width 282 height 18
click at [318, 343] on span at bounding box center [322, 343] width 19 height 11
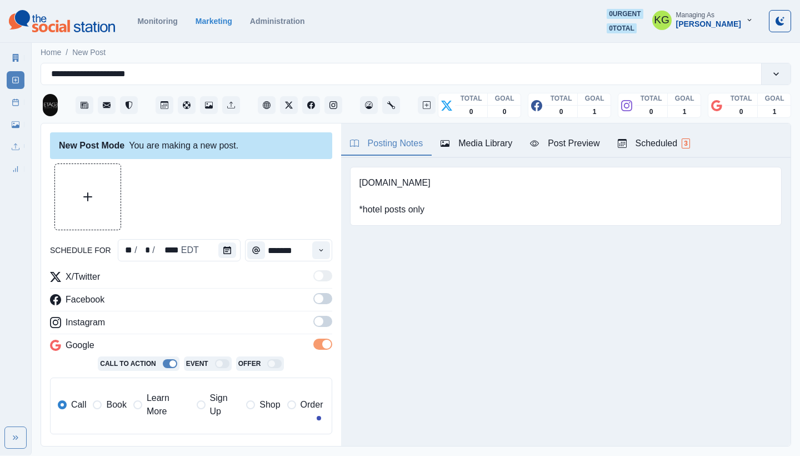
click at [318, 327] on label at bounding box center [322, 325] width 19 height 18
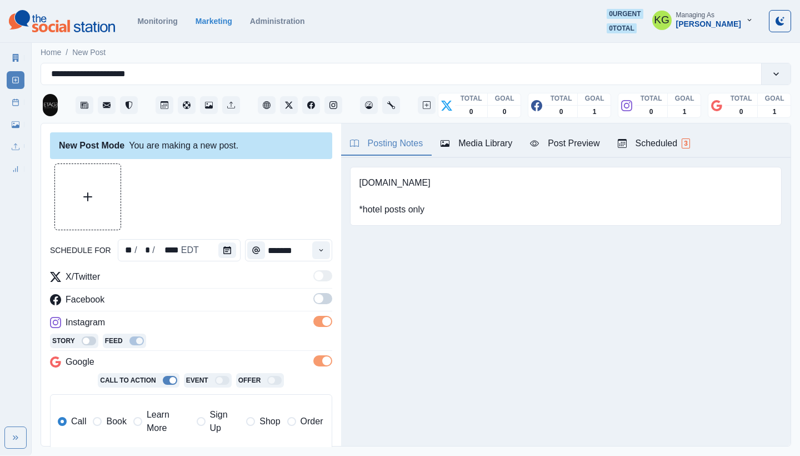
click at [314, 296] on span at bounding box center [322, 298] width 19 height 11
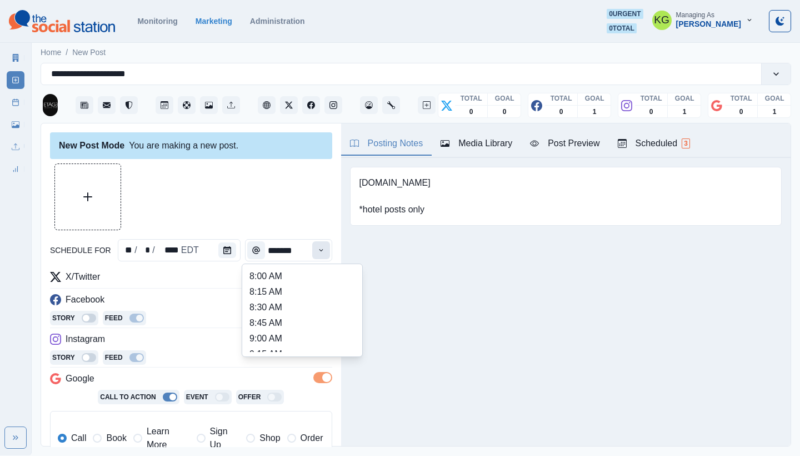
click at [317, 252] on icon "Time" at bounding box center [321, 250] width 8 height 8
click at [276, 320] on li "12:00 PM" at bounding box center [302, 321] width 111 height 16
type input "********"
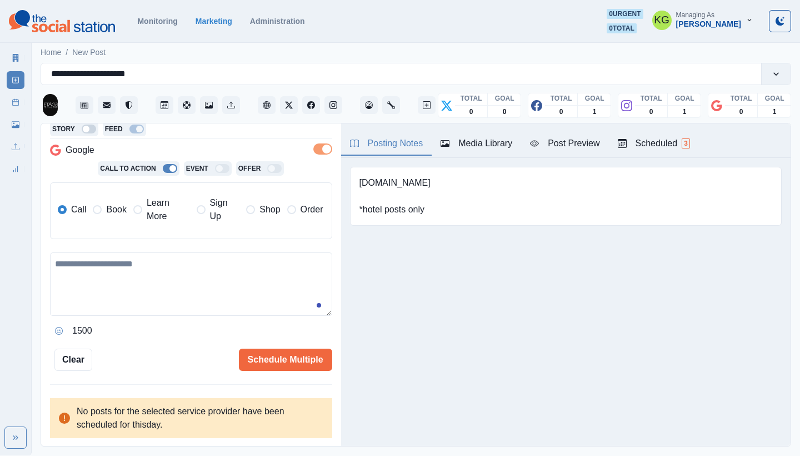
scroll to position [223, 0]
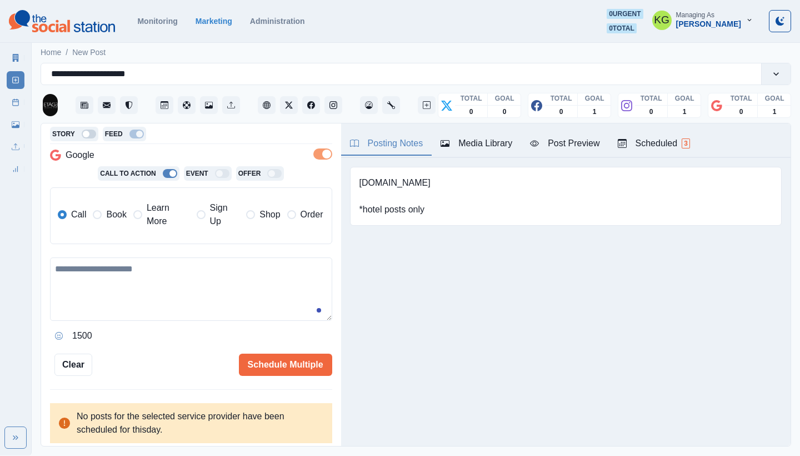
click at [109, 218] on span "Book" at bounding box center [116, 214] width 20 height 13
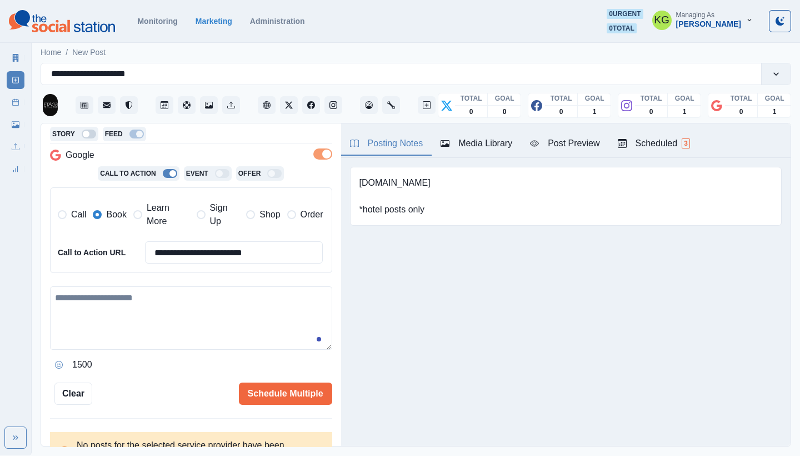
click at [157, 290] on textarea at bounding box center [191, 317] width 282 height 63
paste textarea "**********"
type textarea "**********"
click at [488, 142] on div "Media Library" at bounding box center [477, 143] width 72 height 13
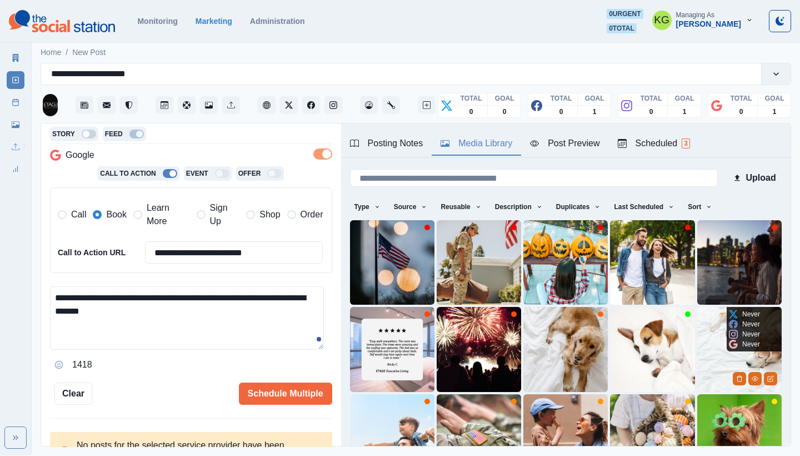
scroll to position [95, 0]
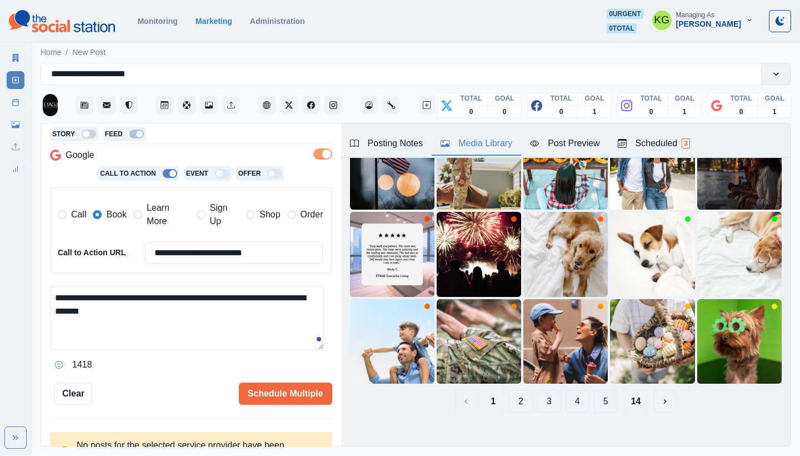
click at [622, 390] on button "14" at bounding box center [636, 401] width 28 height 22
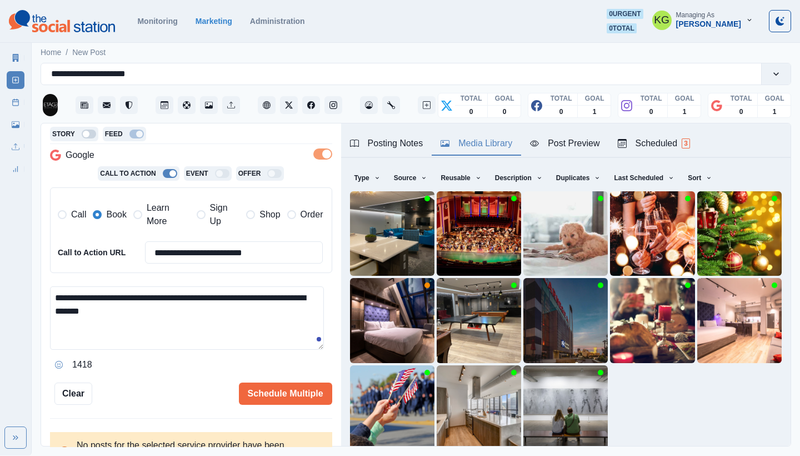
scroll to position [51, 0]
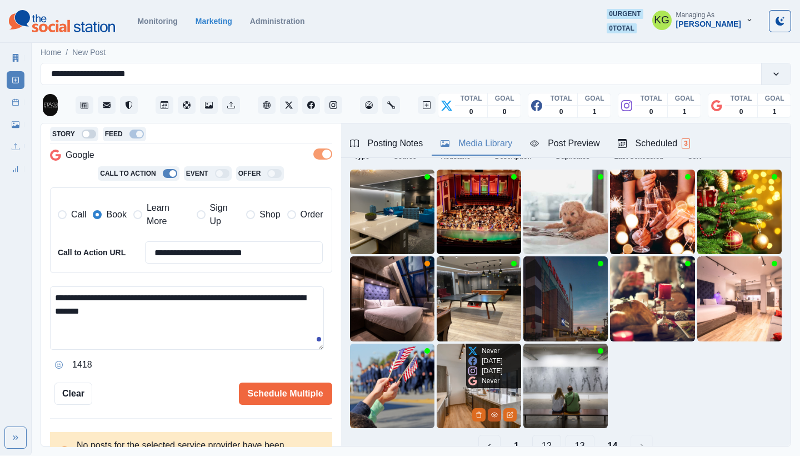
click at [488, 408] on button "View Media" at bounding box center [494, 414] width 13 height 13
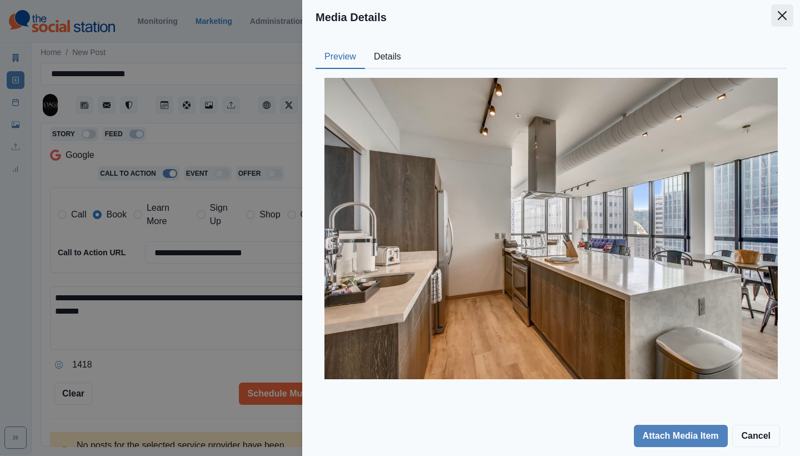
click at [782, 25] on button "Close" at bounding box center [782, 15] width 22 height 22
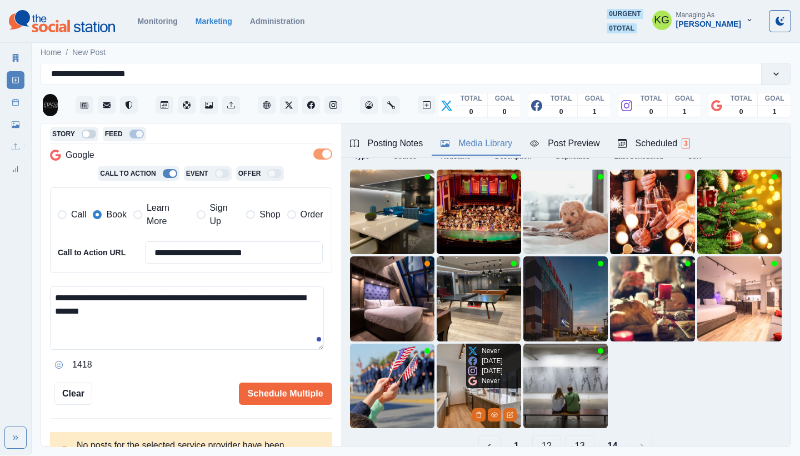
click at [453, 377] on img at bounding box center [479, 385] width 84 height 84
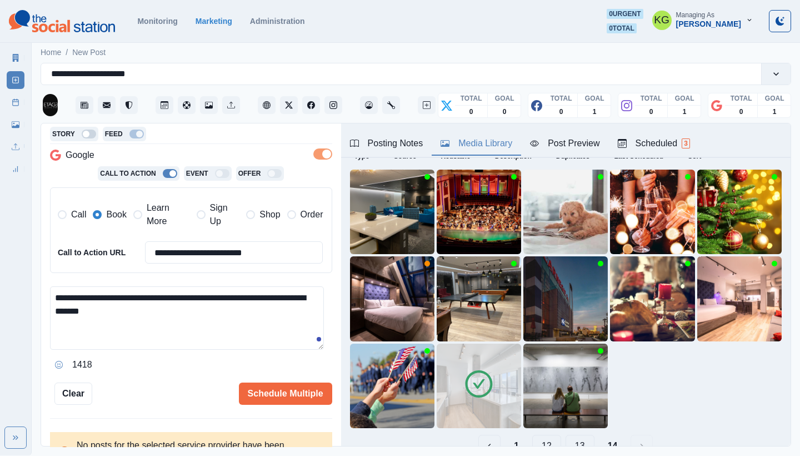
click at [567, 434] on button "13" at bounding box center [579, 445] width 29 height 22
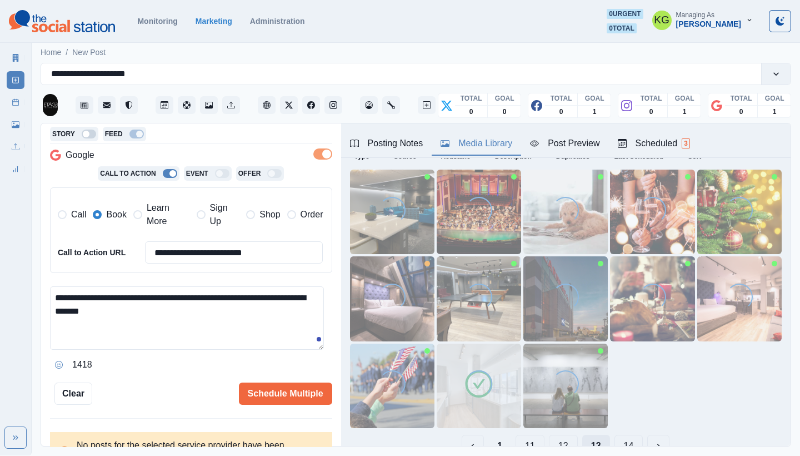
scroll to position [0, 0]
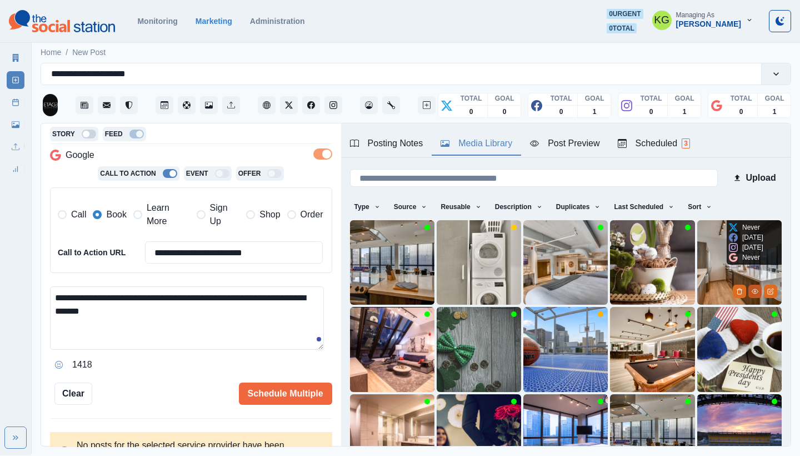
click at [752, 289] on icon "View Media" at bounding box center [755, 291] width 6 height 4
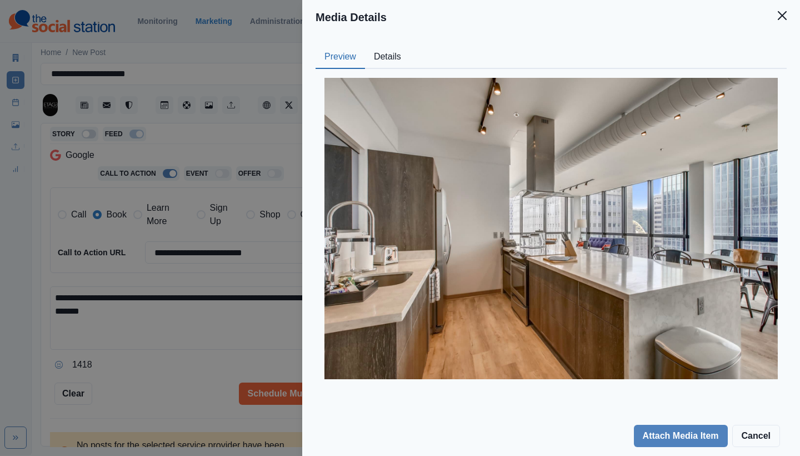
click at [789, 18] on button "Close" at bounding box center [782, 15] width 22 height 22
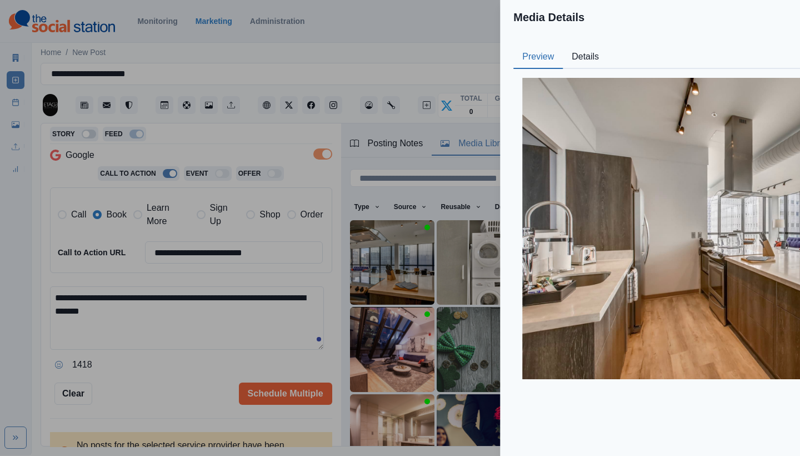
scroll to position [34, 0]
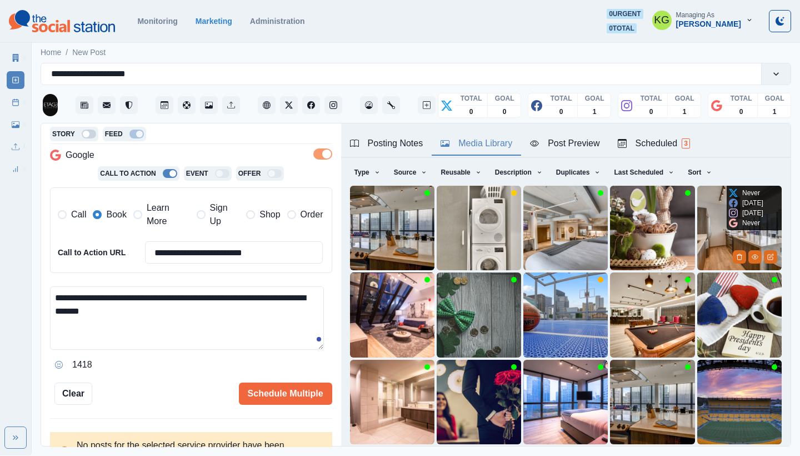
click at [698, 207] on img at bounding box center [739, 228] width 84 height 84
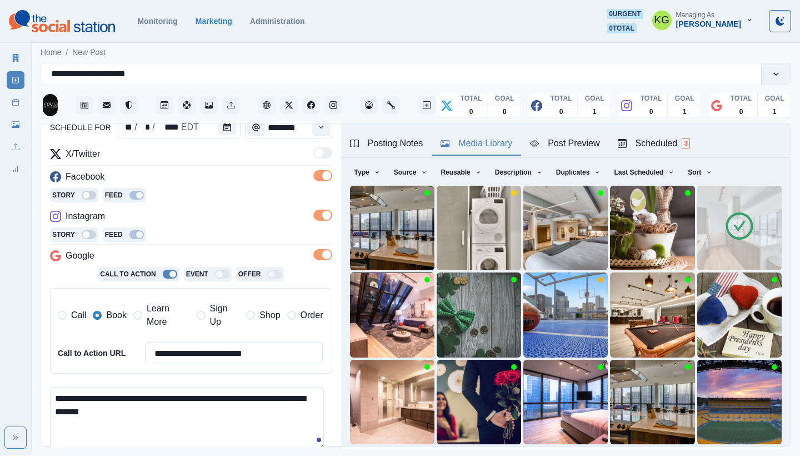
scroll to position [0, 0]
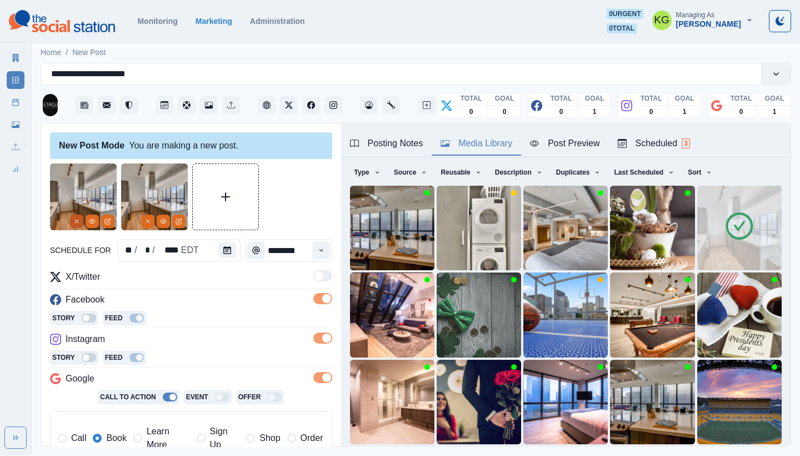
click at [77, 227] on button "Remove" at bounding box center [76, 220] width 13 height 13
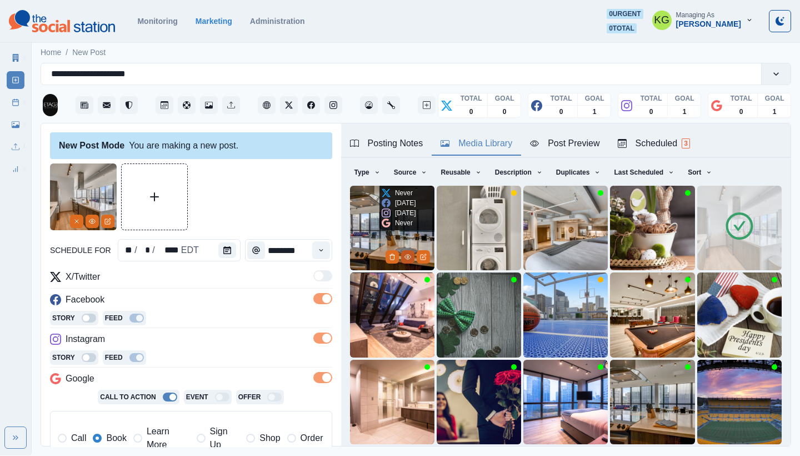
click at [407, 256] on circle "View Media" at bounding box center [408, 257] width 2 height 2
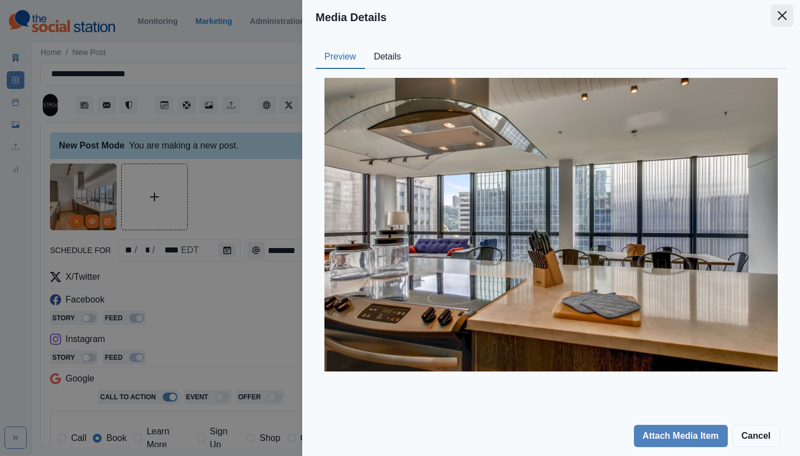
click at [780, 16] on icon "Close" at bounding box center [782, 15] width 9 height 9
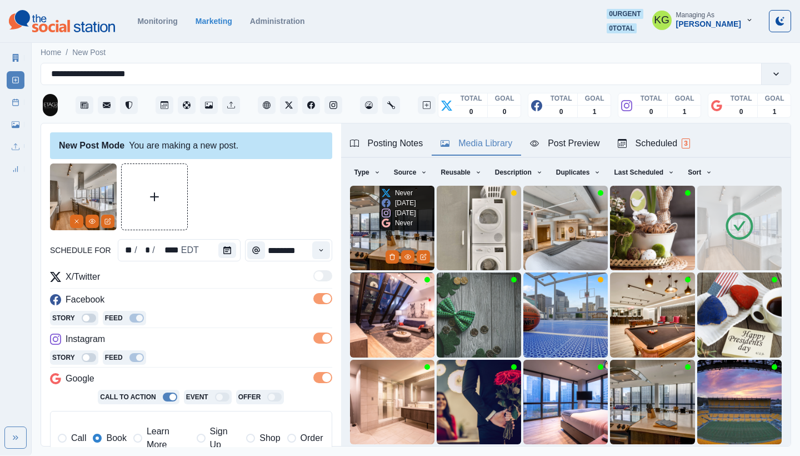
click at [370, 223] on img at bounding box center [392, 228] width 84 height 84
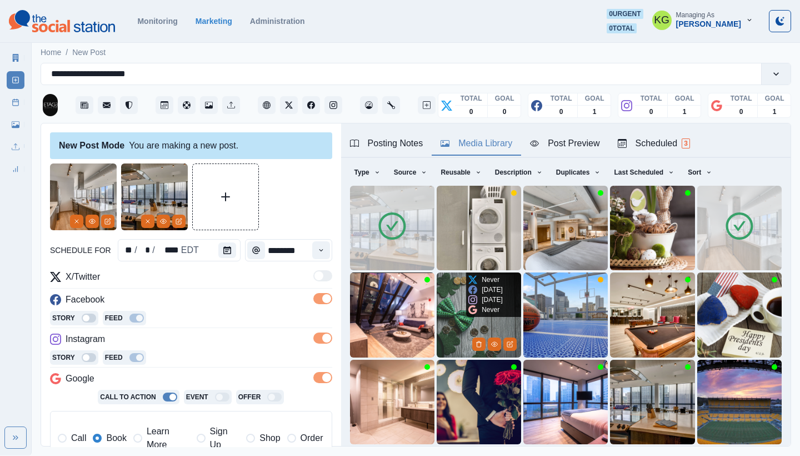
scroll to position [95, 0]
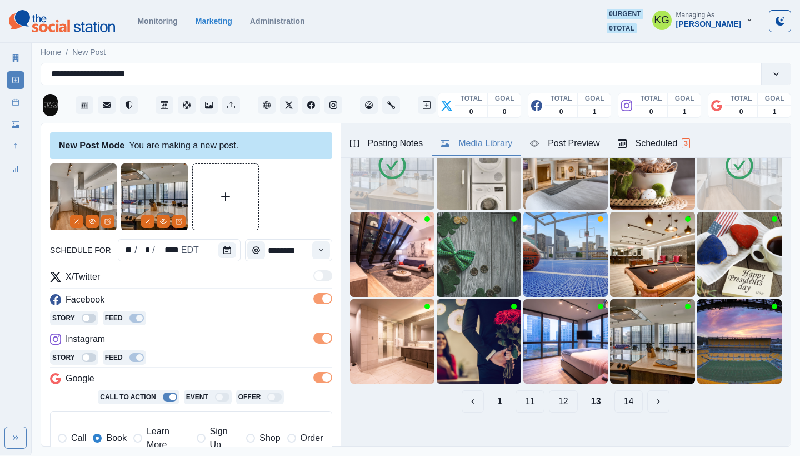
click at [549, 392] on button "12" at bounding box center [563, 401] width 29 height 22
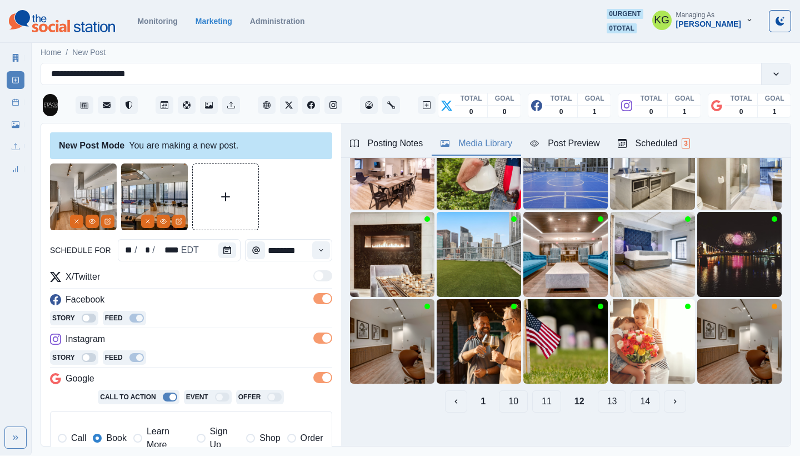
scroll to position [252, 0]
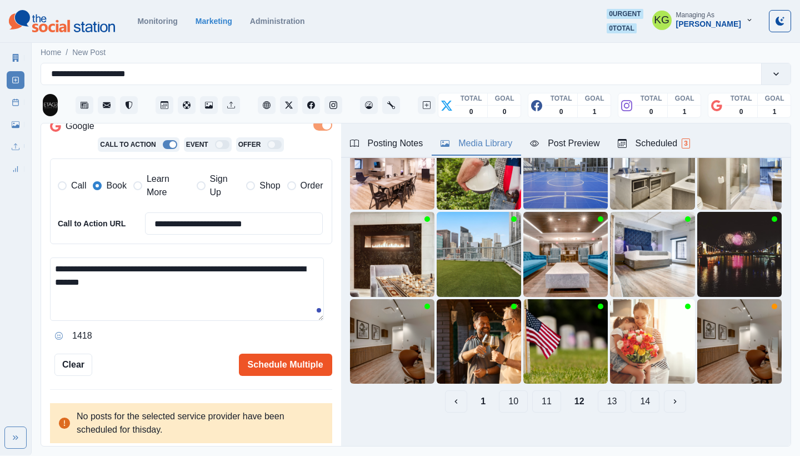
click at [288, 366] on button "Schedule Multiple" at bounding box center [285, 364] width 93 height 22
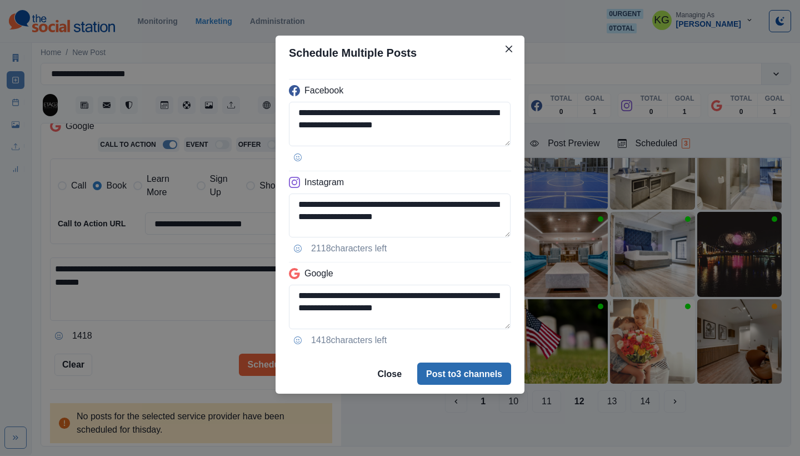
click at [495, 370] on button "Post to 3 channels" at bounding box center [464, 373] width 94 height 22
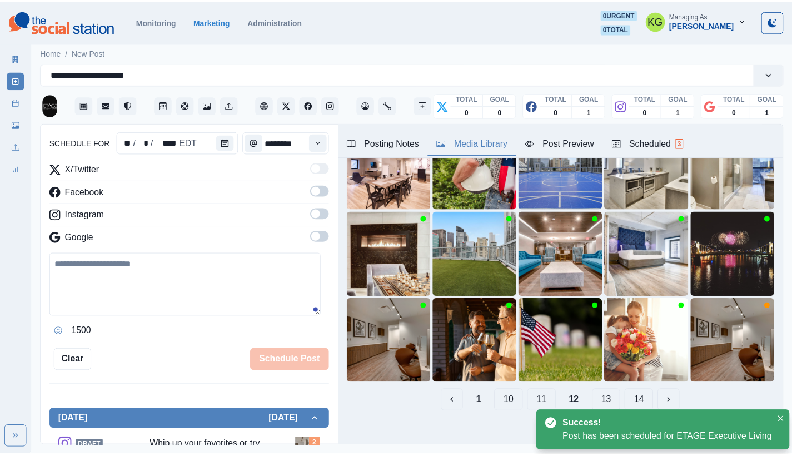
scroll to position [68, 0]
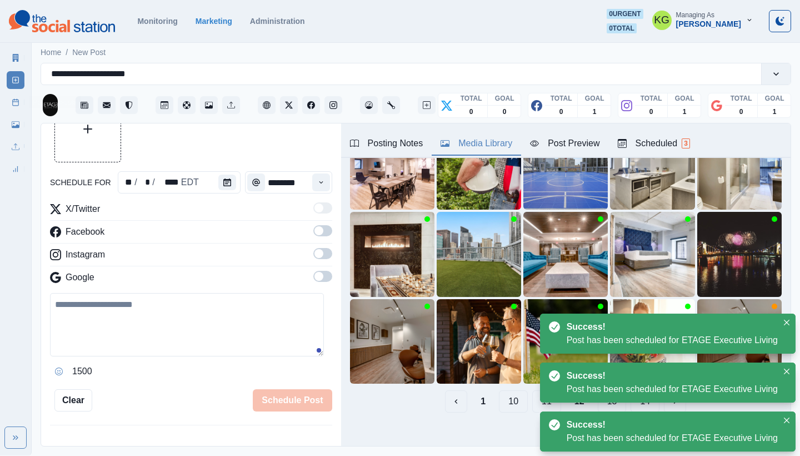
click at [6, 103] on div "Marketing Summary New Post Post Schedule Media Library Uploads Review Summary" at bounding box center [15, 110] width 31 height 133
click at [14, 98] on link "Post Schedule" at bounding box center [16, 102] width 18 height 18
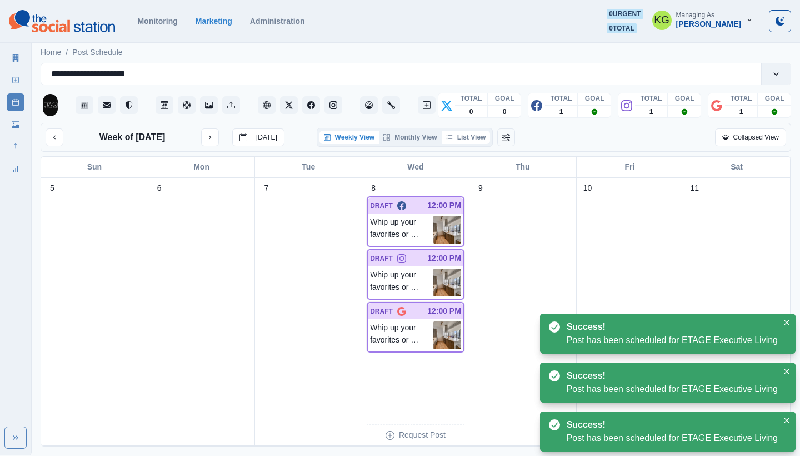
click at [479, 136] on button "List View" at bounding box center [466, 137] width 49 height 13
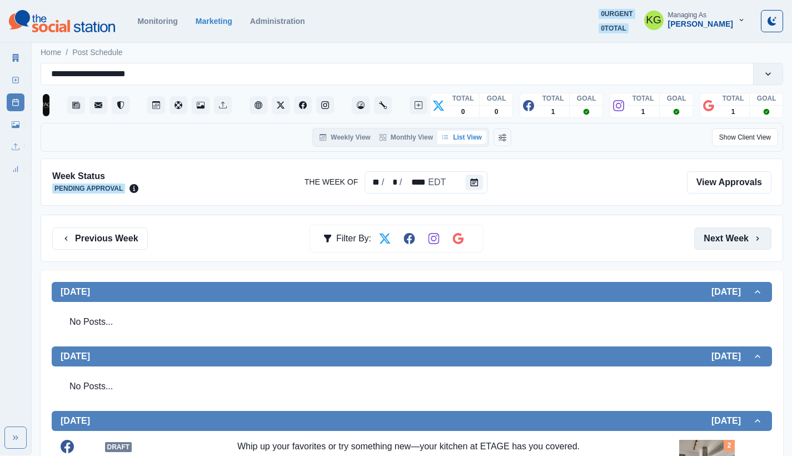
click at [726, 232] on button "Next Week" at bounding box center [732, 238] width 77 height 22
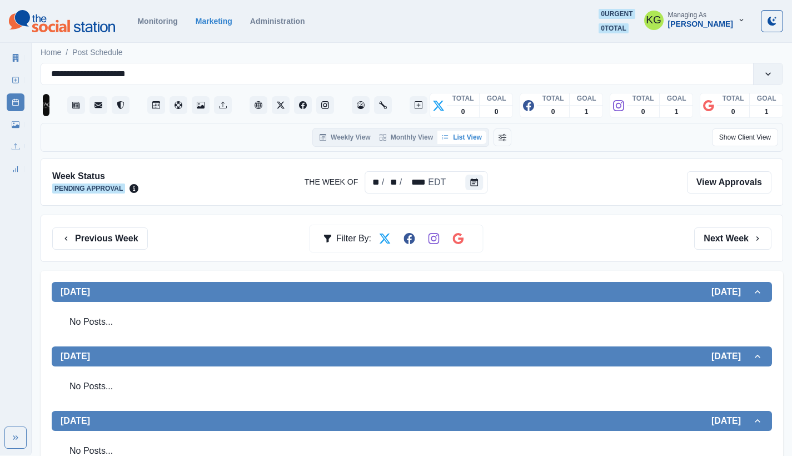
click at [408, 2] on section "Monitoring Marketing Administration 0 urgent 0 total KG Managing As [PERSON_NAM…" at bounding box center [396, 21] width 792 height 43
click at [106, 239] on button "Previous Week" at bounding box center [100, 238] width 96 height 22
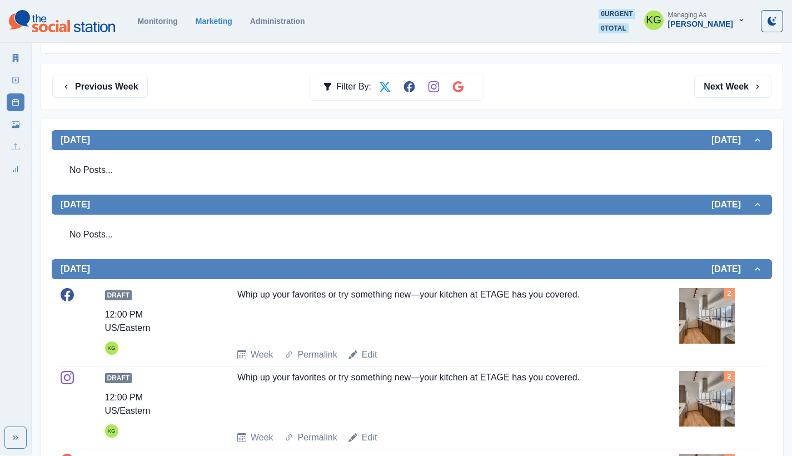
scroll to position [127, 0]
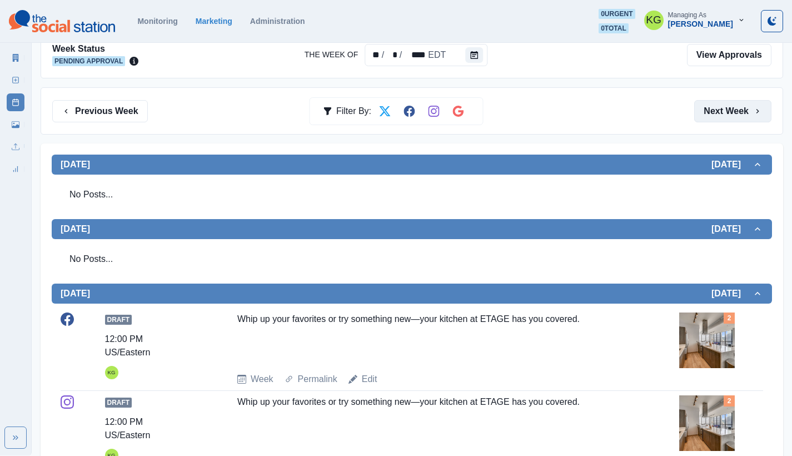
click at [747, 113] on button "Next Week" at bounding box center [732, 111] width 77 height 22
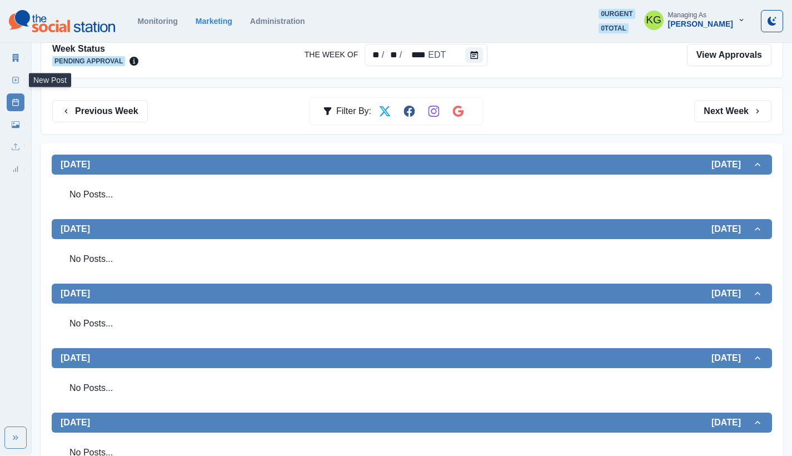
click at [23, 78] on link "New Post" at bounding box center [16, 80] width 18 height 18
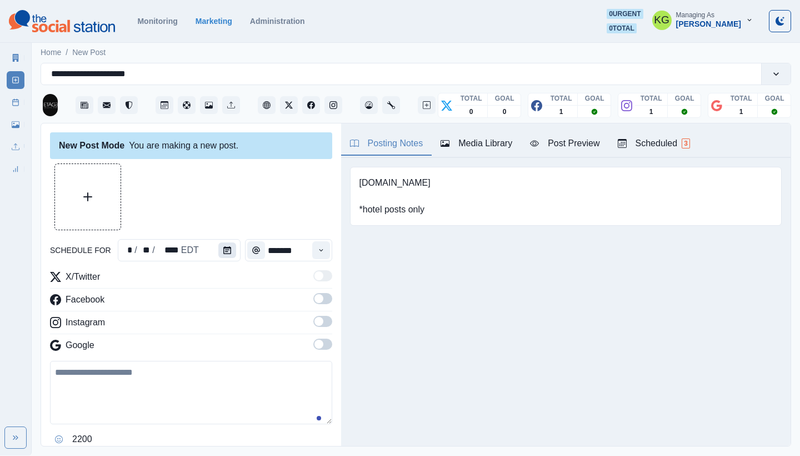
click at [227, 255] on button "Calendar" at bounding box center [227, 250] width 18 height 16
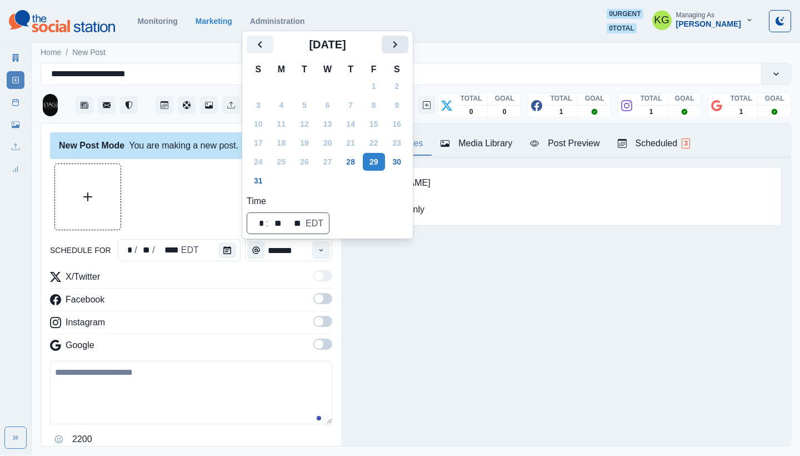
click at [402, 46] on icon "Next" at bounding box center [394, 44] width 13 height 13
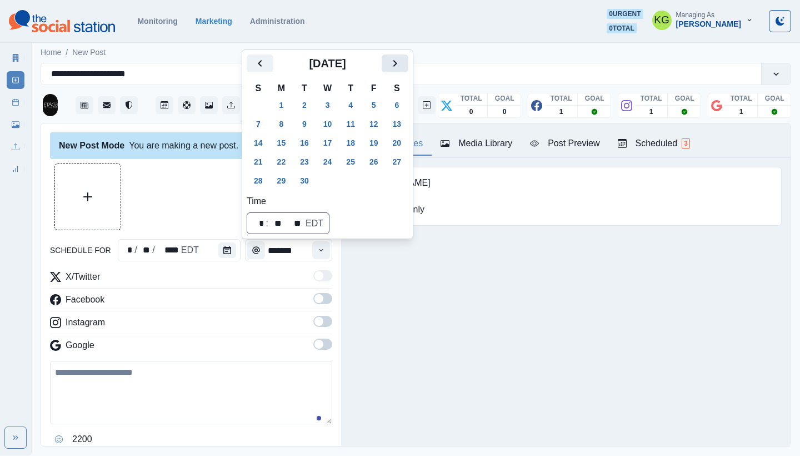
click at [402, 68] on icon "Next" at bounding box center [394, 63] width 13 height 13
click at [329, 143] on button "15" at bounding box center [328, 143] width 22 height 18
click at [459, 304] on div "Posting Notes Media Library Post Preview Scheduled 3 [DOMAIN_NAME] *hotel posts…" at bounding box center [565, 284] width 449 height 322
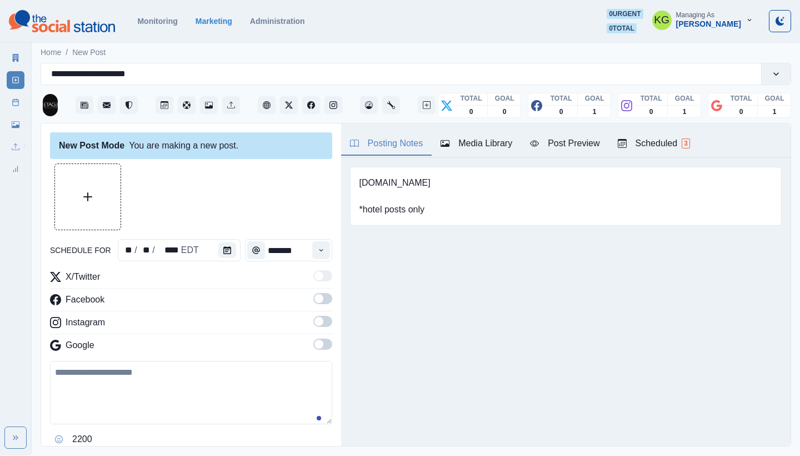
click at [313, 339] on span at bounding box center [322, 343] width 19 height 11
click at [314, 316] on span at bounding box center [322, 321] width 19 height 11
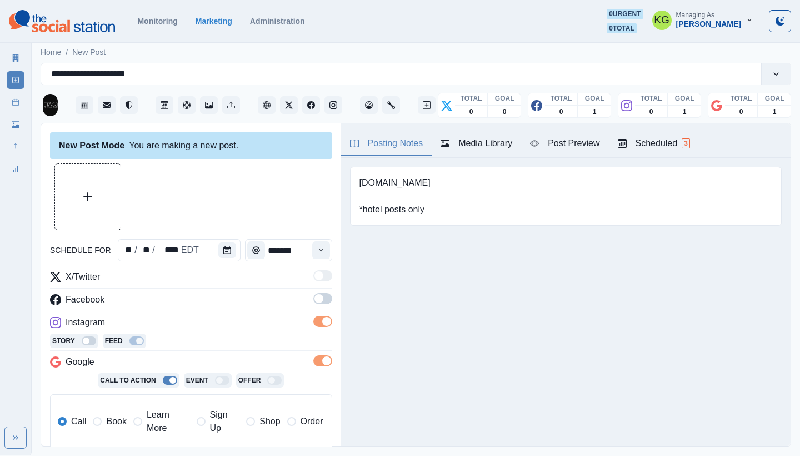
click at [316, 289] on div "X/Twitter Facebook Instagram Story Feed Google Call To Action Event Offer Call …" at bounding box center [191, 364] width 282 height 189
click at [314, 300] on span at bounding box center [318, 298] width 9 height 9
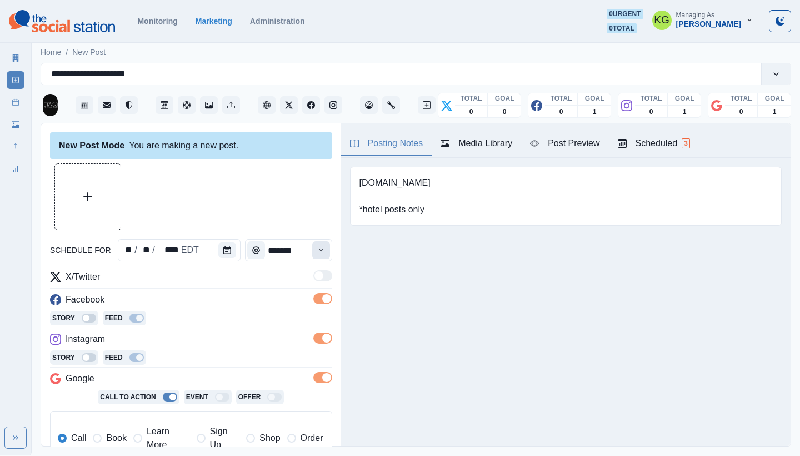
click at [317, 246] on icon "Time" at bounding box center [321, 250] width 8 height 8
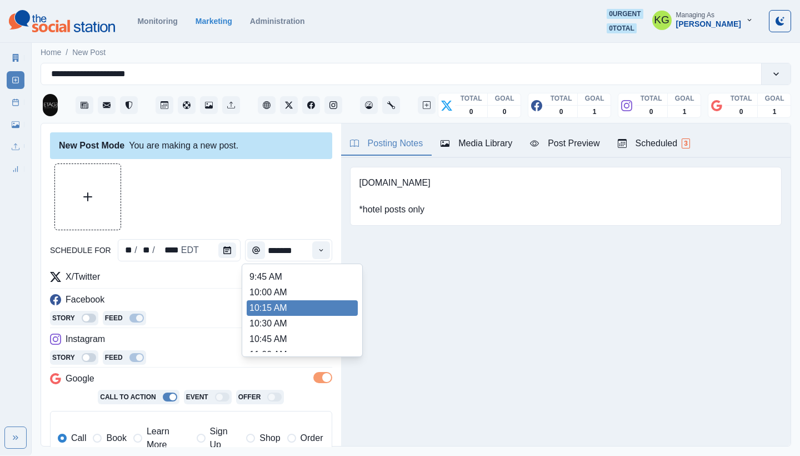
scroll to position [216, 0]
click at [284, 309] on li "12:00 PM" at bounding box center [302, 309] width 111 height 16
type input "********"
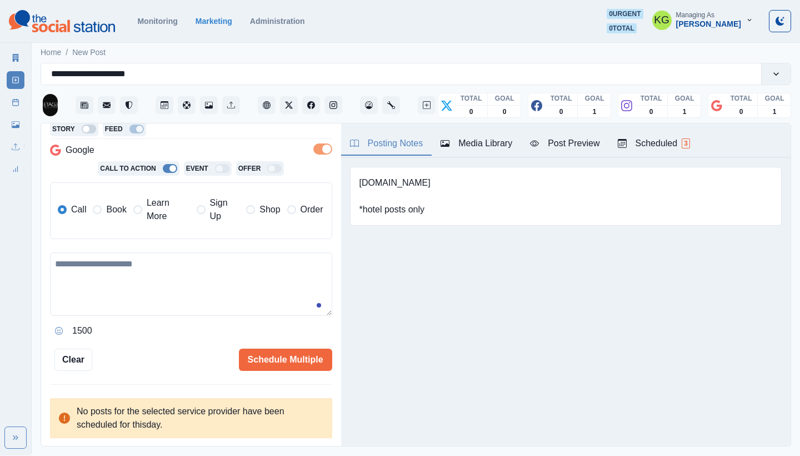
scroll to position [223, 0]
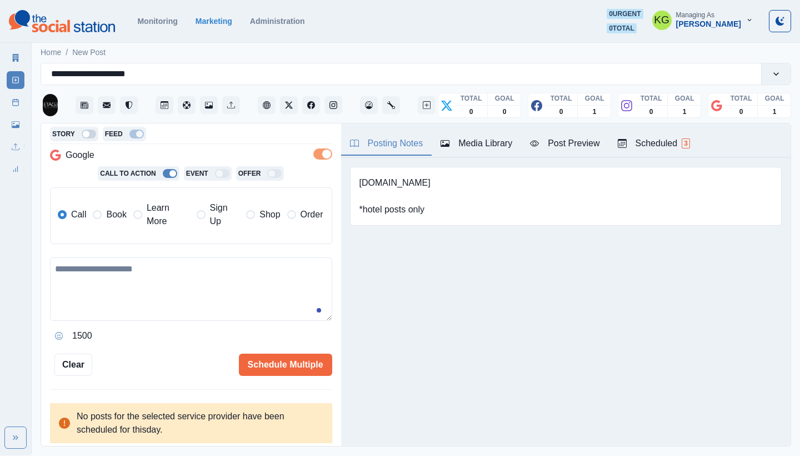
click at [110, 213] on span "Book" at bounding box center [116, 214] width 20 height 13
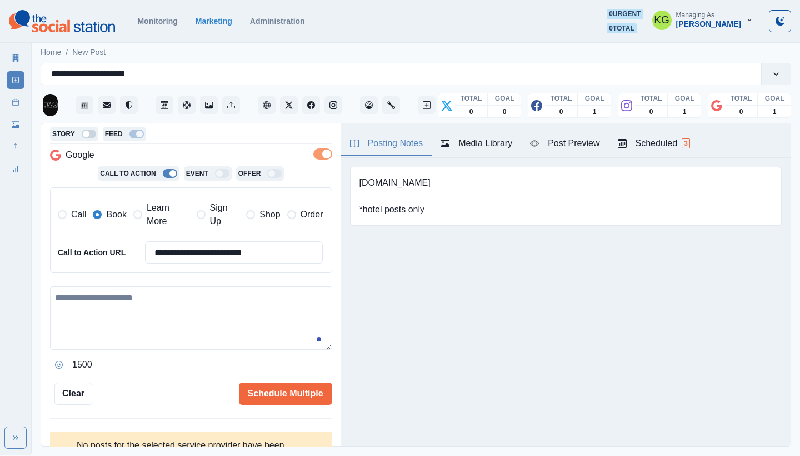
click at [174, 309] on textarea at bounding box center [191, 317] width 282 height 63
paste textarea "**********"
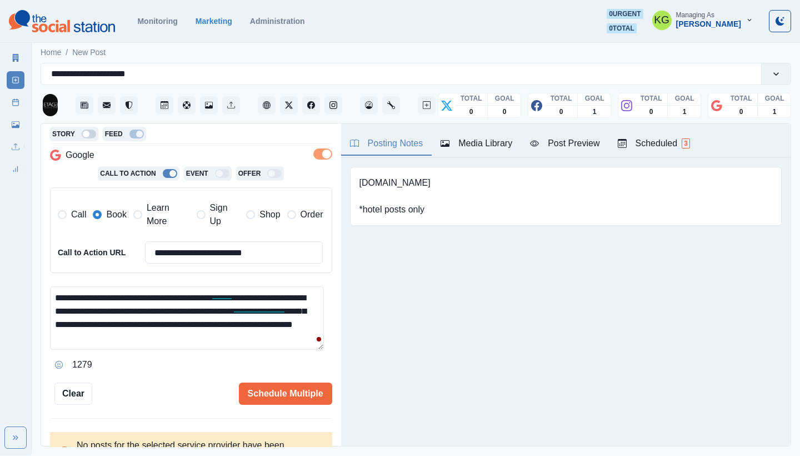
click at [244, 317] on textarea "**********" at bounding box center [187, 317] width 274 height 63
click at [250, 318] on textarea "**********" at bounding box center [187, 317] width 274 height 63
drag, startPoint x: 259, startPoint y: 321, endPoint x: 238, endPoint y: 321, distance: 21.1
click at [238, 321] on textarea "**********" at bounding box center [187, 317] width 274 height 63
click at [52, 287] on textarea "**********" at bounding box center [187, 317] width 274 height 63
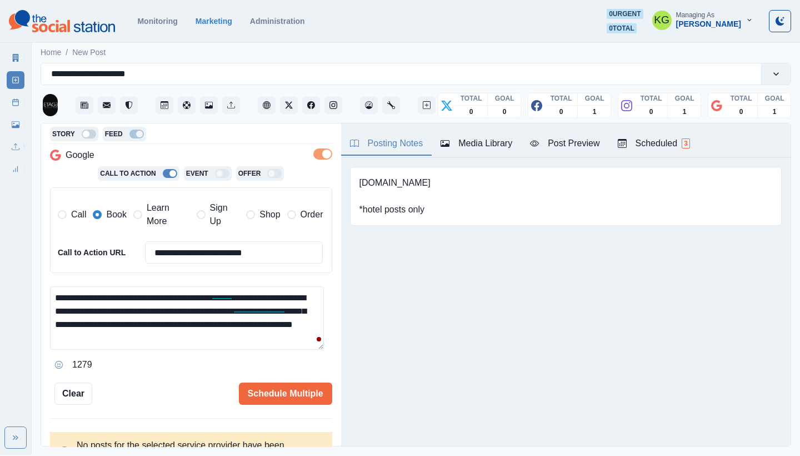
paste textarea "*****"
click at [261, 321] on textarea "**********" at bounding box center [187, 317] width 274 height 63
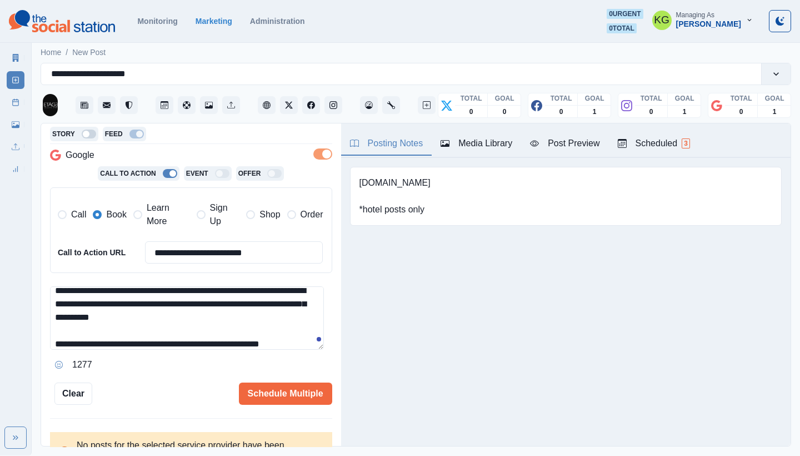
scroll to position [0, 0]
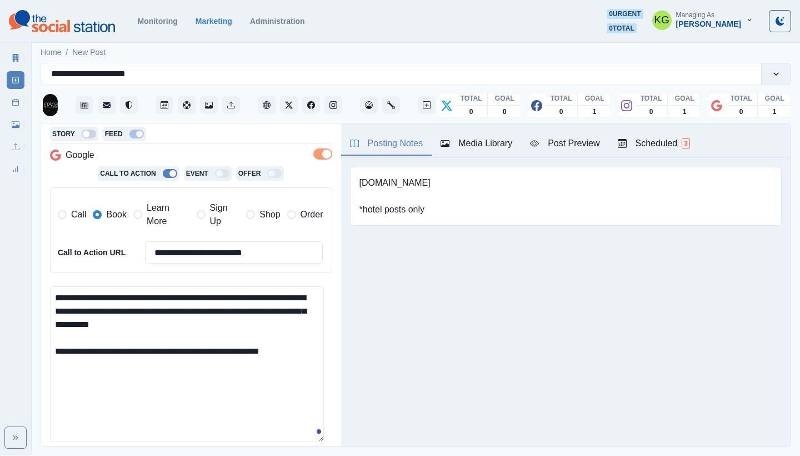
click at [319, 436] on textarea "**********" at bounding box center [187, 364] width 274 height 156
click at [81, 293] on textarea "**********" at bounding box center [187, 364] width 274 height 157
drag, startPoint x: 372, startPoint y: 182, endPoint x: 491, endPoint y: 190, distance: 119.7
click at [491, 190] on div "[DOMAIN_NAME] *hotel posts only" at bounding box center [566, 196] width 432 height 59
copy pre "[DOMAIN_NAME]"
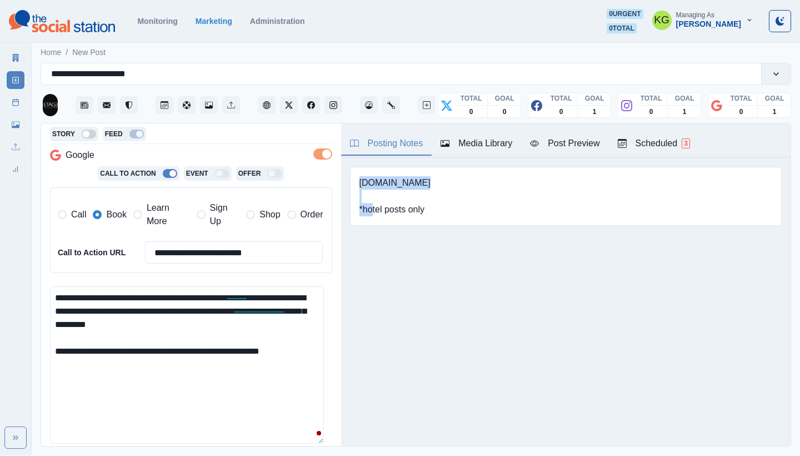
click at [135, 351] on textarea "**********" at bounding box center [187, 364] width 274 height 157
click at [141, 347] on textarea "**********" at bounding box center [187, 364] width 274 height 157
paste textarea "**********"
type textarea "**********"
click at [486, 134] on button "Media Library" at bounding box center [476, 143] width 89 height 23
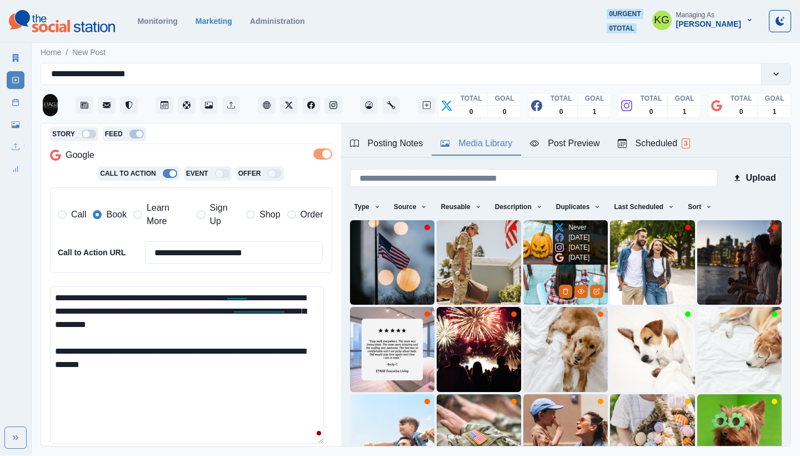
scroll to position [95, 0]
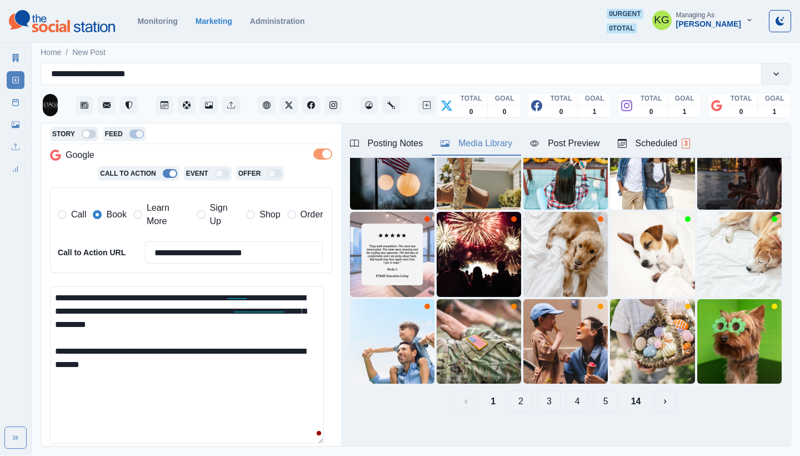
click at [624, 390] on button "14" at bounding box center [636, 401] width 28 height 22
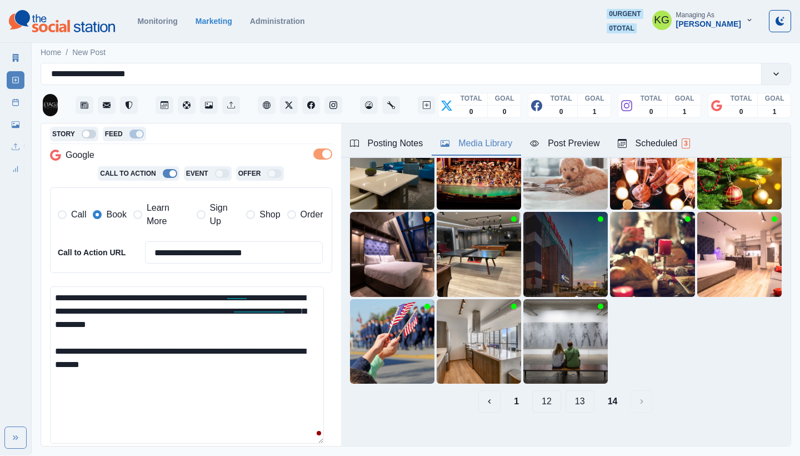
click at [569, 392] on button "13" at bounding box center [579, 401] width 29 height 22
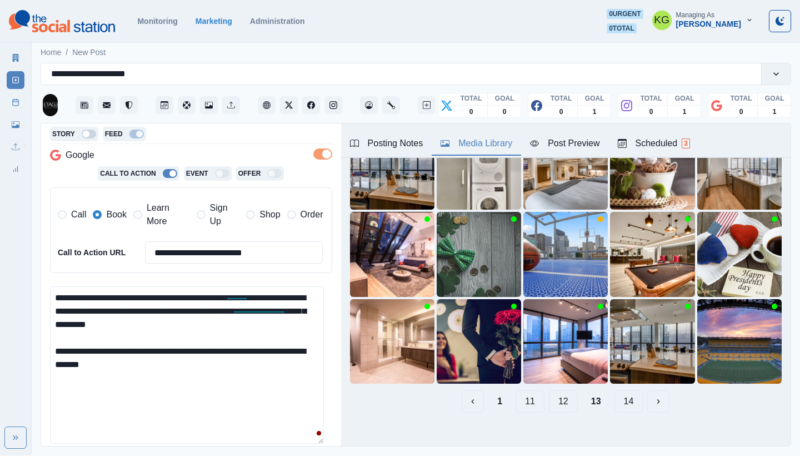
click at [526, 394] on button "11" at bounding box center [529, 401] width 29 height 22
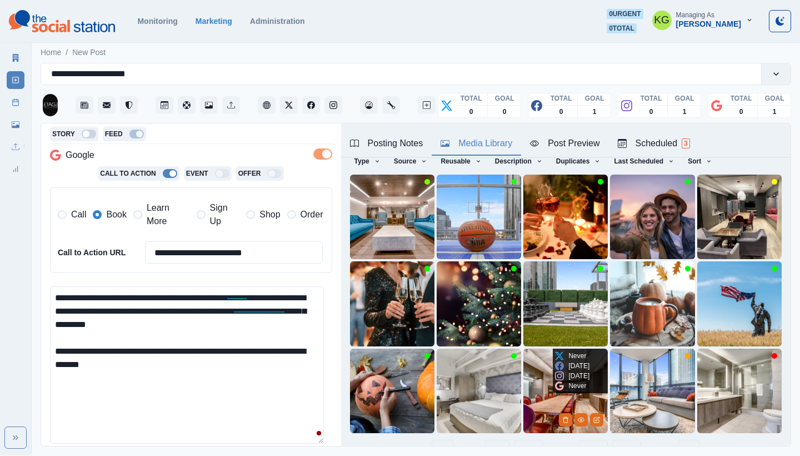
scroll to position [48, 0]
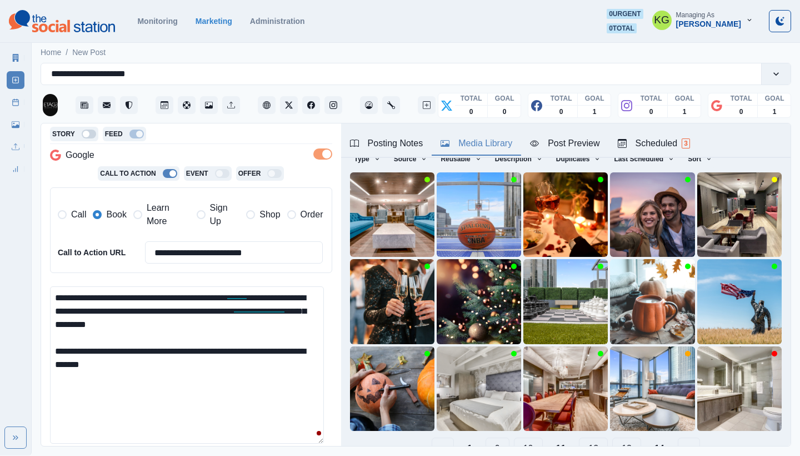
click at [489, 438] on button "9" at bounding box center [498, 448] width 24 height 22
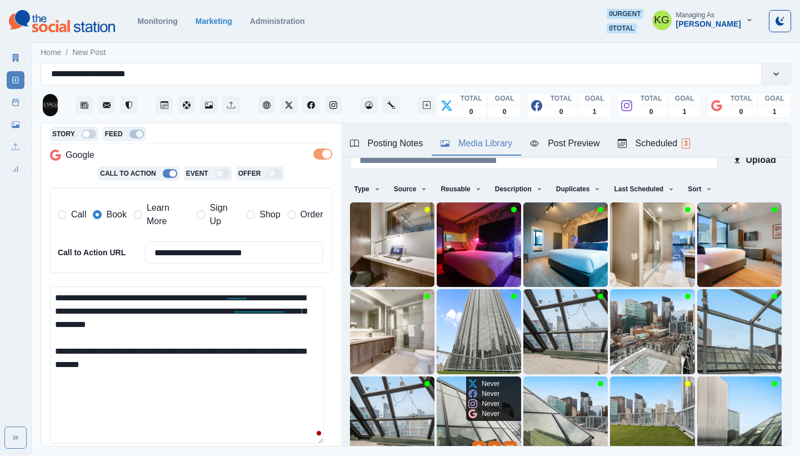
scroll to position [95, 0]
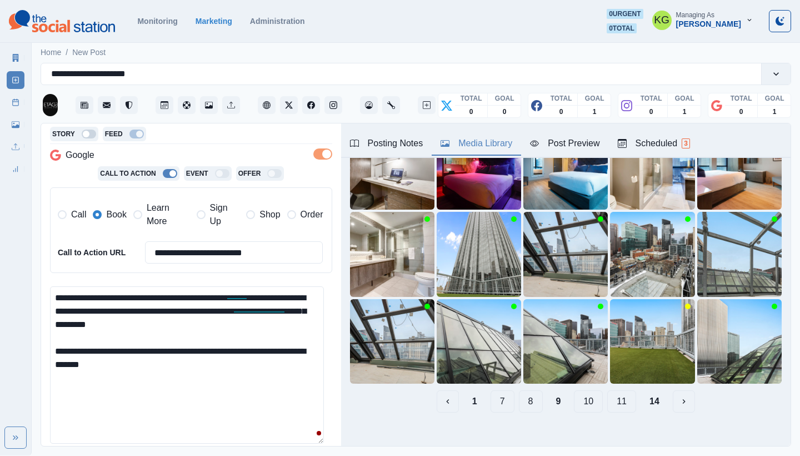
click at [494, 396] on button "7" at bounding box center [503, 401] width 24 height 22
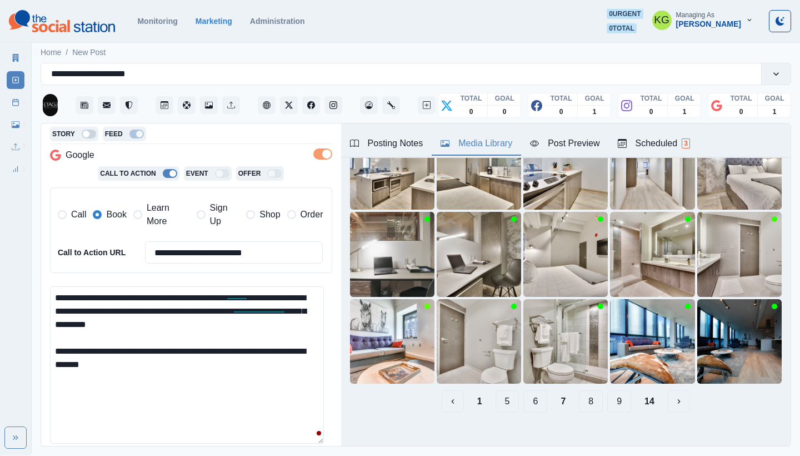
click at [496, 395] on button "5" at bounding box center [508, 401] width 24 height 22
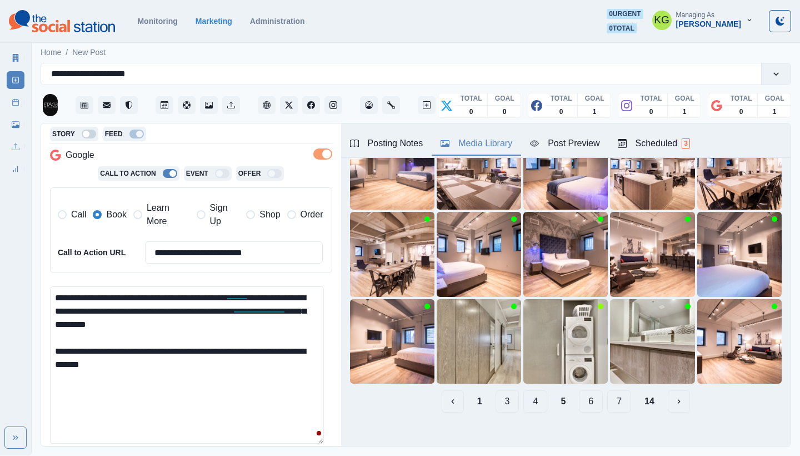
click at [496, 394] on button "3" at bounding box center [508, 401] width 24 height 22
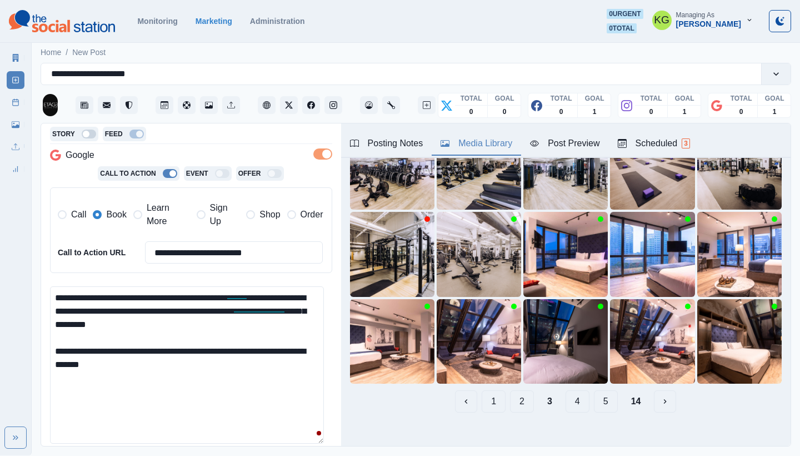
click at [496, 394] on button "1" at bounding box center [494, 401] width 24 height 22
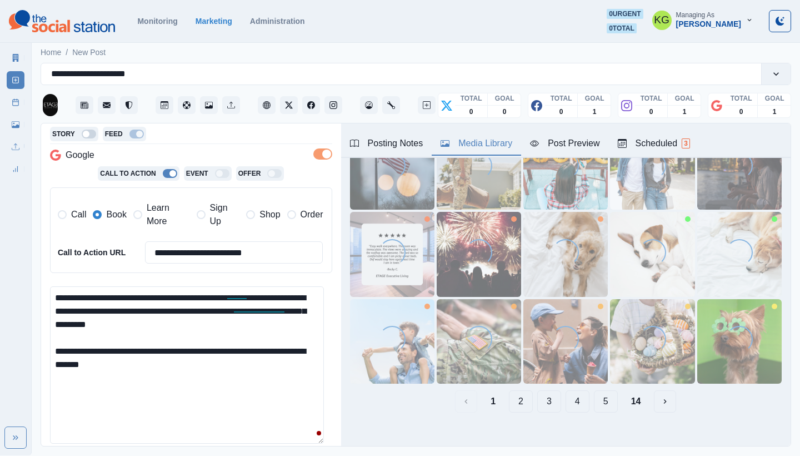
scroll to position [92, 0]
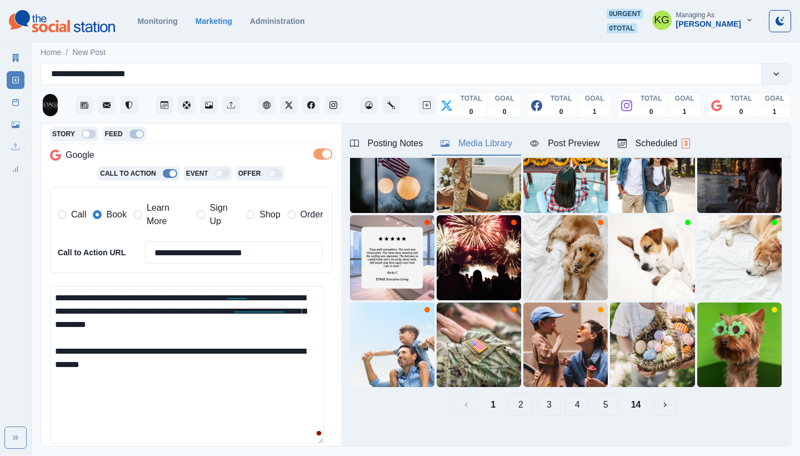
click at [517, 396] on button "2" at bounding box center [521, 404] width 24 height 22
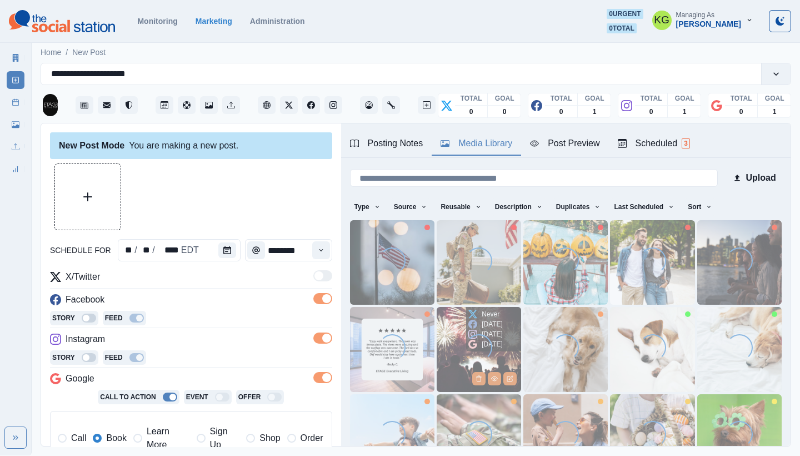
scroll to position [95, 0]
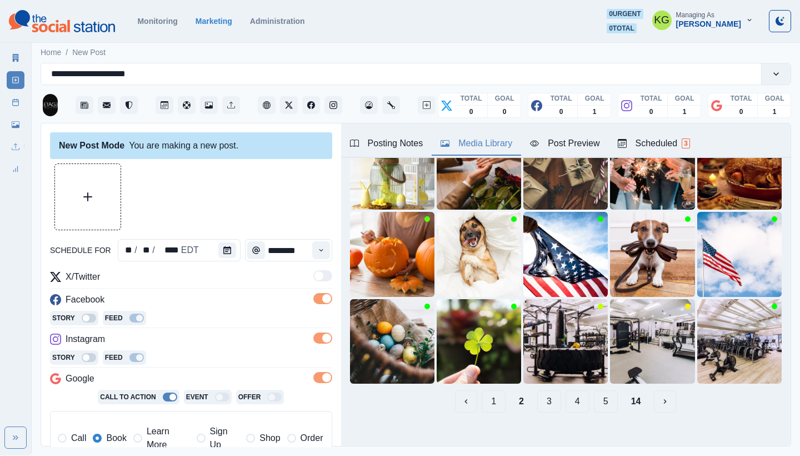
click at [537, 397] on button "3" at bounding box center [549, 401] width 24 height 22
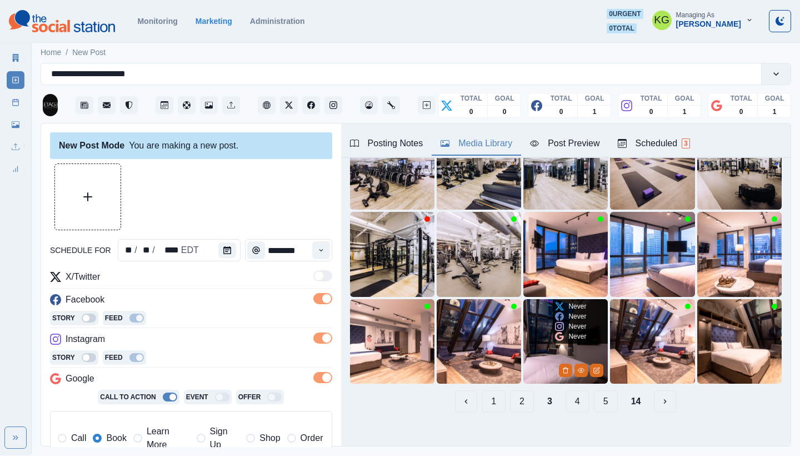
scroll to position [74, 0]
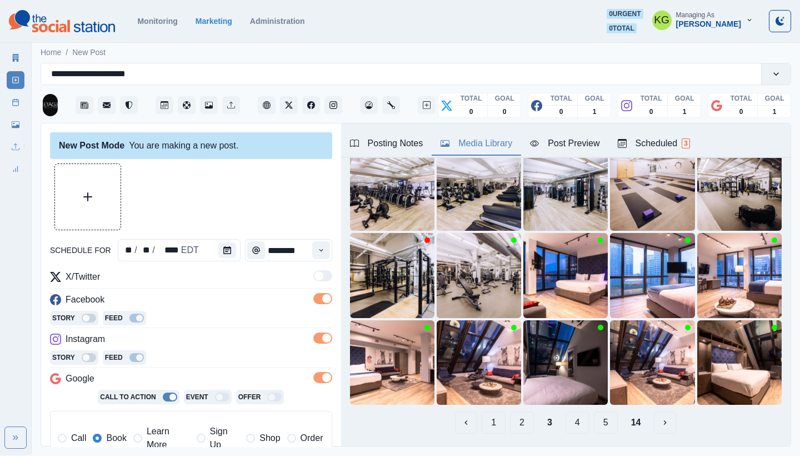
click at [568, 412] on button "4" at bounding box center [577, 422] width 24 height 22
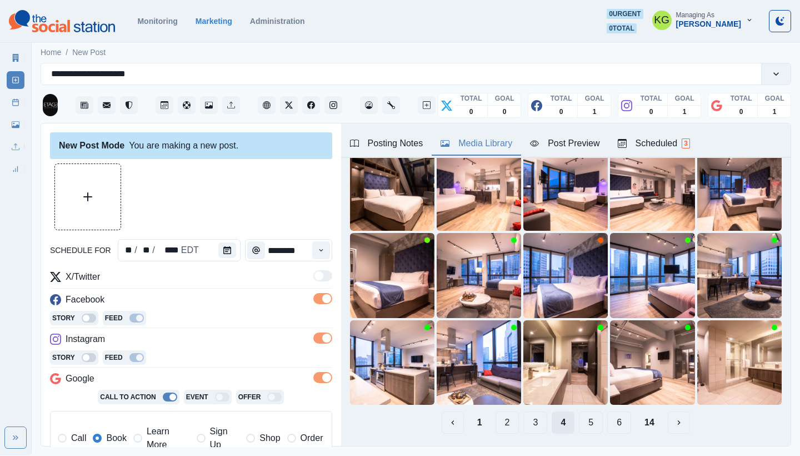
scroll to position [43, 0]
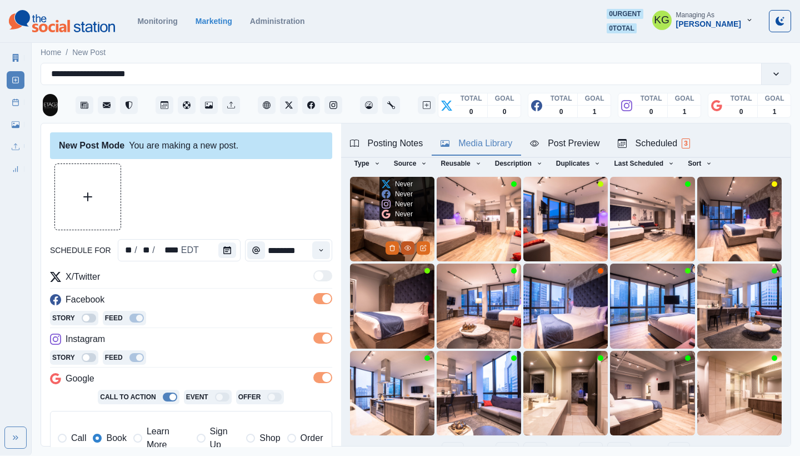
click at [404, 246] on icon "View Media" at bounding box center [407, 247] width 7 height 7
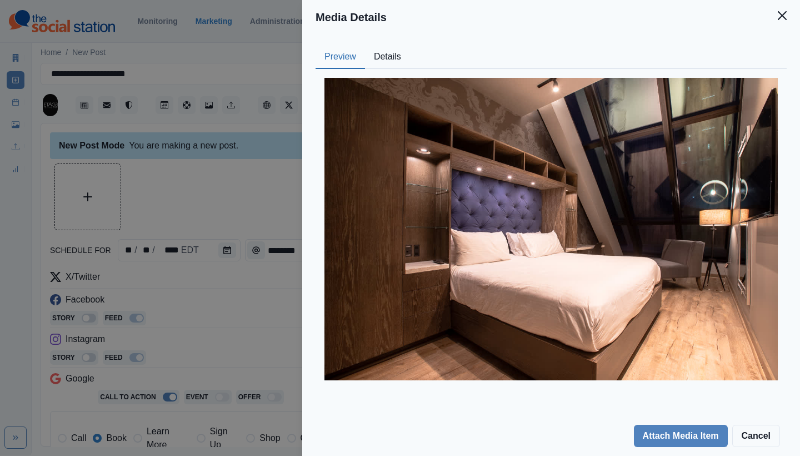
click at [784, 17] on icon "Close" at bounding box center [782, 15] width 9 height 9
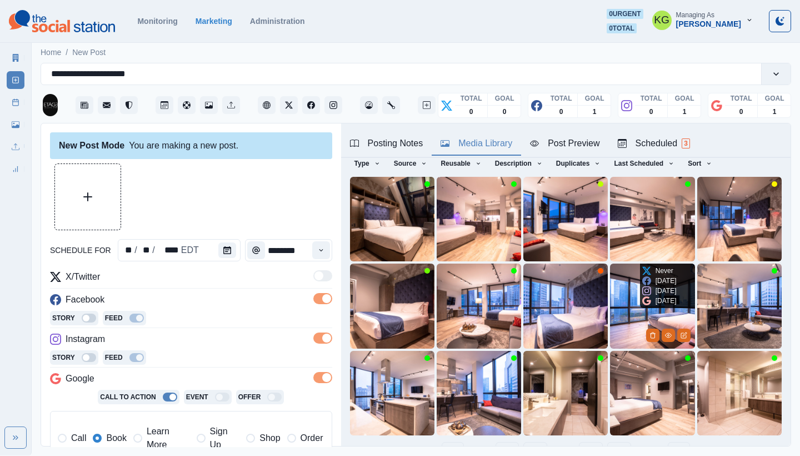
scroll to position [95, 0]
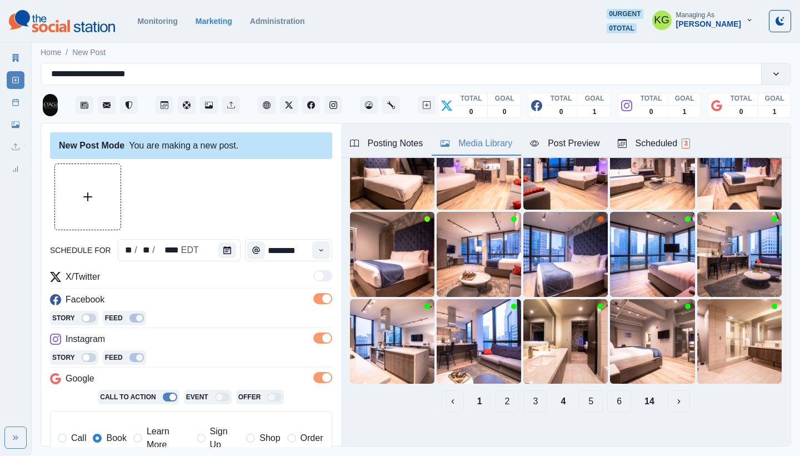
click at [580, 394] on button "5" at bounding box center [591, 401] width 24 height 22
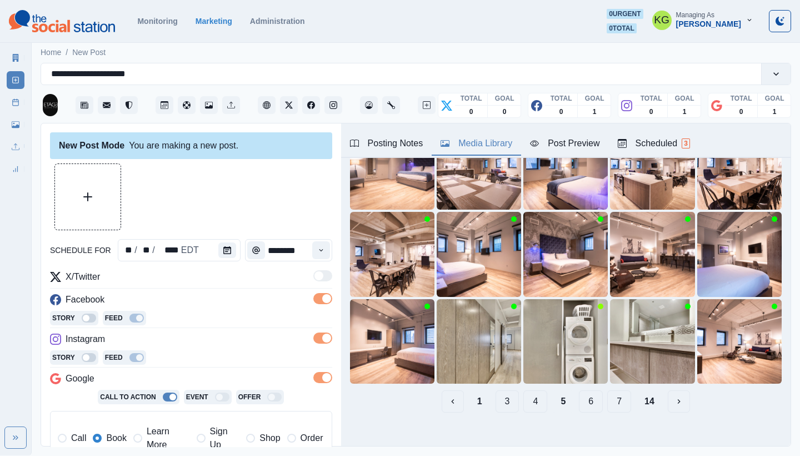
click at [583, 394] on button "6" at bounding box center [591, 401] width 24 height 22
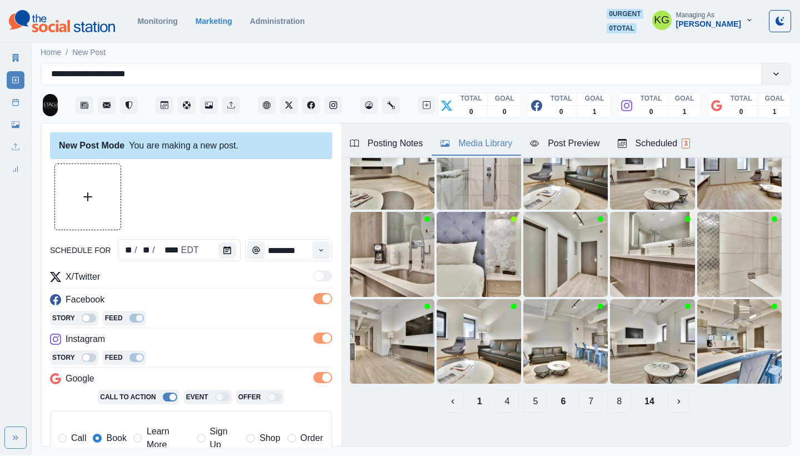
click at [579, 394] on button "7" at bounding box center [591, 401] width 24 height 22
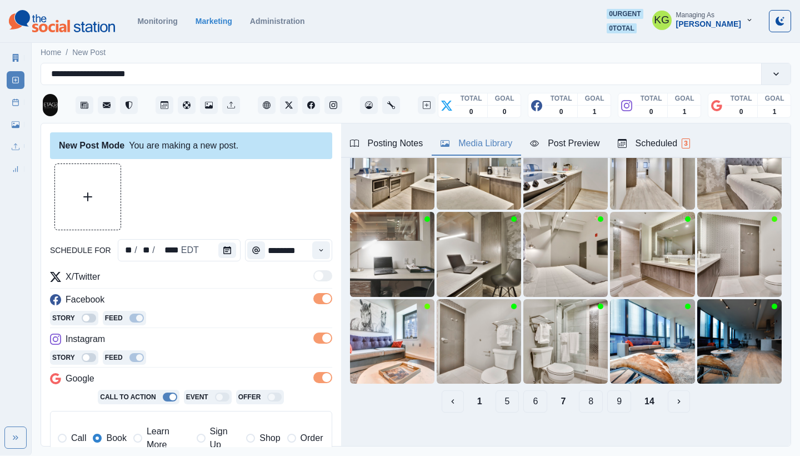
scroll to position [18, 0]
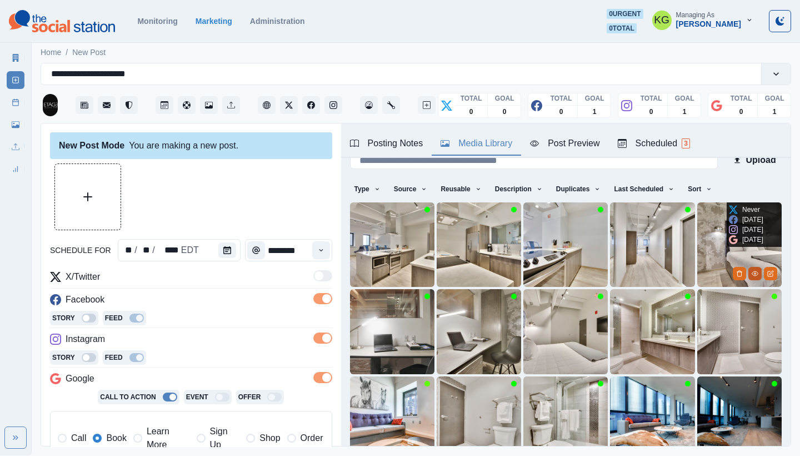
click at [752, 272] on icon "View Media" at bounding box center [755, 273] width 7 height 7
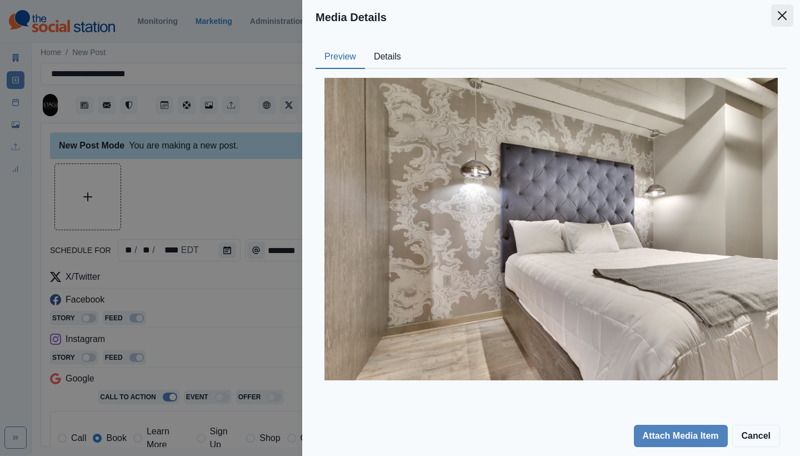
click at [779, 19] on icon "Close" at bounding box center [782, 15] width 9 height 9
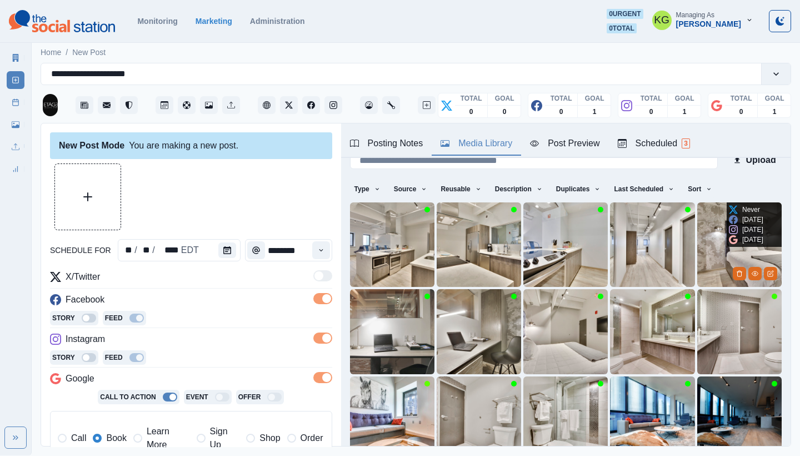
scroll to position [34, 0]
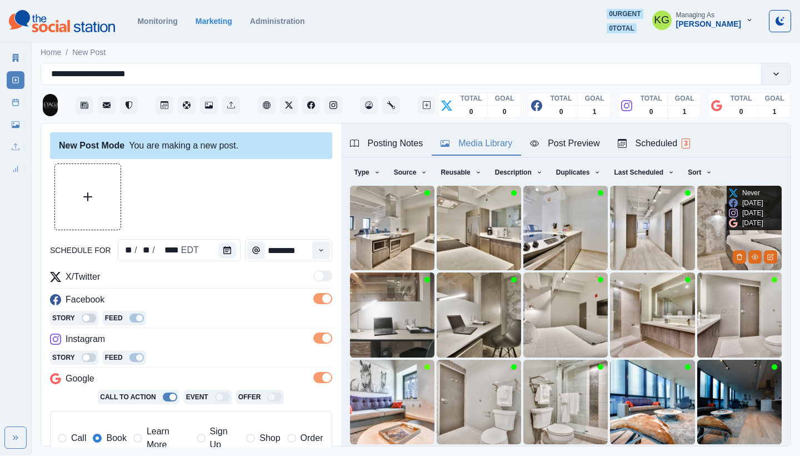
click at [697, 210] on img at bounding box center [739, 228] width 84 height 84
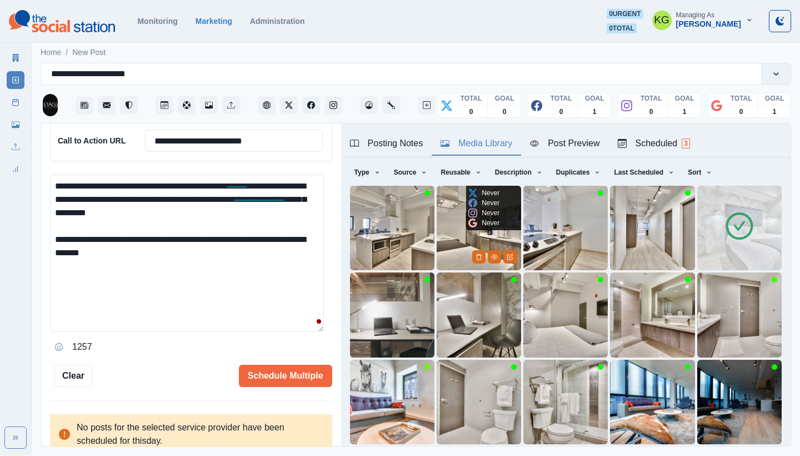
scroll to position [95, 0]
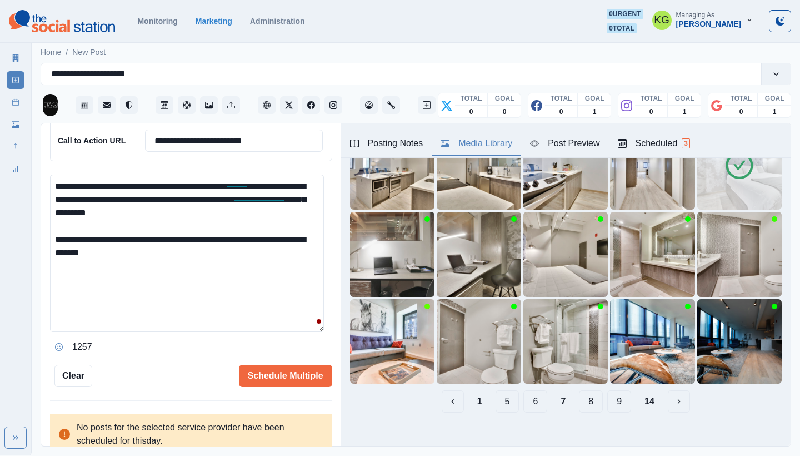
click at [582, 391] on button "8" at bounding box center [591, 401] width 24 height 22
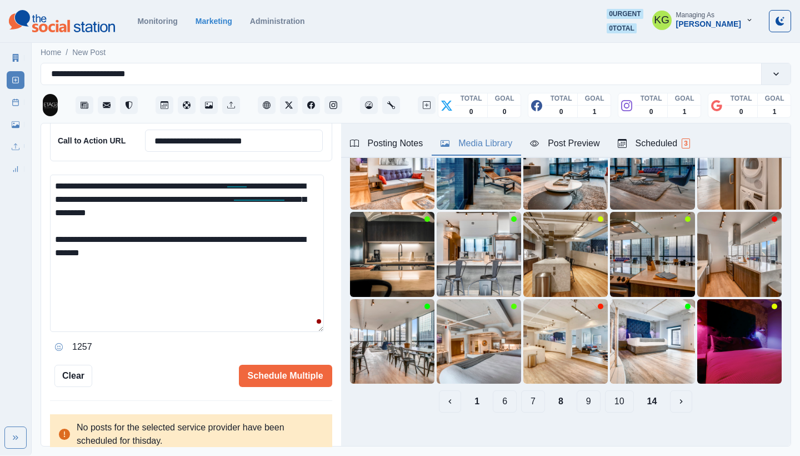
click at [591, 393] on button "9" at bounding box center [589, 401] width 24 height 22
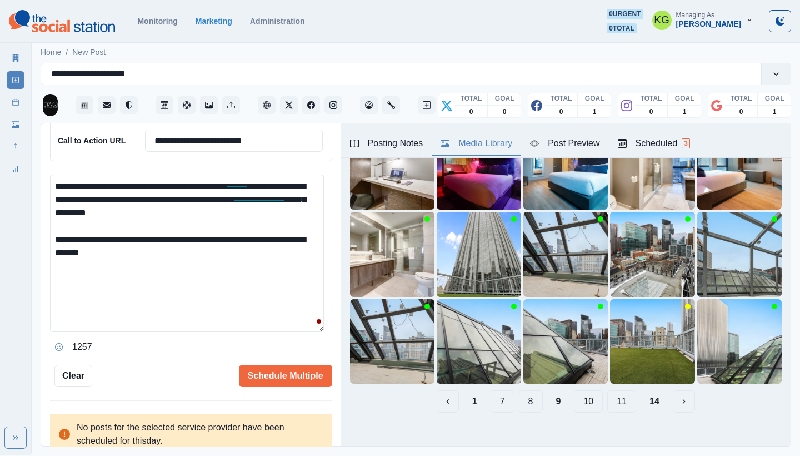
click at [586, 398] on button "10" at bounding box center [588, 401] width 29 height 22
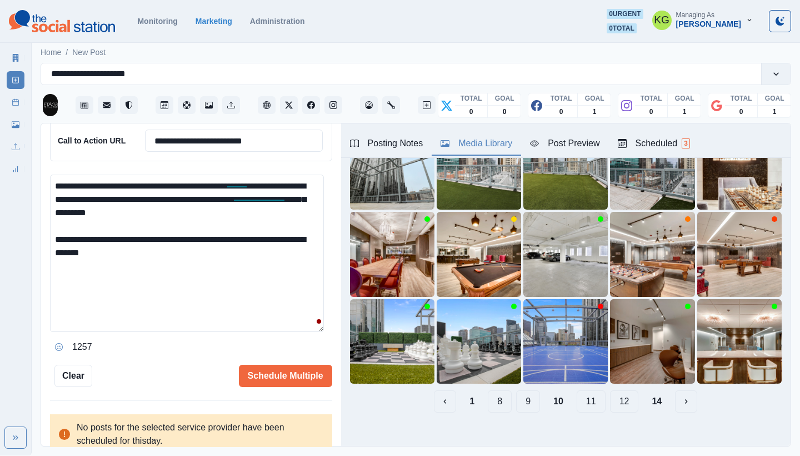
click at [589, 394] on button "11" at bounding box center [591, 401] width 29 height 22
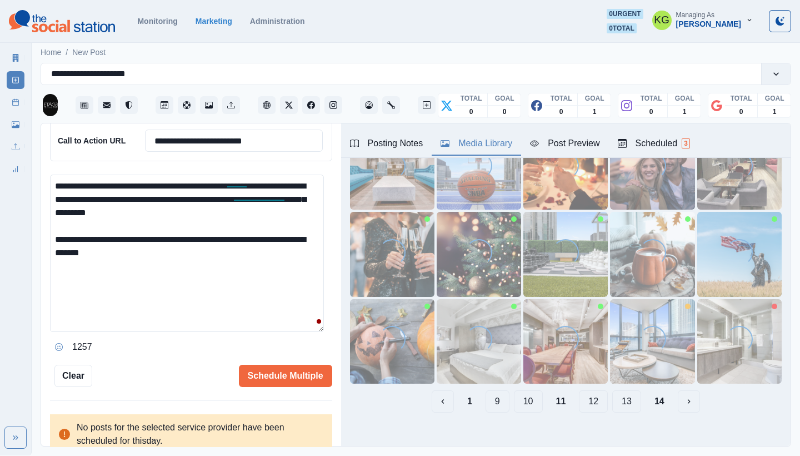
click at [586, 396] on button "12" at bounding box center [593, 401] width 29 height 22
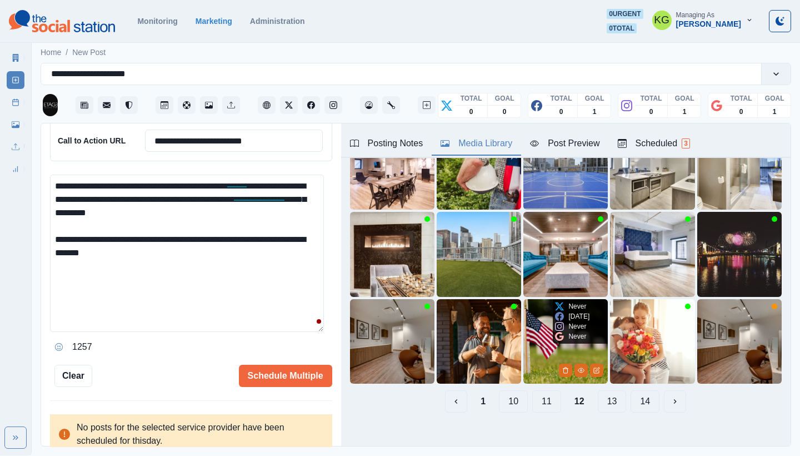
click at [586, 396] on div "1 10 11 12 13 14" at bounding box center [566, 401] width 432 height 22
click at [598, 396] on button "13" at bounding box center [612, 401] width 29 height 22
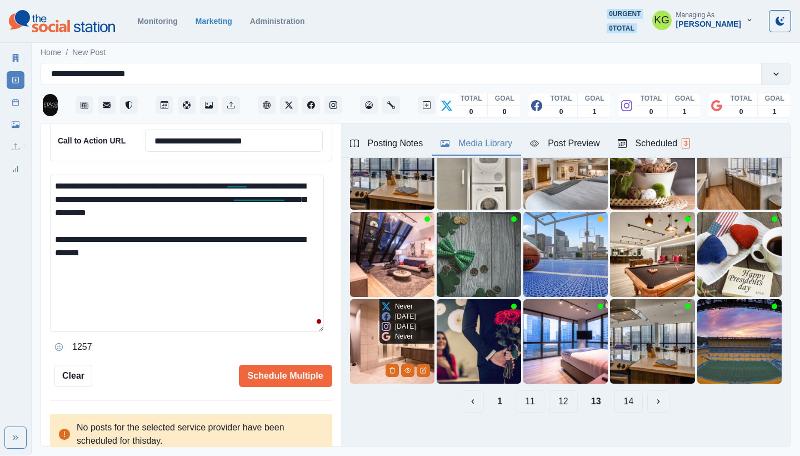
scroll to position [73, 0]
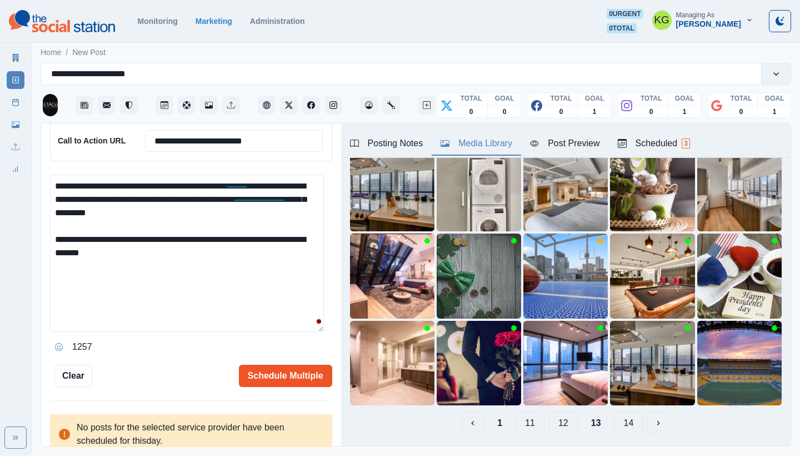
click at [262, 370] on button "Schedule Multiple" at bounding box center [285, 375] width 93 height 22
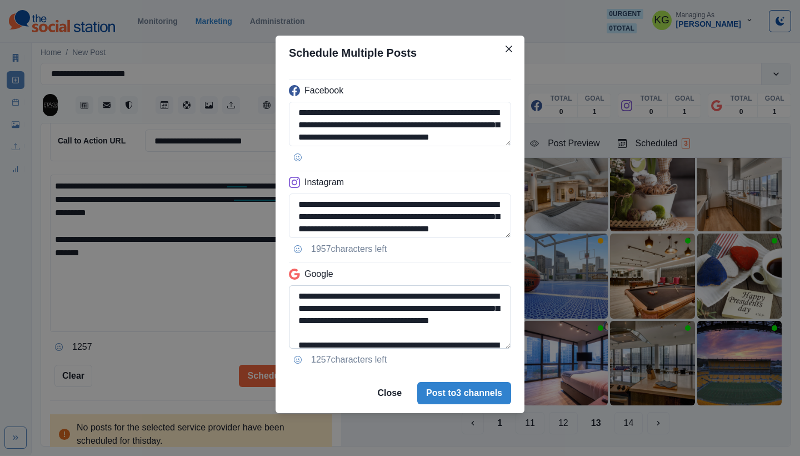
click at [487, 348] on textarea "**********" at bounding box center [400, 316] width 222 height 63
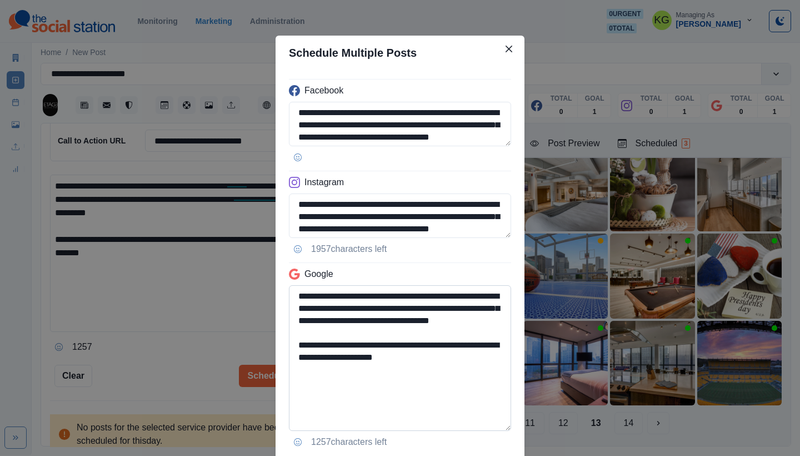
click at [413, 397] on textarea "**********" at bounding box center [400, 358] width 222 height 146
drag, startPoint x: 468, startPoint y: 358, endPoint x: 383, endPoint y: 358, distance: 84.4
click at [383, 358] on textarea "**********" at bounding box center [400, 358] width 222 height 146
click at [476, 238] on textarea "**********" at bounding box center [400, 215] width 222 height 44
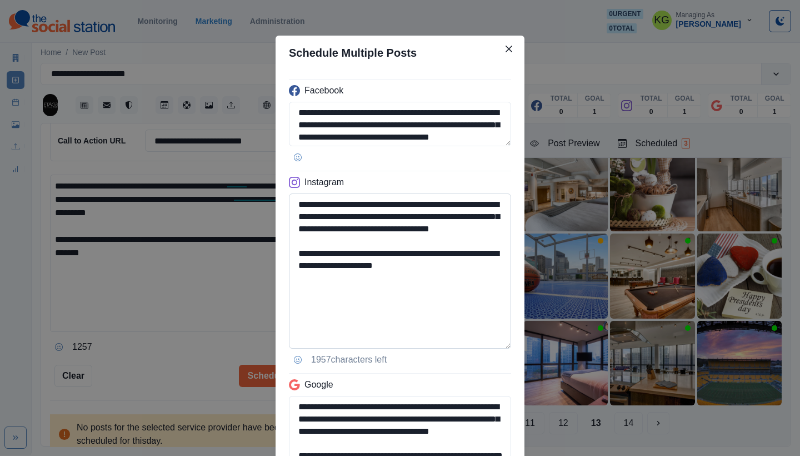
type textarea "**********"
click at [419, 291] on textarea "**********" at bounding box center [400, 270] width 222 height 155
drag, startPoint x: 392, startPoint y: 264, endPoint x: 476, endPoint y: 261, distance: 84.5
click at [476, 261] on textarea "**********" at bounding box center [400, 270] width 222 height 155
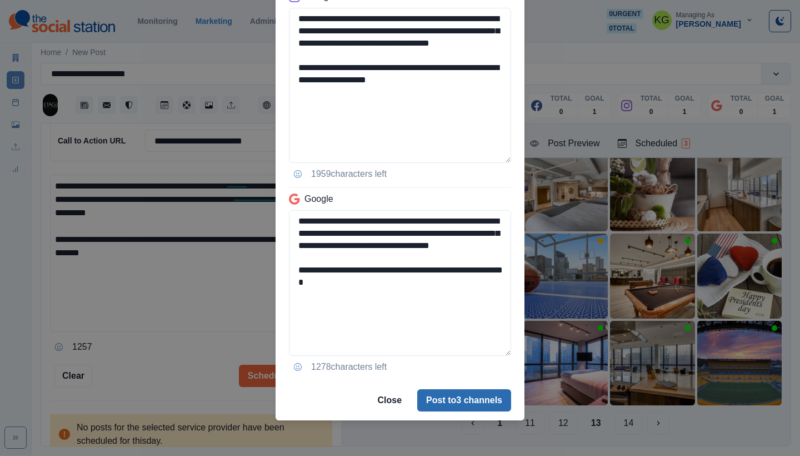
type textarea "**********"
click at [484, 395] on button "Post to 3 channels" at bounding box center [464, 400] width 94 height 22
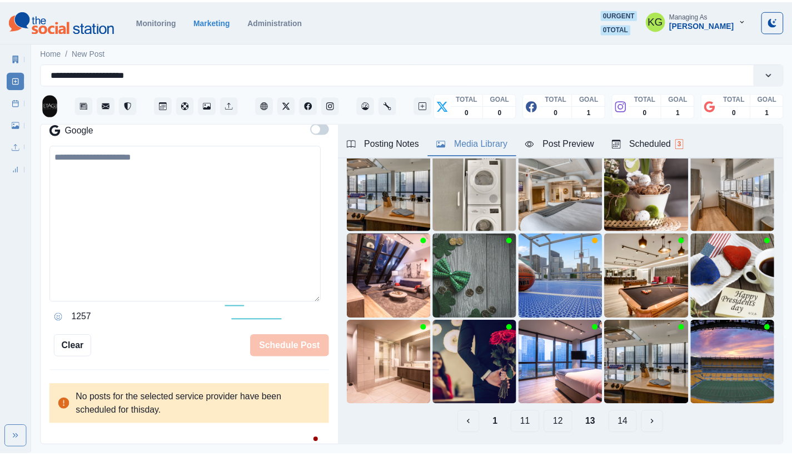
scroll to position [202, 0]
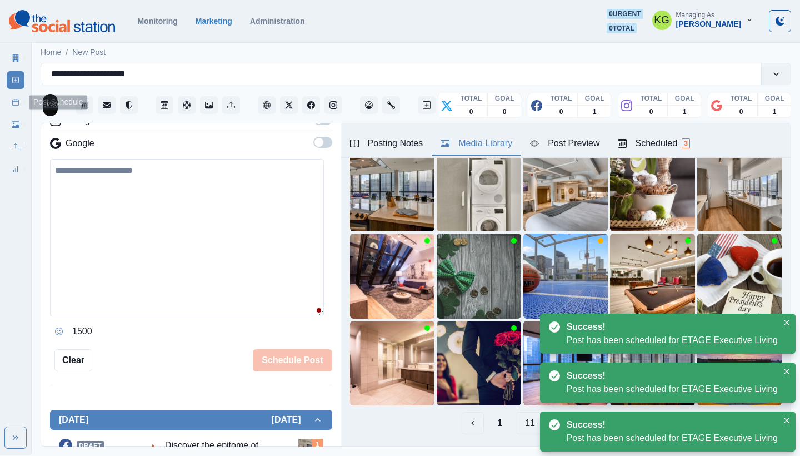
click at [22, 108] on link "Post Schedule" at bounding box center [16, 102] width 18 height 18
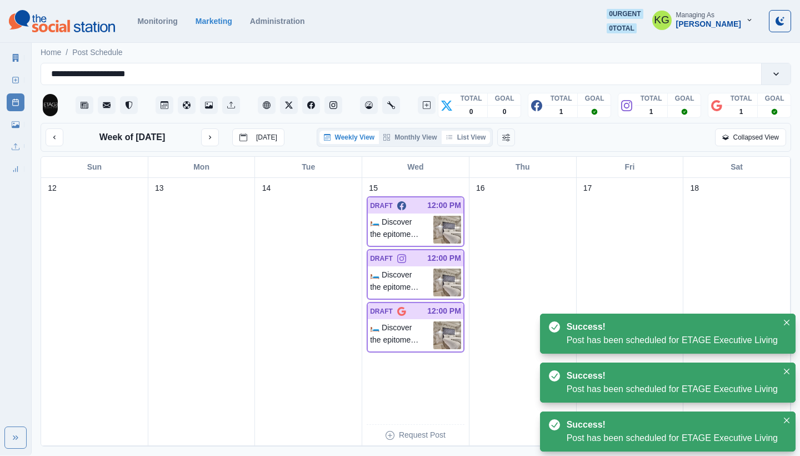
click at [471, 139] on button "List View" at bounding box center [466, 137] width 49 height 13
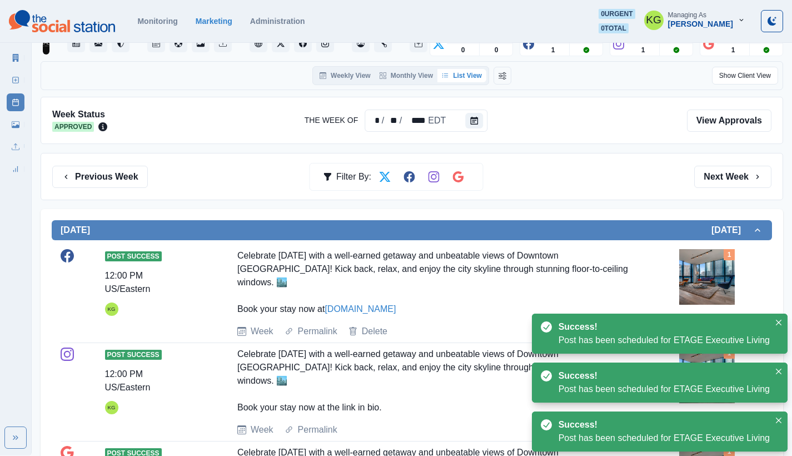
scroll to position [78, 0]
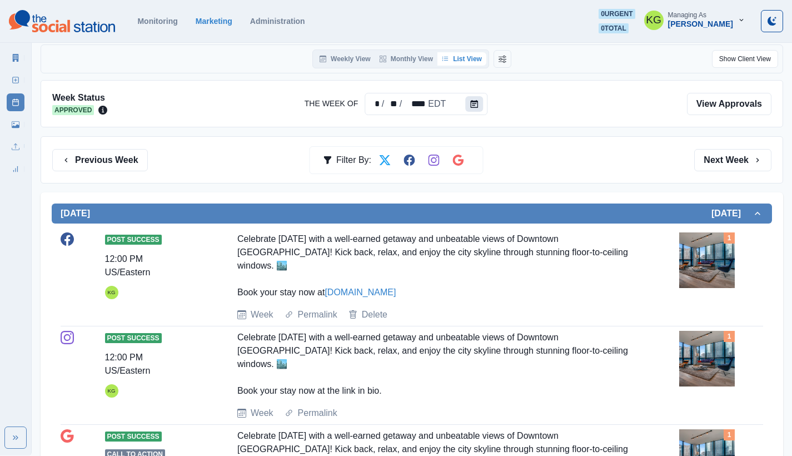
click at [470, 98] on button "Calendar" at bounding box center [474, 104] width 18 height 16
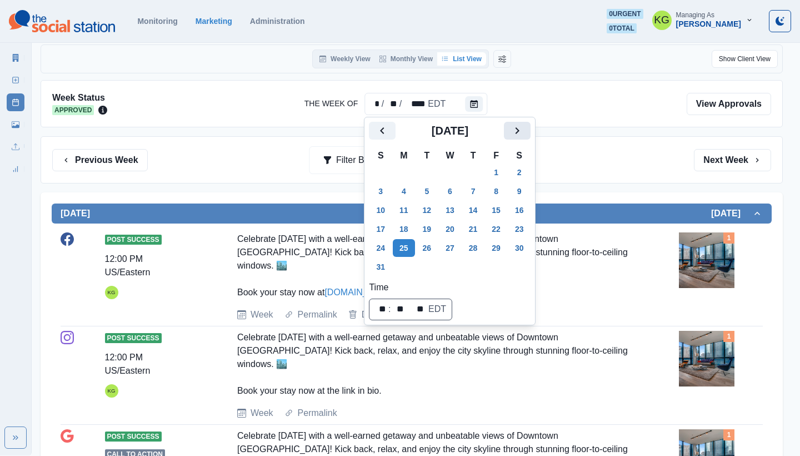
click at [520, 131] on icon "Next" at bounding box center [516, 130] width 13 height 13
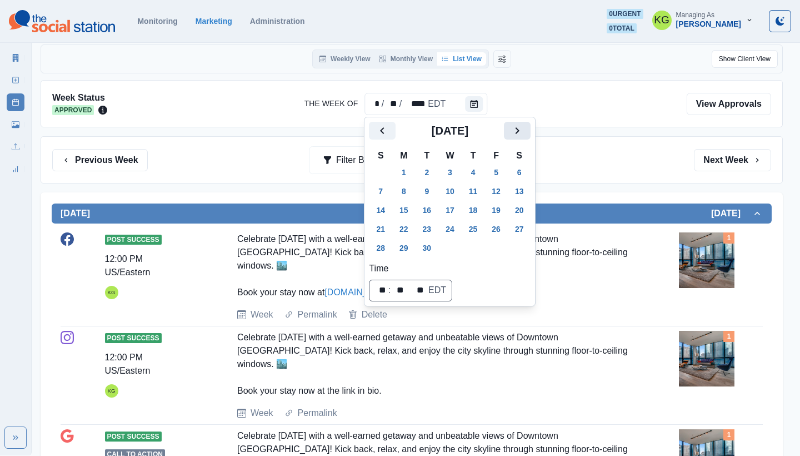
click at [519, 133] on icon "Next" at bounding box center [516, 130] width 13 height 13
click at [461, 205] on button "15" at bounding box center [450, 210] width 22 height 18
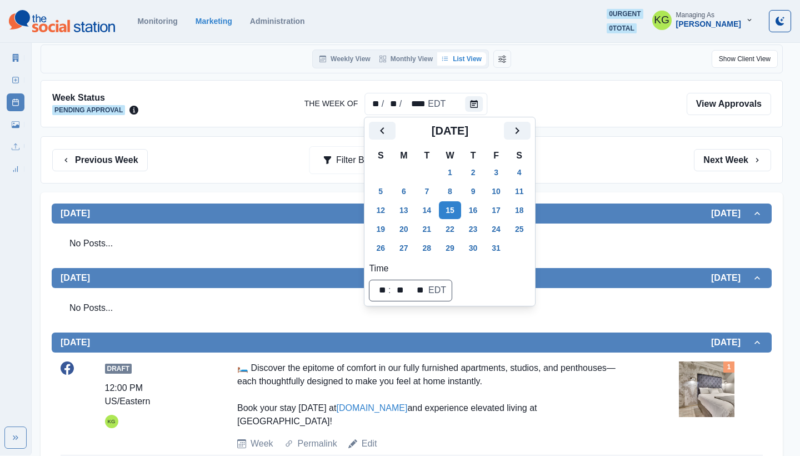
click at [599, 177] on div "Previous Week Filter By: Next Week" at bounding box center [412, 159] width 742 height 47
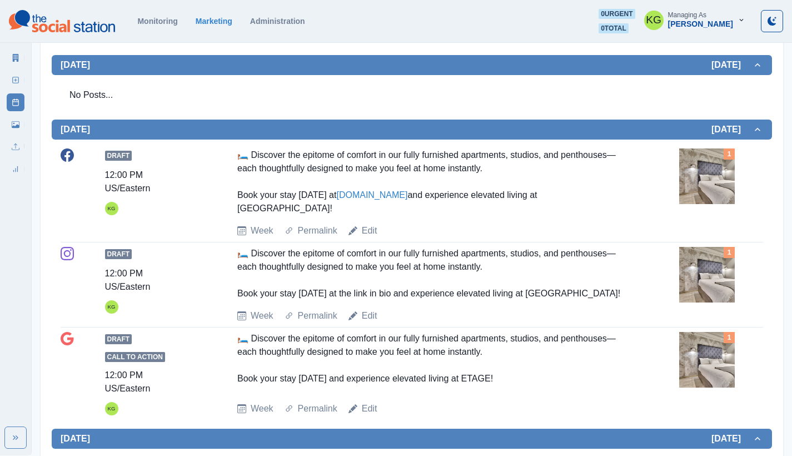
scroll to position [311, 0]
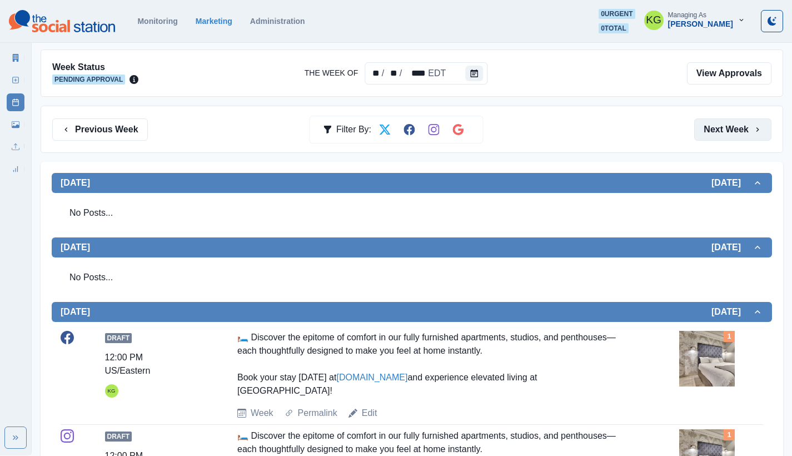
click at [743, 127] on button "Next Week" at bounding box center [732, 129] width 77 height 22
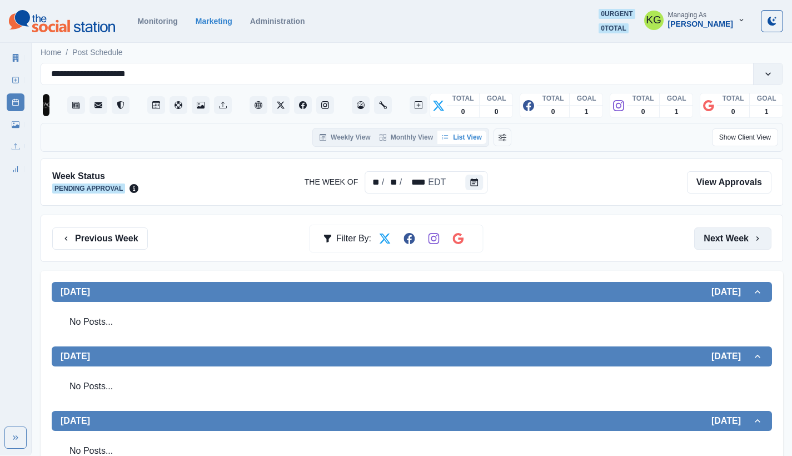
click at [743, 231] on button "Next Week" at bounding box center [732, 238] width 77 height 22
click at [125, 239] on button "Previous Week" at bounding box center [100, 238] width 96 height 22
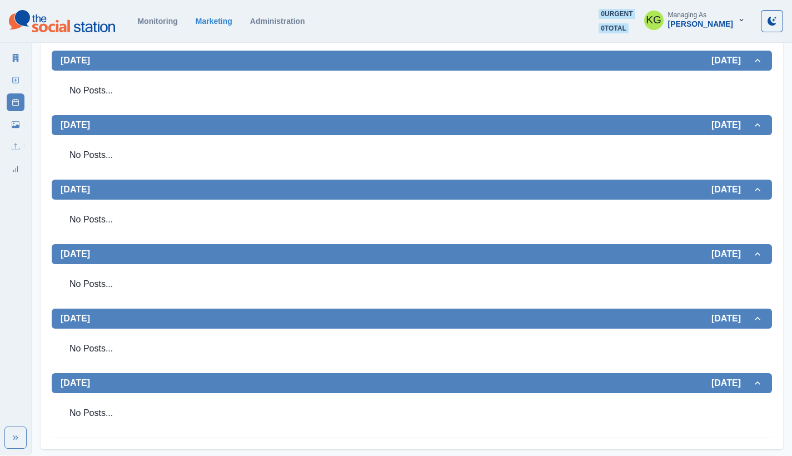
scroll to position [55, 0]
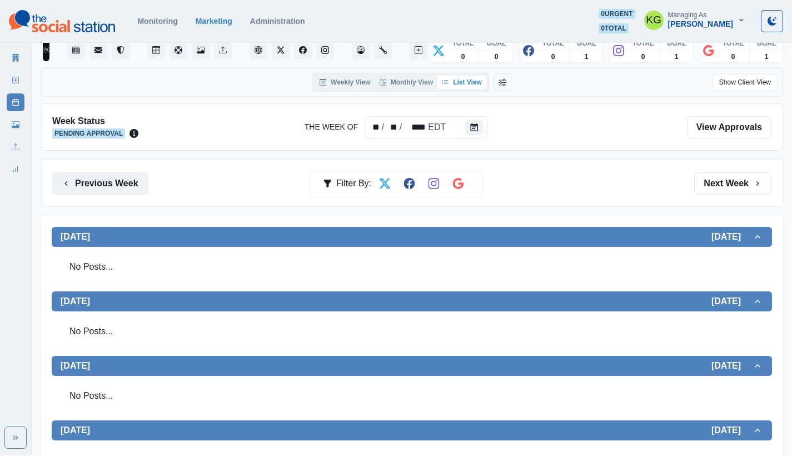
drag, startPoint x: 88, startPoint y: 187, endPoint x: 122, endPoint y: 187, distance: 34.4
click at [88, 187] on button "Previous Week" at bounding box center [100, 183] width 96 height 22
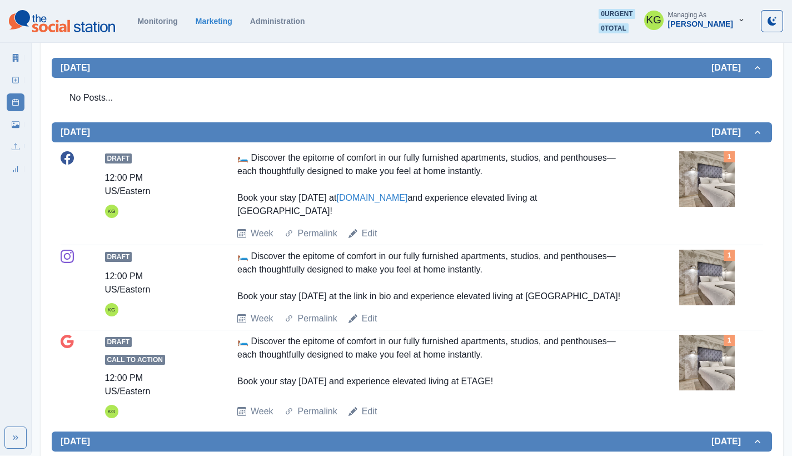
scroll to position [91, 0]
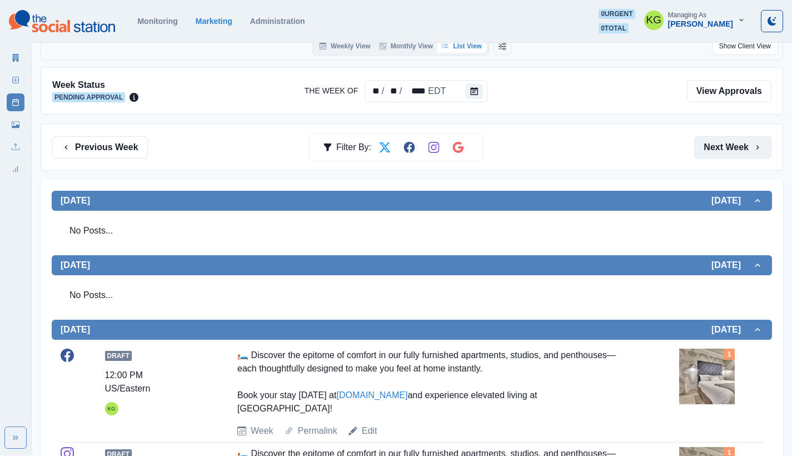
click at [754, 148] on icon "button" at bounding box center [757, 147] width 9 height 9
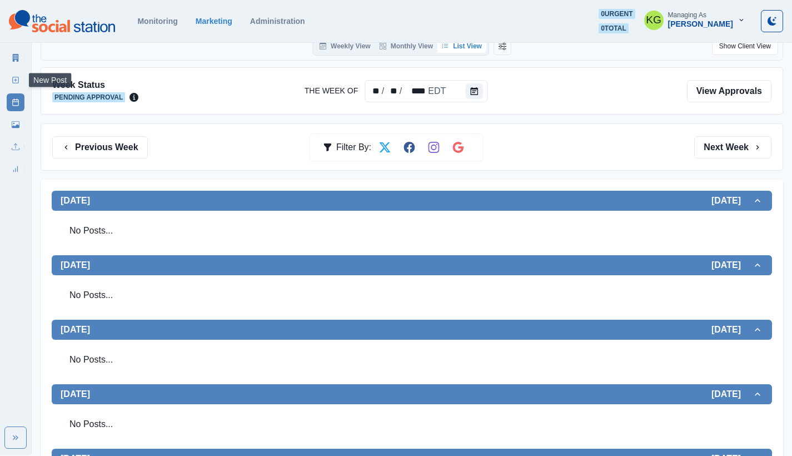
click at [13, 76] on icon at bounding box center [16, 80] width 8 height 8
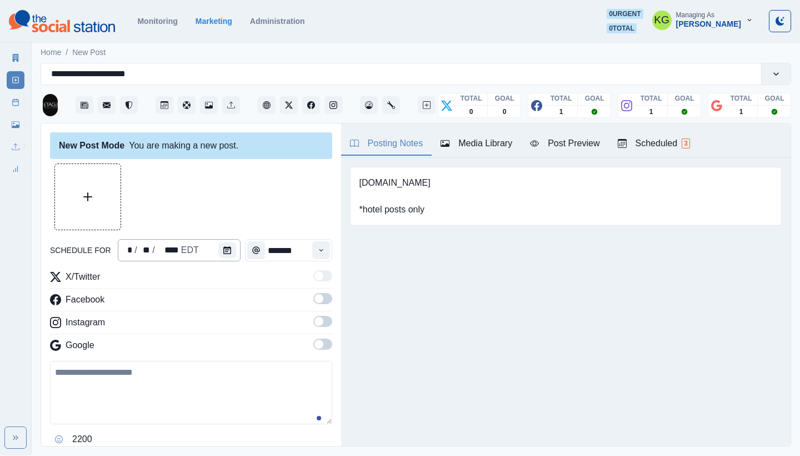
click at [211, 247] on div "* / ** / **** EDT" at bounding box center [179, 250] width 123 height 22
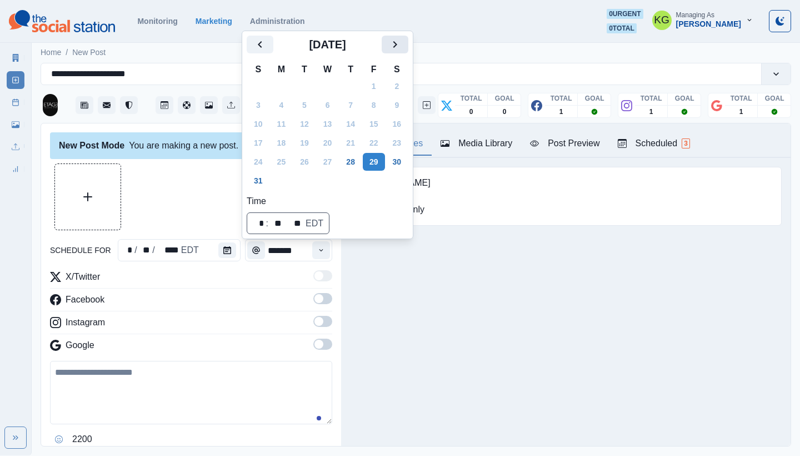
click at [402, 44] on icon "Next" at bounding box center [394, 44] width 13 height 13
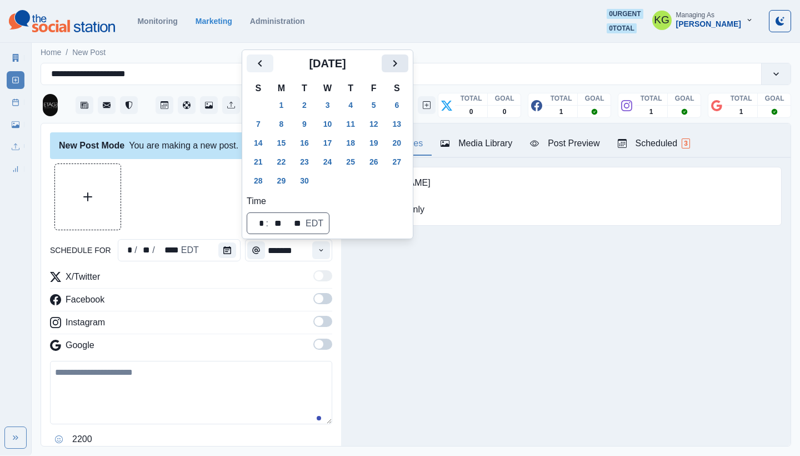
click at [402, 68] on icon "Next" at bounding box center [394, 63] width 13 height 13
click at [335, 158] on button "22" at bounding box center [328, 162] width 22 height 18
click at [382, 318] on div "Posting Notes Media Library Post Preview Scheduled 3 www.stayetage.com *hotel p…" at bounding box center [565, 284] width 449 height 322
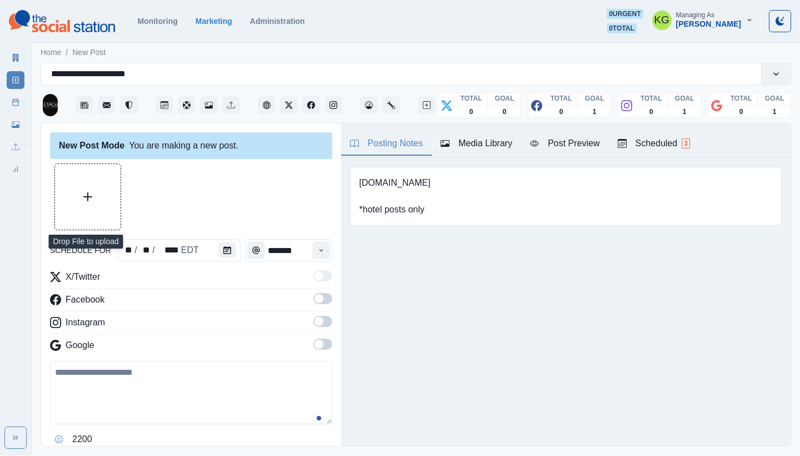
drag, startPoint x: 293, startPoint y: 344, endPoint x: 301, endPoint y: 344, distance: 7.8
click at [293, 344] on div "Google" at bounding box center [191, 347] width 282 height 18
click at [314, 342] on span at bounding box center [318, 343] width 9 height 9
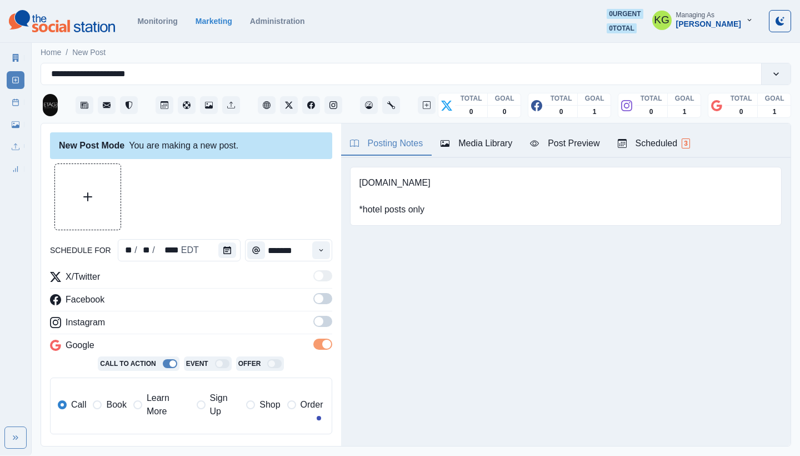
click at [319, 325] on span at bounding box center [322, 321] width 19 height 11
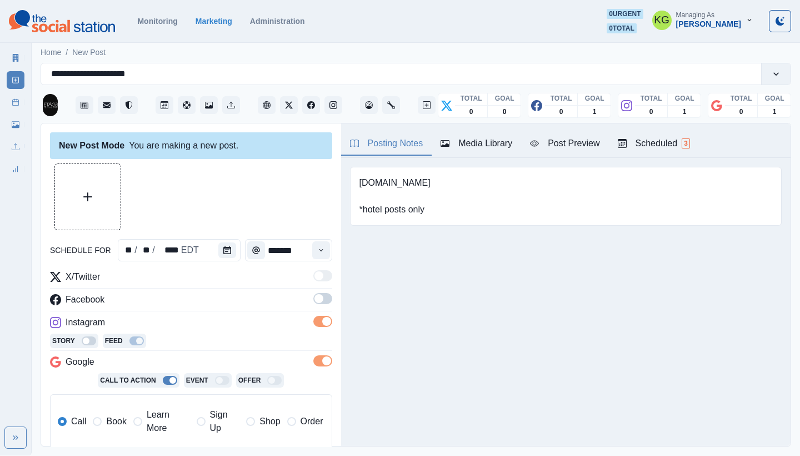
click at [316, 289] on div "X/Twitter Facebook Instagram Story Feed Google Call To Action Event Offer Call …" at bounding box center [191, 364] width 282 height 189
click at [313, 294] on span at bounding box center [322, 298] width 19 height 11
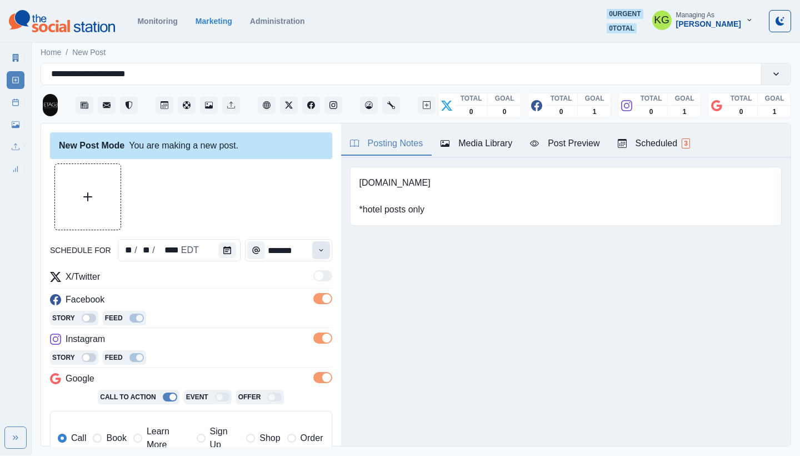
click at [318, 250] on button "Time" at bounding box center [321, 250] width 18 height 18
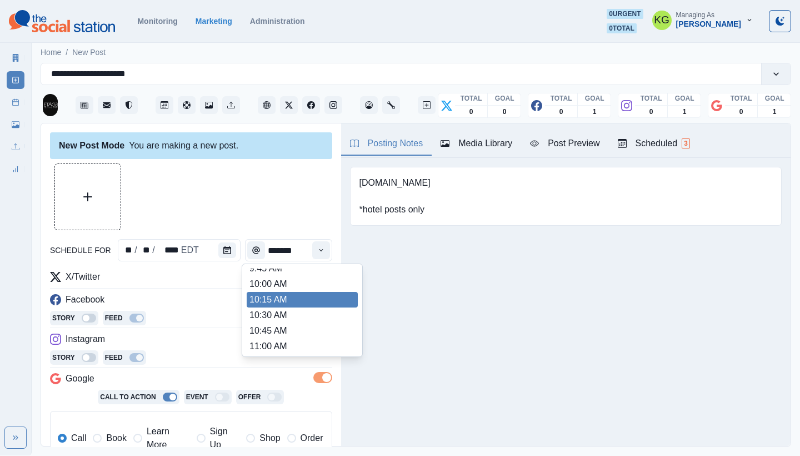
scroll to position [223, 0]
click at [278, 301] on li "12:00 PM" at bounding box center [302, 302] width 111 height 16
type input "********"
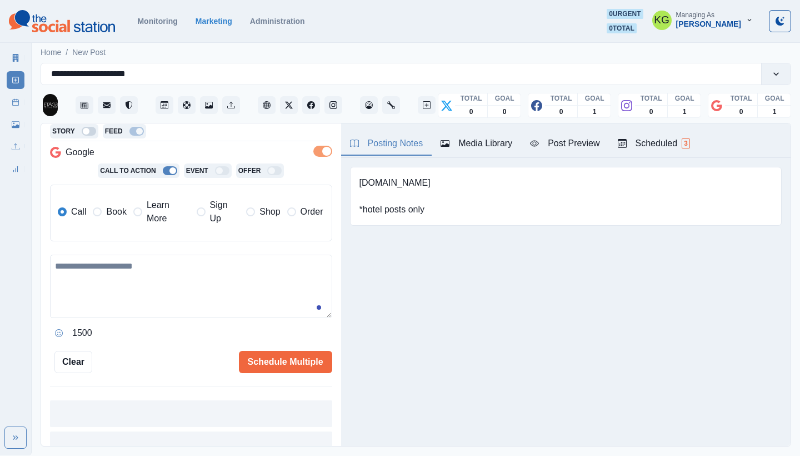
scroll to position [223, 0]
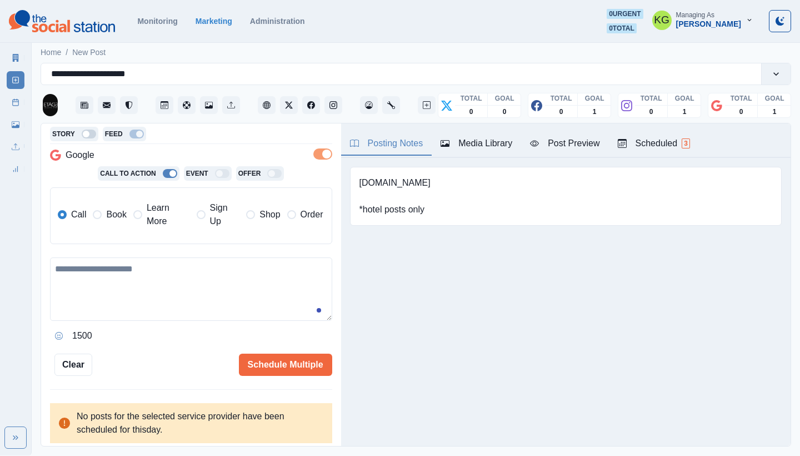
click at [107, 219] on span "Book" at bounding box center [116, 214] width 20 height 13
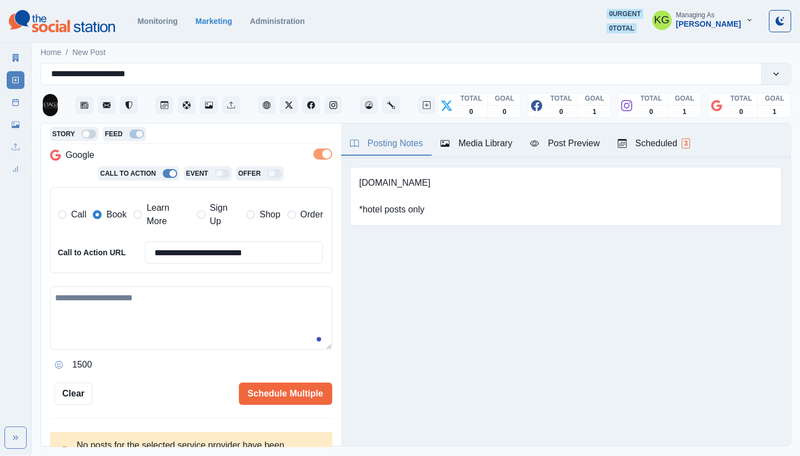
click at [149, 313] on textarea at bounding box center [191, 317] width 282 height 63
paste textarea "**********"
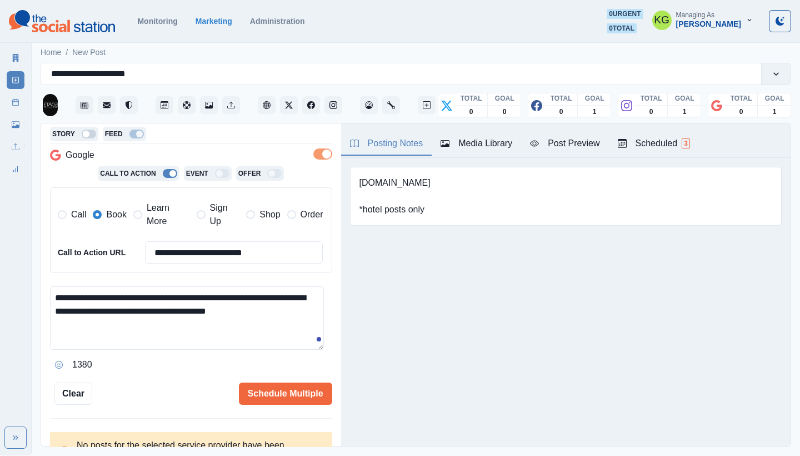
click at [186, 326] on textarea "**********" at bounding box center [187, 317] width 274 height 63
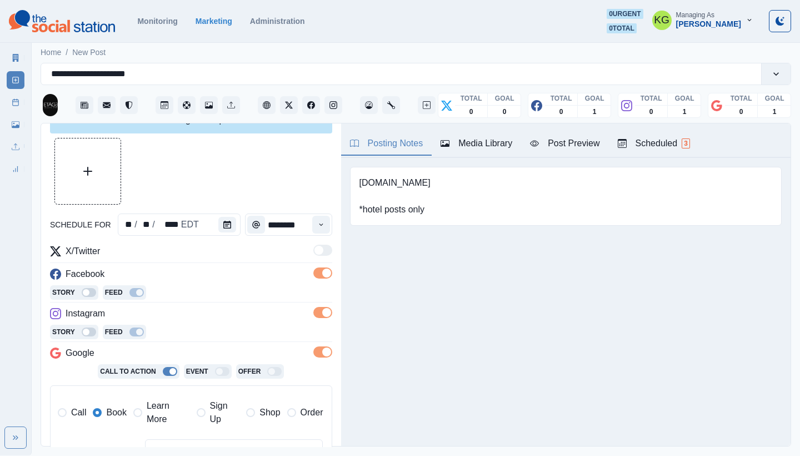
scroll to position [0, 0]
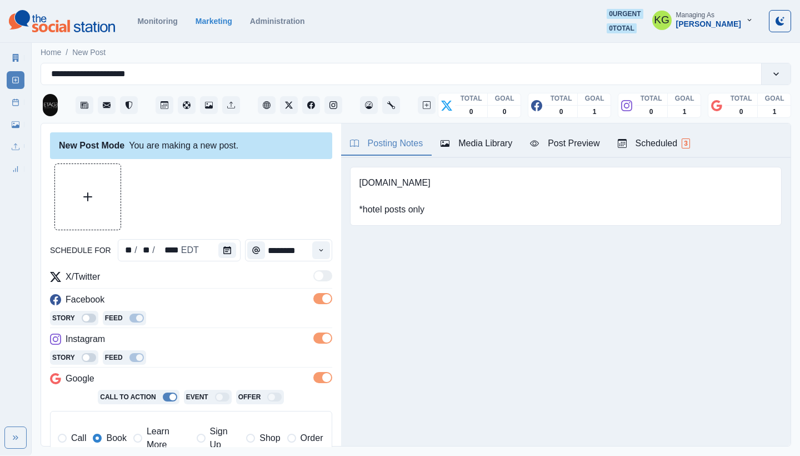
type textarea "**********"
click at [494, 142] on div "Media Library" at bounding box center [477, 143] width 72 height 13
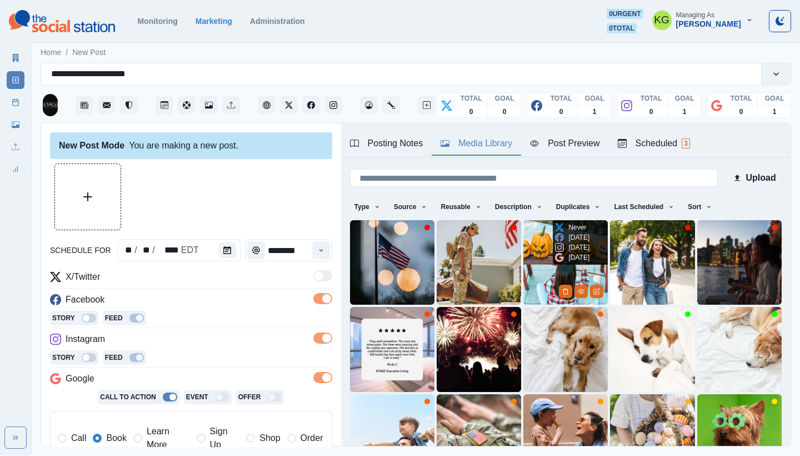
scroll to position [95, 0]
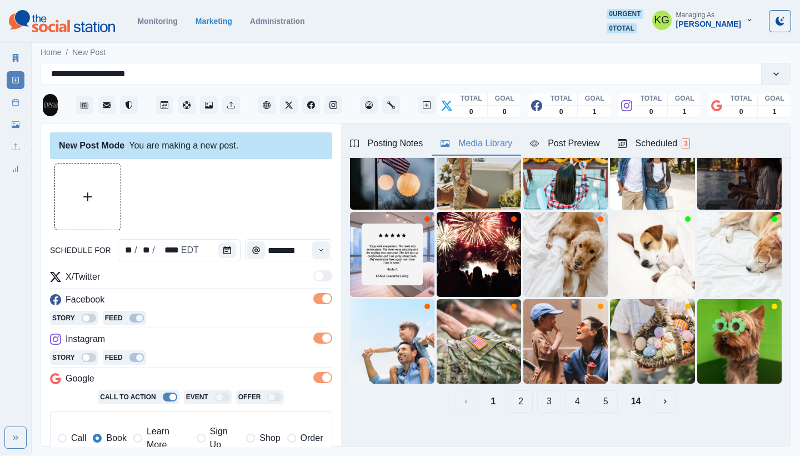
click at [624, 390] on button "14" at bounding box center [636, 401] width 28 height 22
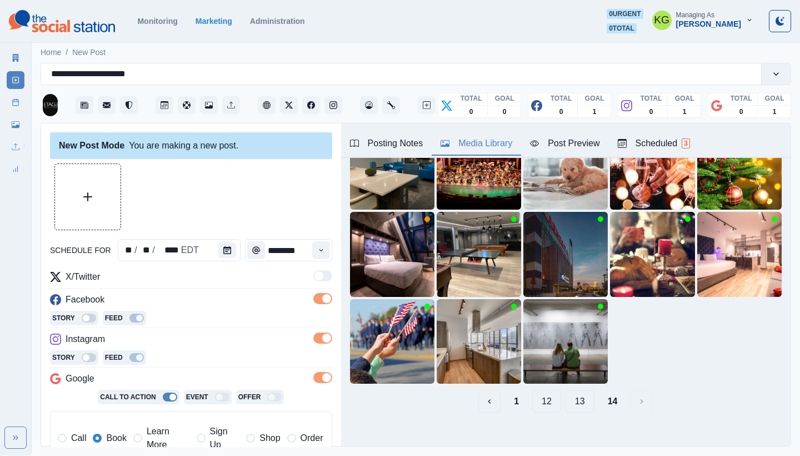
click at [588, 392] on div "1 12 13 14" at bounding box center [566, 401] width 432 height 22
click at [579, 394] on button "13" at bounding box center [579, 401] width 29 height 22
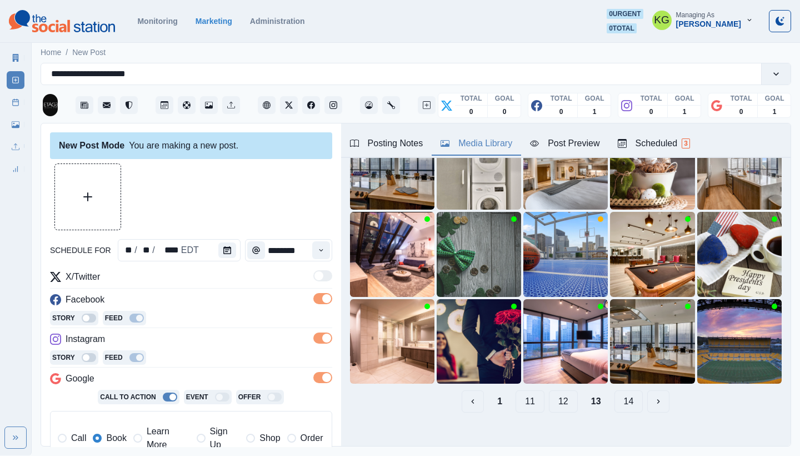
scroll to position [0, 0]
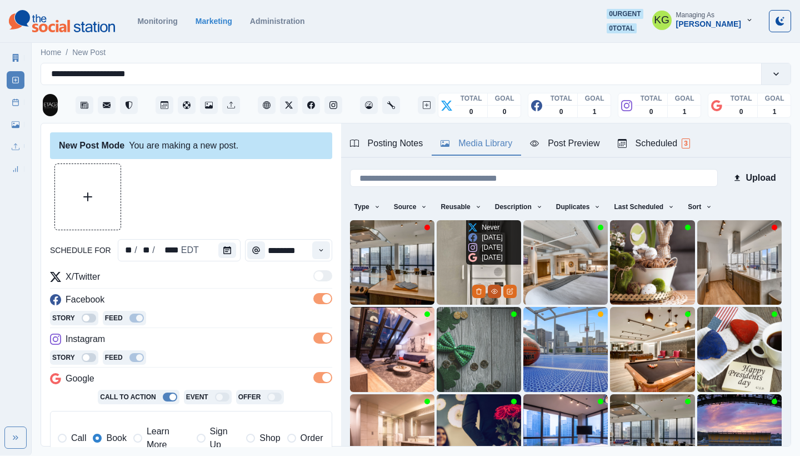
click at [492, 289] on icon "View Media" at bounding box center [495, 291] width 6 height 4
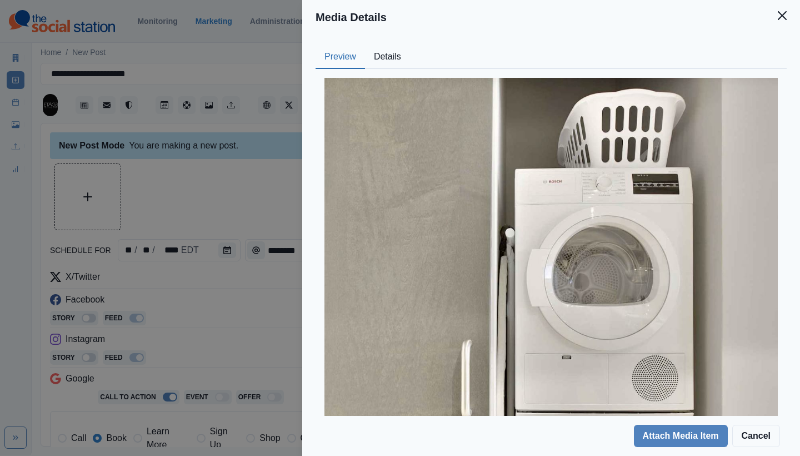
scroll to position [166, 0]
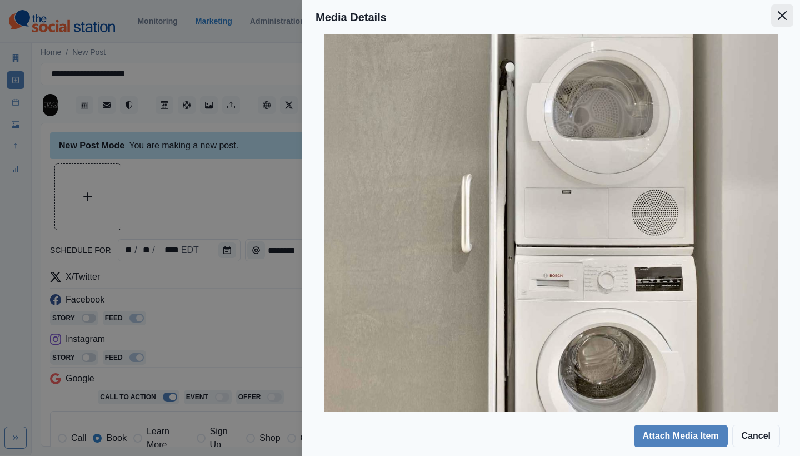
click at [790, 7] on button "Close" at bounding box center [782, 15] width 22 height 22
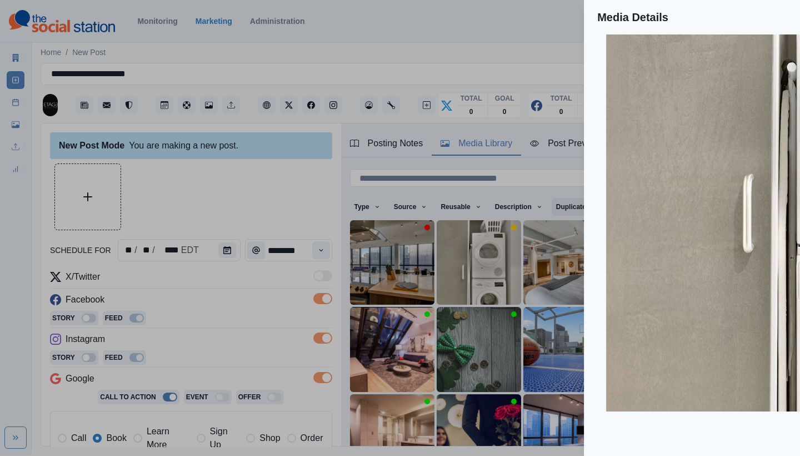
scroll to position [34, 0]
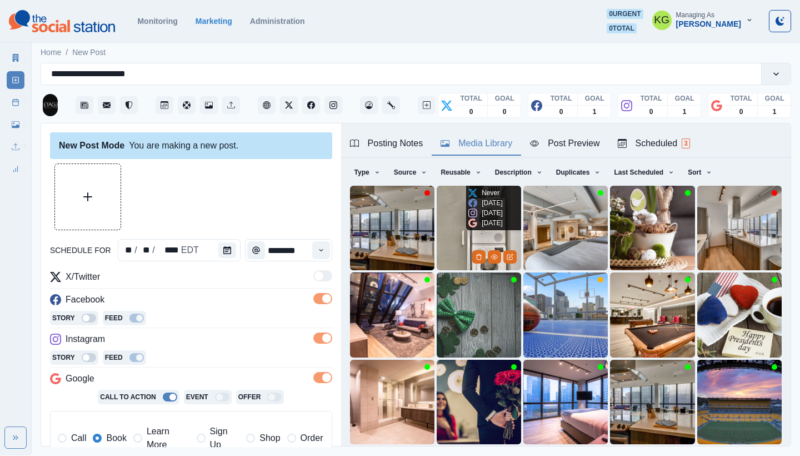
click at [438, 231] on img at bounding box center [479, 228] width 84 height 84
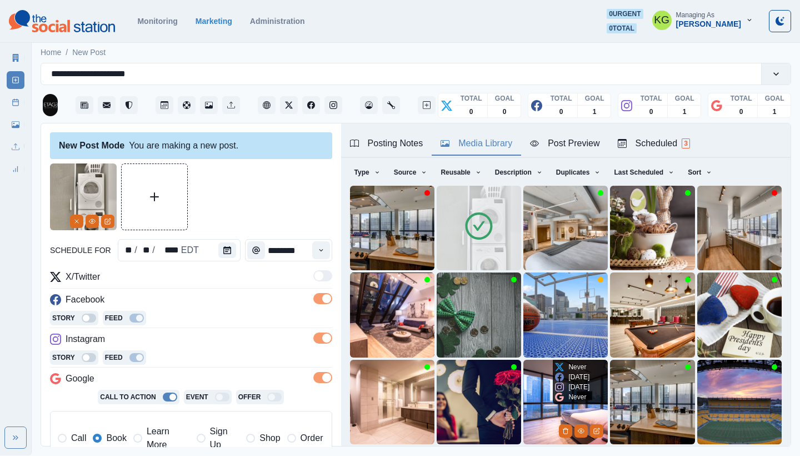
scroll to position [95, 0]
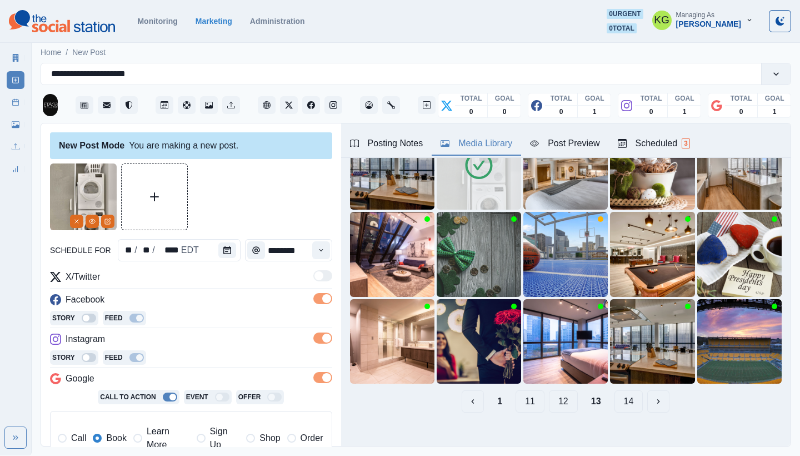
click at [551, 392] on button "12" at bounding box center [563, 401] width 29 height 22
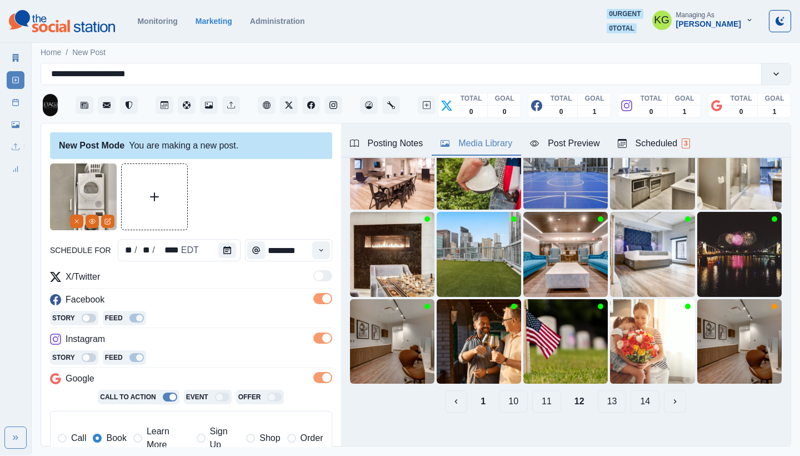
click at [540, 395] on button "11" at bounding box center [546, 401] width 29 height 22
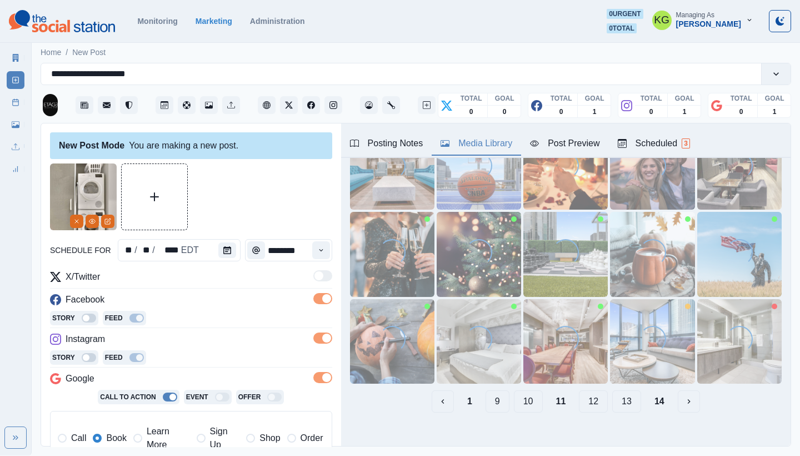
click at [528, 396] on button "10" at bounding box center [528, 401] width 29 height 22
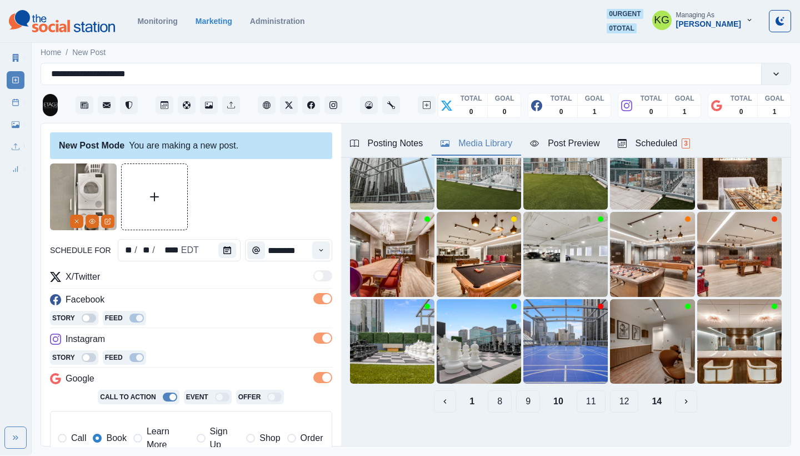
click at [521, 396] on button "9" at bounding box center [528, 401] width 24 height 22
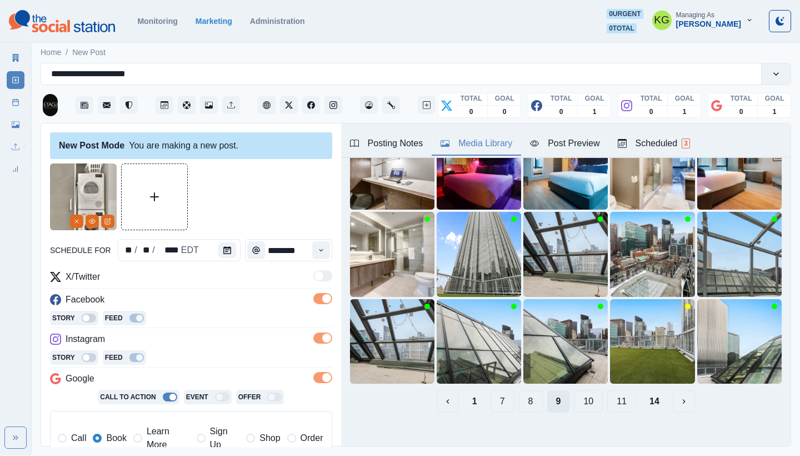
scroll to position [73, 0]
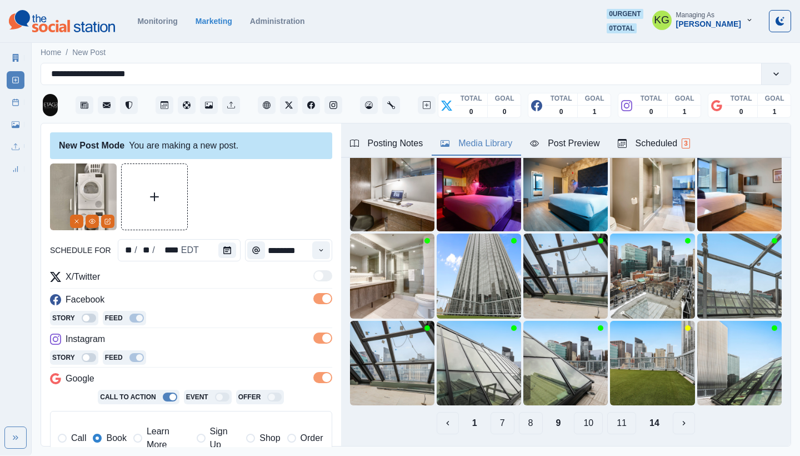
click at [522, 412] on button "8" at bounding box center [531, 423] width 24 height 22
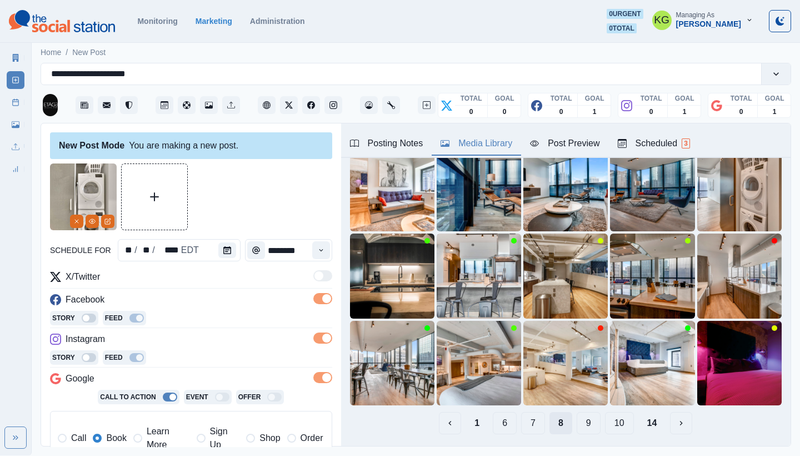
scroll to position [0, 0]
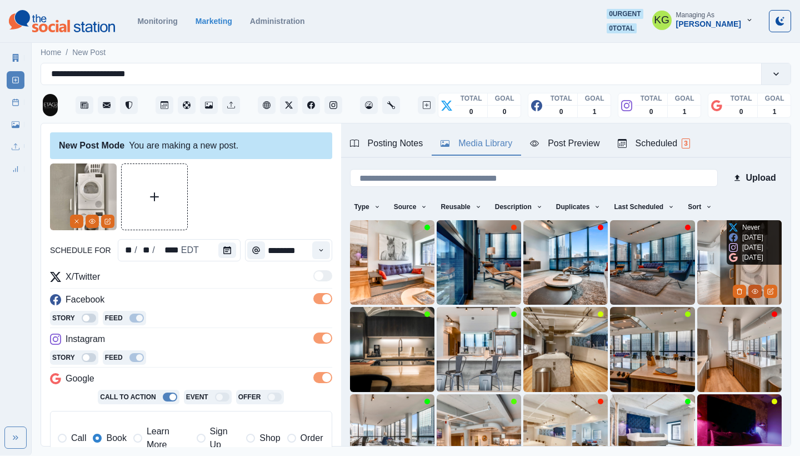
click at [752, 288] on icon "View Media" at bounding box center [755, 291] width 7 height 7
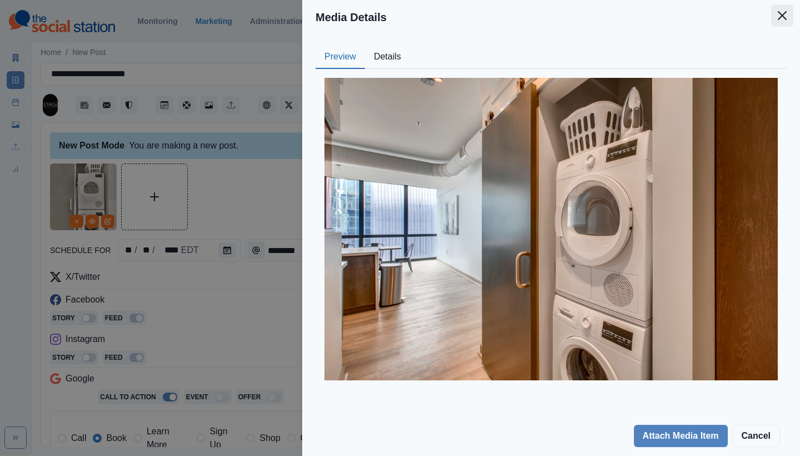
click at [786, 19] on icon "Close" at bounding box center [782, 15] width 9 height 9
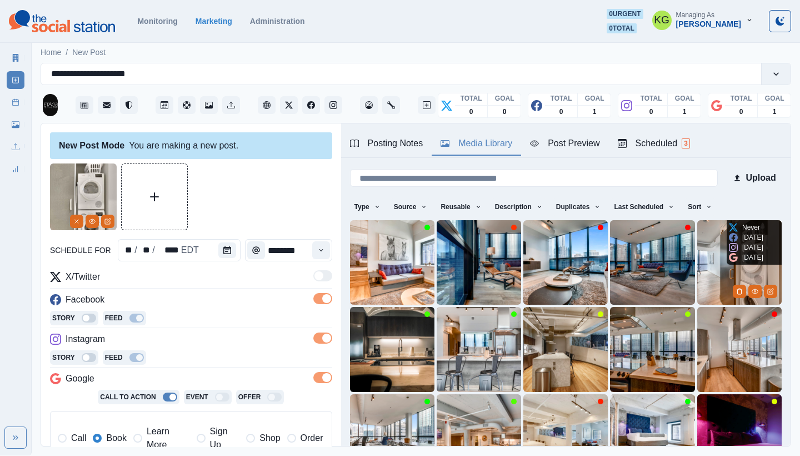
scroll to position [34, 0]
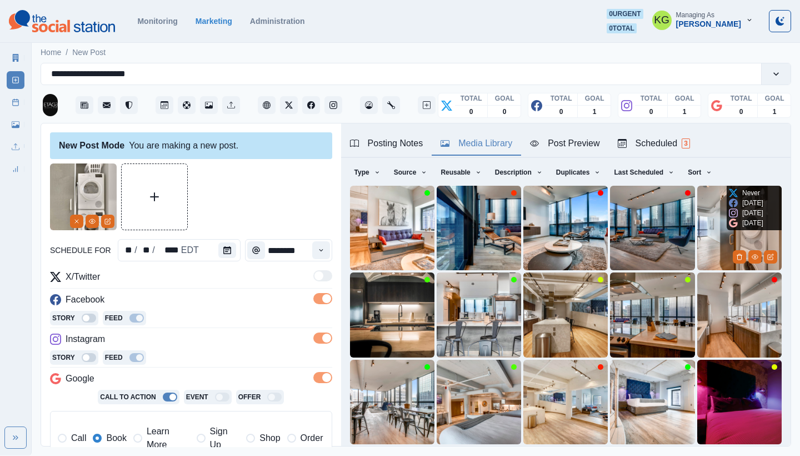
click at [697, 213] on img at bounding box center [739, 228] width 84 height 84
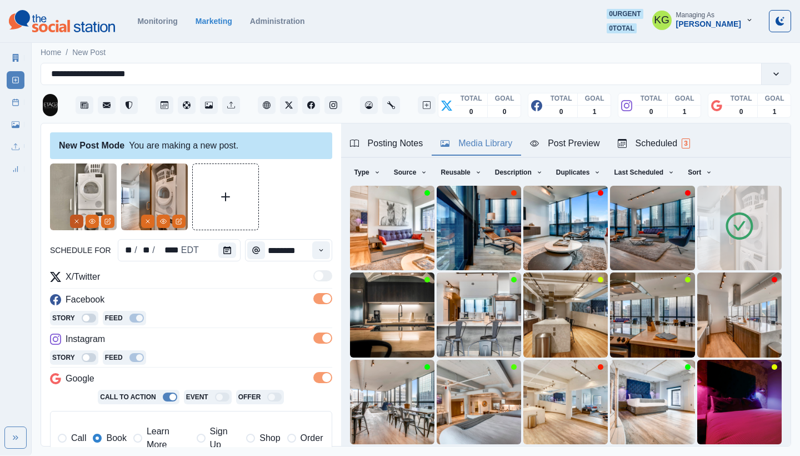
click at [73, 221] on icon "Remove" at bounding box center [76, 221] width 7 height 7
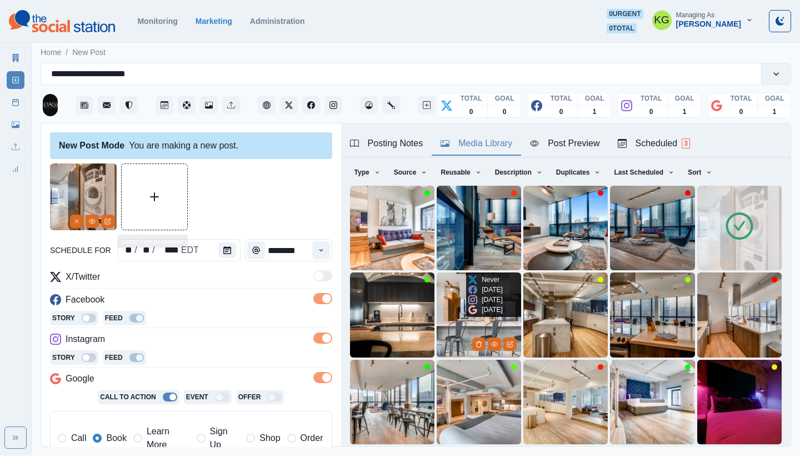
scroll to position [95, 0]
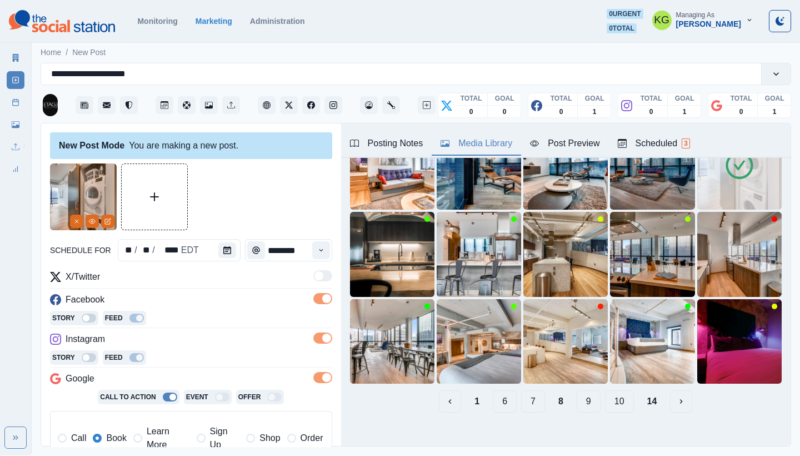
click at [524, 395] on button "7" at bounding box center [533, 401] width 24 height 22
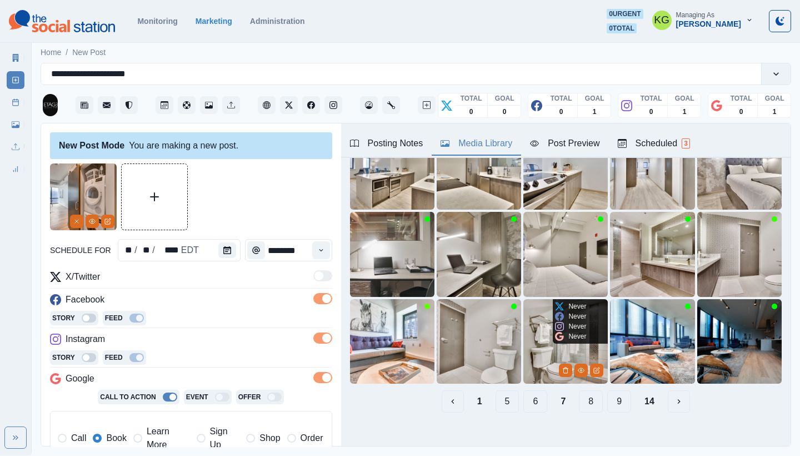
click at [524, 395] on button "6" at bounding box center [535, 401] width 24 height 22
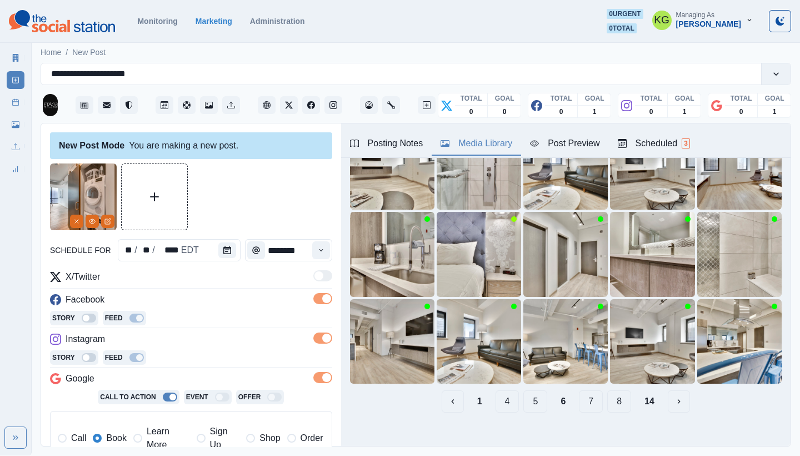
click at [524, 395] on button "5" at bounding box center [535, 401] width 24 height 22
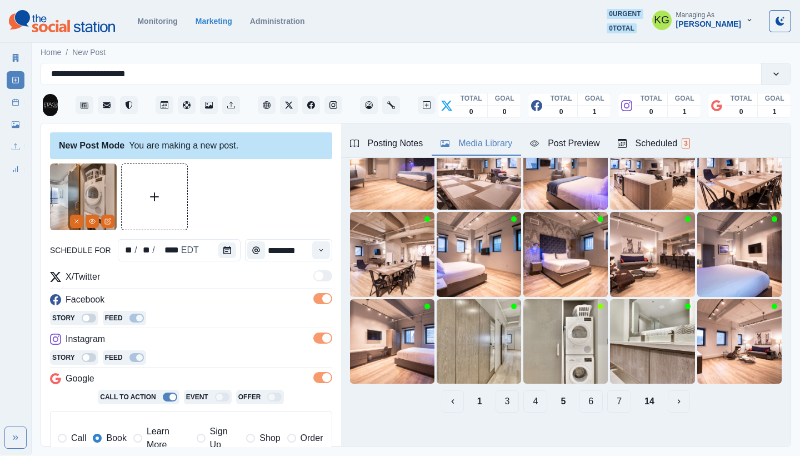
click at [525, 394] on button "4" at bounding box center [535, 401] width 24 height 22
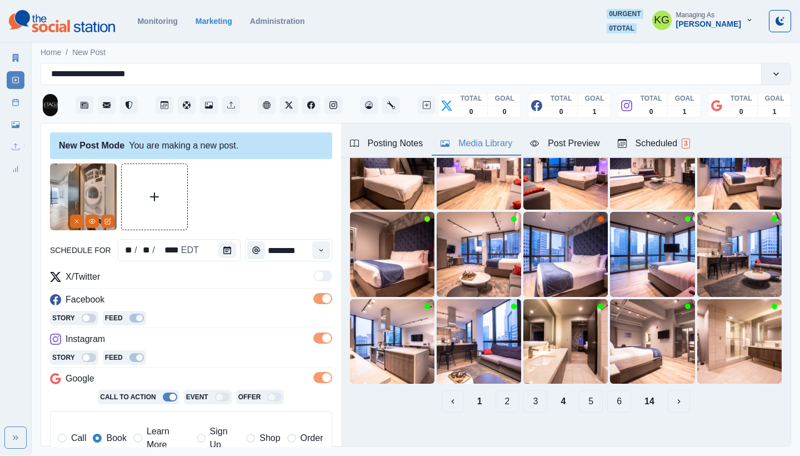
click at [525, 393] on button "3" at bounding box center [535, 401] width 24 height 22
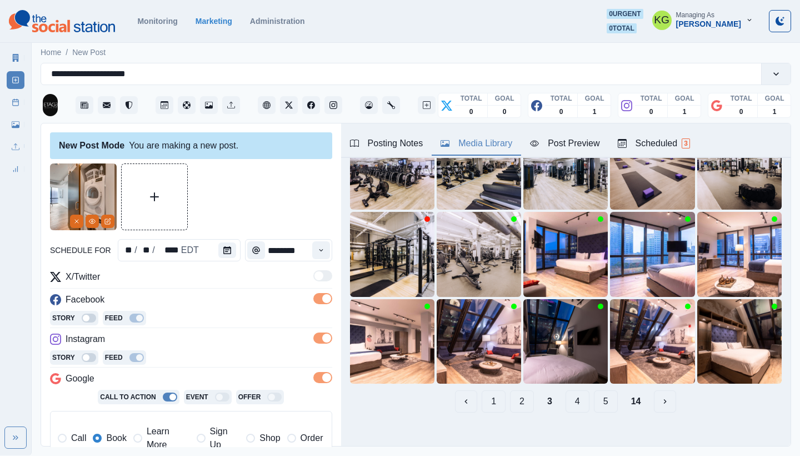
click at [515, 394] on button "2" at bounding box center [522, 401] width 24 height 22
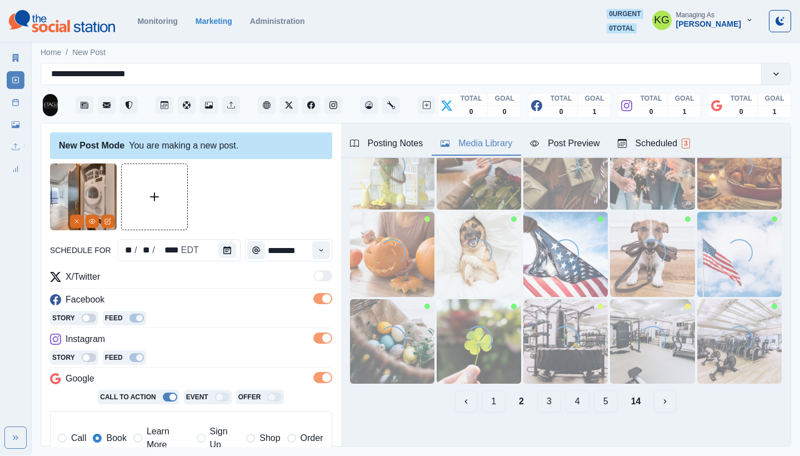
scroll to position [251, 0]
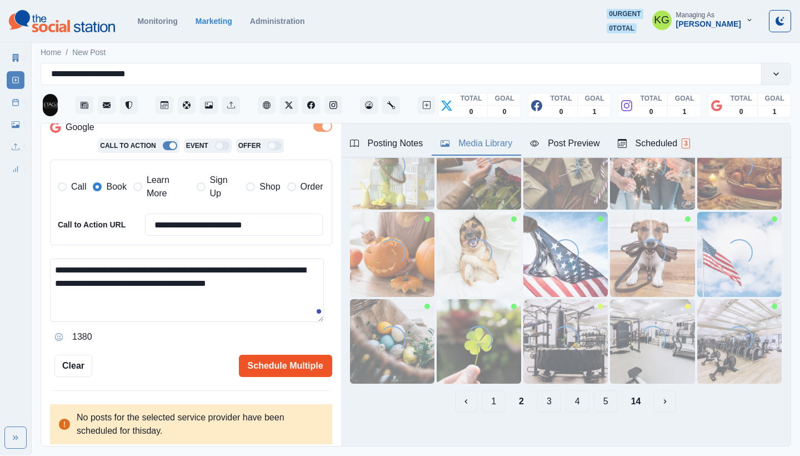
click at [292, 366] on button "Schedule Multiple" at bounding box center [285, 365] width 93 height 22
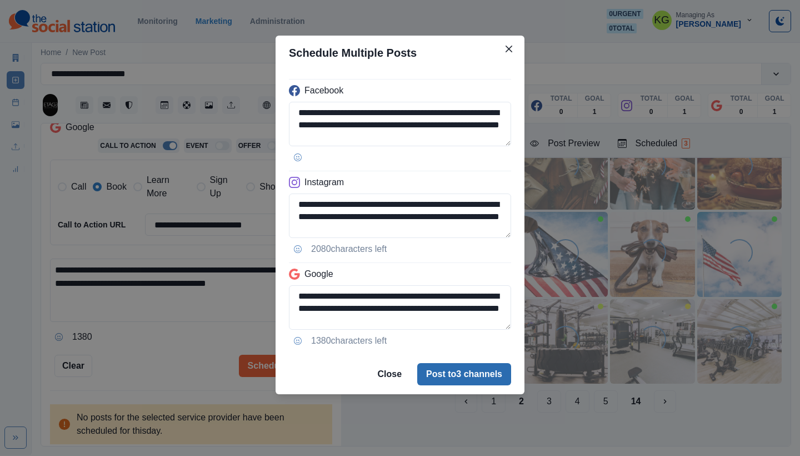
click at [466, 369] on button "Post to 3 channels" at bounding box center [464, 374] width 94 height 22
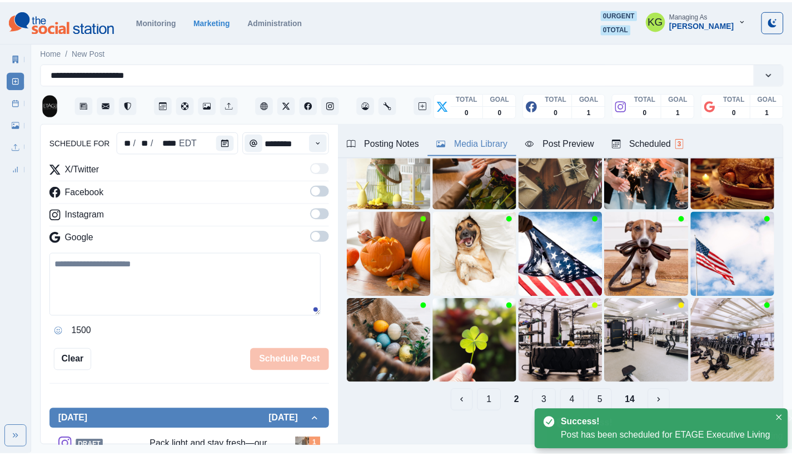
scroll to position [68, 0]
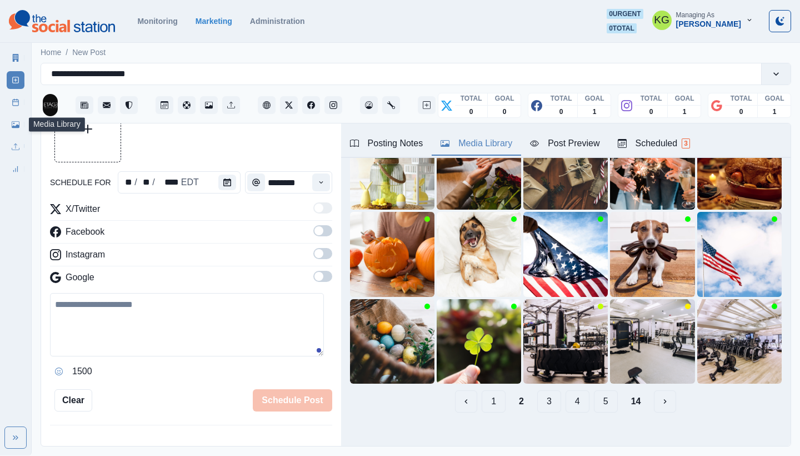
click at [17, 104] on icon at bounding box center [16, 102] width 8 height 8
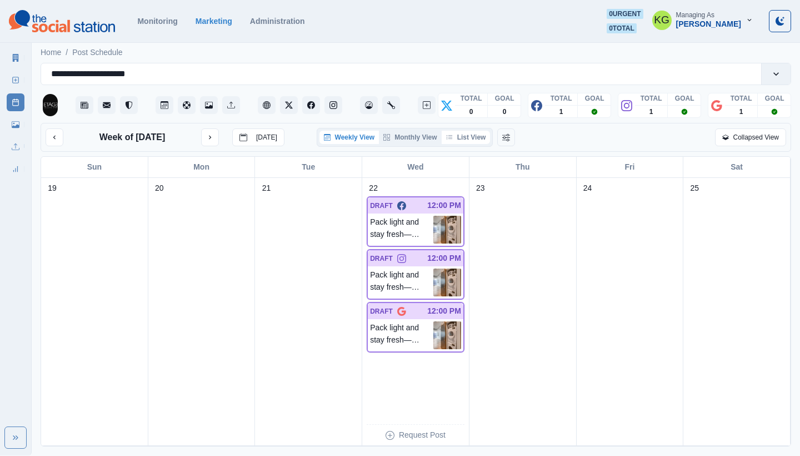
click at [477, 141] on button "List View" at bounding box center [466, 137] width 49 height 13
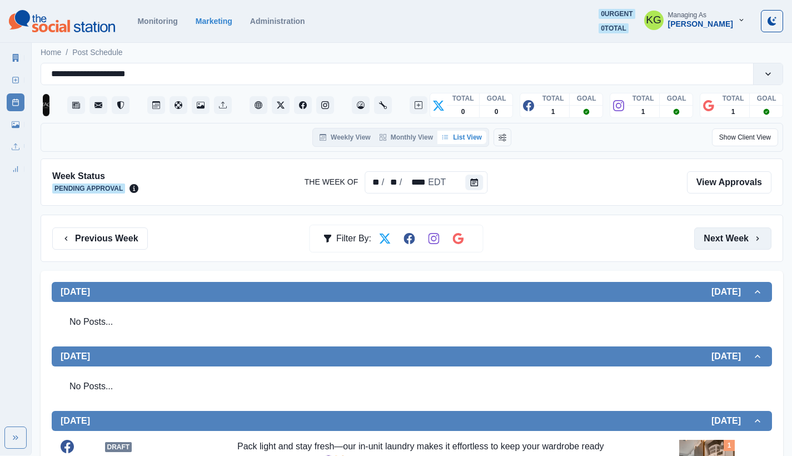
click at [759, 229] on button "Next Week" at bounding box center [732, 238] width 77 height 22
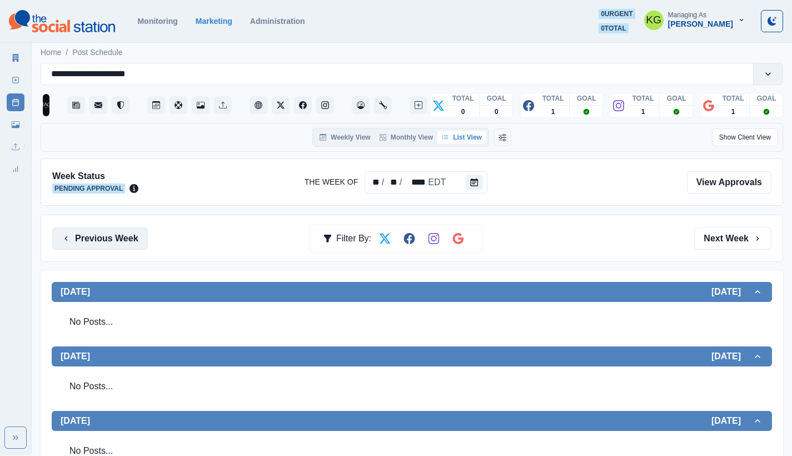
click at [131, 234] on button "Previous Week" at bounding box center [100, 238] width 96 height 22
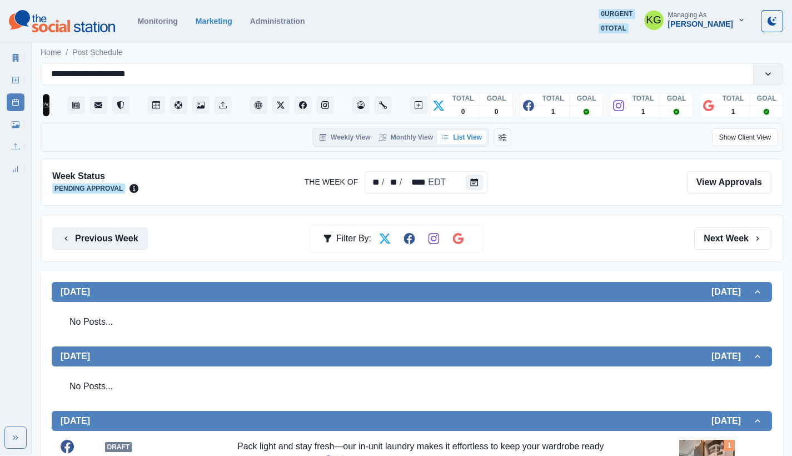
click at [121, 238] on button "Previous Week" at bounding box center [100, 238] width 96 height 22
click at [124, 239] on button "Previous Week" at bounding box center [100, 238] width 96 height 22
click at [127, 237] on button "Previous Week" at bounding box center [100, 238] width 96 height 22
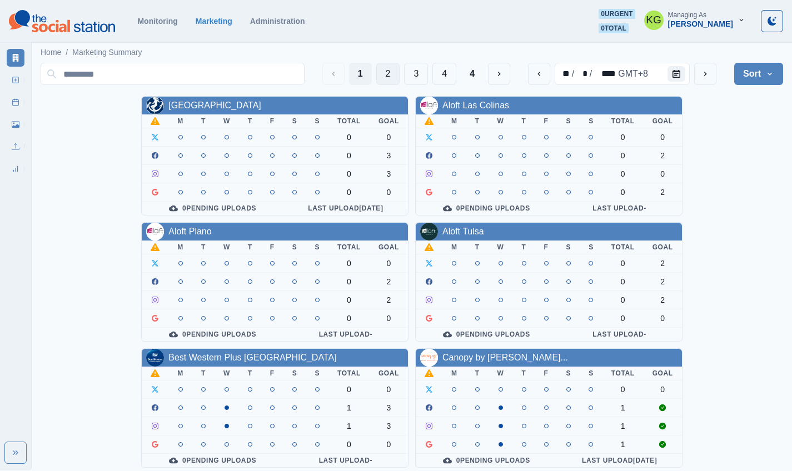
click at [392, 75] on button "2" at bounding box center [388, 74] width 24 height 22
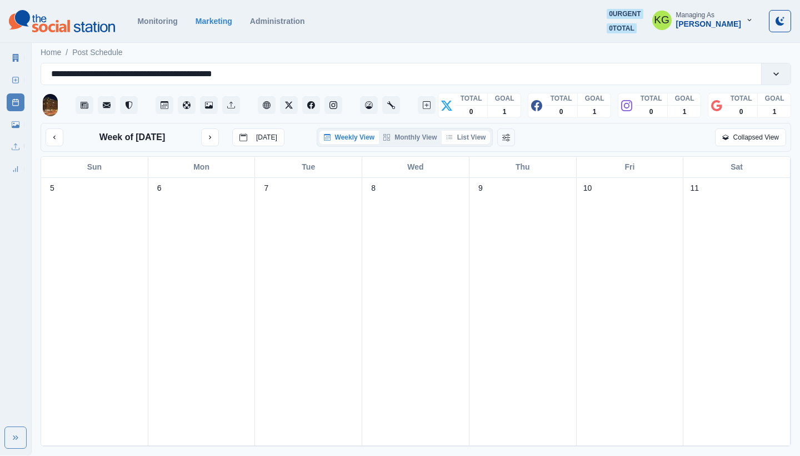
click at [478, 138] on button "List View" at bounding box center [466, 137] width 49 height 13
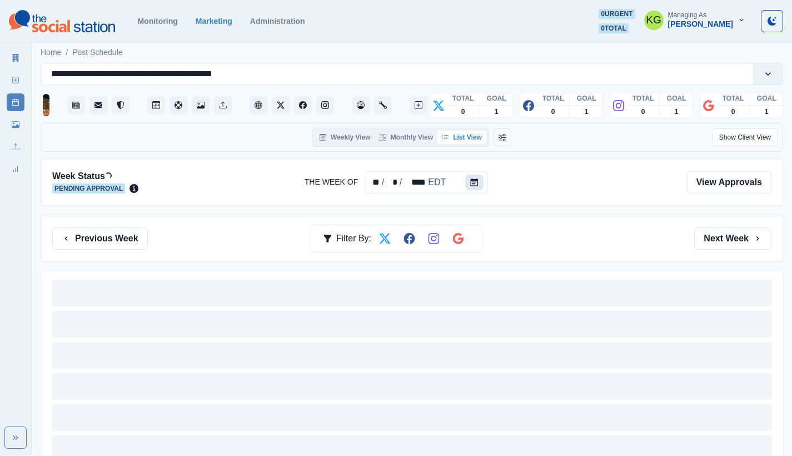
click at [474, 179] on icon "Calendar" at bounding box center [474, 182] width 8 height 8
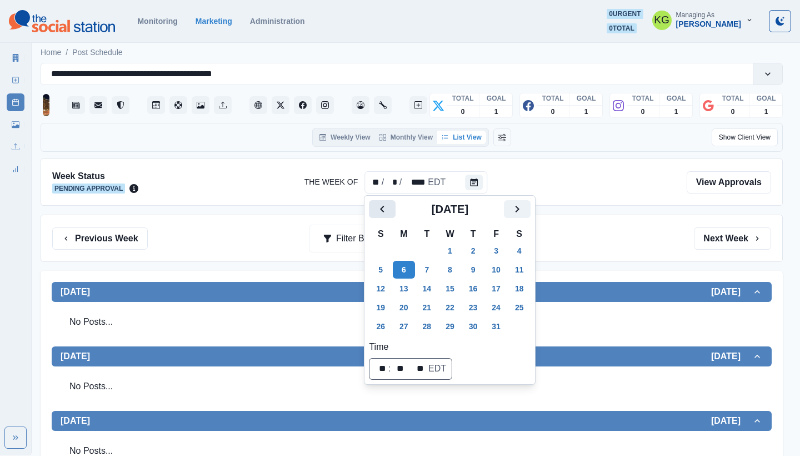
click at [389, 211] on icon "Previous" at bounding box center [382, 208] width 13 height 13
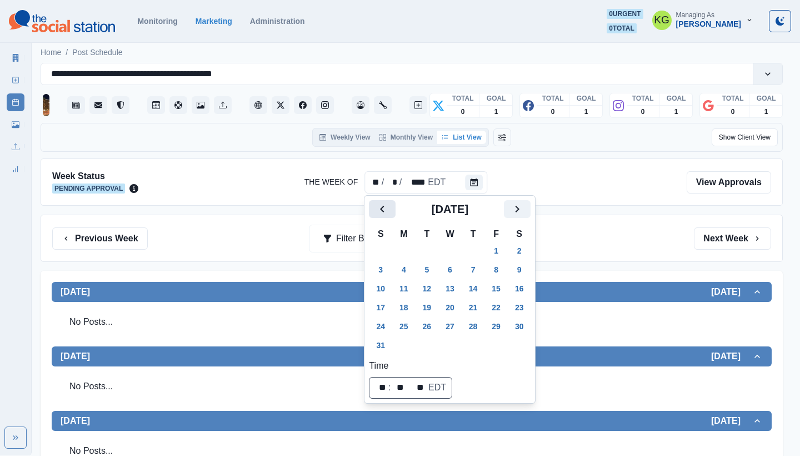
click at [389, 211] on icon "Previous" at bounding box center [382, 208] width 13 height 13
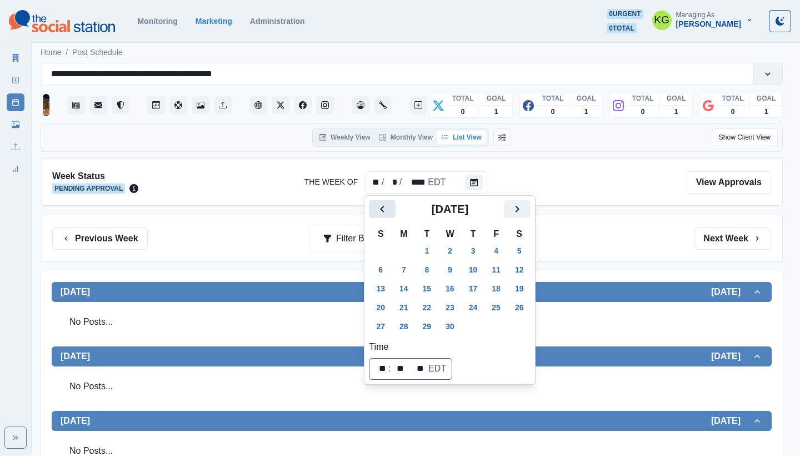
click at [389, 211] on icon "Previous" at bounding box center [382, 208] width 13 height 13
click at [389, 212] on icon "Previous" at bounding box center [382, 208] width 13 height 13
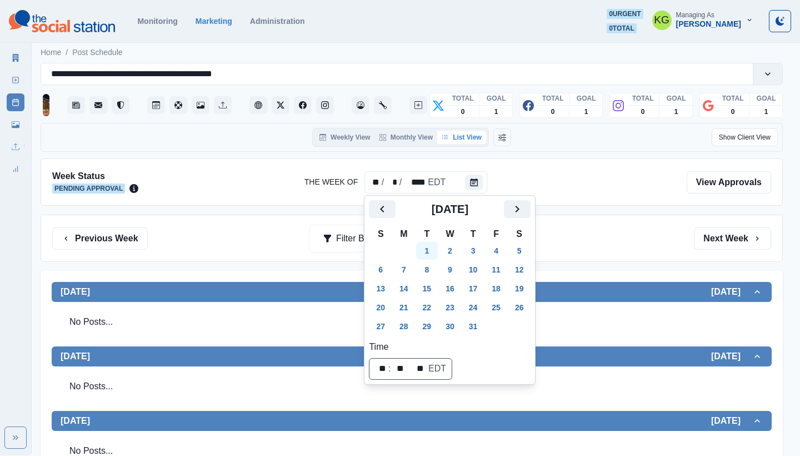
click at [436, 251] on button "1" at bounding box center [427, 251] width 22 height 18
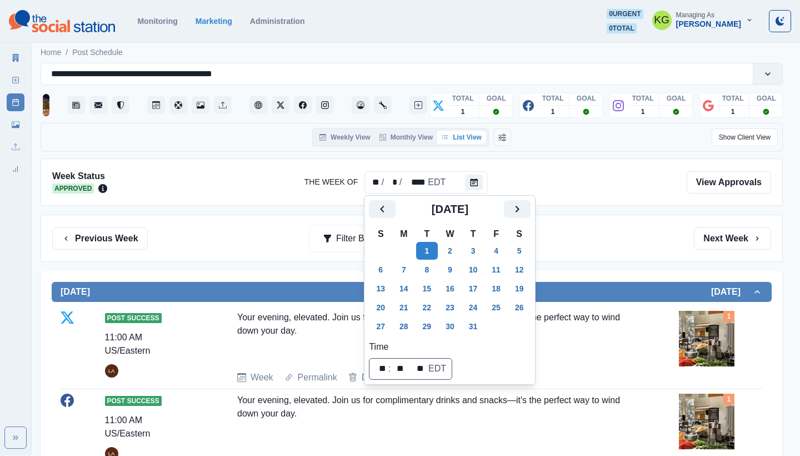
click at [603, 223] on div "Previous Week Filter By: Next Week" at bounding box center [412, 237] width 742 height 47
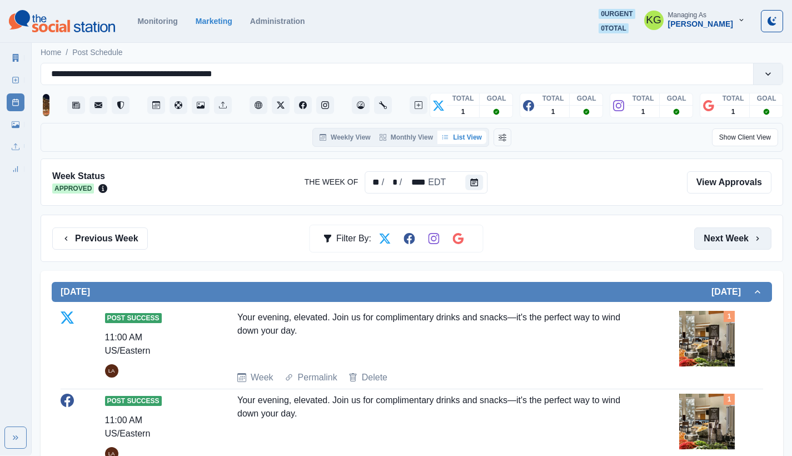
click at [722, 238] on button "Next Week" at bounding box center [732, 238] width 77 height 22
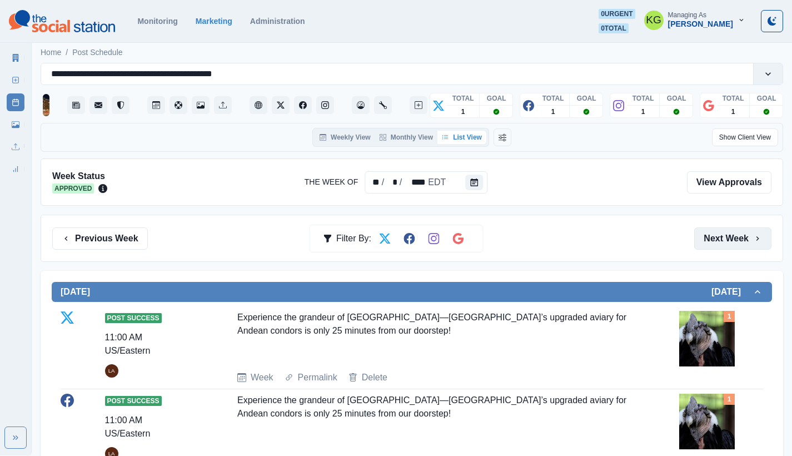
click at [722, 237] on button "Next Week" at bounding box center [732, 238] width 77 height 22
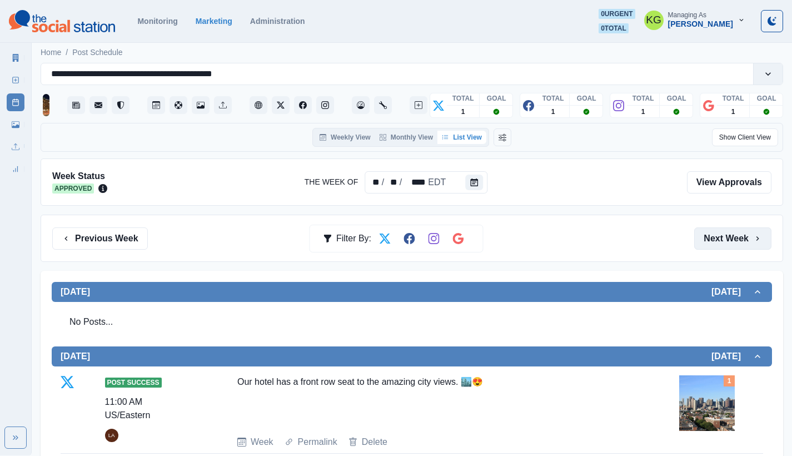
scroll to position [232, 0]
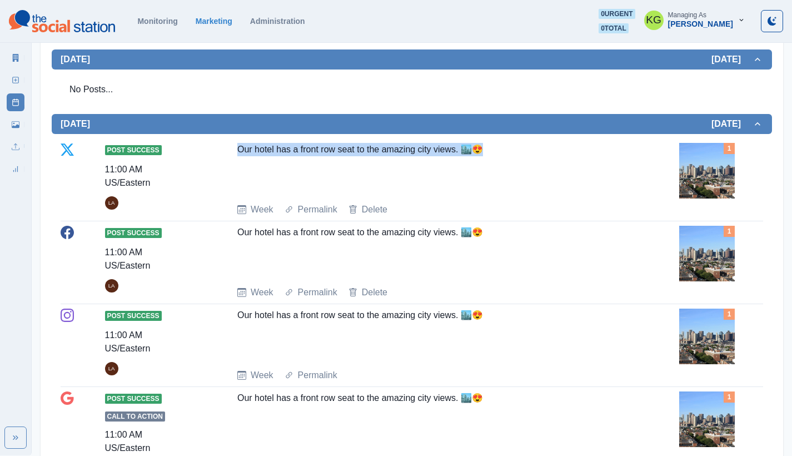
drag, startPoint x: 255, startPoint y: 151, endPoint x: 486, endPoint y: 157, distance: 231.2
click at [486, 157] on div "Post Success 11:00 AM US/Eastern LA Our hotel has a front row seat to the amazi…" at bounding box center [412, 179] width 702 height 73
click at [510, 3] on section "Monitoring Marketing Administration 0 urgent 0 total KG Managing As [PERSON_NAM…" at bounding box center [396, 21] width 792 height 43
click at [509, 1] on section "Monitoring Marketing Administration 0 urgent 0 total KG Managing As [PERSON_NAM…" at bounding box center [396, 21] width 792 height 43
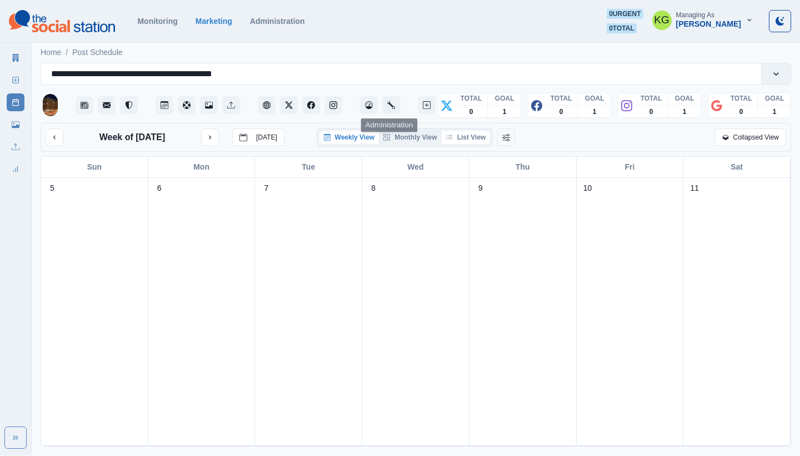
click at [475, 140] on button "List View" at bounding box center [466, 137] width 49 height 13
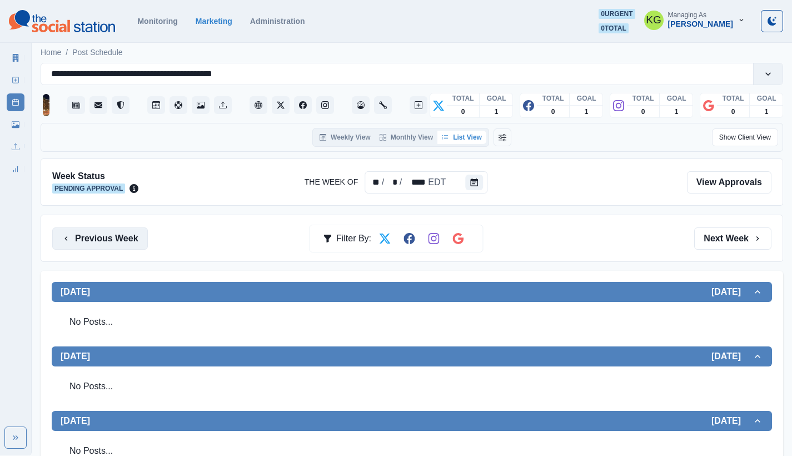
click at [117, 234] on button "Previous Week" at bounding box center [100, 238] width 96 height 22
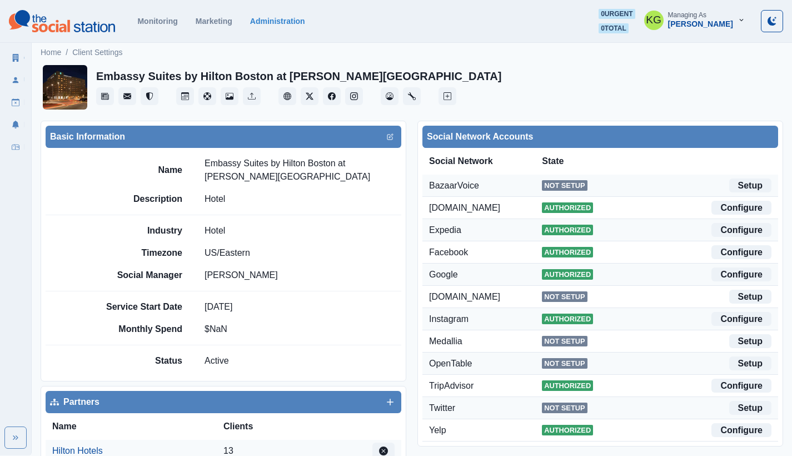
scroll to position [233, 0]
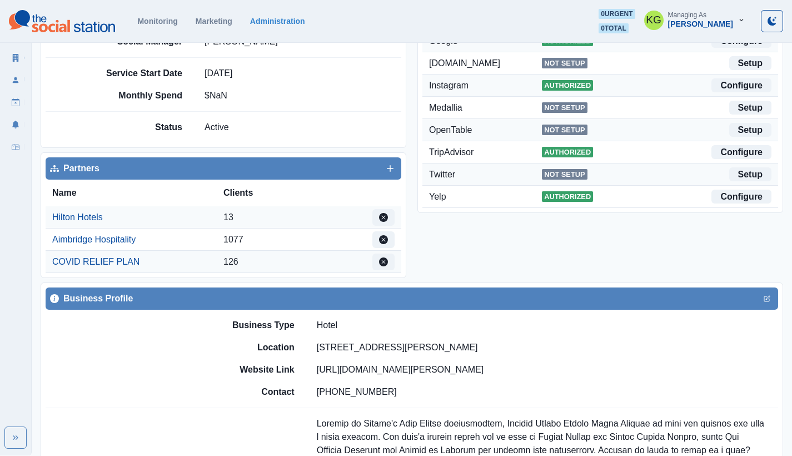
drag, startPoint x: 316, startPoint y: 347, endPoint x: 470, endPoint y: 341, distance: 154.0
click at [470, 341] on p "[STREET_ADDRESS][PERSON_NAME]" at bounding box center [397, 347] width 161 height 13
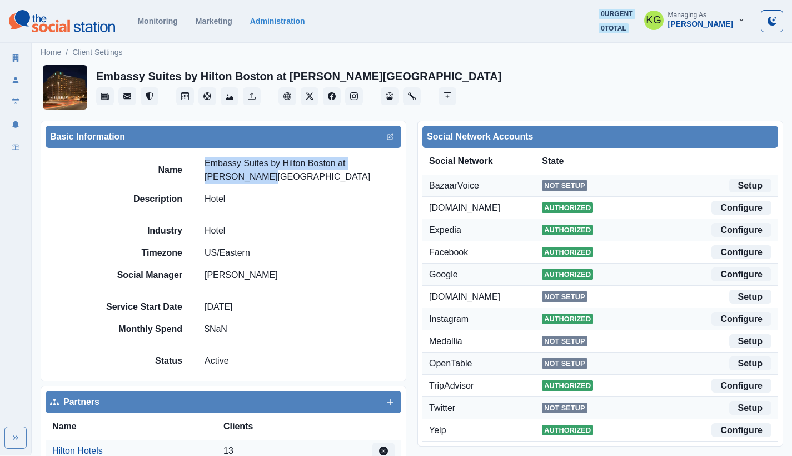
drag, startPoint x: 242, startPoint y: 170, endPoint x: 203, endPoint y: 161, distance: 39.9
click at [203, 161] on div "Name Embassy Suites by [PERSON_NAME] at [PERSON_NAME][GEOGRAPHIC_DATA]" at bounding box center [250, 170] width 302 height 27
copy p "Embassy Suites by Hilton Boston at [PERSON_NAME][GEOGRAPHIC_DATA]"
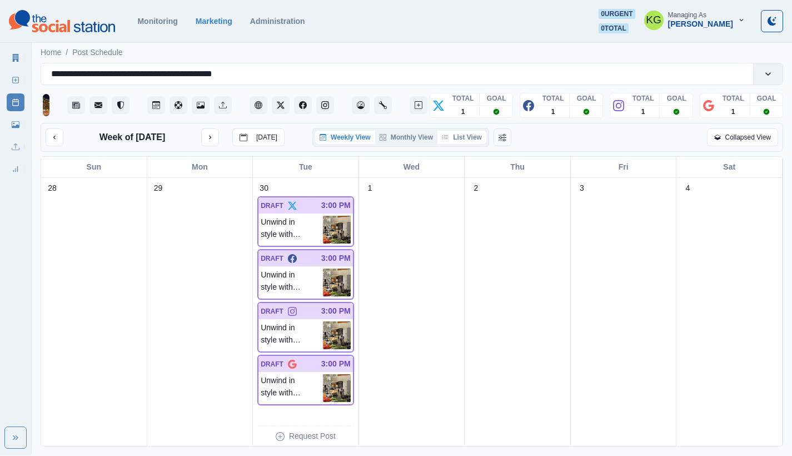
click at [473, 138] on button "List View" at bounding box center [461, 137] width 49 height 13
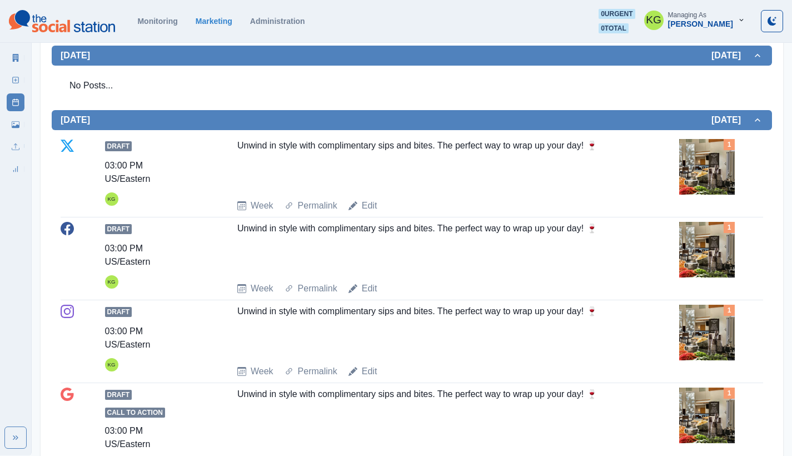
scroll to position [40, 0]
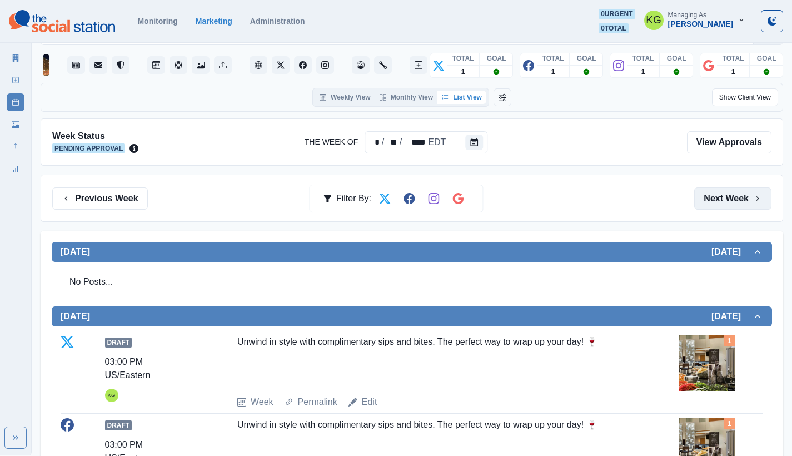
click at [737, 199] on button "Next Week" at bounding box center [732, 198] width 77 height 22
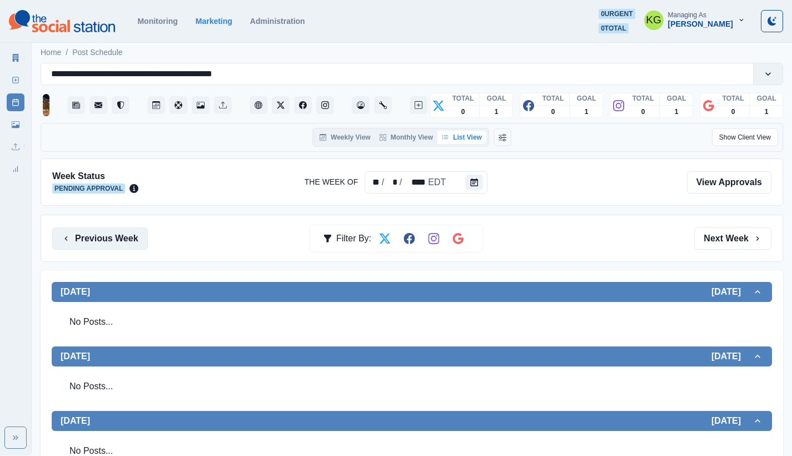
click at [111, 243] on button "Previous Week" at bounding box center [100, 238] width 96 height 22
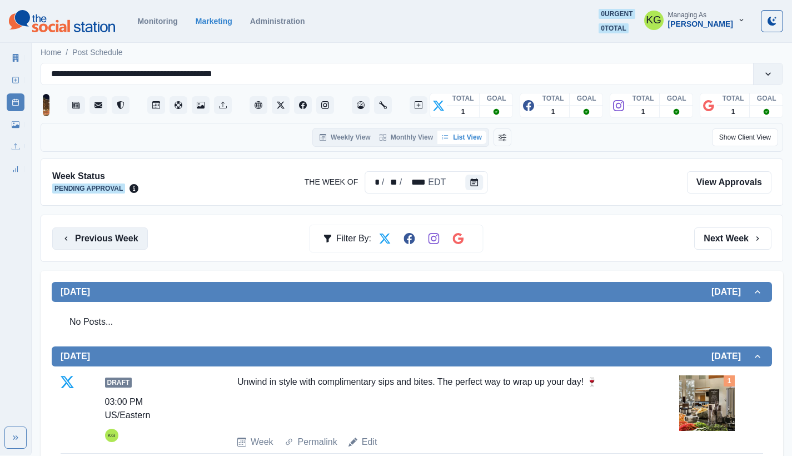
click at [111, 243] on button "Previous Week" at bounding box center [100, 238] width 96 height 22
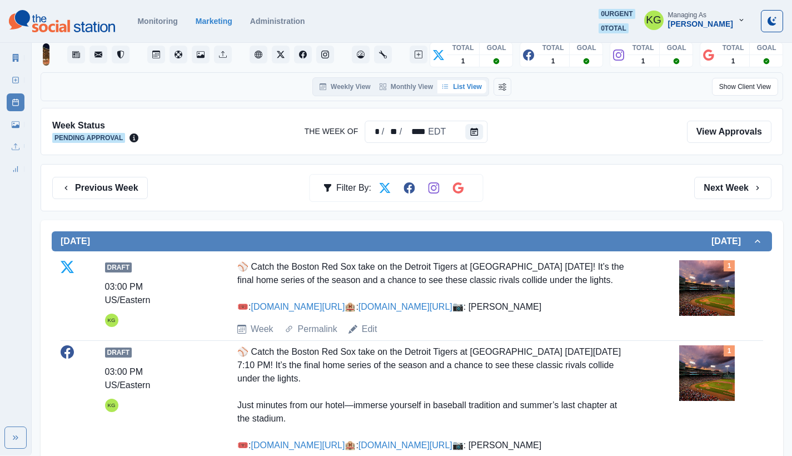
scroll to position [28, 0]
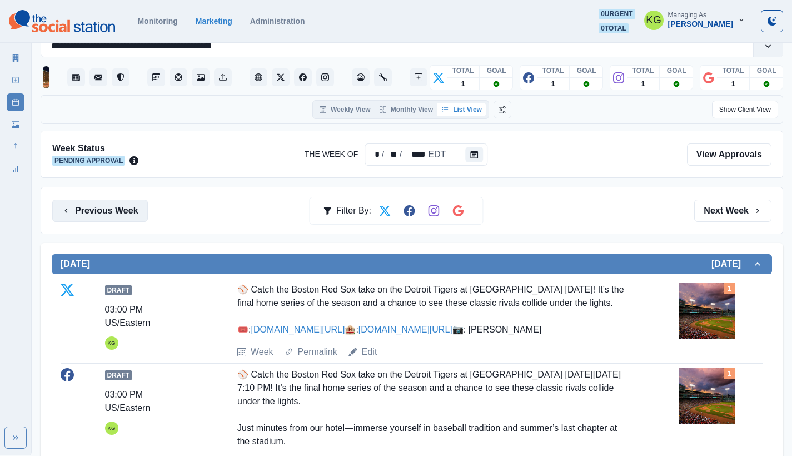
click at [123, 212] on button "Previous Week" at bounding box center [100, 210] width 96 height 22
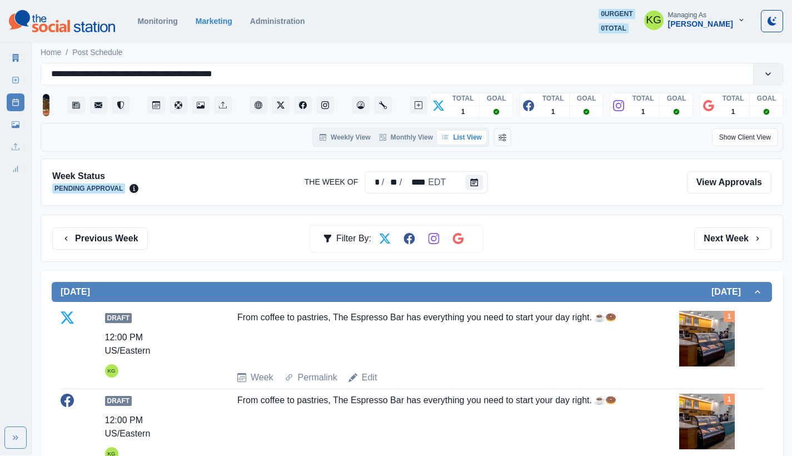
click at [689, 327] on img at bounding box center [707, 339] width 56 height 56
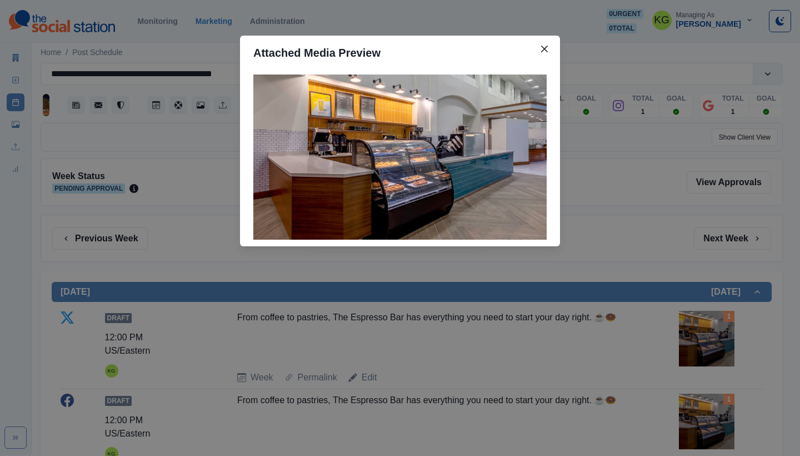
click at [624, 222] on div "Attached Media Preview" at bounding box center [400, 228] width 800 height 456
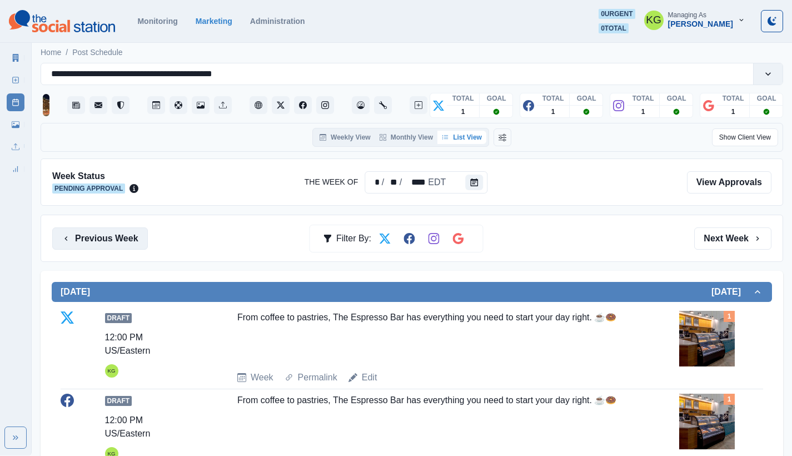
click at [131, 238] on button "Previous Week" at bounding box center [100, 238] width 96 height 22
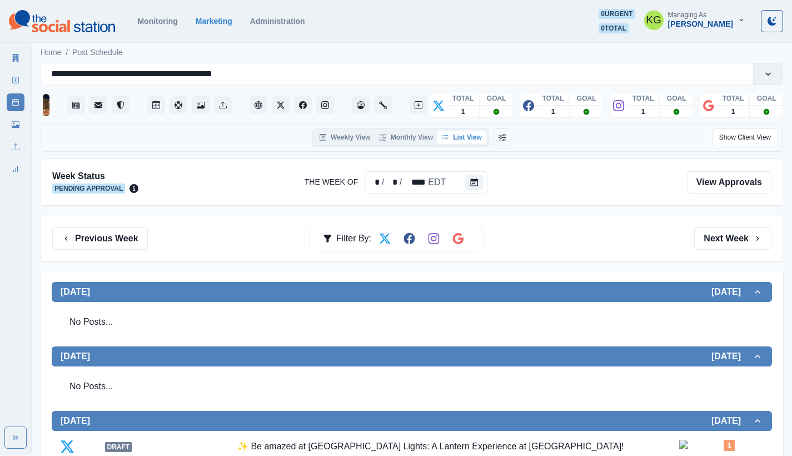
scroll to position [112, 0]
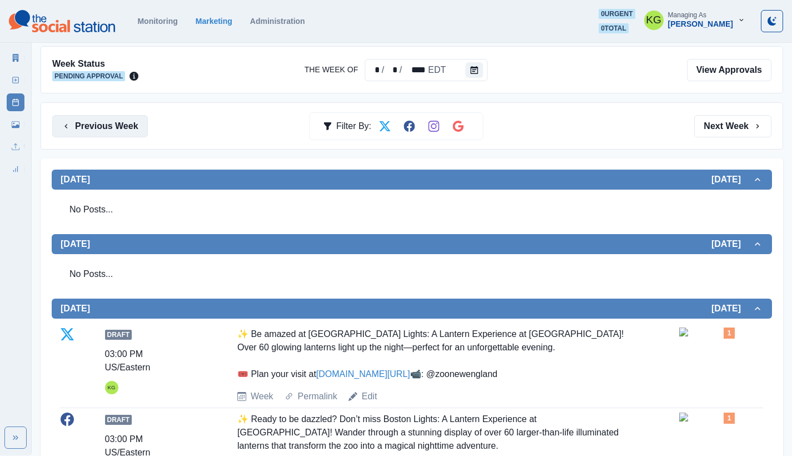
click at [97, 132] on button "Previous Week" at bounding box center [100, 126] width 96 height 22
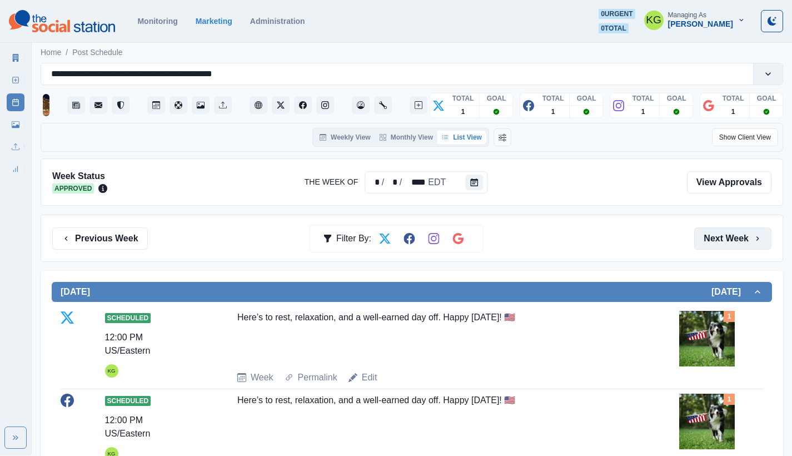
click at [722, 247] on button "Next Week" at bounding box center [732, 238] width 77 height 22
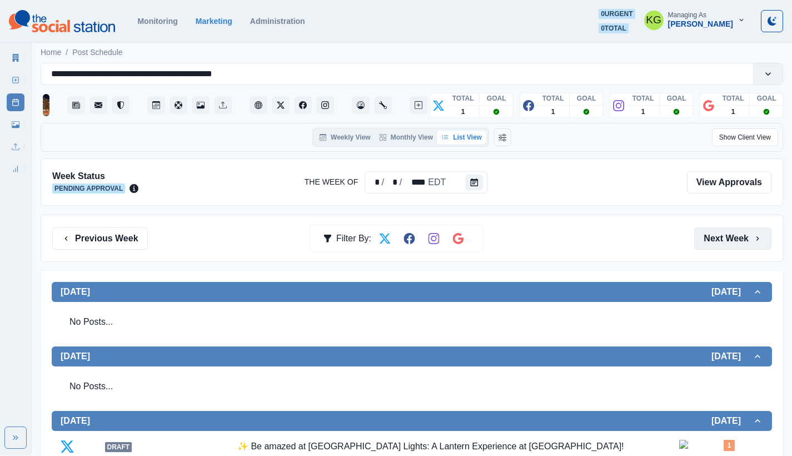
click at [722, 247] on button "Next Week" at bounding box center [732, 238] width 77 height 22
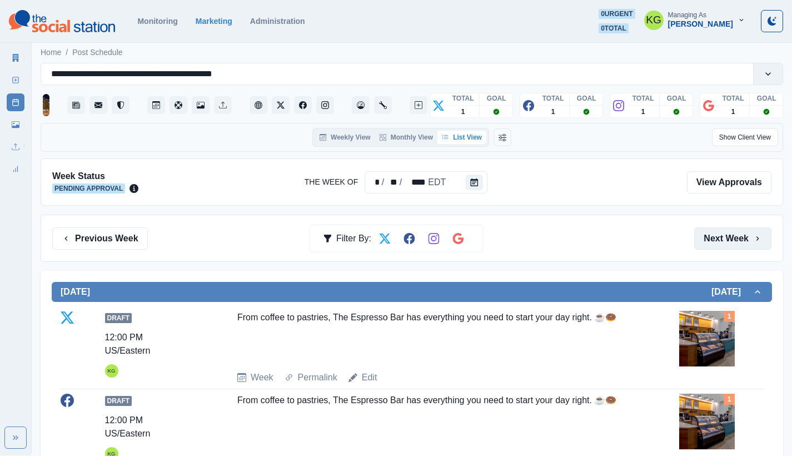
click at [722, 247] on button "Next Week" at bounding box center [732, 238] width 77 height 22
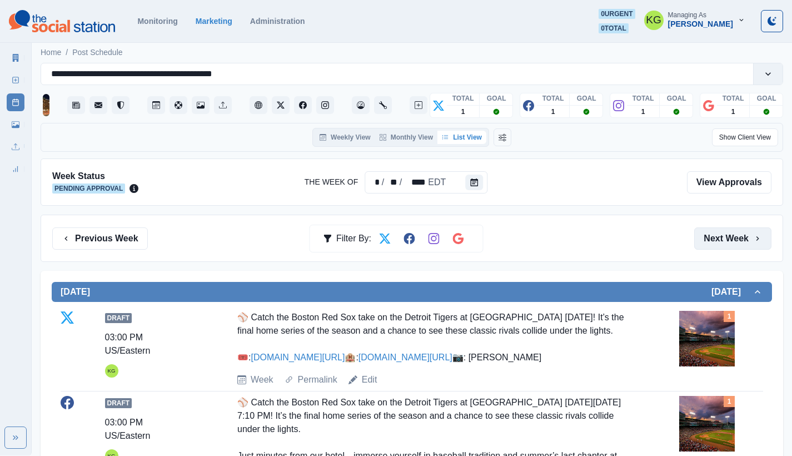
click at [722, 247] on button "Next Week" at bounding box center [732, 238] width 77 height 22
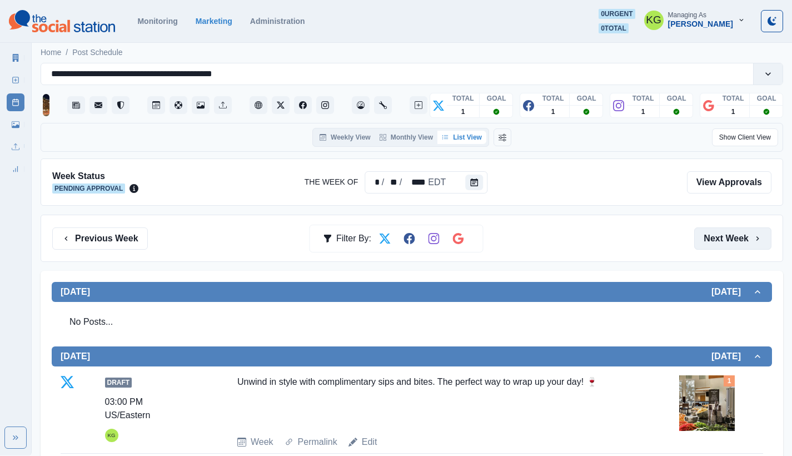
click at [722, 247] on button "Next Week" at bounding box center [732, 238] width 77 height 22
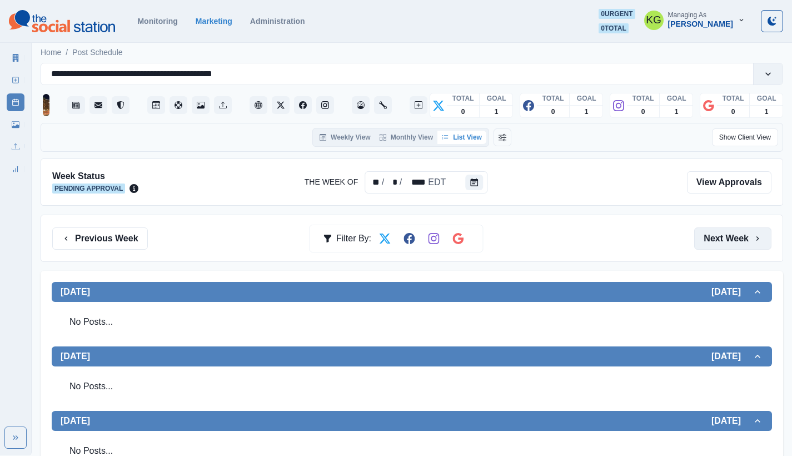
click at [722, 247] on button "Next Week" at bounding box center [732, 238] width 77 height 22
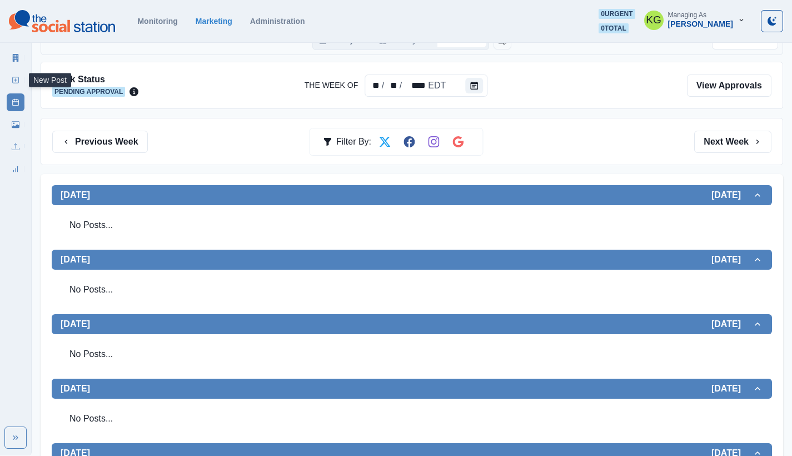
click at [17, 83] on rect at bounding box center [16, 80] width 6 height 6
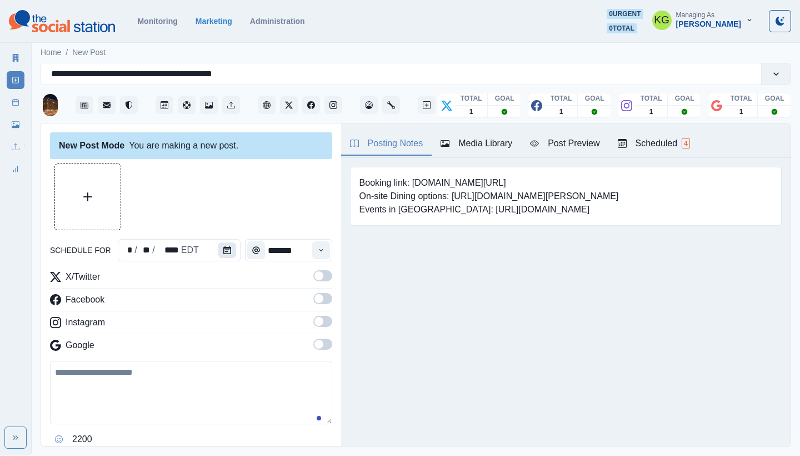
click at [223, 253] on icon "Calendar" at bounding box center [227, 250] width 8 height 8
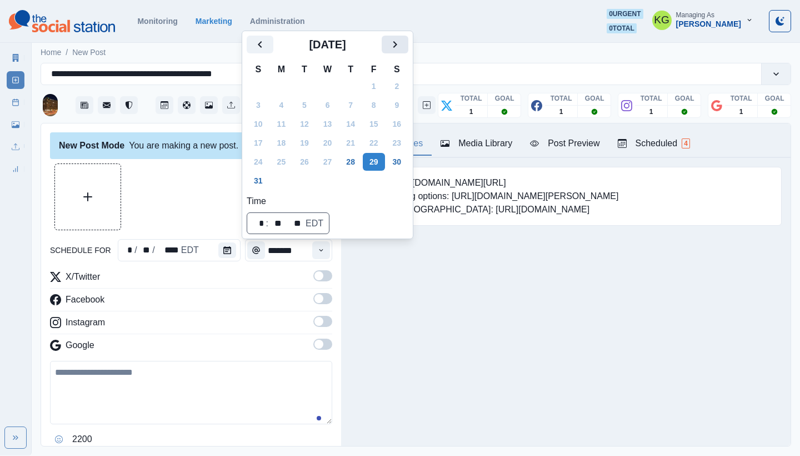
click at [398, 47] on icon "Next" at bounding box center [394, 44] width 13 height 13
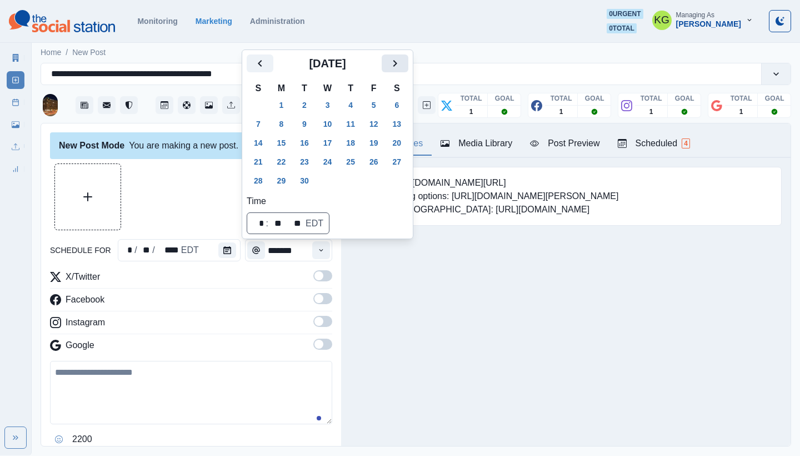
click at [402, 61] on icon "Next" at bounding box center [394, 63] width 13 height 13
click at [336, 143] on button "15" at bounding box center [328, 143] width 22 height 18
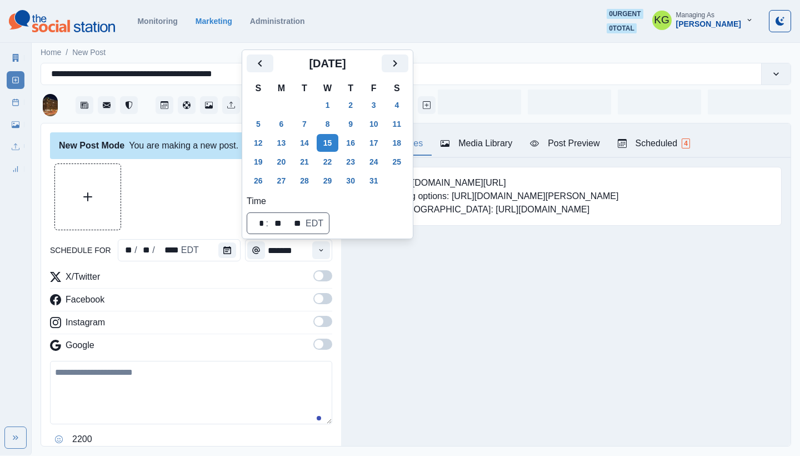
click at [389, 351] on div "Posting Notes Media Library Post Preview Scheduled 4 Booking link: [DOMAIN_NAME…" at bounding box center [565, 284] width 449 height 322
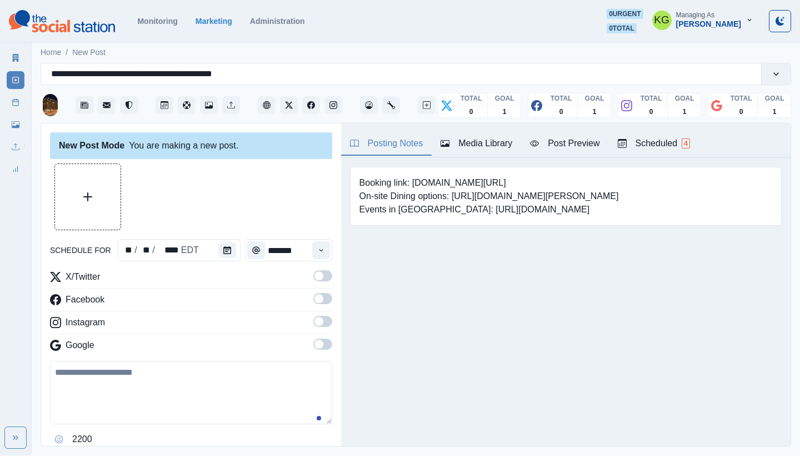
click at [315, 347] on span at bounding box center [322, 343] width 19 height 11
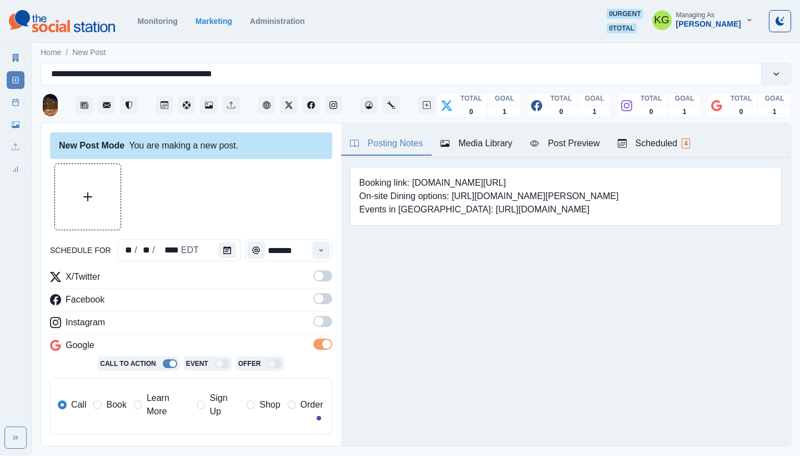
drag, startPoint x: 311, startPoint y: 327, endPoint x: 311, endPoint y: 310, distance: 16.7
click at [313, 327] on label at bounding box center [322, 325] width 19 height 18
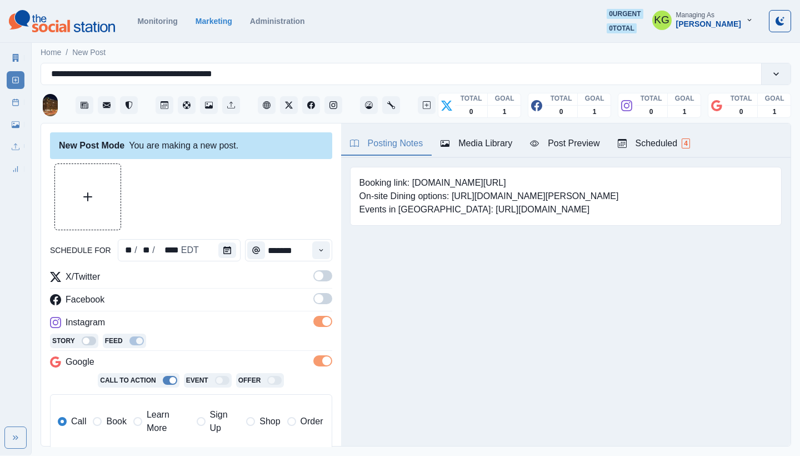
click at [314, 298] on span at bounding box center [318, 298] width 9 height 9
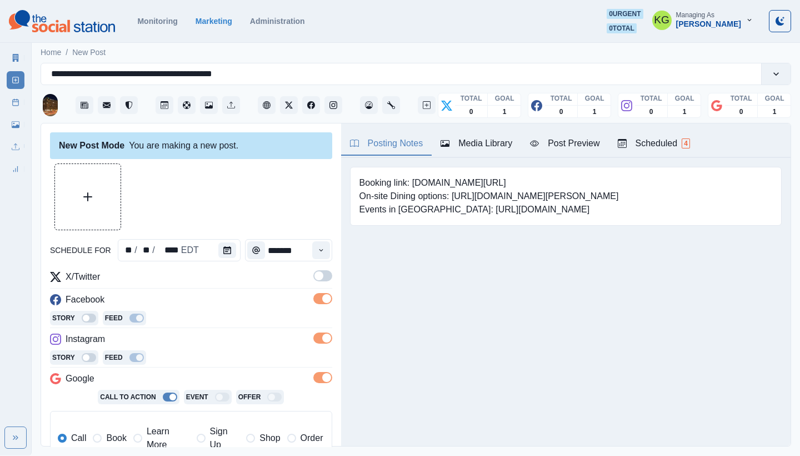
click at [314, 274] on span at bounding box center [318, 275] width 9 height 9
click at [312, 256] on button "Time" at bounding box center [321, 250] width 18 height 18
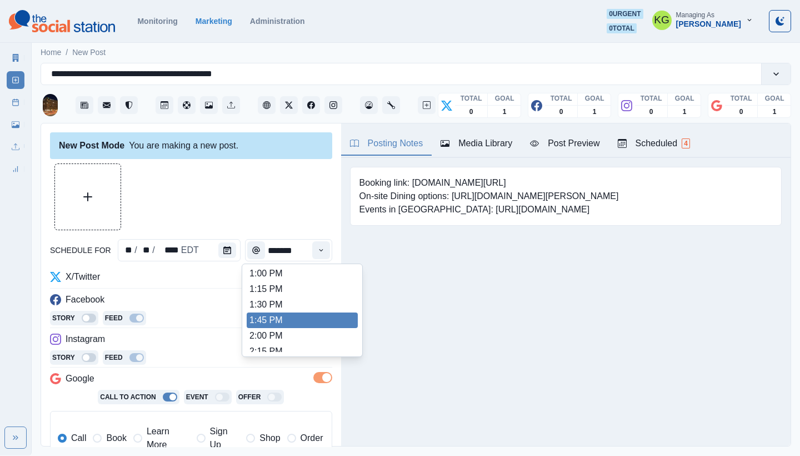
scroll to position [393, 0]
click at [289, 314] on li "3:00 PM" at bounding box center [302, 319] width 111 height 16
type input "*******"
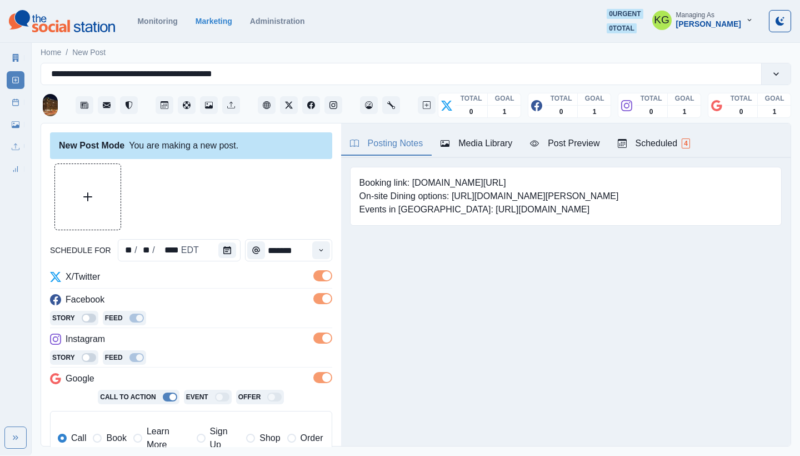
scroll to position [223, 0]
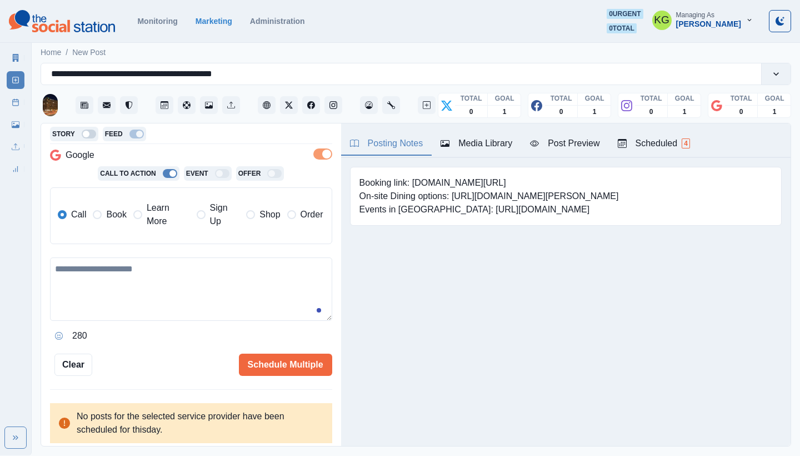
click at [115, 216] on span "Book" at bounding box center [116, 214] width 20 height 13
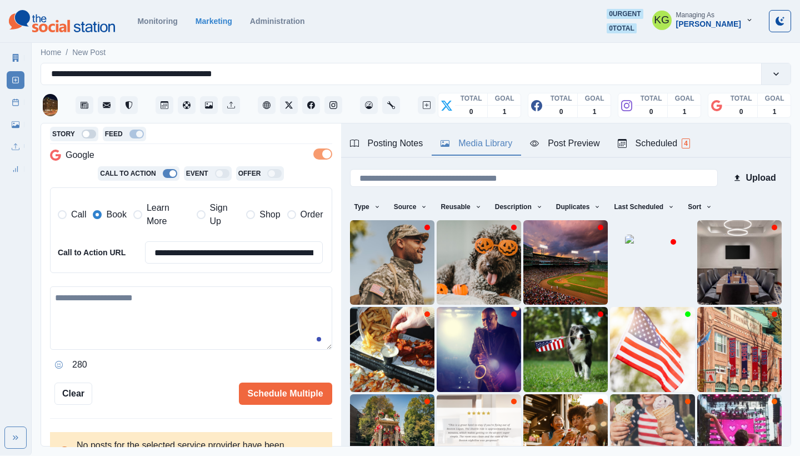
click at [506, 139] on div "Media Library" at bounding box center [477, 143] width 72 height 13
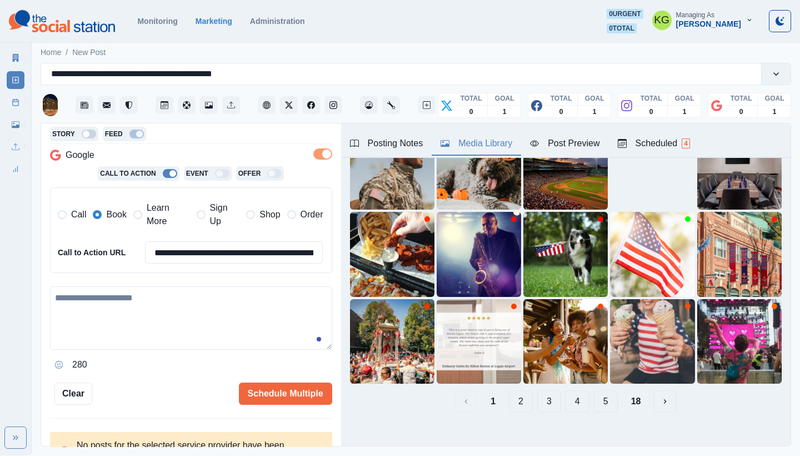
click at [622, 394] on button "18" at bounding box center [636, 401] width 28 height 22
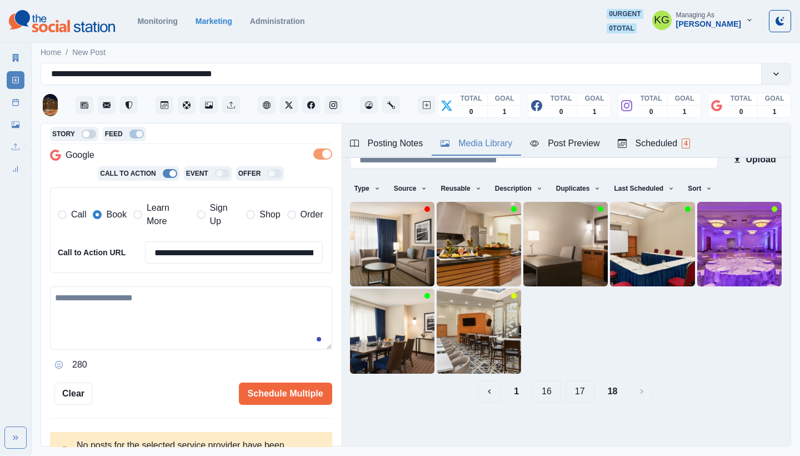
scroll to position [0, 0]
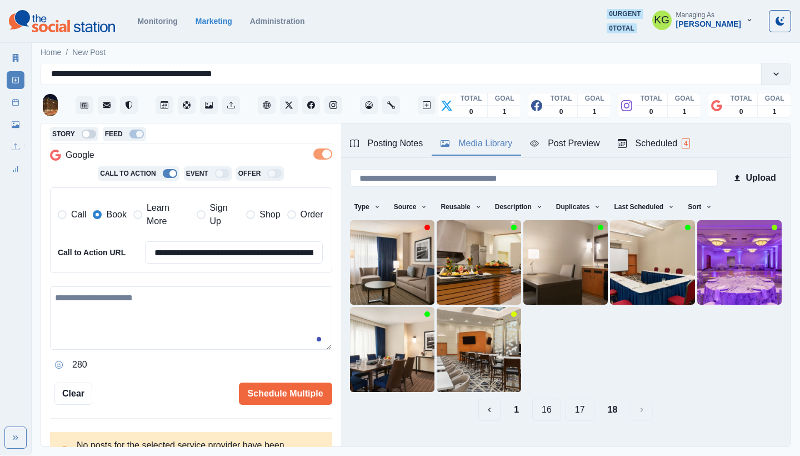
click at [578, 403] on button "17" at bounding box center [579, 409] width 29 height 22
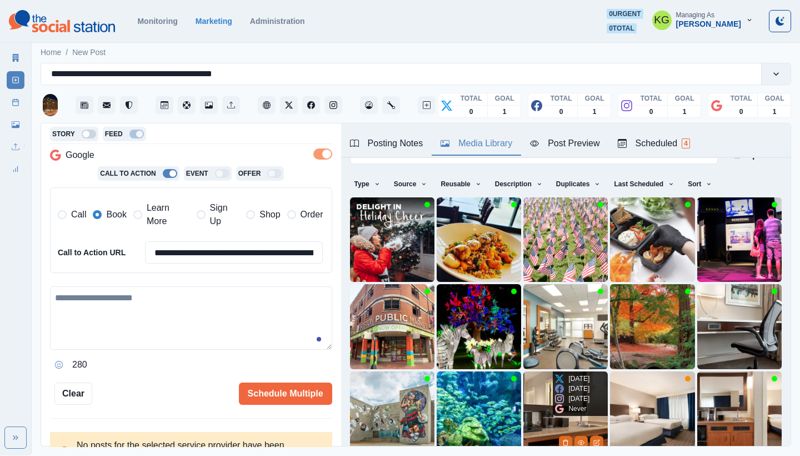
scroll to position [95, 0]
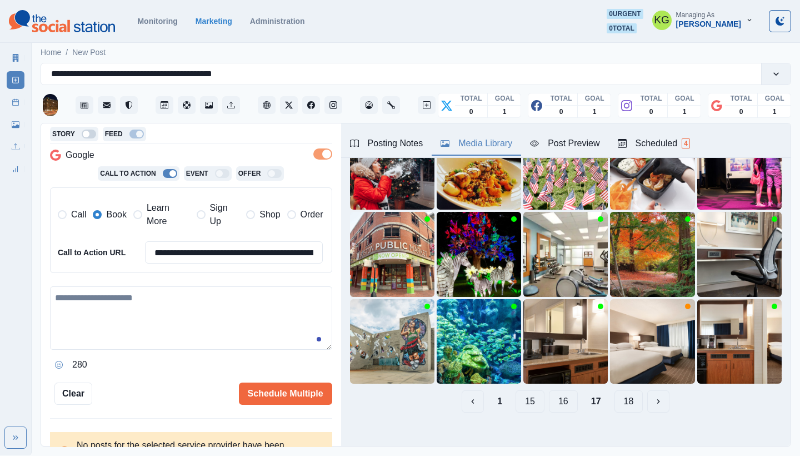
click at [557, 392] on button "16" at bounding box center [563, 401] width 29 height 22
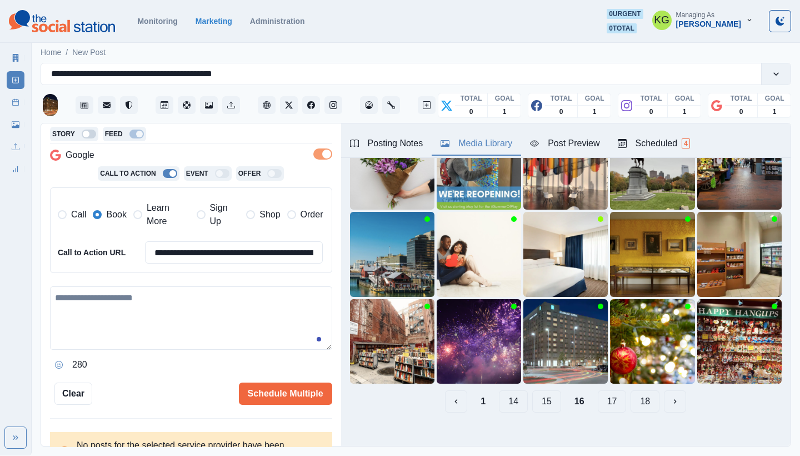
click at [543, 395] on button "15" at bounding box center [546, 401] width 29 height 22
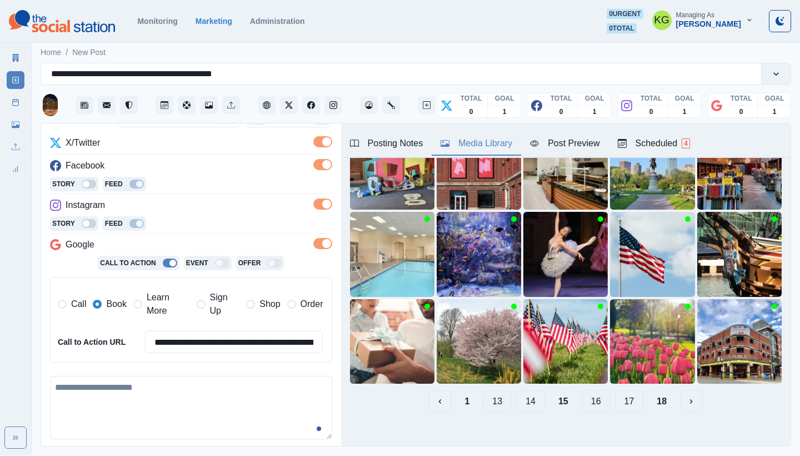
click at [525, 396] on button "14" at bounding box center [530, 401] width 29 height 22
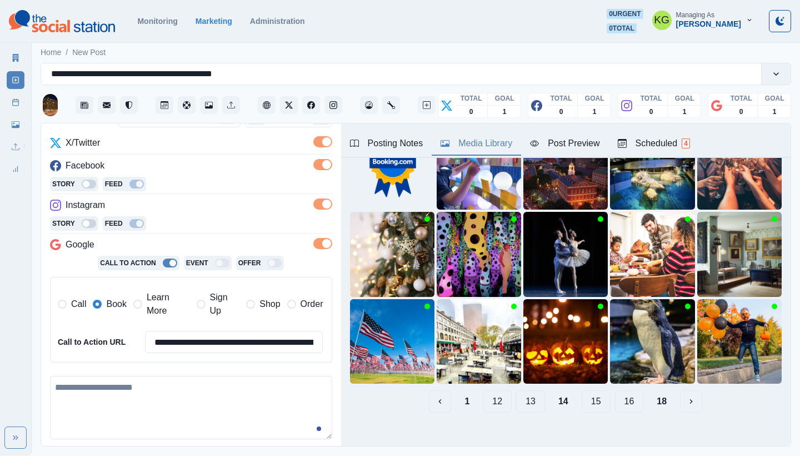
click at [527, 394] on button "13" at bounding box center [530, 401] width 29 height 22
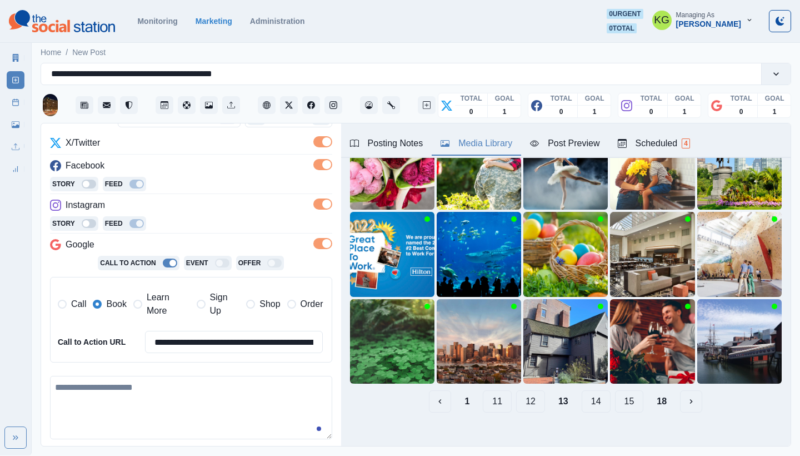
click at [247, 383] on textarea at bounding box center [191, 407] width 282 height 63
paste textarea "**********"
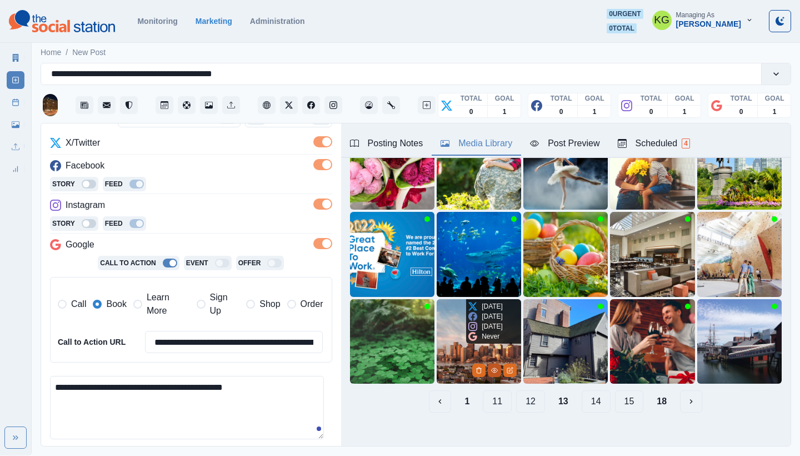
type textarea "**********"
click at [491, 367] on icon "View Media" at bounding box center [494, 370] width 7 height 7
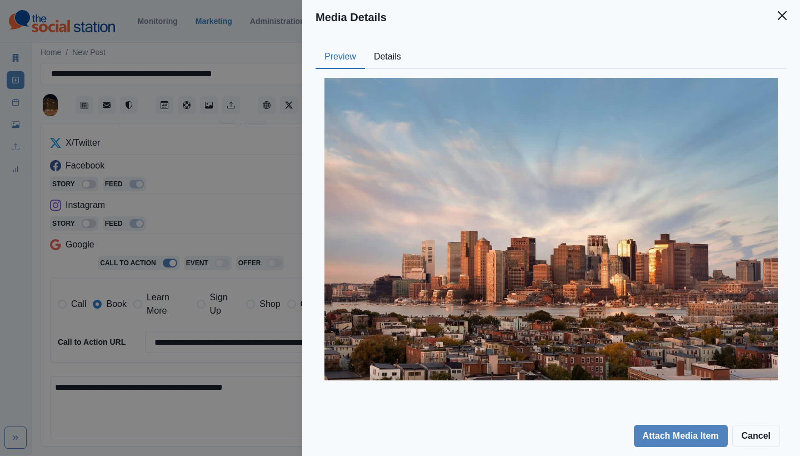
click at [402, 60] on button "Details" at bounding box center [387, 57] width 45 height 23
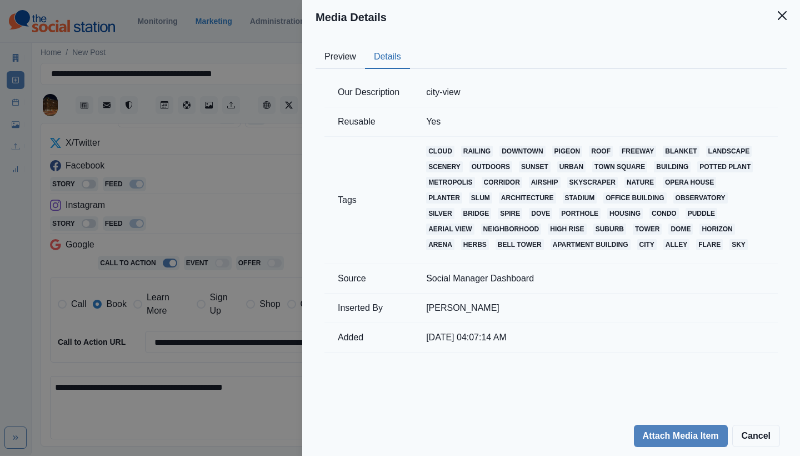
click at [352, 59] on button "Preview" at bounding box center [340, 57] width 49 height 23
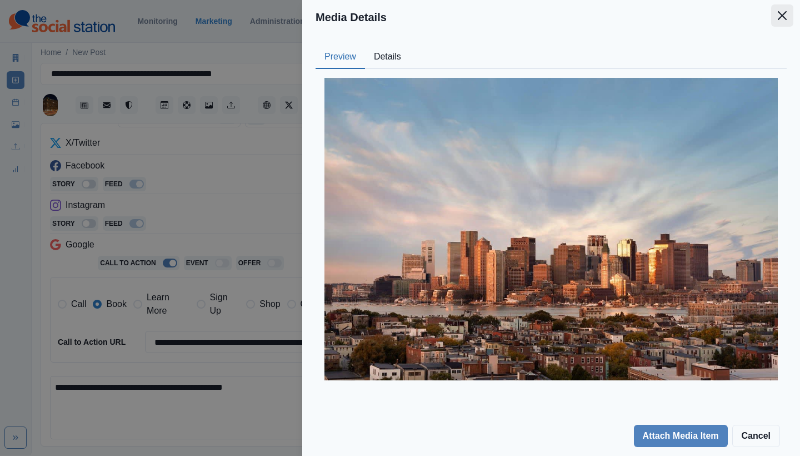
click at [783, 16] on icon "Close" at bounding box center [782, 15] width 9 height 9
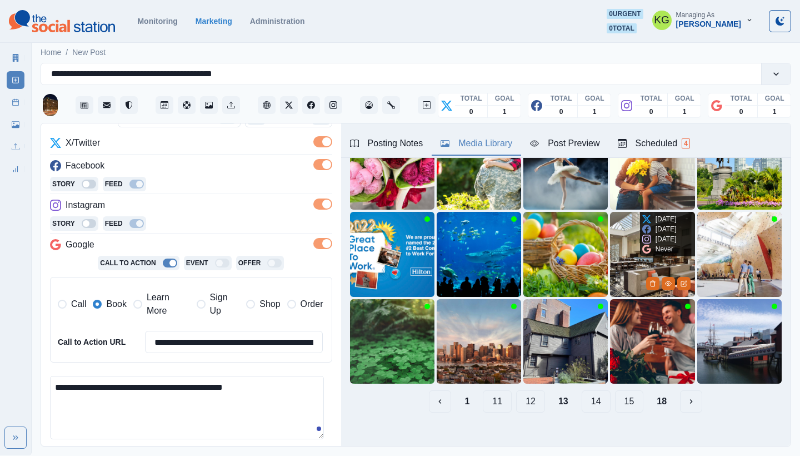
scroll to position [34, 0]
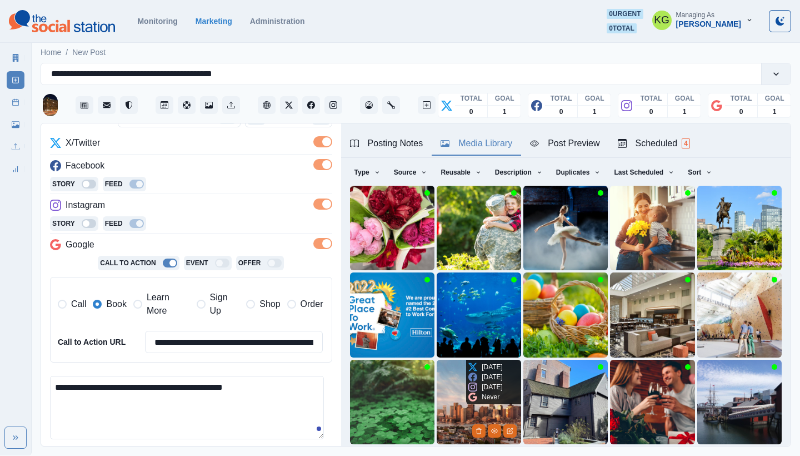
click at [461, 378] on img at bounding box center [479, 401] width 84 height 84
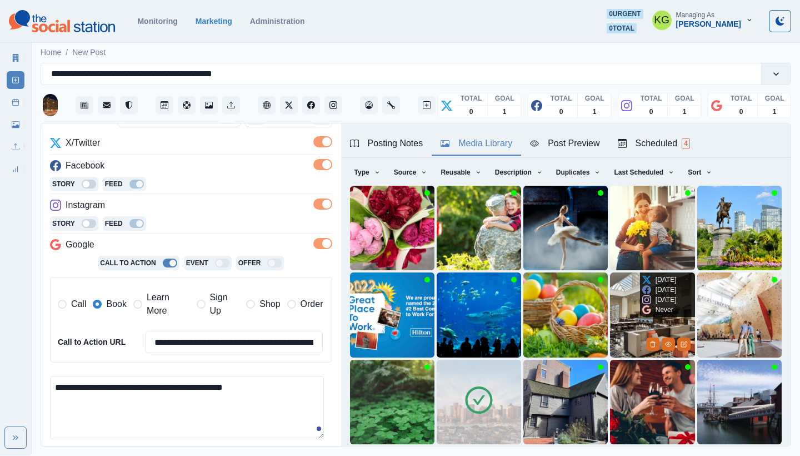
scroll to position [95, 0]
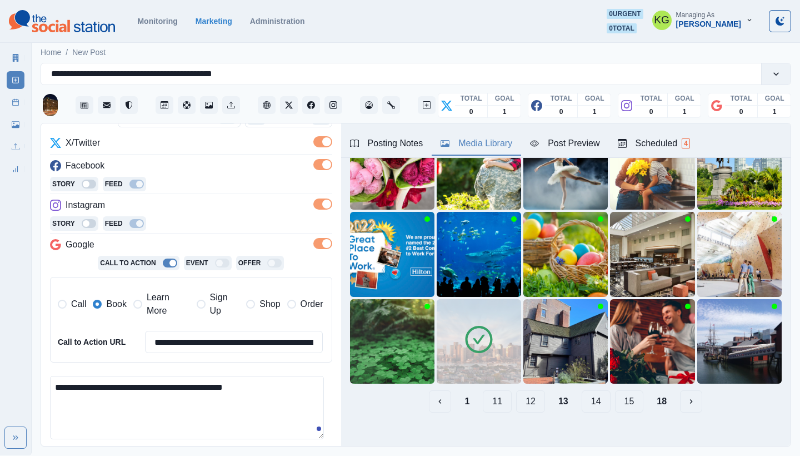
click at [488, 426] on div "Booking link: [DOMAIN_NAME][URL] On-site Dining options: [URL][DOMAIN_NAME][PER…" at bounding box center [565, 259] width 449 height 393
click at [470, 343] on icon at bounding box center [479, 339] width 27 height 27
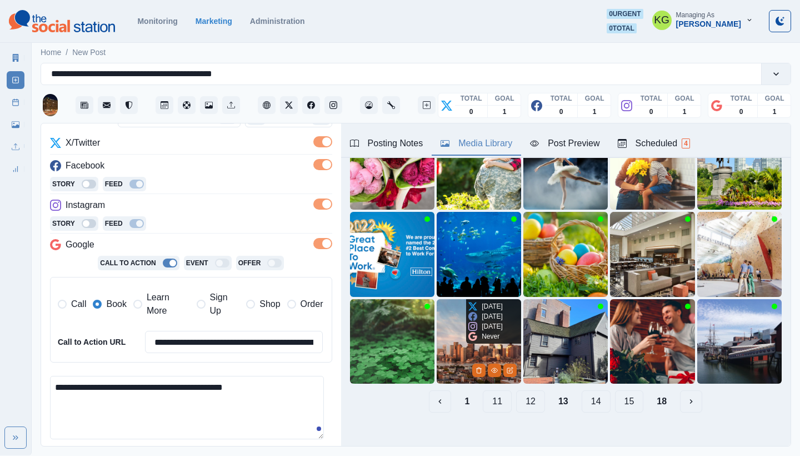
click at [446, 342] on img at bounding box center [479, 341] width 84 height 84
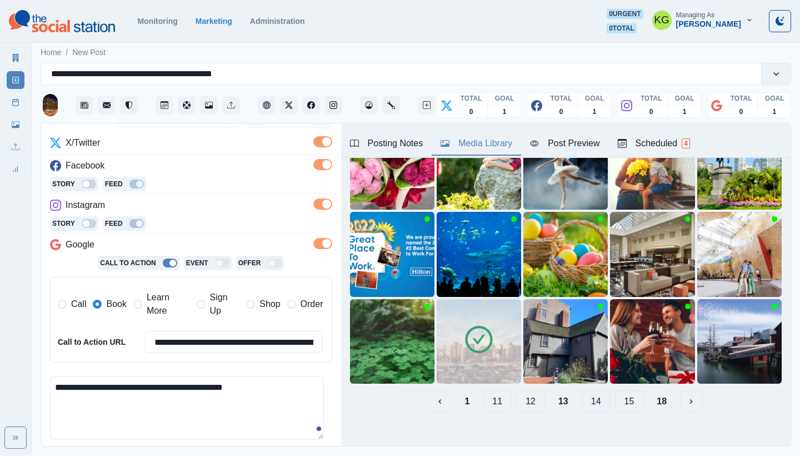
click at [523, 394] on button "12" at bounding box center [530, 401] width 29 height 22
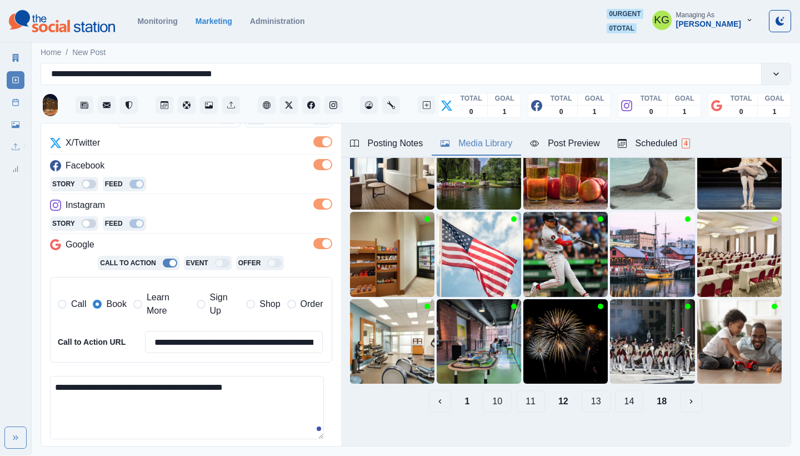
click at [518, 396] on button "11" at bounding box center [530, 401] width 29 height 22
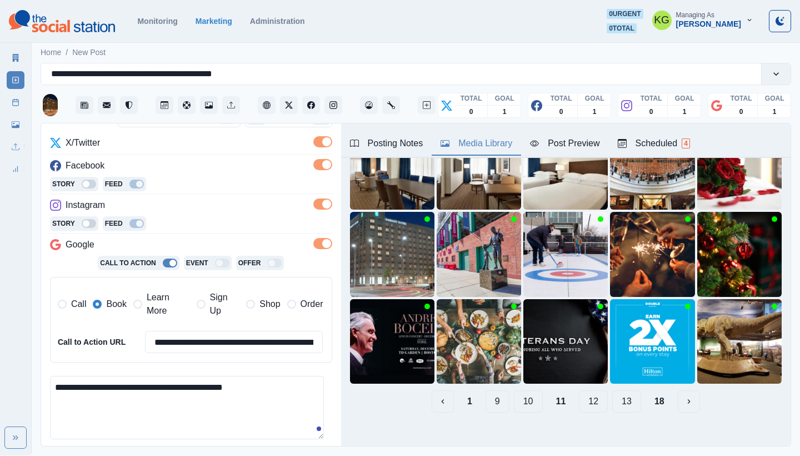
click at [518, 396] on button "10" at bounding box center [528, 401] width 29 height 22
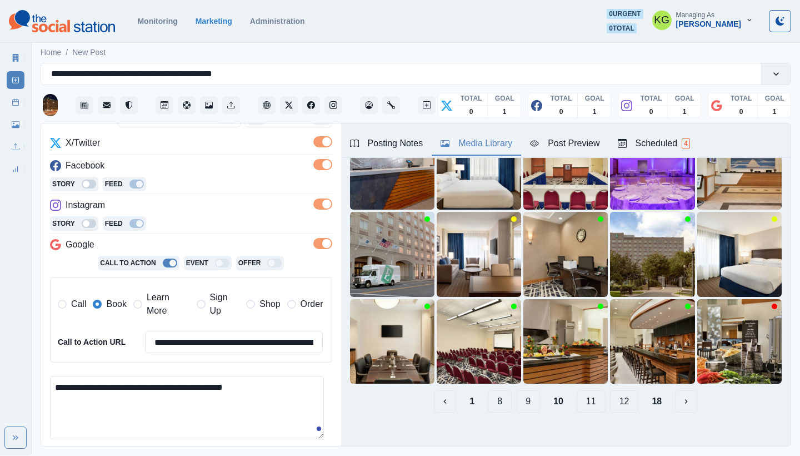
click at [518, 396] on button "9" at bounding box center [528, 401] width 24 height 22
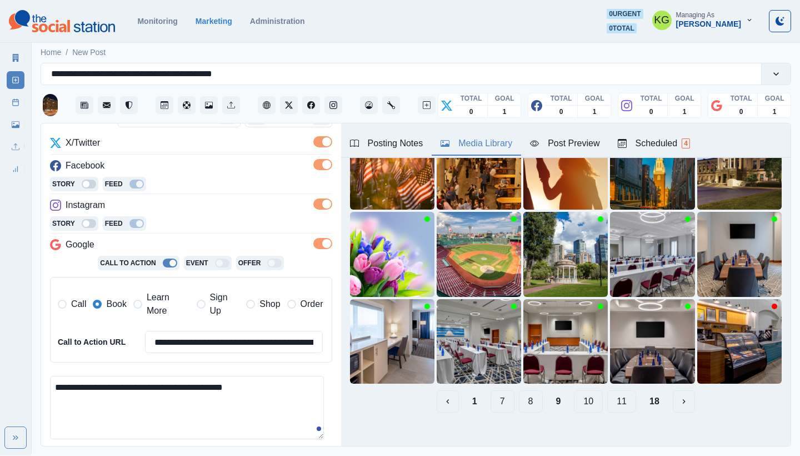
click at [519, 396] on button "8" at bounding box center [531, 401] width 24 height 22
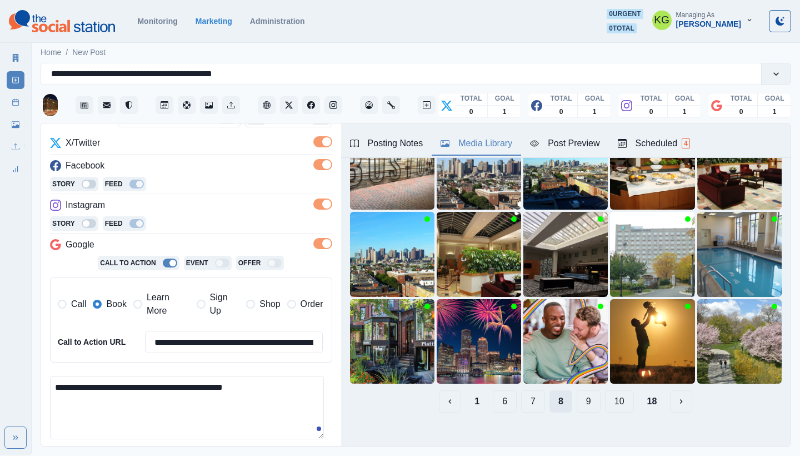
scroll to position [18, 0]
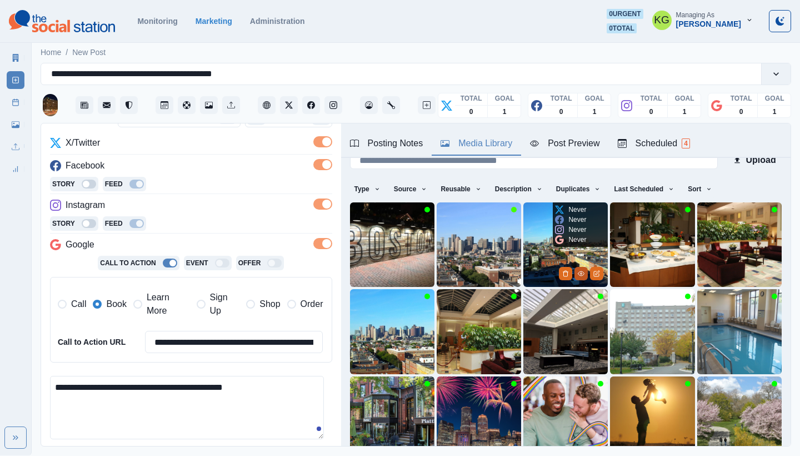
click at [578, 270] on icon "View Media" at bounding box center [581, 273] width 7 height 7
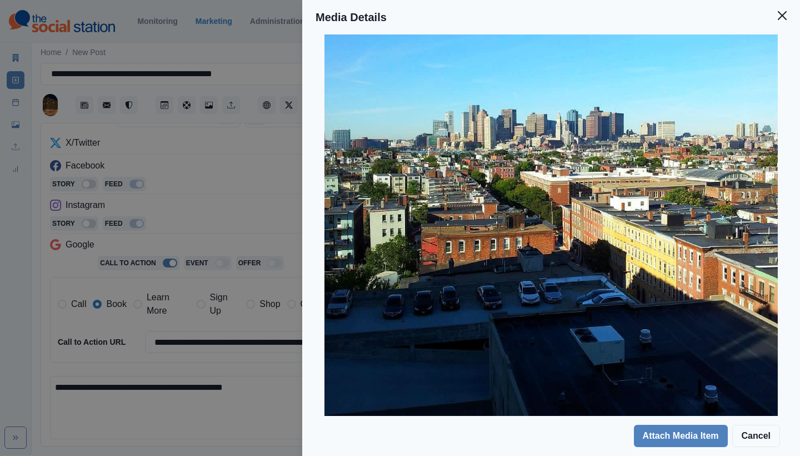
scroll to position [0, 0]
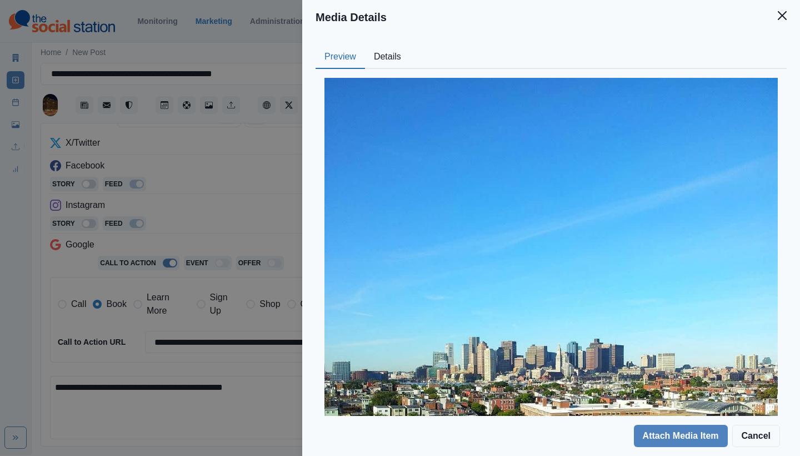
click at [371, 59] on button "Details" at bounding box center [387, 57] width 45 height 23
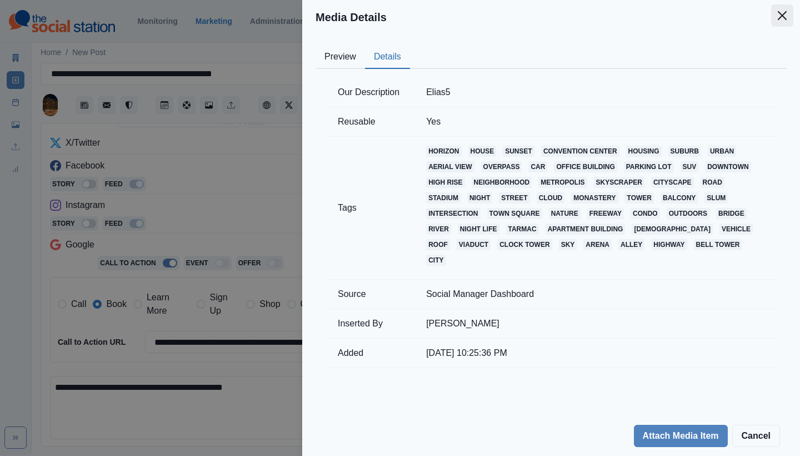
click at [781, 24] on button "Close" at bounding box center [782, 15] width 22 height 22
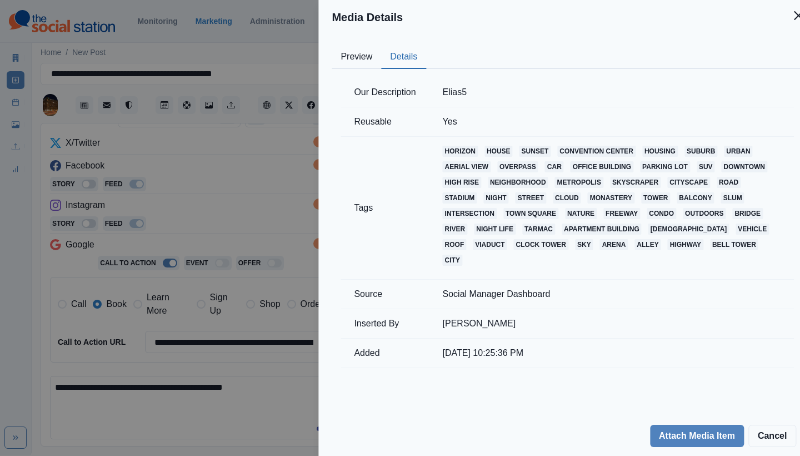
scroll to position [34, 0]
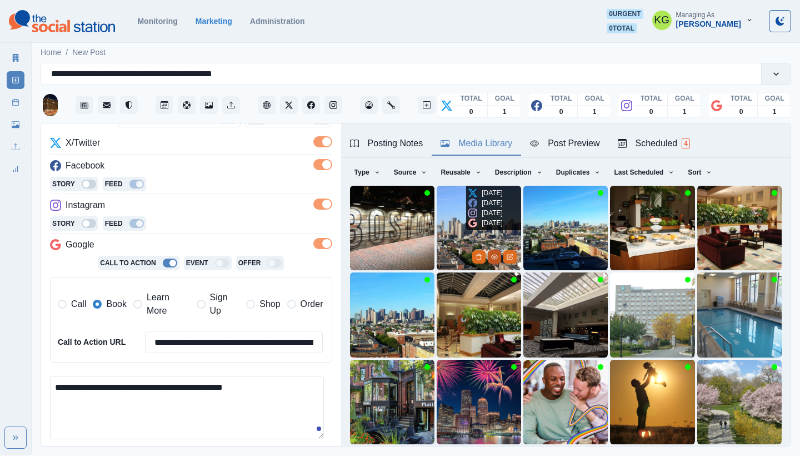
click at [488, 252] on button "View Media" at bounding box center [494, 256] width 13 height 13
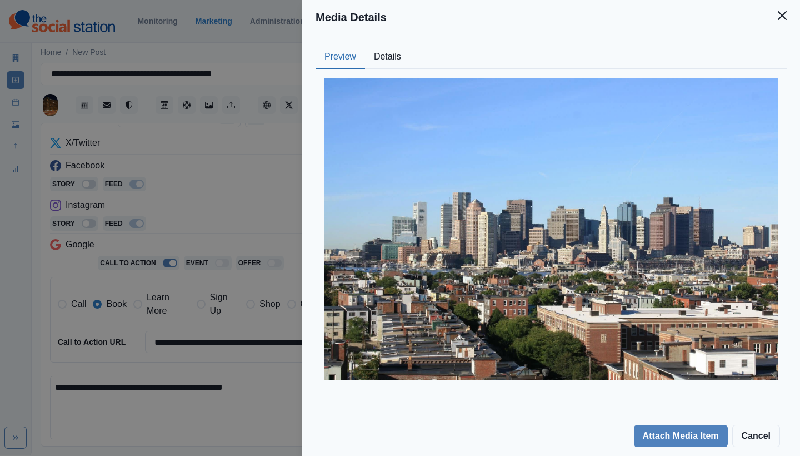
click at [388, 60] on button "Details" at bounding box center [387, 57] width 45 height 23
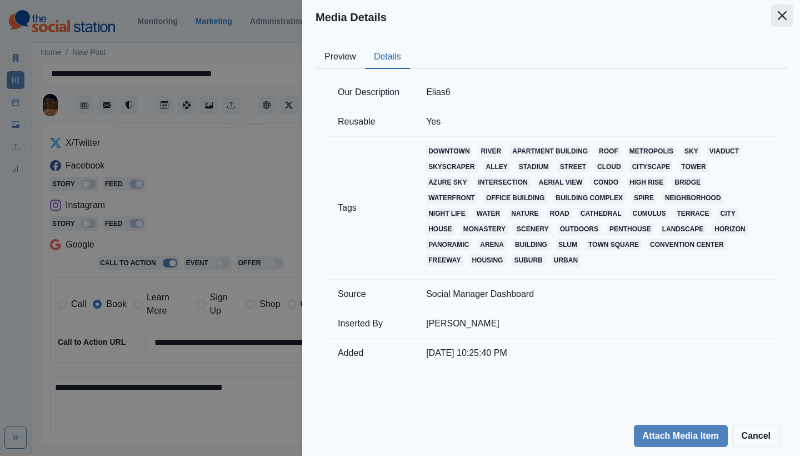
click at [778, 17] on icon "Close" at bounding box center [782, 15] width 9 height 9
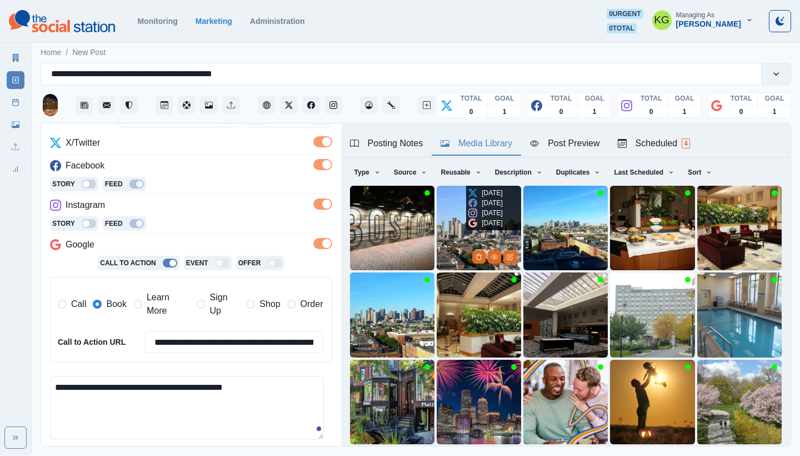
click at [444, 227] on img at bounding box center [479, 228] width 84 height 84
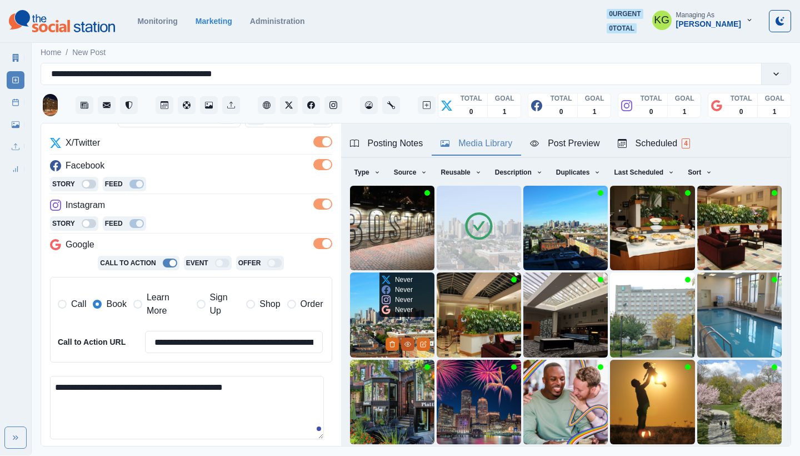
click at [401, 337] on button "View Media" at bounding box center [407, 343] width 13 height 13
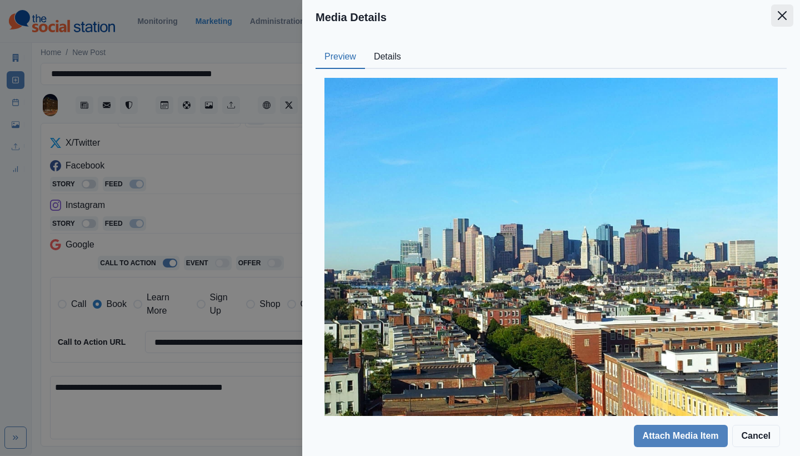
click at [785, 13] on icon "Close" at bounding box center [782, 15] width 9 height 9
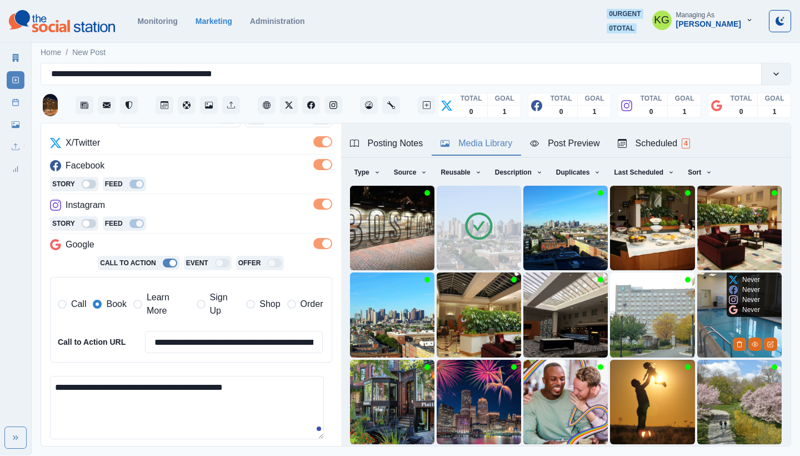
scroll to position [95, 0]
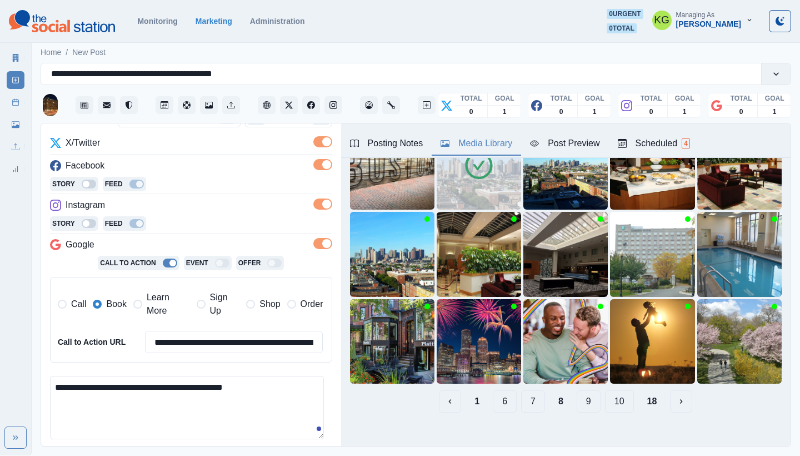
click at [535, 394] on button "7" at bounding box center [533, 401] width 24 height 22
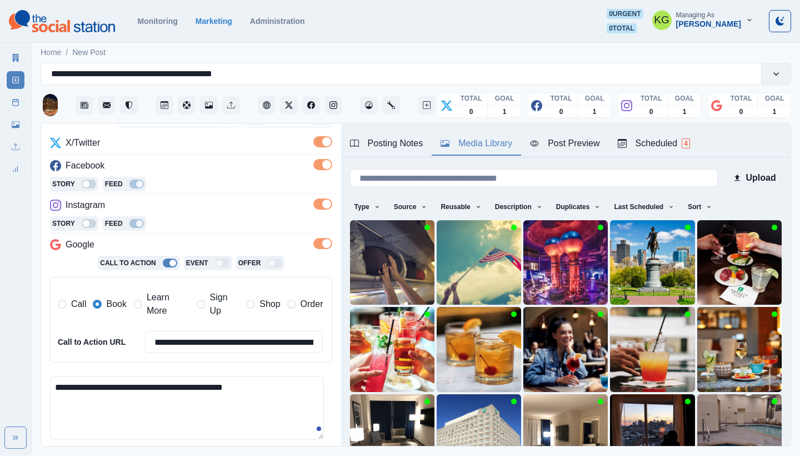
scroll to position [87, 0]
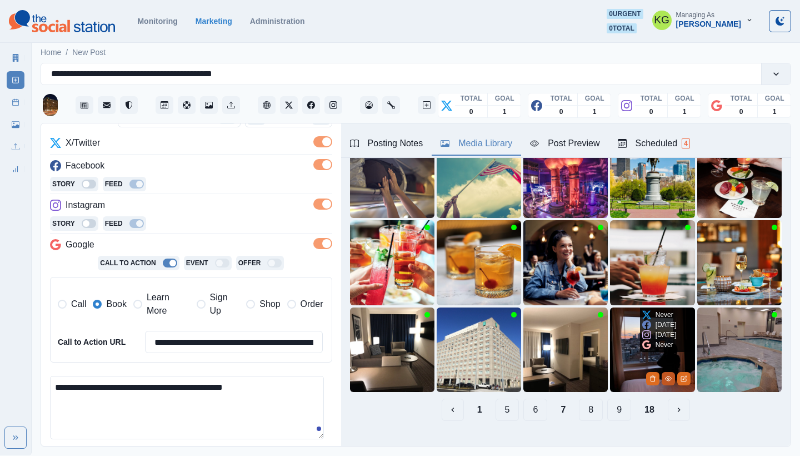
click at [665, 375] on icon "View Media" at bounding box center [668, 378] width 7 height 7
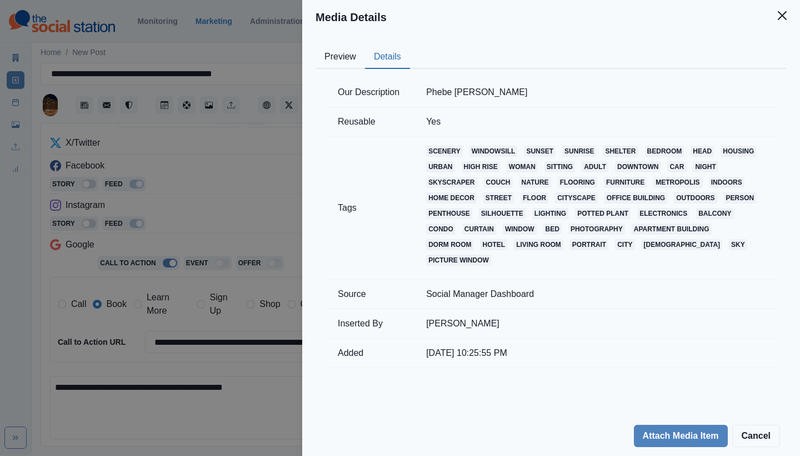
click at [386, 54] on button "Details" at bounding box center [387, 57] width 45 height 23
click at [778, 16] on icon "Close" at bounding box center [782, 15] width 9 height 9
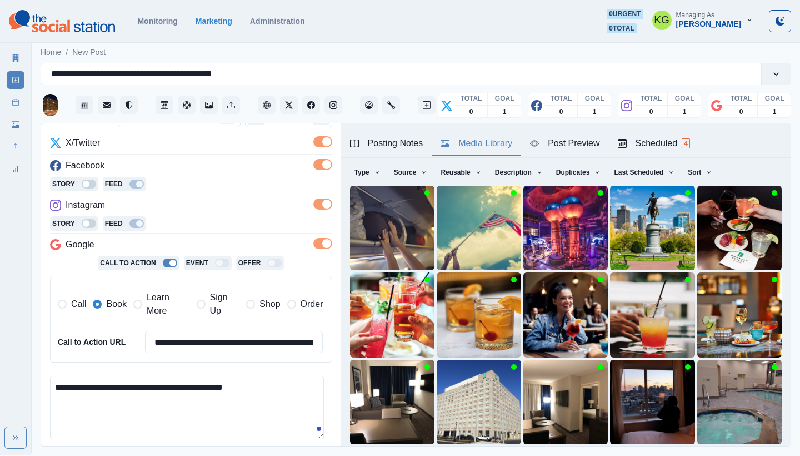
scroll to position [95, 0]
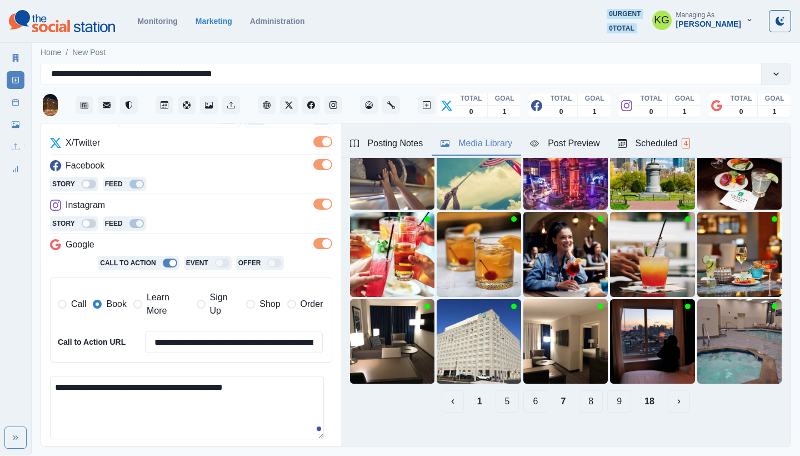
click at [534, 390] on button "6" at bounding box center [535, 401] width 24 height 22
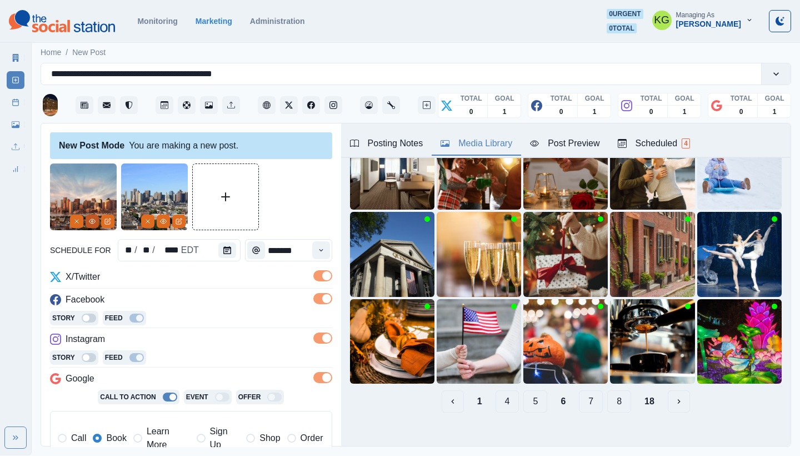
scroll to position [18, 0]
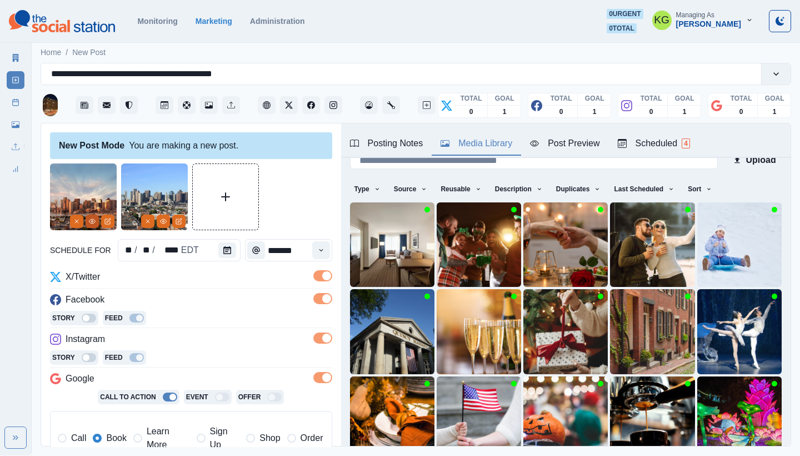
click at [92, 223] on icon "View Media" at bounding box center [92, 221] width 7 height 7
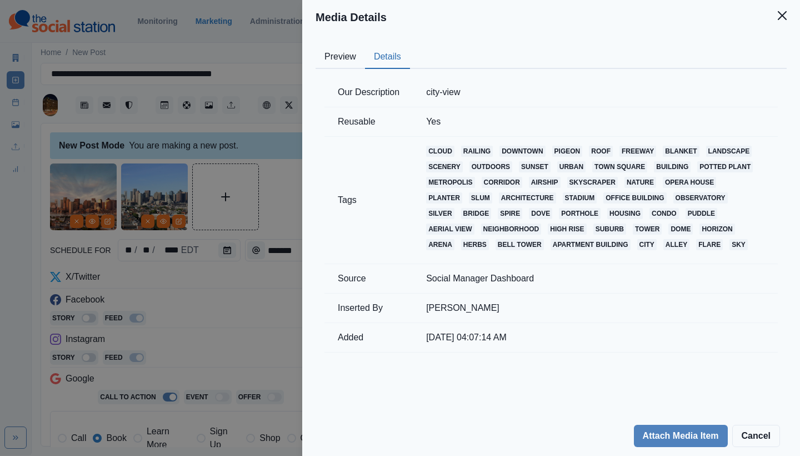
click at [389, 58] on button "Details" at bounding box center [387, 57] width 45 height 23
click at [787, 20] on button "Close" at bounding box center [782, 15] width 22 height 22
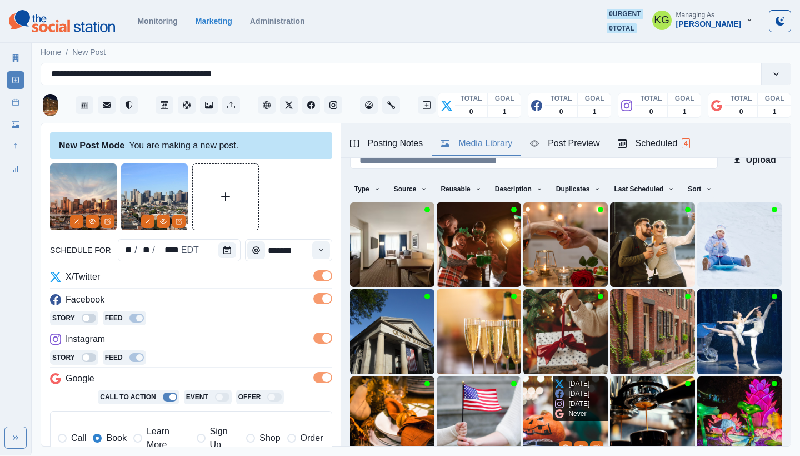
scroll to position [95, 0]
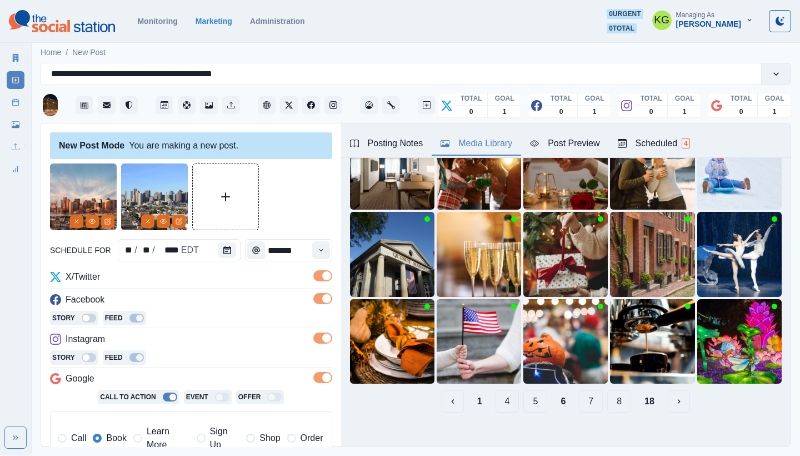
click at [523, 390] on button "5" at bounding box center [535, 401] width 24 height 22
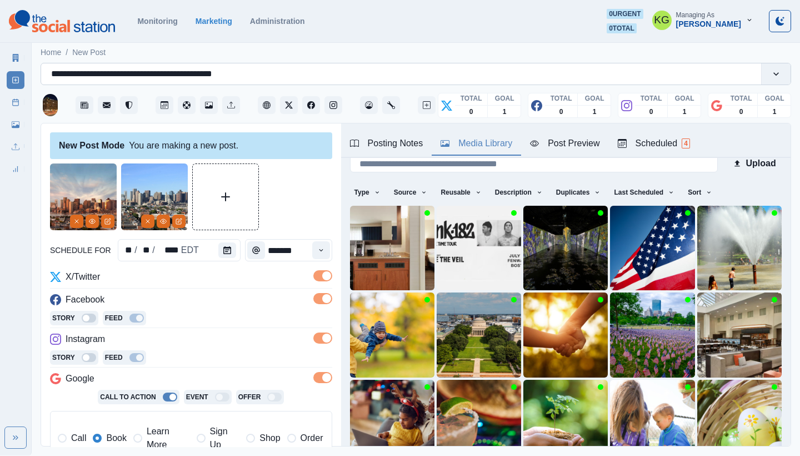
scroll to position [0, 0]
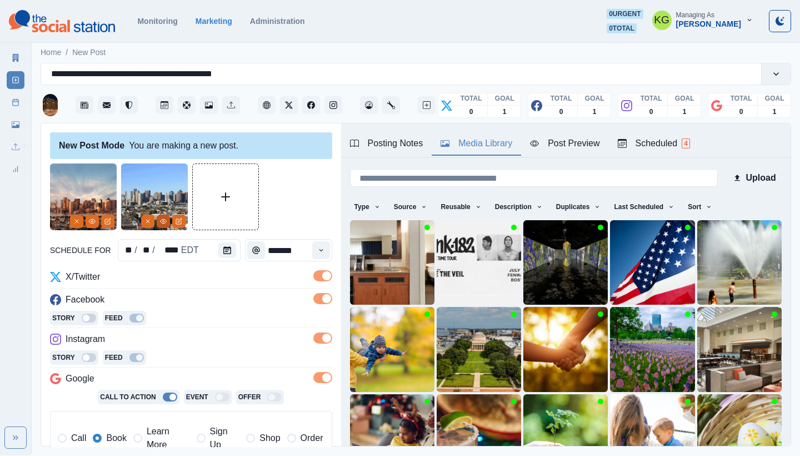
click at [162, 219] on icon "View Media" at bounding box center [164, 221] width 6 height 4
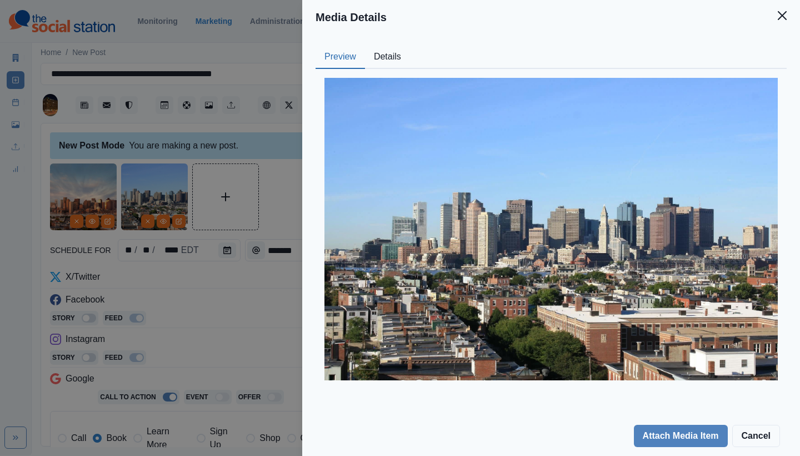
click at [88, 227] on div "Media Details Preview Details Our Description Elias6 Reusable Yes Tags downtown…" at bounding box center [400, 228] width 800 height 456
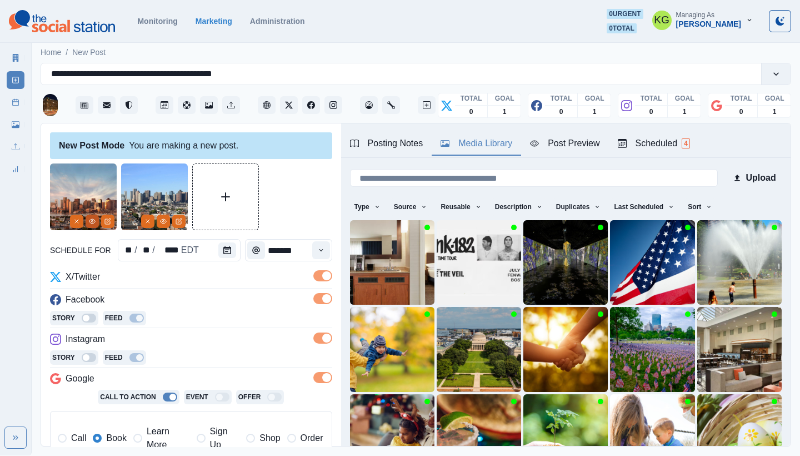
click at [92, 223] on icon "View Media" at bounding box center [92, 221] width 6 height 4
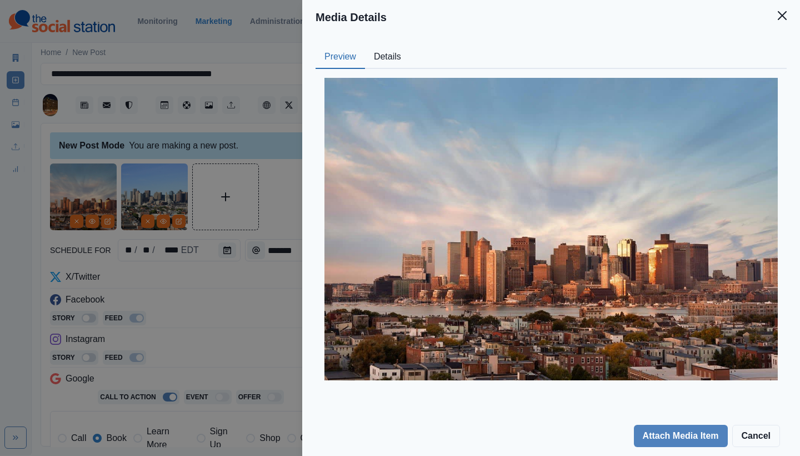
drag, startPoint x: 783, startPoint y: 20, endPoint x: 778, endPoint y: 24, distance: 5.9
click at [783, 20] on button "Close" at bounding box center [782, 15] width 22 height 22
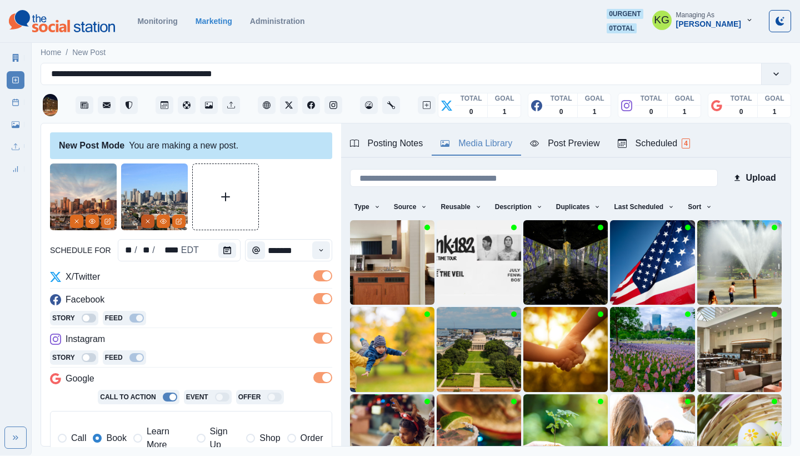
click at [147, 223] on icon "Remove" at bounding box center [147, 221] width 7 height 7
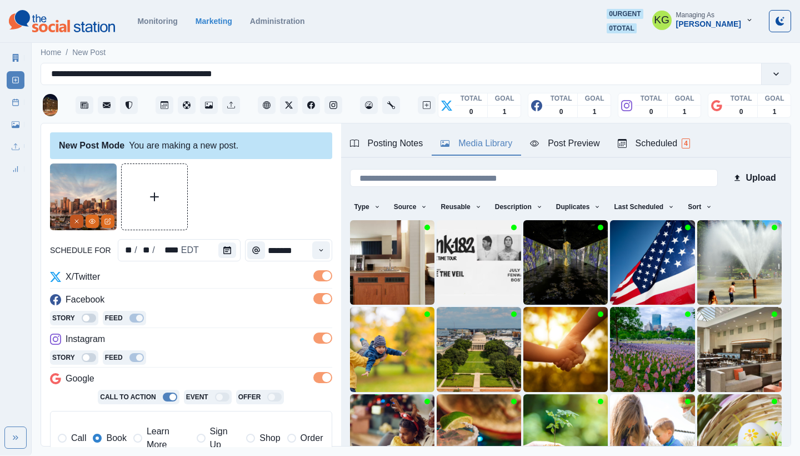
click at [77, 221] on icon "Remove" at bounding box center [76, 221] width 7 height 7
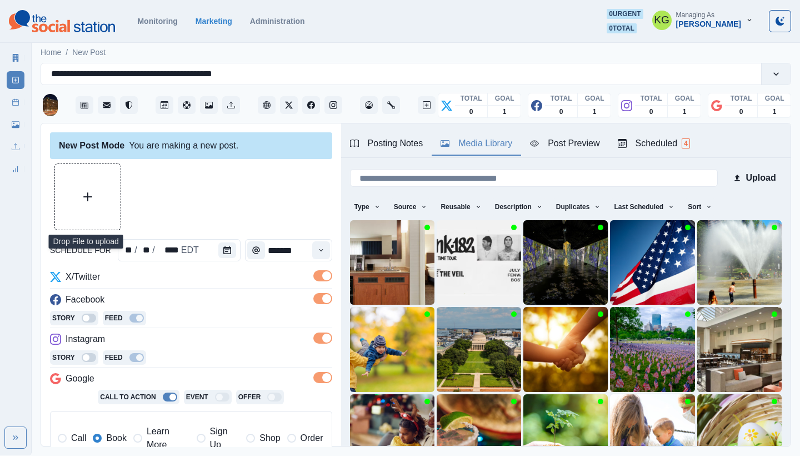
click at [92, 210] on button "Upload Media" at bounding box center [88, 197] width 66 height 66
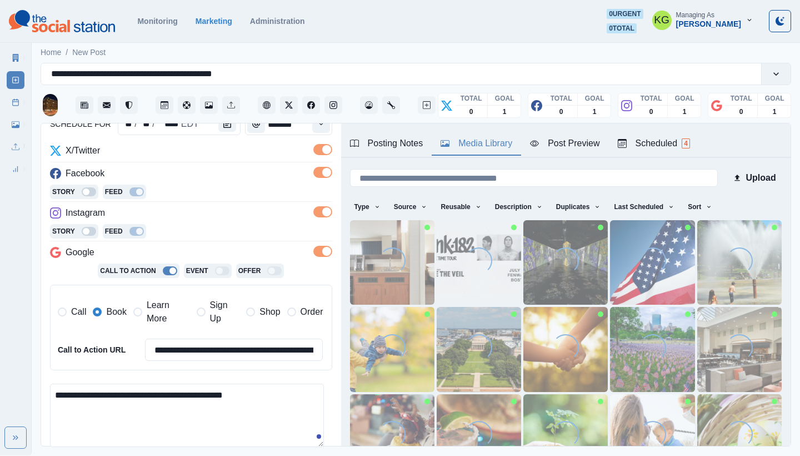
scroll to position [252, 0]
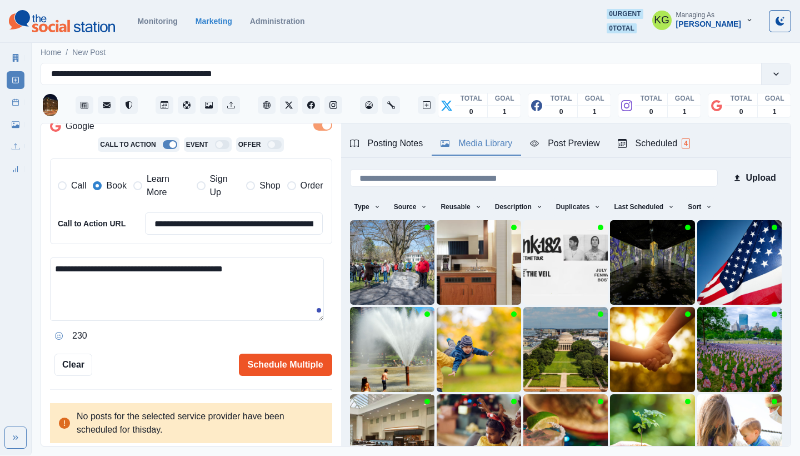
click at [286, 361] on button "Schedule Multiple" at bounding box center [285, 364] width 93 height 22
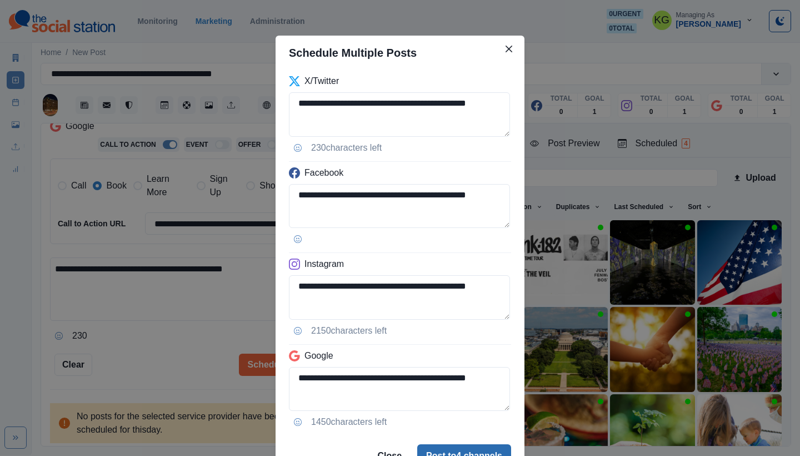
click at [473, 448] on button "Post to 4 channels" at bounding box center [464, 455] width 94 height 22
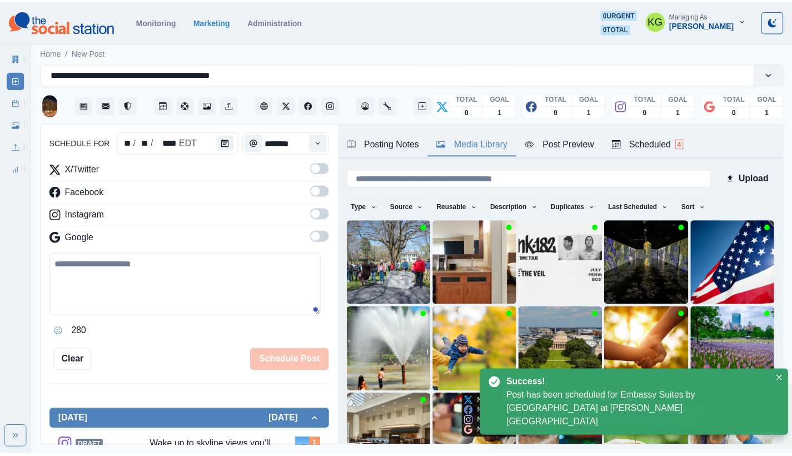
scroll to position [68, 0]
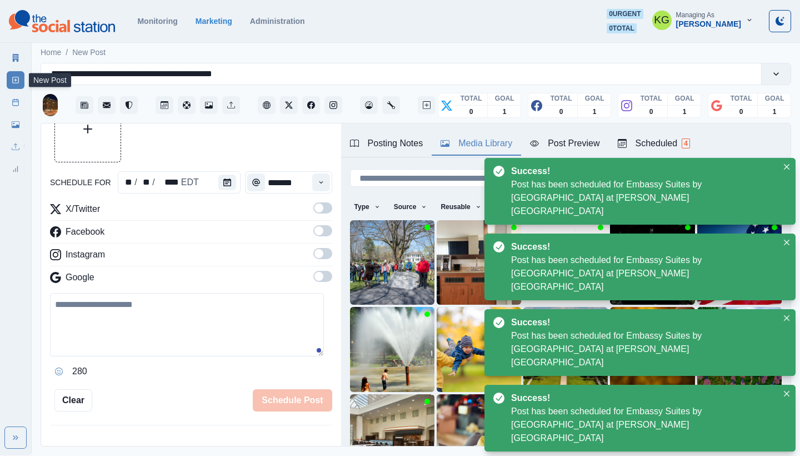
click at [17, 101] on icon at bounding box center [16, 102] width 8 height 8
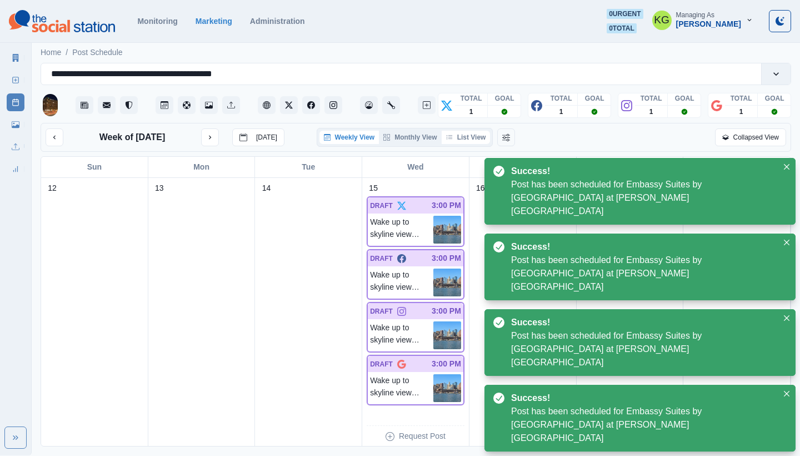
click at [473, 141] on button "List View" at bounding box center [466, 137] width 49 height 13
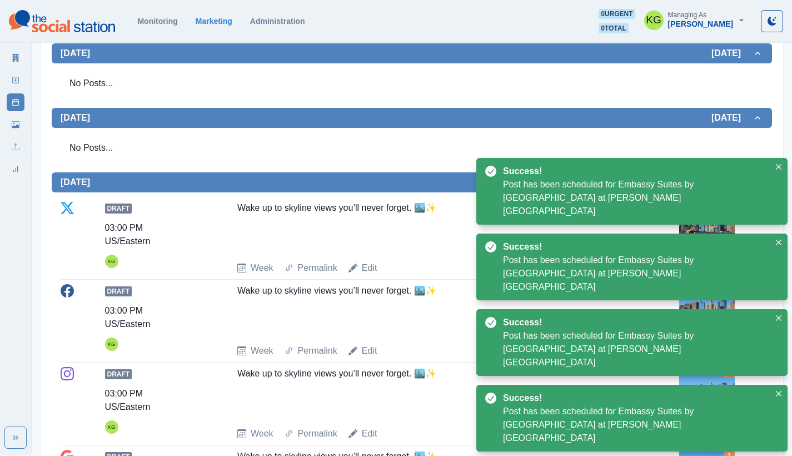
scroll to position [442, 0]
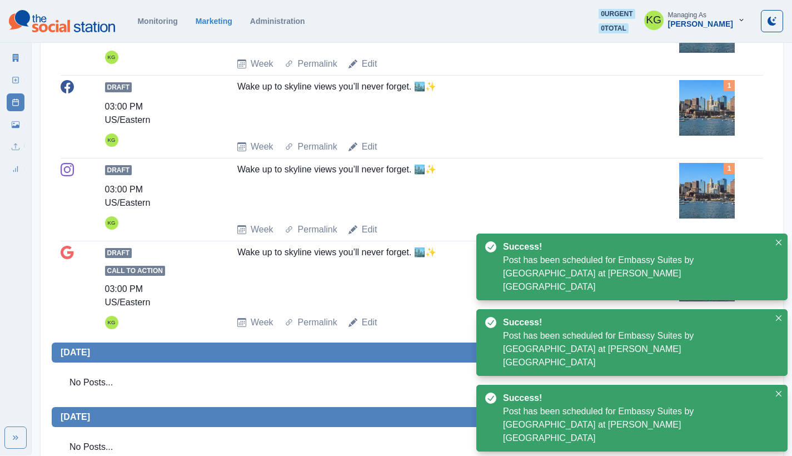
click at [711, 124] on img at bounding box center [707, 108] width 56 height 56
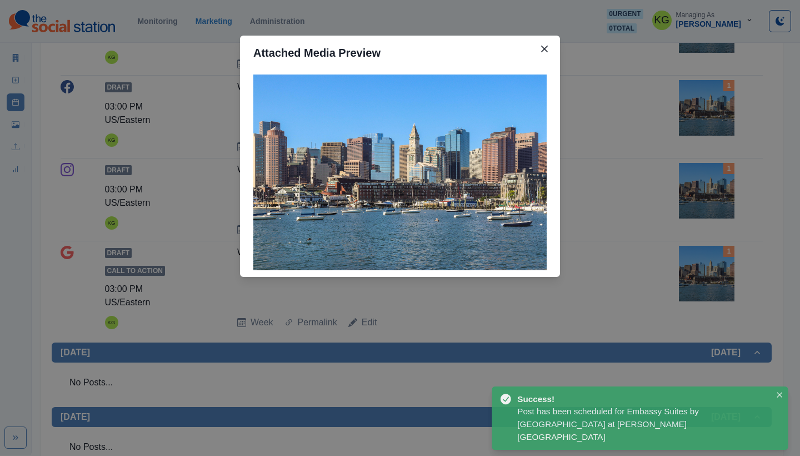
click at [644, 162] on div "Attached Media Preview" at bounding box center [400, 228] width 800 height 456
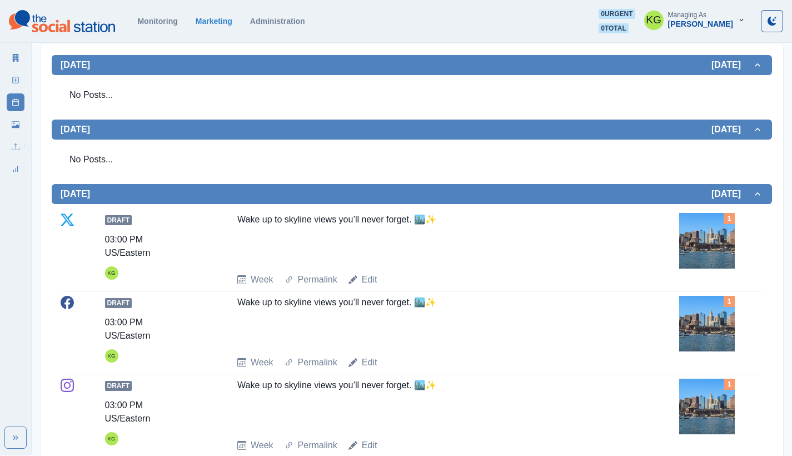
scroll to position [0, 0]
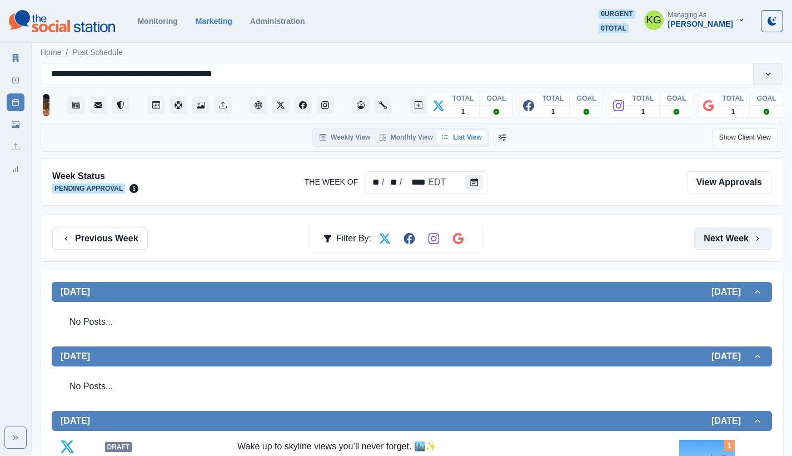
click at [745, 234] on button "Next Week" at bounding box center [732, 238] width 77 height 22
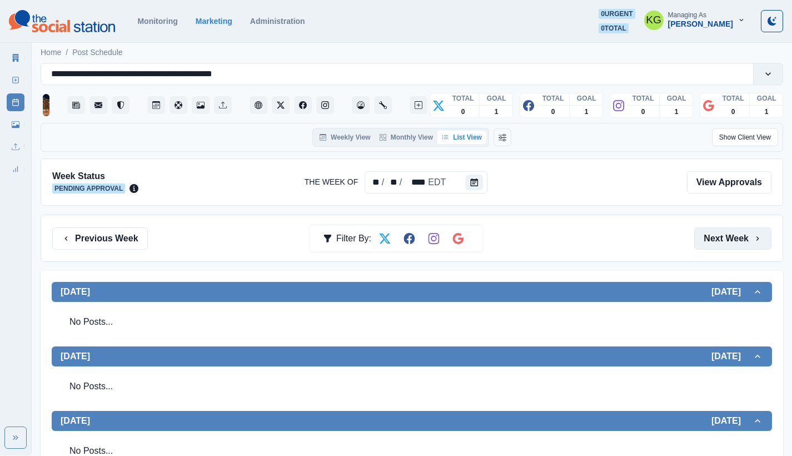
click at [745, 234] on button "Next Week" at bounding box center [732, 238] width 77 height 22
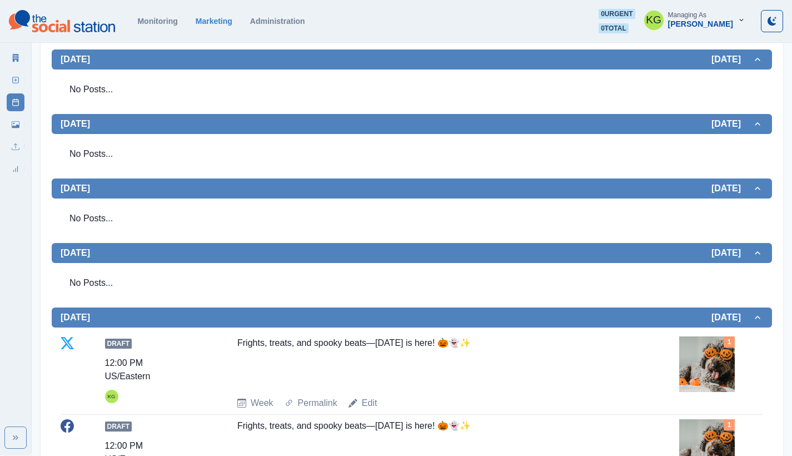
scroll to position [13, 0]
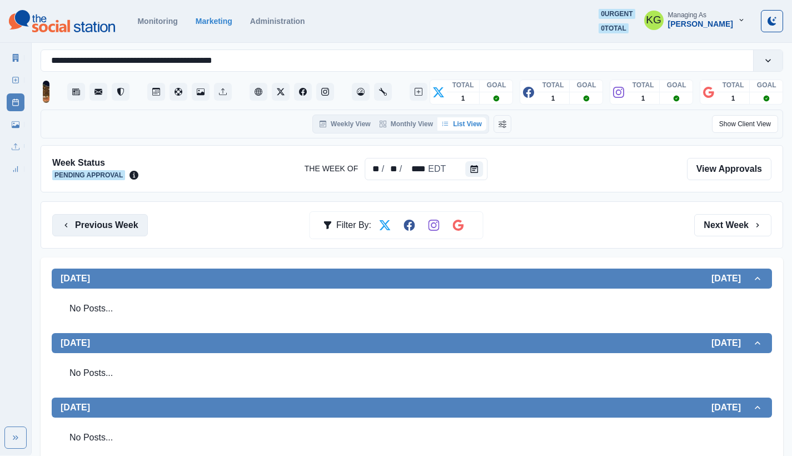
click at [114, 223] on button "Previous Week" at bounding box center [100, 225] width 96 height 22
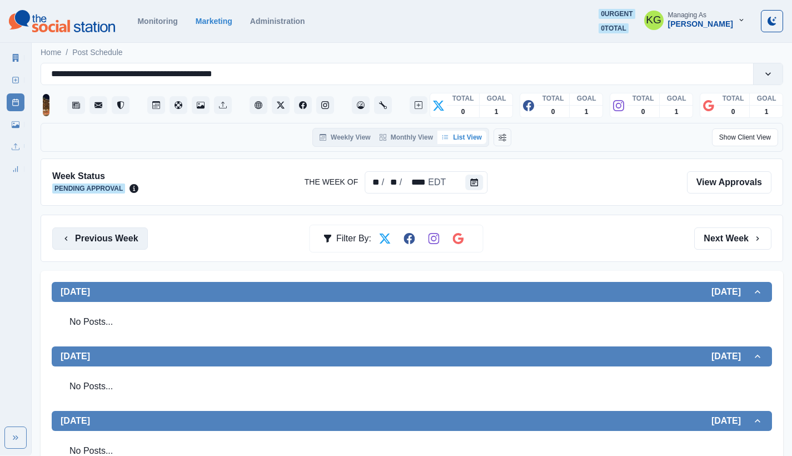
click at [106, 229] on button "Previous Week" at bounding box center [100, 238] width 96 height 22
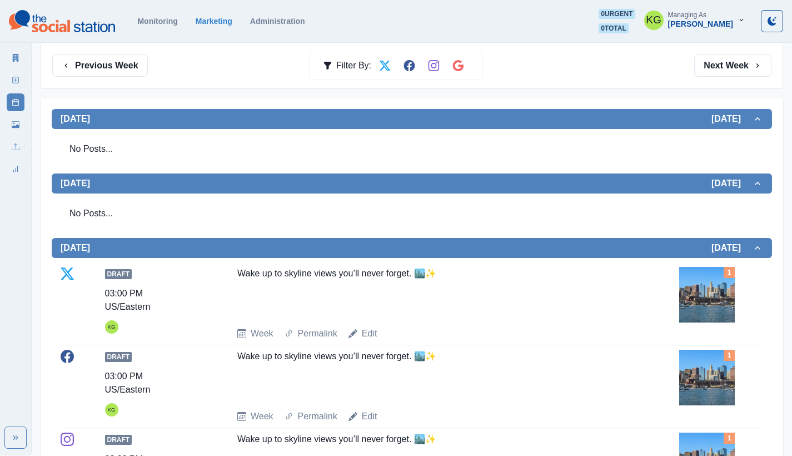
scroll to position [244, 0]
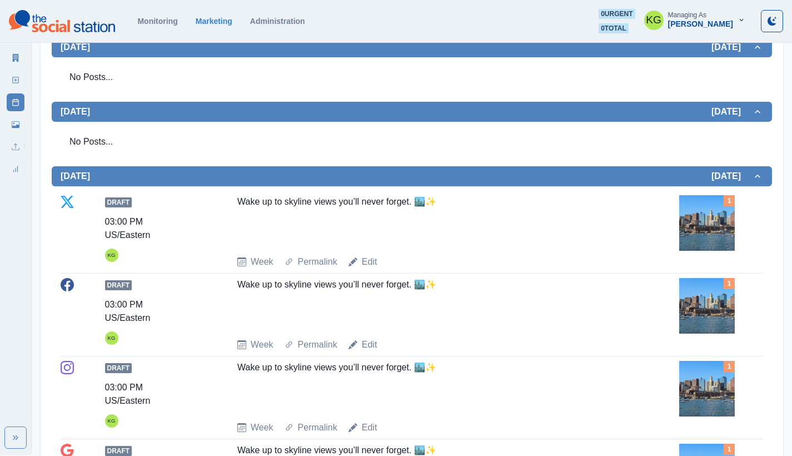
click at [728, 219] on img at bounding box center [707, 223] width 56 height 56
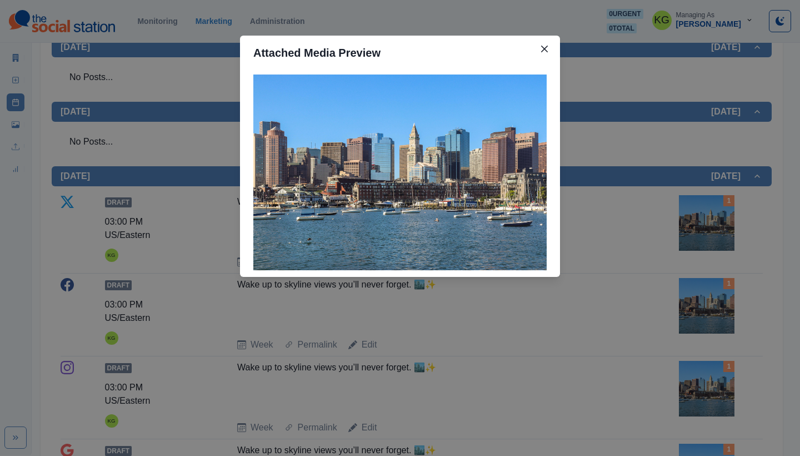
click at [644, 225] on div "Attached Media Preview" at bounding box center [400, 228] width 800 height 456
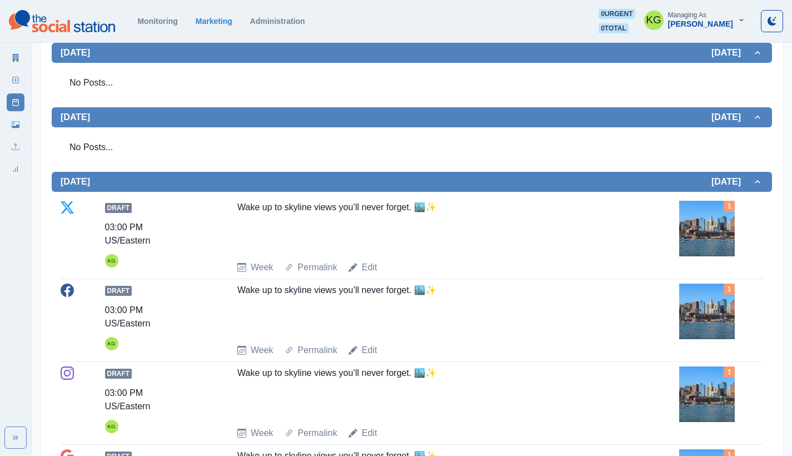
scroll to position [0, 0]
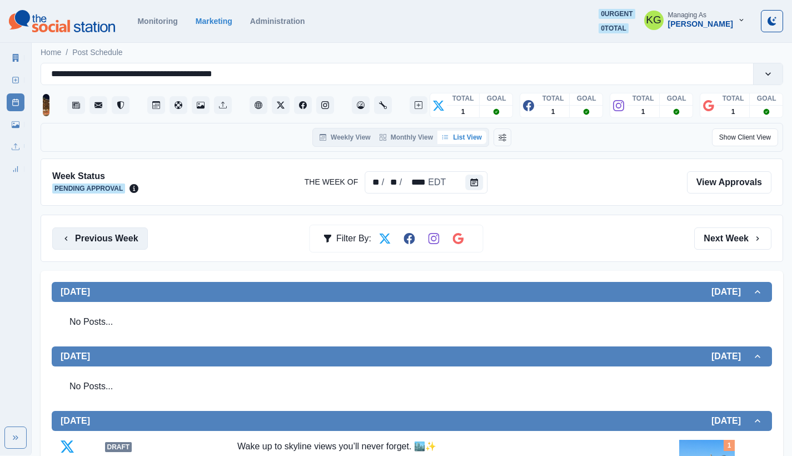
click at [111, 243] on button "Previous Week" at bounding box center [100, 238] width 96 height 22
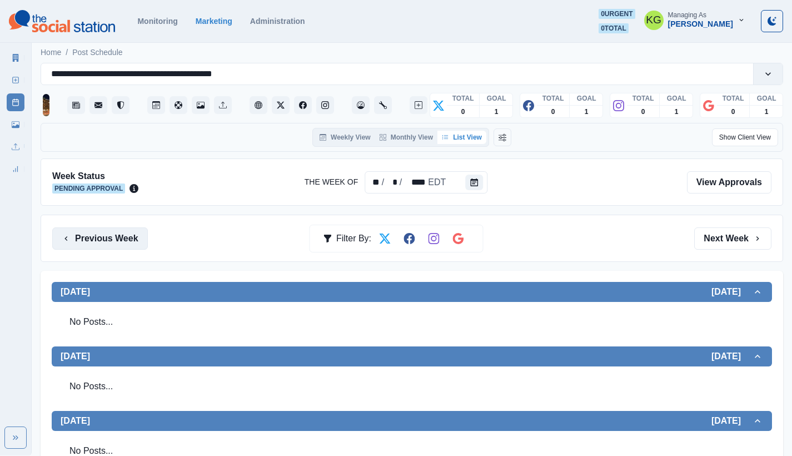
click at [111, 243] on button "Previous Week" at bounding box center [100, 238] width 96 height 22
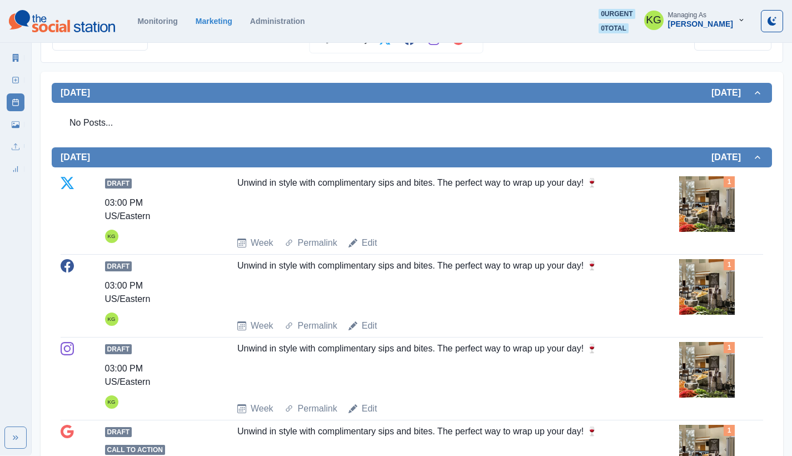
scroll to position [327, 0]
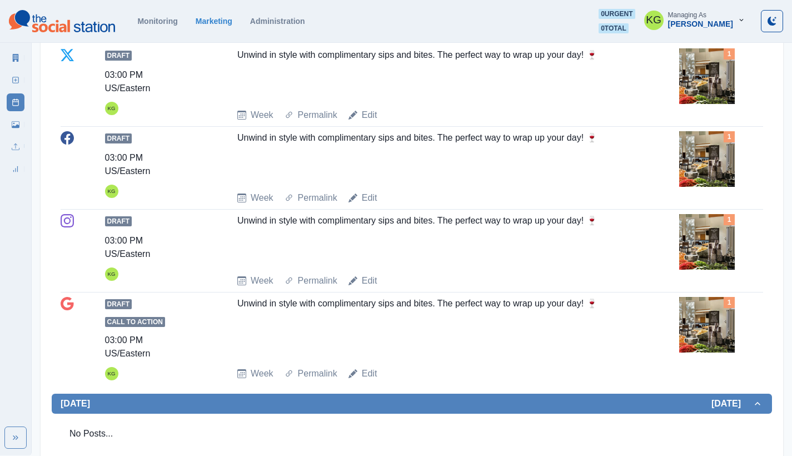
click at [725, 158] on img at bounding box center [707, 159] width 56 height 56
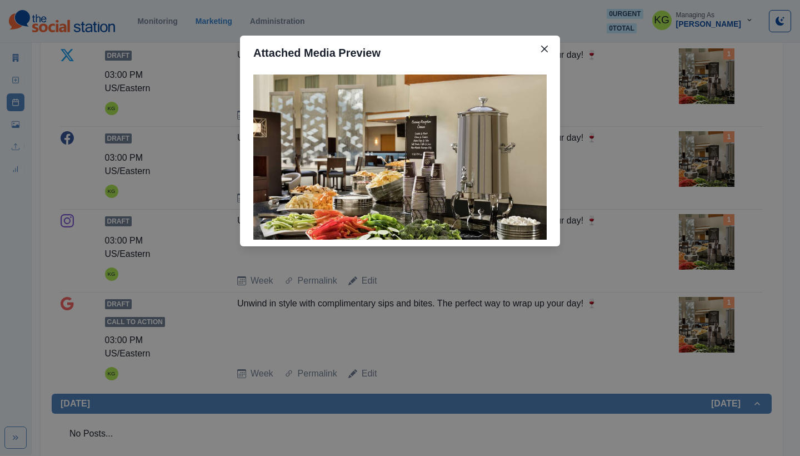
click at [689, 129] on div "Attached Media Preview" at bounding box center [400, 228] width 800 height 456
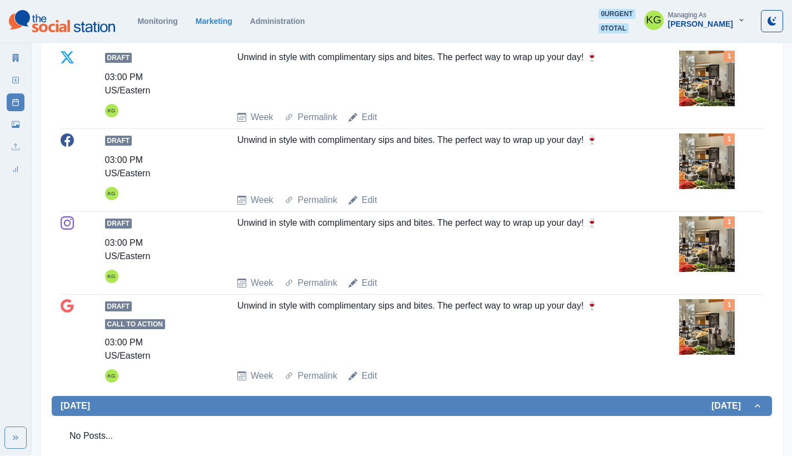
scroll to position [0, 0]
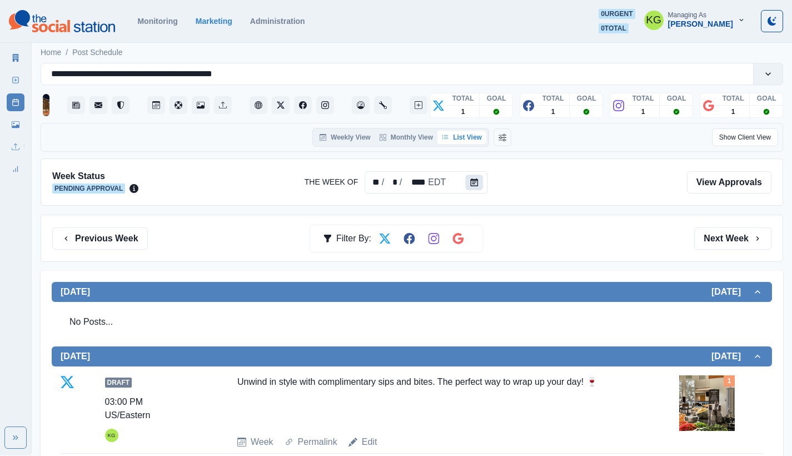
click at [469, 189] on button "Calendar" at bounding box center [474, 182] width 18 height 16
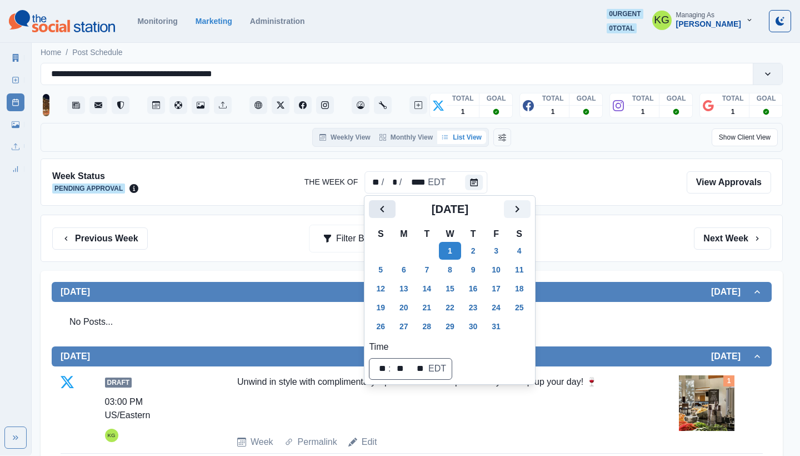
click at [389, 214] on icon "Previous" at bounding box center [382, 208] width 13 height 13
click at [387, 213] on icon "Previous" at bounding box center [382, 208] width 13 height 13
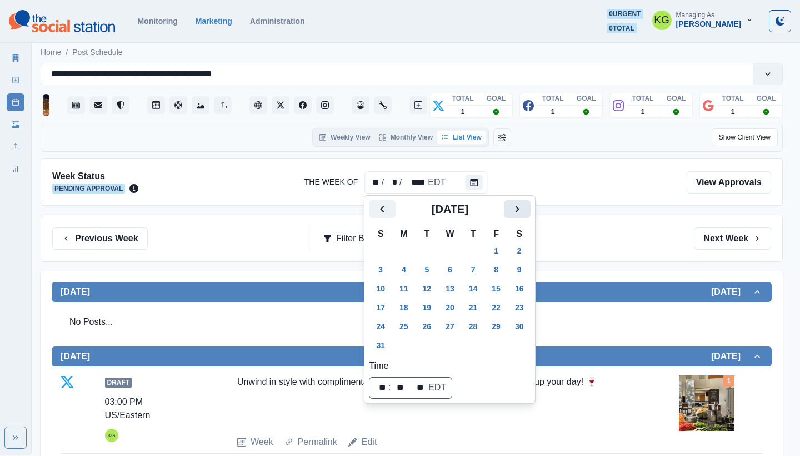
click at [522, 214] on icon "Next" at bounding box center [516, 208] width 13 height 13
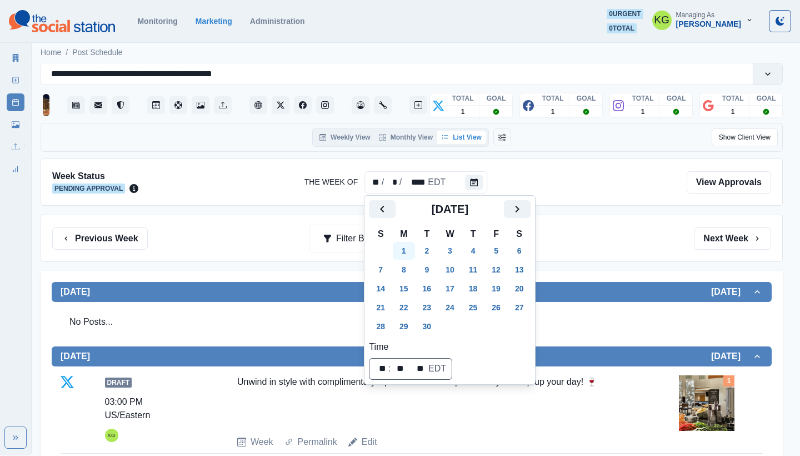
click at [409, 250] on button "1" at bounding box center [404, 251] width 22 height 18
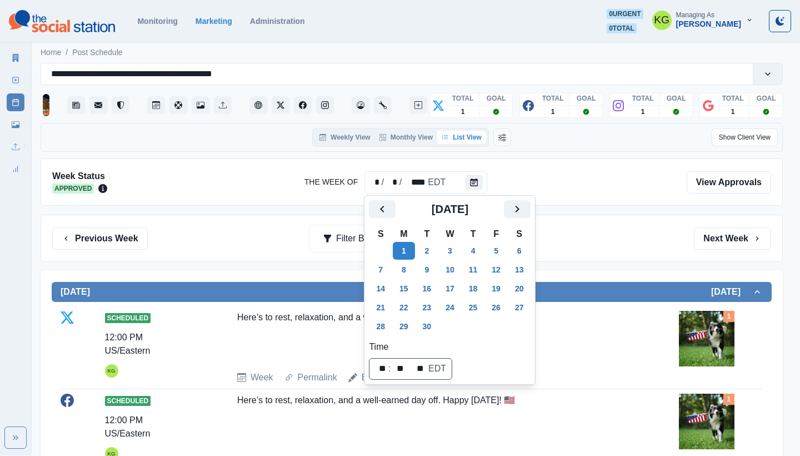
click at [639, 241] on div "Previous Week Filter By: Next Week" at bounding box center [411, 238] width 719 height 22
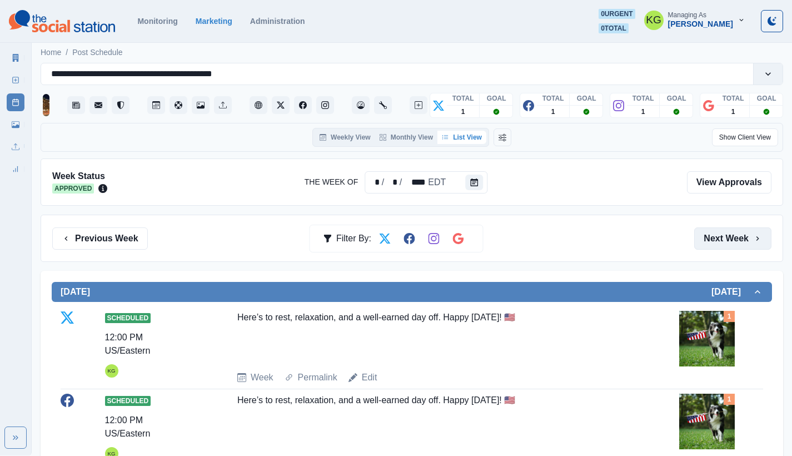
click at [752, 245] on button "Next Week" at bounding box center [732, 238] width 77 height 22
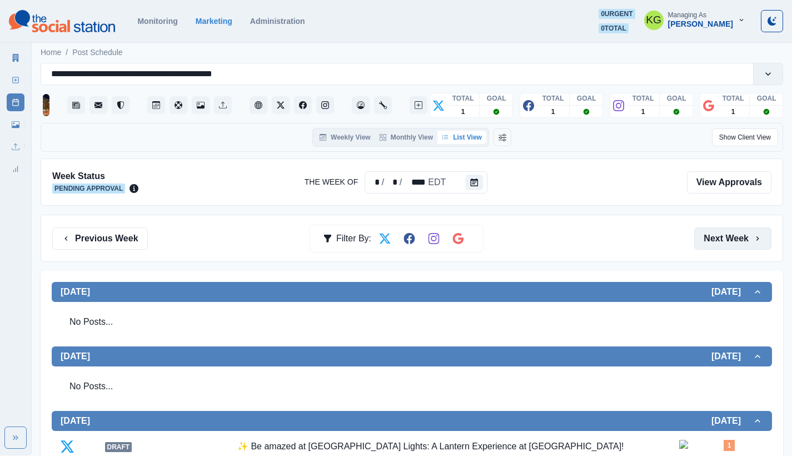
click at [750, 232] on button "Next Week" at bounding box center [732, 238] width 77 height 22
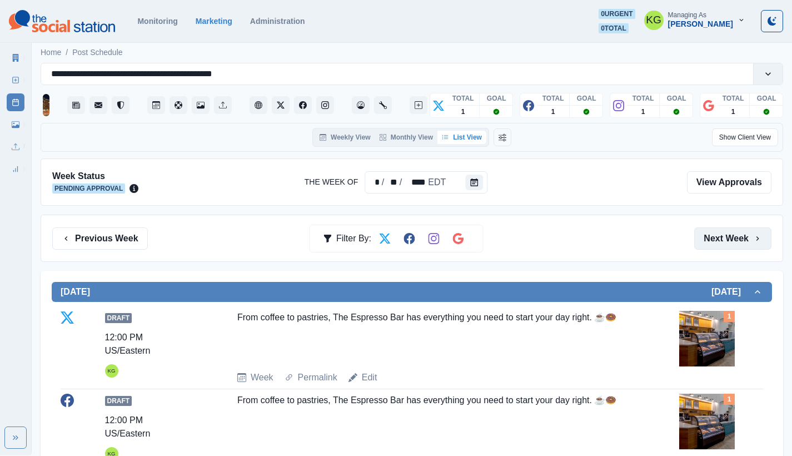
scroll to position [93, 0]
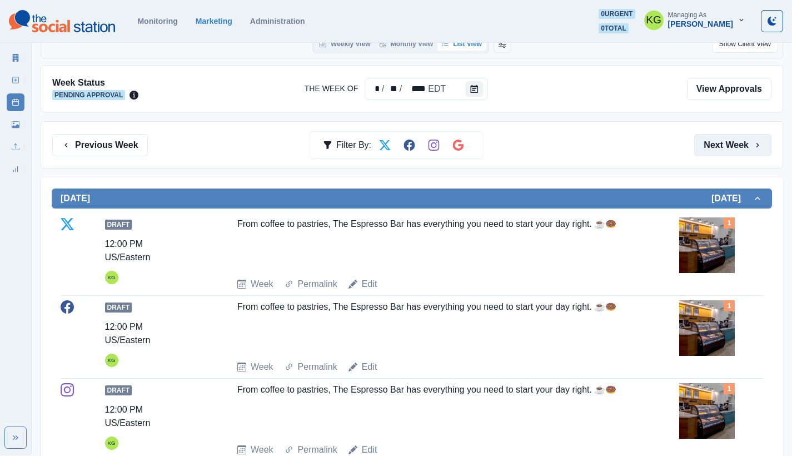
click at [728, 147] on button "Next Week" at bounding box center [732, 145] width 77 height 22
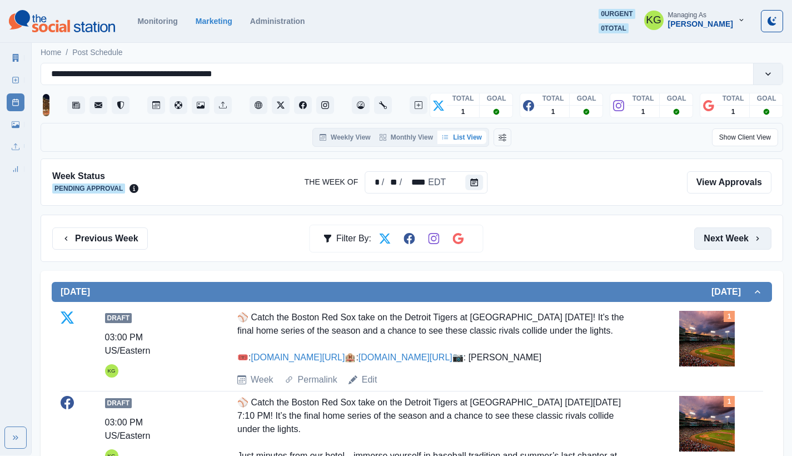
click at [742, 239] on button "Next Week" at bounding box center [732, 238] width 77 height 22
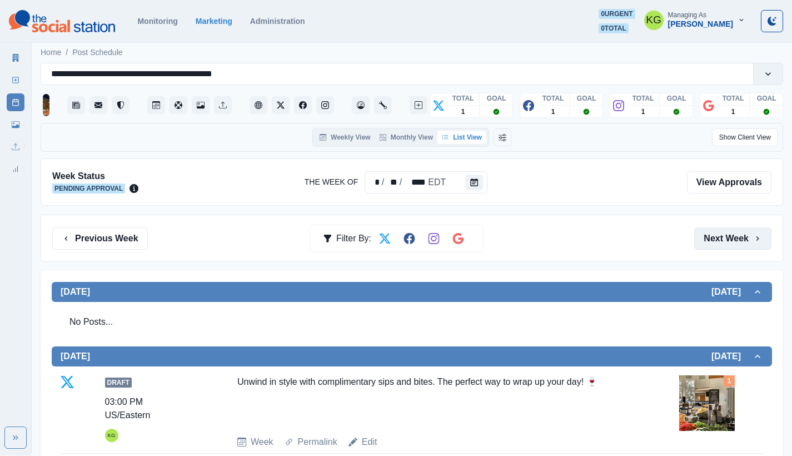
click at [742, 239] on button "Next Week" at bounding box center [732, 238] width 77 height 22
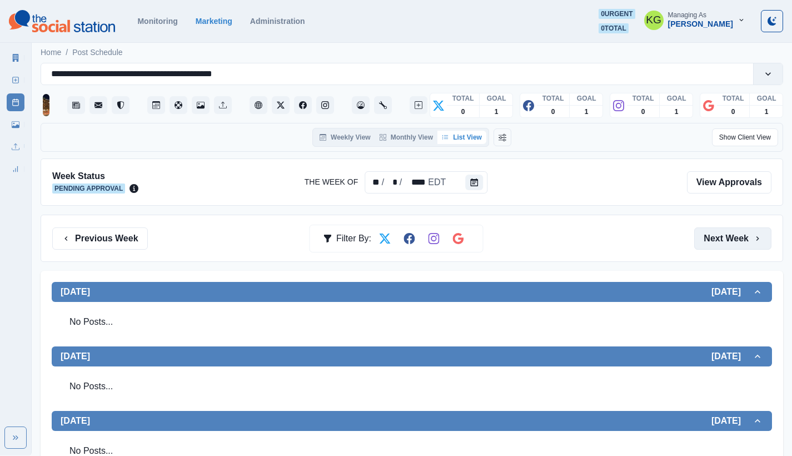
click at [742, 239] on button "Next Week" at bounding box center [732, 238] width 77 height 22
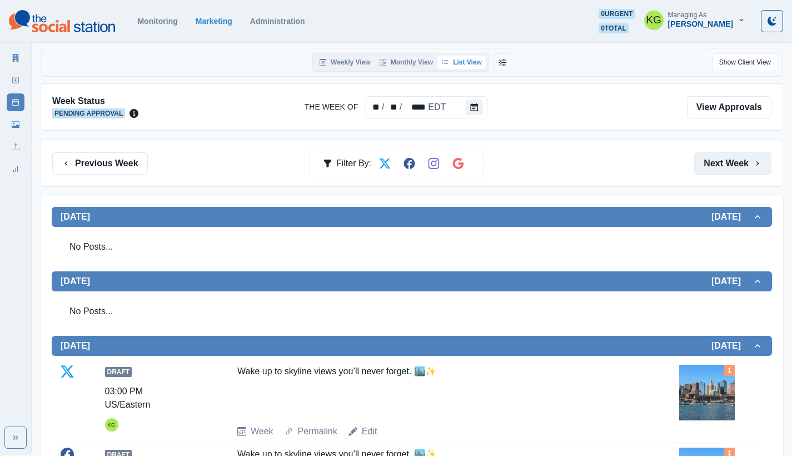
click at [739, 159] on button "Next Week" at bounding box center [732, 163] width 77 height 22
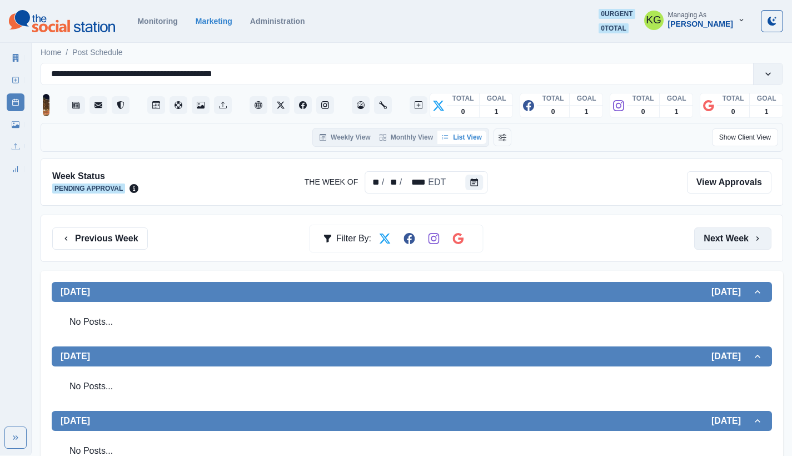
click at [742, 229] on button "Next Week" at bounding box center [732, 238] width 77 height 22
click at [112, 231] on button "Previous Week" at bounding box center [100, 238] width 96 height 22
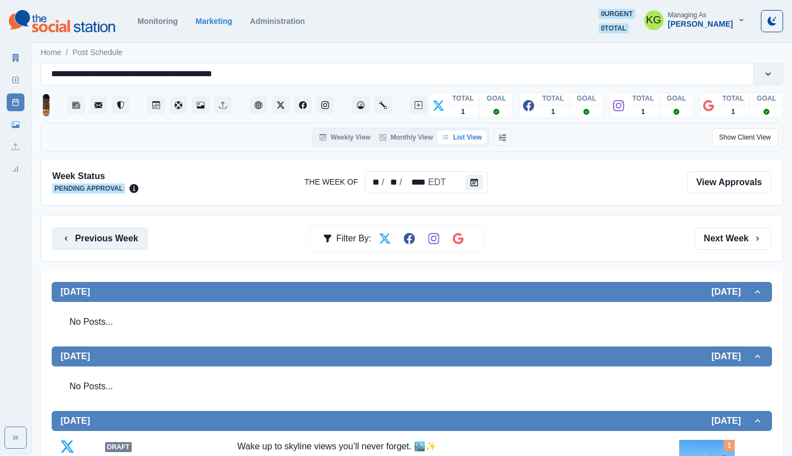
click at [112, 231] on button "Previous Week" at bounding box center [100, 238] width 96 height 22
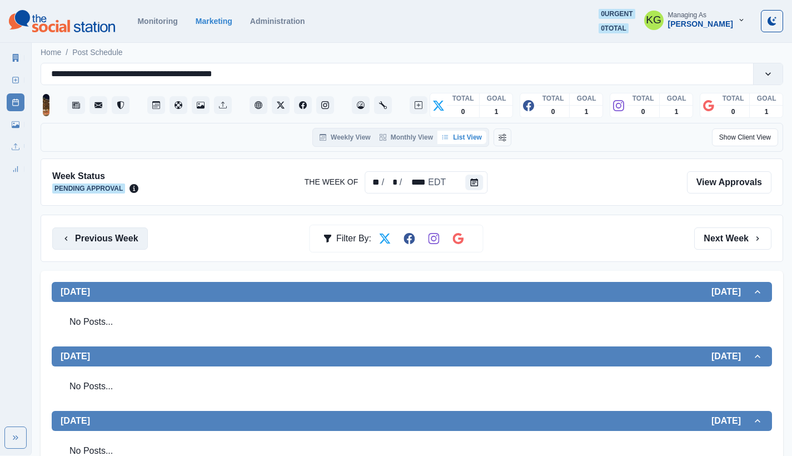
click at [101, 232] on button "Previous Week" at bounding box center [100, 238] width 96 height 22
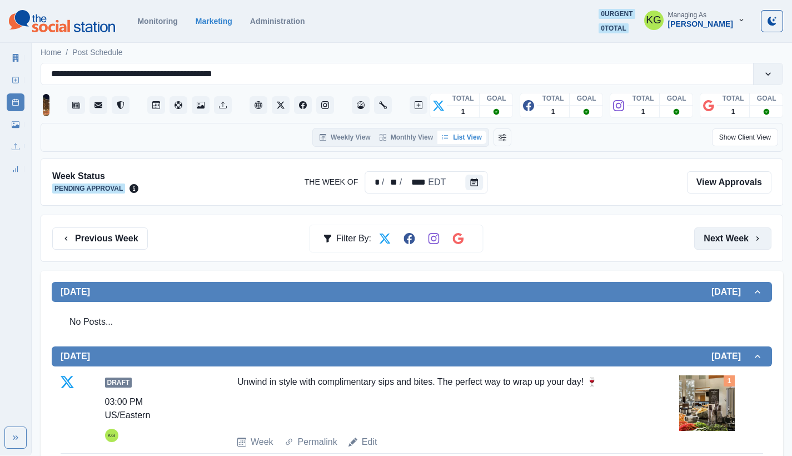
click at [740, 239] on button "Next Week" at bounding box center [732, 238] width 77 height 22
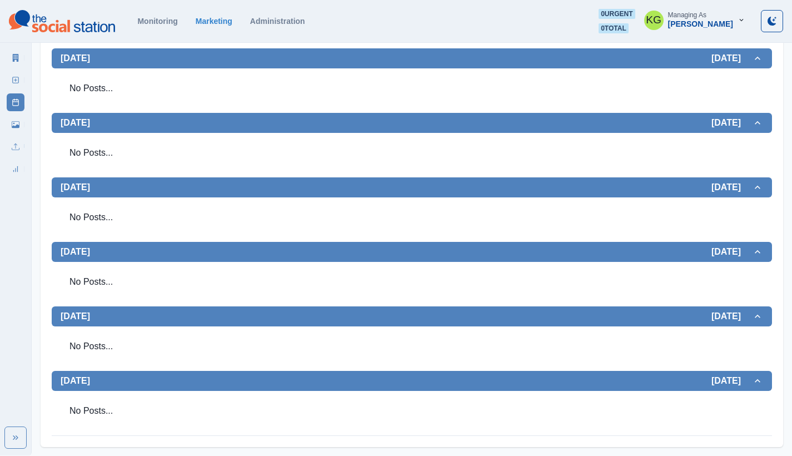
scroll to position [183, 0]
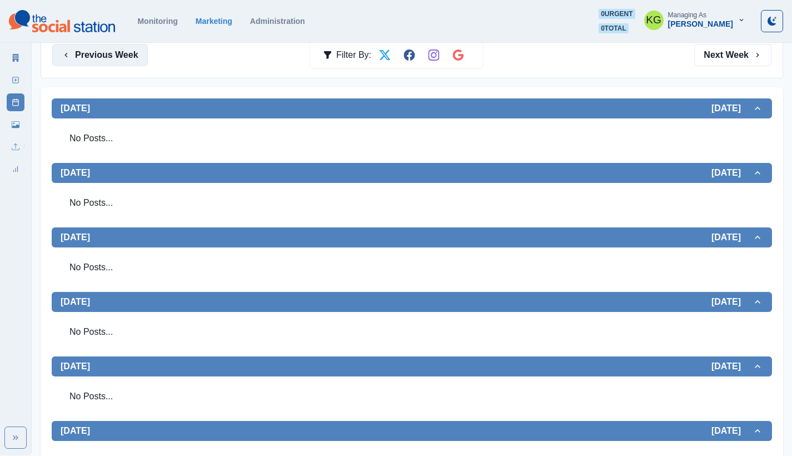
click at [123, 59] on button "Previous Week" at bounding box center [100, 55] width 96 height 22
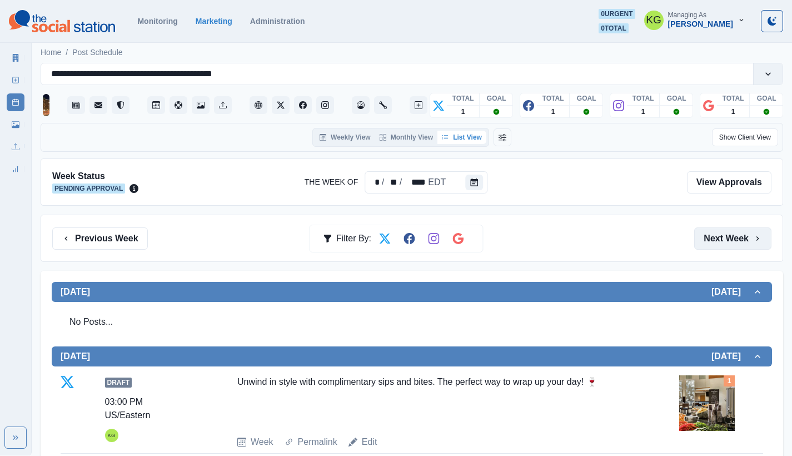
click at [739, 238] on button "Next Week" at bounding box center [732, 238] width 77 height 22
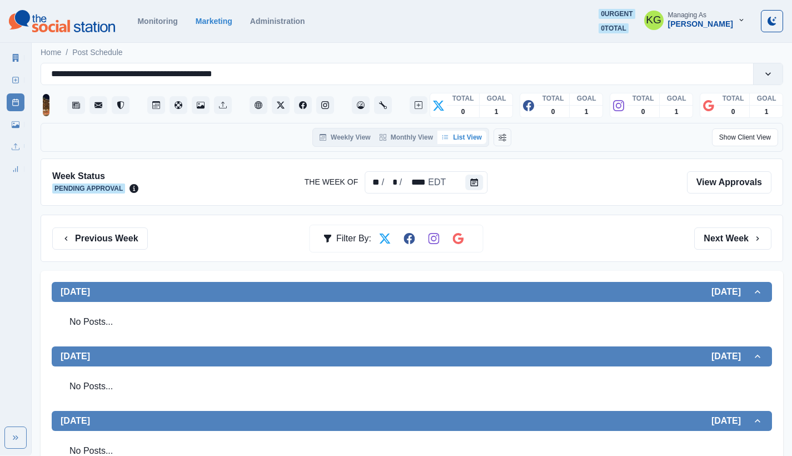
scroll to position [99, 0]
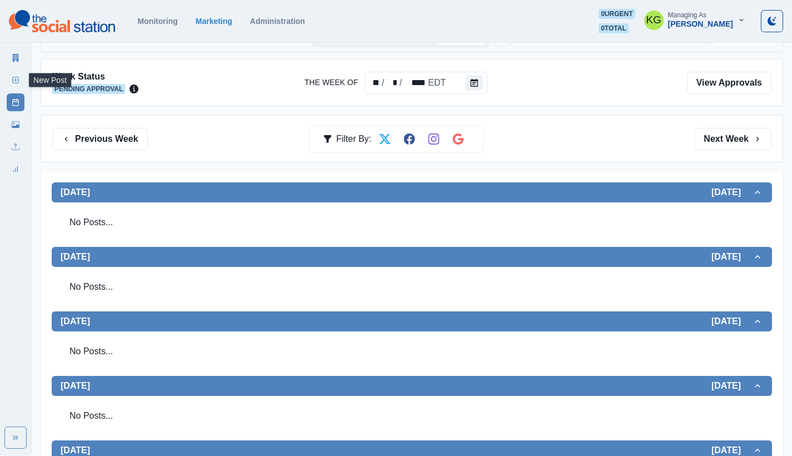
click at [18, 83] on icon at bounding box center [16, 80] width 8 height 8
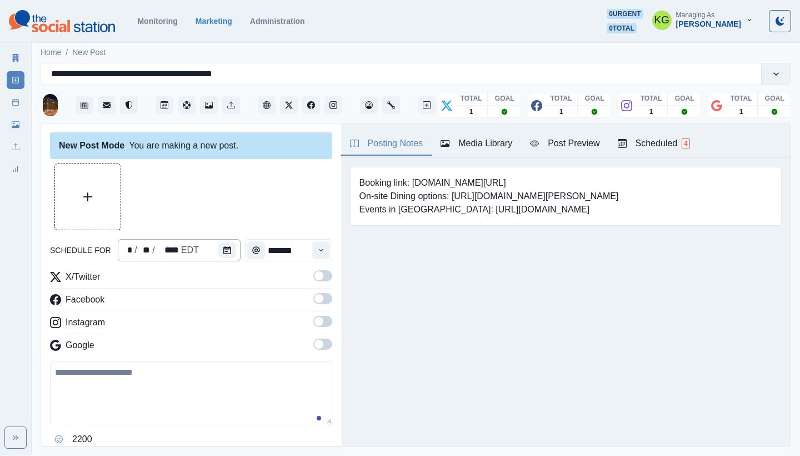
click at [211, 243] on div "* / ** / **** EDT" at bounding box center [179, 250] width 123 height 22
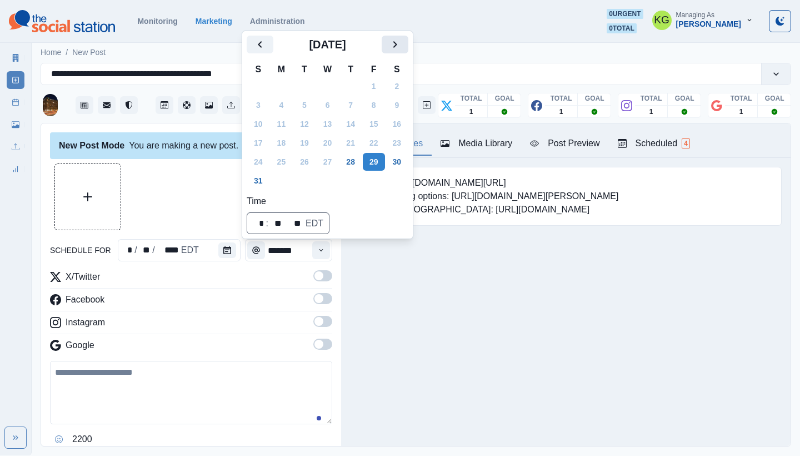
click at [402, 48] on icon "Next" at bounding box center [394, 44] width 13 height 13
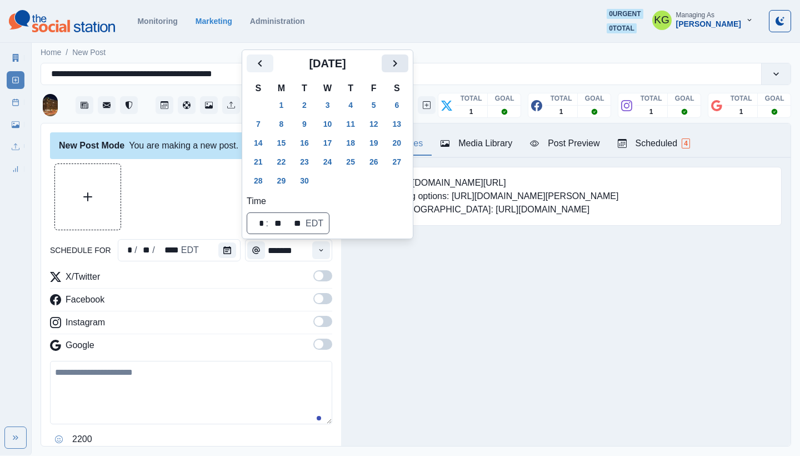
click at [401, 63] on icon "Next" at bounding box center [394, 63] width 13 height 13
click at [334, 126] on button "8" at bounding box center [328, 124] width 22 height 18
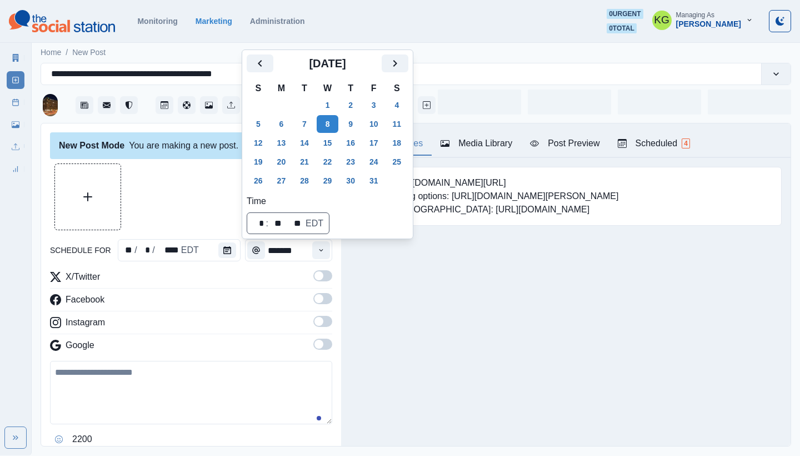
click at [413, 315] on div "Posting Notes Media Library Post Preview Scheduled 4 Booking link: www.bit.ly/3…" at bounding box center [565, 284] width 449 height 322
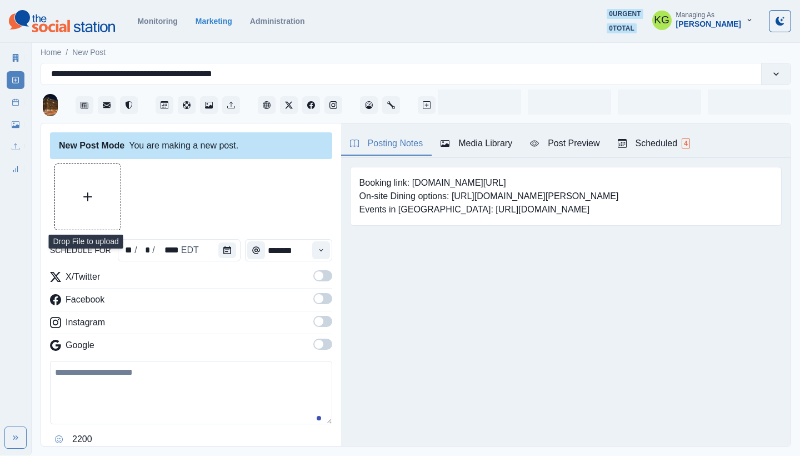
click at [324, 337] on div "New Post Mode You are making a new post. schedule for ** / * / **** EDT *******…" at bounding box center [191, 284] width 300 height 323
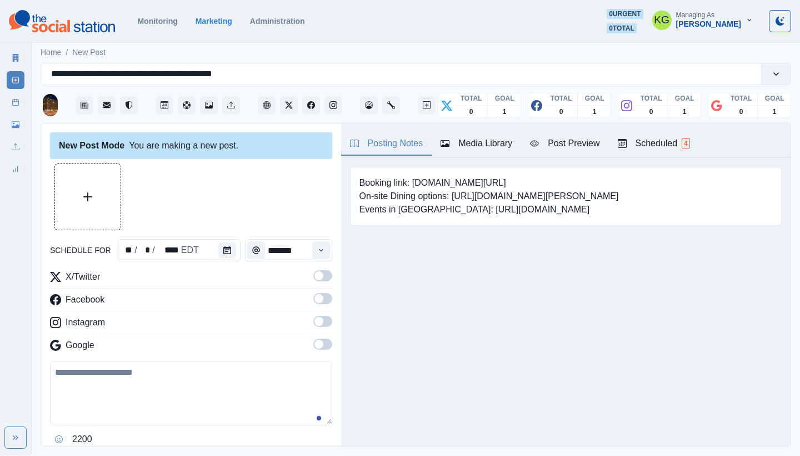
drag, startPoint x: 312, startPoint y: 342, endPoint x: 311, endPoint y: 319, distance: 22.8
click at [314, 343] on span at bounding box center [318, 343] width 9 height 9
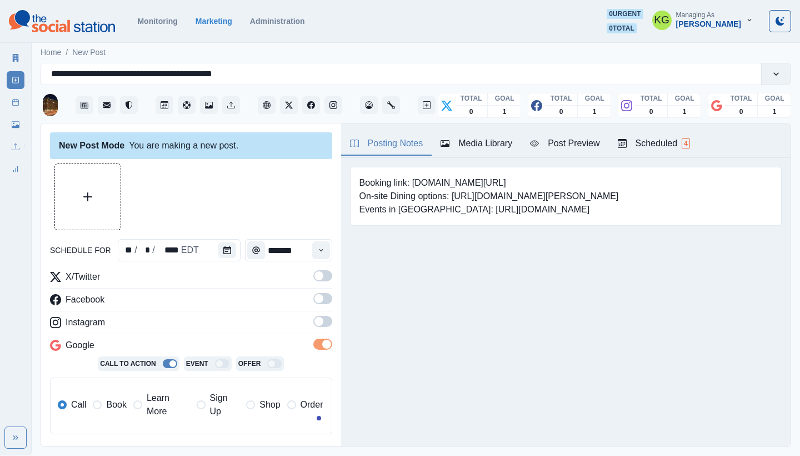
click at [314, 317] on span at bounding box center [318, 321] width 9 height 9
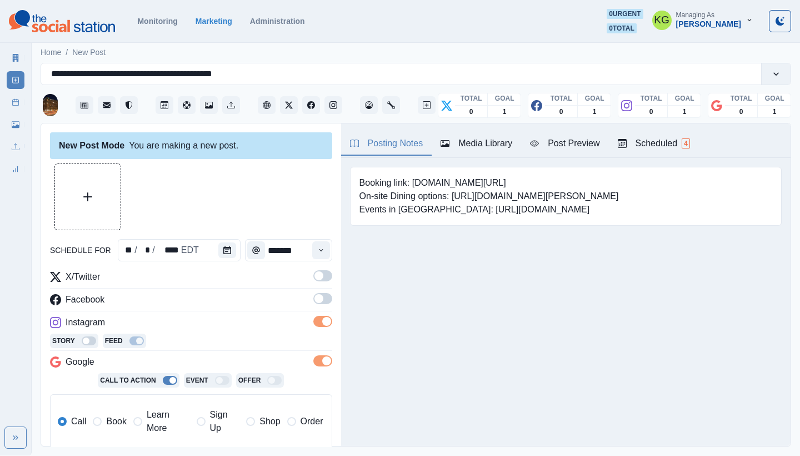
click at [313, 303] on span at bounding box center [322, 298] width 19 height 11
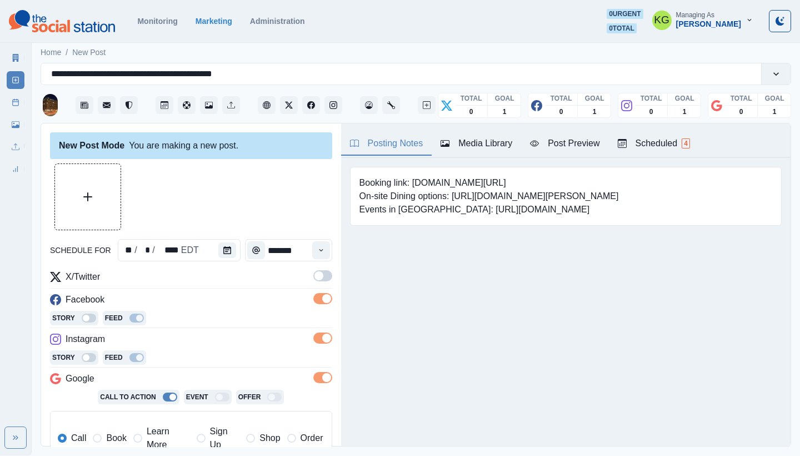
click at [315, 268] on div "schedule for ** / * / **** EDT ******* X/Twitter Facebook Story Feed Instagram …" at bounding box center [191, 381] width 282 height 436
click at [314, 273] on span at bounding box center [318, 275] width 9 height 9
click at [317, 248] on icon "Time" at bounding box center [321, 250] width 8 height 8
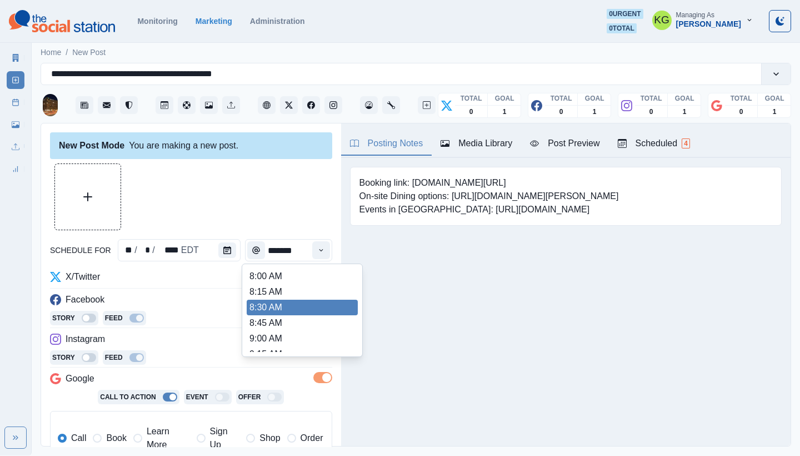
scroll to position [207, 0]
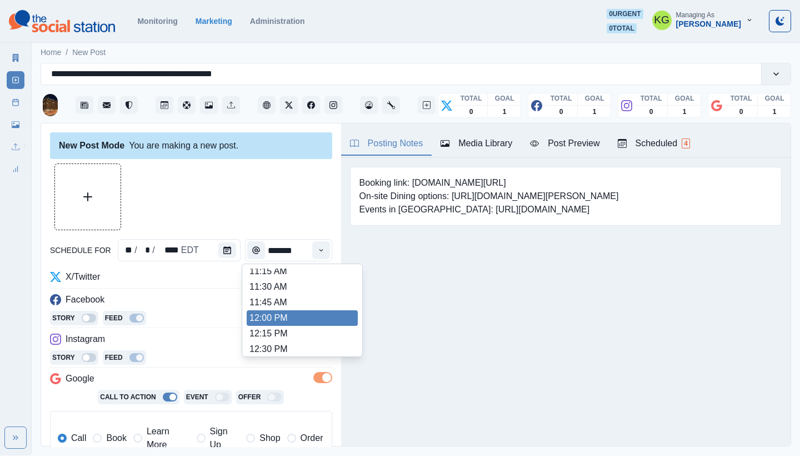
click at [285, 314] on li "12:00 PM" at bounding box center [302, 318] width 111 height 16
type input "********"
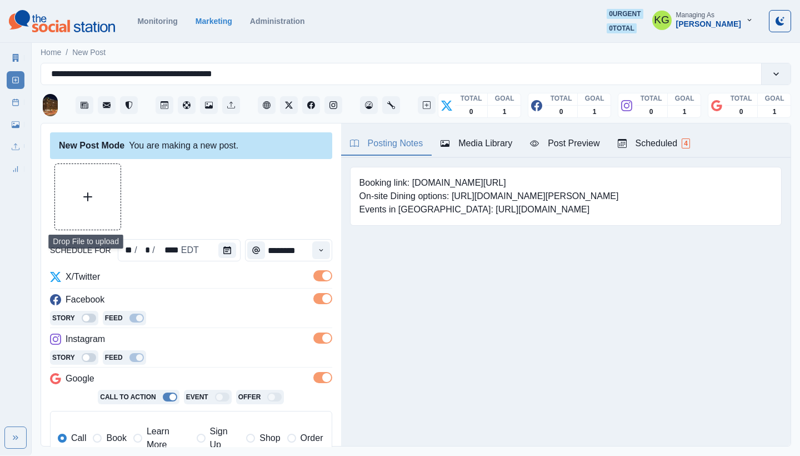
click at [97, 173] on button "Upload Media" at bounding box center [88, 197] width 66 height 66
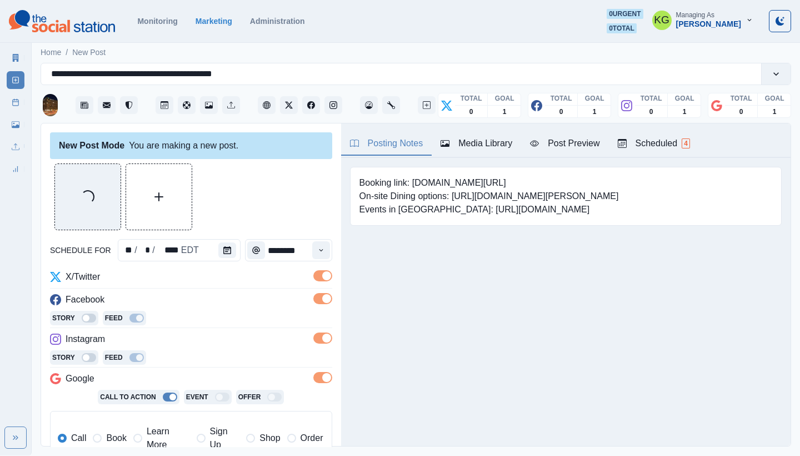
scroll to position [223, 0]
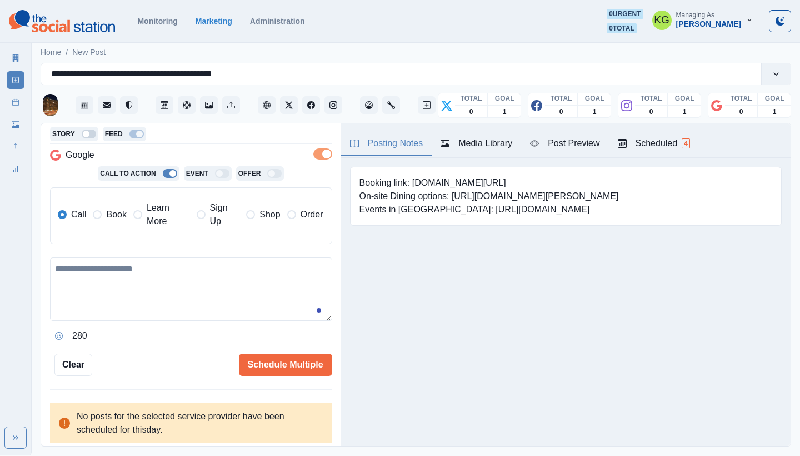
click at [258, 288] on textarea at bounding box center [191, 288] width 282 height 63
paste textarea "**********"
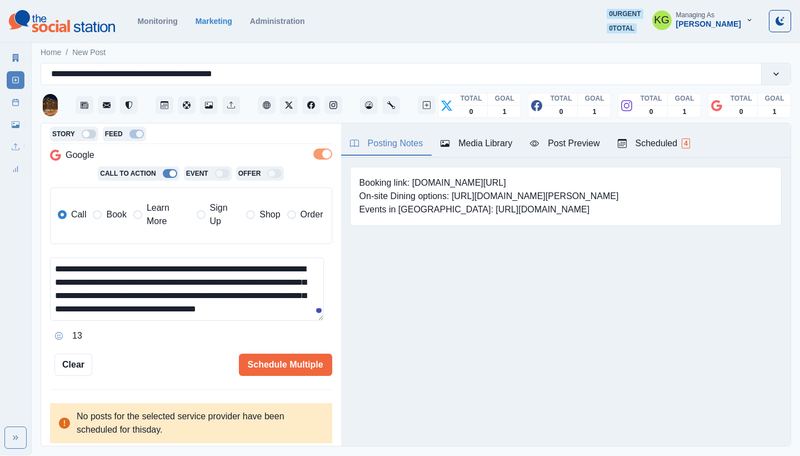
scroll to position [7, 0]
click at [143, 220] on label "Learn More" at bounding box center [161, 214] width 57 height 27
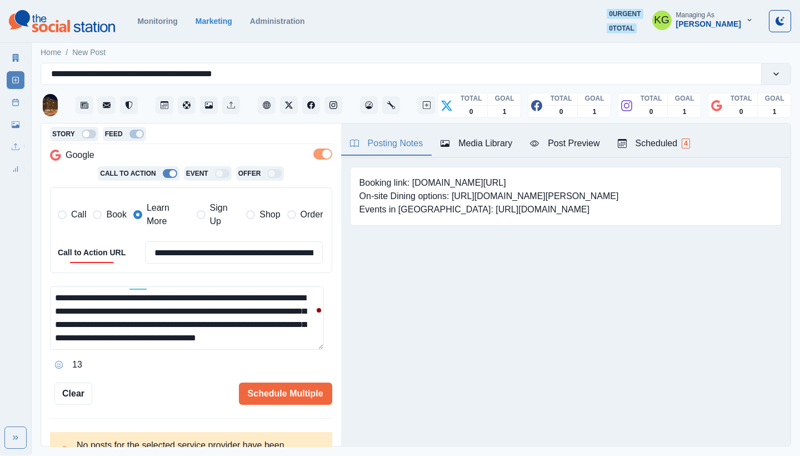
scroll to position [0, 0]
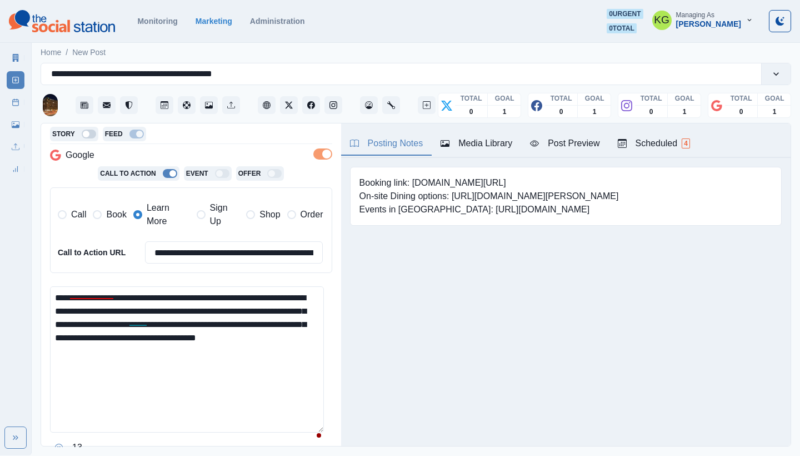
click at [322, 455] on html "**********" at bounding box center [400, 227] width 800 height 455
click at [220, 293] on textarea "**********" at bounding box center [187, 375] width 274 height 178
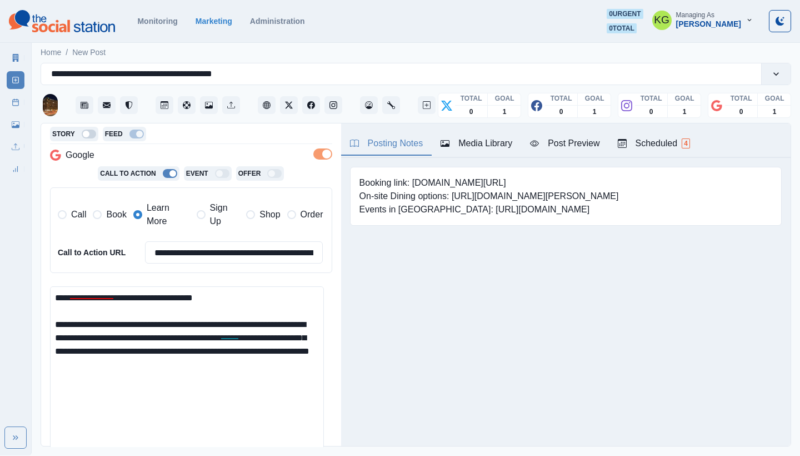
click at [288, 313] on textarea "**********" at bounding box center [187, 375] width 274 height 178
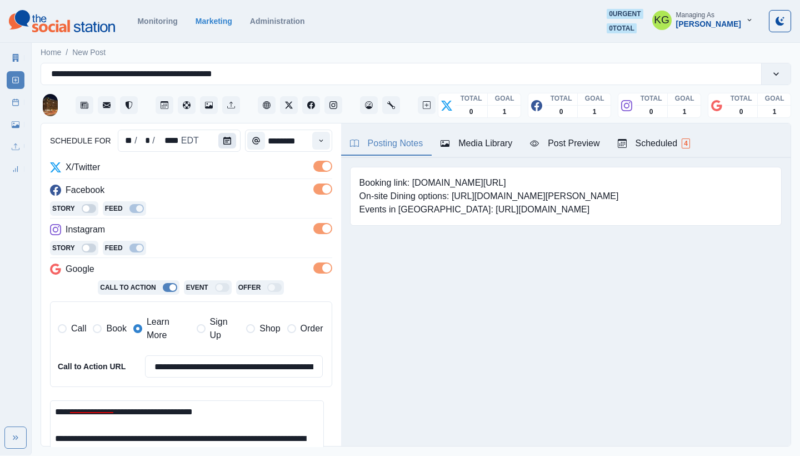
click at [223, 144] on icon "Calendar" at bounding box center [227, 141] width 8 height 8
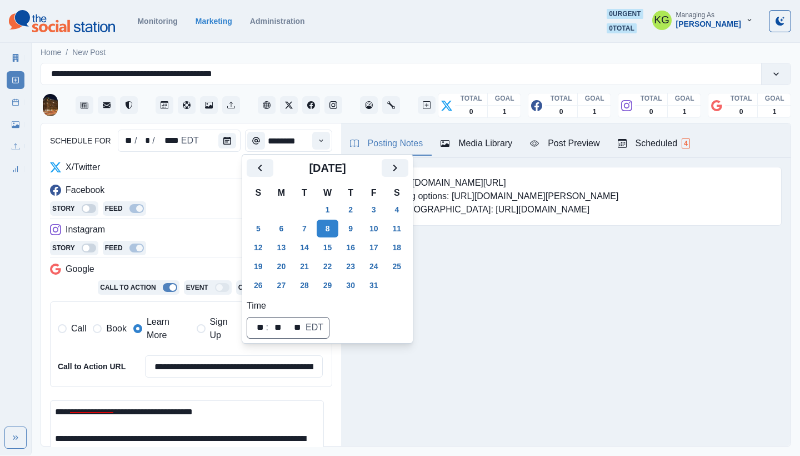
click at [500, 336] on div "Posting Notes Media Library Post Preview Scheduled 4 Booking link: www.bit.ly/3…" at bounding box center [565, 284] width 449 height 322
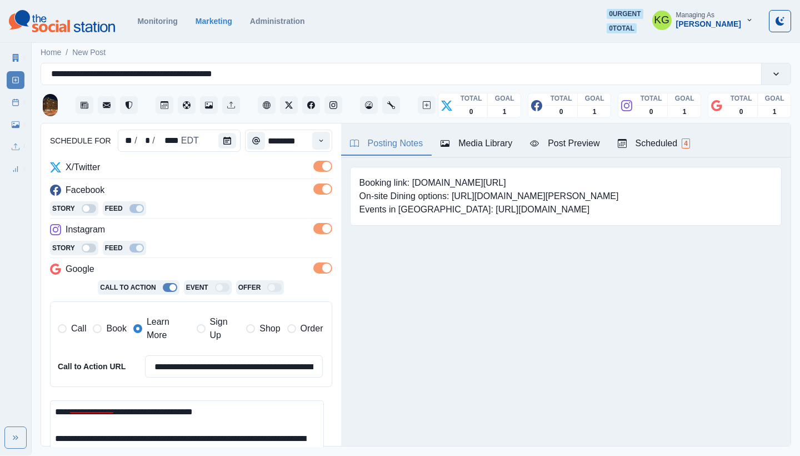
scroll to position [213, 0]
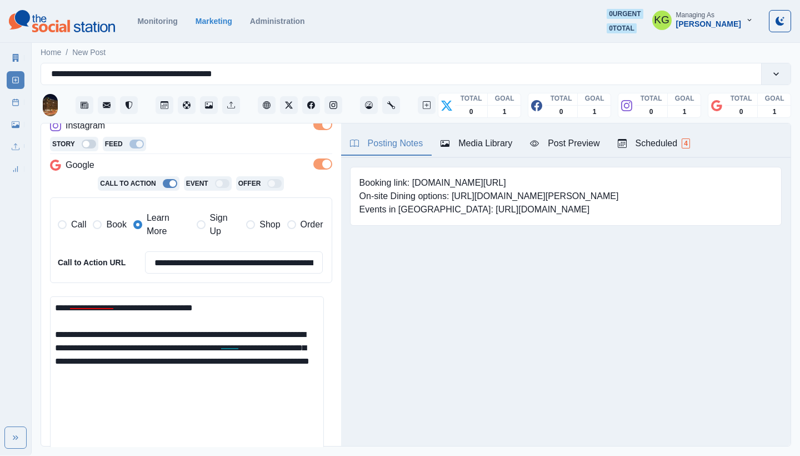
click at [101, 335] on textarea "**********" at bounding box center [187, 385] width 274 height 178
drag, startPoint x: 89, startPoint y: 343, endPoint x: 165, endPoint y: 342, distance: 76.1
click at [165, 342] on textarea "**********" at bounding box center [187, 385] width 274 height 178
drag, startPoint x: 163, startPoint y: 342, endPoint x: 97, endPoint y: 342, distance: 66.7
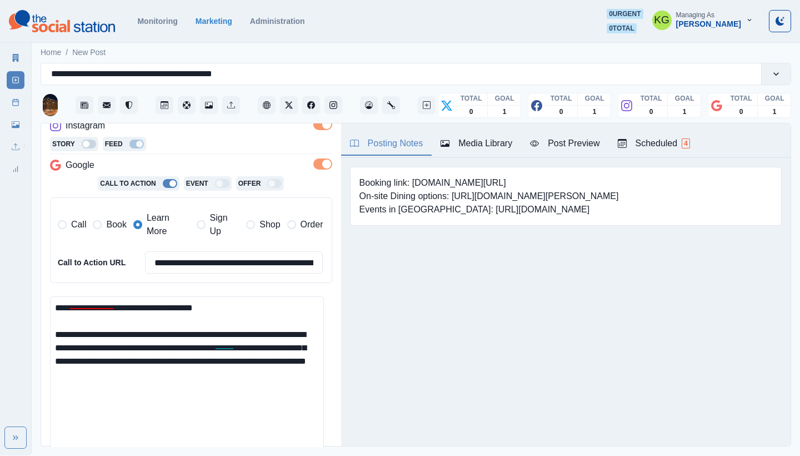
click at [97, 342] on textarea "**********" at bounding box center [187, 385] width 274 height 178
click at [291, 331] on textarea "**********" at bounding box center [187, 385] width 274 height 178
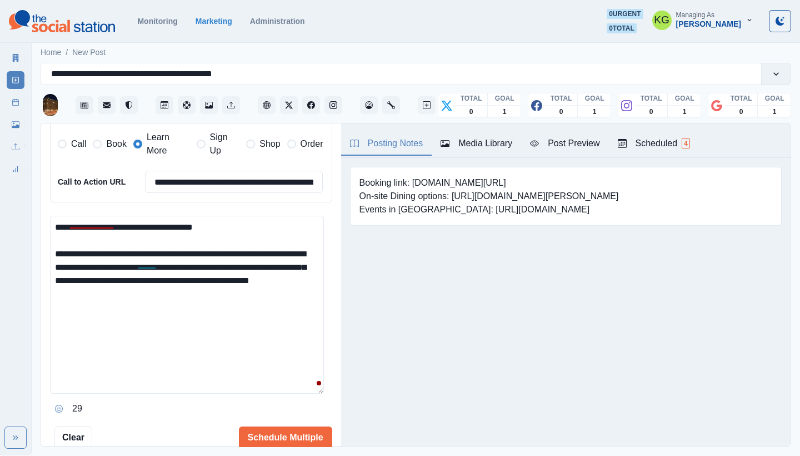
click at [264, 298] on textarea "**********" at bounding box center [187, 305] width 274 height 178
click at [64, 399] on button "Opens Emoji Picker" at bounding box center [59, 408] width 18 height 18
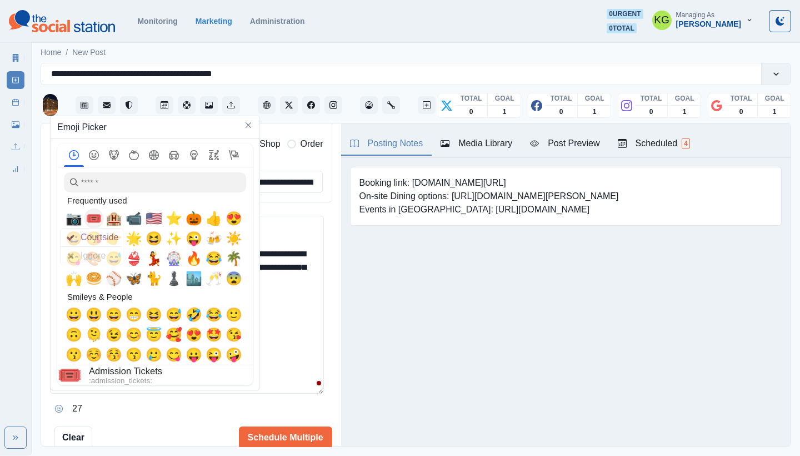
click at [91, 218] on span "🎟️" at bounding box center [94, 219] width 17 height 16
click at [302, 343] on textarea "**********" at bounding box center [187, 305] width 274 height 178
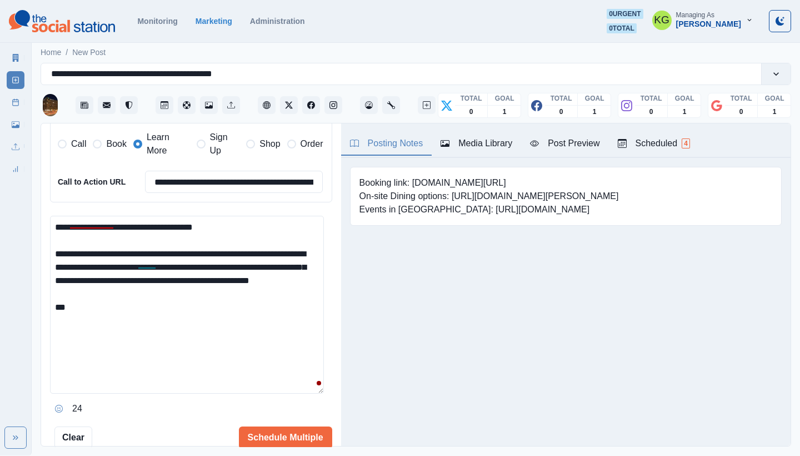
click at [278, 338] on textarea "**********" at bounding box center [187, 305] width 274 height 178
click at [54, 404] on button "Opens Emoji Picker" at bounding box center [59, 408] width 18 height 18
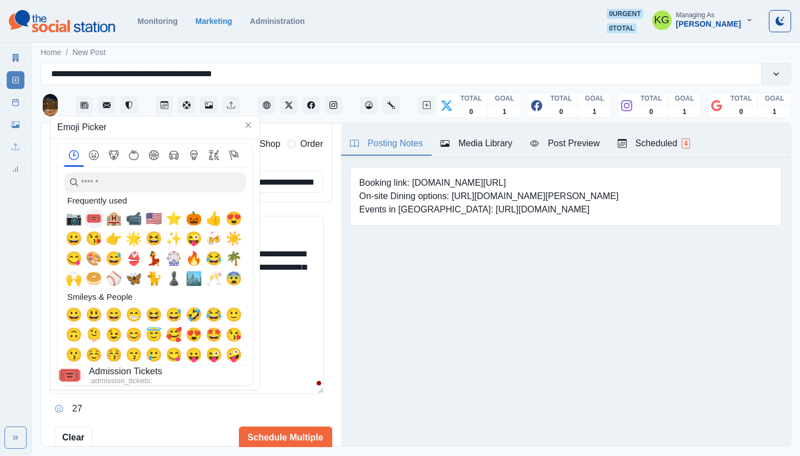
click at [89, 216] on span "🎟️" at bounding box center [94, 219] width 17 height 16
click at [285, 336] on textarea "**********" at bounding box center [187, 305] width 274 height 178
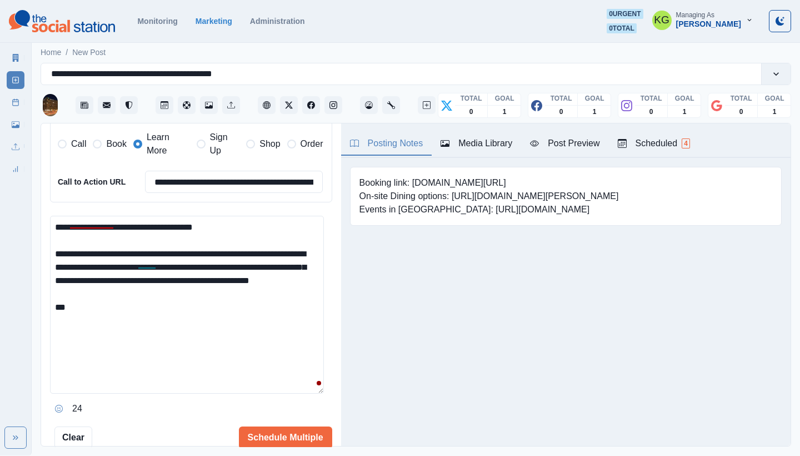
click at [260, 345] on textarea "**********" at bounding box center [187, 305] width 274 height 178
click at [54, 406] on button "Opens Emoji Picker" at bounding box center [59, 408] width 18 height 18
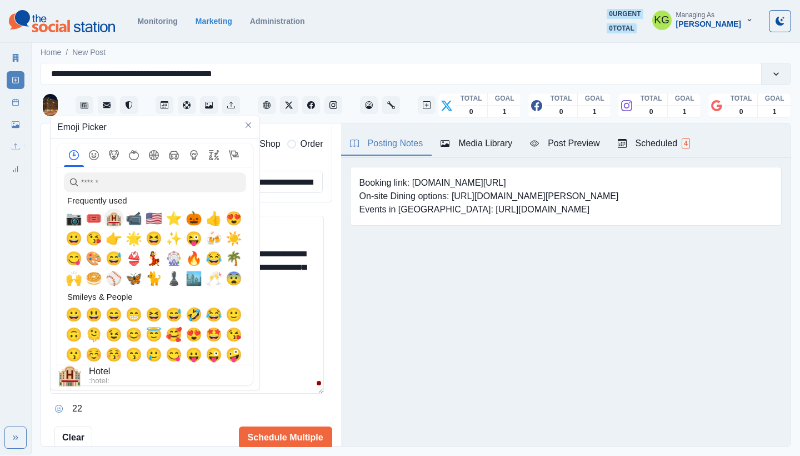
click at [112, 221] on span "🏨" at bounding box center [114, 219] width 17 height 16
click at [288, 322] on textarea "**********" at bounding box center [187, 305] width 274 height 178
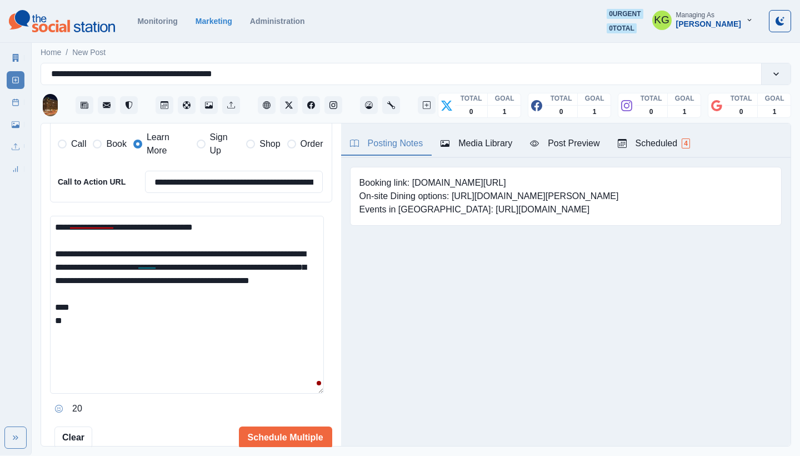
click at [252, 339] on textarea "**********" at bounding box center [187, 305] width 274 height 178
click at [54, 401] on button "Opens Emoji Picker" at bounding box center [59, 408] width 18 height 18
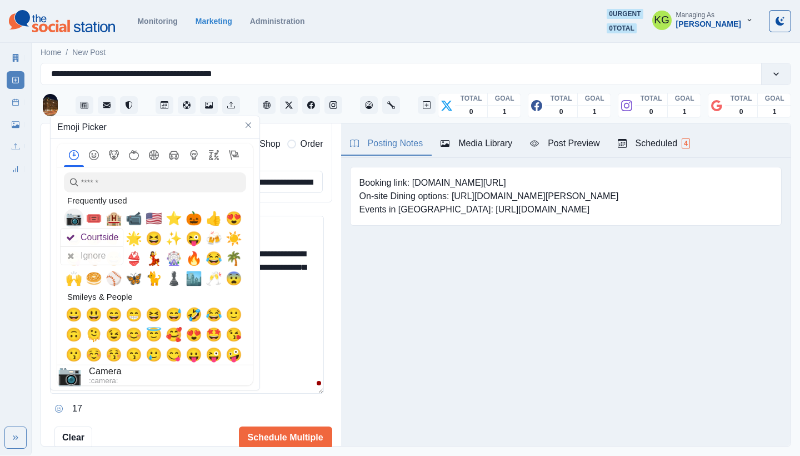
click at [71, 218] on span "📷" at bounding box center [74, 219] width 17 height 16
click at [323, 334] on textarea "**********" at bounding box center [187, 305] width 274 height 178
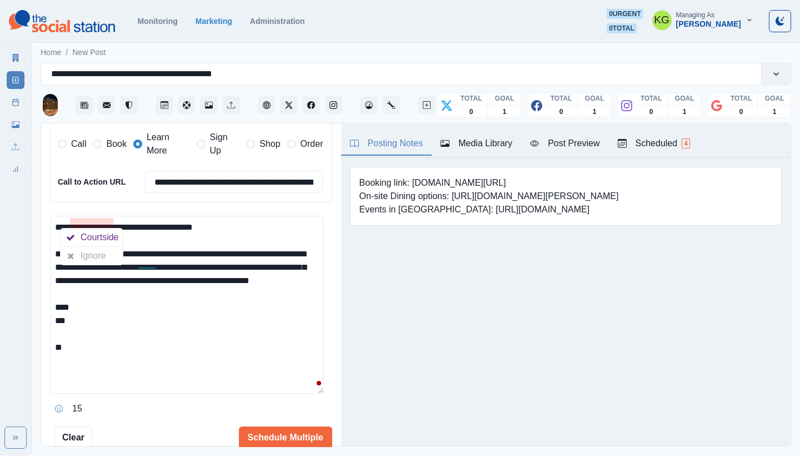
click at [256, 361] on textarea "**********" at bounding box center [187, 305] width 274 height 178
click at [152, 361] on textarea "**********" at bounding box center [187, 305] width 274 height 178
paste textarea "********"
type textarea "**********"
click at [221, 178] on input "**********" at bounding box center [234, 182] width 178 height 22
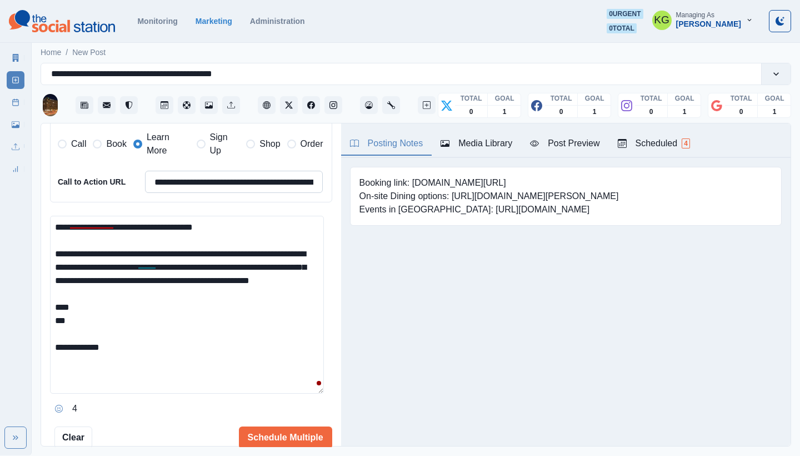
click at [221, 178] on input "**********" at bounding box center [234, 182] width 178 height 22
paste input
type input "**********"
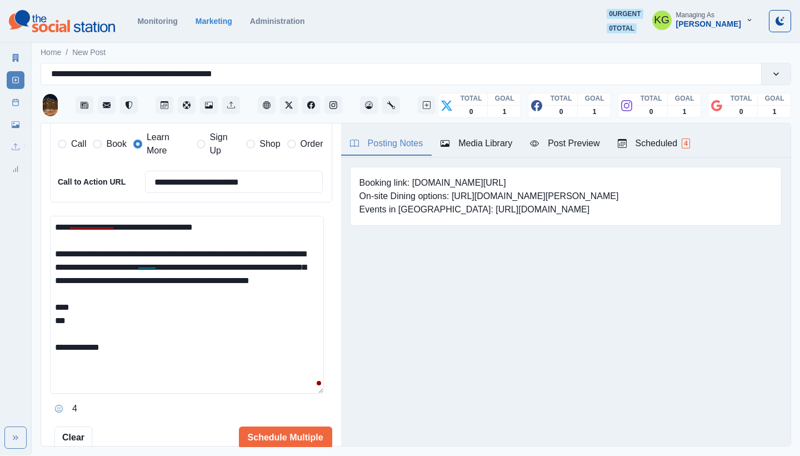
click at [111, 316] on textarea "**********" at bounding box center [187, 305] width 274 height 178
paste textarea "**********"
drag, startPoint x: 99, startPoint y: 315, endPoint x: 74, endPoint y: 316, distance: 25.0
click at [74, 316] on textarea "**********" at bounding box center [187, 305] width 274 height 178
drag, startPoint x: 467, startPoint y: 183, endPoint x: 494, endPoint y: 182, distance: 27.3
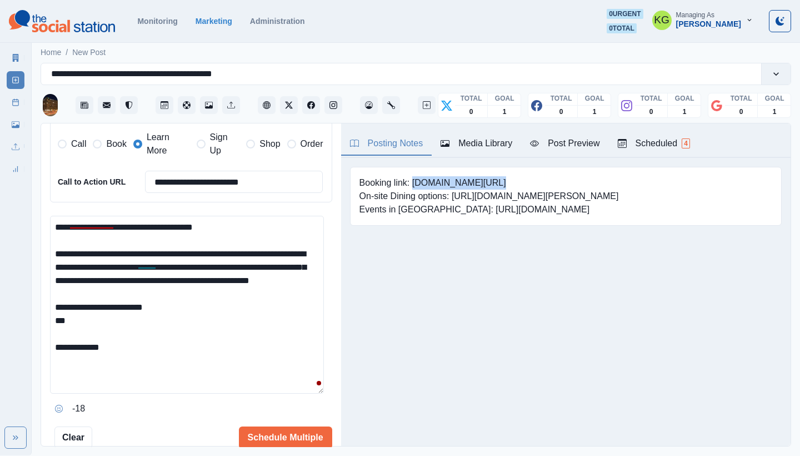
click at [494, 182] on pre "Booking link: www.bit.ly/3AReDys On-site Dining options: https://www.hilton.com…" at bounding box center [488, 196] width 259 height 40
copy pre "www.bit.ly/3AReDys"
click at [107, 333] on textarea "**********" at bounding box center [187, 305] width 274 height 178
paste textarea "**********"
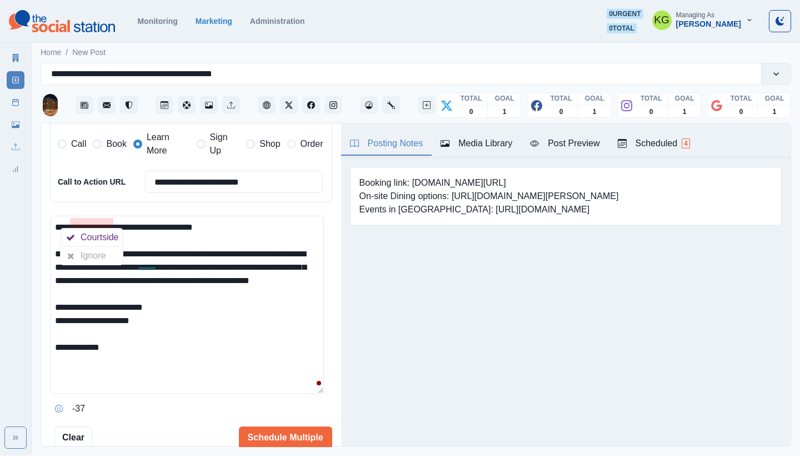
click at [96, 219] on textarea "**********" at bounding box center [187, 305] width 274 height 178
click at [243, 325] on textarea "**********" at bounding box center [187, 305] width 274 height 178
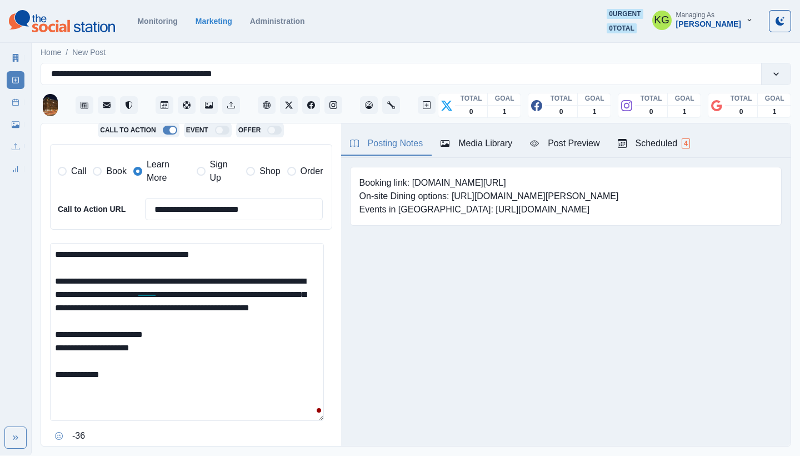
scroll to position [342, 0]
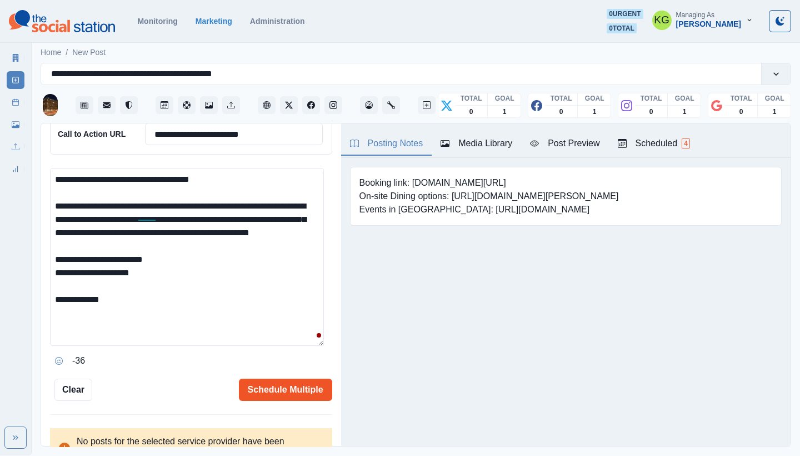
type textarea "**********"
click at [300, 393] on button "Schedule Multiple" at bounding box center [285, 389] width 93 height 22
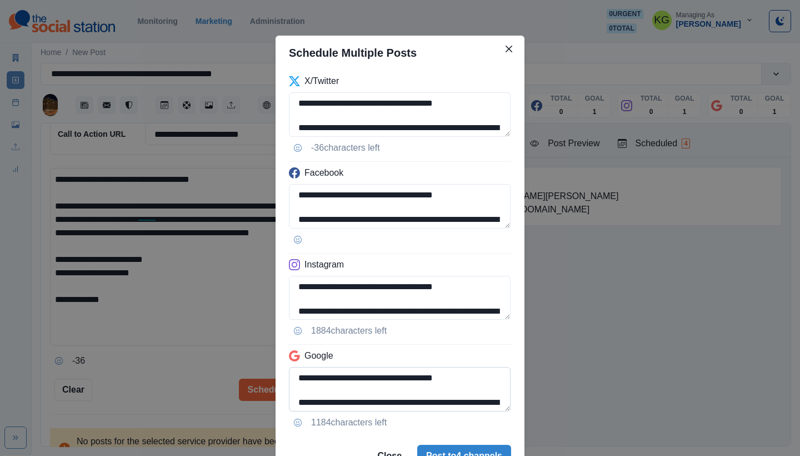
scroll to position [112, 0]
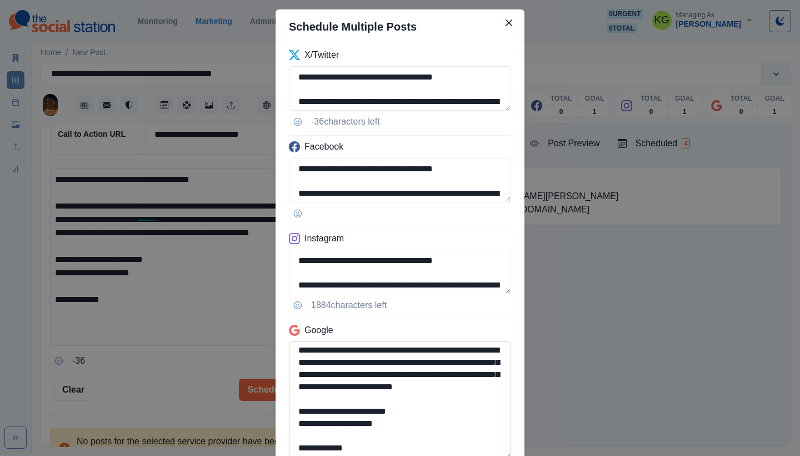
click at [498, 455] on textarea "**********" at bounding box center [400, 400] width 222 height 118
drag, startPoint x: 410, startPoint y: 422, endPoint x: 282, endPoint y: 404, distance: 129.6
click at [282, 404] on div "**********" at bounding box center [400, 263] width 249 height 439
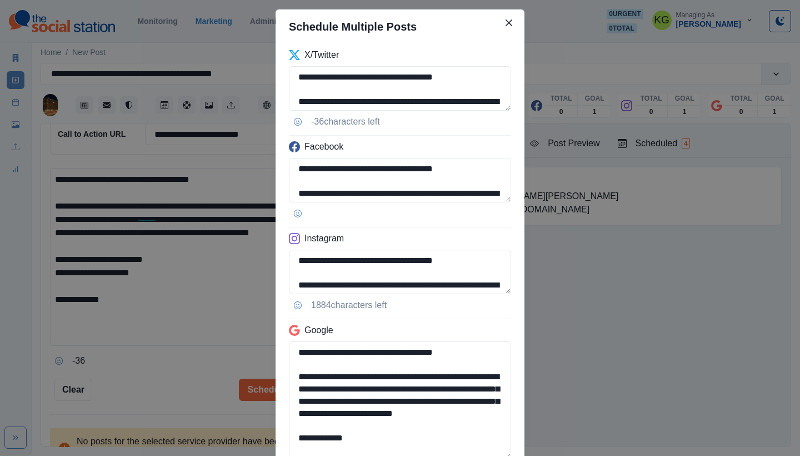
scroll to position [2, 0]
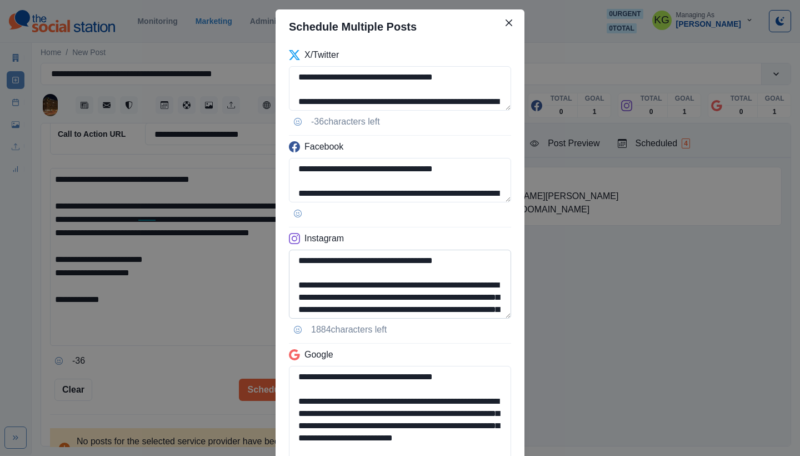
click at [459, 318] on textarea "**********" at bounding box center [400, 283] width 222 height 69
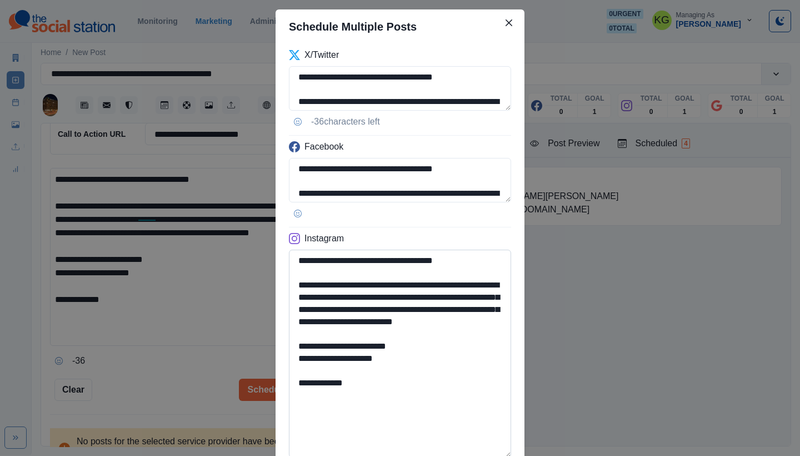
type textarea "**********"
drag, startPoint x: 312, startPoint y: 372, endPoint x: 404, endPoint y: 373, distance: 91.7
click at [404, 373] on textarea "**********" at bounding box center [400, 353] width 222 height 208
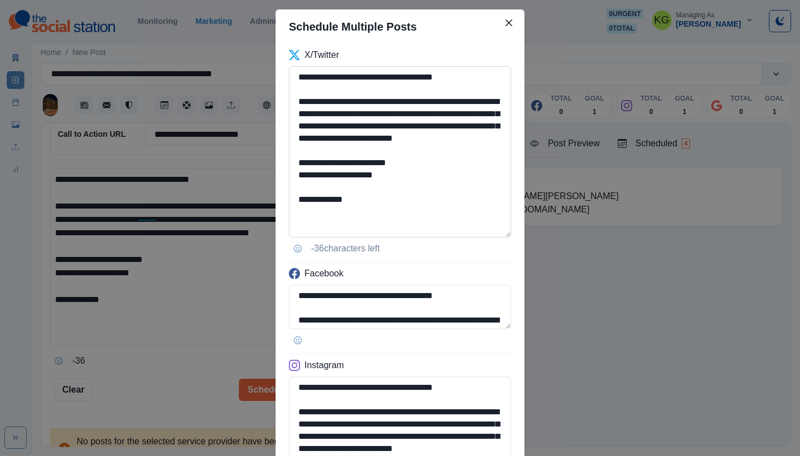
click at [503, 231] on textarea "**********" at bounding box center [400, 151] width 222 height 171
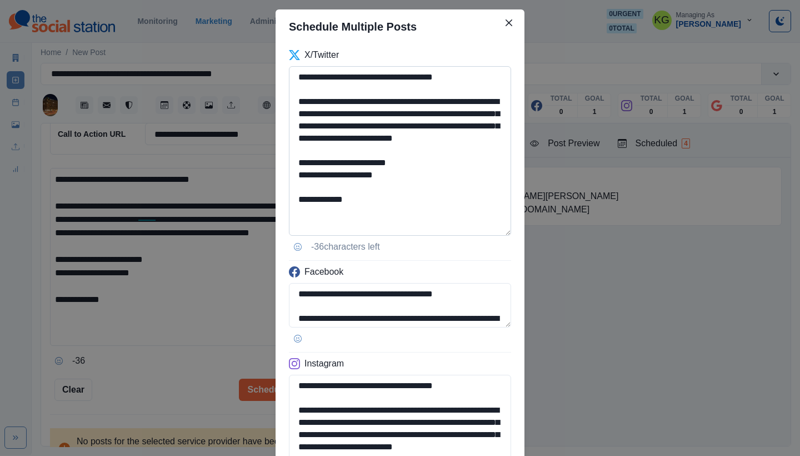
type textarea "**********"
drag, startPoint x: 374, startPoint y: 112, endPoint x: 417, endPoint y: 110, distance: 42.8
click at [417, 110] on textarea "**********" at bounding box center [400, 150] width 222 height 169
click at [467, 166] on textarea "**********" at bounding box center [400, 150] width 222 height 169
drag, startPoint x: 372, startPoint y: 112, endPoint x: 494, endPoint y: 113, distance: 121.7
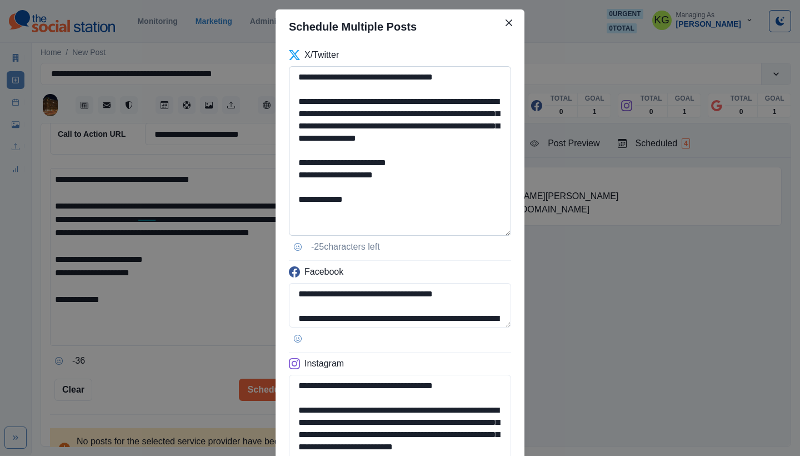
click at [494, 113] on textarea "**********" at bounding box center [400, 150] width 222 height 169
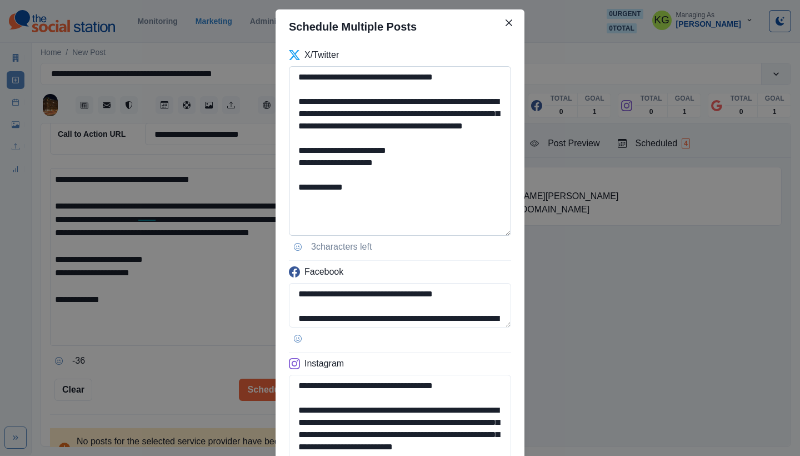
click at [467, 220] on textarea "**********" at bounding box center [400, 150] width 222 height 169
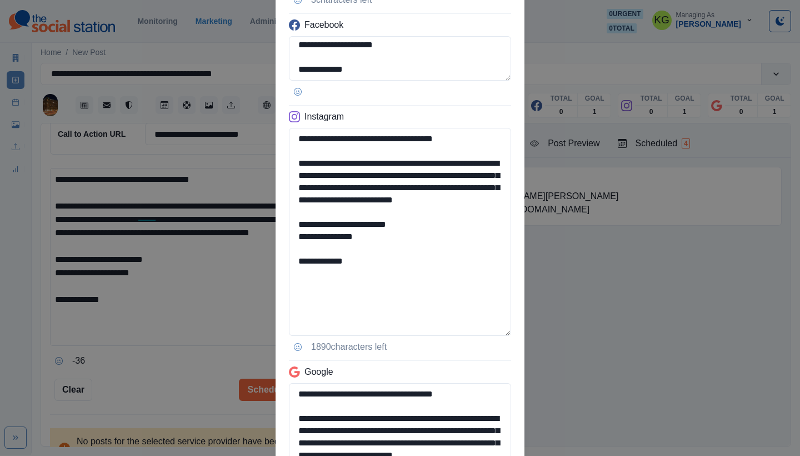
scroll to position [418, 0]
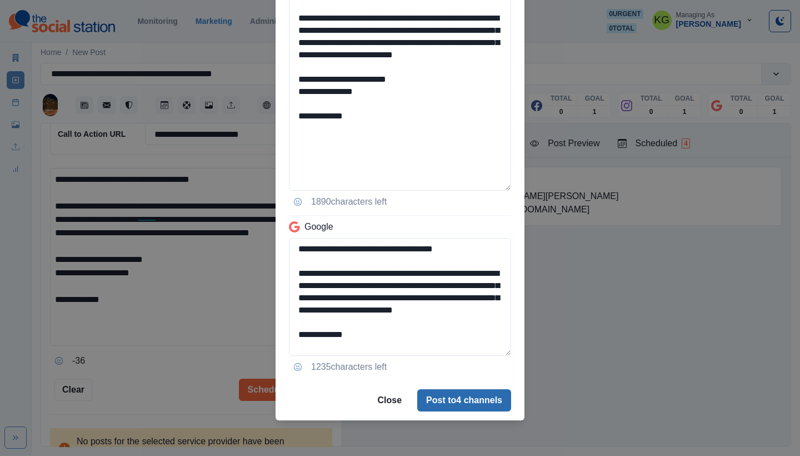
type textarea "**********"
click at [473, 398] on button "Post to 4 channels" at bounding box center [464, 400] width 94 height 22
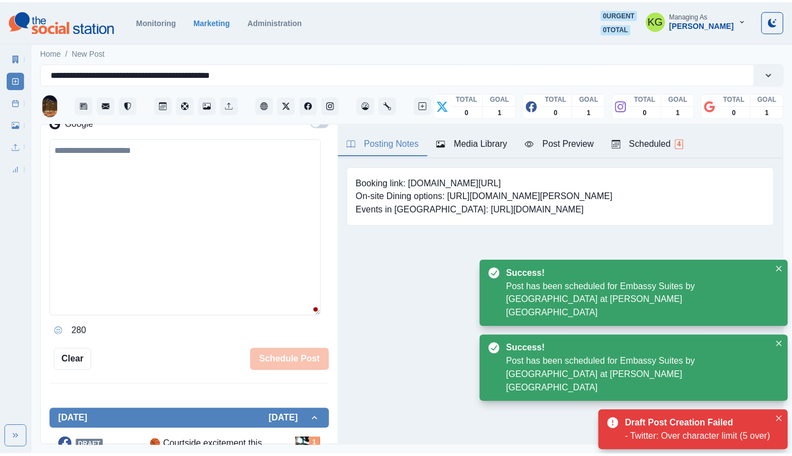
scroll to position [241, 0]
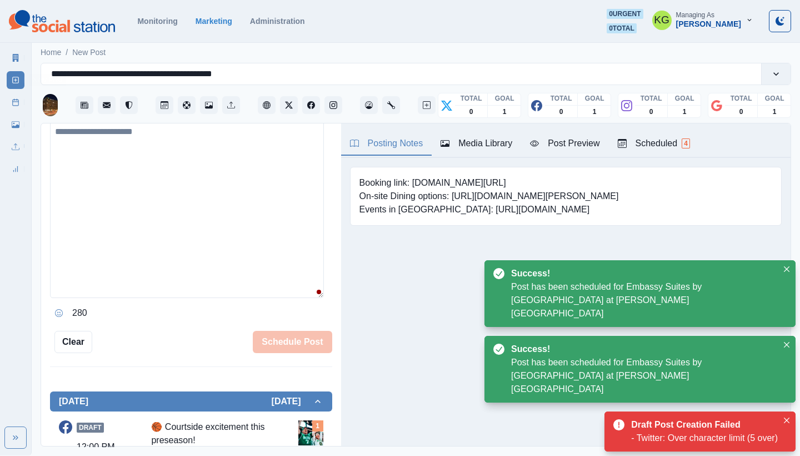
click at [18, 103] on icon at bounding box center [16, 102] width 8 height 8
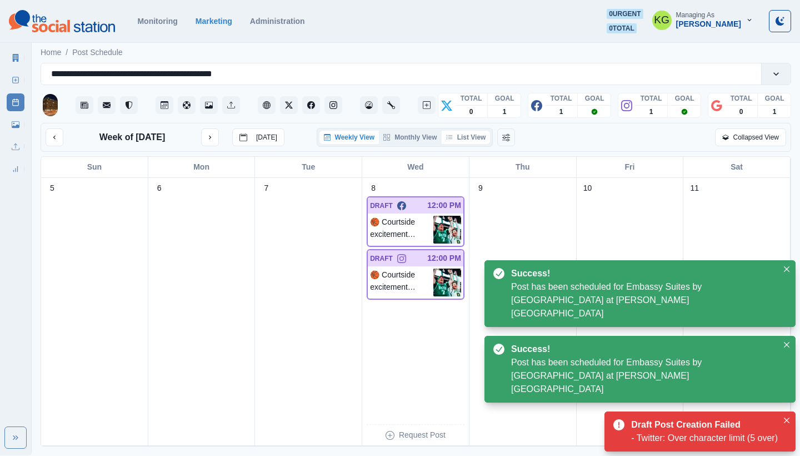
click at [471, 138] on button "List View" at bounding box center [466, 137] width 49 height 13
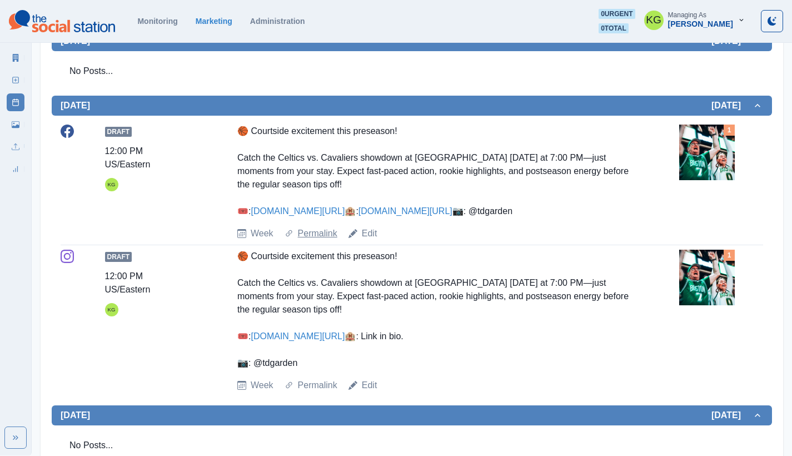
scroll to position [429, 0]
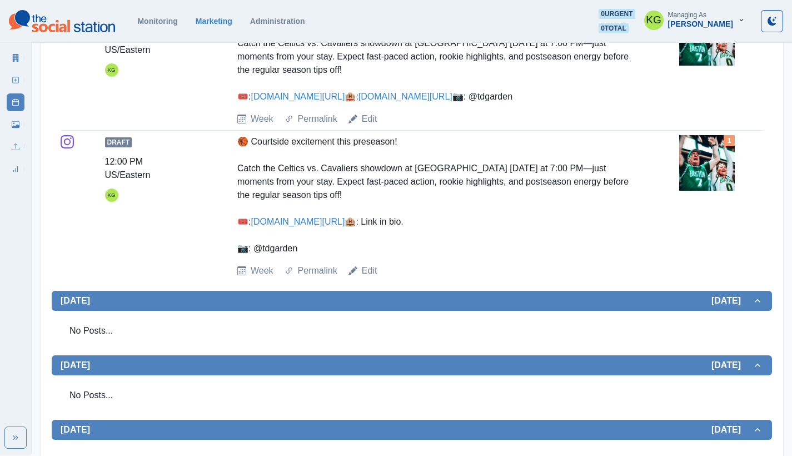
drag, startPoint x: 249, startPoint y: 227, endPoint x: 233, endPoint y: 182, distance: 47.3
click at [233, 182] on div "Draft 12:00 PM US/Eastern KG 🏀 Courtside excitement this preseason! Catch the C…" at bounding box center [412, 206] width 702 height 142
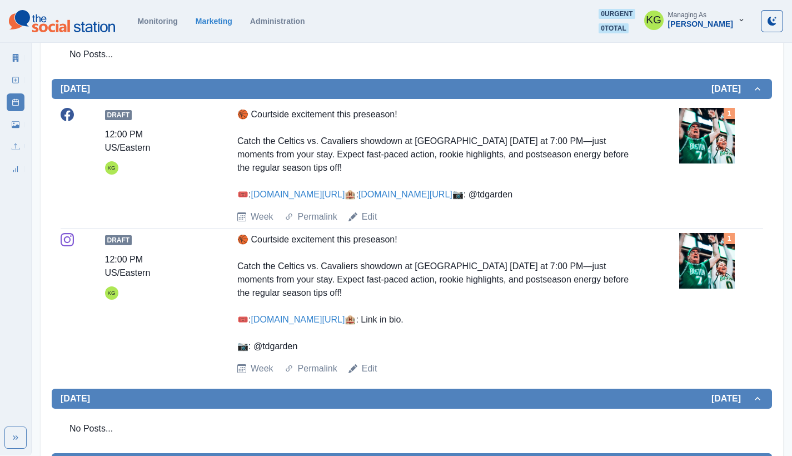
scroll to position [136, 0]
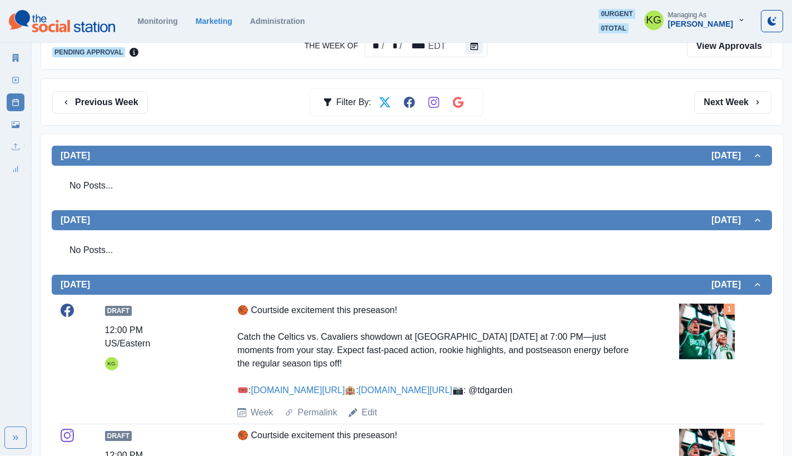
click at [16, 85] on link "New Post" at bounding box center [16, 80] width 18 height 18
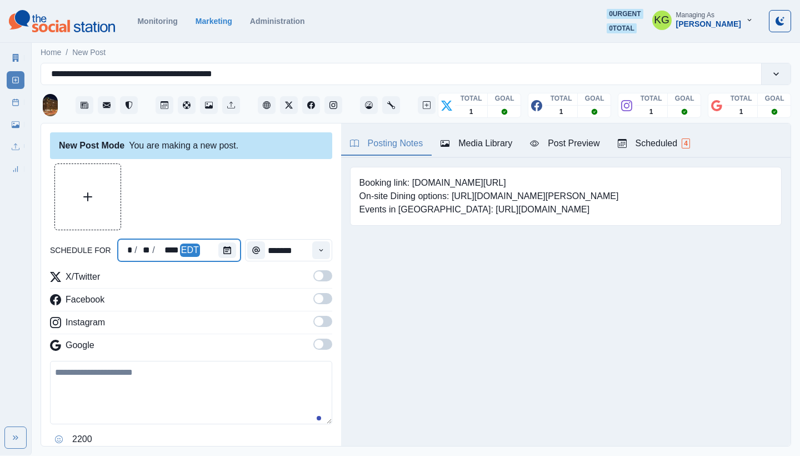
click at [221, 242] on div at bounding box center [229, 250] width 22 height 22
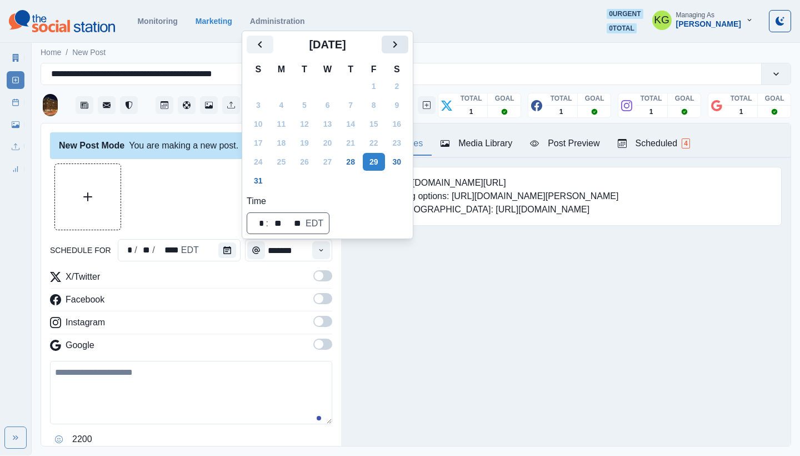
click at [402, 47] on icon "Next" at bounding box center [394, 44] width 13 height 13
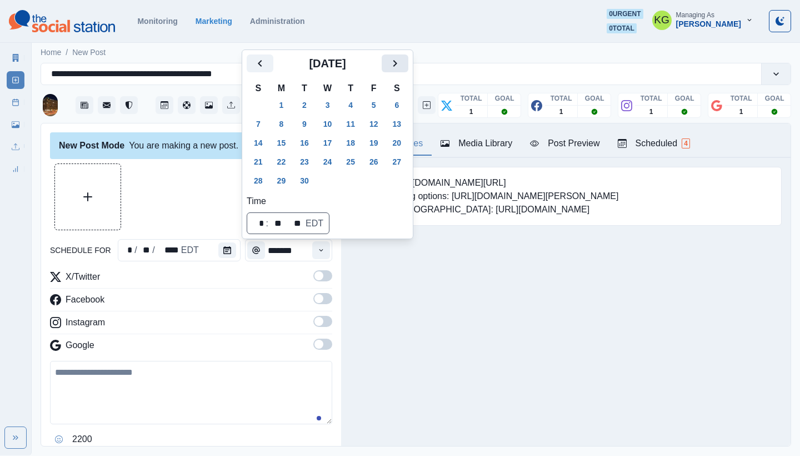
click at [397, 62] on icon "Next" at bounding box center [395, 63] width 4 height 7
click at [333, 122] on button "8" at bounding box center [328, 124] width 22 height 18
click at [396, 326] on div "Posting Notes Media Library Post Preview Scheduled 4 Booking link: www.bit.ly/3…" at bounding box center [565, 284] width 449 height 322
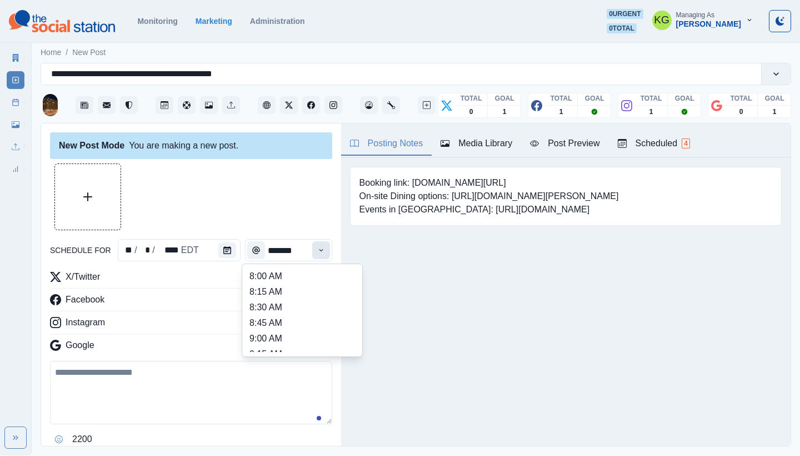
click at [312, 251] on button "Time" at bounding box center [321, 250] width 18 height 18
click at [279, 279] on li "12:00 PM" at bounding box center [302, 280] width 111 height 16
type input "********"
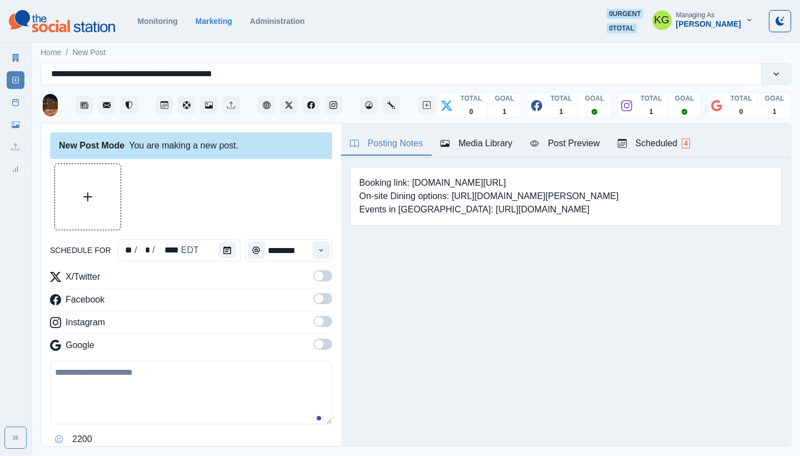
drag, startPoint x: 314, startPoint y: 337, endPoint x: 328, endPoint y: 334, distance: 14.1
click at [314, 337] on div "X/Twitter Facebook Instagram Google" at bounding box center [191, 313] width 282 height 86
click at [317, 343] on span at bounding box center [322, 343] width 19 height 11
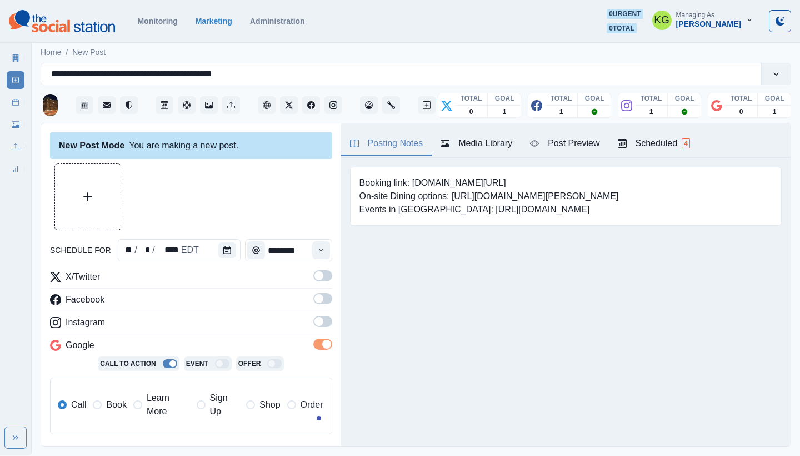
click at [461, 141] on div "Media Library" at bounding box center [477, 143] width 72 height 13
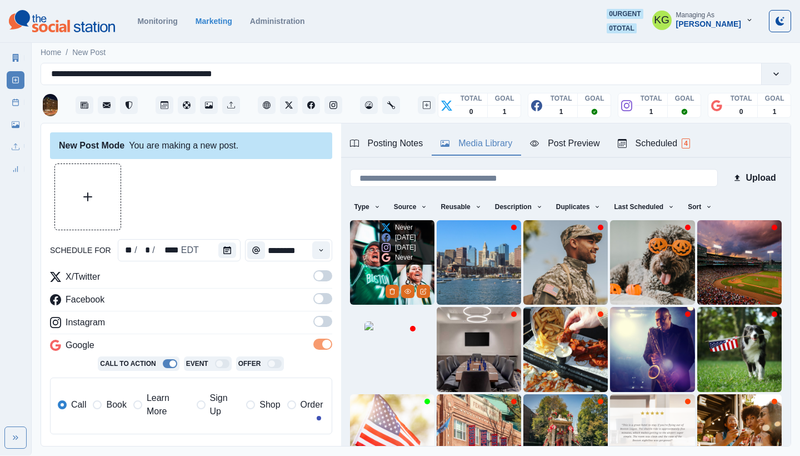
click at [366, 256] on img at bounding box center [392, 262] width 84 height 84
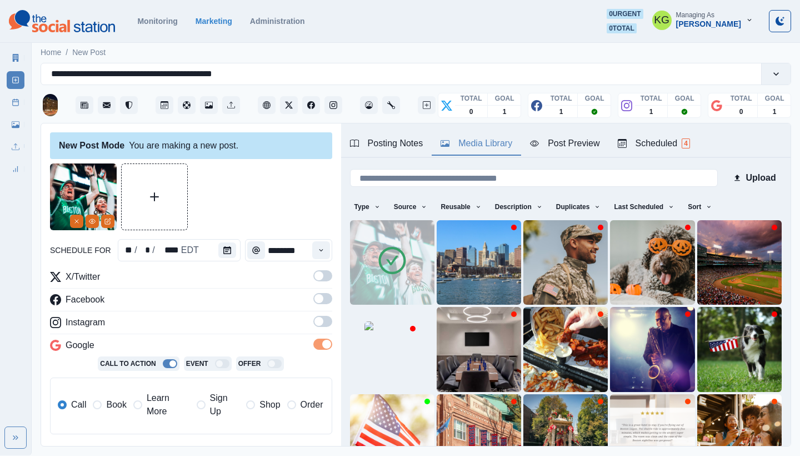
scroll to position [247, 0]
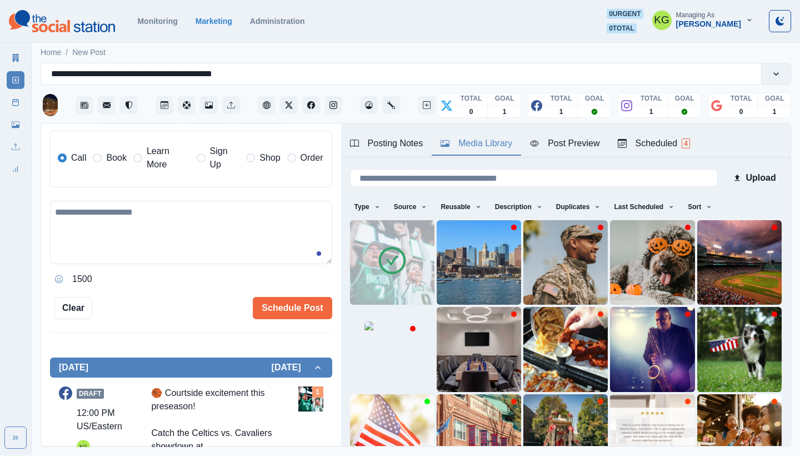
click at [154, 170] on span "Learn More" at bounding box center [168, 157] width 43 height 27
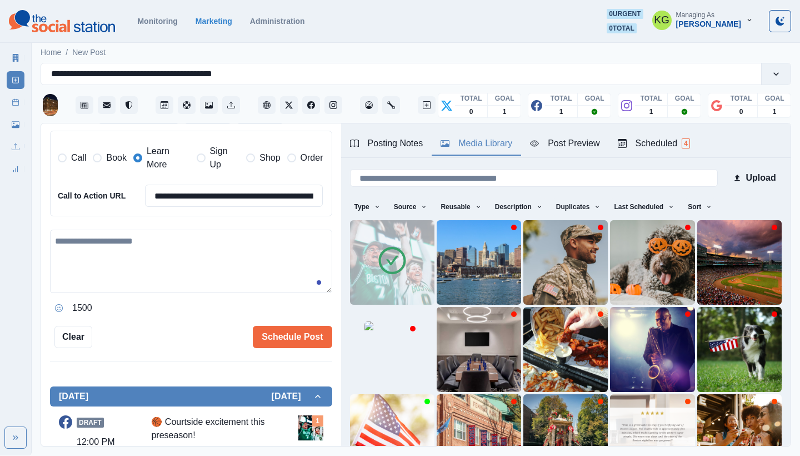
click at [174, 237] on textarea at bounding box center [191, 260] width 282 height 63
paste textarea "**********"
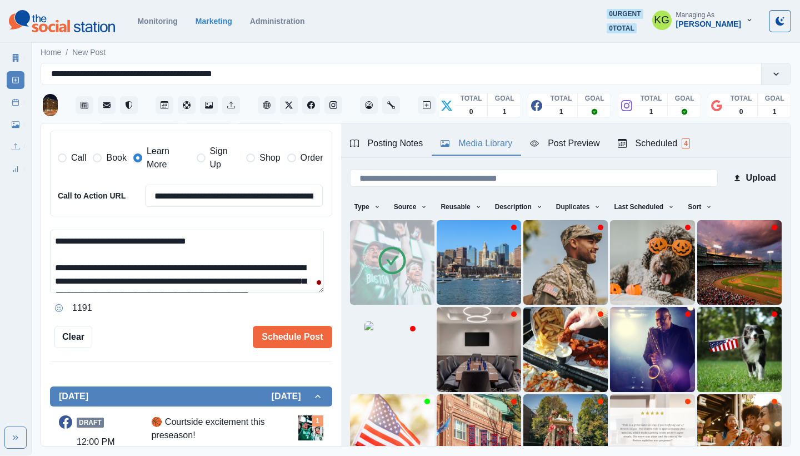
click at [277, 293] on textarea "**********" at bounding box center [187, 260] width 274 height 63
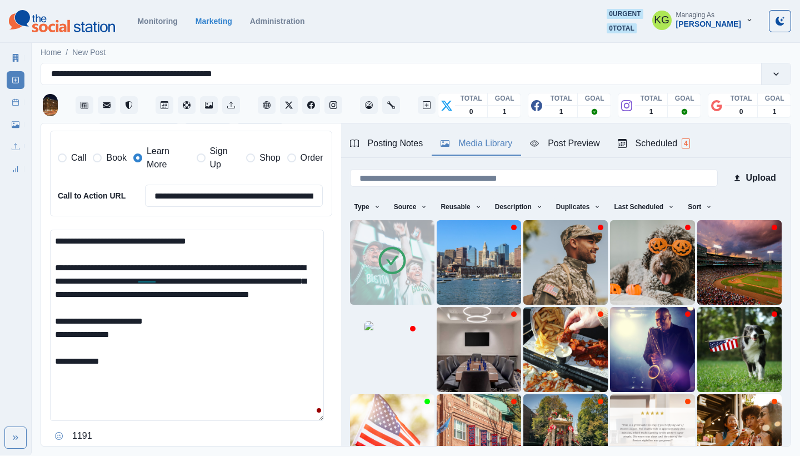
drag, startPoint x: 162, startPoint y: 331, endPoint x: 73, endPoint y: 327, distance: 89.5
click at [73, 327] on textarea "**********" at bounding box center [187, 324] width 274 height 191
type textarea "**********"
click at [253, 198] on input "**********" at bounding box center [234, 195] width 178 height 22
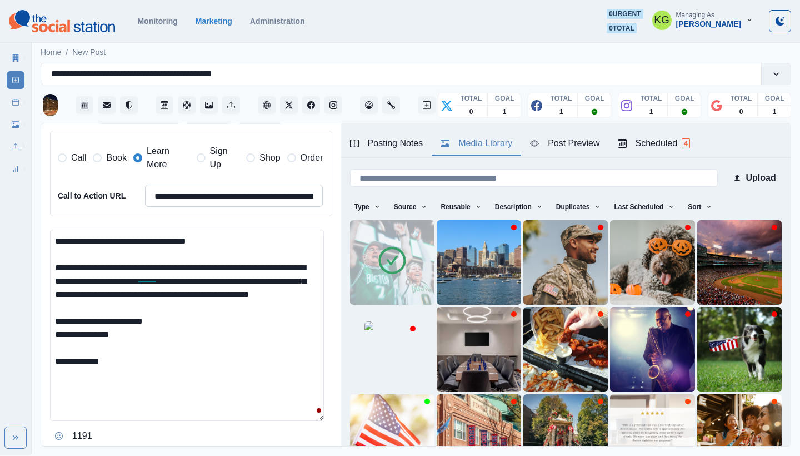
click at [253, 198] on input "**********" at bounding box center [234, 195] width 178 height 22
paste input
type input "**********"
click at [249, 329] on textarea "**********" at bounding box center [187, 324] width 274 height 191
drag, startPoint x: 149, startPoint y: 347, endPoint x: 35, endPoint y: 331, distance: 115.6
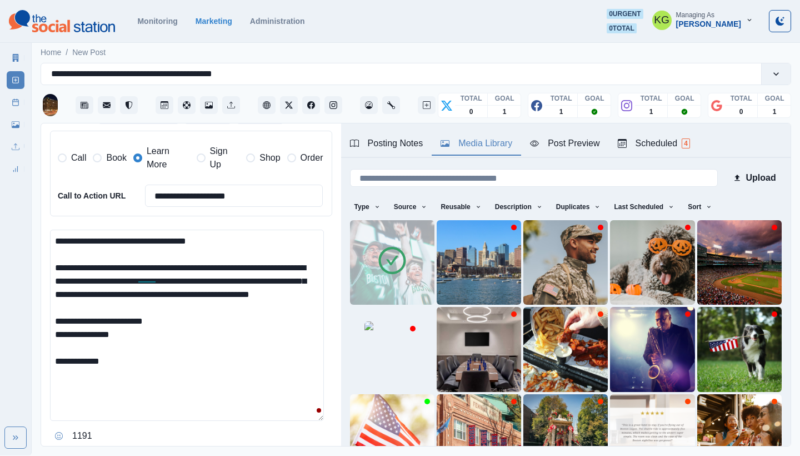
click at [35, 331] on main "**********" at bounding box center [416, 247] width 768 height 415
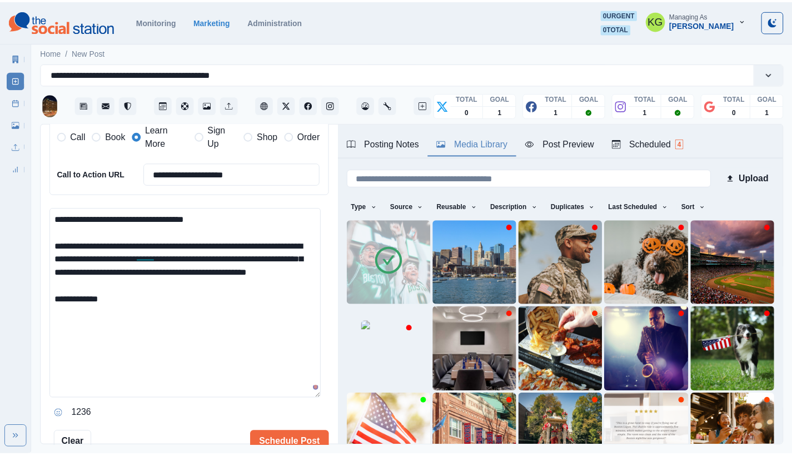
scroll to position [294, 0]
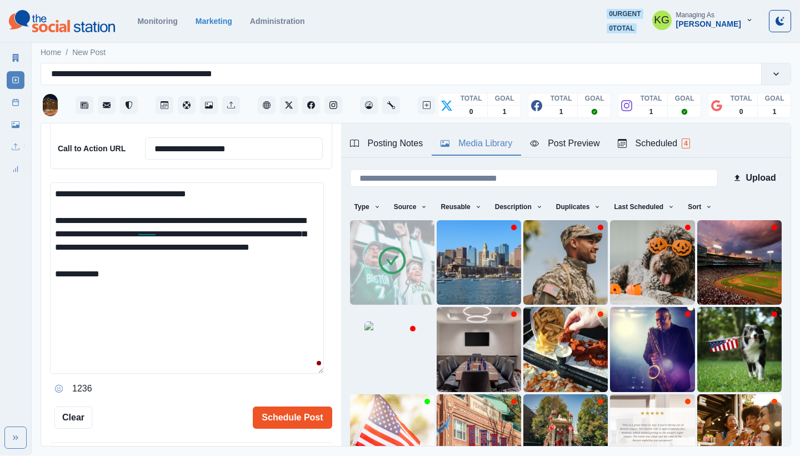
type textarea "**********"
click at [282, 406] on button "Schedule Post" at bounding box center [292, 417] width 79 height 22
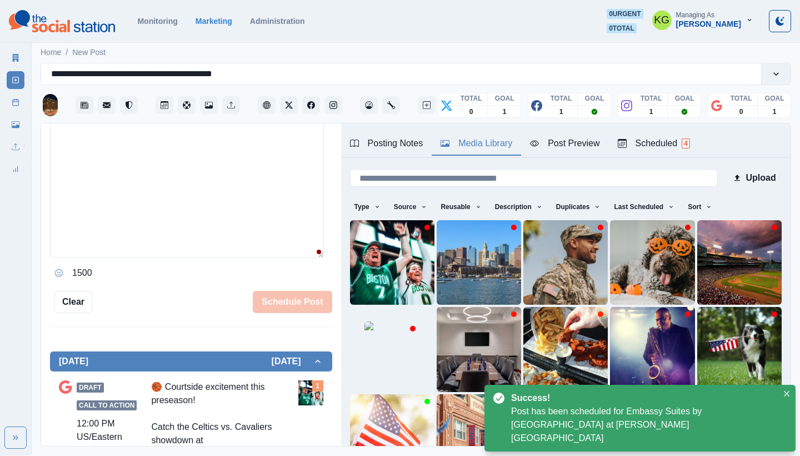
click at [19, 104] on icon at bounding box center [16, 102] width 8 height 8
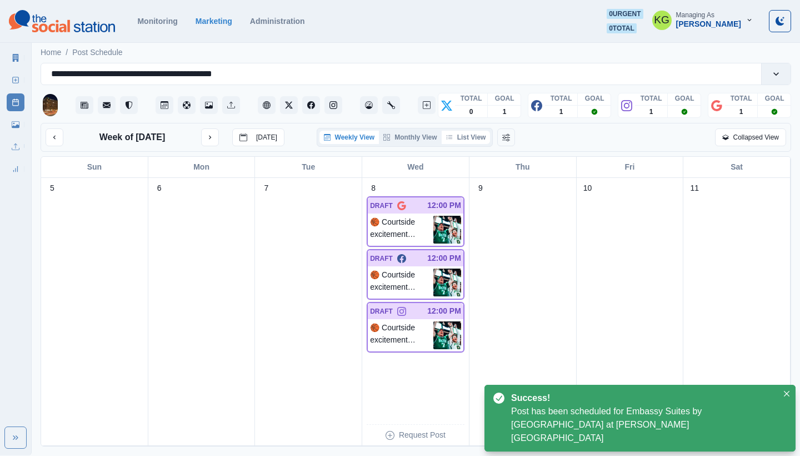
click at [468, 135] on button "List View" at bounding box center [466, 137] width 49 height 13
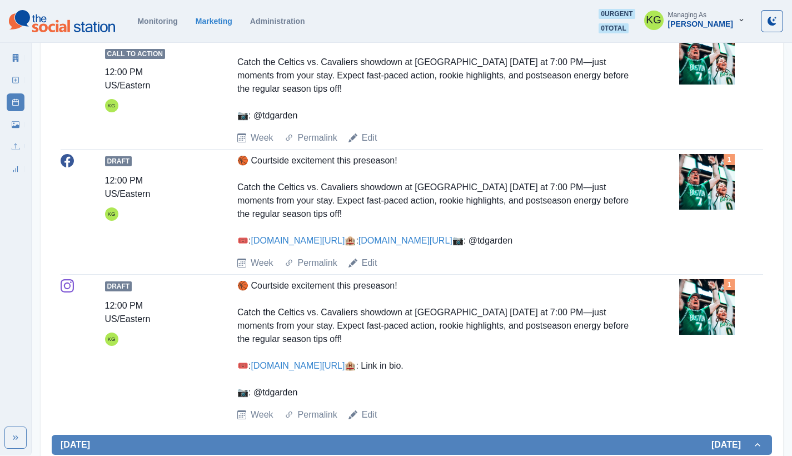
scroll to position [29, 0]
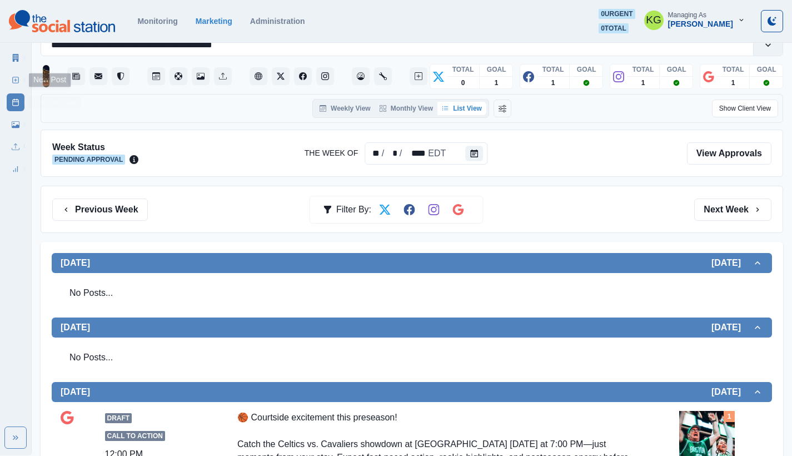
click at [16, 74] on link "New Post" at bounding box center [16, 80] width 18 height 18
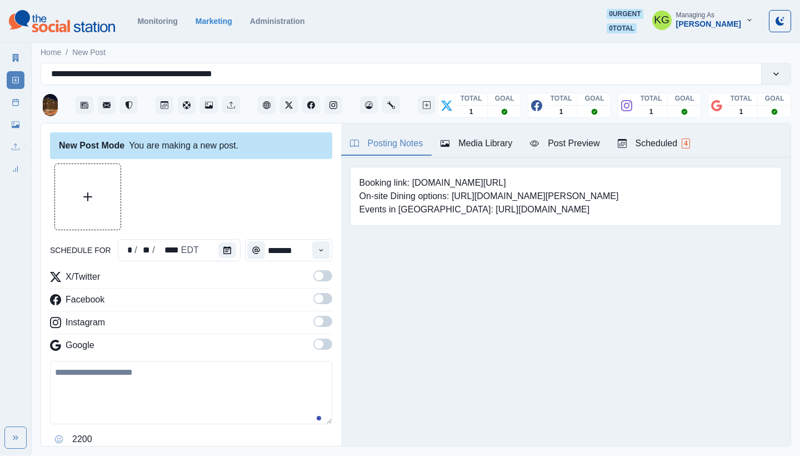
click at [466, 143] on div "Media Library" at bounding box center [477, 143] width 72 height 13
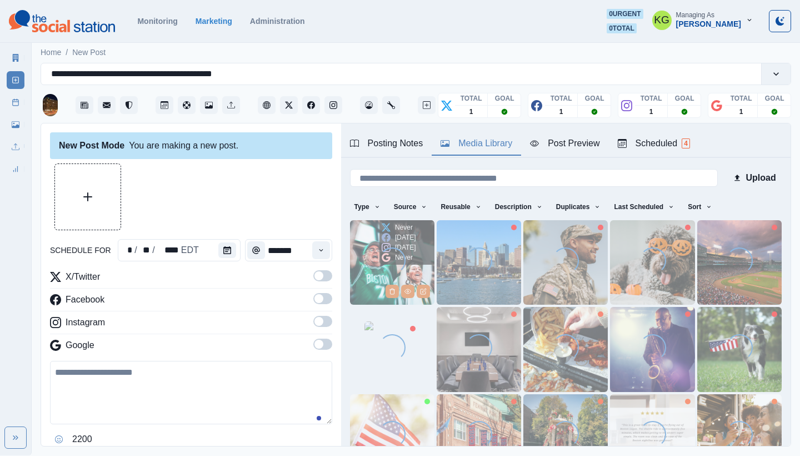
click at [374, 235] on img at bounding box center [392, 262] width 84 height 84
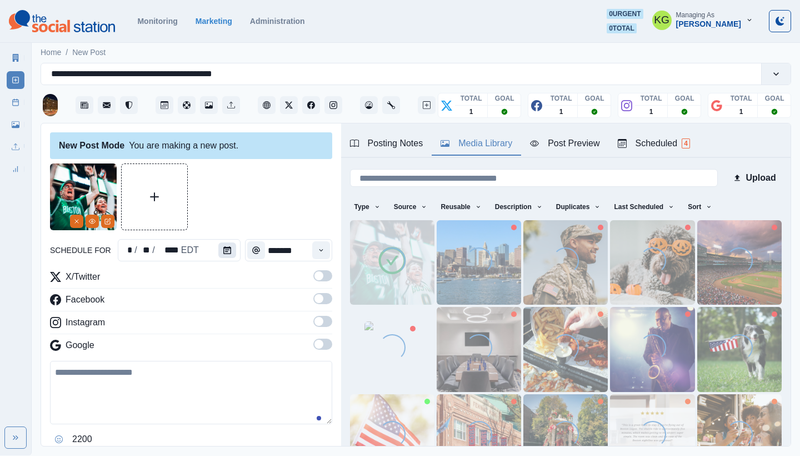
click at [229, 250] on button "Calendar" at bounding box center [227, 250] width 18 height 16
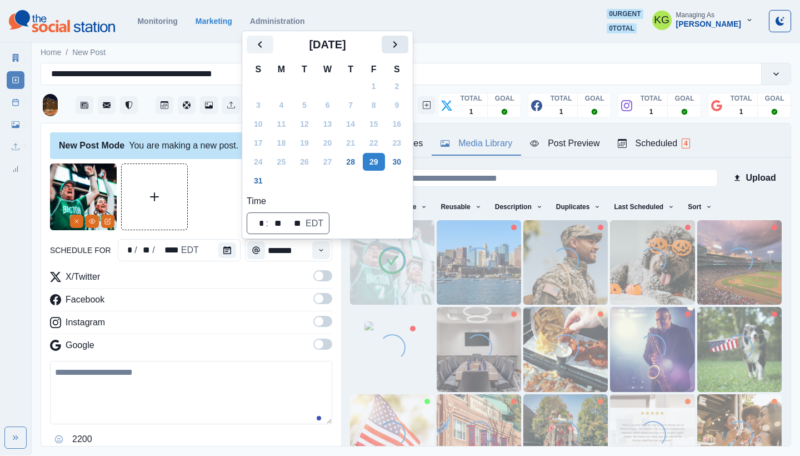
click at [402, 45] on icon "Next" at bounding box center [394, 44] width 13 height 13
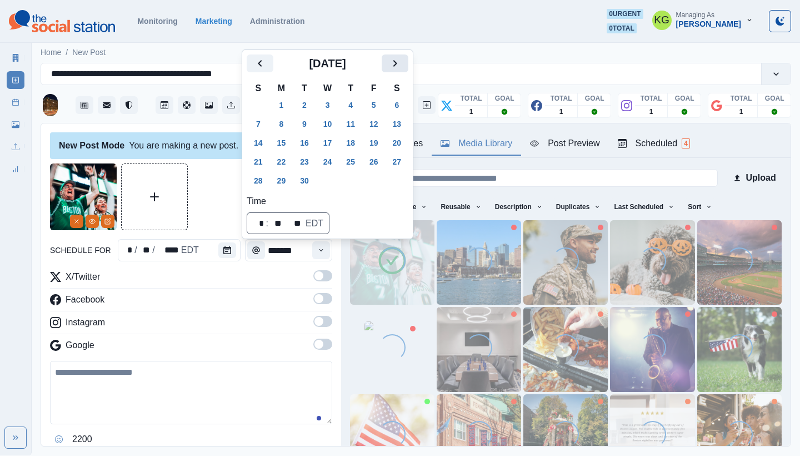
click at [402, 64] on icon "Next" at bounding box center [394, 63] width 13 height 13
click at [336, 121] on button "8" at bounding box center [328, 124] width 22 height 18
click at [225, 156] on div "New Post Mode You are making a new post." at bounding box center [191, 145] width 282 height 27
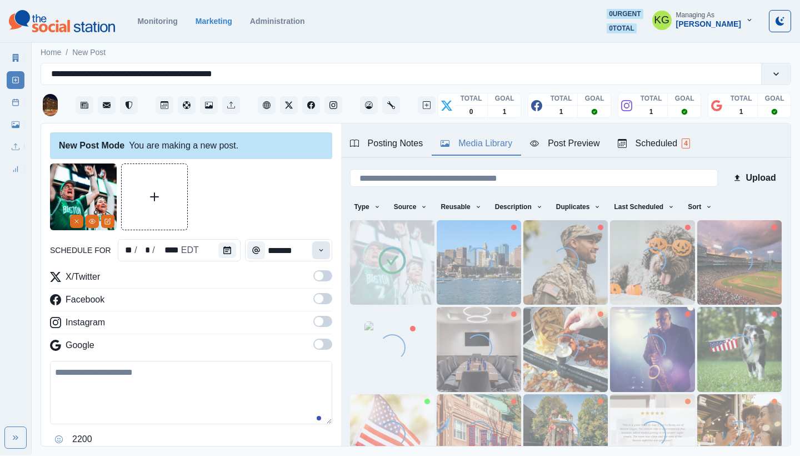
click at [314, 246] on button "Time" at bounding box center [321, 250] width 18 height 18
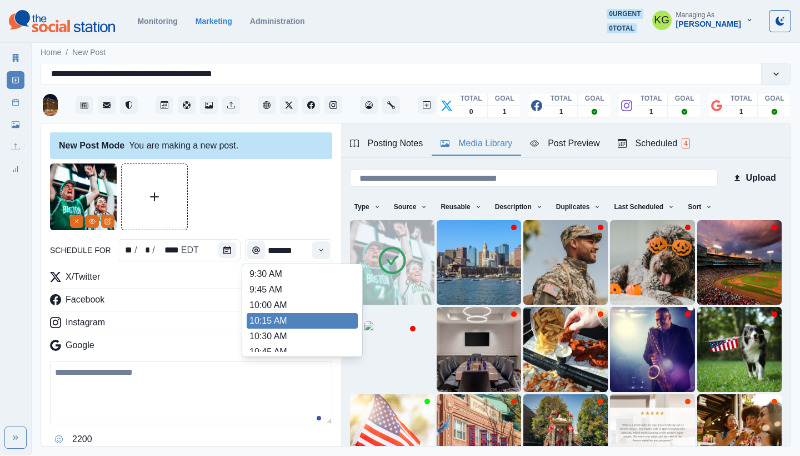
scroll to position [203, 0]
click at [285, 323] on li "12:00 PM" at bounding box center [302, 322] width 111 height 16
type input "********"
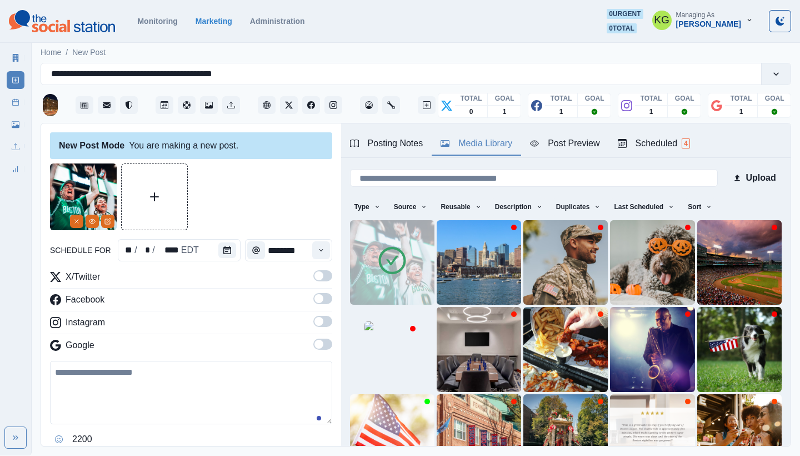
click at [313, 281] on label at bounding box center [322, 279] width 19 height 18
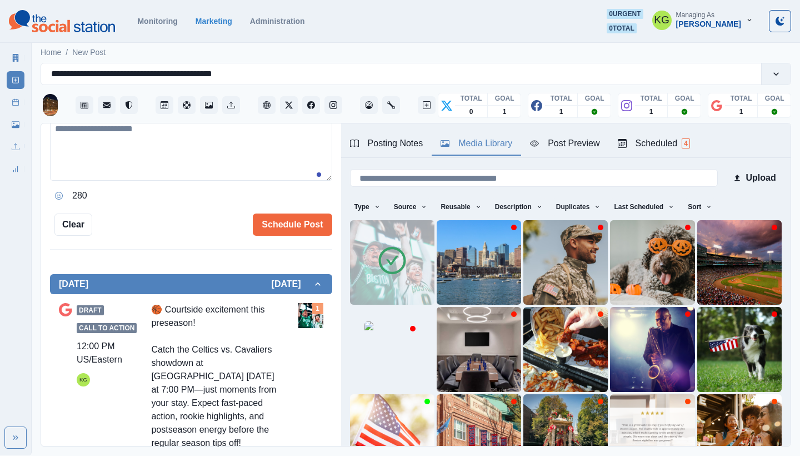
scroll to position [241, 0]
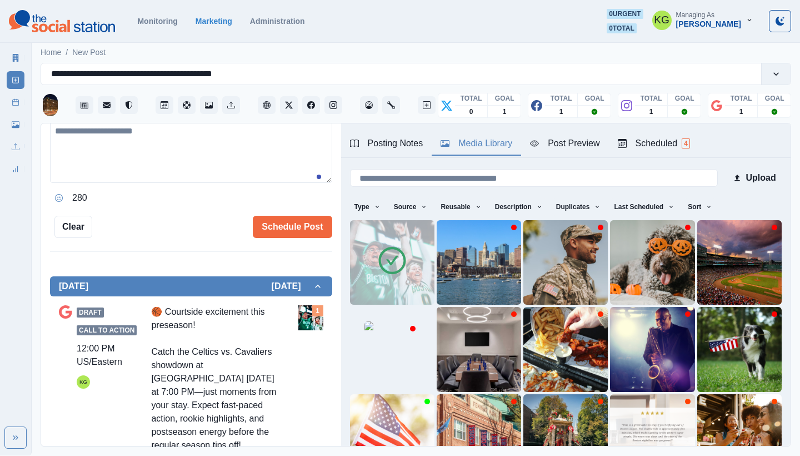
click at [263, 162] on textarea at bounding box center [191, 150] width 282 height 63
paste textarea "**********"
click at [311, 183] on textarea "**********" at bounding box center [187, 150] width 274 height 63
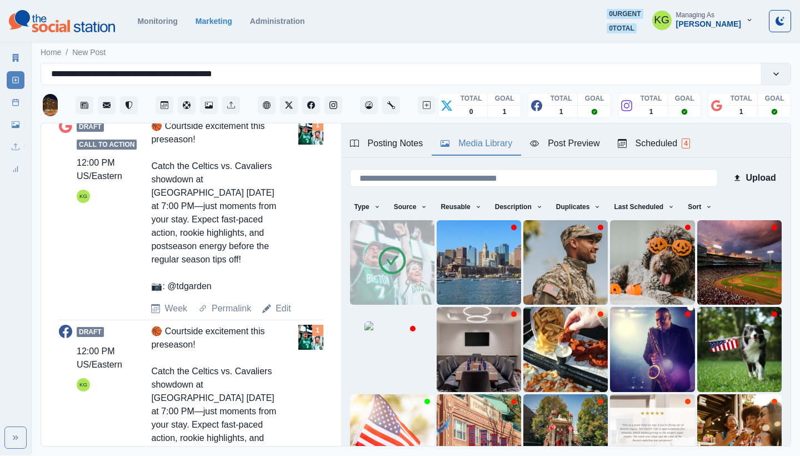
scroll to position [688, 0]
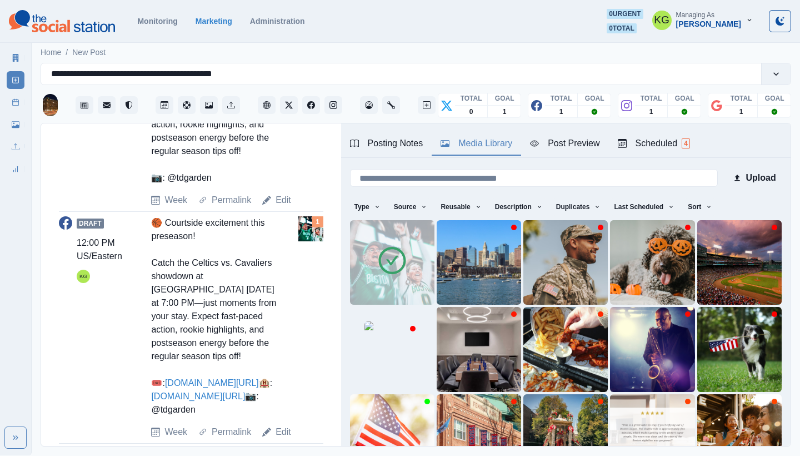
drag, startPoint x: 222, startPoint y: 421, endPoint x: 156, endPoint y: 219, distance: 212.0
click at [156, 219] on div "🏀 Courtside excitement this preseason! Catch the Celtics vs. Cavaliers showdown…" at bounding box center [215, 316] width 128 height 200
copy div "🏀 Courtside excitement this preseason! Catch the Celtics vs. Cavaliers showdown…"
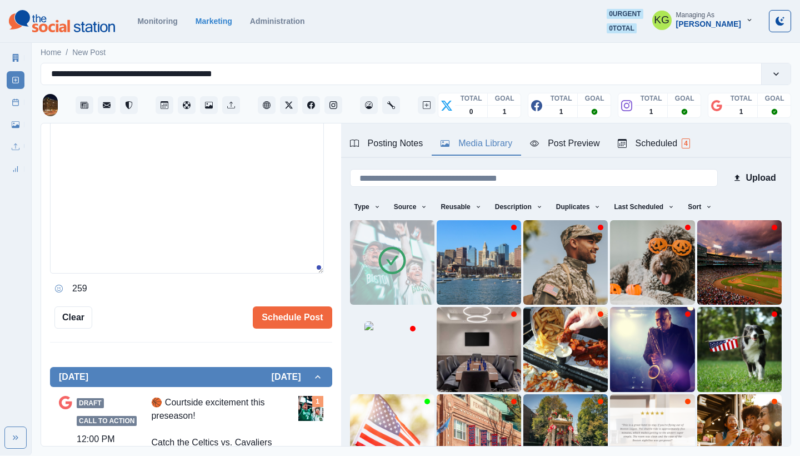
scroll to position [199, 0]
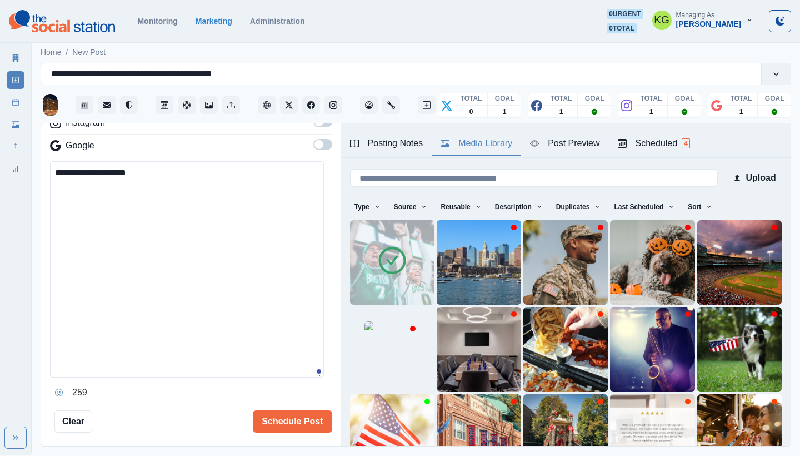
click at [151, 184] on textarea "**********" at bounding box center [187, 269] width 274 height 216
drag, startPoint x: 143, startPoint y: 176, endPoint x: 23, endPoint y: 166, distance: 120.4
click at [23, 166] on div "**********" at bounding box center [400, 227] width 800 height 455
paste textarea "**********"
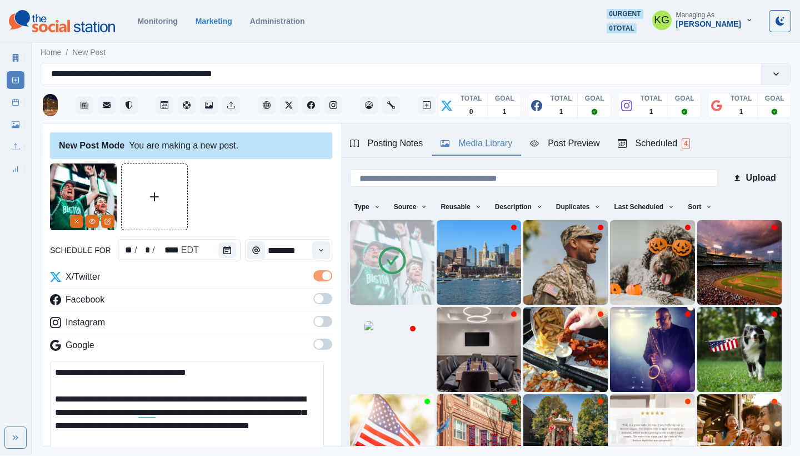
scroll to position [104, 0]
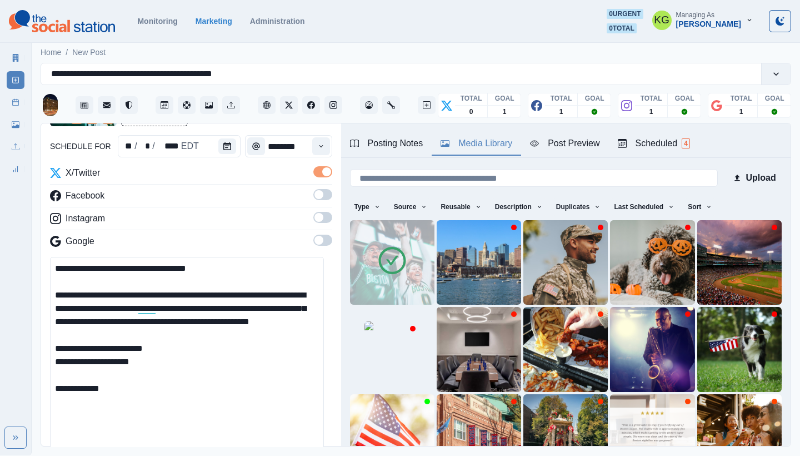
click at [54, 294] on textarea "**********" at bounding box center [187, 365] width 274 height 216
drag, startPoint x: 235, startPoint y: 273, endPoint x: 69, endPoint y: 267, distance: 165.7
click at [69, 267] on textarea "**********" at bounding box center [187, 365] width 274 height 216
click at [56, 292] on textarea "**********" at bounding box center [187, 365] width 274 height 216
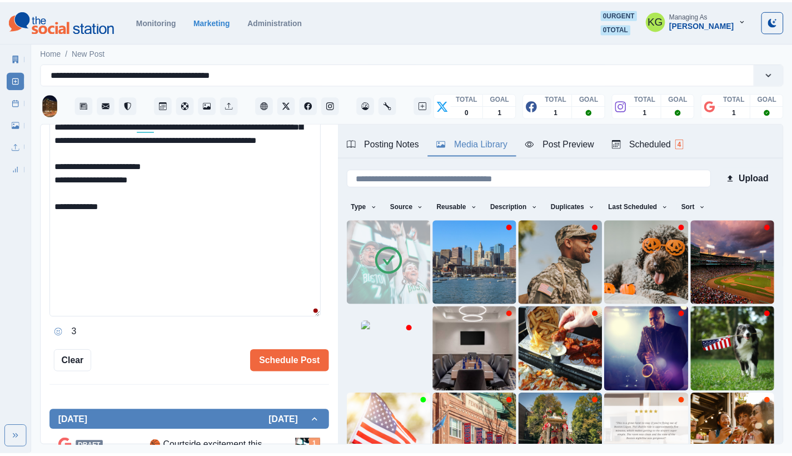
scroll to position [237, 0]
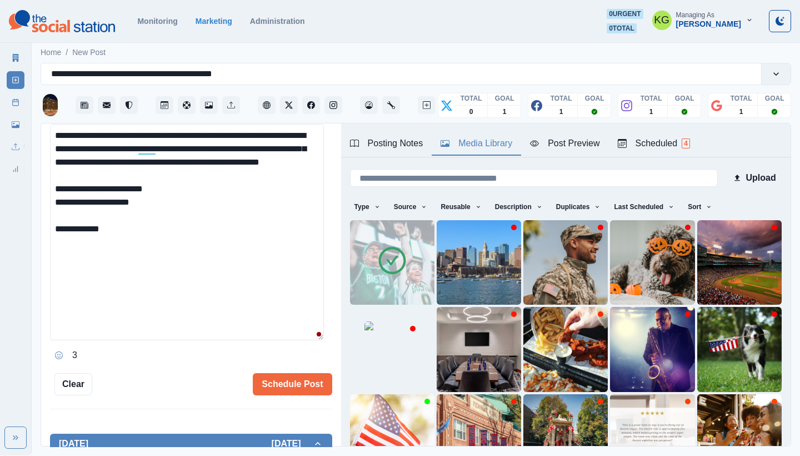
drag, startPoint x: 88, startPoint y: 147, endPoint x: 129, endPoint y: 148, distance: 41.7
click at [129, 148] on textarea "**********" at bounding box center [187, 232] width 274 height 216
click at [226, 223] on textarea "**********" at bounding box center [187, 232] width 274 height 216
drag, startPoint x: 133, startPoint y: 253, endPoint x: 39, endPoint y: 128, distance: 156.3
click at [39, 128] on main "**********" at bounding box center [416, 247] width 768 height 415
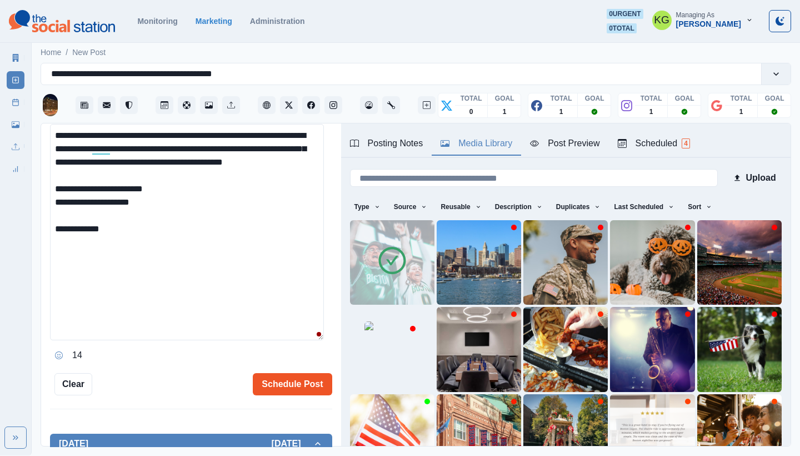
type textarea "**********"
click at [302, 390] on button "Schedule Post" at bounding box center [292, 384] width 79 height 22
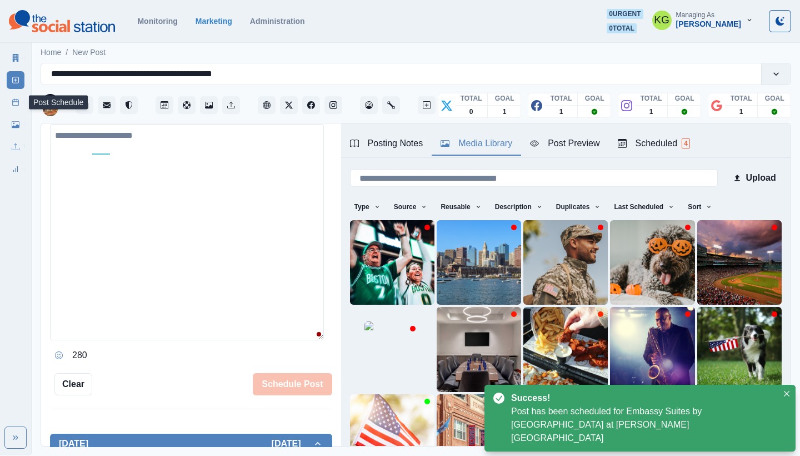
click at [14, 101] on icon at bounding box center [16, 102] width 8 height 8
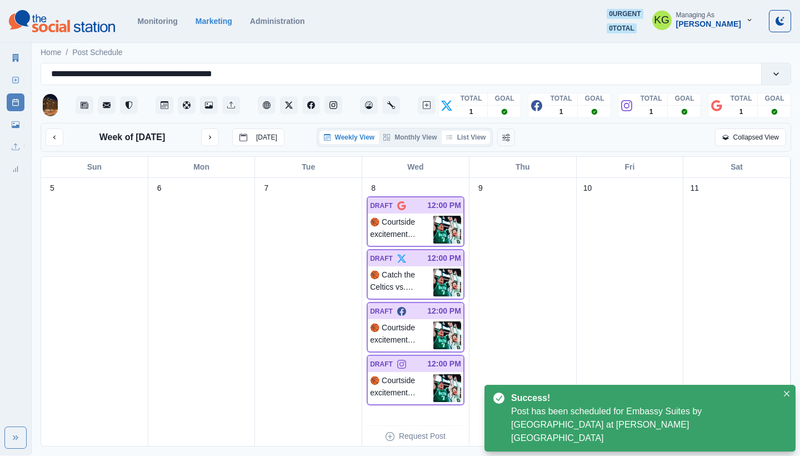
click at [472, 135] on button "List View" at bounding box center [466, 137] width 49 height 13
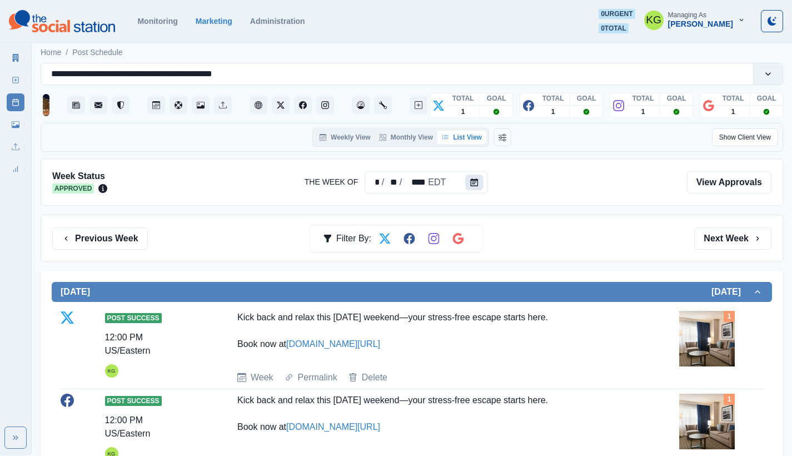
click at [465, 177] on button "Calendar" at bounding box center [474, 182] width 18 height 16
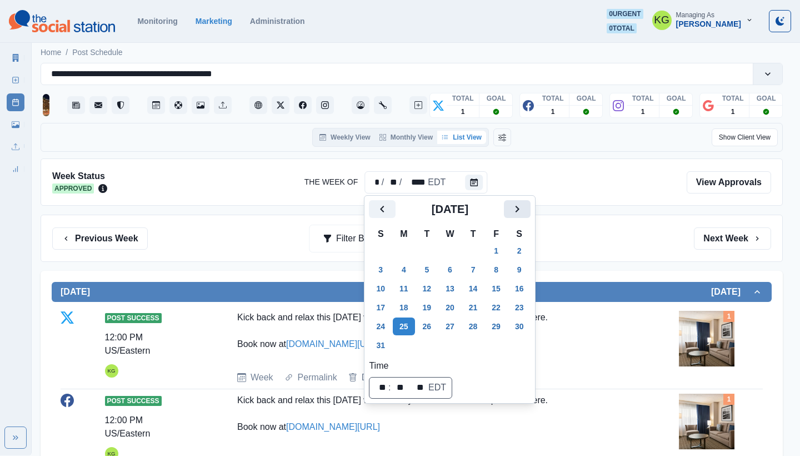
click at [524, 214] on icon "Next" at bounding box center [516, 208] width 13 height 13
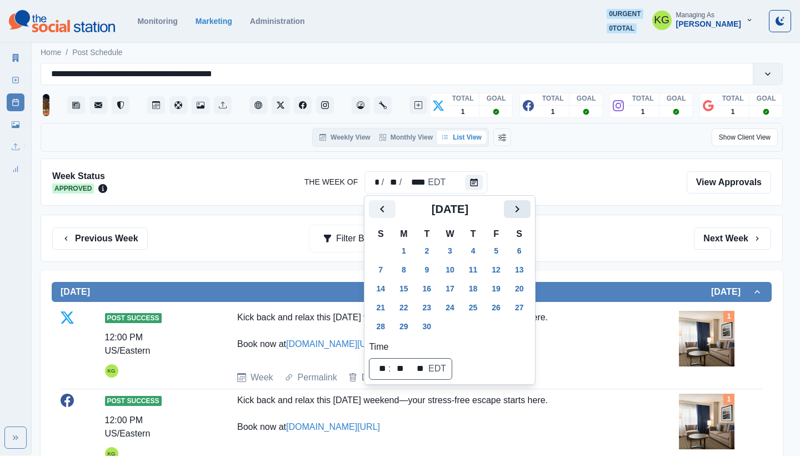
click at [524, 214] on icon "Next" at bounding box center [516, 208] width 13 height 13
click at [459, 248] on button "1" at bounding box center [450, 251] width 22 height 18
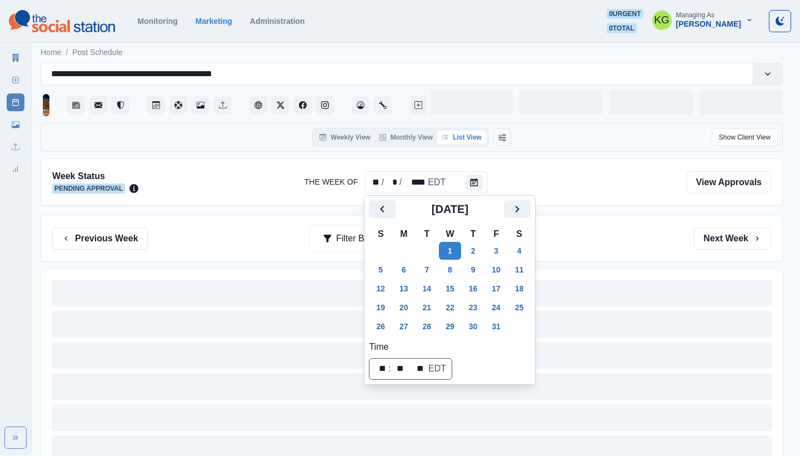
click at [668, 218] on div "Previous Week Filter By: Next Week" at bounding box center [412, 237] width 742 height 47
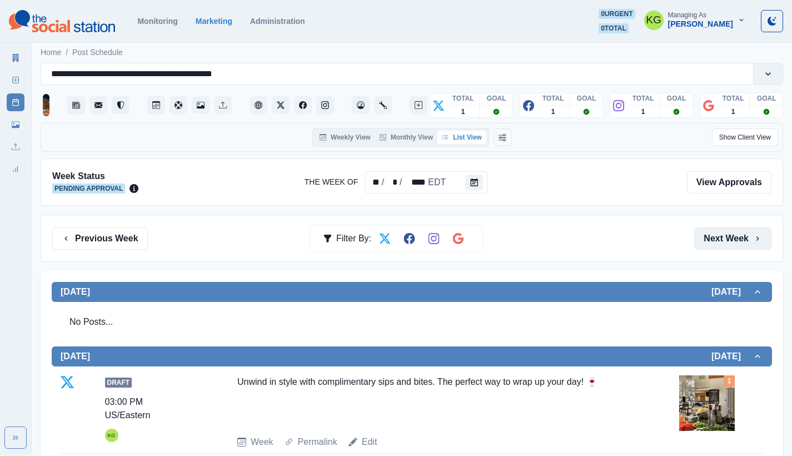
click at [747, 238] on button "Next Week" at bounding box center [732, 238] width 77 height 22
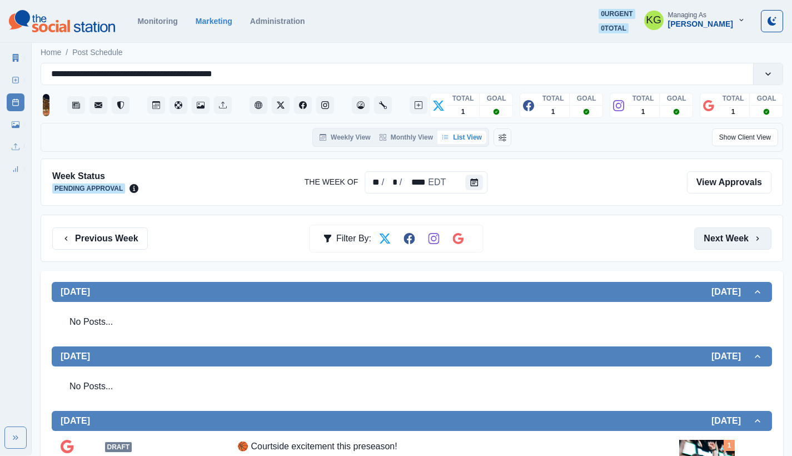
click at [741, 231] on button "Next Week" at bounding box center [732, 238] width 77 height 22
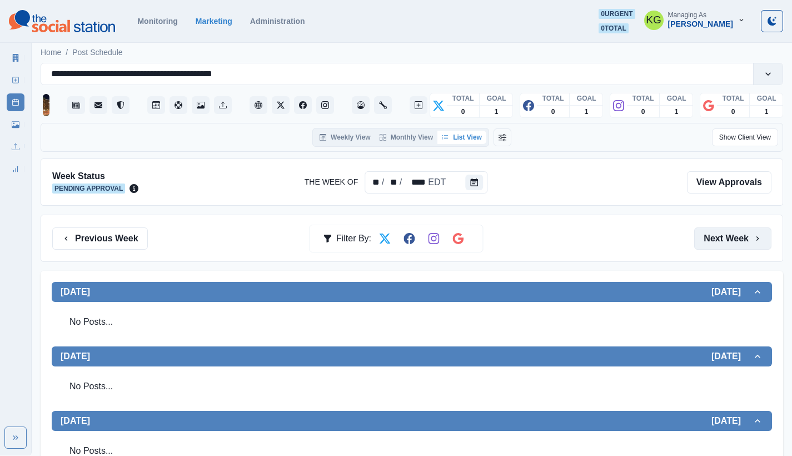
click at [741, 231] on button "Next Week" at bounding box center [732, 238] width 77 height 22
click at [123, 236] on button "Previous Week" at bounding box center [100, 238] width 96 height 22
click at [97, 229] on button "Previous Week" at bounding box center [100, 238] width 96 height 22
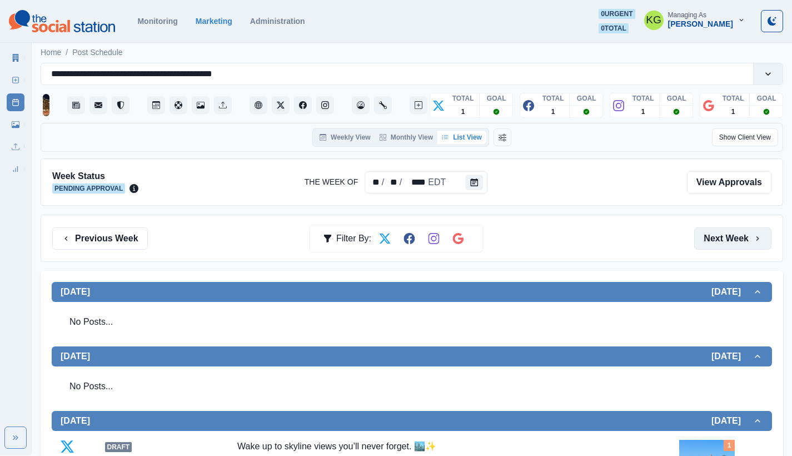
click at [728, 243] on button "Next Week" at bounding box center [732, 238] width 77 height 22
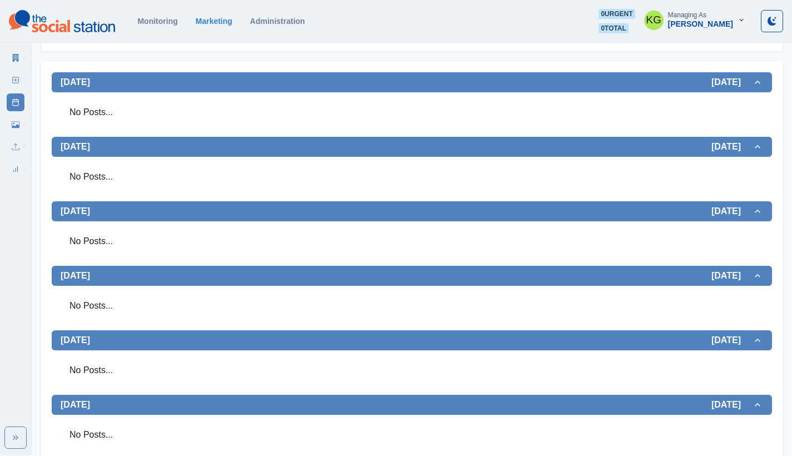
scroll to position [106, 0]
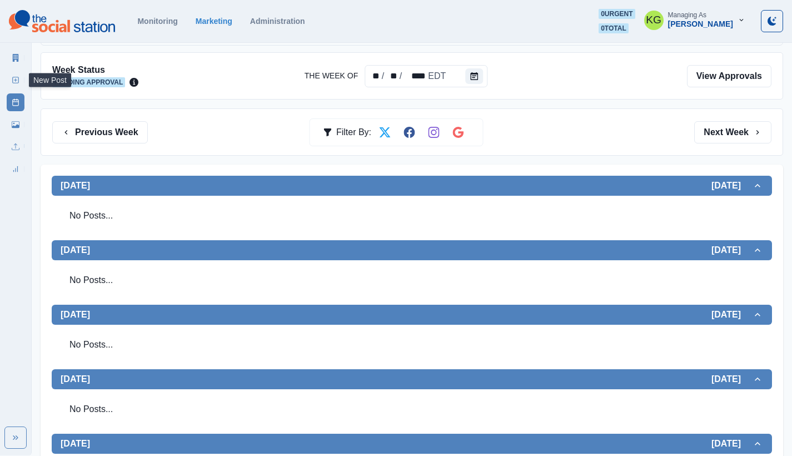
click at [16, 79] on line at bounding box center [16, 80] width 0 height 3
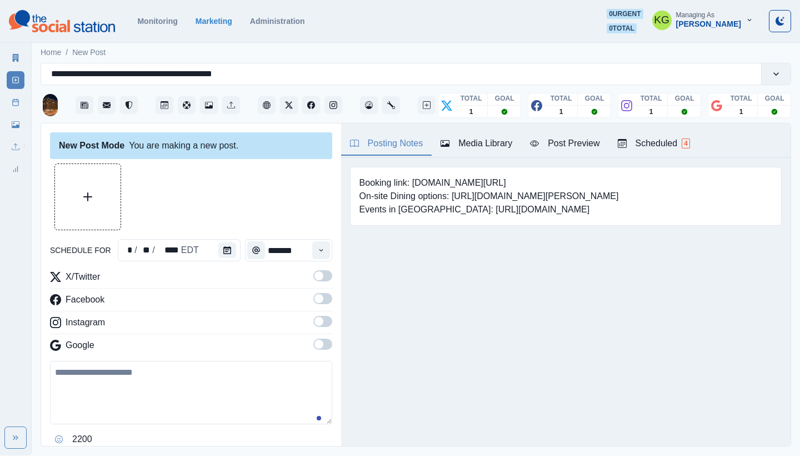
click at [80, 206] on button "Upload Media" at bounding box center [88, 197] width 66 height 66
click at [227, 252] on icon "Calendar" at bounding box center [227, 250] width 8 height 8
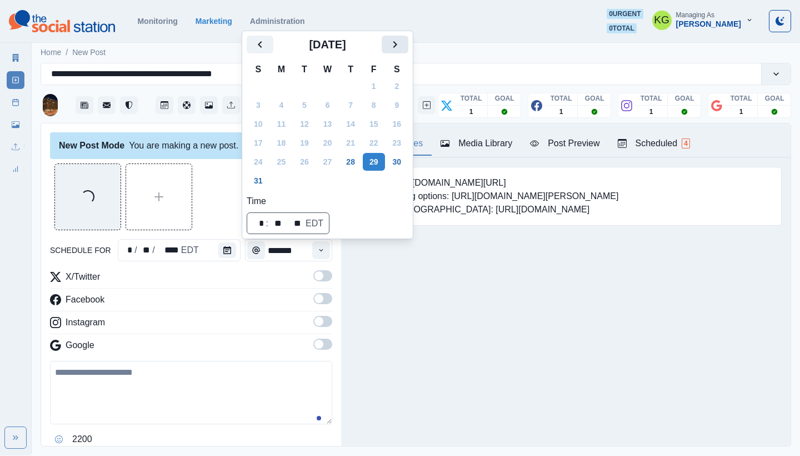
click at [402, 48] on icon "Next" at bounding box center [394, 44] width 13 height 13
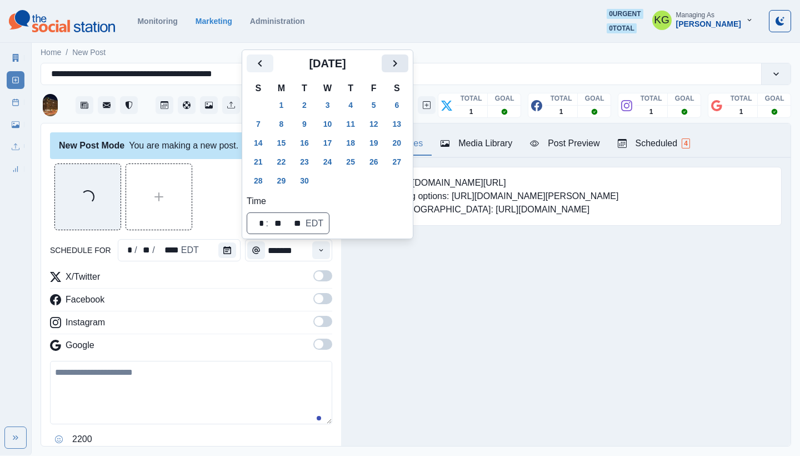
click at [402, 57] on icon "Next" at bounding box center [394, 63] width 13 height 13
click at [283, 159] on button "20" at bounding box center [282, 162] width 22 height 18
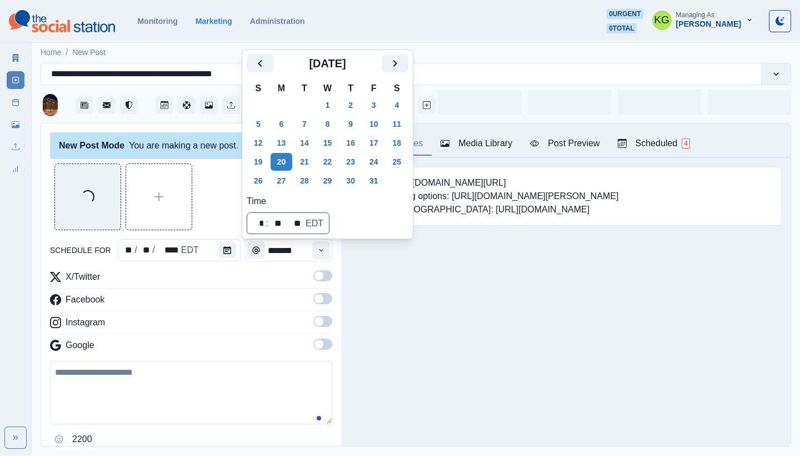
click at [384, 309] on div "Posting Notes Media Library Post Preview Scheduled 4 Booking link: www.bit.ly/3…" at bounding box center [565, 284] width 449 height 322
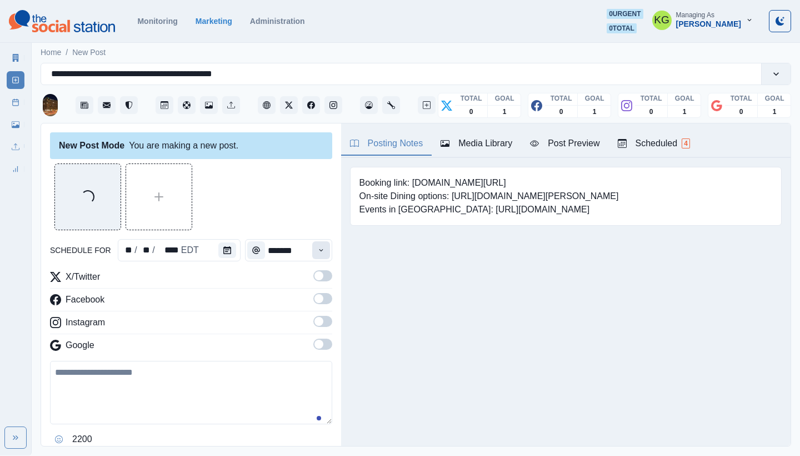
click at [317, 251] on icon "Time" at bounding box center [321, 250] width 8 height 8
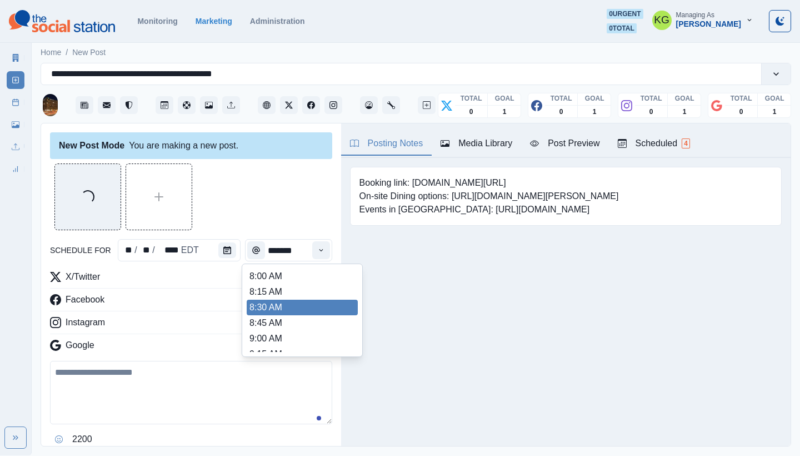
scroll to position [216, 0]
click at [296, 304] on li "12:00 PM" at bounding box center [302, 310] width 111 height 16
type input "********"
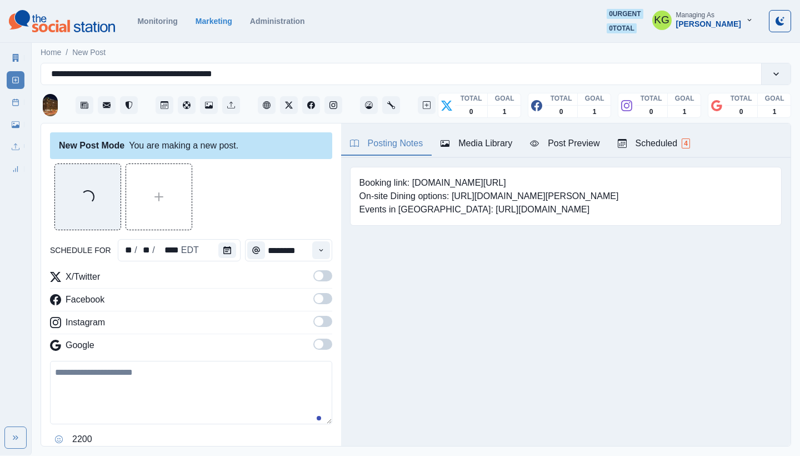
drag, startPoint x: 331, startPoint y: 348, endPoint x: 329, endPoint y: 342, distance: 5.7
click at [331, 348] on div "New Post Mode You are making a new post. Loading... schedule for ** / ** / ****…" at bounding box center [191, 284] width 300 height 323
click at [314, 346] on span at bounding box center [318, 343] width 9 height 9
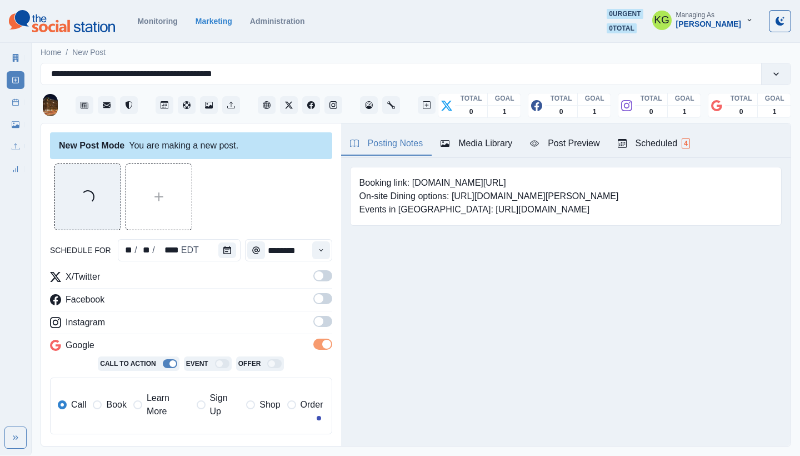
click at [313, 328] on label at bounding box center [322, 325] width 19 height 18
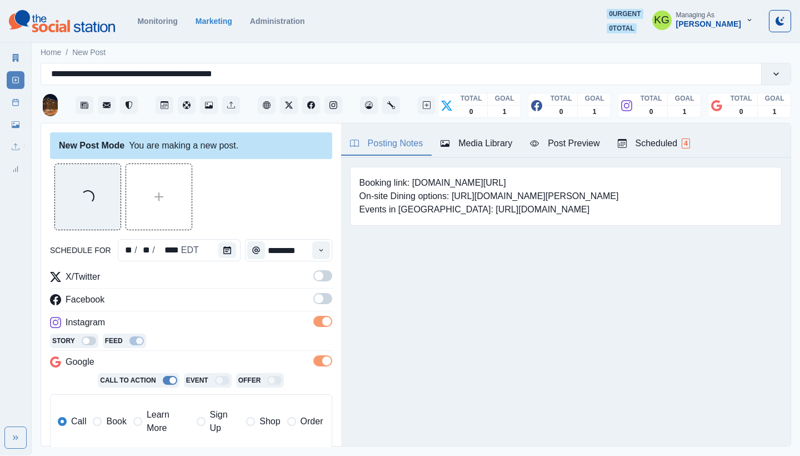
click at [313, 302] on span at bounding box center [322, 298] width 19 height 11
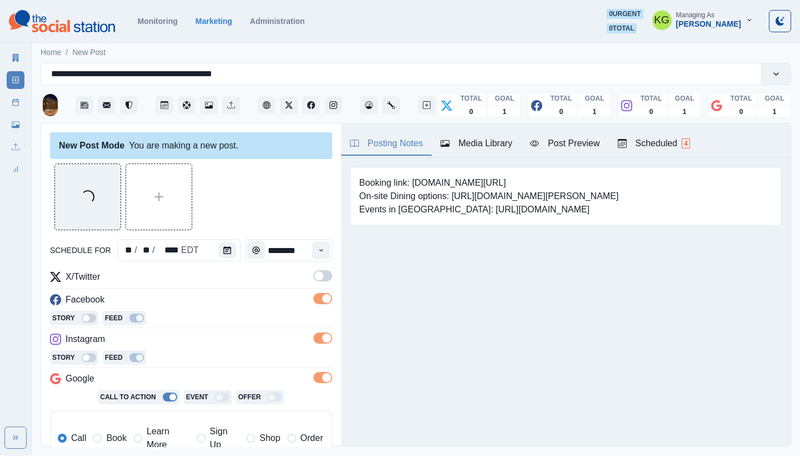
click at [314, 274] on span at bounding box center [318, 275] width 9 height 9
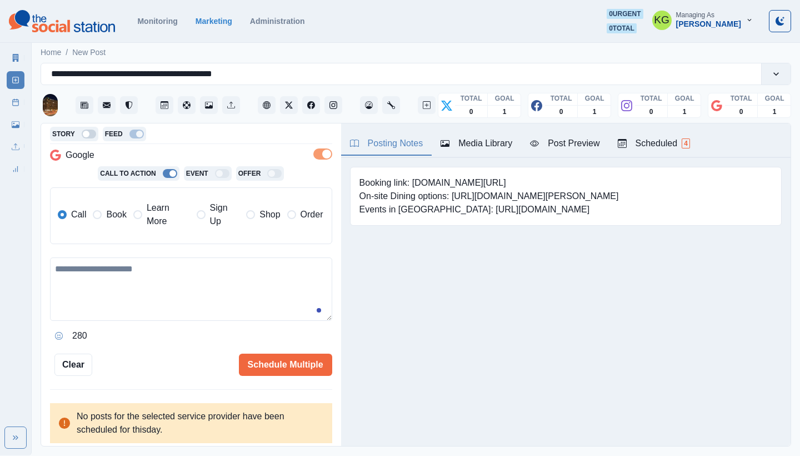
click at [131, 205] on div "Call Book Learn More Sign Up Shop Order" at bounding box center [191, 214] width 266 height 27
click at [145, 217] on label "Learn More" at bounding box center [161, 214] width 57 height 27
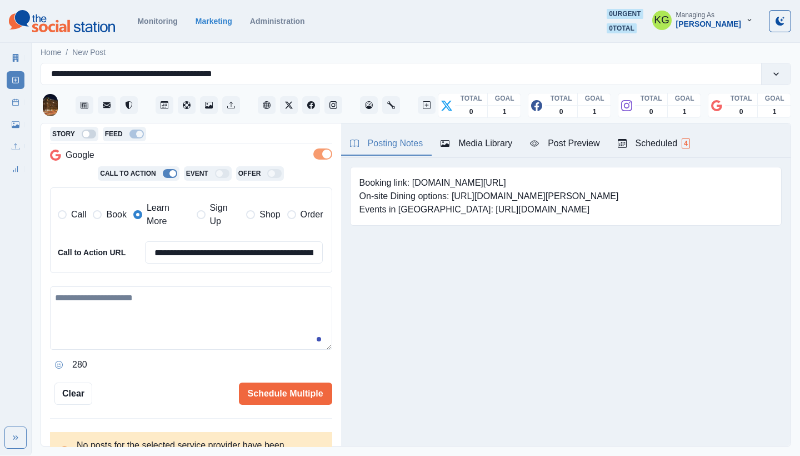
click at [188, 304] on textarea at bounding box center [191, 317] width 282 height 63
paste textarea "**********"
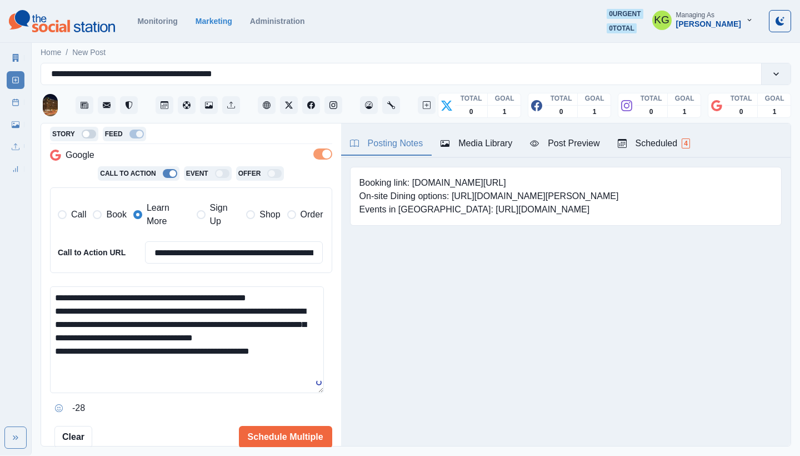
scroll to position [0, 0]
click at [310, 455] on html "**********" at bounding box center [400, 227] width 800 height 455
click at [301, 295] on textarea "**********" at bounding box center [187, 375] width 274 height 178
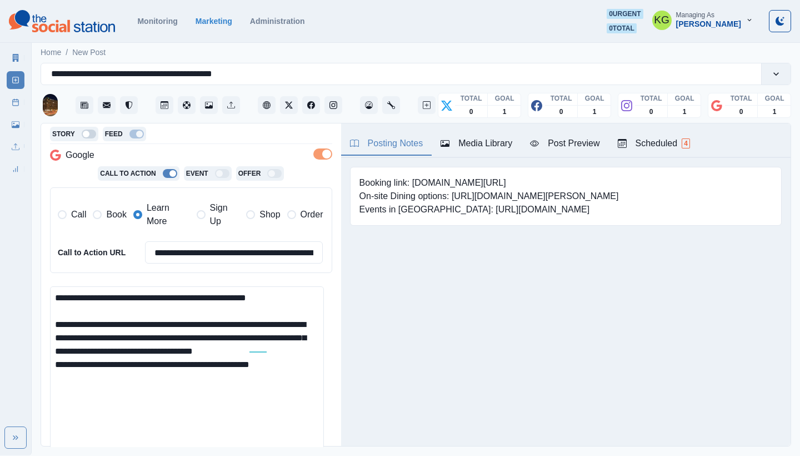
drag, startPoint x: 174, startPoint y: 332, endPoint x: 46, endPoint y: 336, distance: 128.9
click at [46, 336] on div "**********" at bounding box center [191, 284] width 300 height 323
drag, startPoint x: 116, startPoint y: 333, endPoint x: 99, endPoint y: 334, distance: 16.7
click at [116, 333] on textarea "**********" at bounding box center [187, 375] width 274 height 178
drag, startPoint x: 91, startPoint y: 333, endPoint x: 174, endPoint y: 333, distance: 83.9
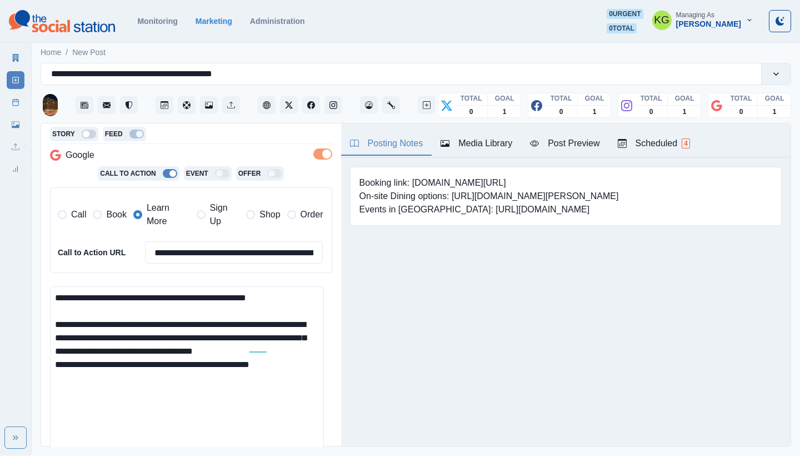
click at [174, 333] on textarea "**********" at bounding box center [187, 375] width 274 height 178
click at [58, 332] on textarea "**********" at bounding box center [187, 375] width 274 height 178
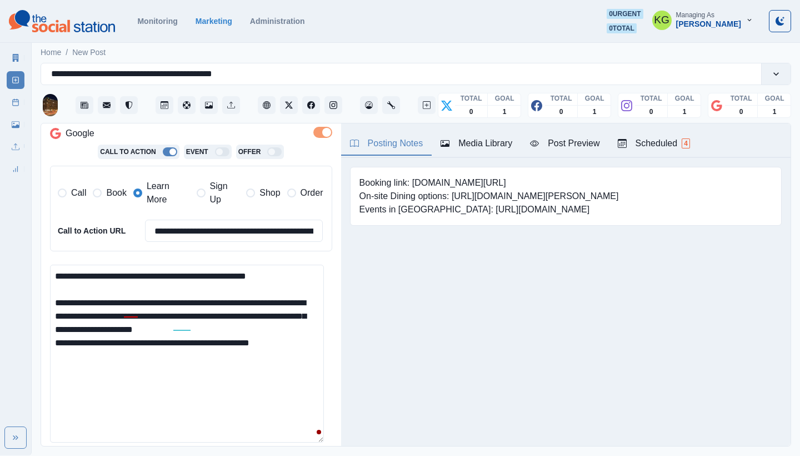
drag, startPoint x: 166, startPoint y: 326, endPoint x: 246, endPoint y: 324, distance: 80.0
click at [246, 324] on textarea "**********" at bounding box center [187, 353] width 274 height 178
click at [268, 321] on textarea "**********" at bounding box center [187, 353] width 274 height 178
click at [204, 328] on textarea "**********" at bounding box center [187, 353] width 274 height 178
drag, startPoint x: 212, startPoint y: 326, endPoint x: 191, endPoint y: 327, distance: 20.6
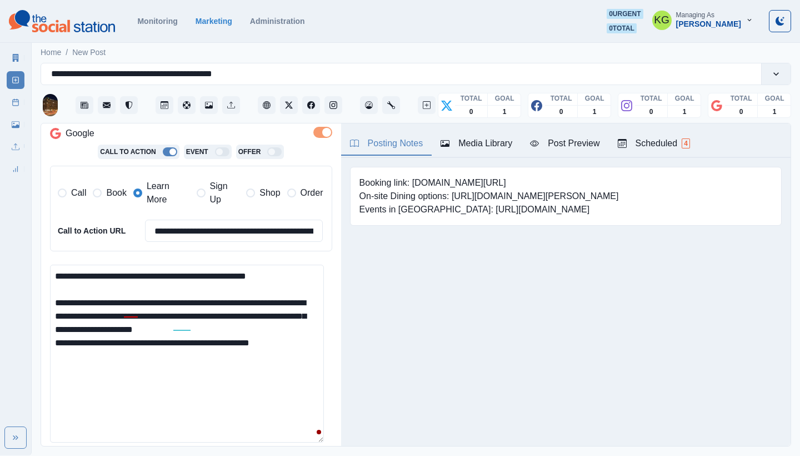
click at [191, 327] on textarea "**********" at bounding box center [187, 353] width 274 height 178
drag, startPoint x: 167, startPoint y: 325, endPoint x: 273, endPoint y: 323, distance: 106.7
click at [273, 323] on textarea "**********" at bounding box center [187, 353] width 274 height 178
click at [109, 343] on textarea "**********" at bounding box center [187, 353] width 274 height 178
click at [116, 334] on div "the elite" at bounding box center [130, 340] width 36 height 18
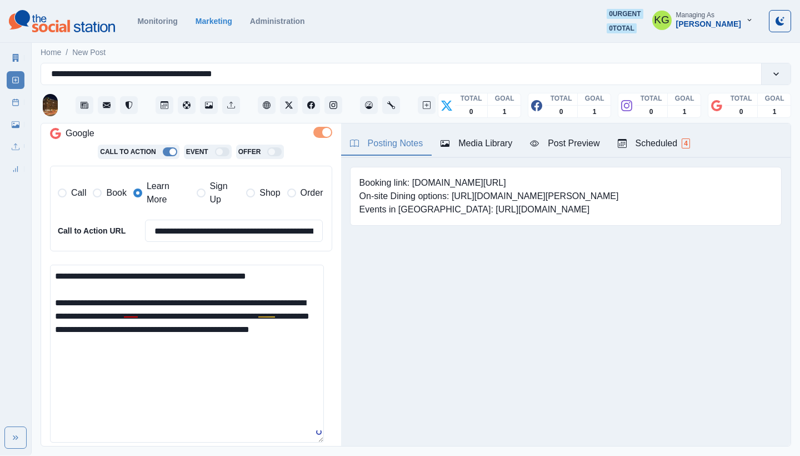
click at [184, 359] on textarea "**********" at bounding box center [187, 353] width 274 height 178
drag, startPoint x: 92, startPoint y: 341, endPoint x: 40, endPoint y: 341, distance: 52.2
click at [40, 341] on main "**********" at bounding box center [416, 247] width 768 height 415
click at [96, 354] on textarea "**********" at bounding box center [187, 353] width 274 height 178
click at [64, 348] on textarea "**********" at bounding box center [187, 353] width 274 height 178
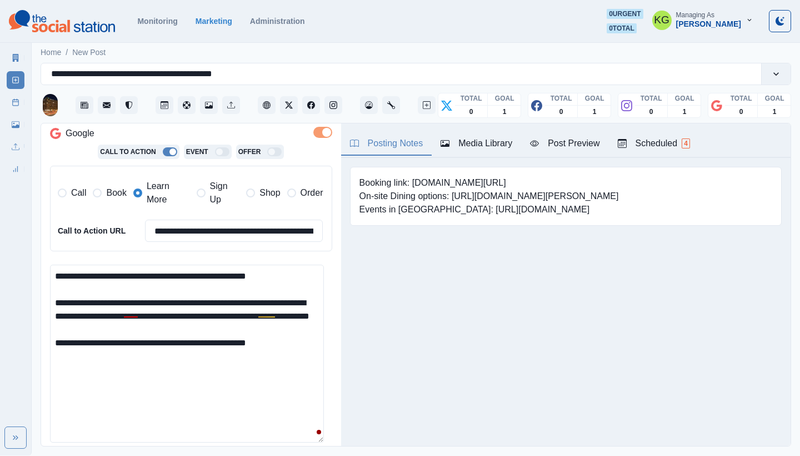
click at [131, 350] on textarea "**********" at bounding box center [187, 353] width 274 height 178
paste textarea "**********"
type textarea "**********"
click at [259, 228] on input "**********" at bounding box center [234, 230] width 178 height 22
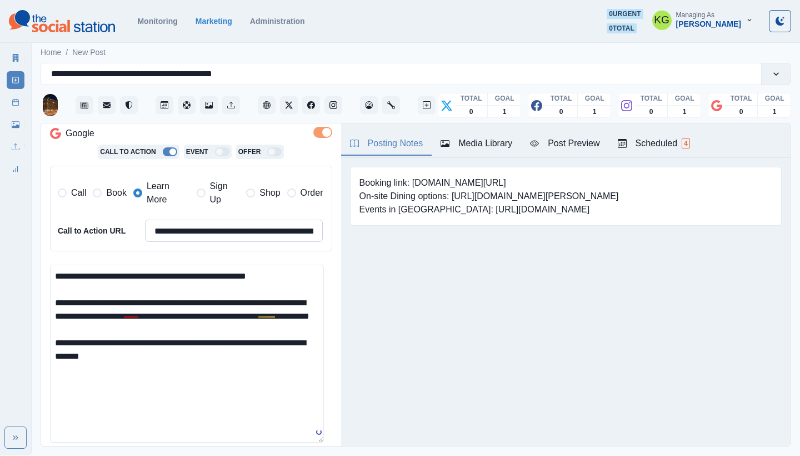
click at [259, 228] on input "**********" at bounding box center [234, 230] width 178 height 22
paste input
type input "**********"
drag, startPoint x: 414, startPoint y: 181, endPoint x: 494, endPoint y: 182, distance: 80.5
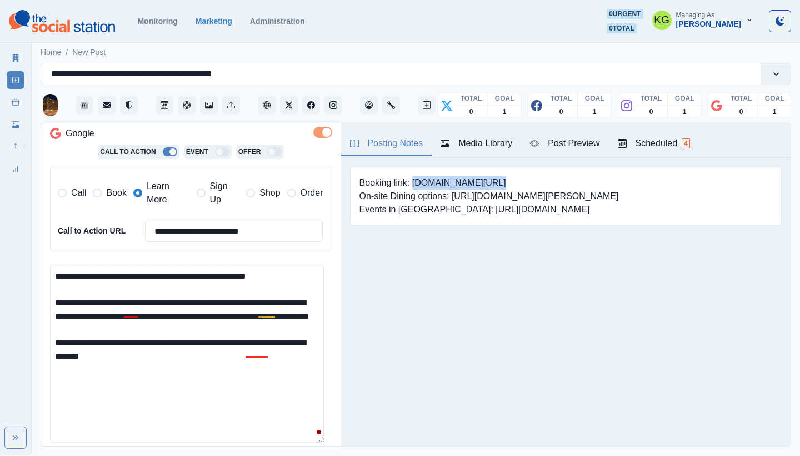
click at [494, 182] on pre "Booking link: www.bit.ly/3AReDys On-site Dining options: https://www.hilton.com…" at bounding box center [488, 196] width 259 height 40
copy pre "www.bit.ly/3AReDys"
click at [231, 349] on textarea "**********" at bounding box center [187, 353] width 274 height 178
drag, startPoint x: 160, startPoint y: 351, endPoint x: 132, endPoint y: 350, distance: 28.3
click at [132, 350] on textarea "**********" at bounding box center [187, 353] width 274 height 178
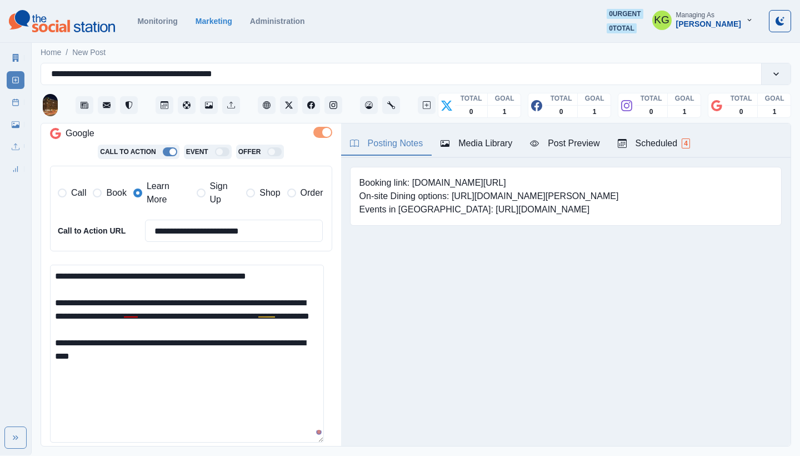
click at [148, 369] on textarea "**********" at bounding box center [187, 353] width 274 height 178
paste textarea "**********"
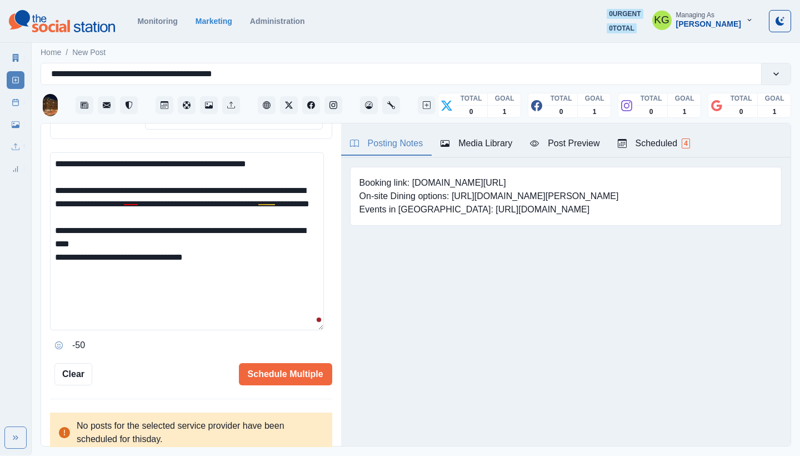
click at [53, 336] on button "Opens Emoji Picker" at bounding box center [59, 345] width 18 height 18
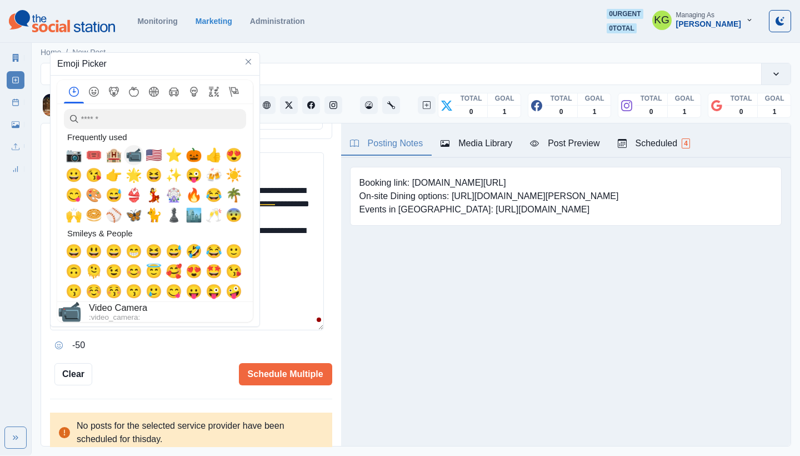
click at [135, 156] on span "📹" at bounding box center [134, 155] width 17 height 16
click at [291, 259] on textarea "**********" at bounding box center [187, 241] width 274 height 178
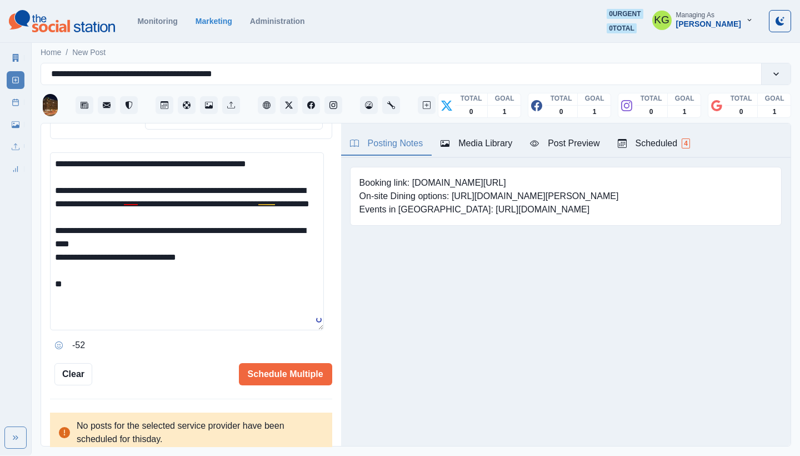
click at [252, 302] on textarea "**********" at bounding box center [187, 241] width 274 height 178
drag, startPoint x: 73, startPoint y: 294, endPoint x: 109, endPoint y: 297, distance: 35.7
click at [109, 297] on textarea "**********" at bounding box center [187, 241] width 274 height 178
paste textarea "********"
type textarea "**********"
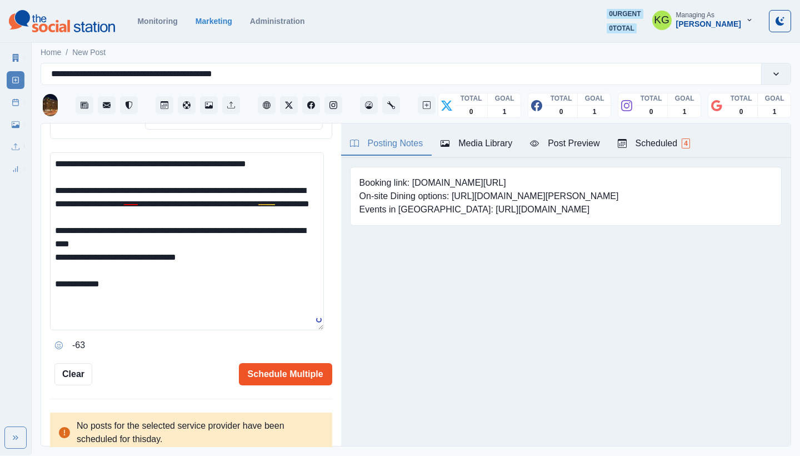
click at [288, 364] on button "Schedule Multiple" at bounding box center [285, 374] width 93 height 22
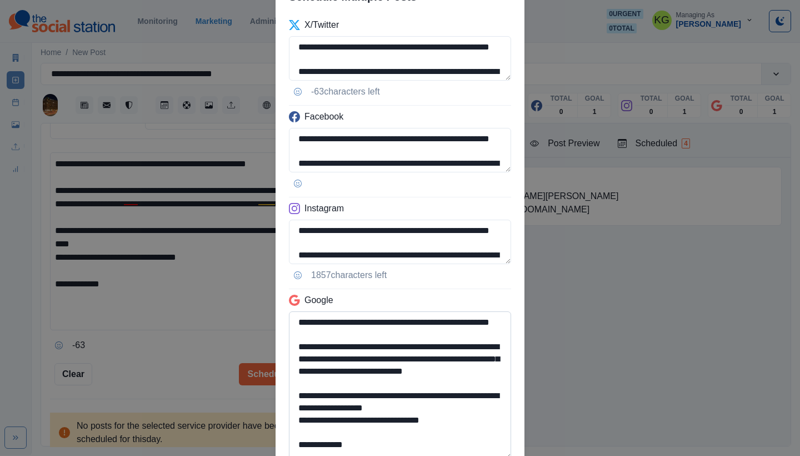
scroll to position [21, 0]
click at [483, 455] on textarea "**********" at bounding box center [400, 385] width 222 height 148
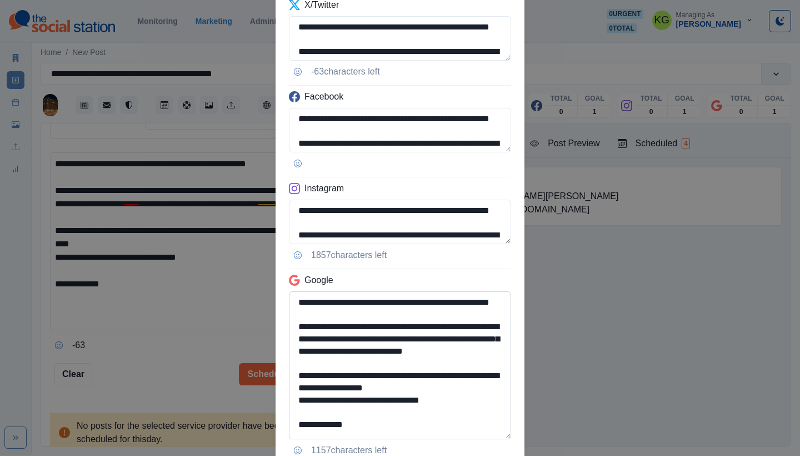
scroll to position [76, 0]
drag, startPoint x: 429, startPoint y: 399, endPoint x: 290, endPoint y: 401, distance: 139.4
click at [290, 401] on textarea "**********" at bounding box center [400, 365] width 222 height 148
drag, startPoint x: 463, startPoint y: 388, endPoint x: 362, endPoint y: 388, distance: 101.1
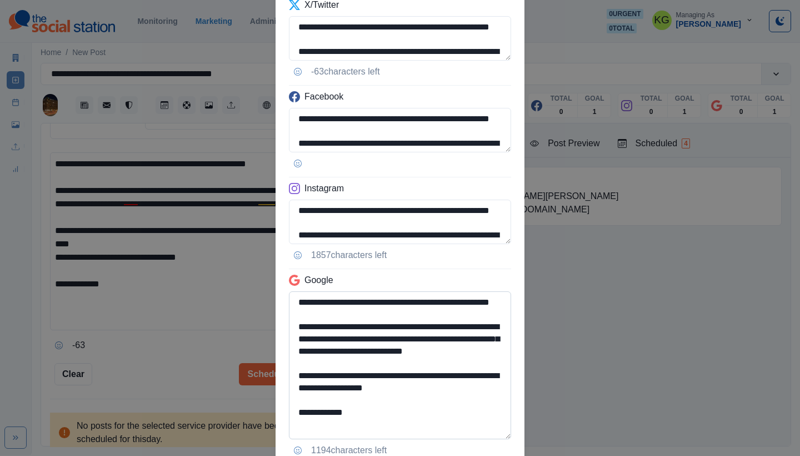
click at [362, 388] on textarea "**********" at bounding box center [400, 365] width 222 height 148
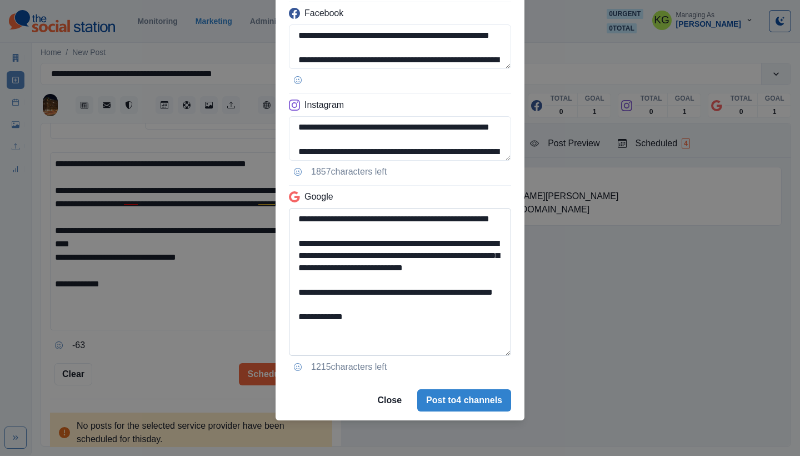
scroll to position [7, 0]
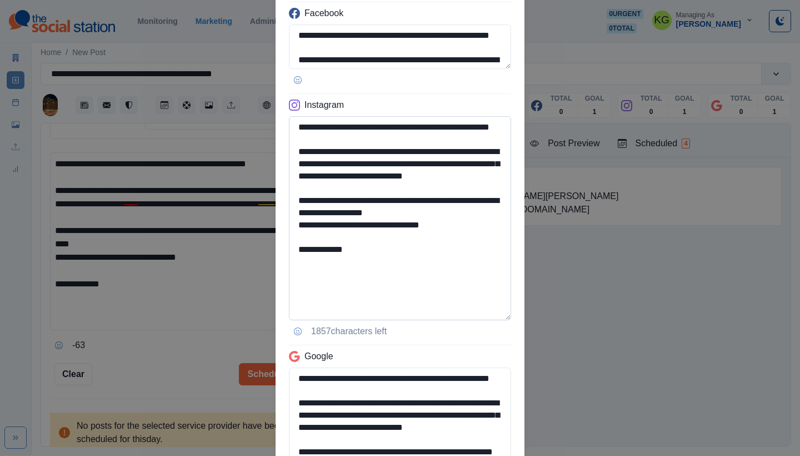
click at [489, 314] on textarea "**********" at bounding box center [400, 218] width 222 height 204
type textarea "**********"
drag, startPoint x: 447, startPoint y: 253, endPoint x: 368, endPoint y: 250, distance: 78.9
click at [368, 250] on textarea "**********" at bounding box center [400, 218] width 222 height 204
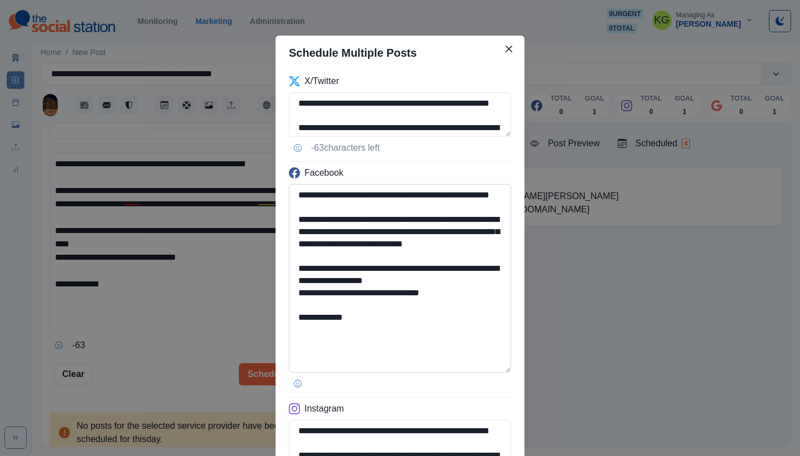
click at [499, 372] on textarea "**********" at bounding box center [400, 278] width 222 height 188
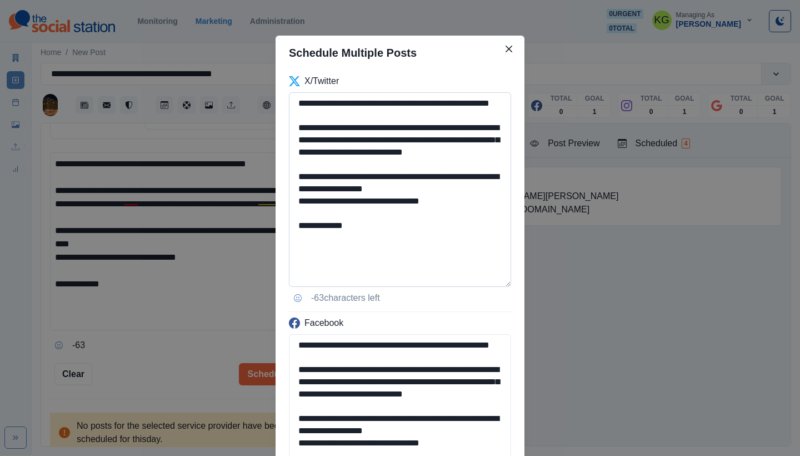
click at [486, 287] on textarea "**********" at bounding box center [400, 189] width 222 height 194
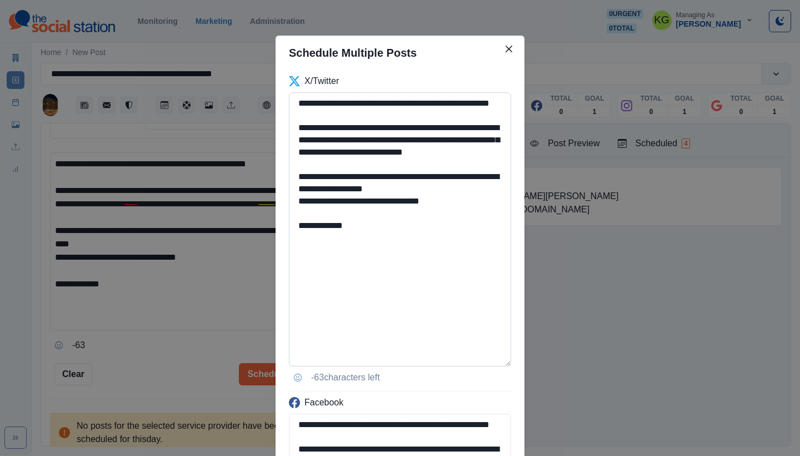
type textarea "**********"
click at [419, 286] on textarea "**********" at bounding box center [400, 229] width 222 height 274
drag, startPoint x: 381, startPoint y: 149, endPoint x: 424, endPoint y: 151, distance: 43.9
click at [424, 151] on textarea "**********" at bounding box center [400, 229] width 222 height 274
click at [416, 252] on textarea "**********" at bounding box center [400, 229] width 222 height 274
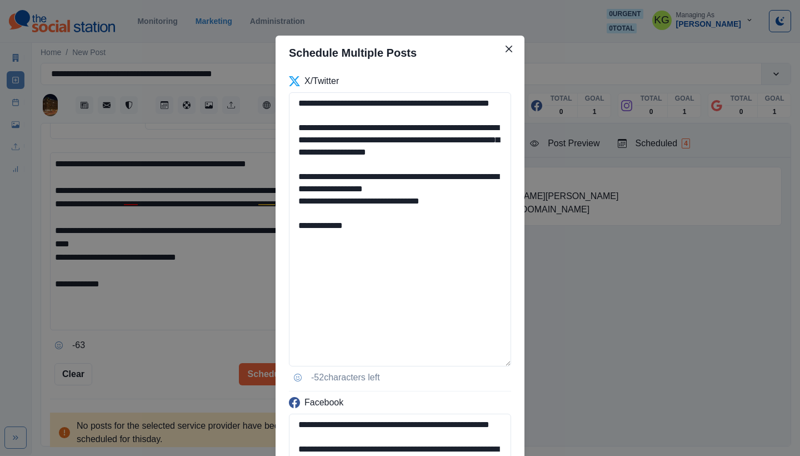
drag, startPoint x: 367, startPoint y: 187, endPoint x: 283, endPoint y: 183, distance: 83.4
drag, startPoint x: 390, startPoint y: 186, endPoint x: 422, endPoint y: 197, distance: 33.6
click at [421, 197] on textarea "**********" at bounding box center [400, 229] width 222 height 274
drag, startPoint x: 387, startPoint y: 228, endPoint x: 379, endPoint y: 222, distance: 9.6
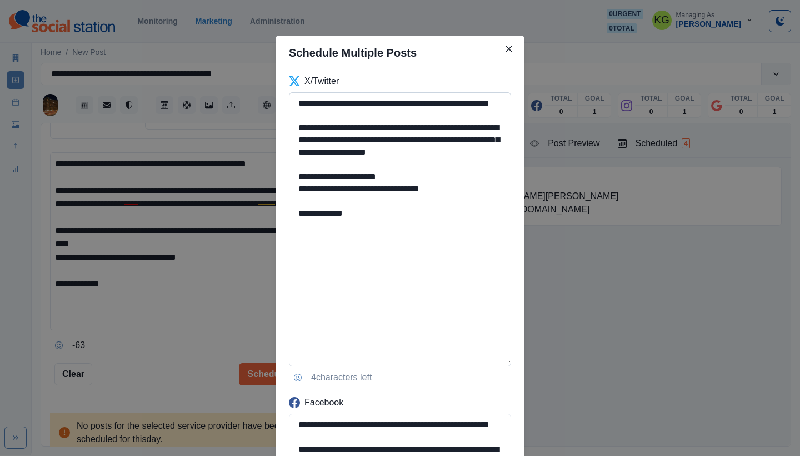
click at [387, 228] on textarea "**********" at bounding box center [400, 229] width 222 height 274
drag, startPoint x: 367, startPoint y: 202, endPoint x: 266, endPoint y: 197, distance: 101.8
click at [266, 197] on div "**********" at bounding box center [400, 228] width 800 height 456
click at [419, 231] on textarea "**********" at bounding box center [400, 229] width 222 height 274
click at [297, 373] on icon "Opens Emoji Picker" at bounding box center [298, 377] width 8 height 8
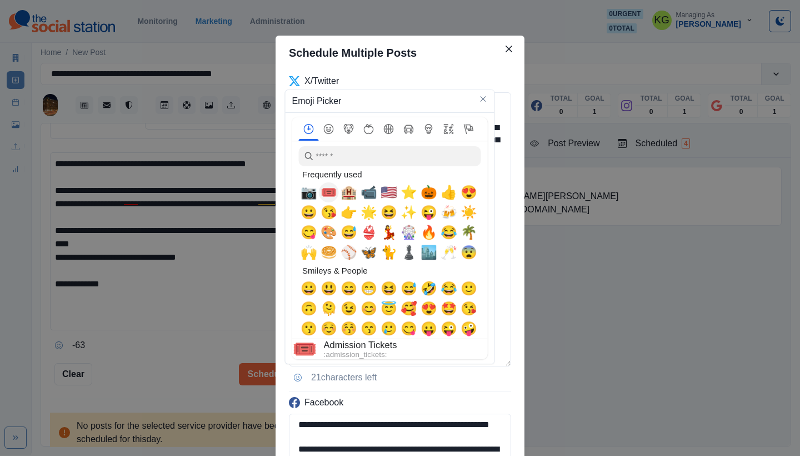
click at [329, 191] on span "🎟️" at bounding box center [329, 192] width 17 height 16
click at [350, 189] on span "🏨" at bounding box center [349, 192] width 17 height 16
drag, startPoint x: 484, startPoint y: 94, endPoint x: 487, endPoint y: 107, distance: 13.0
click at [484, 94] on button "Close" at bounding box center [483, 98] width 13 height 13
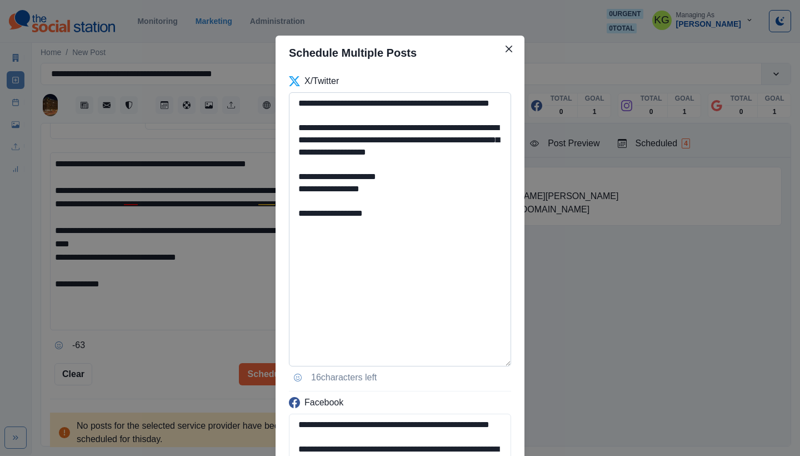
click at [416, 247] on textarea "**********" at bounding box center [400, 229] width 222 height 274
click at [362, 222] on textarea "**********" at bounding box center [400, 229] width 222 height 274
click at [299, 186] on textarea "**********" at bounding box center [400, 229] width 222 height 274
paste textarea "***"
drag, startPoint x: 382, startPoint y: 226, endPoint x: 373, endPoint y: 224, distance: 8.5
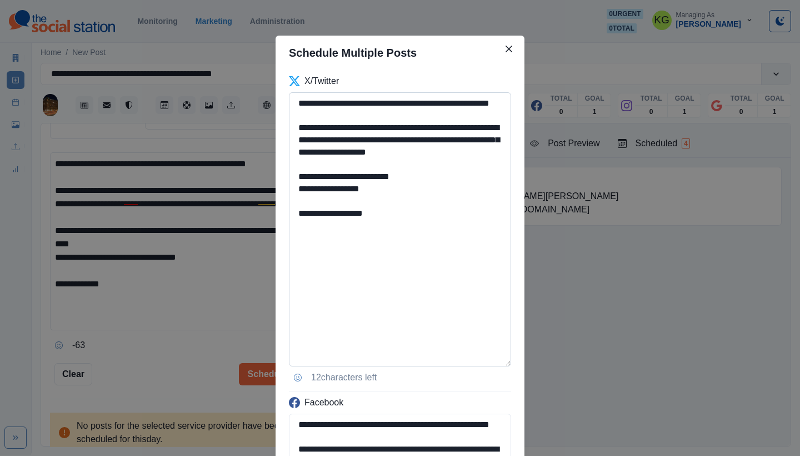
click at [373, 224] on textarea "**********" at bounding box center [400, 229] width 222 height 274
click at [374, 225] on textarea "**********" at bounding box center [400, 229] width 222 height 274
click at [294, 198] on textarea "**********" at bounding box center [400, 229] width 222 height 274
paste textarea "**"
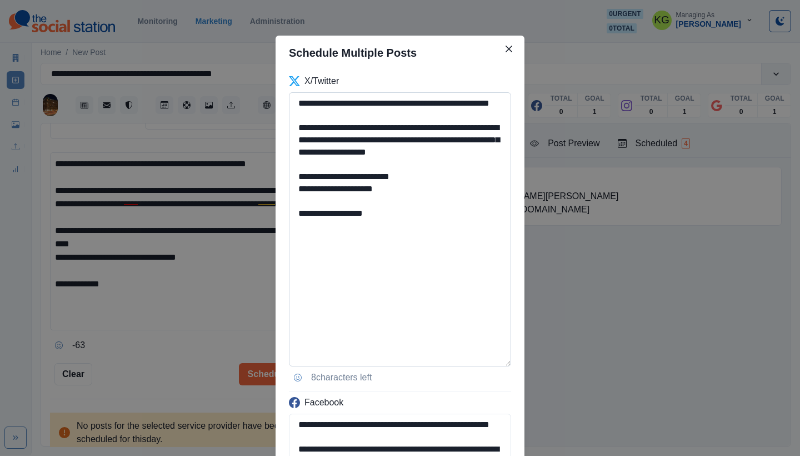
click at [417, 212] on textarea "**********" at bounding box center [400, 229] width 222 height 274
click at [393, 226] on textarea "**********" at bounding box center [400, 229] width 222 height 274
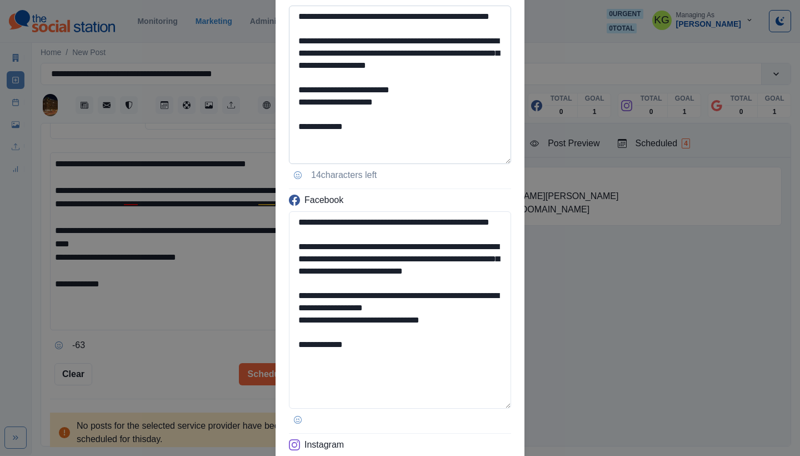
scroll to position [169, 0]
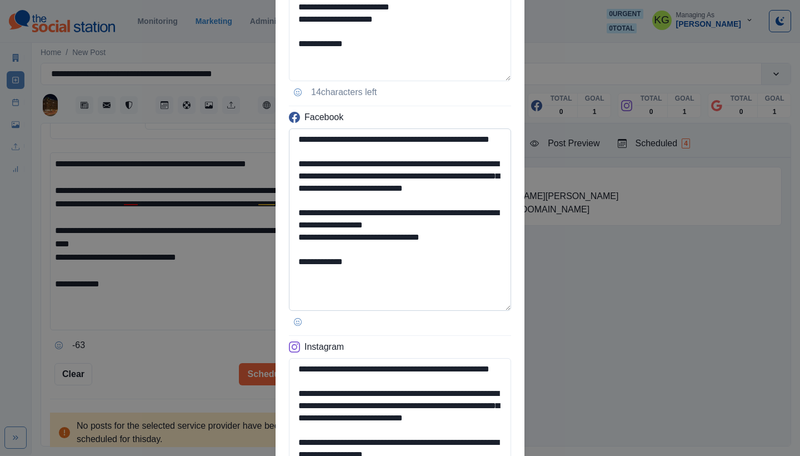
click at [503, 307] on textarea "**********" at bounding box center [400, 219] width 222 height 182
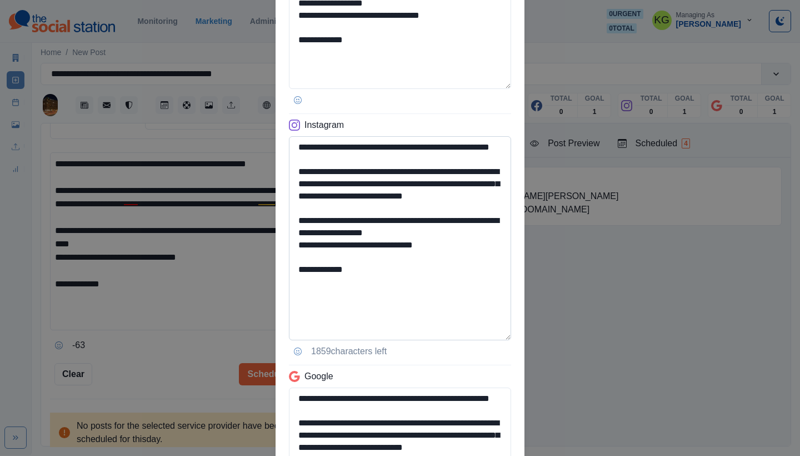
scroll to position [570, 0]
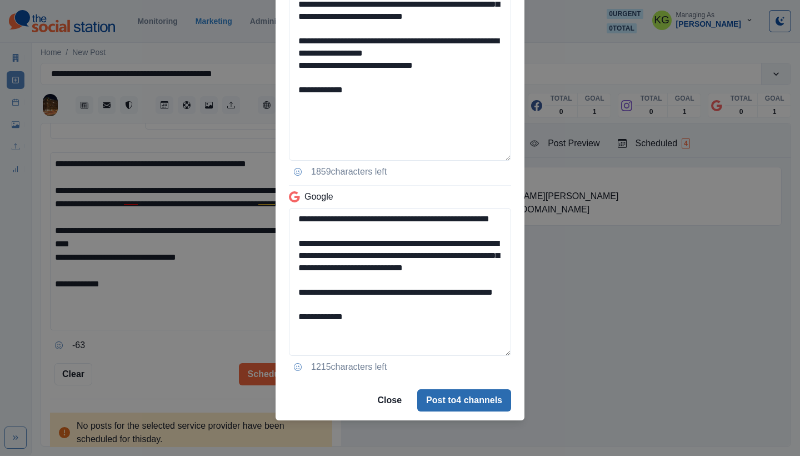
type textarea "**********"
click at [462, 397] on button "Post to 4 channels" at bounding box center [464, 400] width 94 height 22
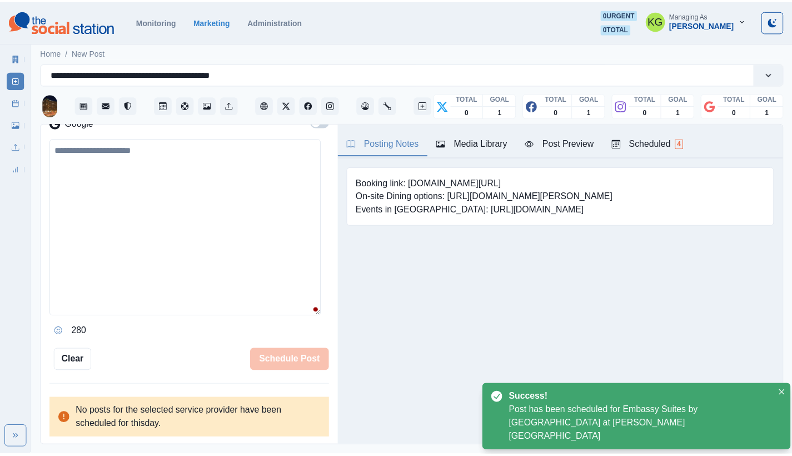
scroll to position [182, 0]
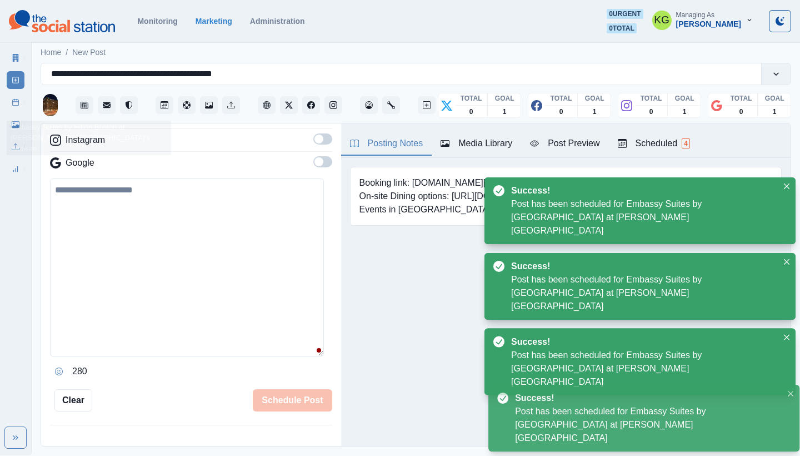
click at [15, 102] on icon at bounding box center [16, 102] width 8 height 8
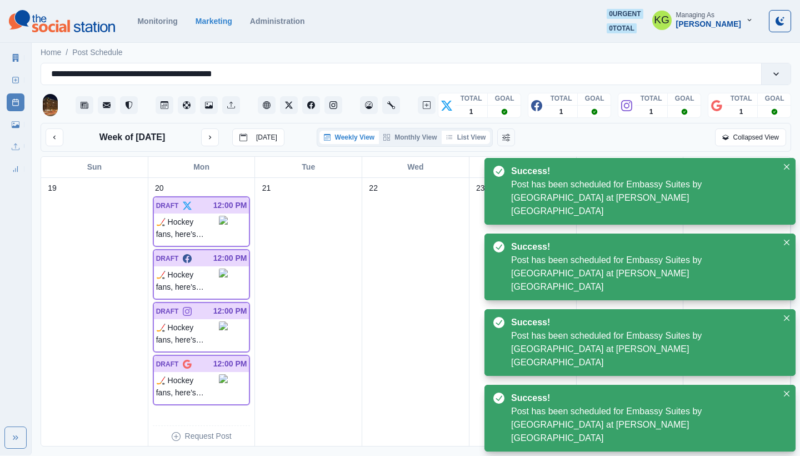
click at [476, 139] on button "List View" at bounding box center [466, 137] width 49 height 13
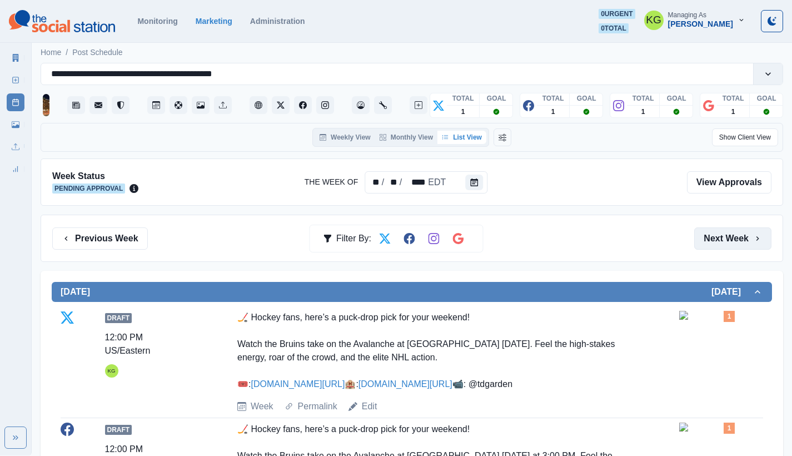
click at [746, 242] on button "Next Week" at bounding box center [732, 238] width 77 height 22
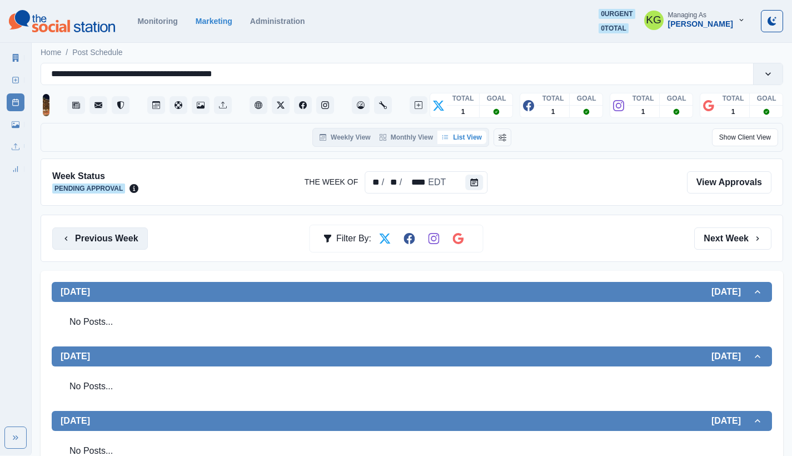
click at [113, 238] on button "Previous Week" at bounding box center [100, 238] width 96 height 22
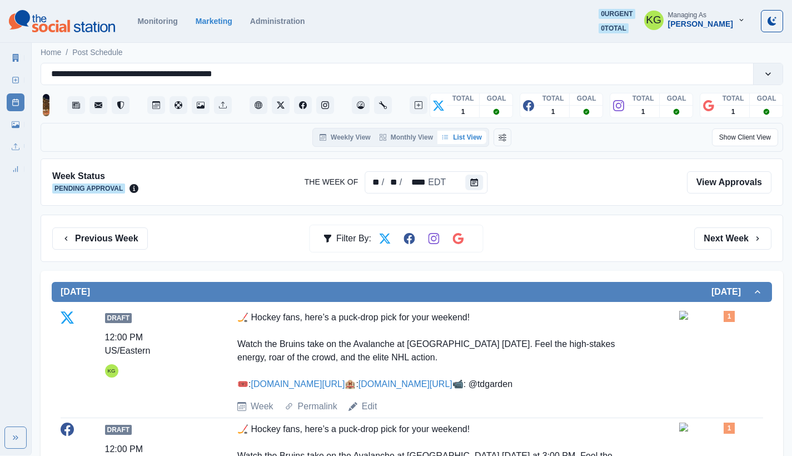
click at [90, 250] on div "Previous Week Filter By: Next Week" at bounding box center [412, 237] width 742 height 47
click at [81, 241] on button "Previous Week" at bounding box center [100, 238] width 96 height 22
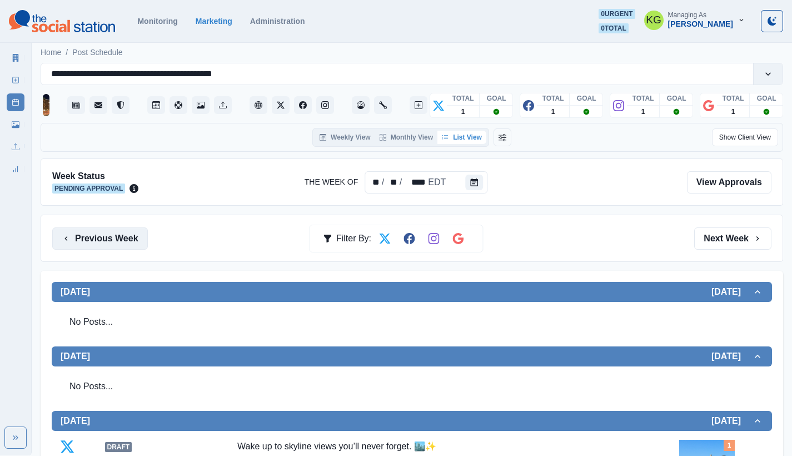
click at [86, 233] on button "Previous Week" at bounding box center [100, 238] width 96 height 22
click at [107, 241] on button "Previous Week" at bounding box center [100, 238] width 96 height 22
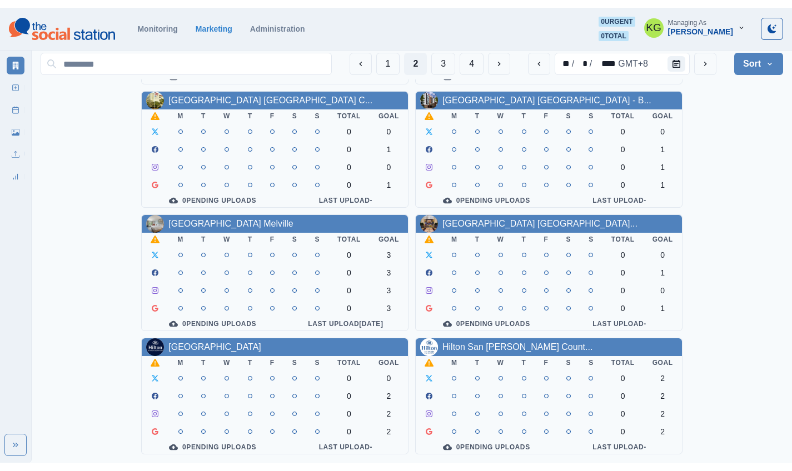
scroll to position [384, 0]
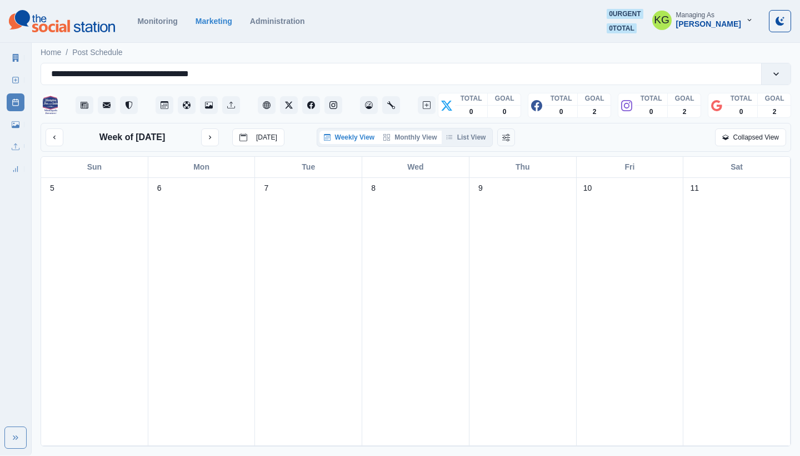
click at [403, 143] on button "Monthly View" at bounding box center [410, 137] width 62 height 13
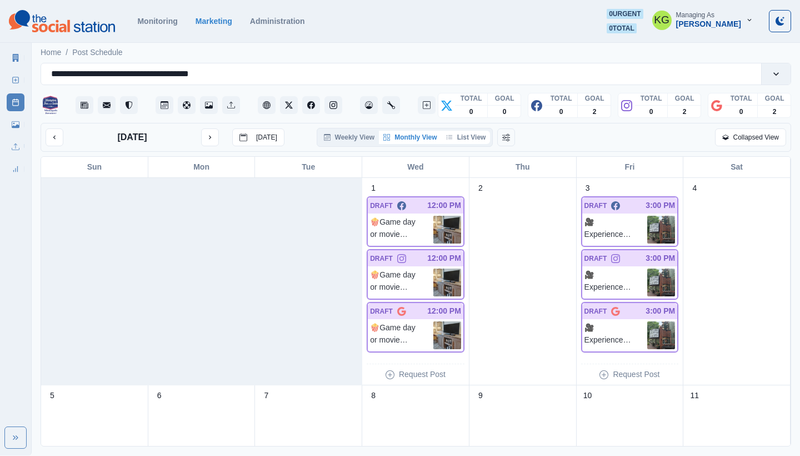
click at [481, 140] on button "List View" at bounding box center [466, 137] width 49 height 13
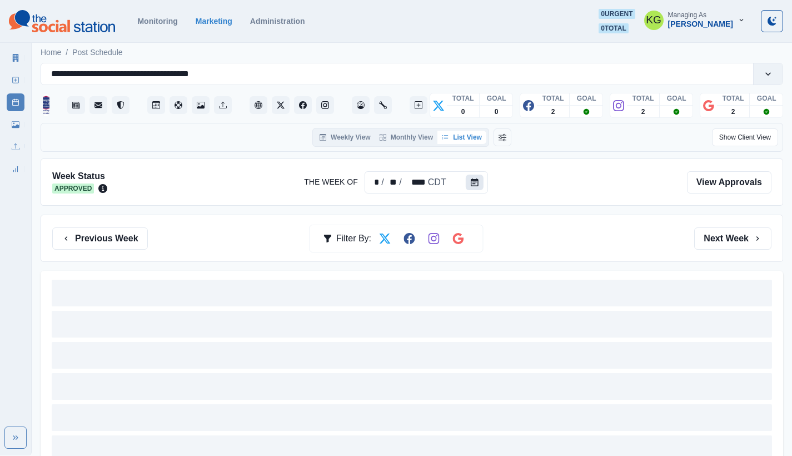
click at [471, 177] on button "Calendar" at bounding box center [475, 182] width 18 height 16
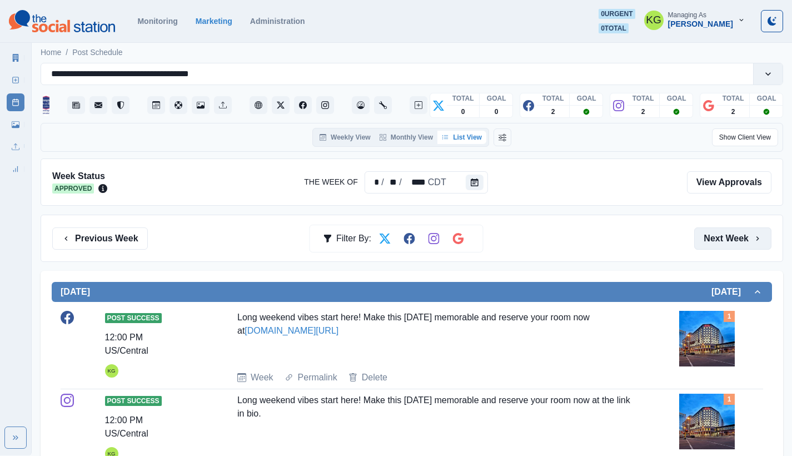
click at [724, 236] on button "Next Week" at bounding box center [732, 238] width 77 height 22
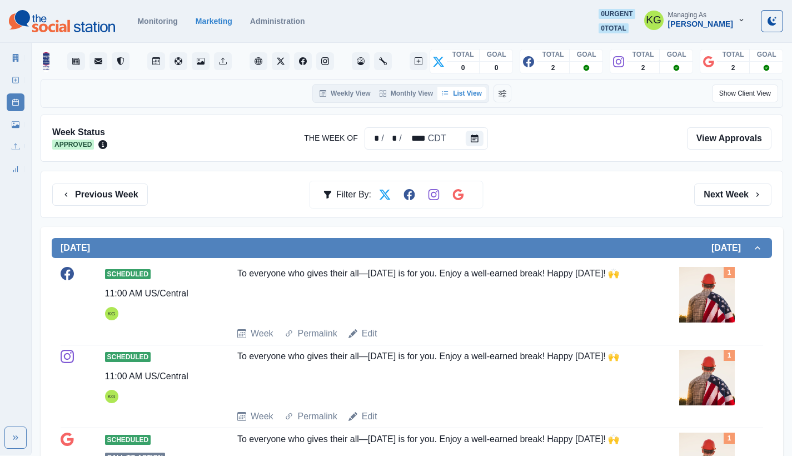
scroll to position [25, 0]
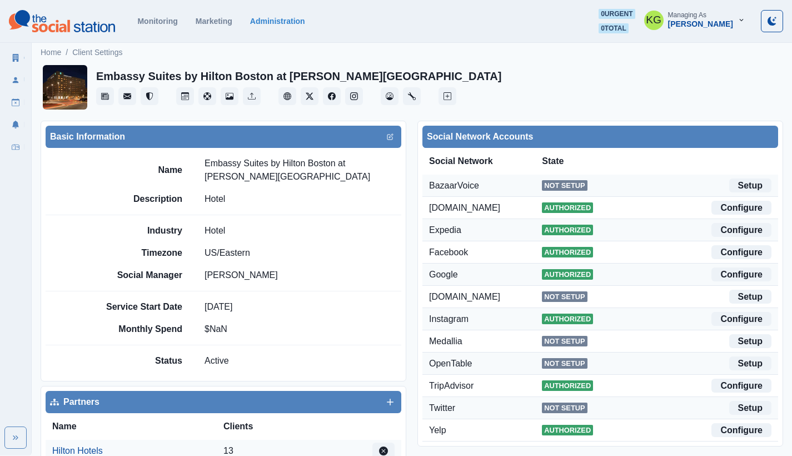
click at [246, 172] on p "Embassy Suites by Hilton Boston at [PERSON_NAME][GEOGRAPHIC_DATA]" at bounding box center [302, 170] width 197 height 27
drag, startPoint x: 229, startPoint y: 171, endPoint x: 197, endPoint y: 160, distance: 33.9
click at [197, 160] on div "Name Embassy Suites by [PERSON_NAME] at [PERSON_NAME][GEOGRAPHIC_DATA]" at bounding box center [250, 170] width 302 height 27
copy p "Embassy Suites by Hilton Boston at [PERSON_NAME][GEOGRAPHIC_DATA]"
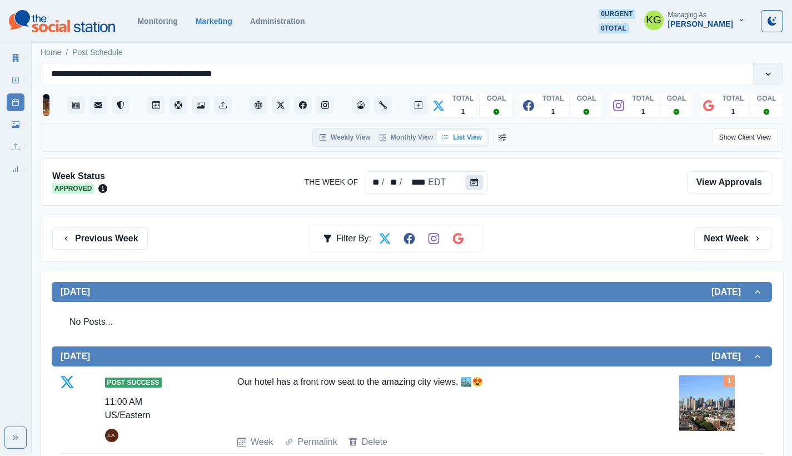
click at [471, 177] on button "Calendar" at bounding box center [474, 182] width 18 height 16
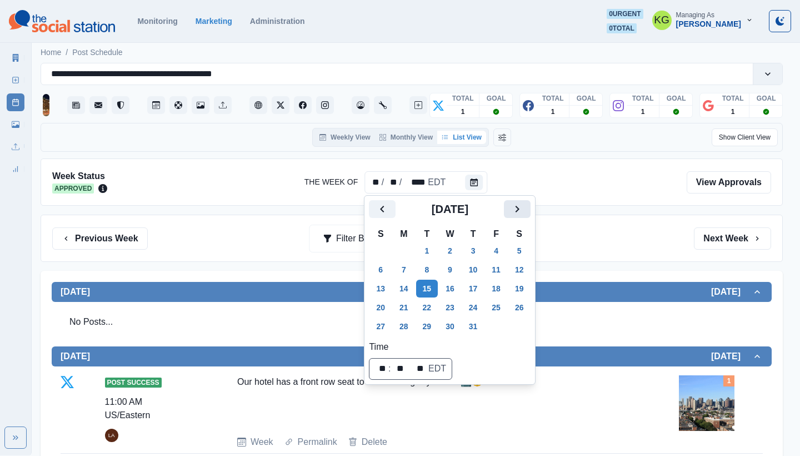
click at [524, 207] on icon "Next" at bounding box center [516, 208] width 13 height 13
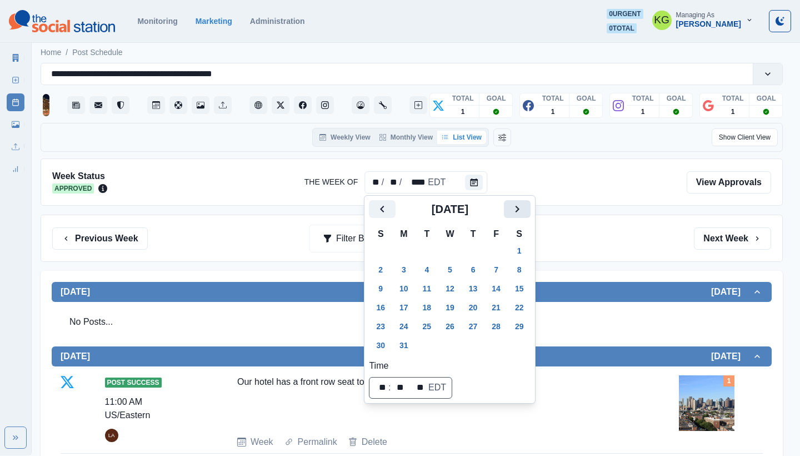
click at [524, 207] on icon "Next" at bounding box center [516, 208] width 13 height 13
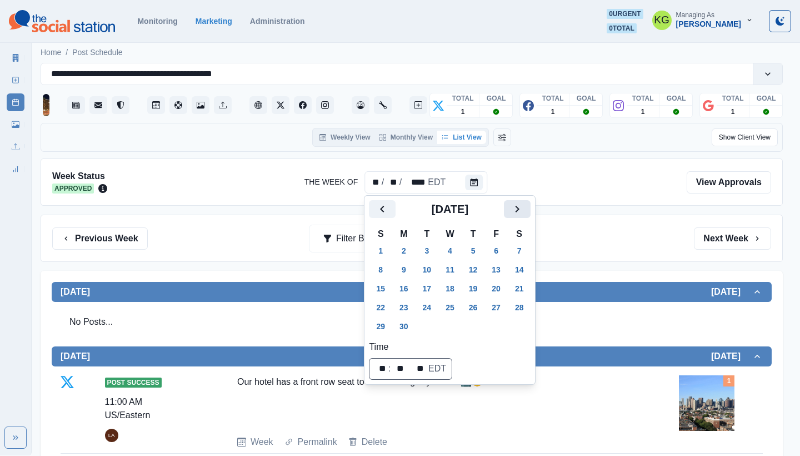
click at [524, 207] on icon "Next" at bounding box center [516, 208] width 13 height 13
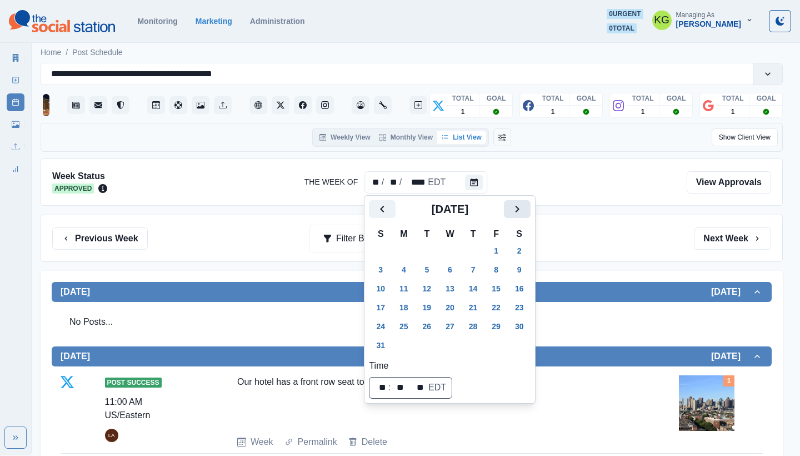
click at [524, 207] on icon "Next" at bounding box center [516, 208] width 13 height 13
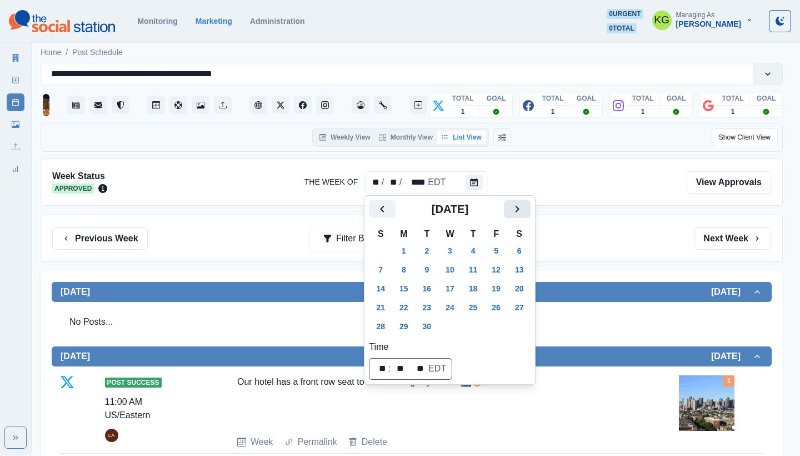
click at [524, 207] on icon "Next" at bounding box center [516, 208] width 13 height 13
click at [395, 271] on button "6" at bounding box center [404, 270] width 22 height 18
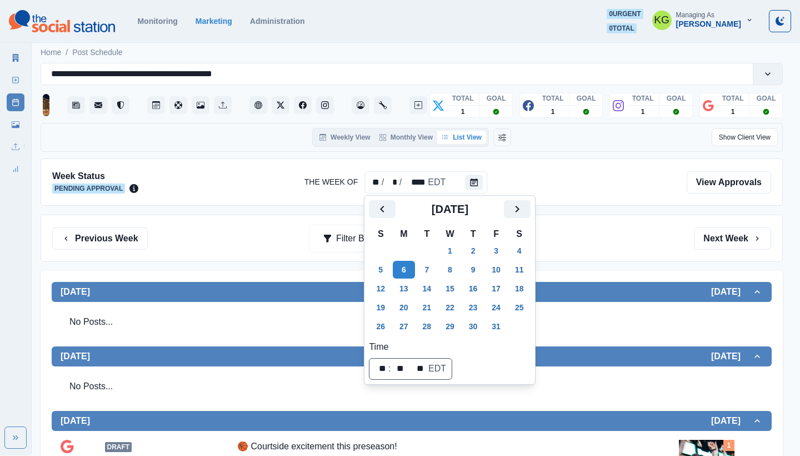
click at [634, 257] on div "Previous Week Filter By: Next Week" at bounding box center [412, 237] width 742 height 47
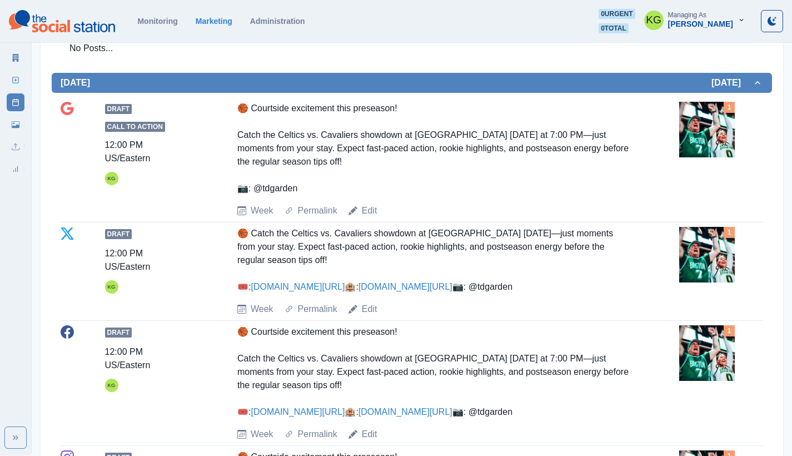
scroll to position [340, 0]
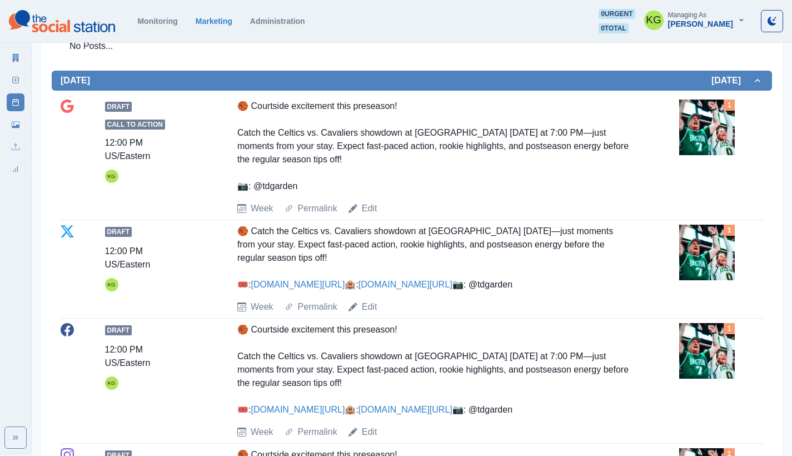
drag, startPoint x: 319, startPoint y: 327, endPoint x: 259, endPoint y: 326, distance: 60.0
click at [259, 291] on div "🏀 Catch the Celtics vs. Cavaliers showdown at [GEOGRAPHIC_DATA] [DATE]—just mom…" at bounding box center [433, 257] width 393 height 67
click at [301, 291] on div "🏀 Catch the Celtics vs. Cavaliers showdown at [GEOGRAPHIC_DATA] [DATE]—just mom…" at bounding box center [433, 257] width 393 height 67
drag, startPoint x: 253, startPoint y: 324, endPoint x: 313, endPoint y: 324, distance: 59.4
click at [313, 291] on div "🏀 Catch the Celtics vs. Cavaliers showdown at [GEOGRAPHIC_DATA] [DATE]—just mom…" at bounding box center [433, 257] width 393 height 67
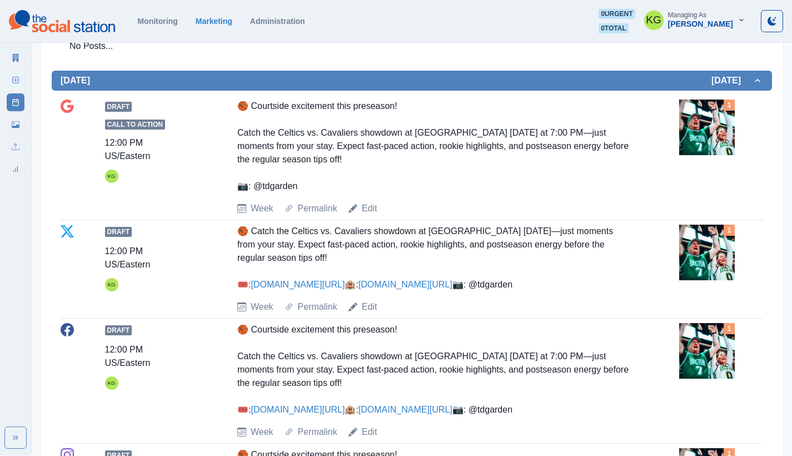
click at [309, 291] on div "🏀 Catch the Celtics vs. Cavaliers showdown at [GEOGRAPHIC_DATA] [DATE]—just mom…" at bounding box center [433, 257] width 393 height 67
drag, startPoint x: 301, startPoint y: 324, endPoint x: 314, endPoint y: 309, distance: 19.7
click at [256, 291] on div "🏀 Catch the Celtics vs. Cavaliers showdown at [GEOGRAPHIC_DATA] [DATE]—just mom…" at bounding box center [433, 257] width 393 height 67
copy div "tdgarden"
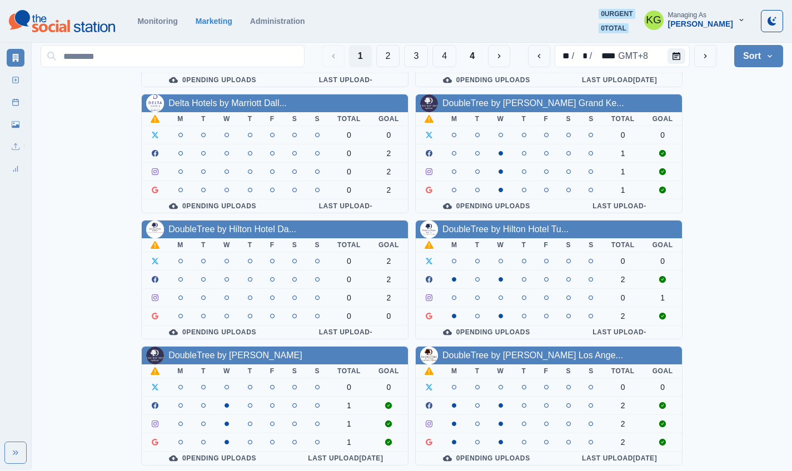
scroll to position [384, 0]
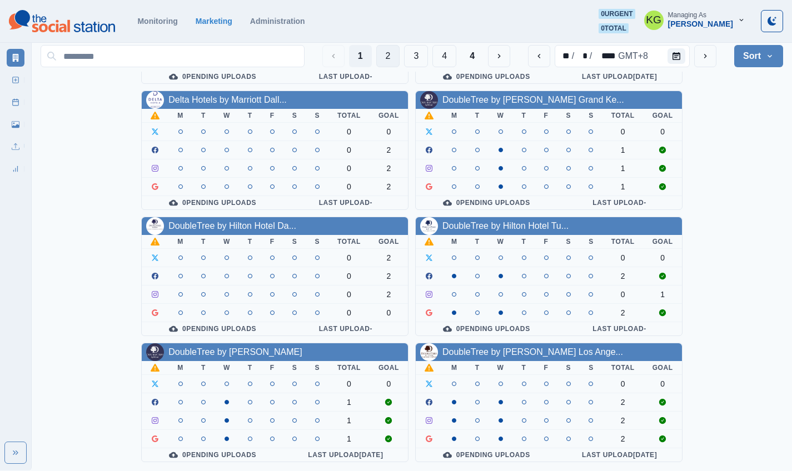
click at [381, 62] on button "2" at bounding box center [388, 56] width 24 height 22
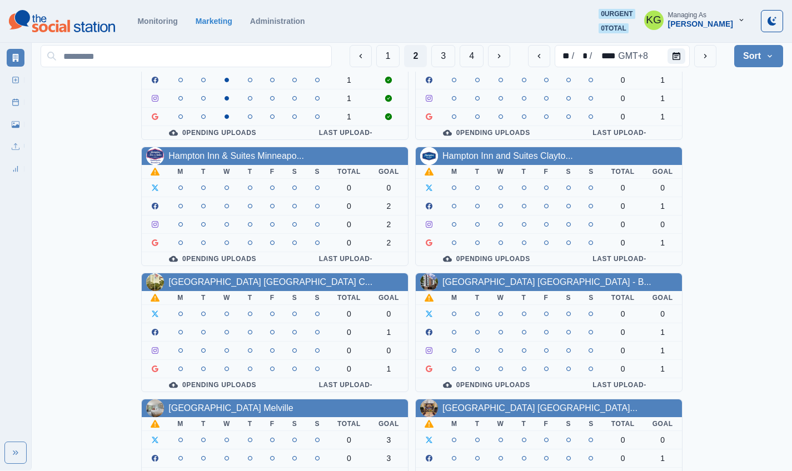
scroll to position [0, 0]
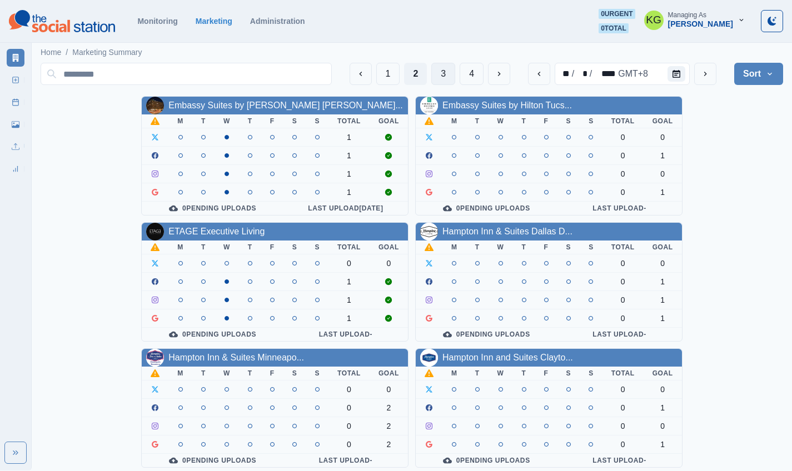
click at [446, 73] on button "3" at bounding box center [443, 74] width 24 height 22
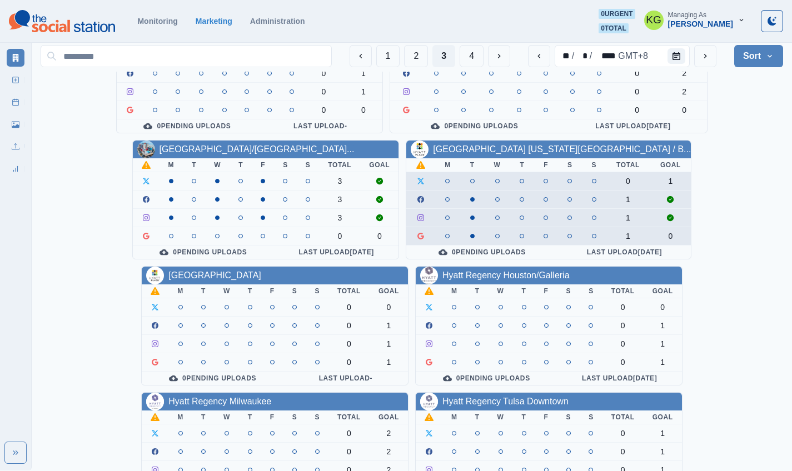
scroll to position [384, 0]
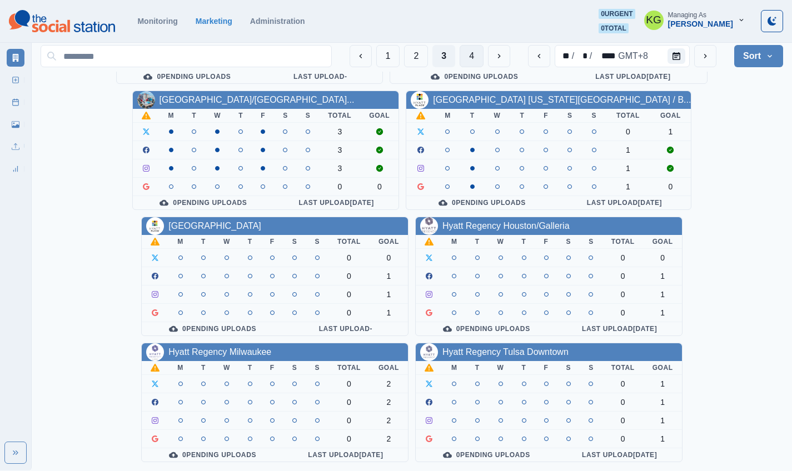
click at [464, 61] on button "4" at bounding box center [471, 56] width 24 height 22
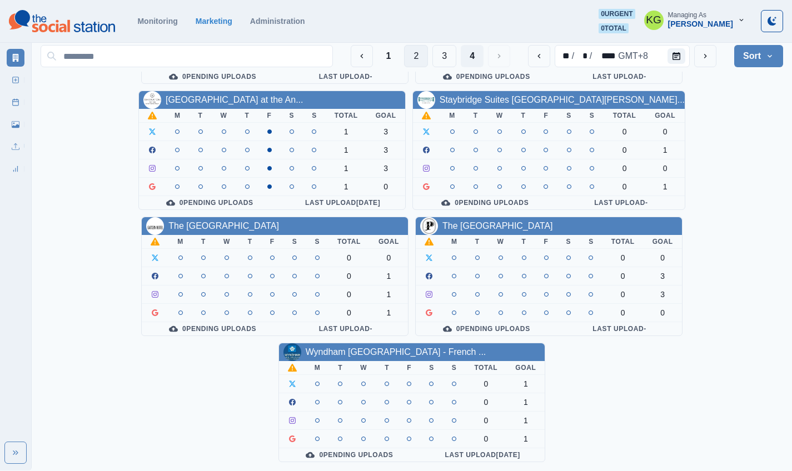
click at [411, 55] on button "2" at bounding box center [416, 56] width 24 height 22
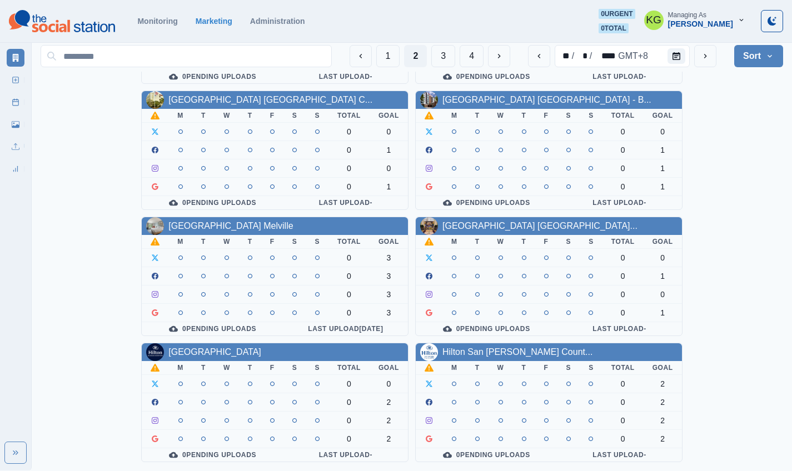
scroll to position [0, 0]
